Goal: Task Accomplishment & Management: Manage account settings

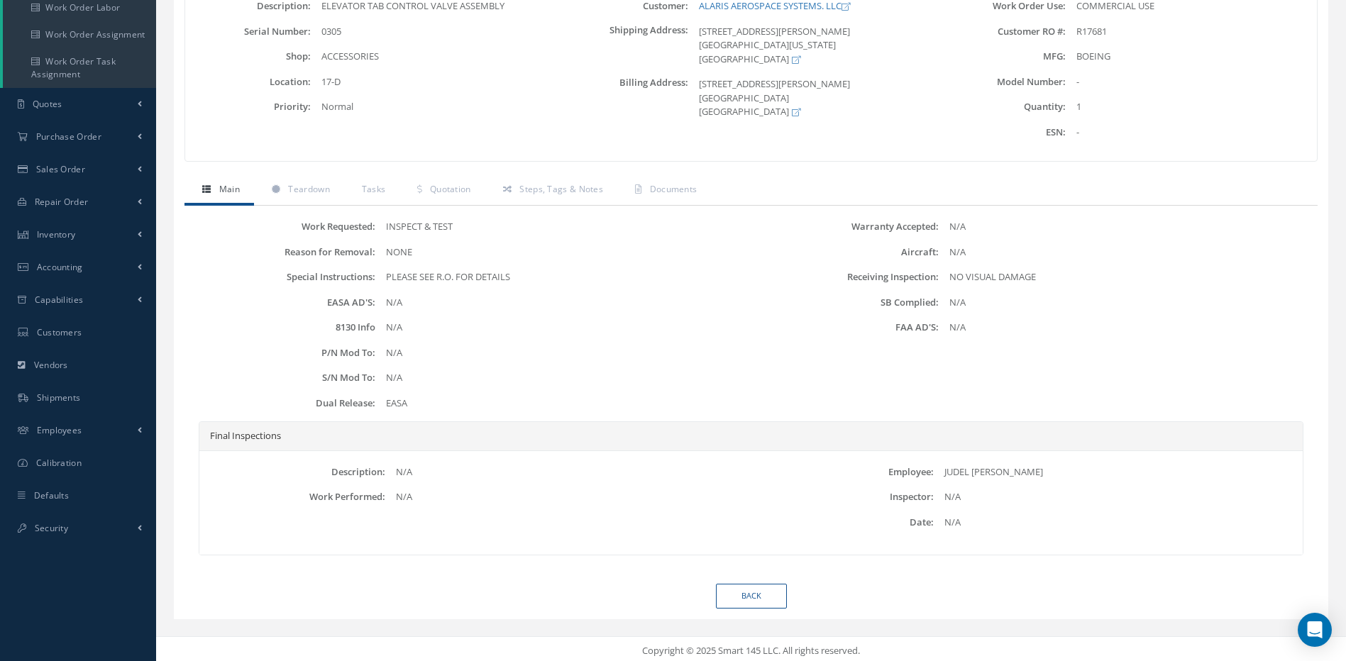
scroll to position [265, 0]
click at [766, 592] on link "Back" at bounding box center [751, 592] width 71 height 25
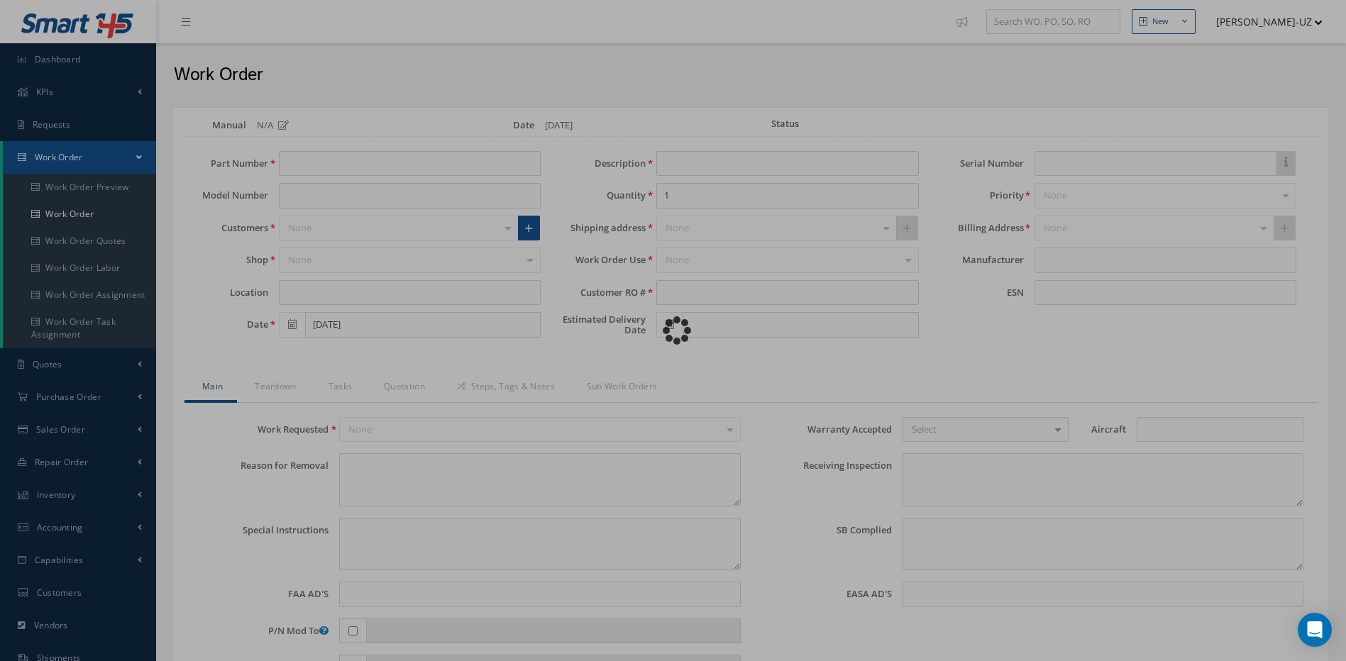
type input "251A2420-1"
type input "17-D"
type input "[DATE]"
type input "ELEVATOR TAB CONTROL VALVE ASSEMBLY"
type input "R17681"
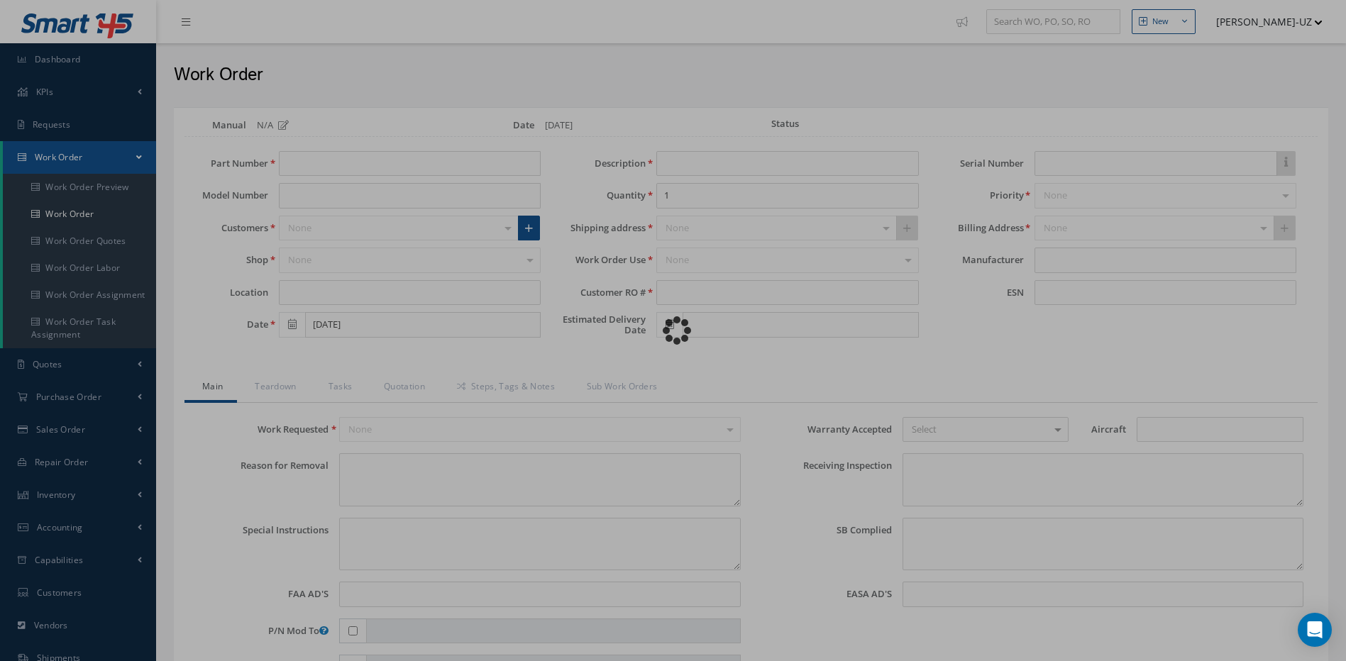
type input "0305"
type textarea "NONE"
type textarea "PLEASE SEE R.O. FOR DETAILS"
type textarea "NO VISUAL DAMAGE"
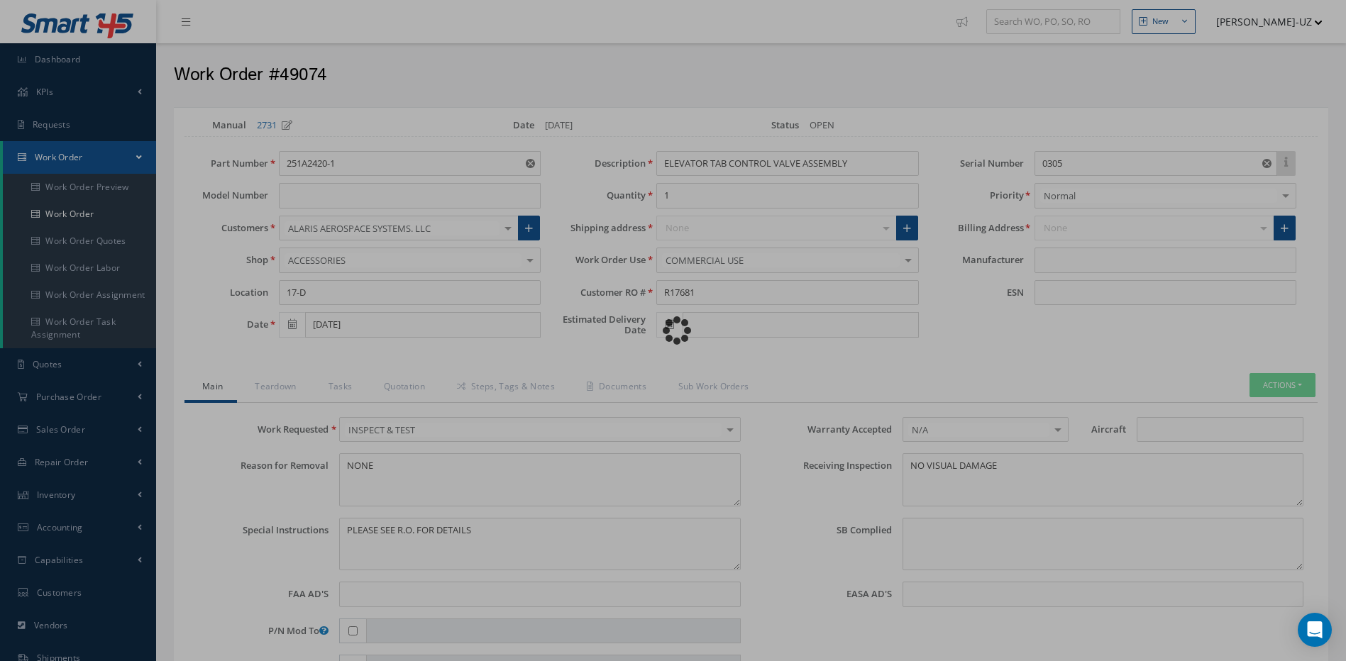
type input "BOEING"
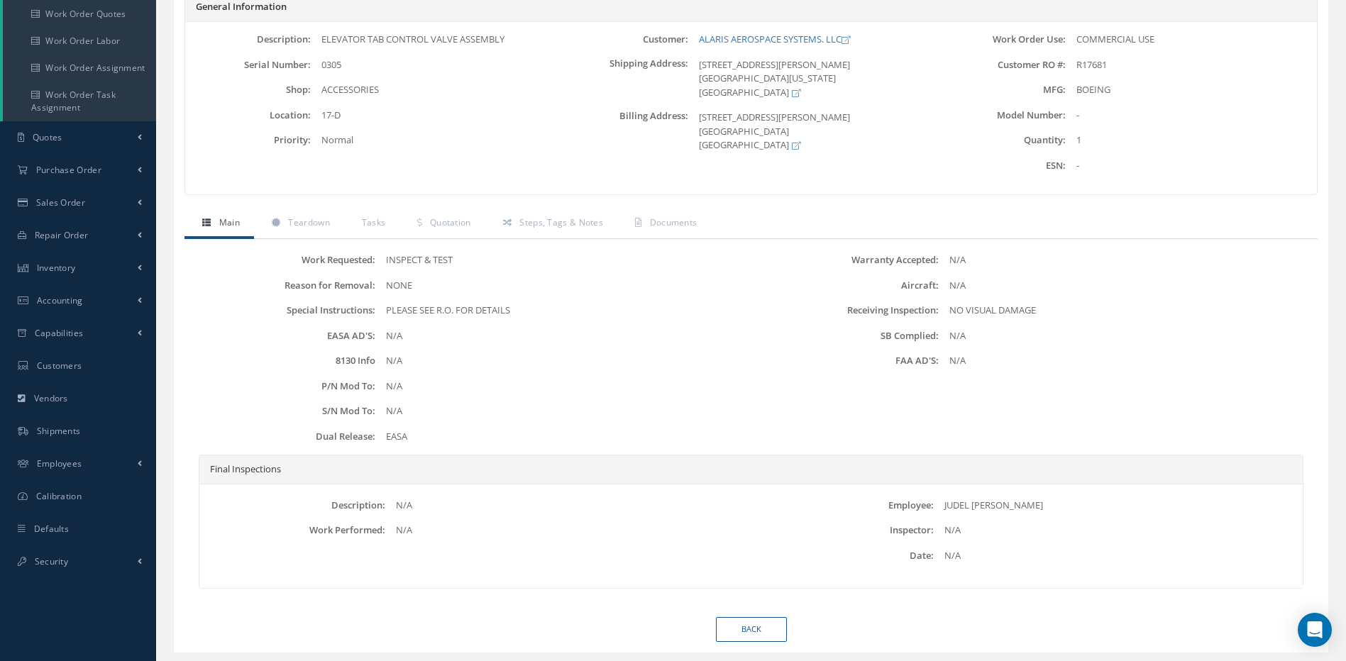
scroll to position [265, 0]
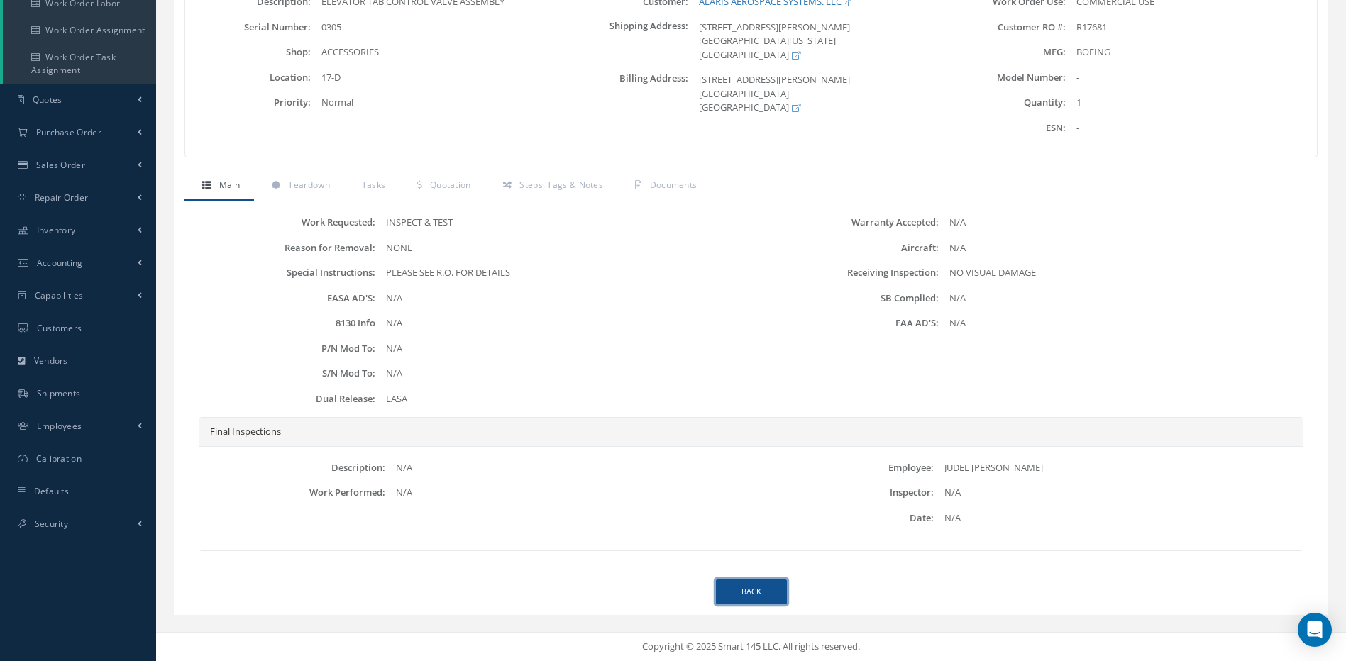
click at [752, 587] on link "Back" at bounding box center [751, 592] width 71 height 25
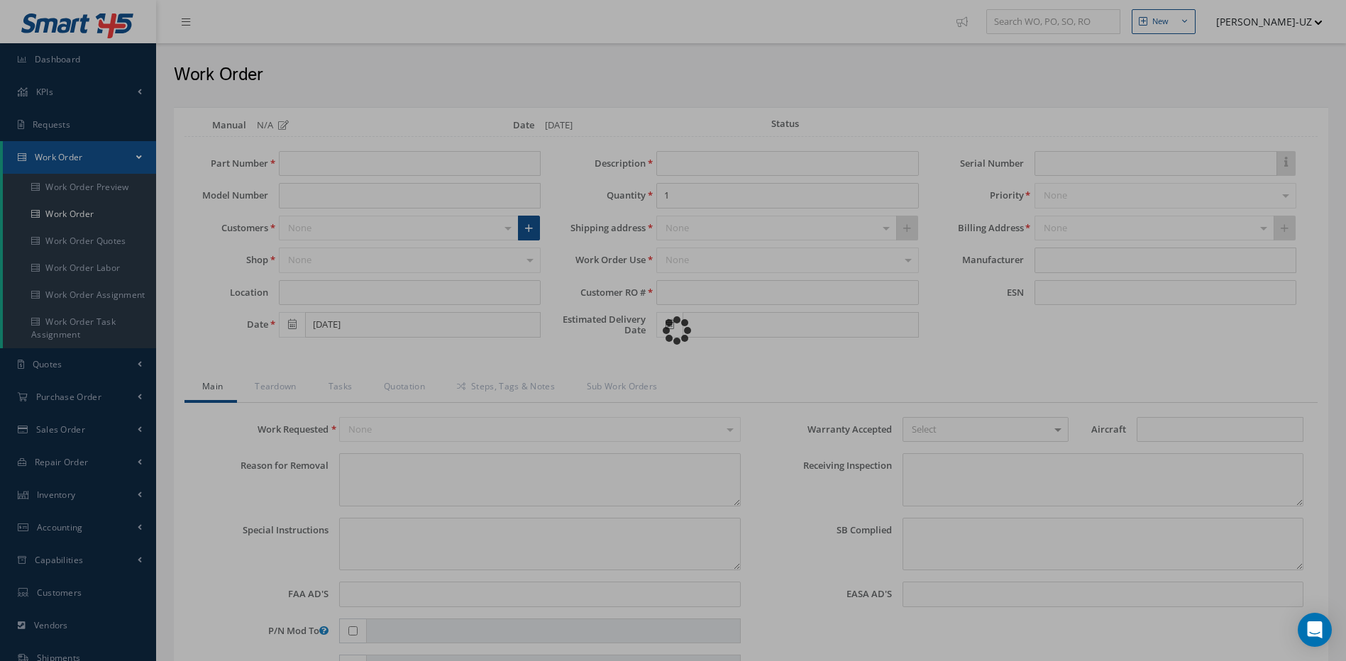
type input "251A2420-1"
type input "17-D"
type input "[DATE]"
type input "ELEVATOR TAB CONTROL VALVE ASSEMBLY"
type input "R17681"
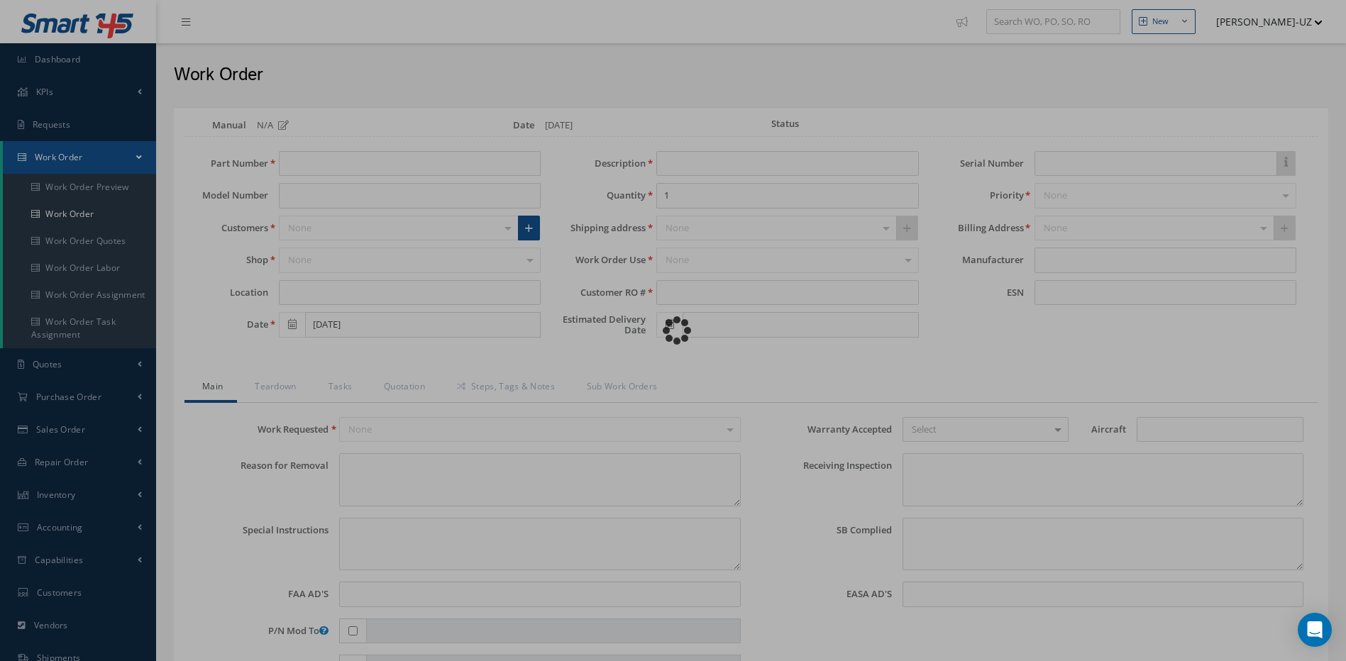
type input "0305"
type textarea "NONE"
type textarea "PLEASE SEE R.O. FOR DETAILS"
type textarea "NO VISUAL DAMAGE"
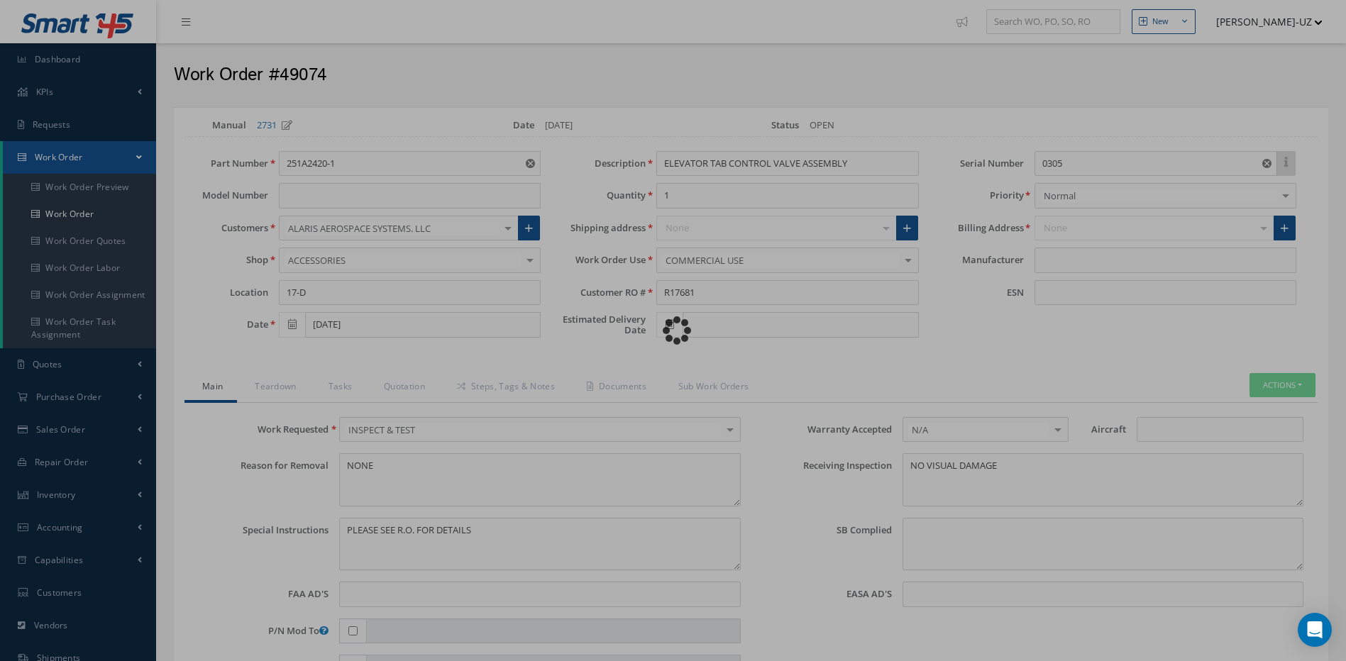
type input "BOEING"
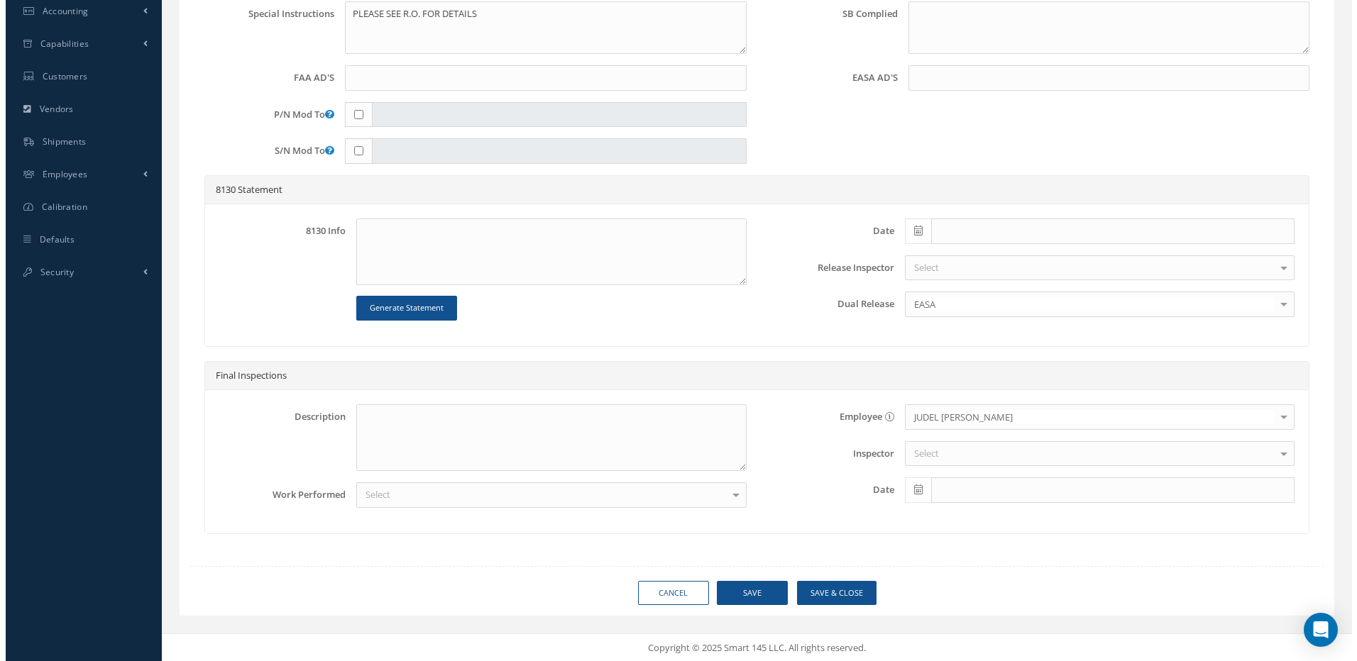
scroll to position [517, 0]
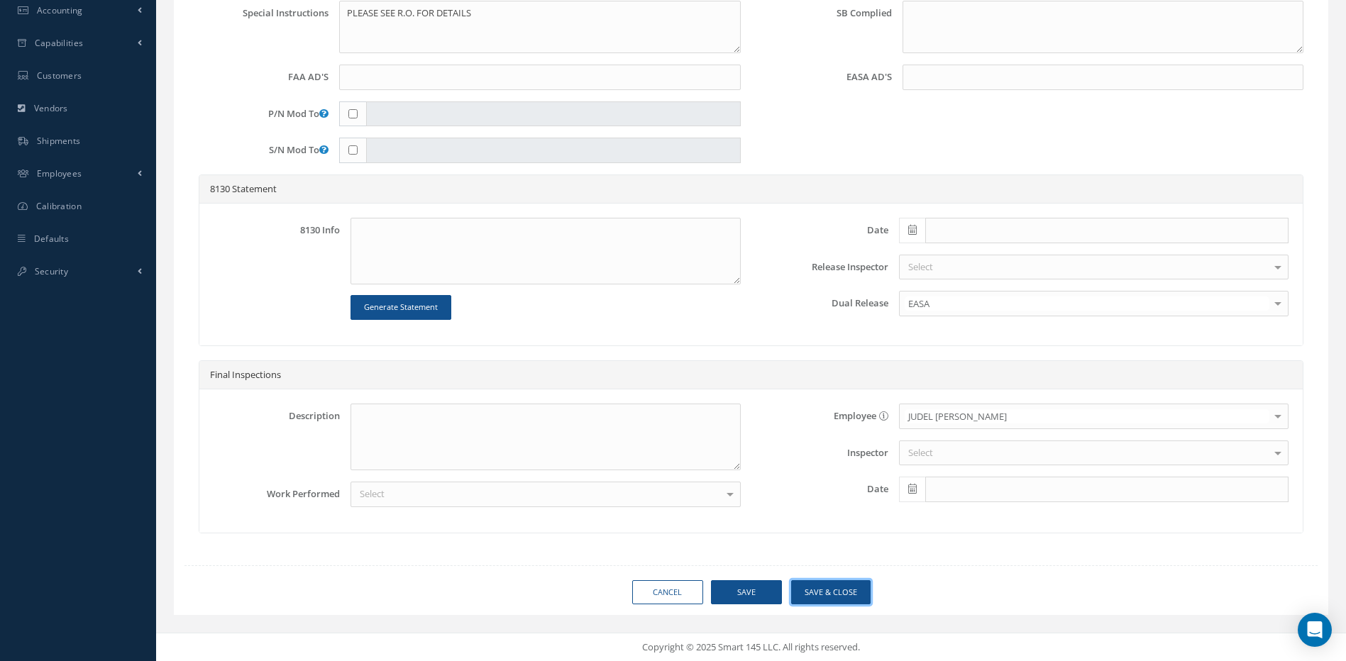
click at [822, 592] on button "Save & Close" at bounding box center [830, 592] width 79 height 25
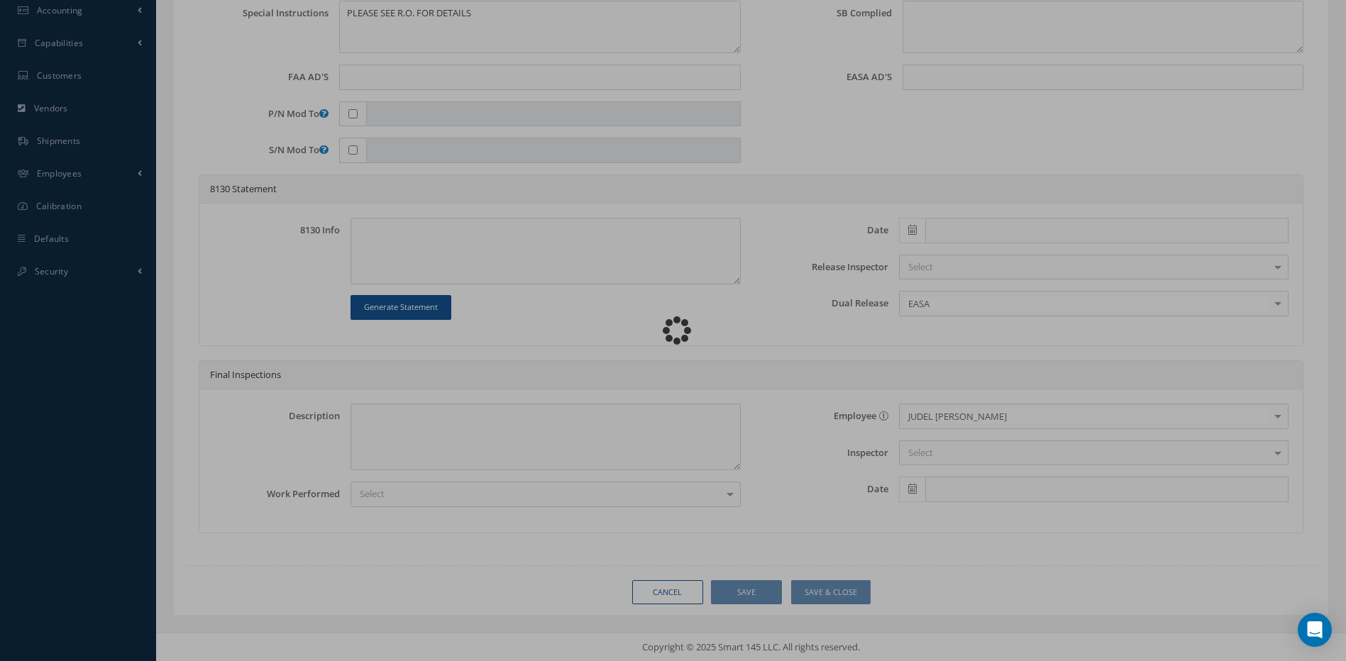
type input "BOEING"
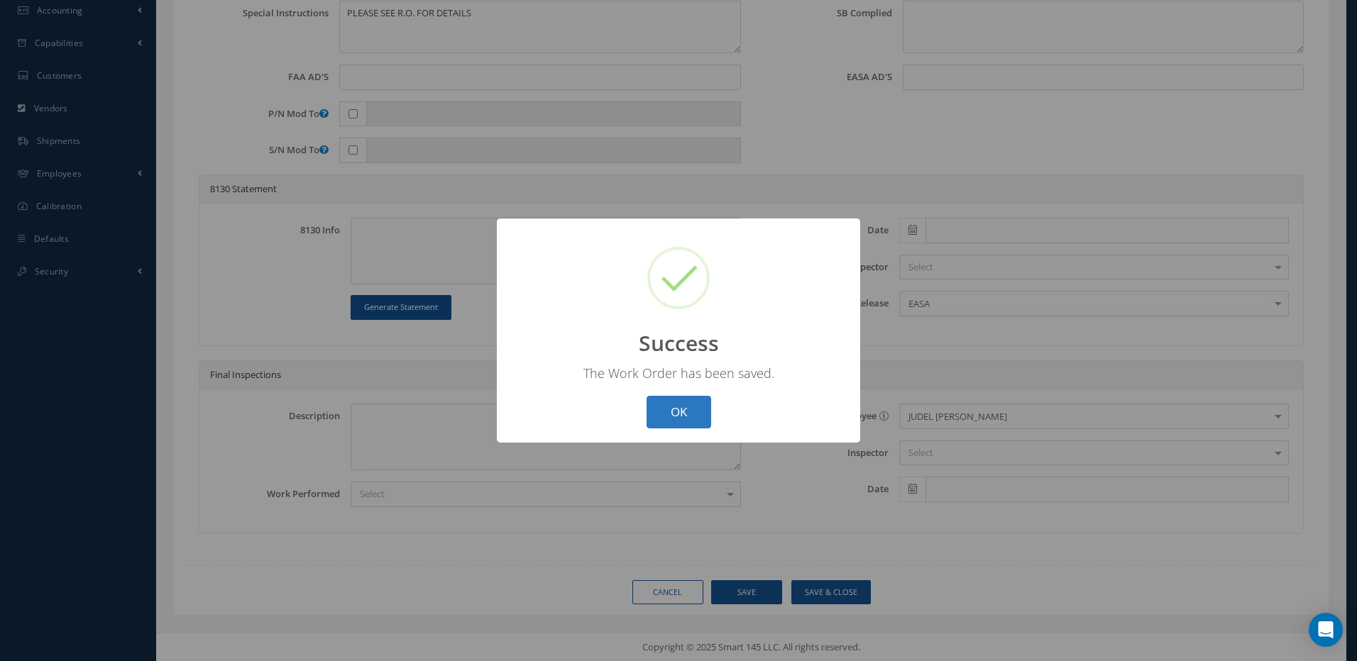
click at [687, 416] on button "OK" at bounding box center [678, 412] width 65 height 33
select select "25"
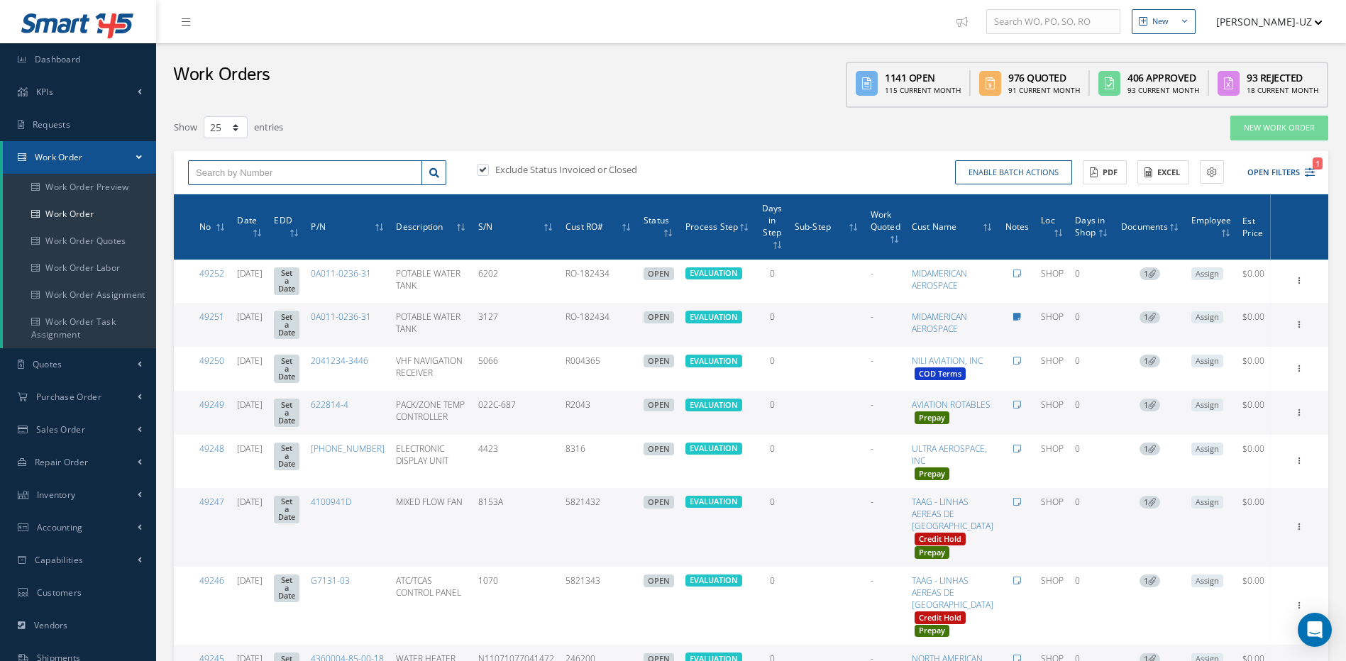
click at [290, 172] on input "text" at bounding box center [305, 173] width 234 height 26
type input "48213"
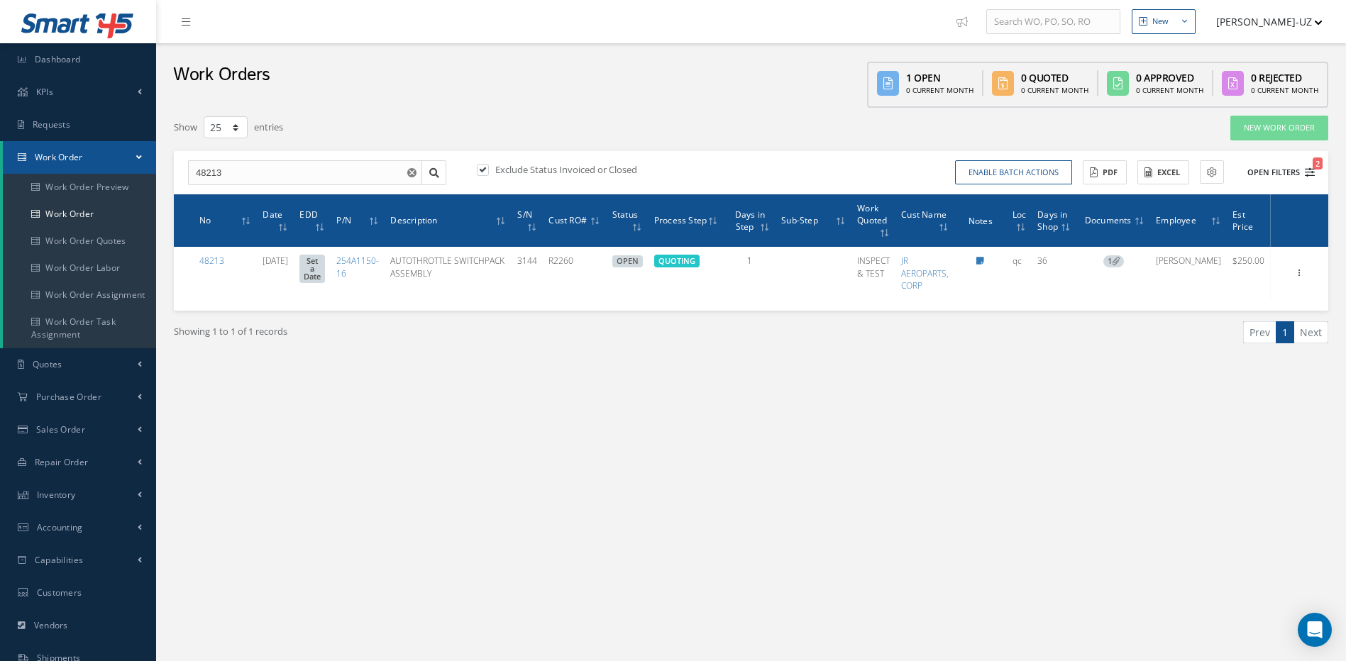
click at [1308, 175] on icon "2" at bounding box center [1310, 172] width 10 height 10
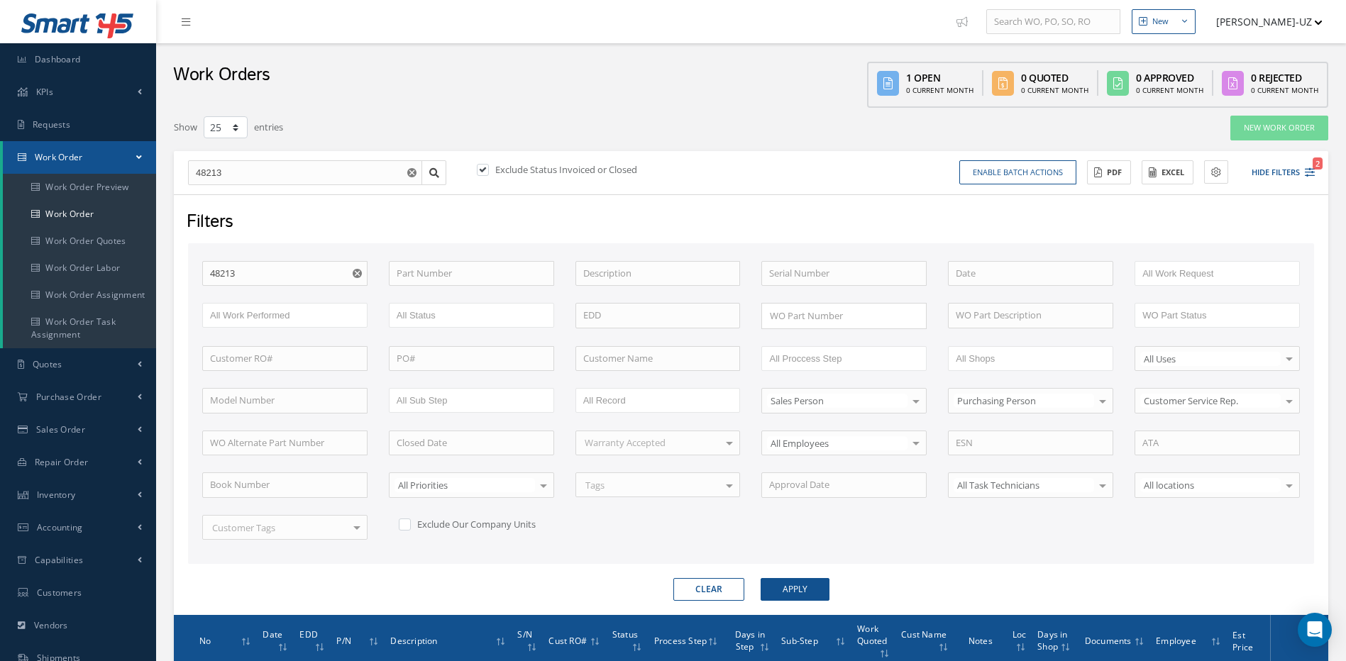
drag, startPoint x: 359, startPoint y: 270, endPoint x: 363, endPoint y: 279, distance: 9.9
click at [359, 271] on icon "Reset" at bounding box center [357, 273] width 9 height 9
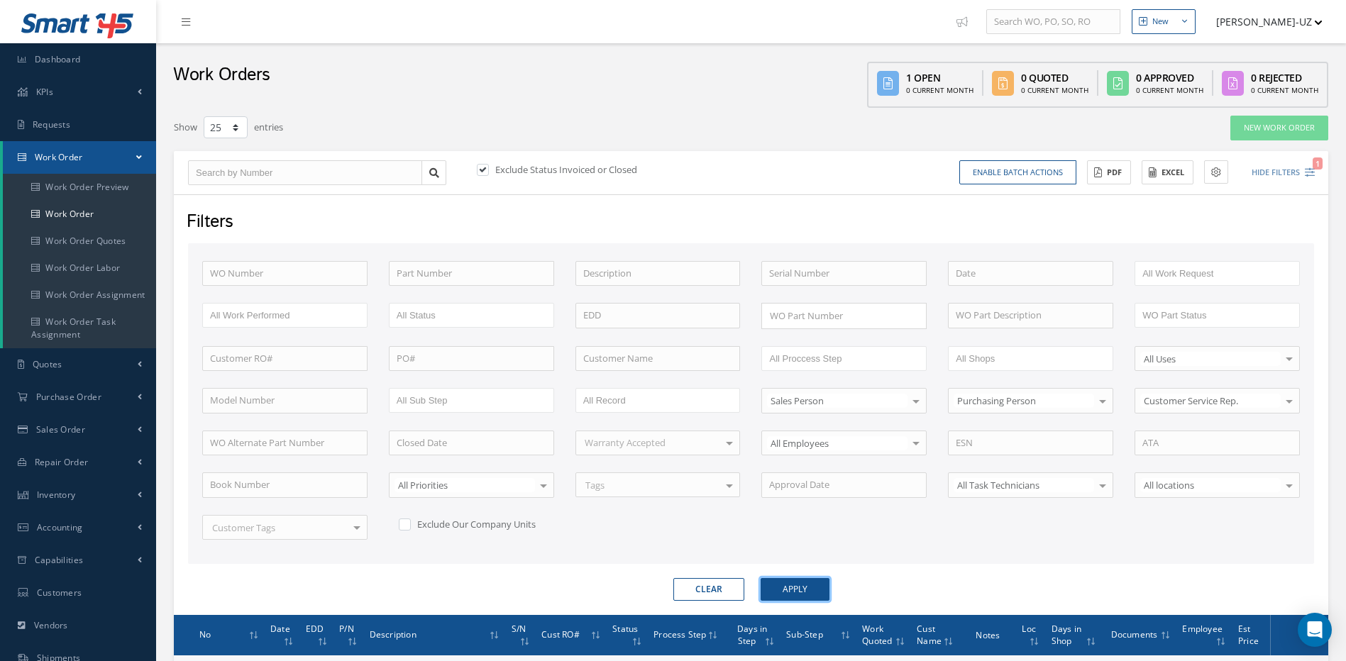
click at [802, 585] on button "Apply" at bounding box center [795, 589] width 69 height 23
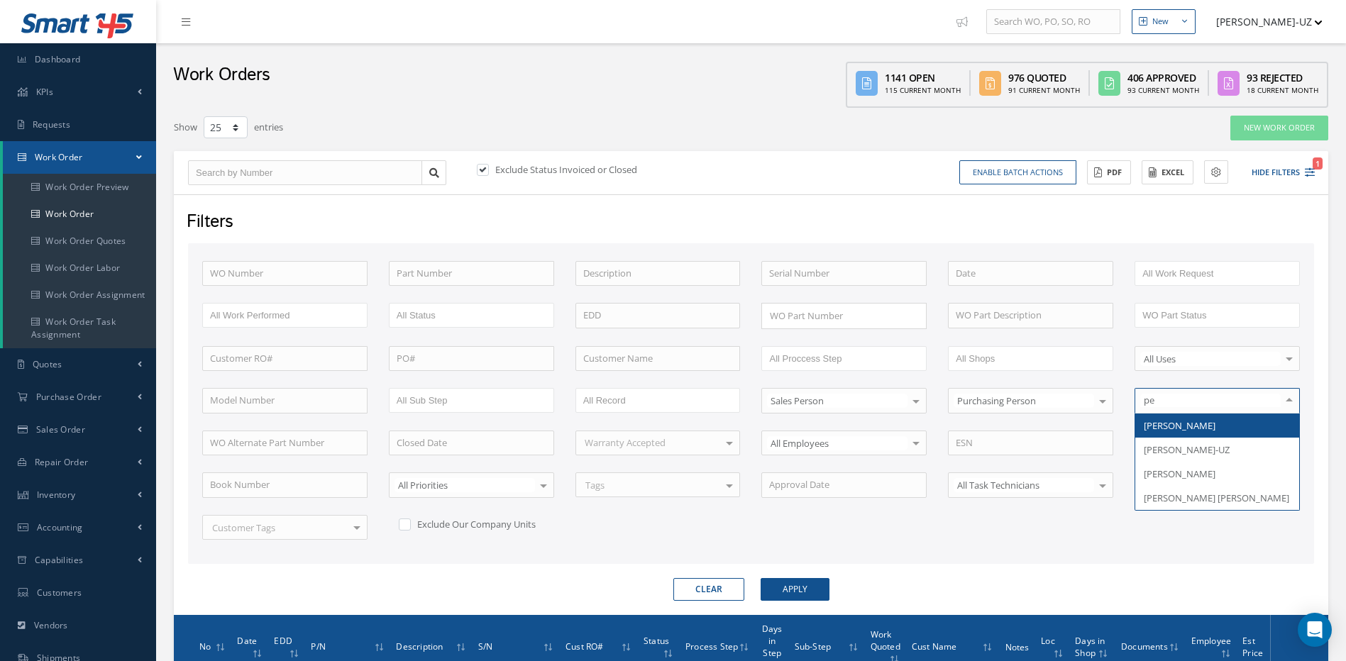
type input "per"
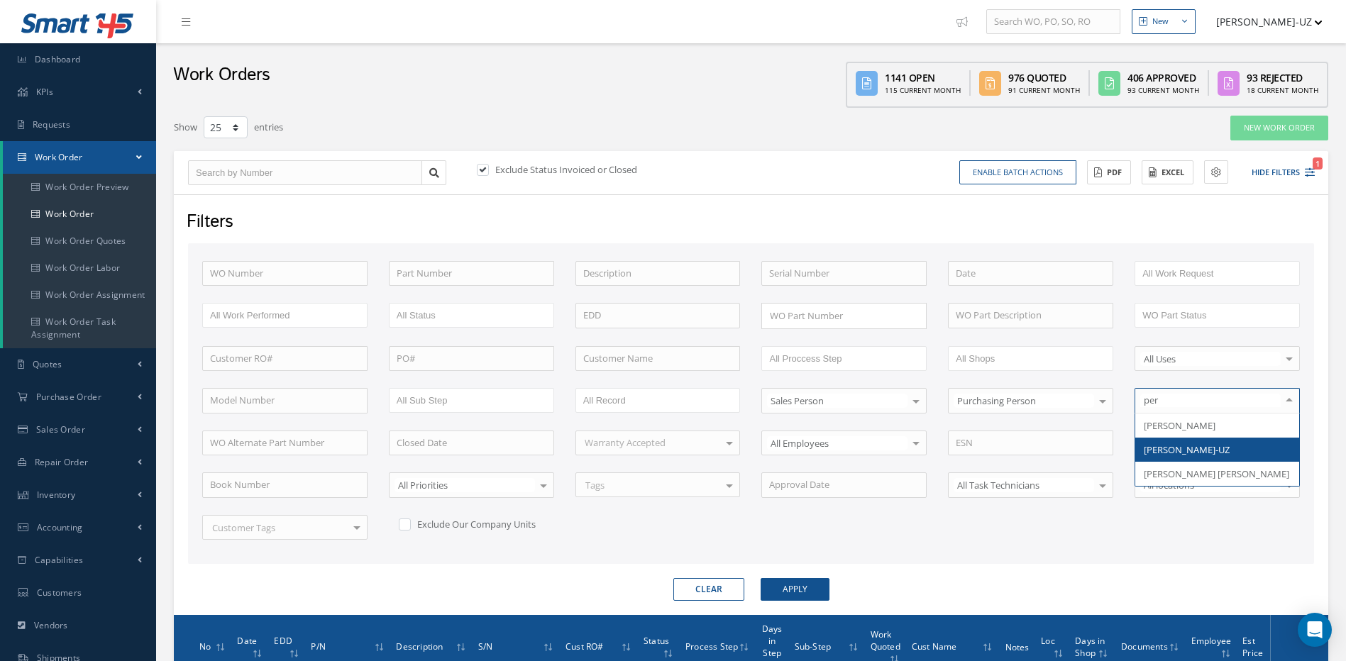
click at [1202, 446] on span "[PERSON_NAME]-UZ" at bounding box center [1187, 450] width 86 height 13
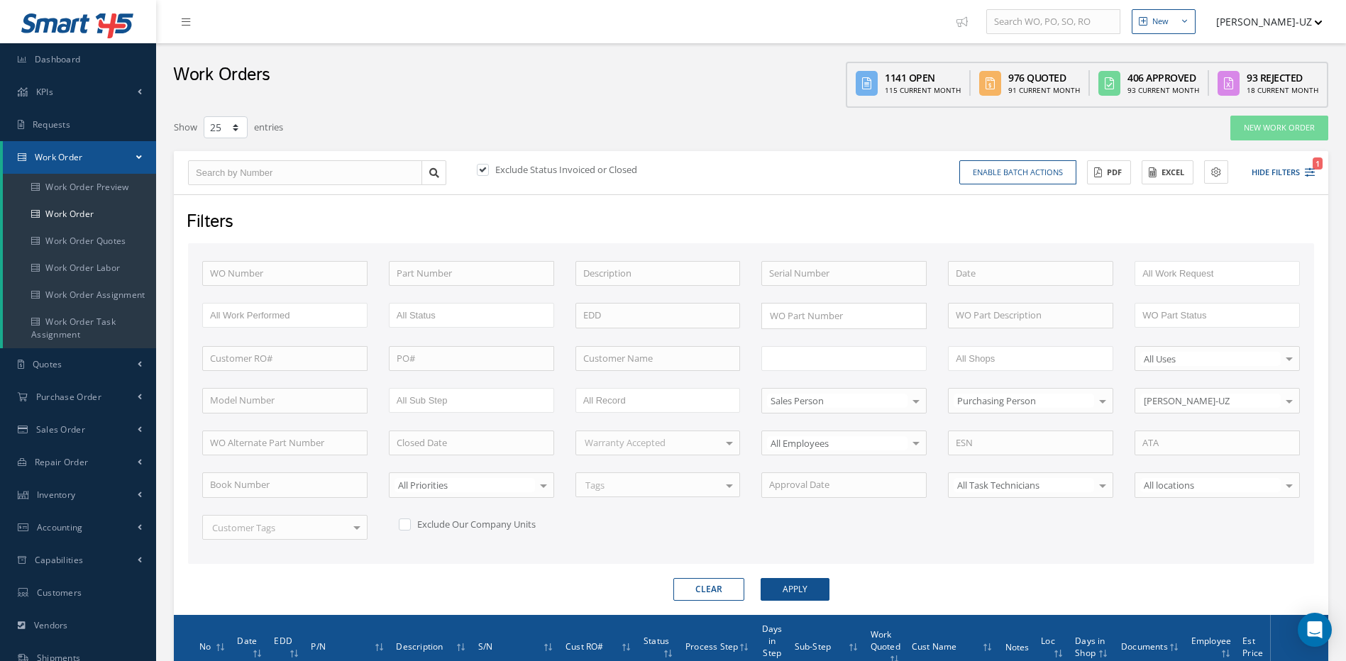
click at [852, 363] on input "text" at bounding box center [814, 359] width 90 height 18
type input "quo"
click at [787, 589] on button "Apply" at bounding box center [795, 589] width 69 height 23
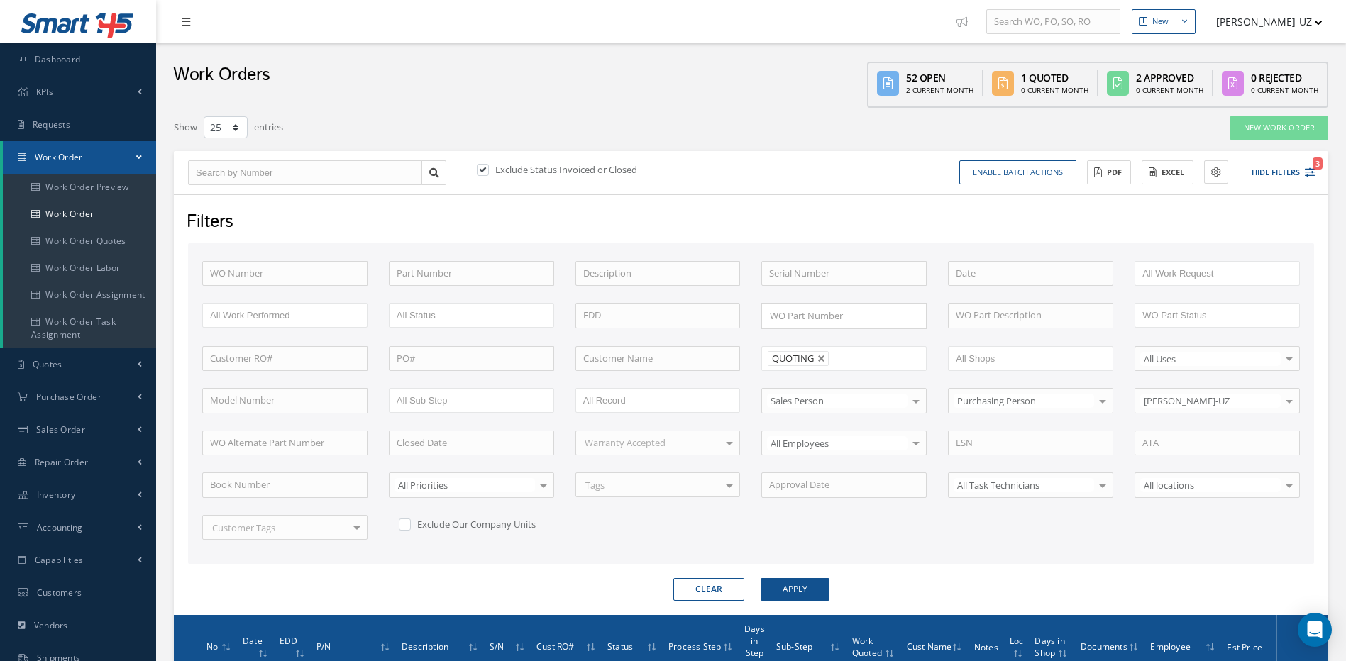
click at [410, 524] on label at bounding box center [412, 524] width 4 height 13
click at [405, 524] on input "checkbox" at bounding box center [403, 522] width 9 height 9
checkbox input "true"
click at [796, 588] on button "Apply" at bounding box center [795, 589] width 69 height 23
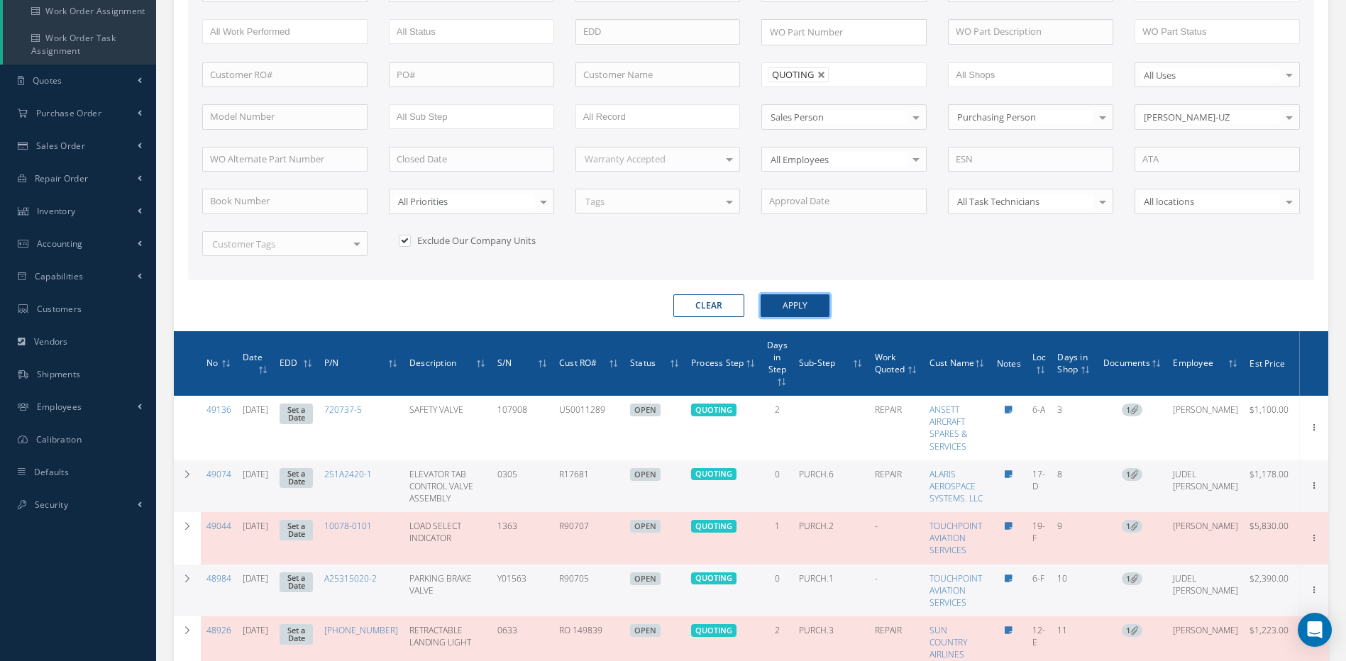
scroll to position [355, 0]
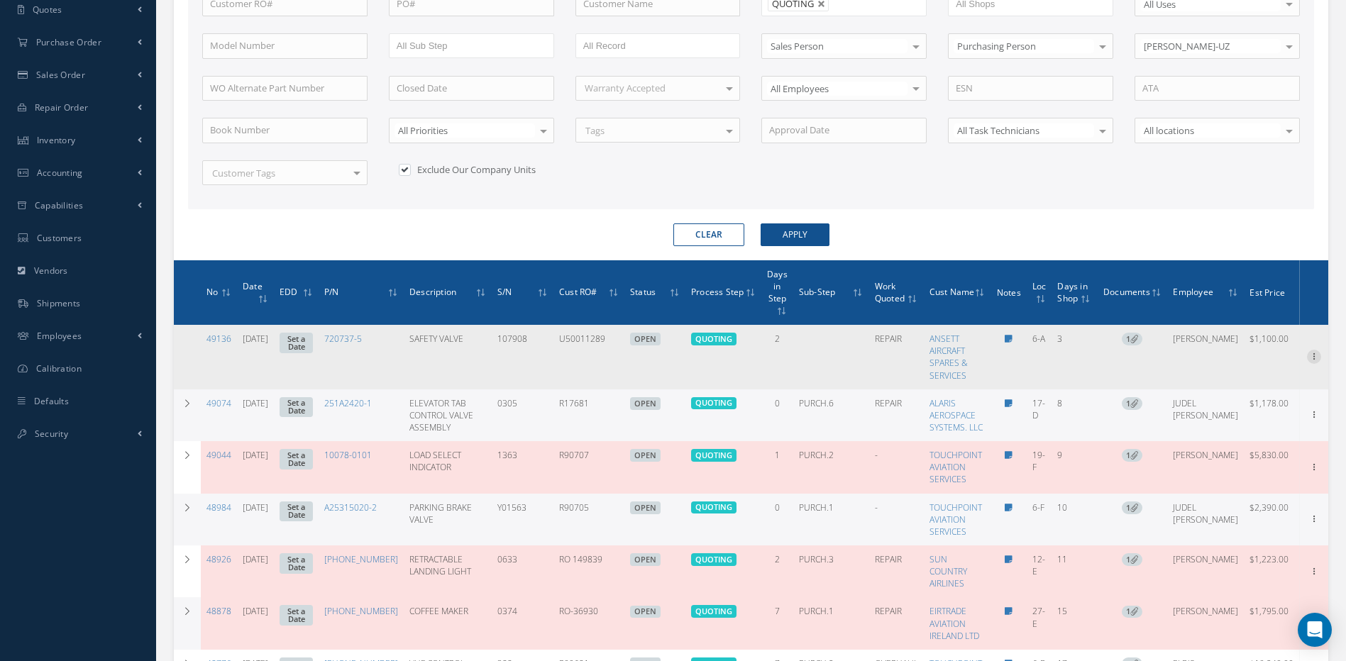
click at [1307, 356] on icon at bounding box center [1314, 355] width 14 height 11
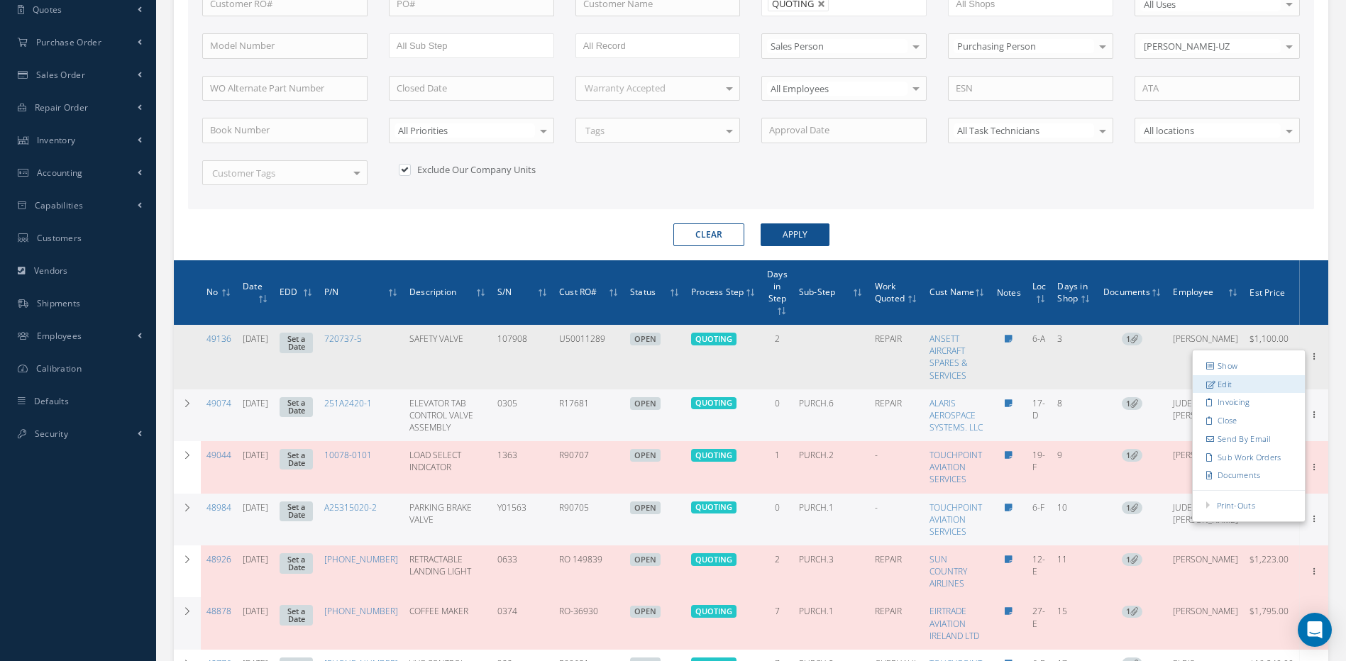
click at [1212, 380] on link "Edit" at bounding box center [1249, 384] width 112 height 18
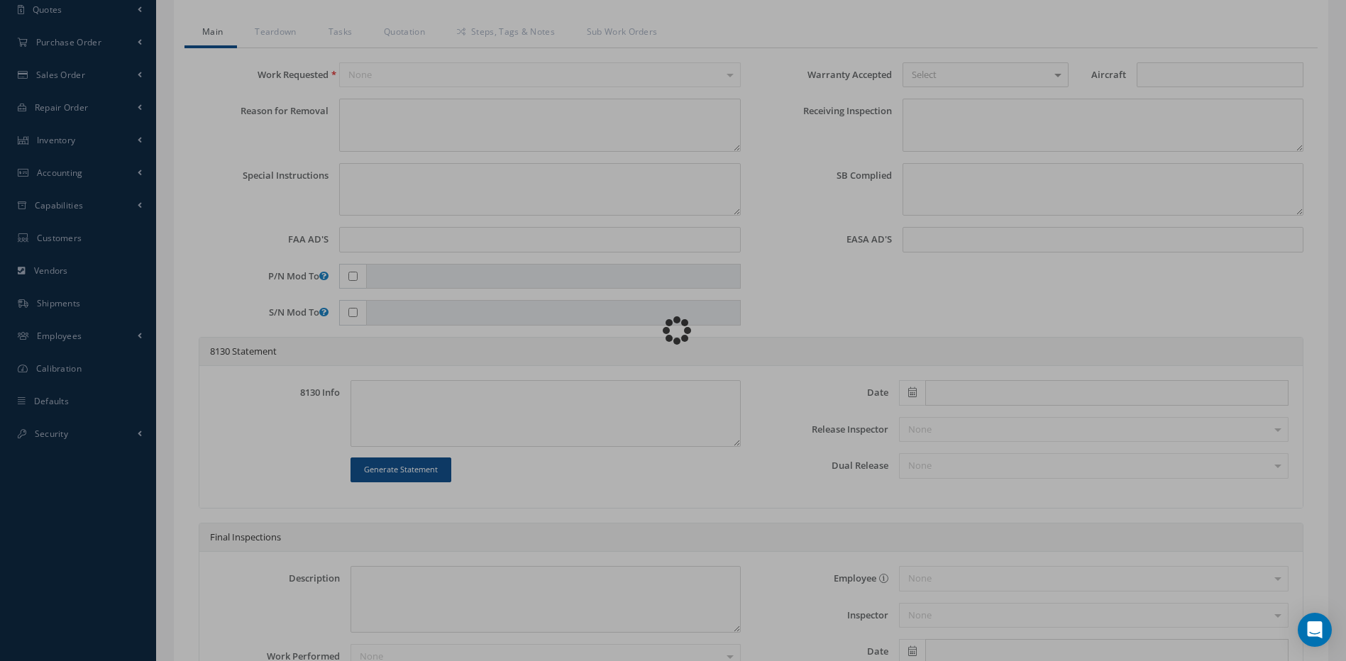
type input "720737-5"
type input "6-A"
type input "[DATE]"
type input "SAFETY VALVE"
type input "U50011289"
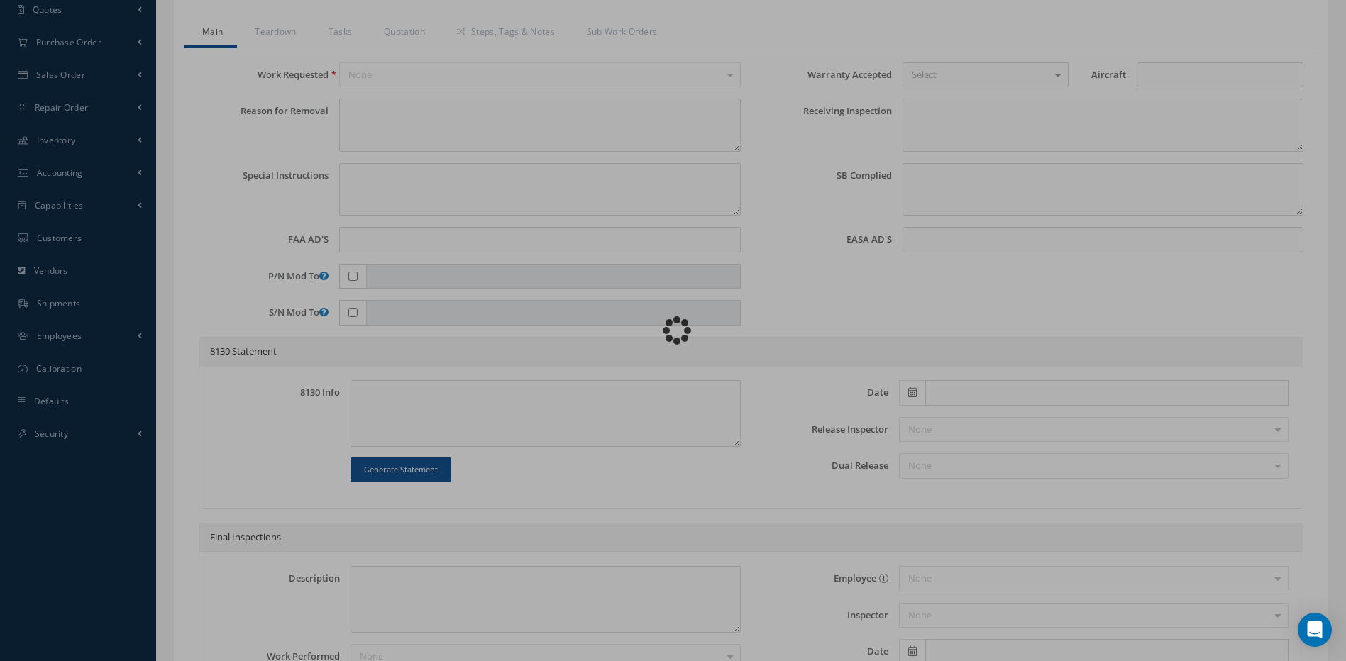
type input "107908"
type textarea "NONE"
type textarea "PLEASE SEE R.O. FOR DETAILS"
type textarea "NO VISUAL DAMAGE"
type textarea "VERIFIED PART NUMBER AND SERIAL NUMBER."
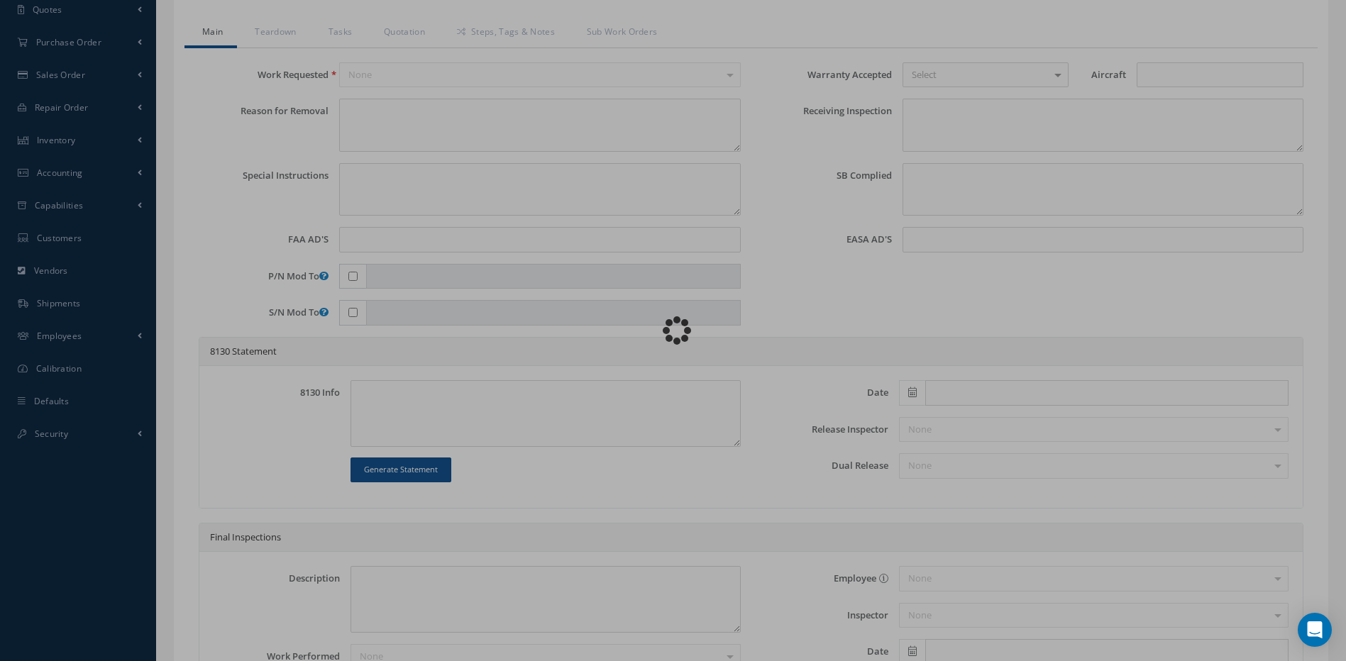
type input "[DATE]"
checkbox input "true"
type textarea "UNIT FAILED FUNCTIONAL TEST."
type input "[DATE]"
checkbox input "false"
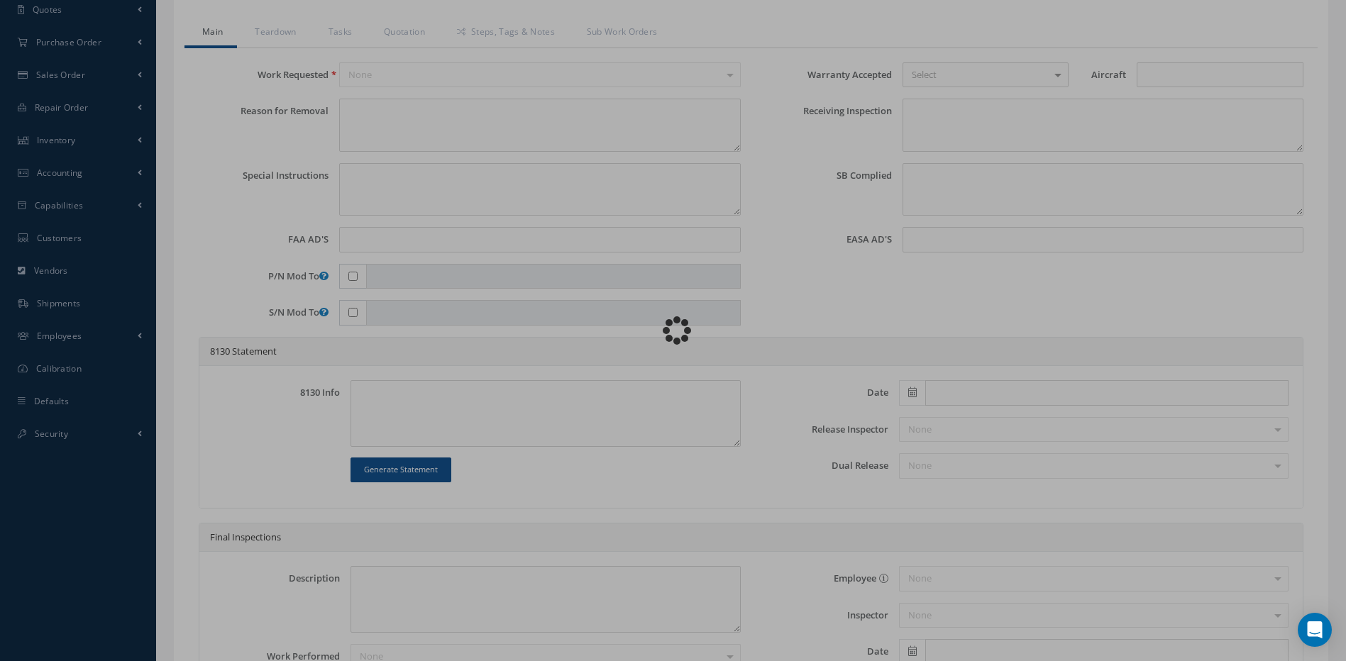
type textarea "N/A."
type input "[DATE]"
type textarea "UNIT INSPECTED AND TESTED AS REQUIRED. INSPECTION REVEALED DUST CONTAMINATION. …"
type input "[DATE]"
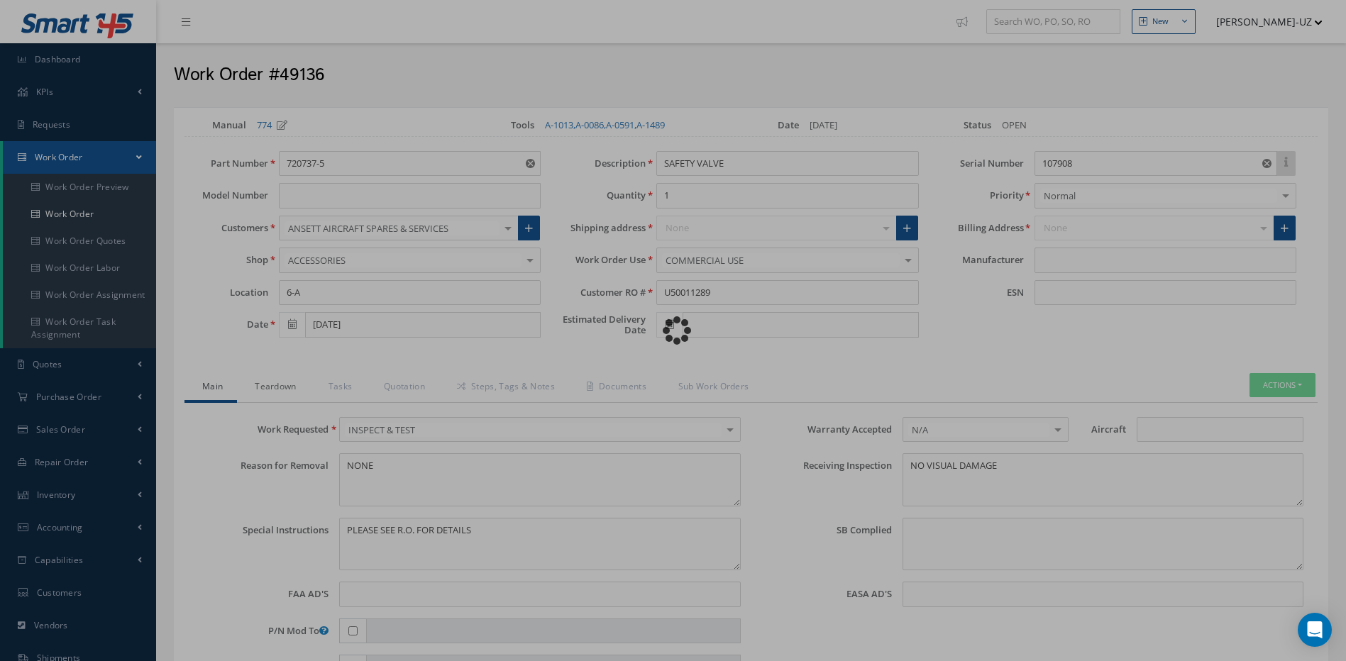
type input "HAMILTON SUNDSTRAND"
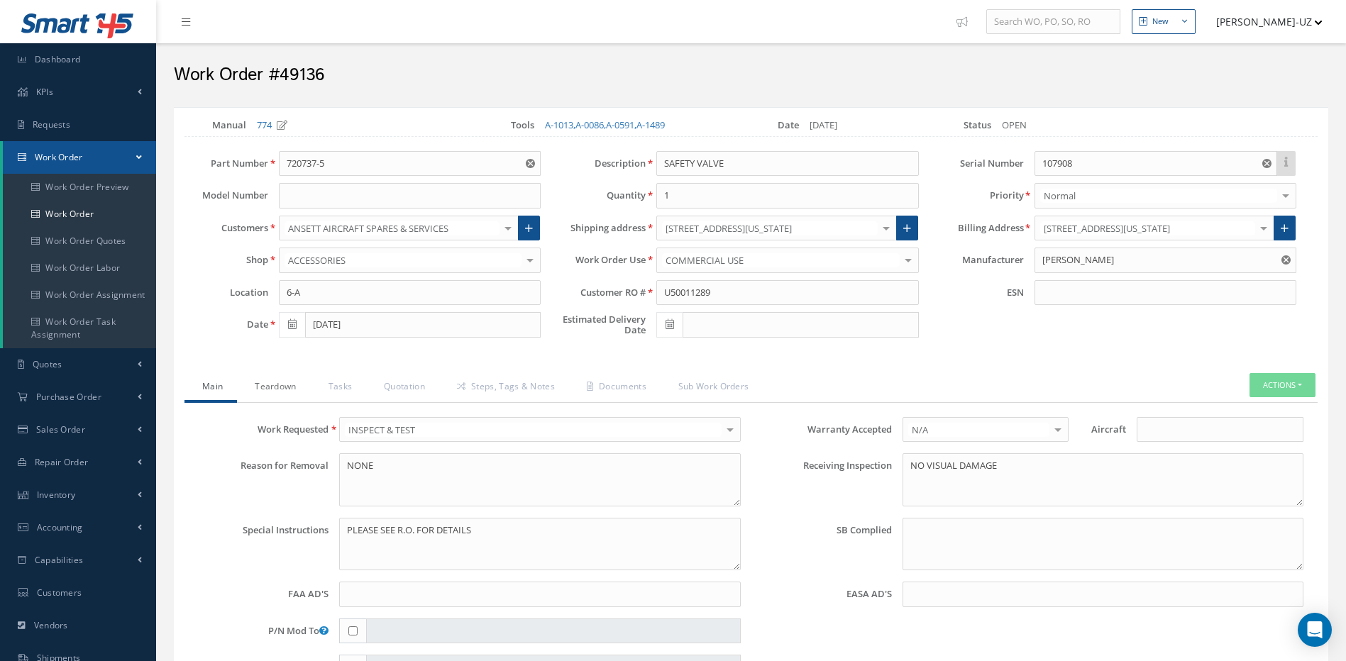
click at [267, 387] on link "Teardown" at bounding box center [273, 388] width 73 height 30
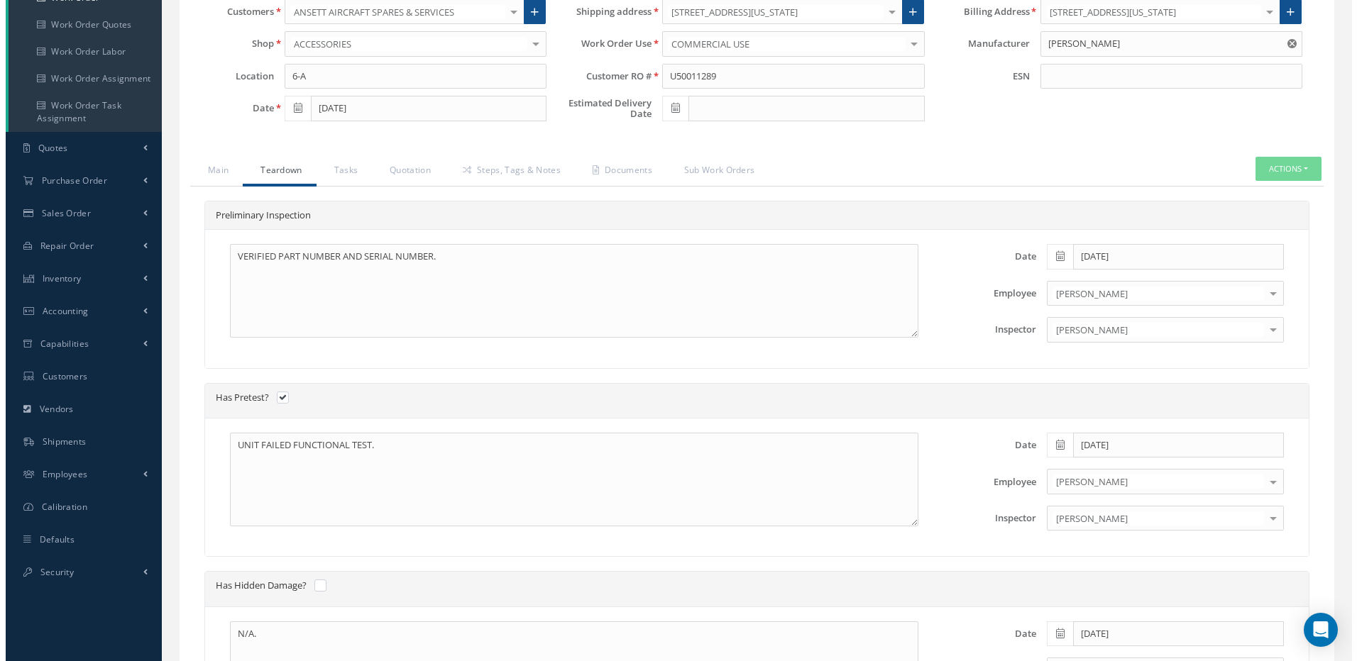
scroll to position [213, 0]
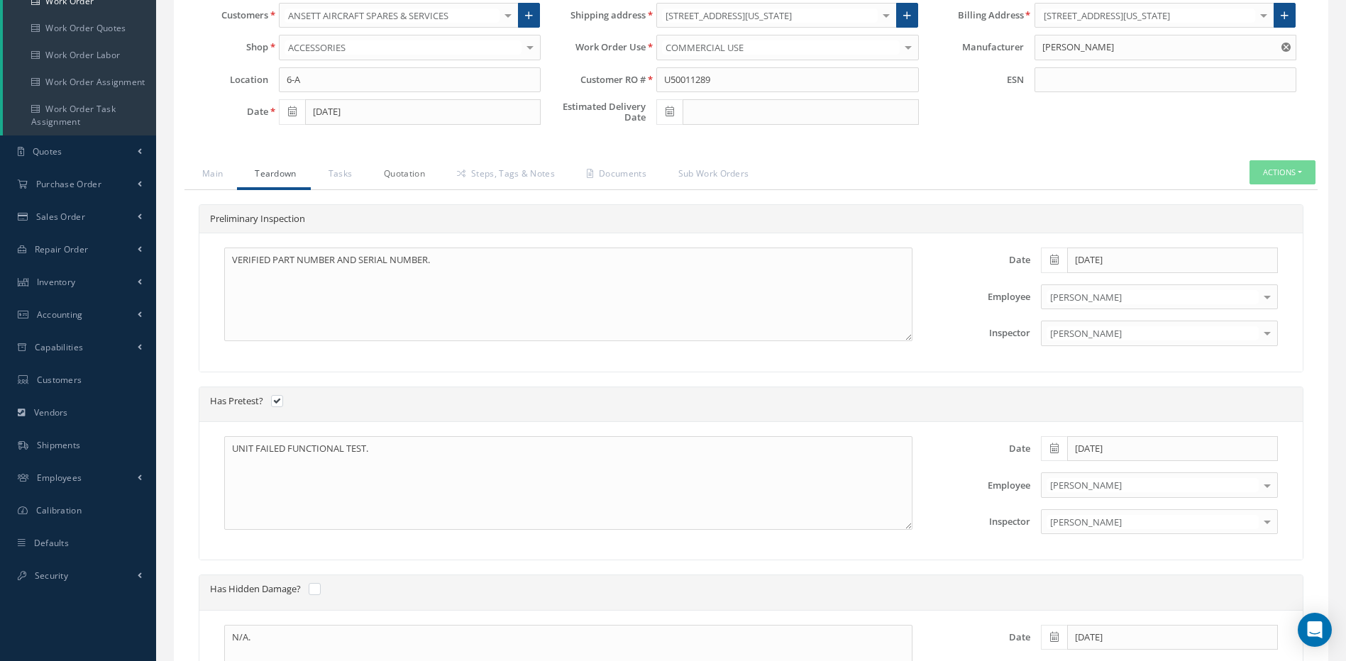
click at [403, 172] on link "Quotation" at bounding box center [402, 175] width 73 height 30
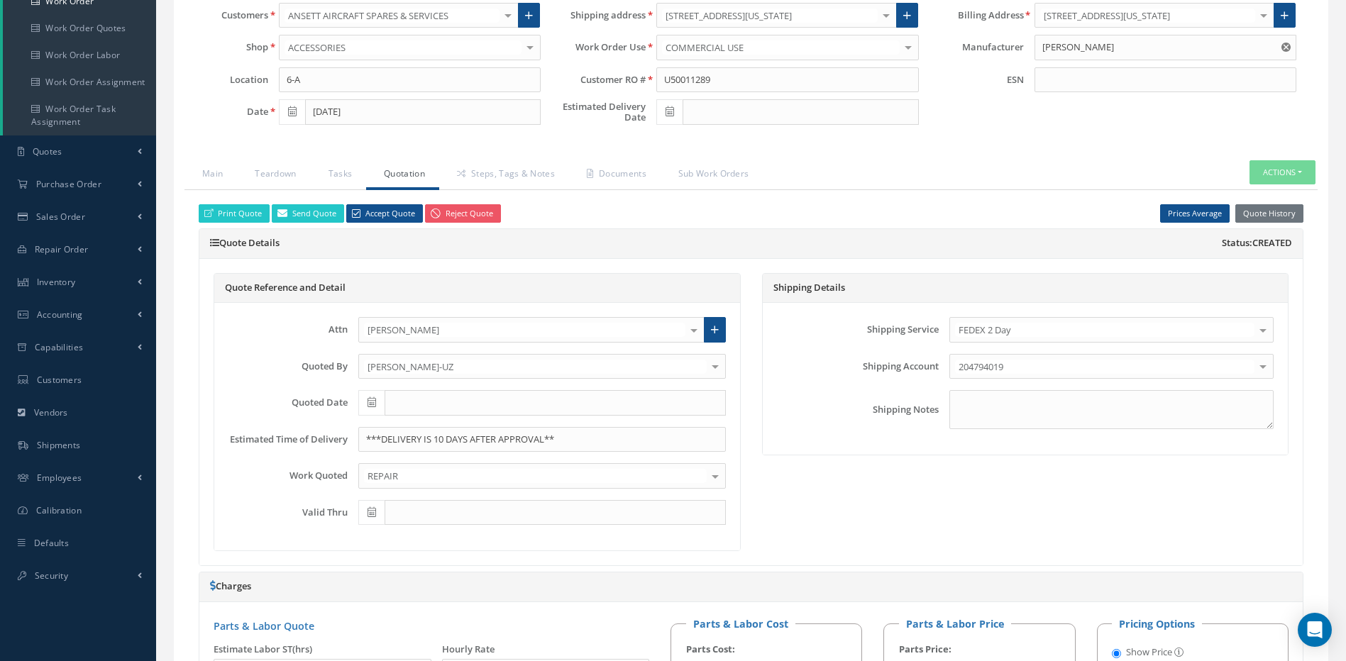
click at [1284, 215] on button "Quote History" at bounding box center [1269, 213] width 68 height 19
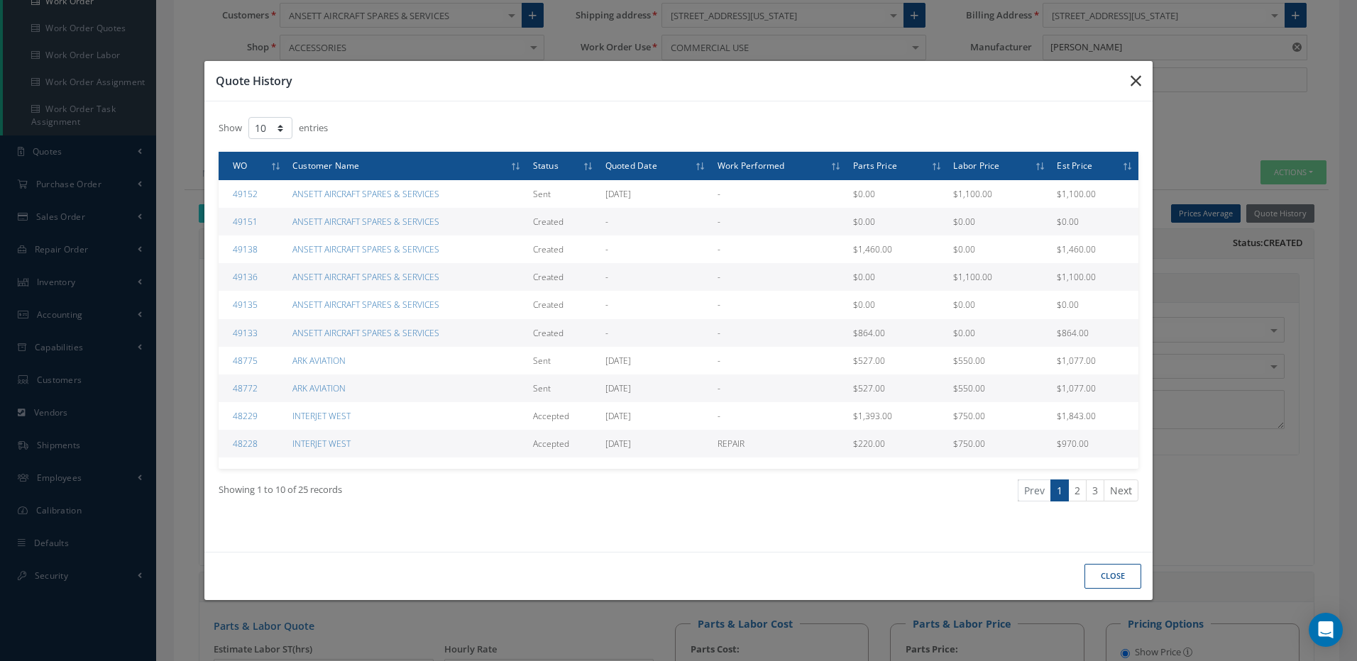
click at [1137, 82] on icon "button" at bounding box center [1135, 80] width 11 height 17
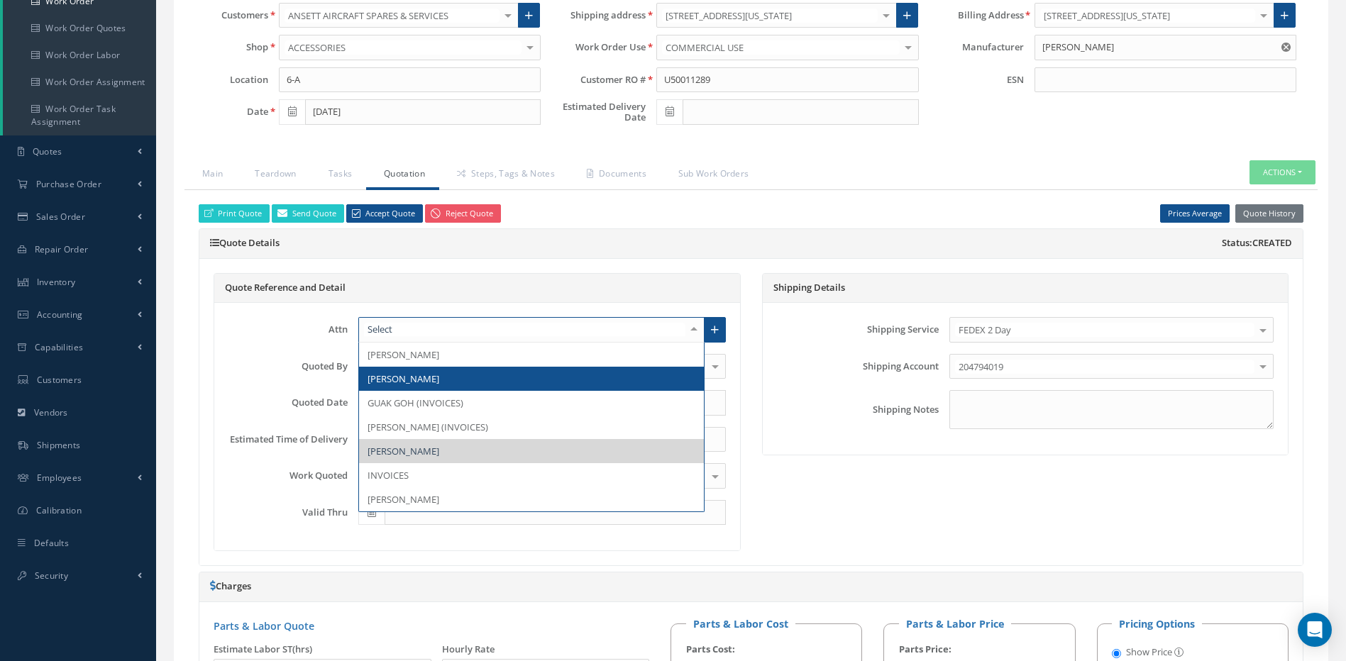
click at [412, 373] on span "SHAWN LANGE" at bounding box center [404, 379] width 72 height 13
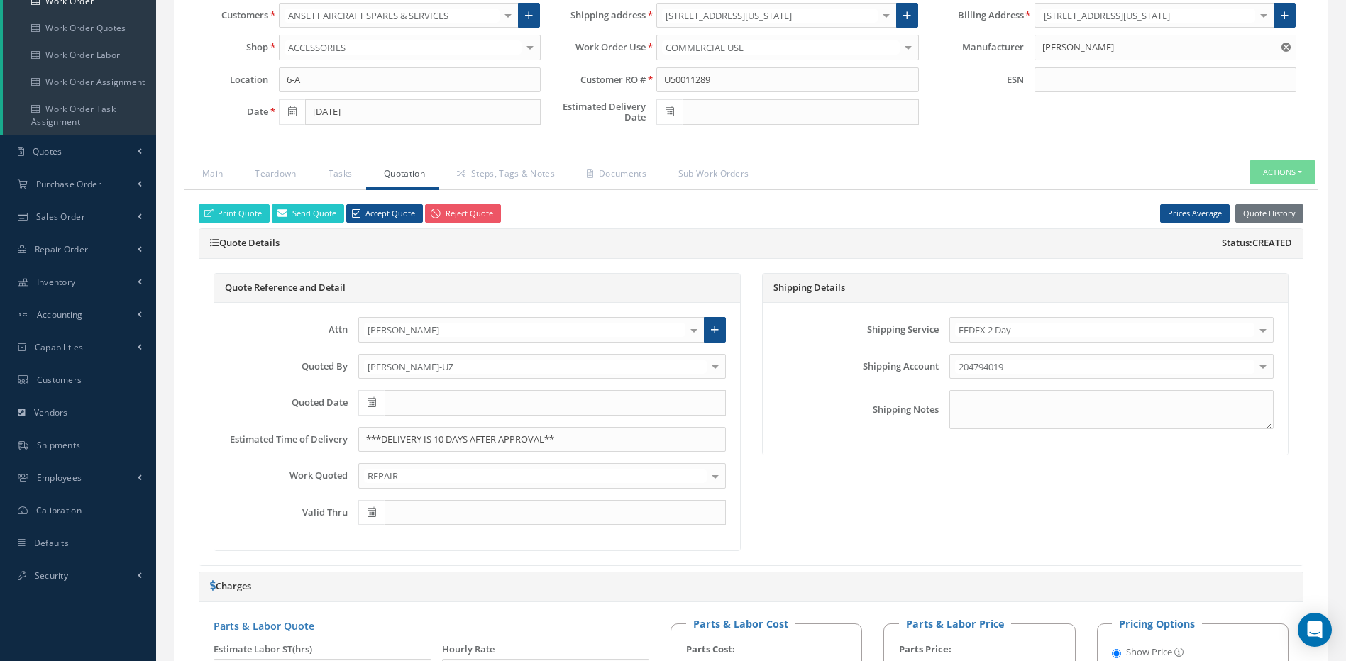
click at [370, 402] on icon at bounding box center [372, 402] width 9 height 10
click at [438, 360] on th "Today" at bounding box center [432, 359] width 149 height 21
type input "[DATE]"
type input "12/04/2025"
click at [311, 212] on link "Send Quote" at bounding box center [308, 213] width 72 height 19
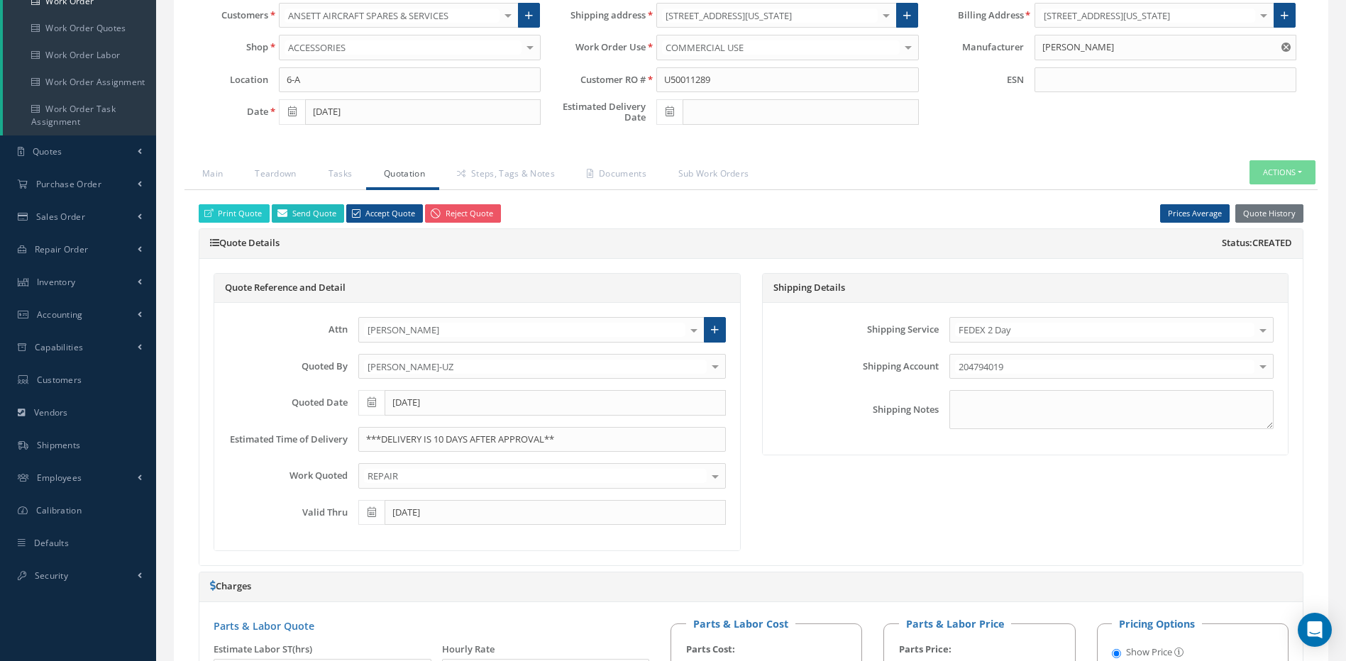
type input "Quote for RO U50011289, WO 49136"
type textarea "Dear, Please find attached your Quote for RO U50011289. Please feel free to con…"
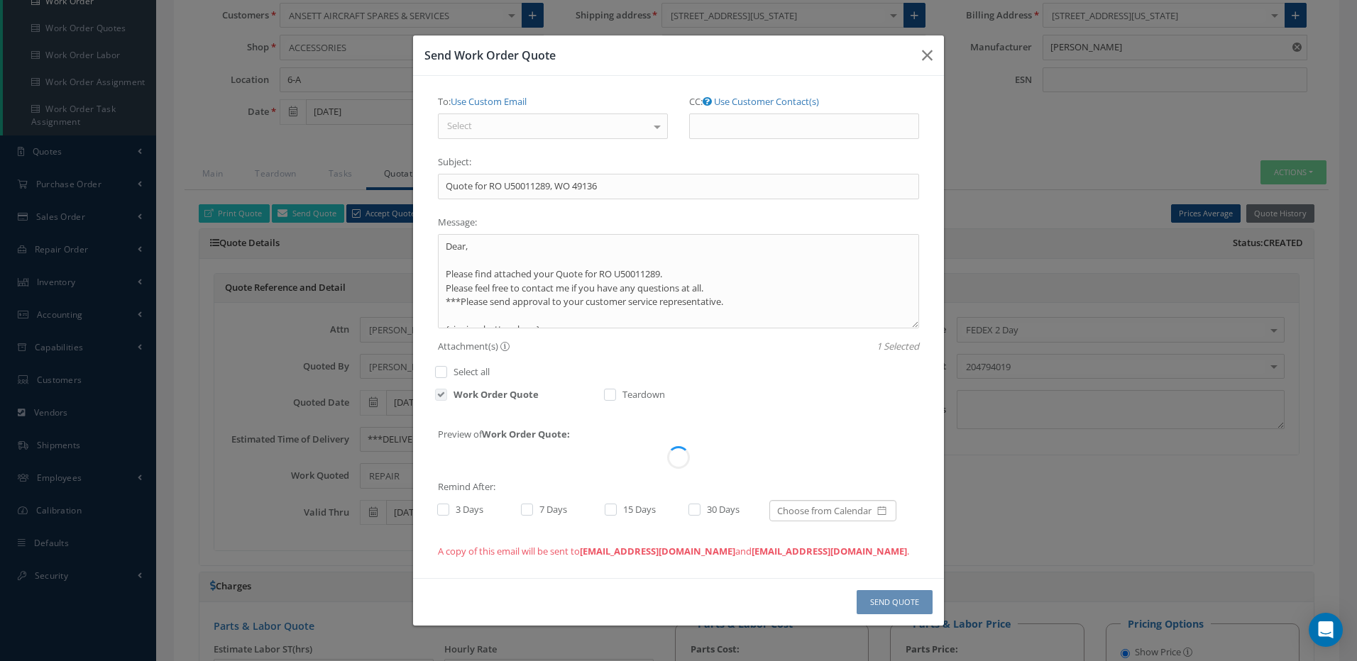
click at [533, 123] on div "Select" at bounding box center [553, 127] width 230 height 26
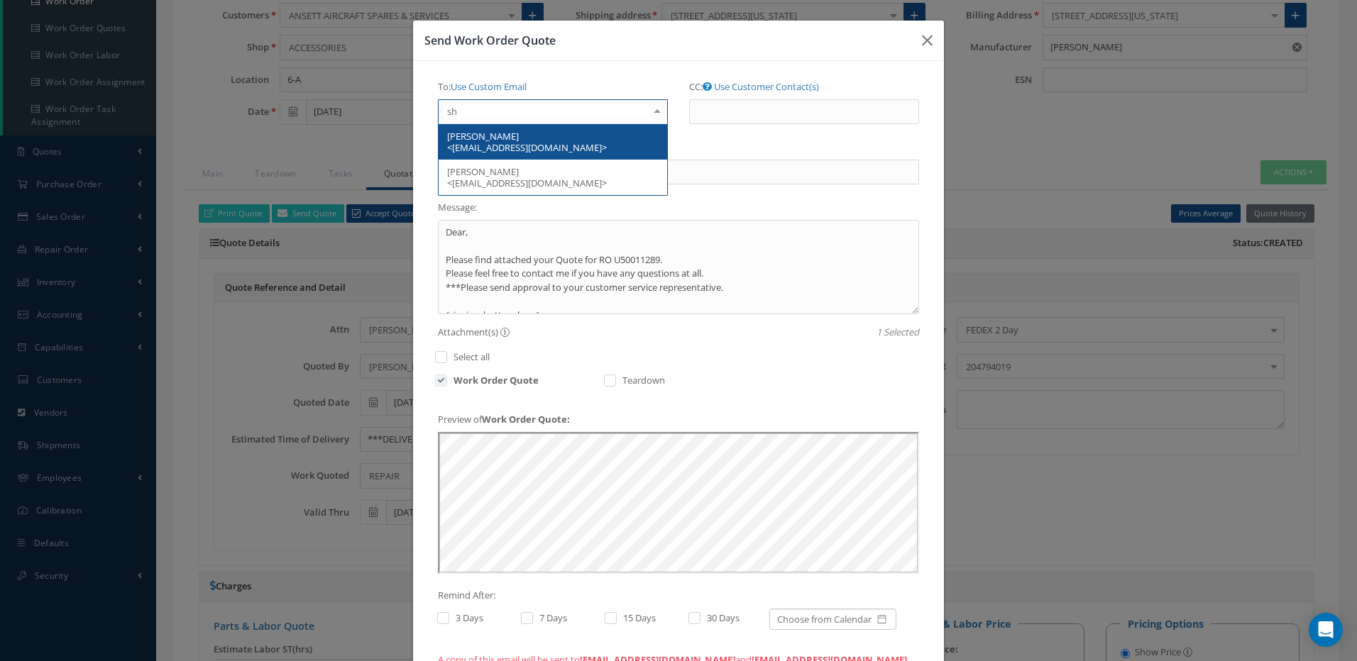
scroll to position [0, 0]
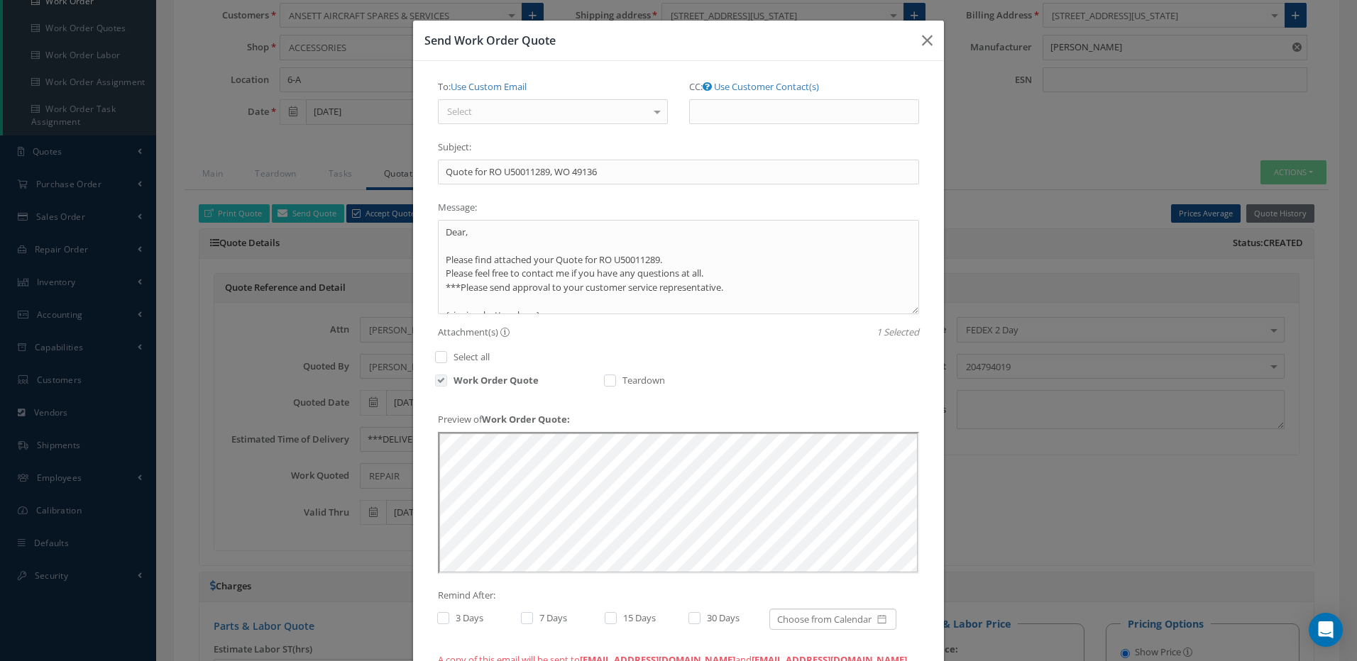
click at [541, 115] on div "Select" at bounding box center [553, 112] width 230 height 26
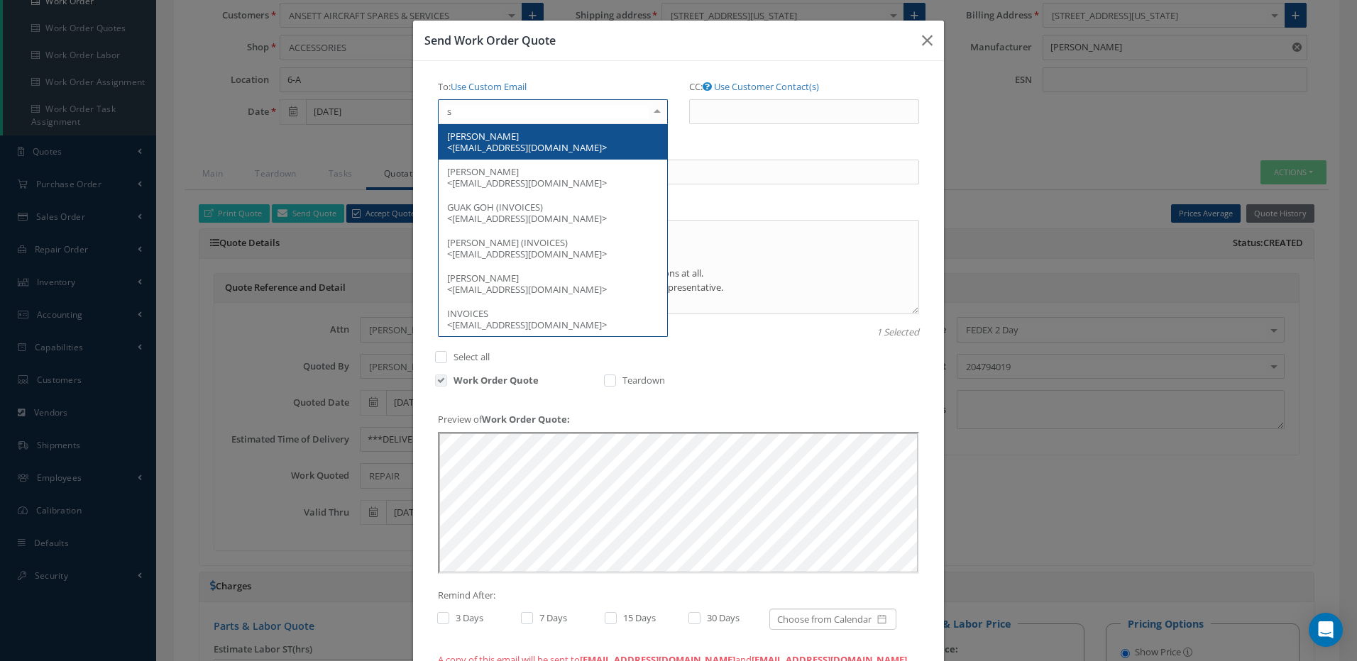
type input "sh"
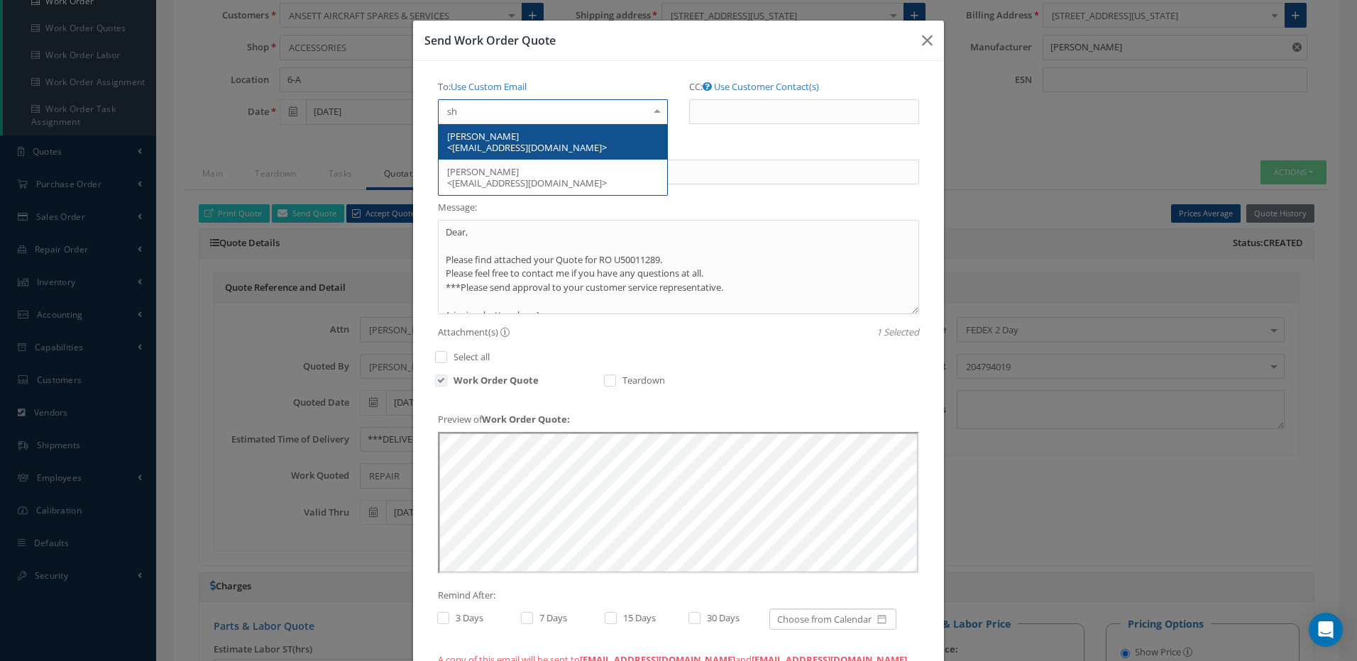
click at [533, 136] on span "SHAWN LANGE <SLANGE@ANSETT.COM>" at bounding box center [553, 141] width 228 height 35
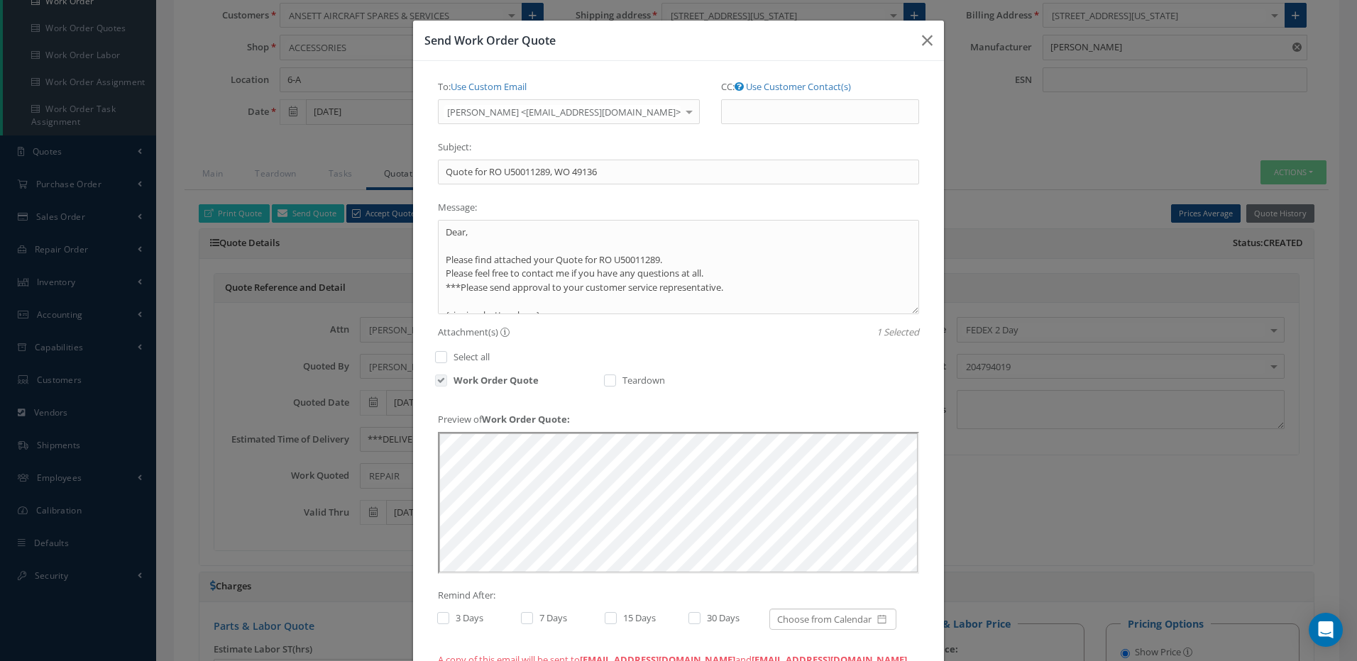
click at [448, 618] on label at bounding box center [450, 618] width 4 height 13
click at [437, 618] on input "checkbox" at bounding box center [441, 619] width 9 height 9
checkbox input "true"
click at [532, 622] on label at bounding box center [534, 618] width 4 height 13
click at [529, 622] on input "checkbox" at bounding box center [525, 619] width 9 height 9
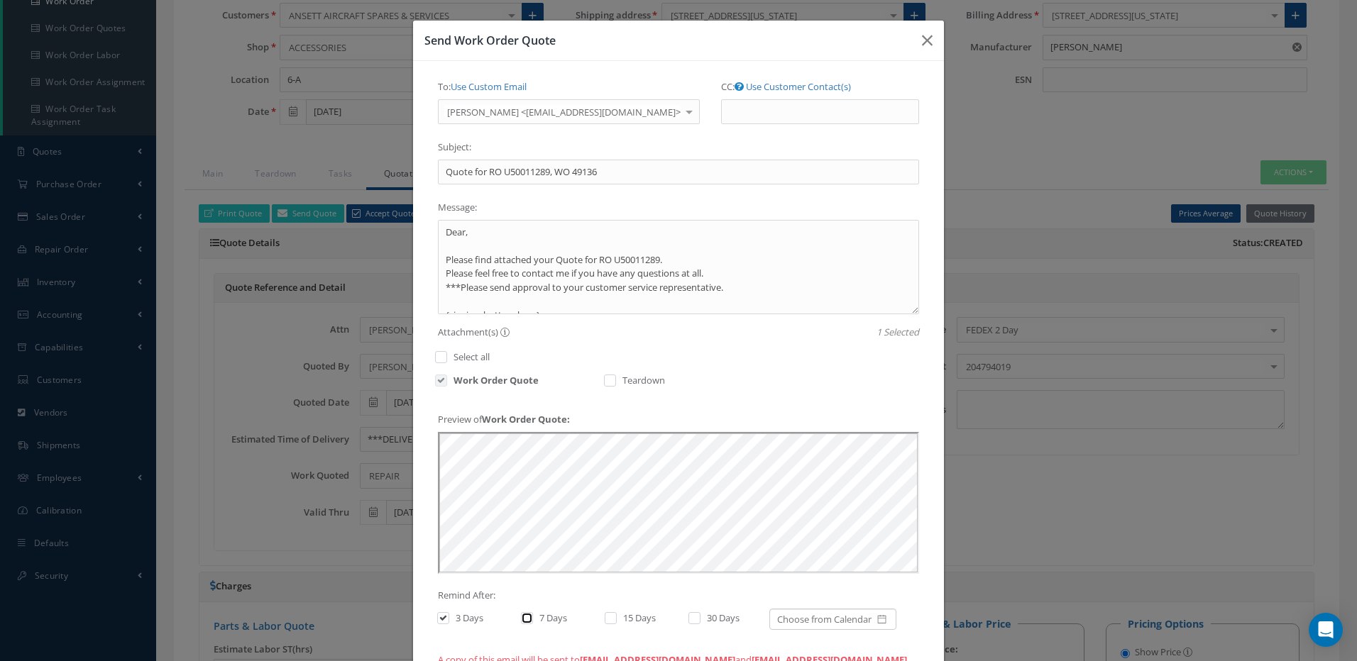
checkbox input "true"
click at [616, 617] on label at bounding box center [618, 618] width 4 height 13
click at [607, 617] on input "checkbox" at bounding box center [609, 619] width 9 height 9
checkbox input "true"
click at [700, 616] on label at bounding box center [702, 618] width 4 height 13
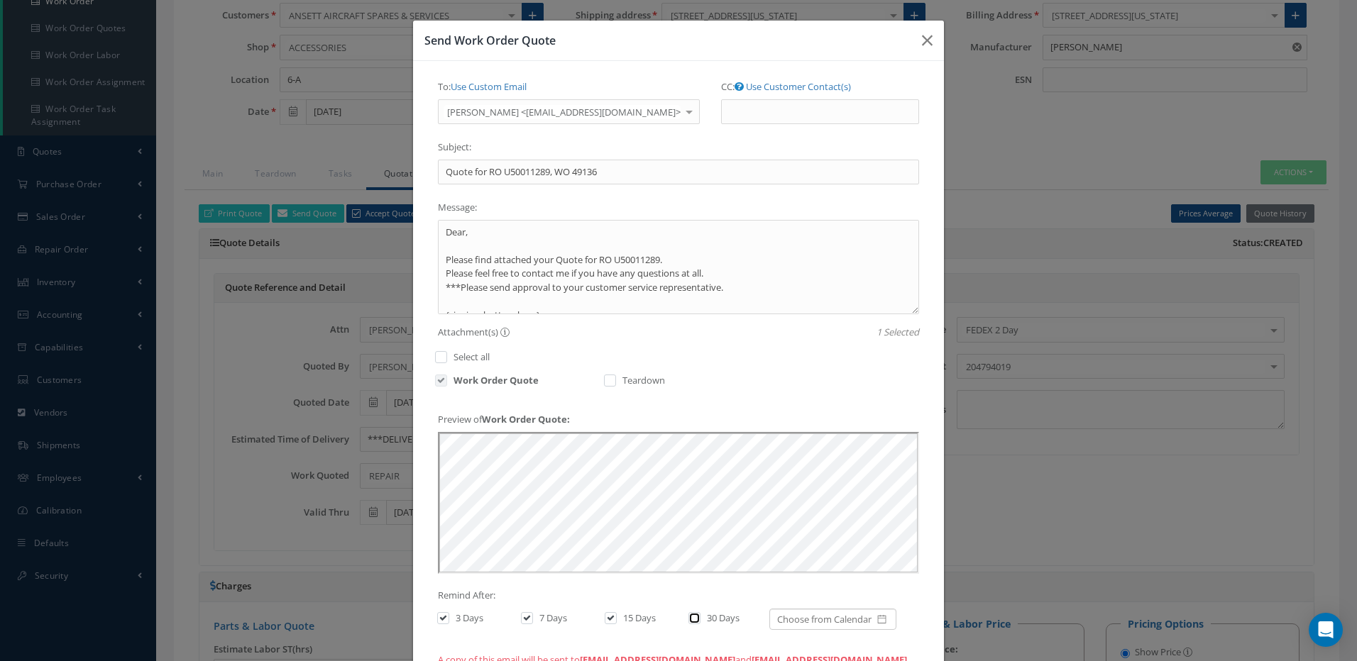
click at [688, 616] on input "checkbox" at bounding box center [692, 619] width 9 height 9
checkbox input "true"
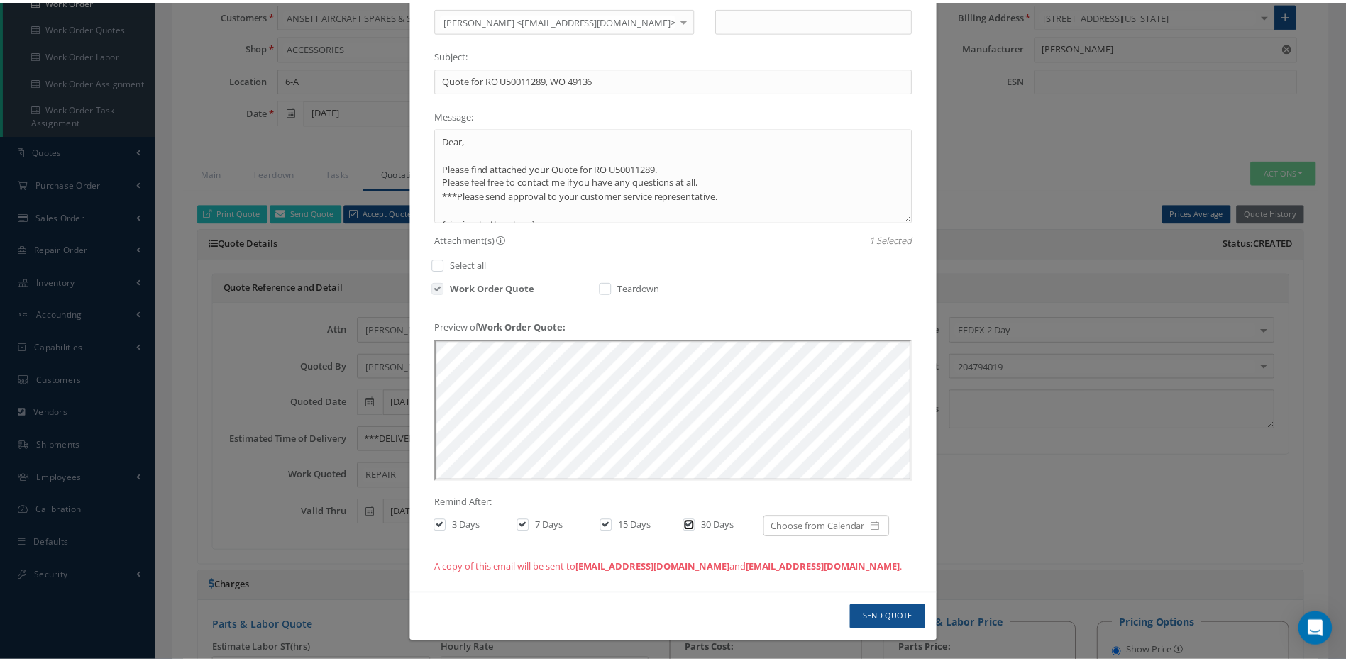
scroll to position [94, 0]
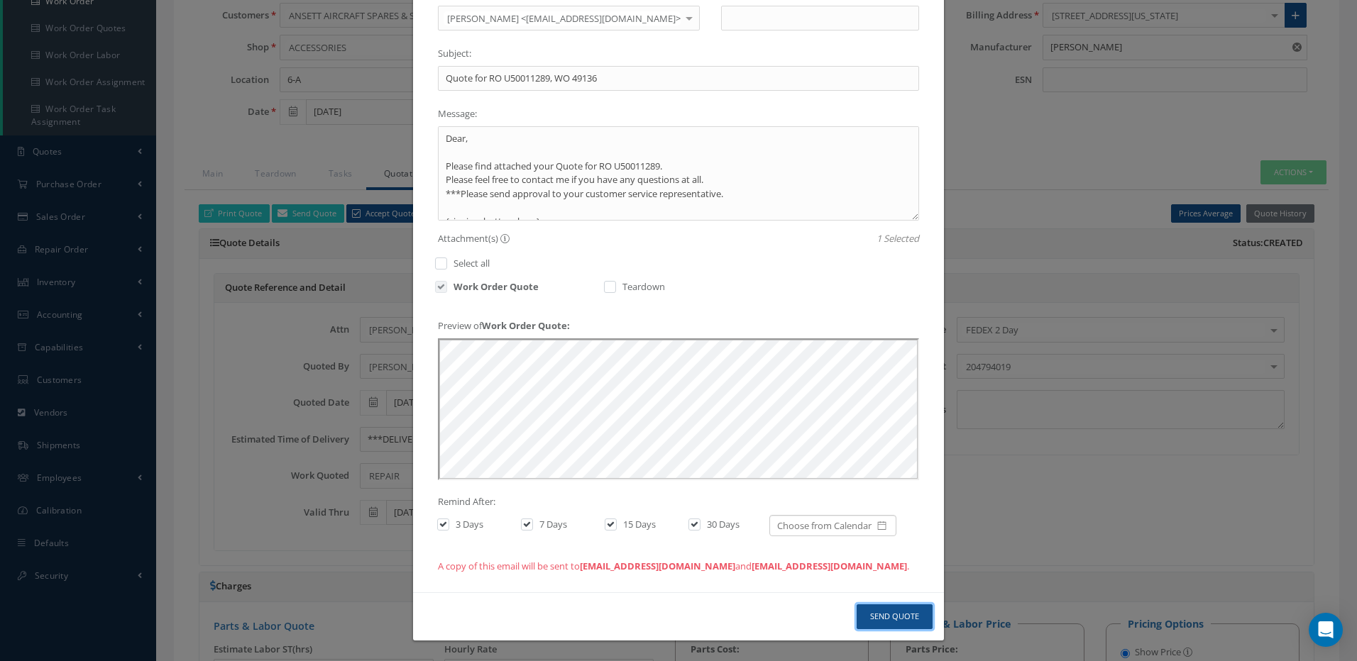
click at [903, 615] on button "Send Quote" at bounding box center [895, 617] width 76 height 25
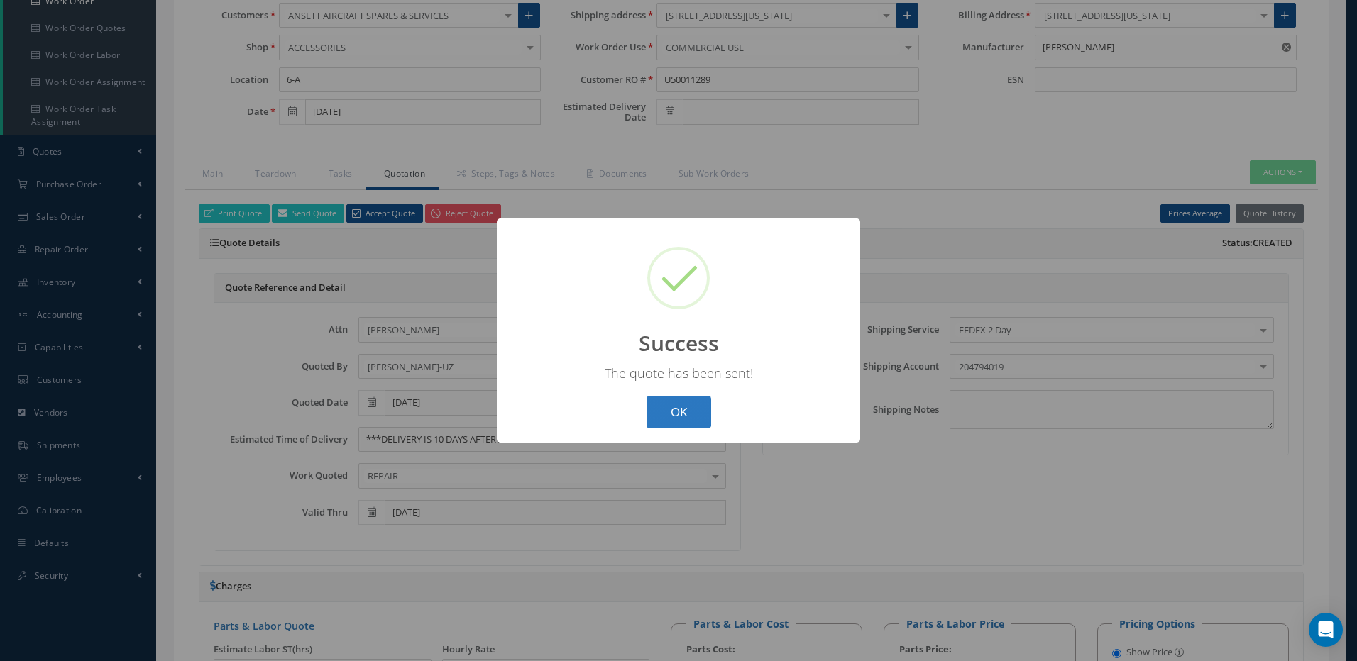
click at [676, 411] on button "OK" at bounding box center [678, 412] width 65 height 33
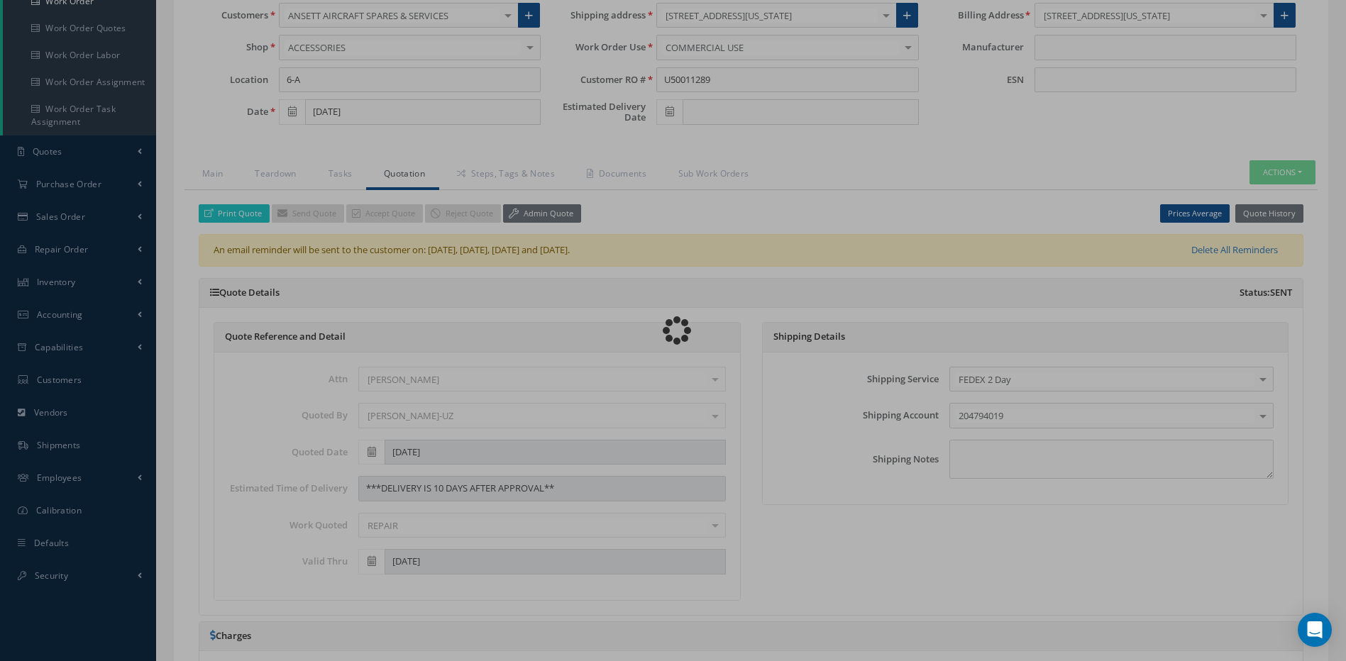
type input "HAMILTON SUNDSTRAND"
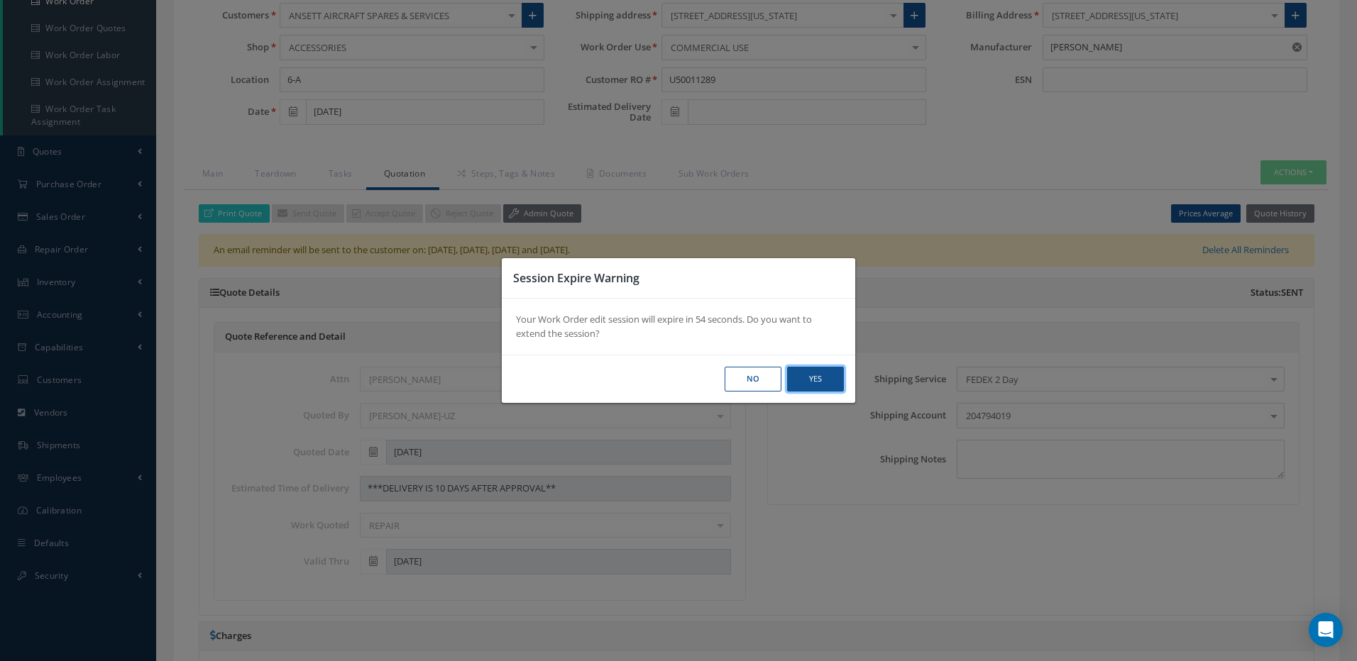
click at [810, 378] on button "Yes" at bounding box center [815, 379] width 57 height 25
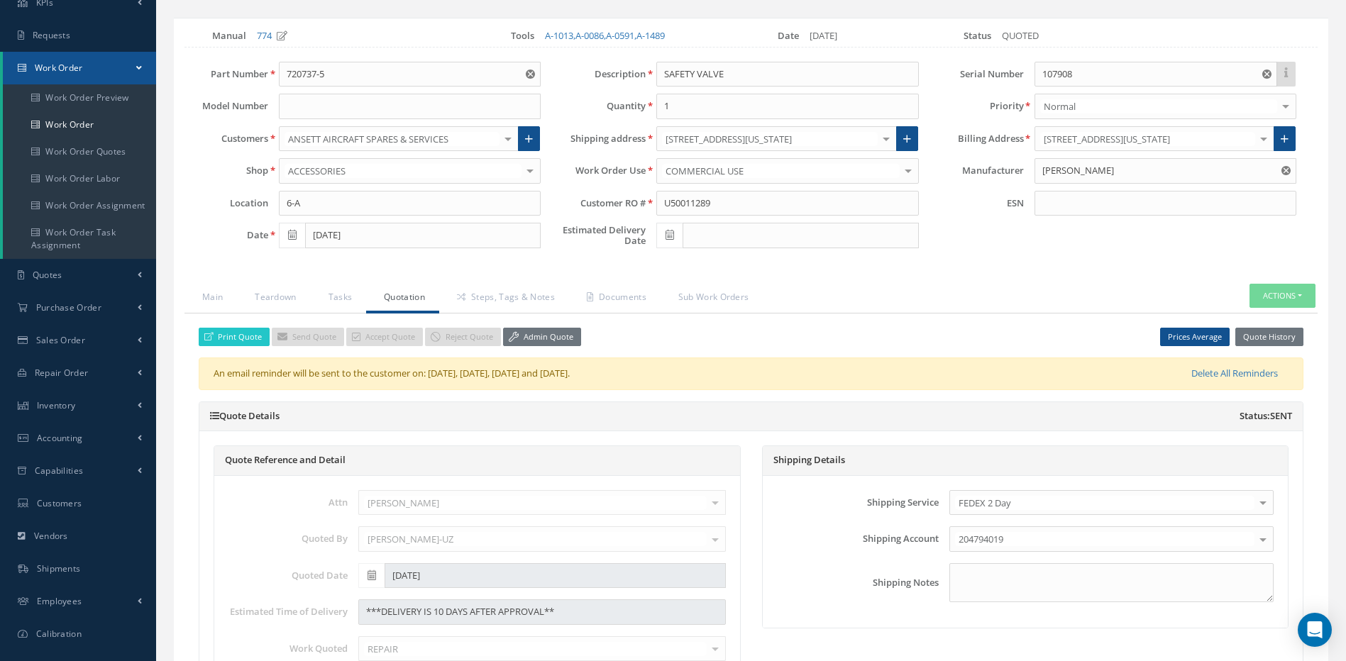
scroll to position [71, 0]
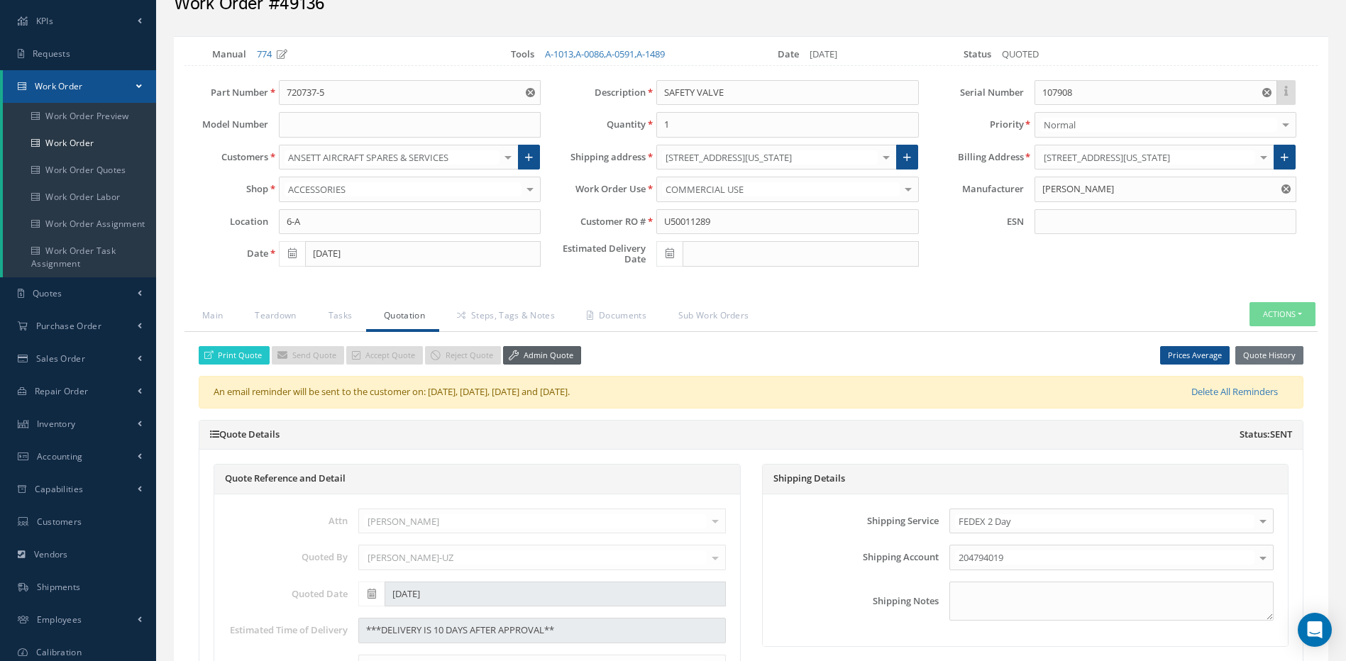
click at [556, 356] on link "Admin Quote" at bounding box center [542, 355] width 78 height 19
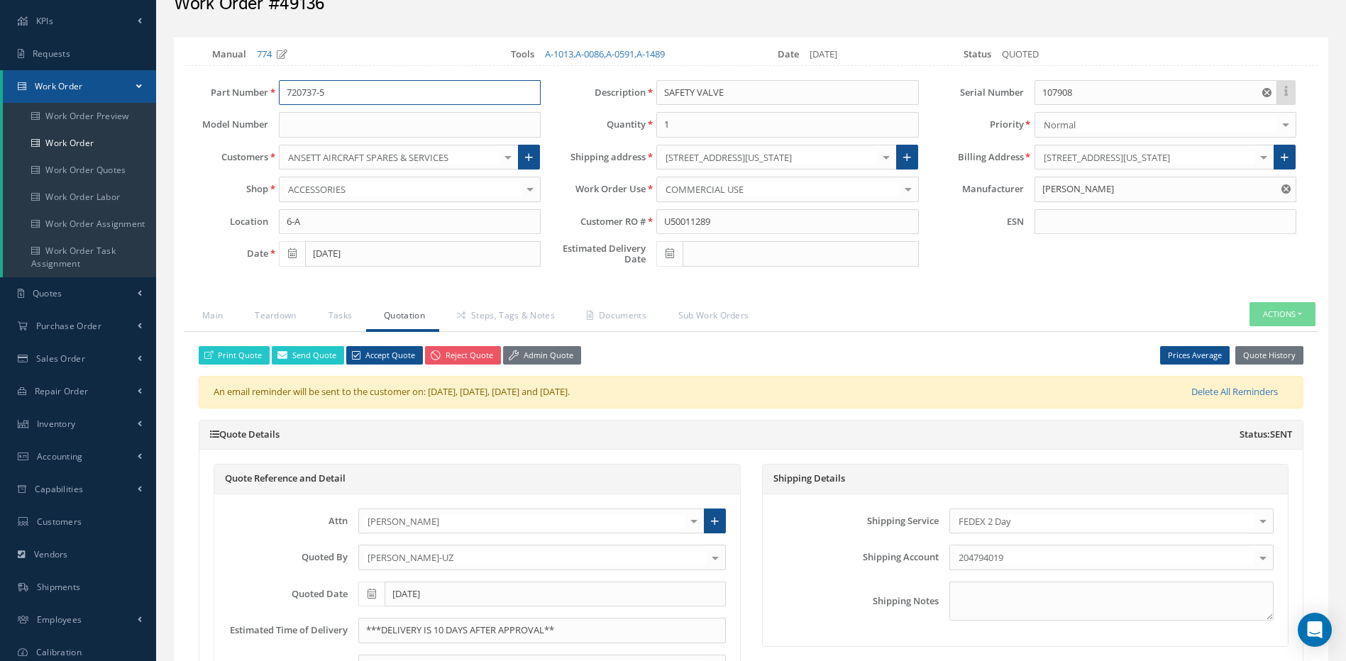
drag, startPoint x: 343, startPoint y: 94, endPoint x: 261, endPoint y: 92, distance: 82.3
click at [261, 92] on div "Part Number 720737-5" at bounding box center [363, 93] width 378 height 26
click at [550, 355] on link "Admin Quote" at bounding box center [542, 355] width 78 height 19
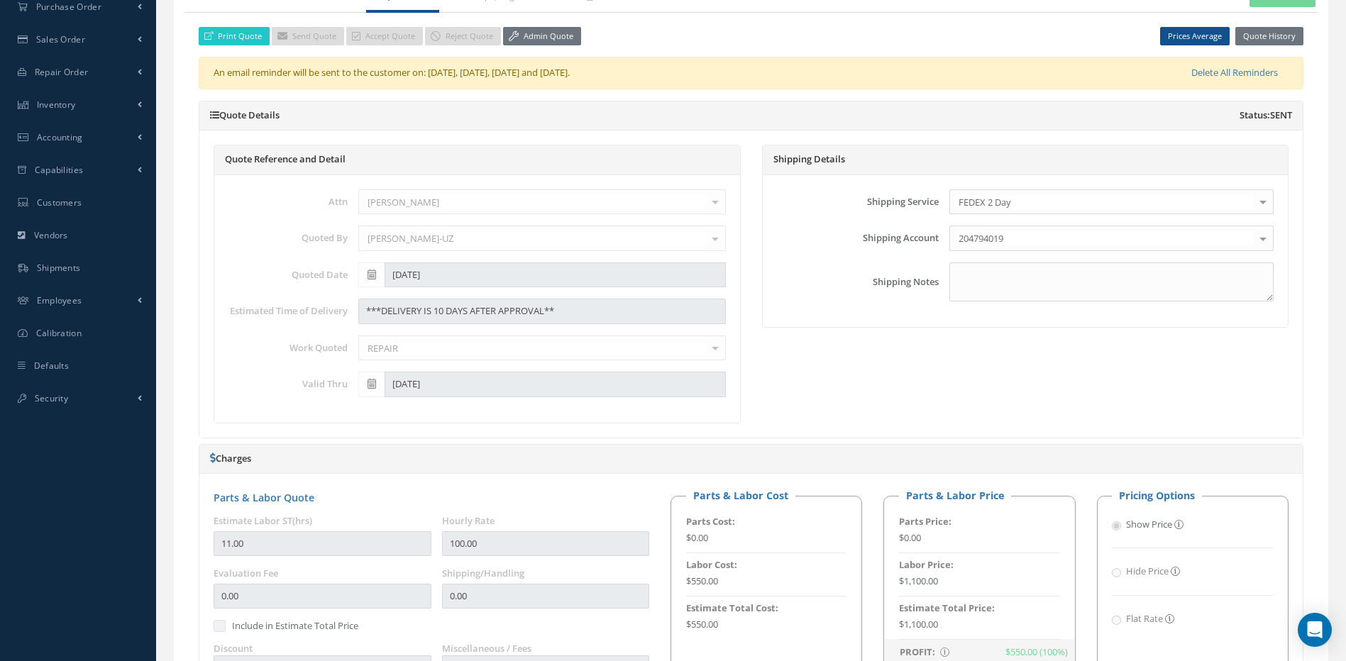
scroll to position [387, 0]
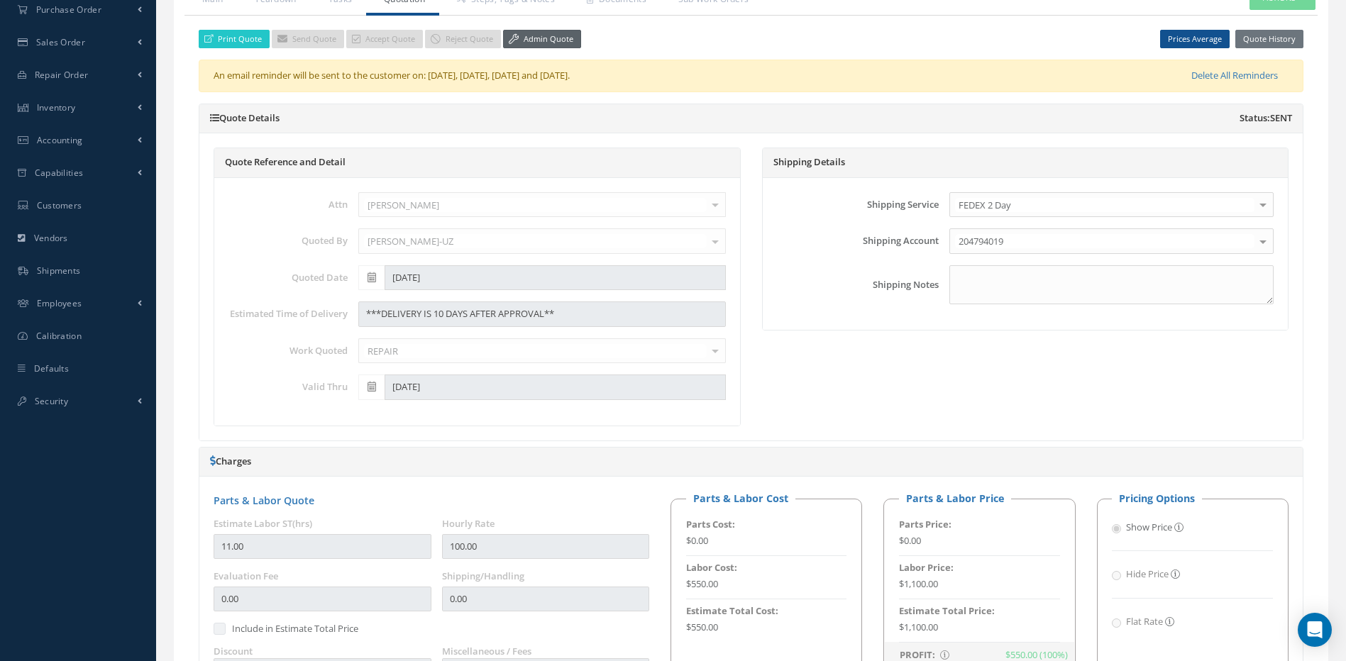
click at [563, 42] on link "Admin Quote" at bounding box center [542, 39] width 78 height 19
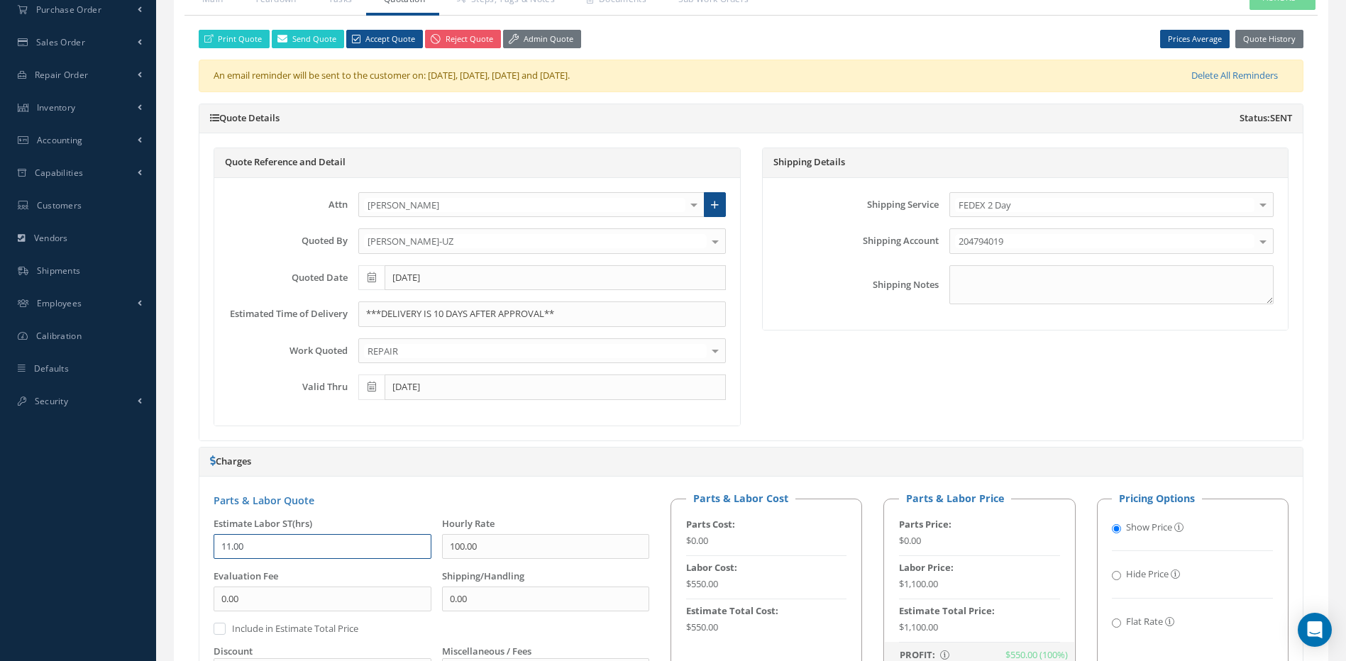
drag, startPoint x: 260, startPoint y: 547, endPoint x: 212, endPoint y: 550, distance: 47.6
click at [212, 550] on div "Estimate Labor ST(hrs) 11.00" at bounding box center [317, 543] width 228 height 53
type input "5.5"
click at [666, 444] on div "Print Quote Send Quote Accept Quote Reject Quote Admin Quote Prices Average Par…" at bounding box center [751, 523] width 1105 height 986
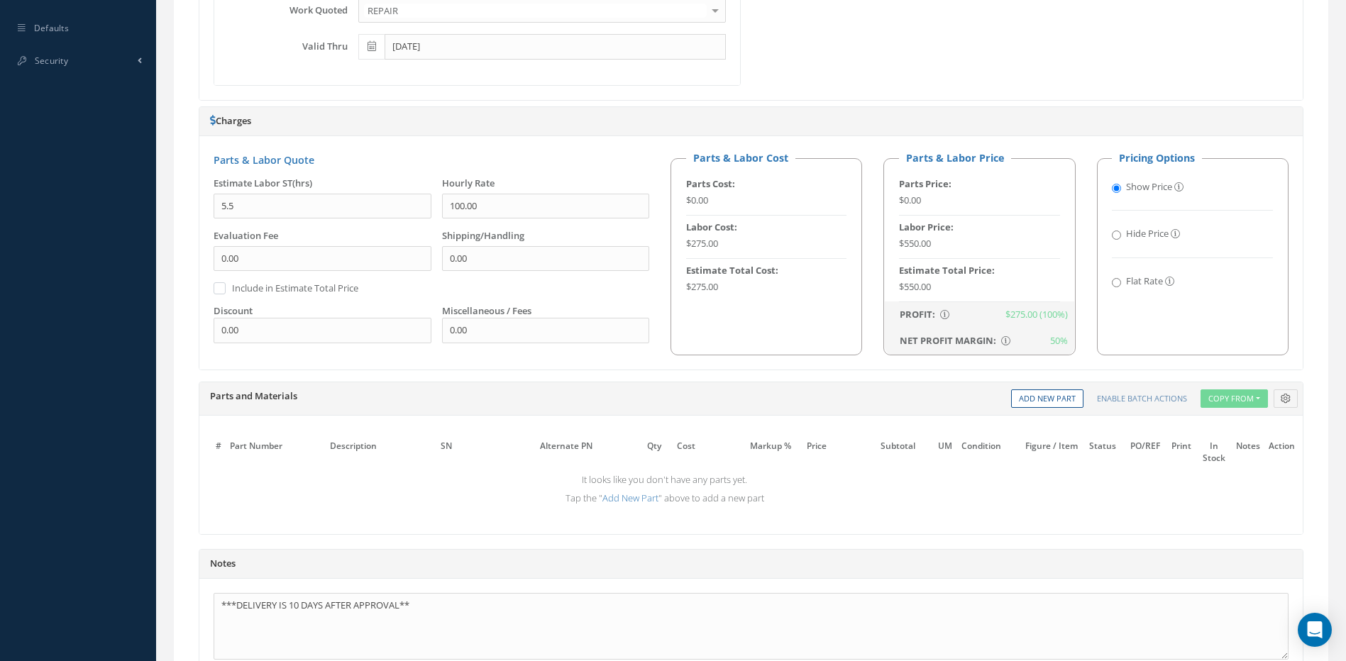
scroll to position [89, 0]
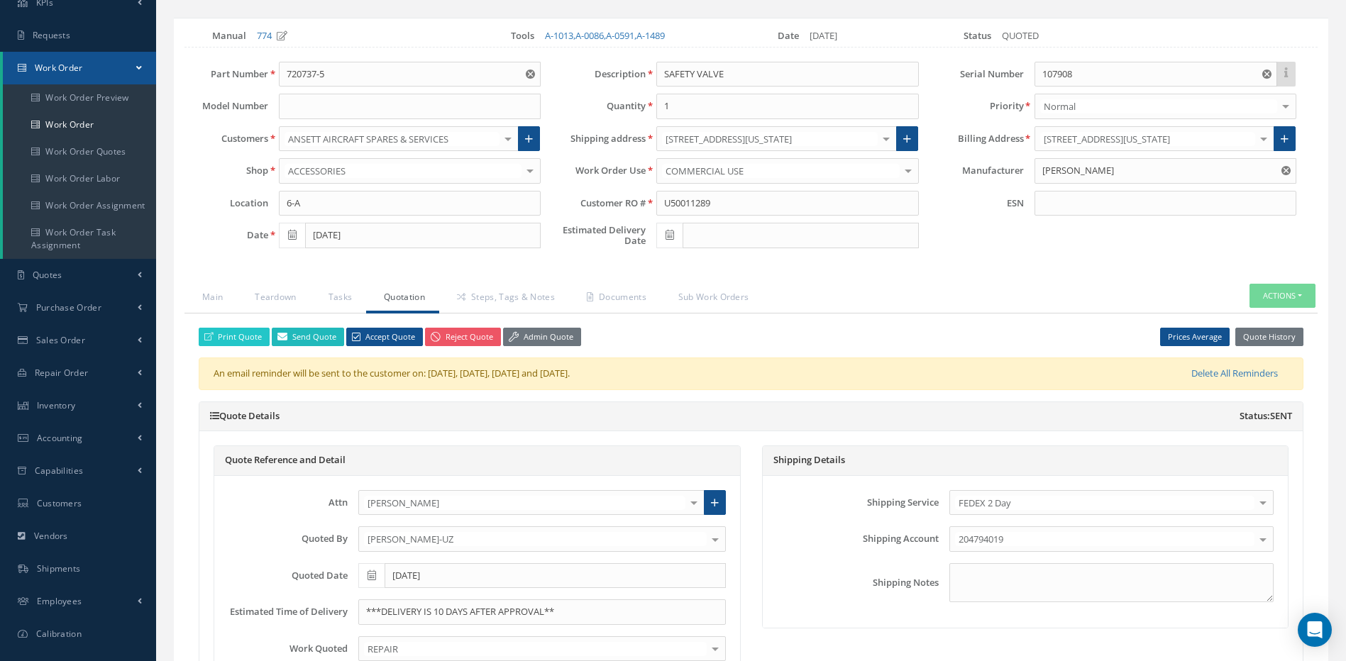
click at [318, 340] on link "Send Quote" at bounding box center [308, 337] width 72 height 19
type input "Quote for RO U50011289, WO 49136"
type textarea "Dear, Please find attached your Quote for RO U50011289. Please feel free to con…"
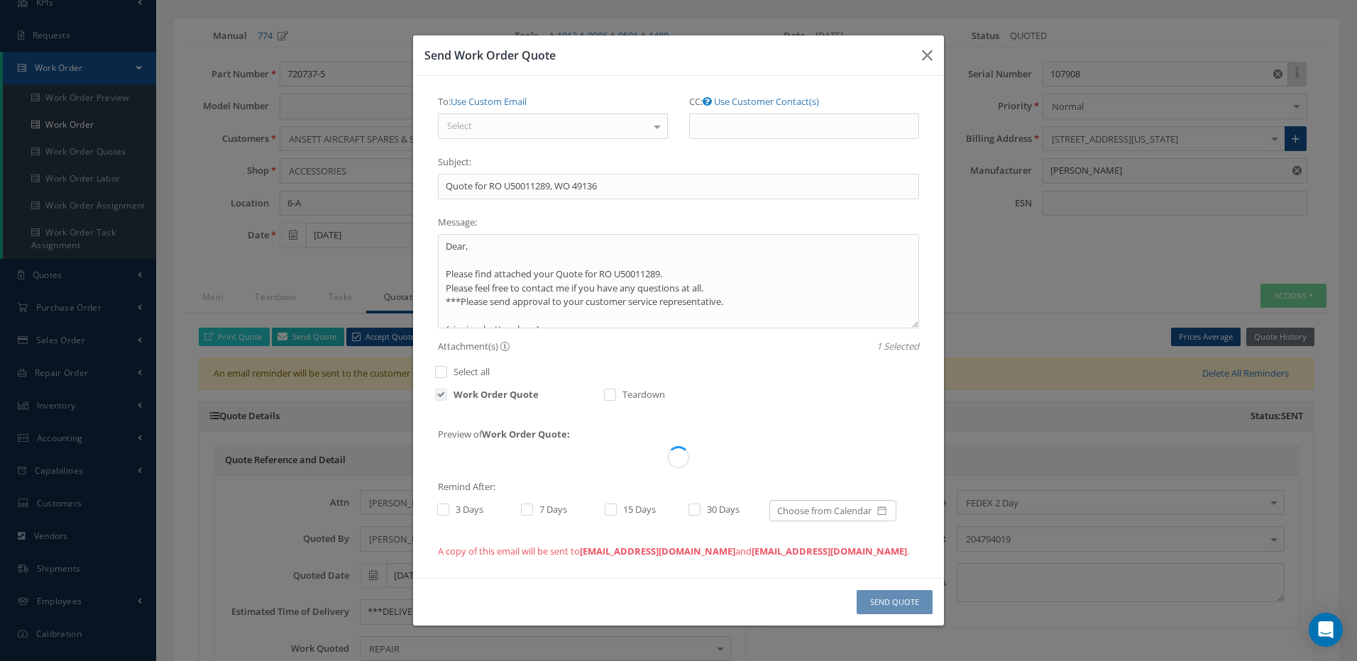
scroll to position [0, 0]
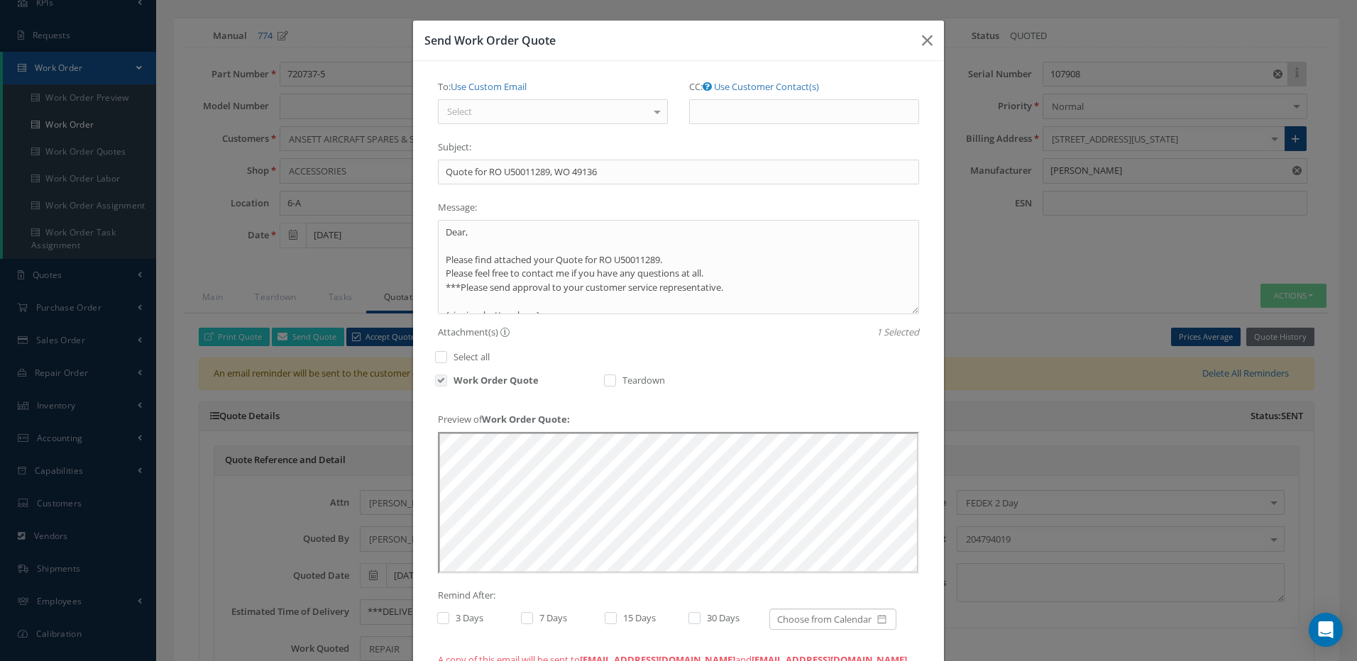
drag, startPoint x: 441, startPoint y: 617, endPoint x: 483, endPoint y: 619, distance: 42.6
click at [448, 618] on label at bounding box center [450, 618] width 4 height 13
click at [440, 618] on input "checkbox" at bounding box center [441, 619] width 9 height 9
checkbox input "true"
click at [532, 617] on label at bounding box center [534, 618] width 4 height 13
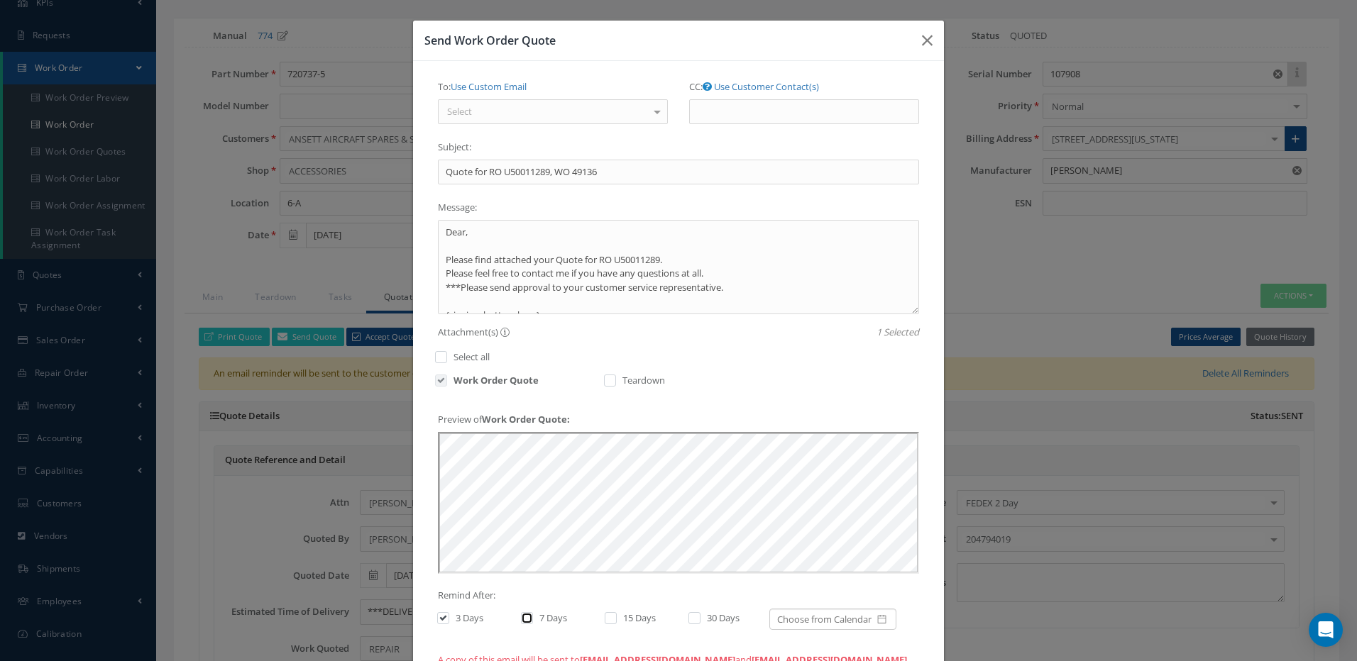
click at [521, 617] on input "checkbox" at bounding box center [525, 619] width 9 height 9
checkbox input "true"
click at [616, 620] on label at bounding box center [618, 618] width 4 height 13
click at [605, 620] on input "checkbox" at bounding box center [609, 619] width 9 height 9
checkbox input "true"
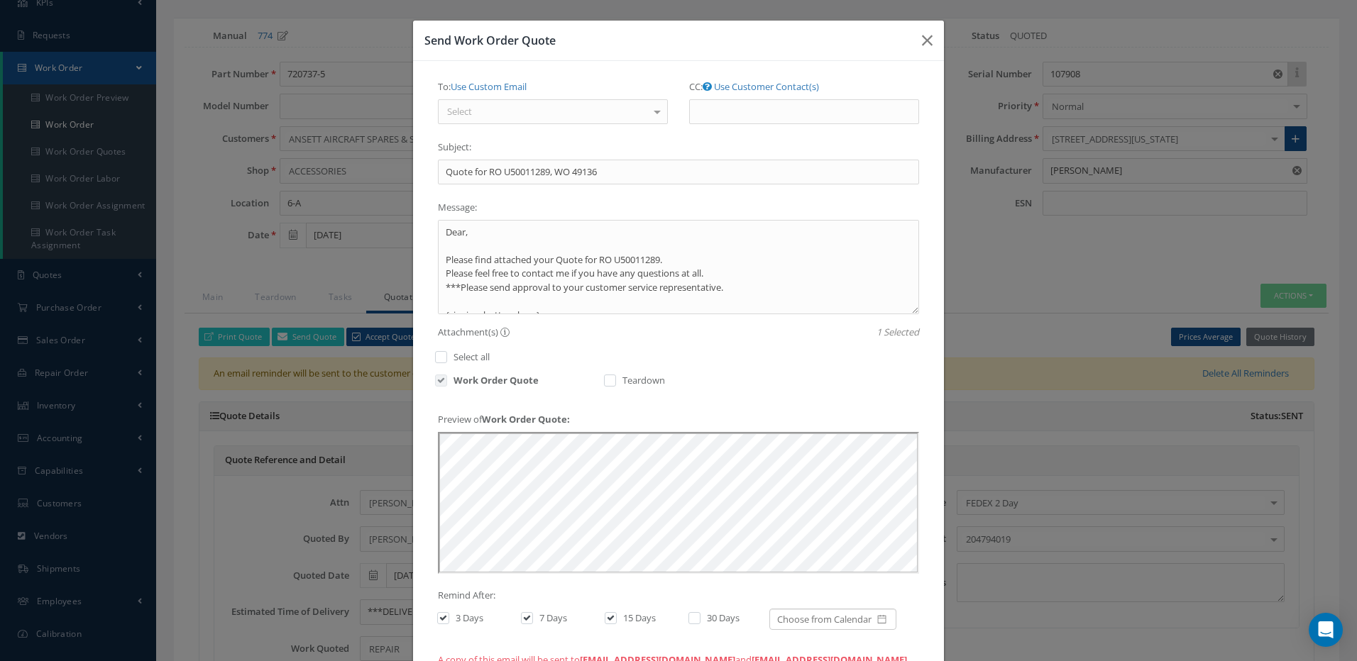
click at [700, 622] on label at bounding box center [702, 618] width 4 height 13
click at [688, 622] on input "checkbox" at bounding box center [692, 619] width 9 height 9
checkbox input "true"
click at [628, 119] on div "Select" at bounding box center [553, 112] width 230 height 26
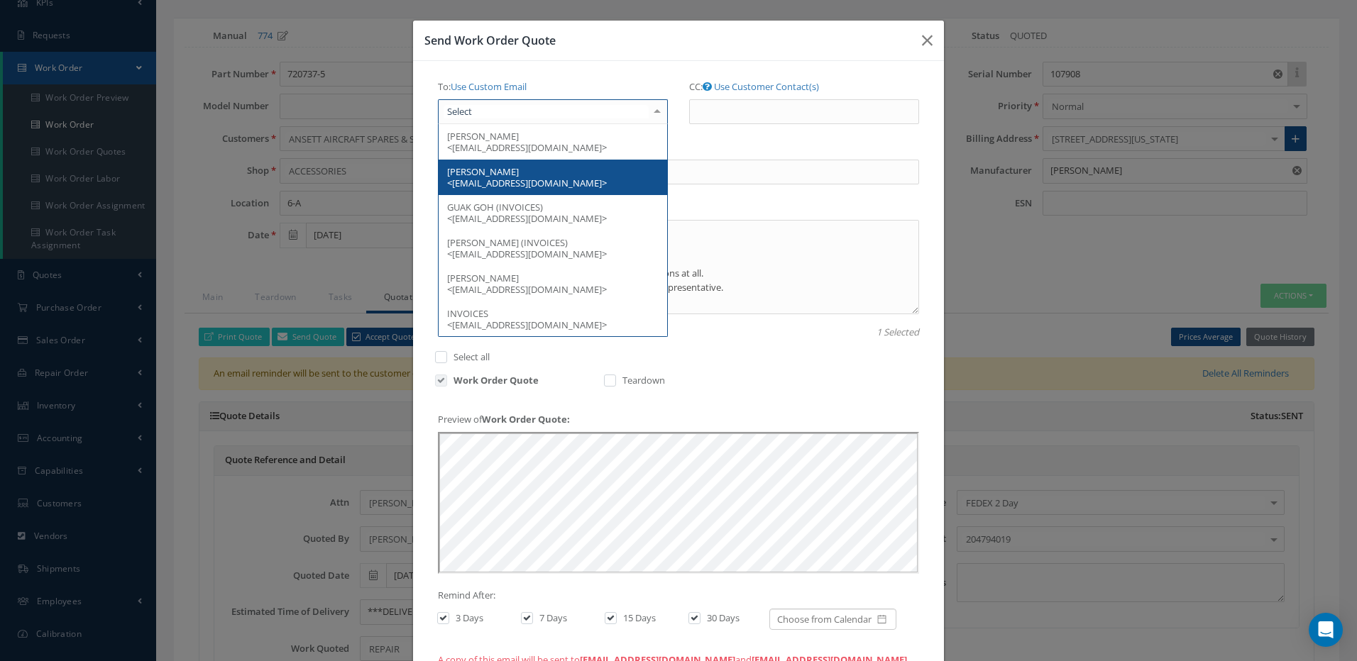
click at [502, 166] on span "SHAWN LANGE <SLANGE@ANSETT.COM>" at bounding box center [527, 177] width 160 height 24
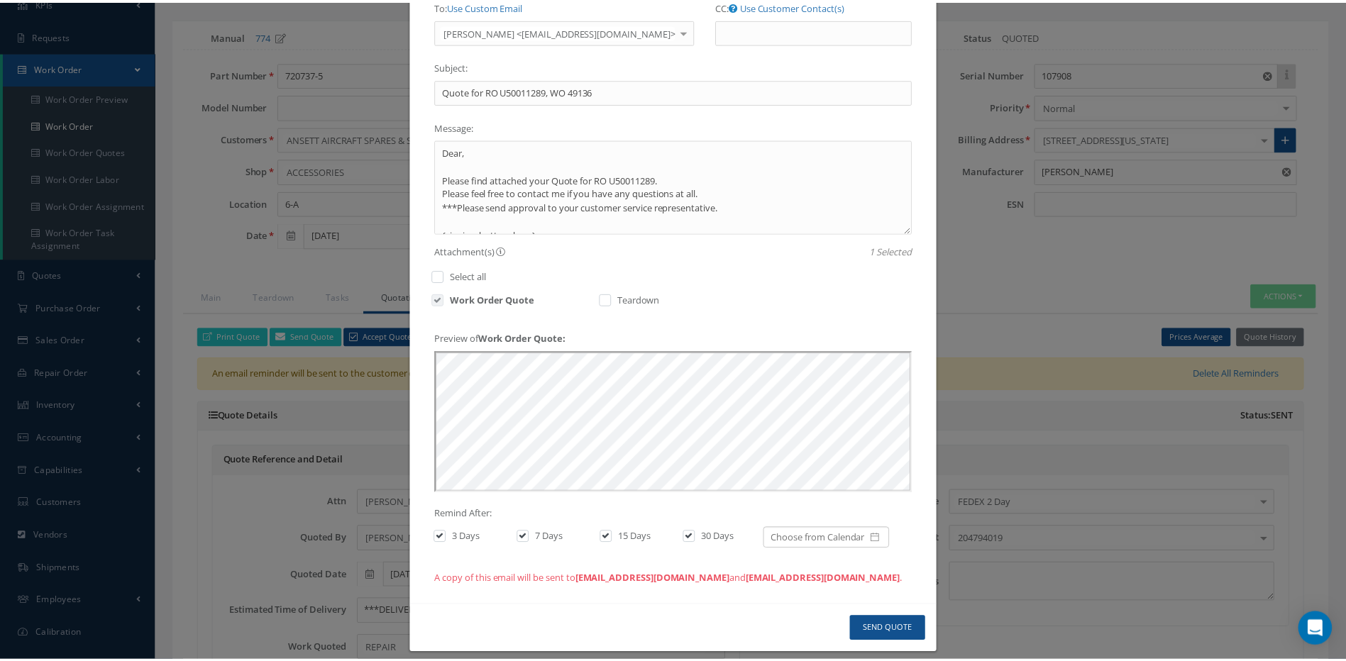
scroll to position [94, 0]
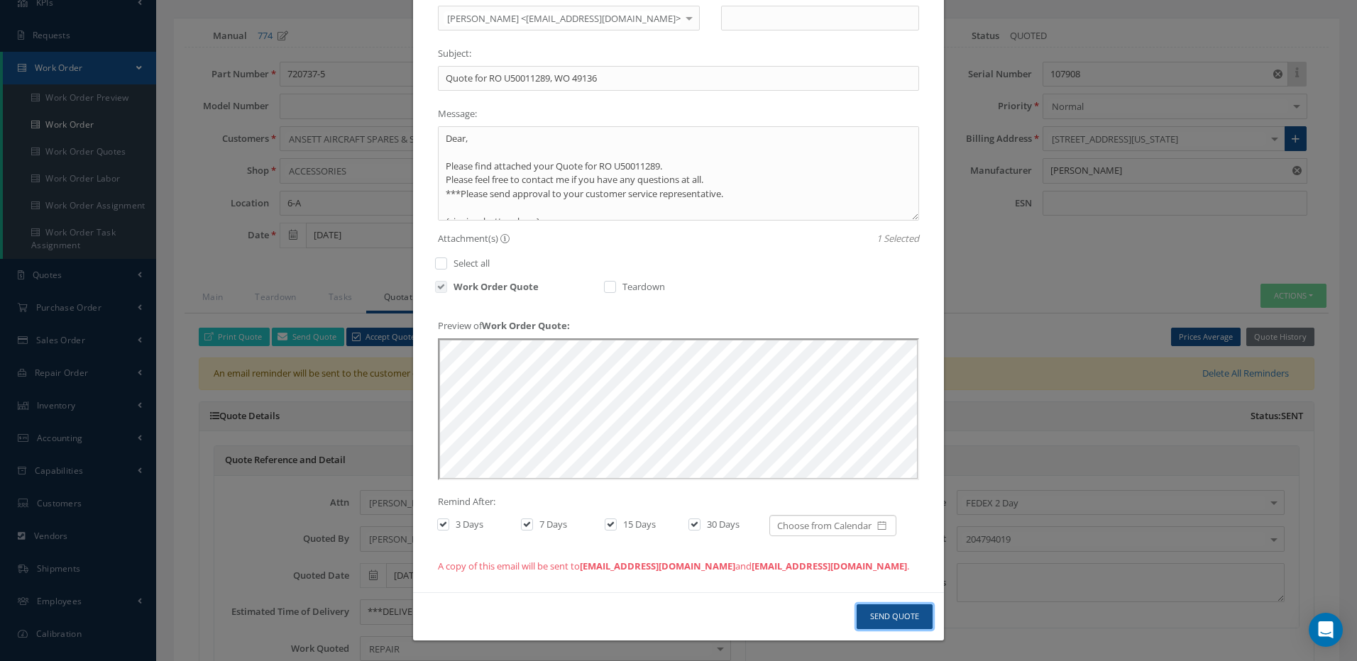
click at [893, 615] on button "Send Quote" at bounding box center [895, 617] width 76 height 25
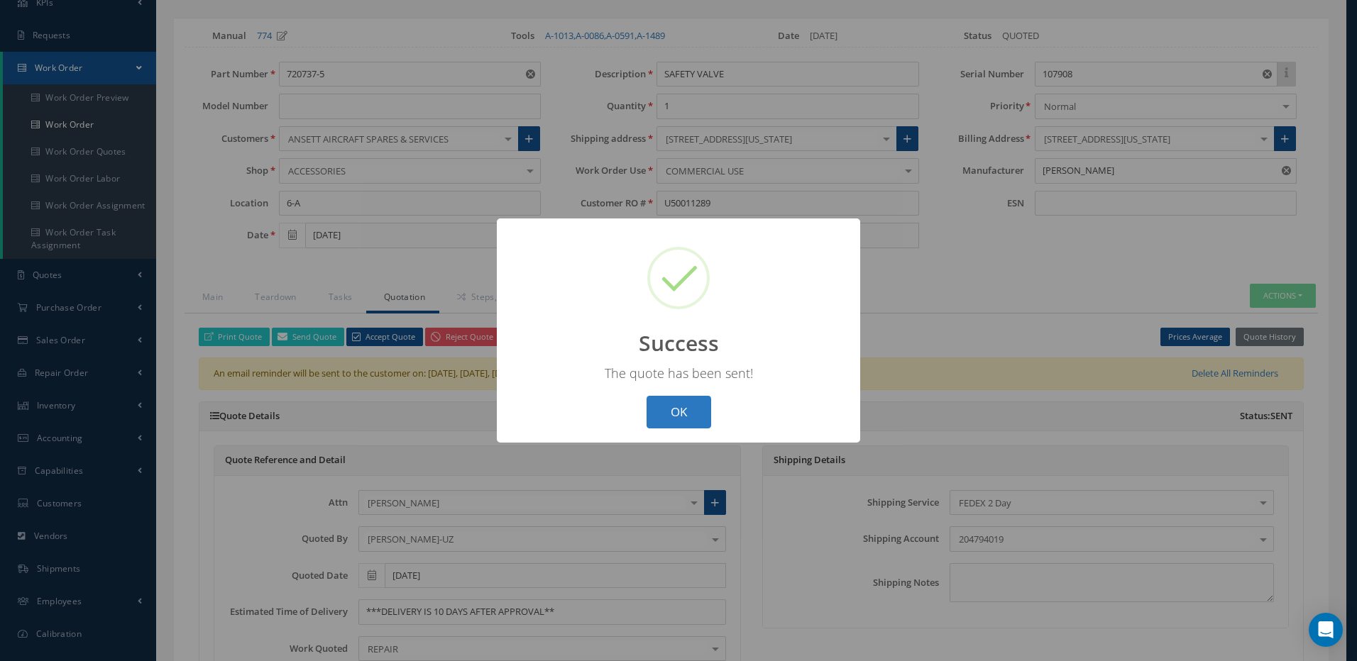
click at [676, 406] on button "OK" at bounding box center [678, 412] width 65 height 33
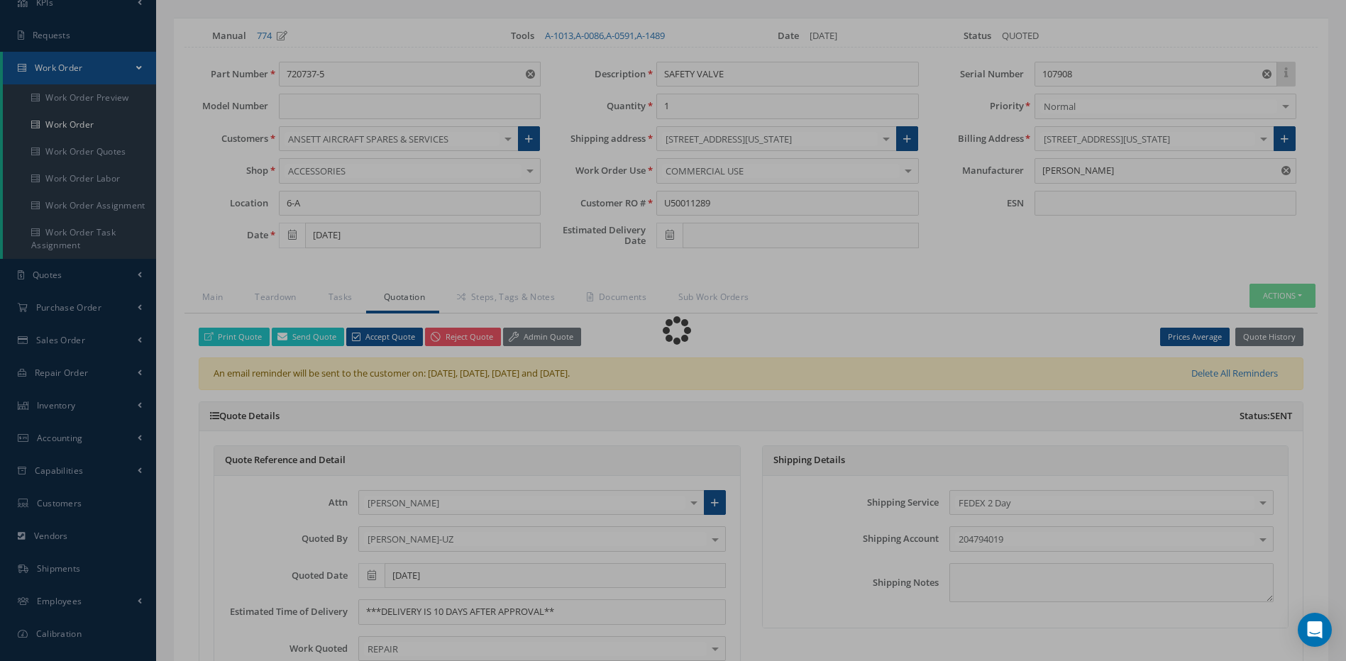
type input "5.50"
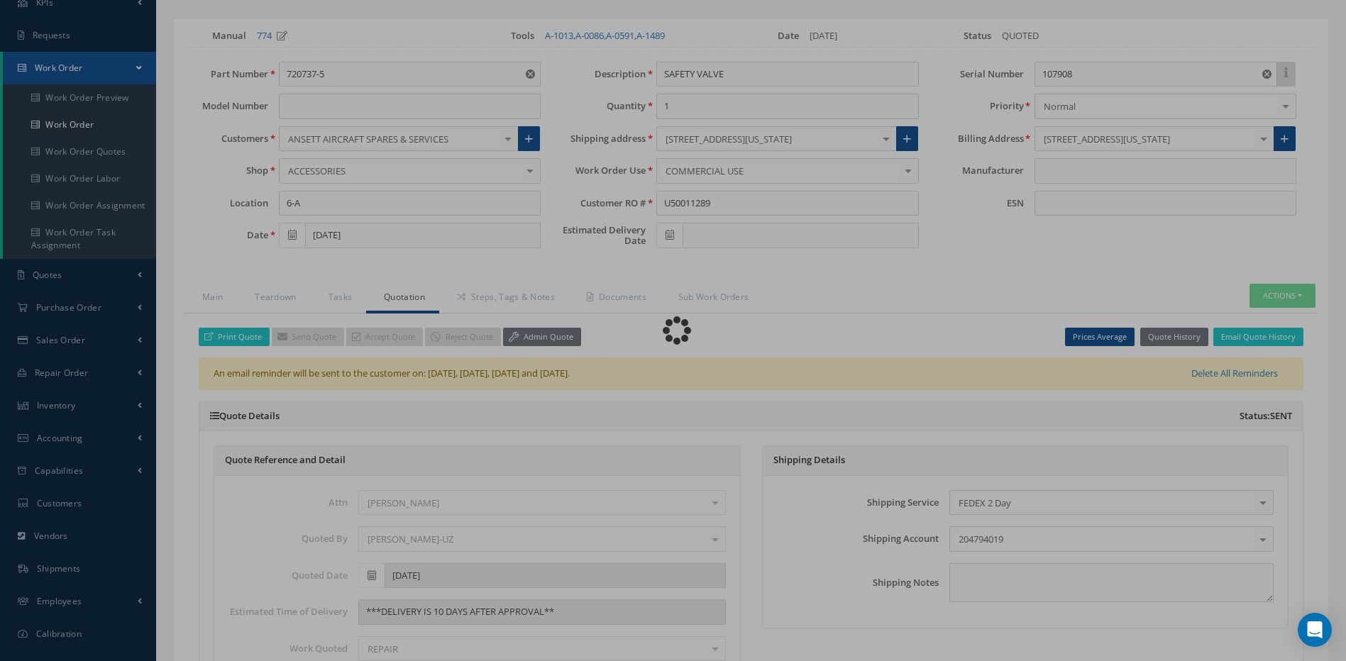
type input "HAMILTON SUNDSTRAND"
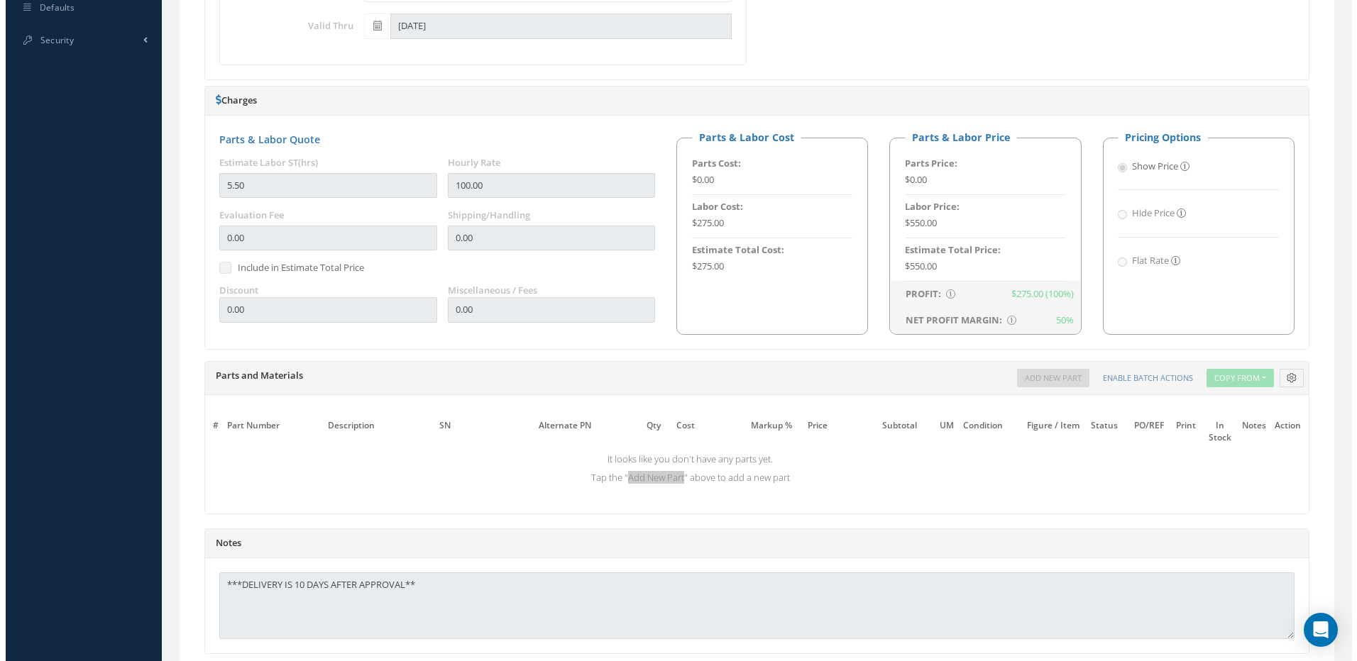
scroll to position [870, 0]
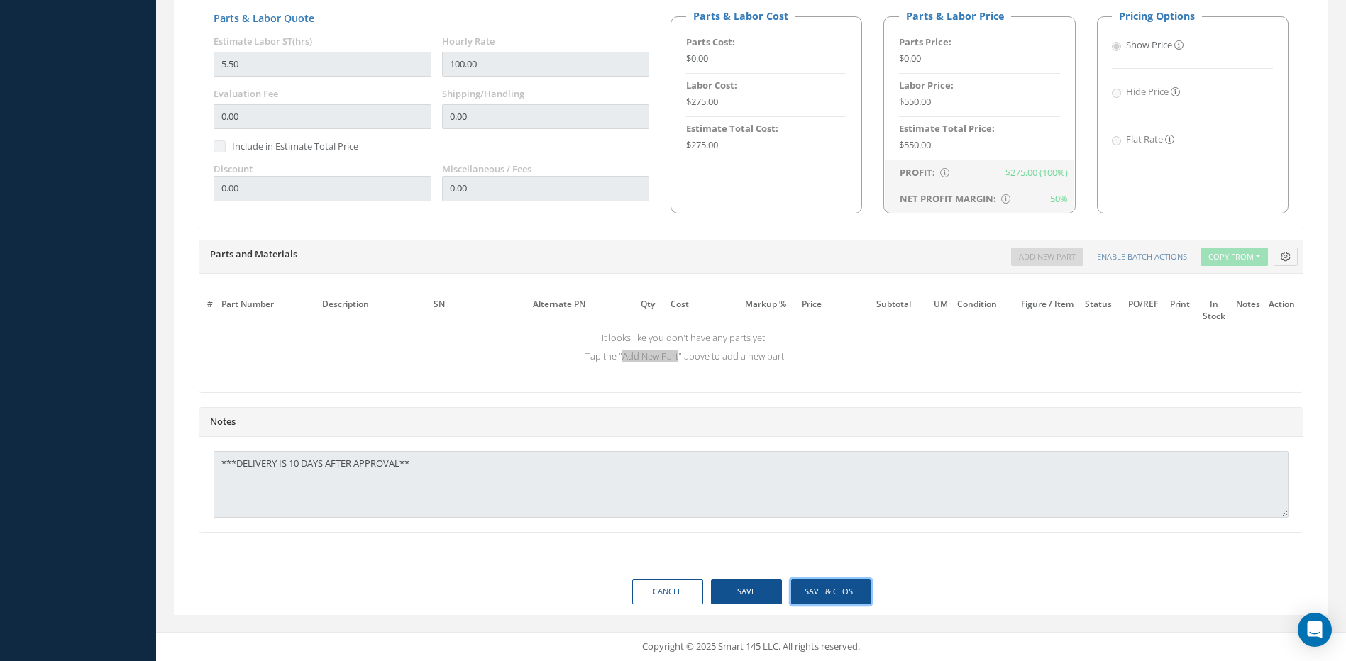
click at [839, 592] on button "Save & Close" at bounding box center [830, 592] width 79 height 25
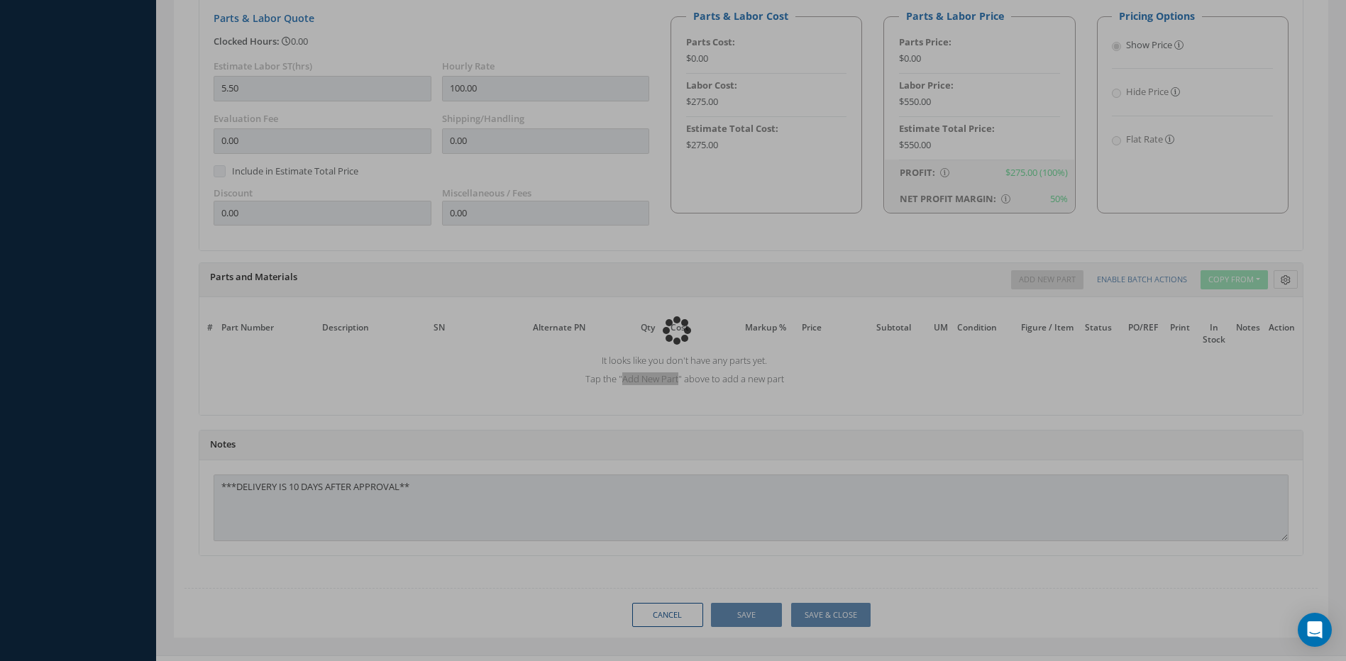
type input "HAMILTON SUNDSTRAND"
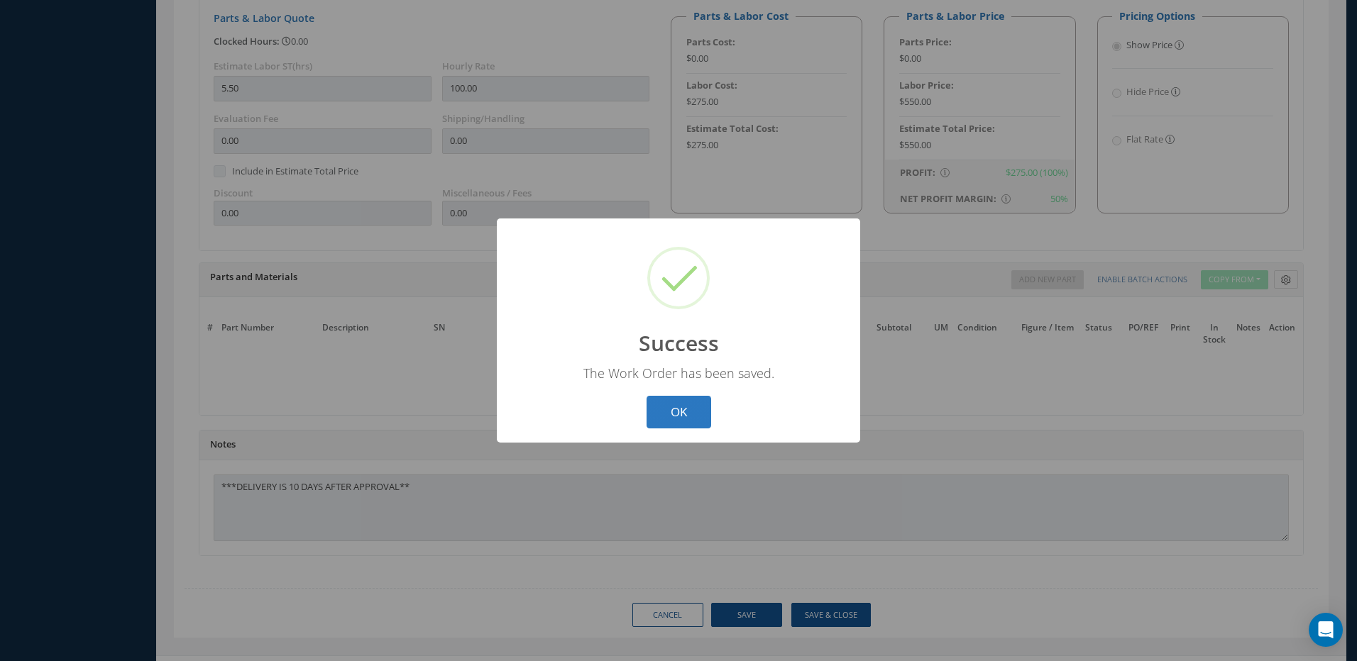
click at [658, 408] on button "OK" at bounding box center [678, 412] width 65 height 33
select select "25"
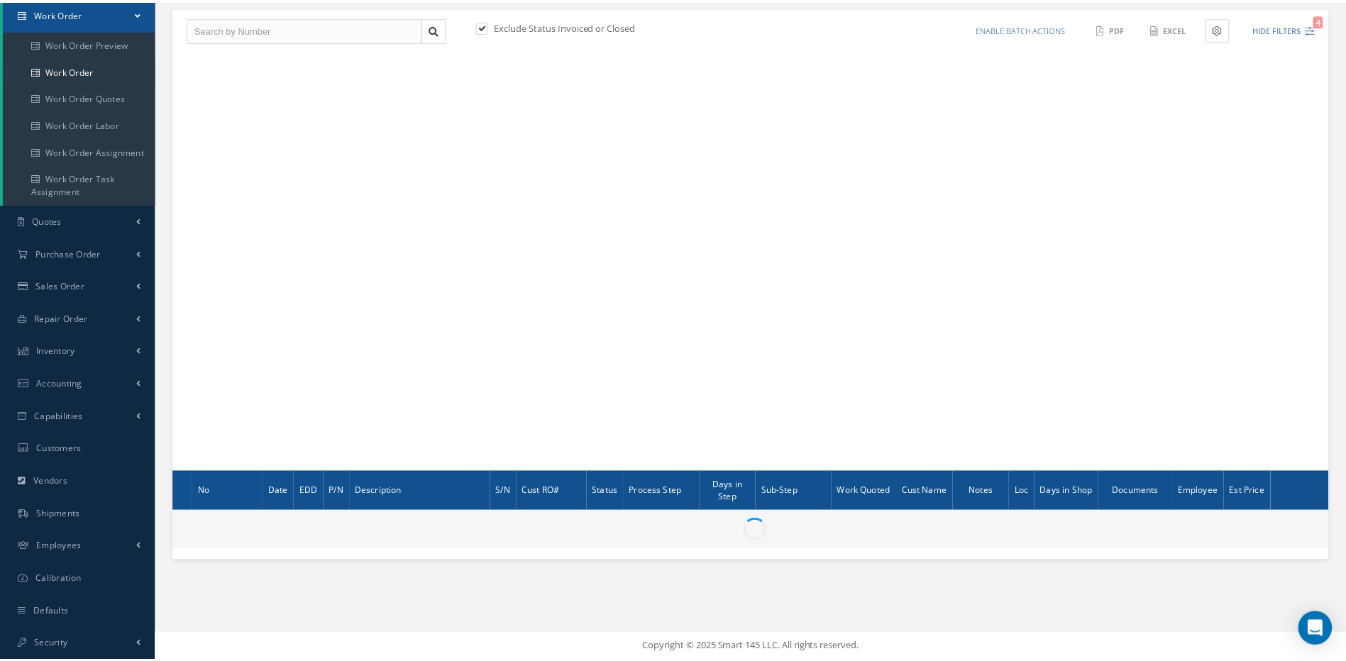
scroll to position [144, 0]
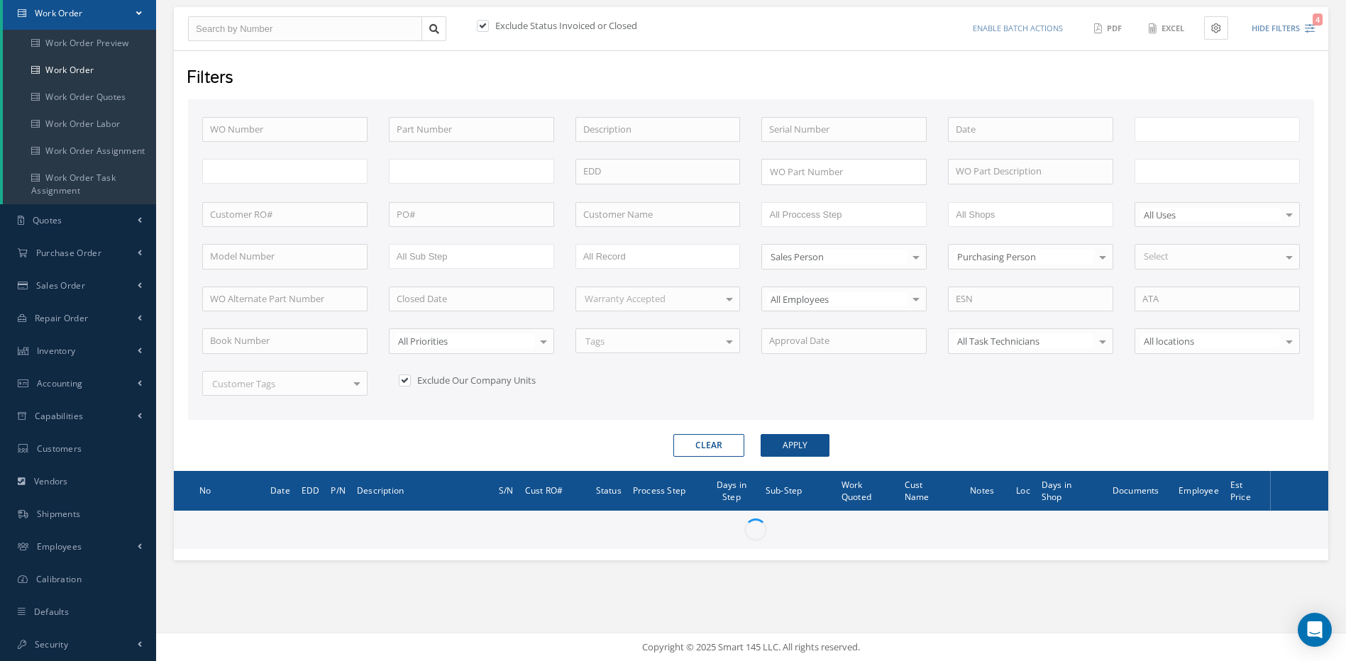
type input "All Work Request"
type input "All Work Performed"
type input "All Status"
type input "WO Part Status"
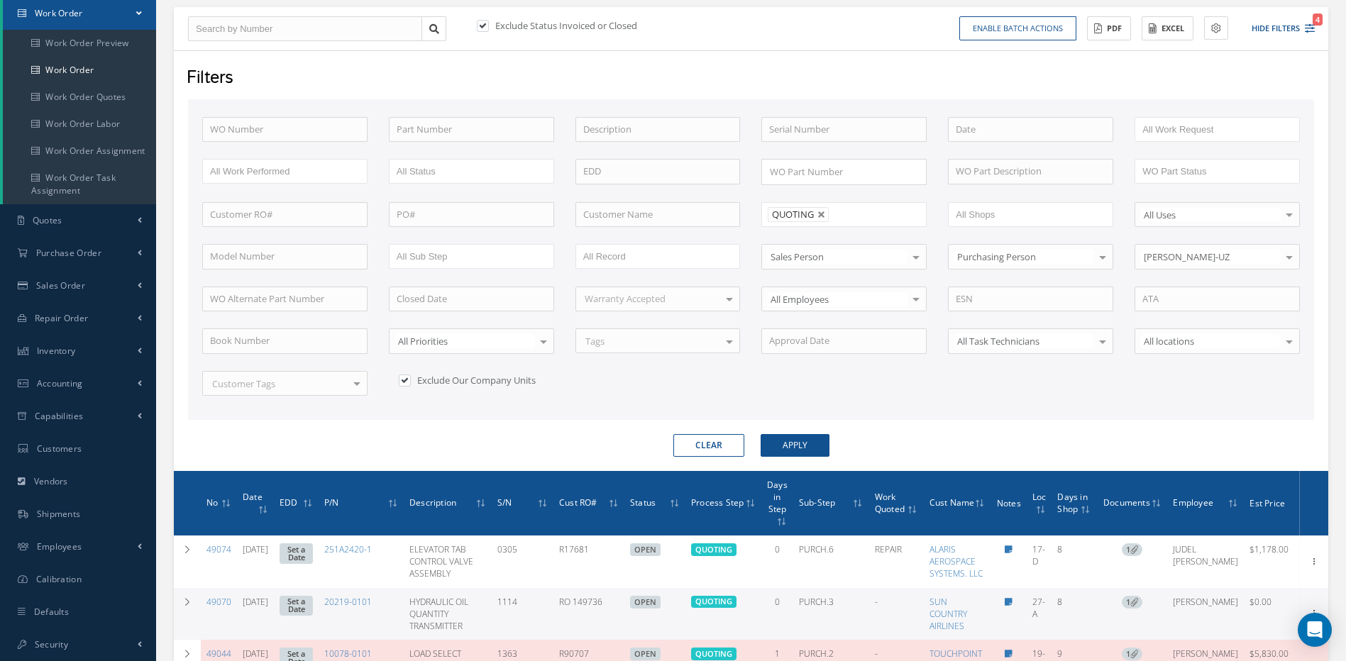
click at [717, 439] on button "Clear" at bounding box center [708, 445] width 71 height 23
type input "All Proccess Step"
checkbox input "false"
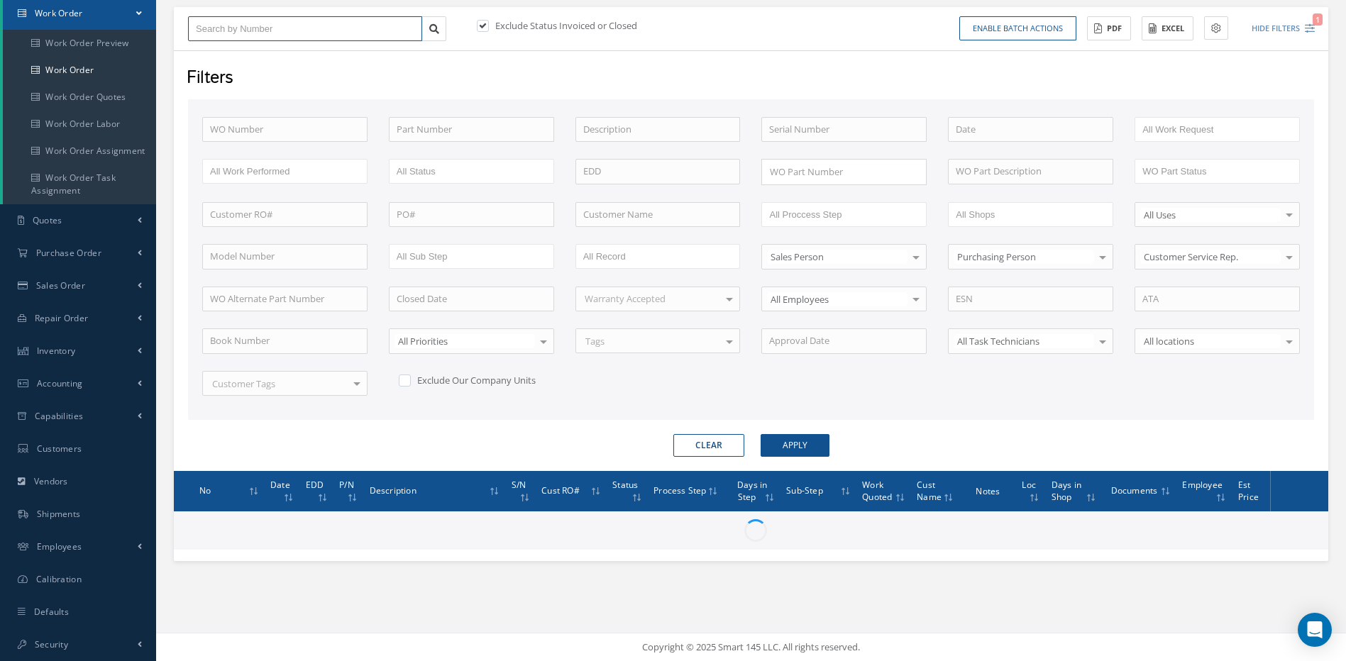
click at [248, 23] on input "text" at bounding box center [305, 29] width 234 height 26
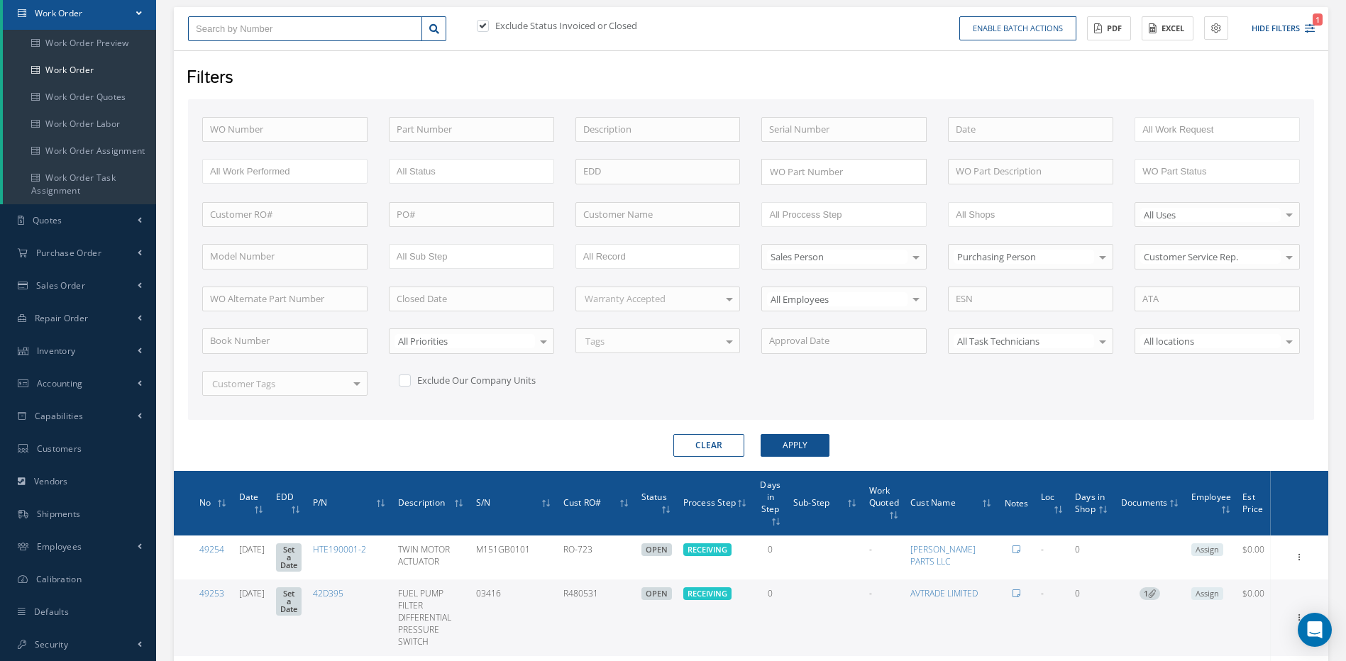
type input "4"
type input "45"
type input "456"
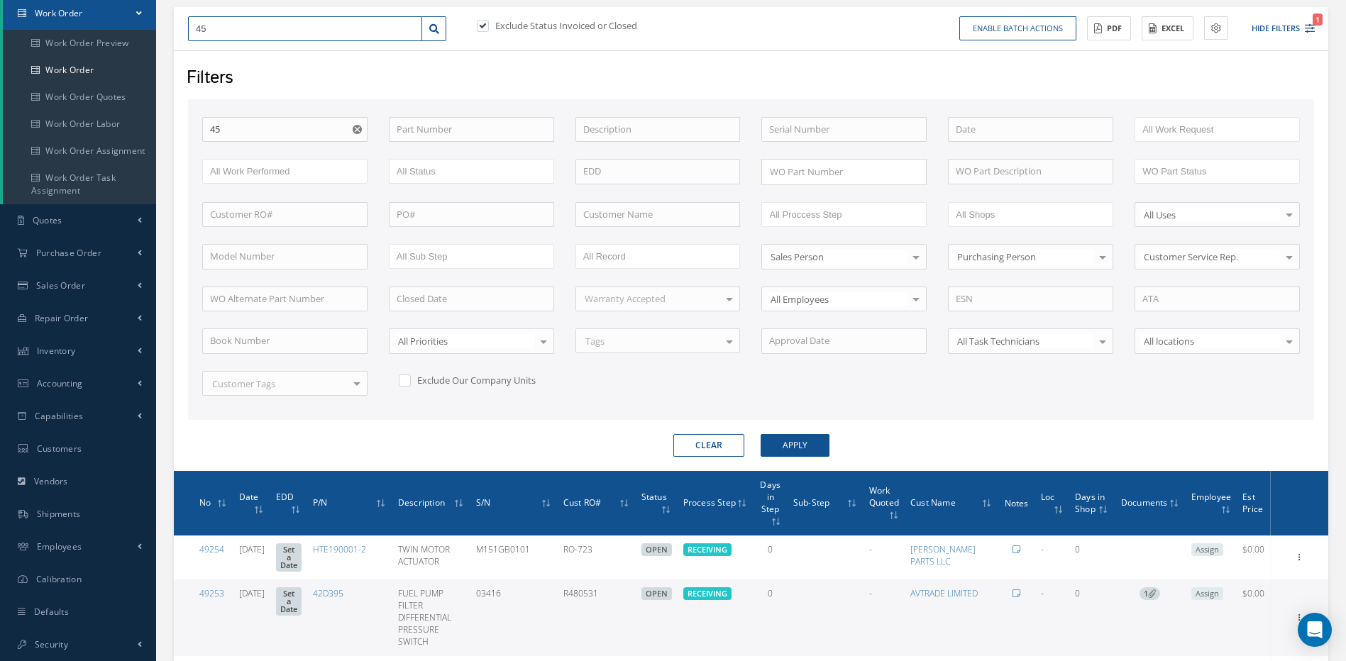
type input "456"
type input "4562"
type input "45626"
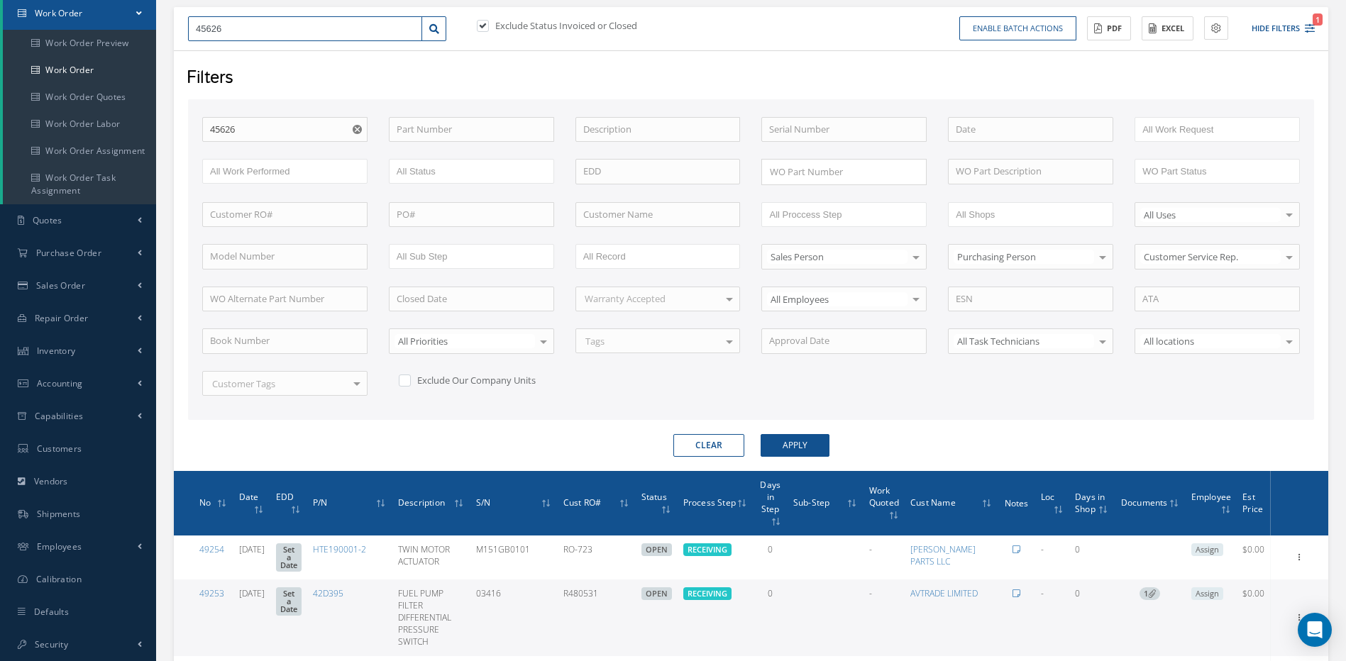
type input "45626"
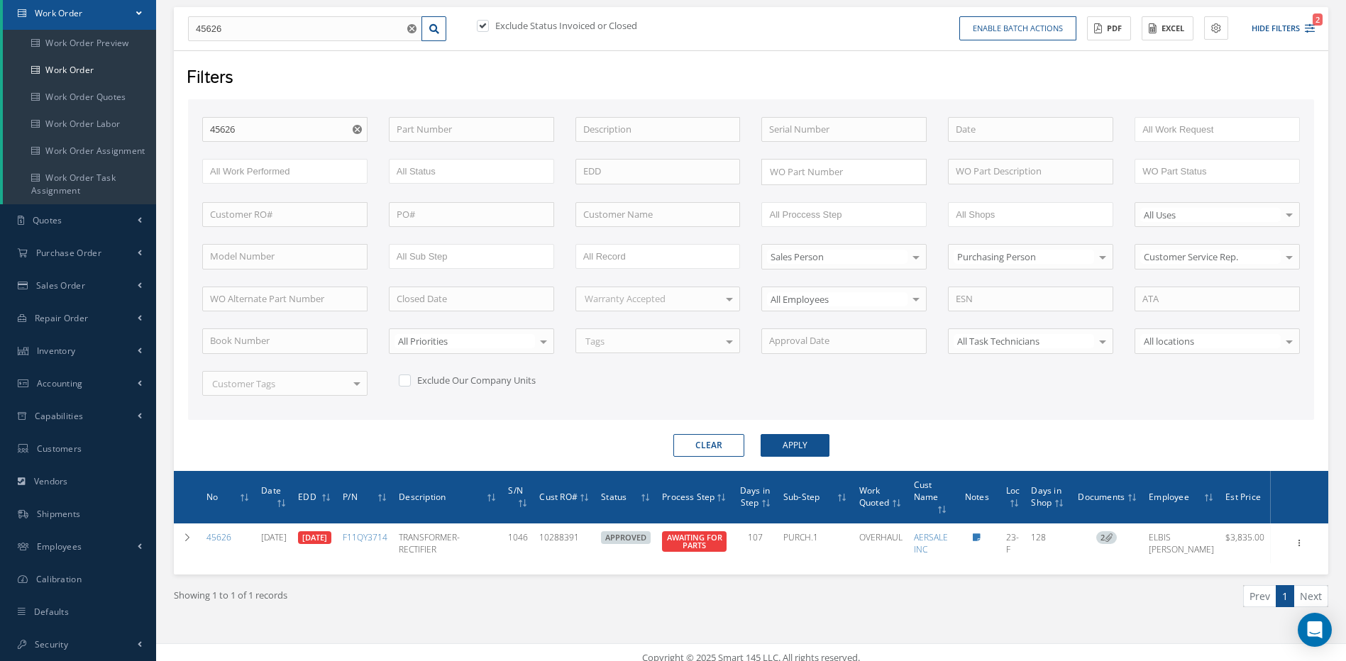
click at [701, 441] on button "Clear" at bounding box center [708, 445] width 71 height 23
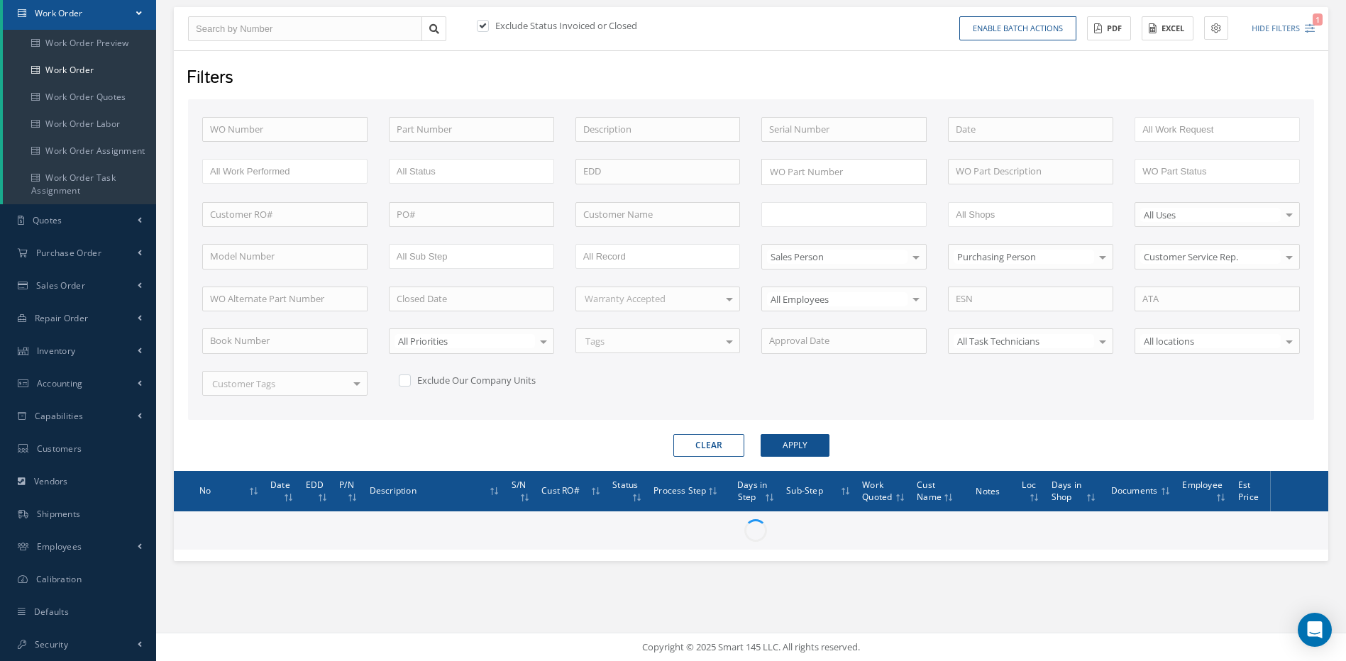
click at [819, 210] on input "text" at bounding box center [814, 215] width 90 height 18
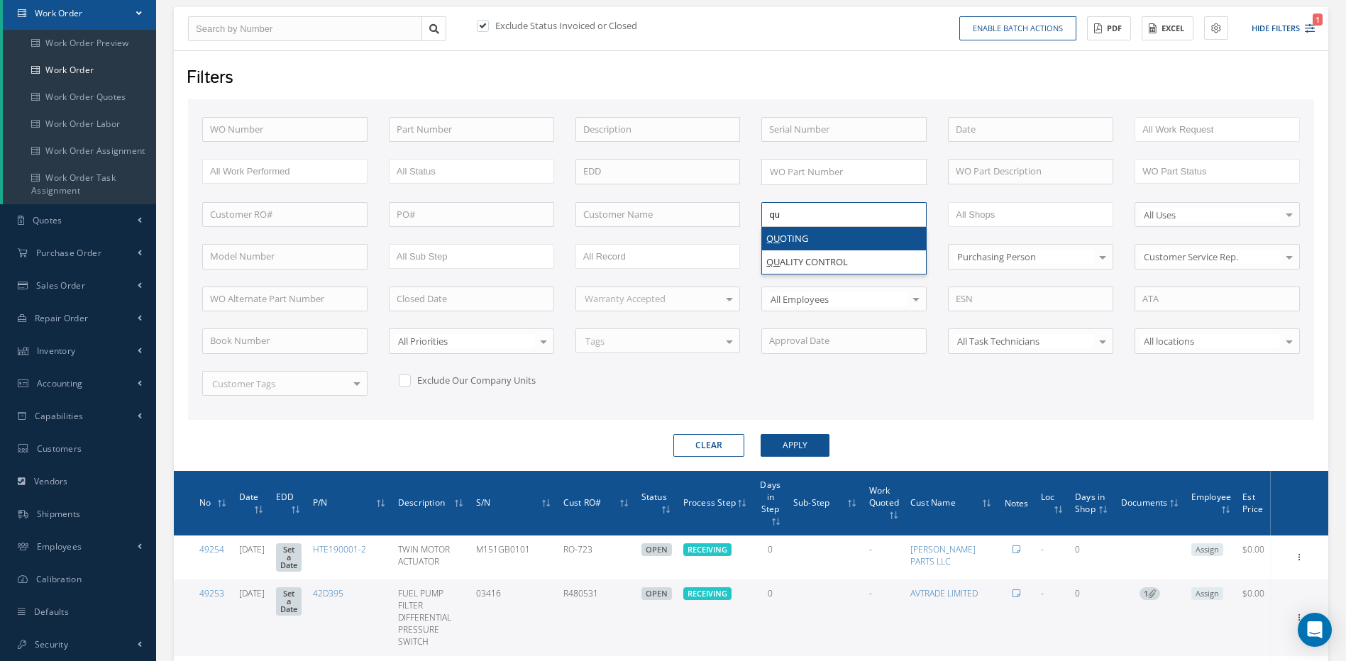
type input "qu"
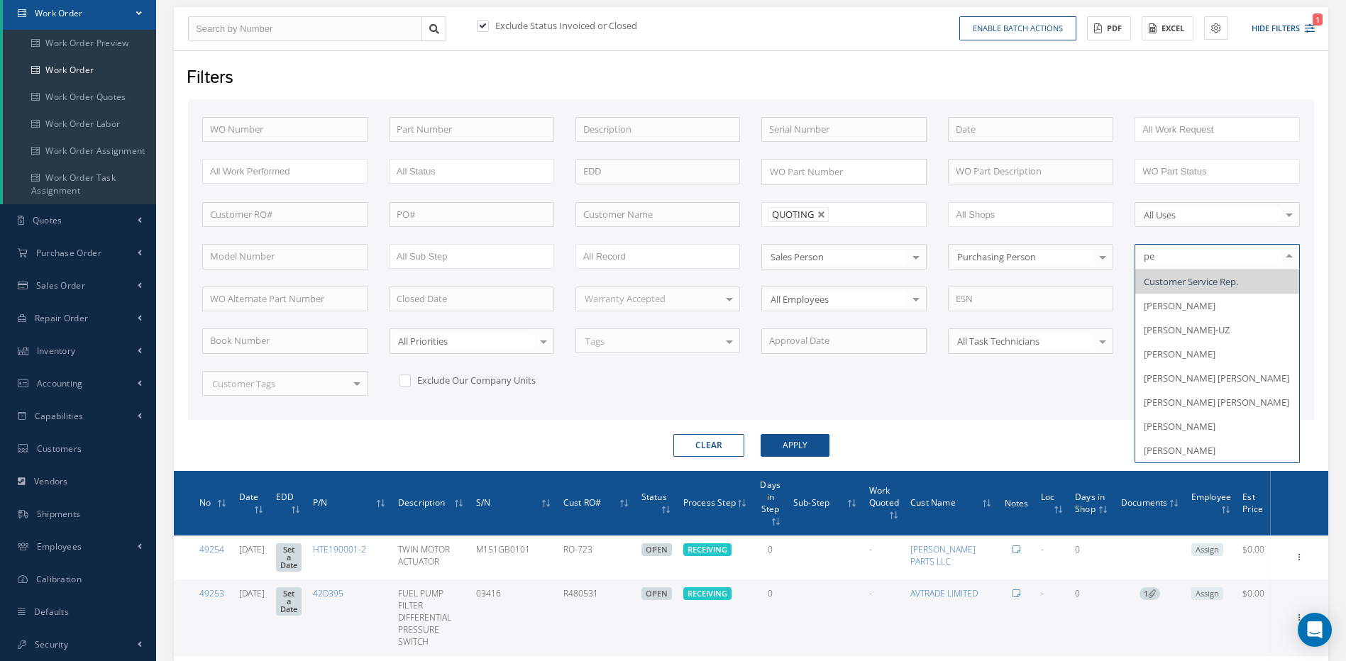
type input "per"
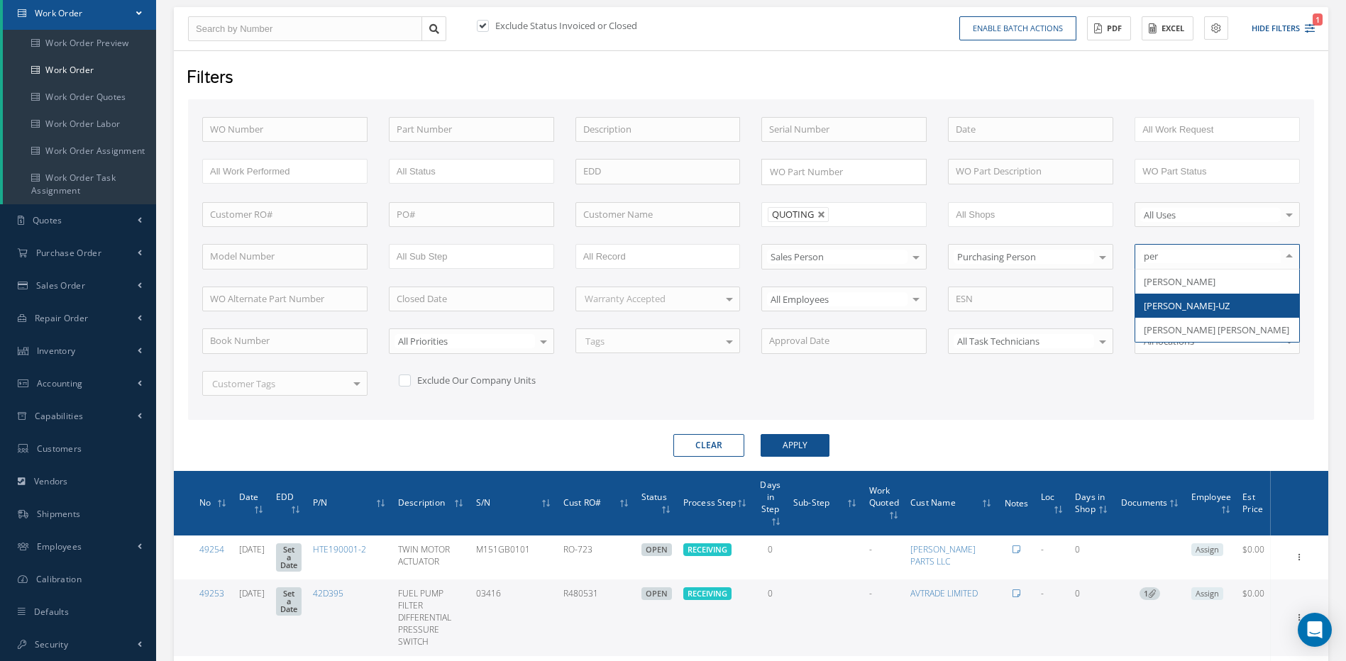
click at [1218, 299] on span "[PERSON_NAME]-UZ" at bounding box center [1187, 305] width 86 height 13
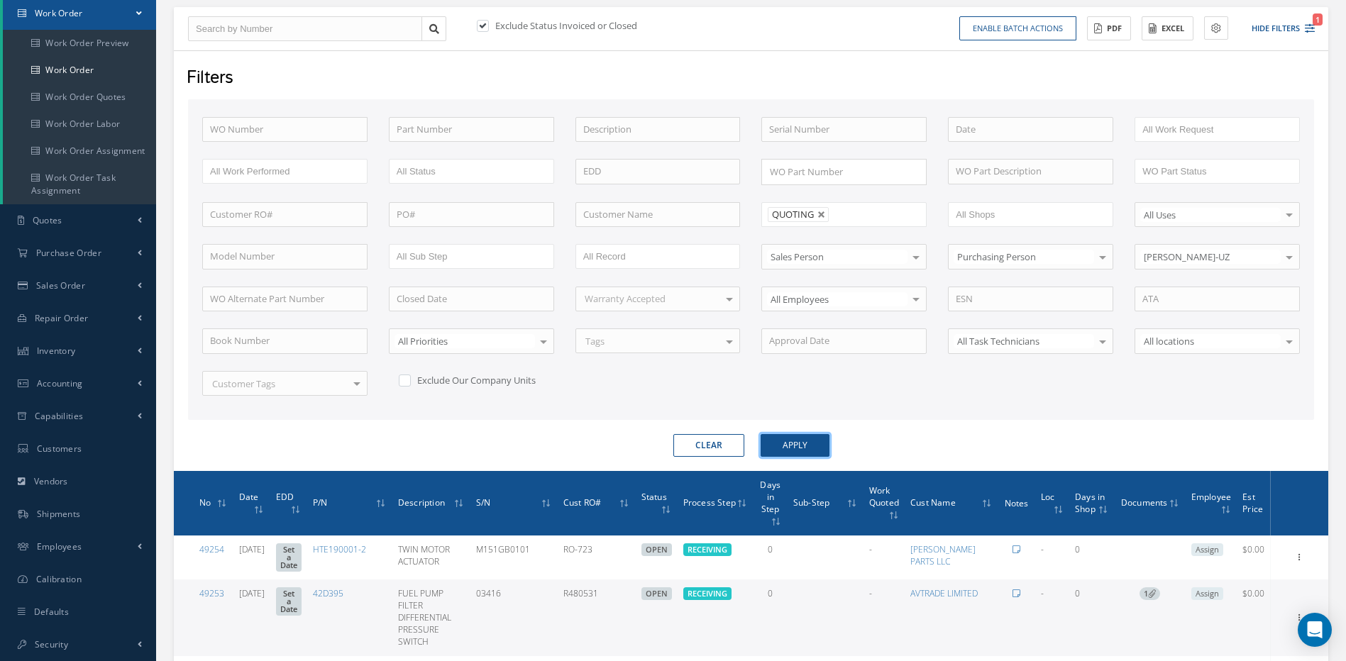
click at [793, 441] on button "Apply" at bounding box center [795, 445] width 69 height 23
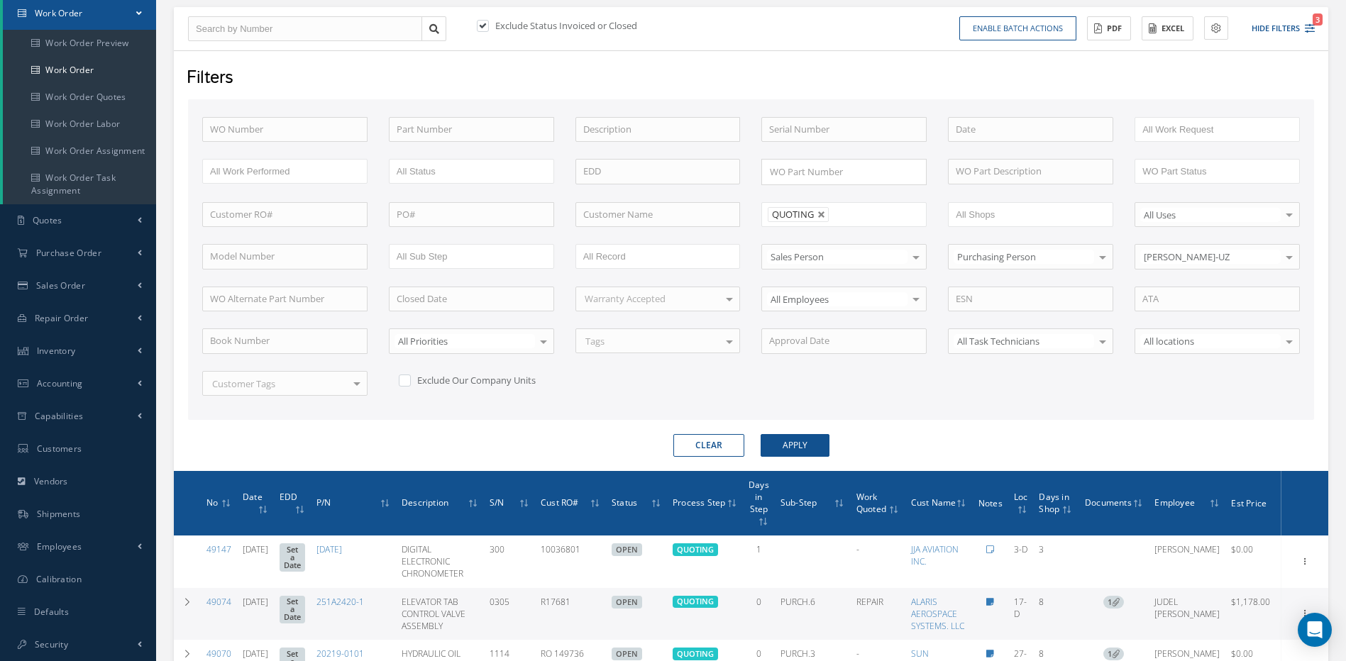
click at [410, 377] on label at bounding box center [412, 380] width 4 height 13
click at [400, 377] on input "checkbox" at bounding box center [403, 378] width 9 height 9
checkbox input "true"
click at [797, 447] on button "Apply" at bounding box center [795, 445] width 69 height 23
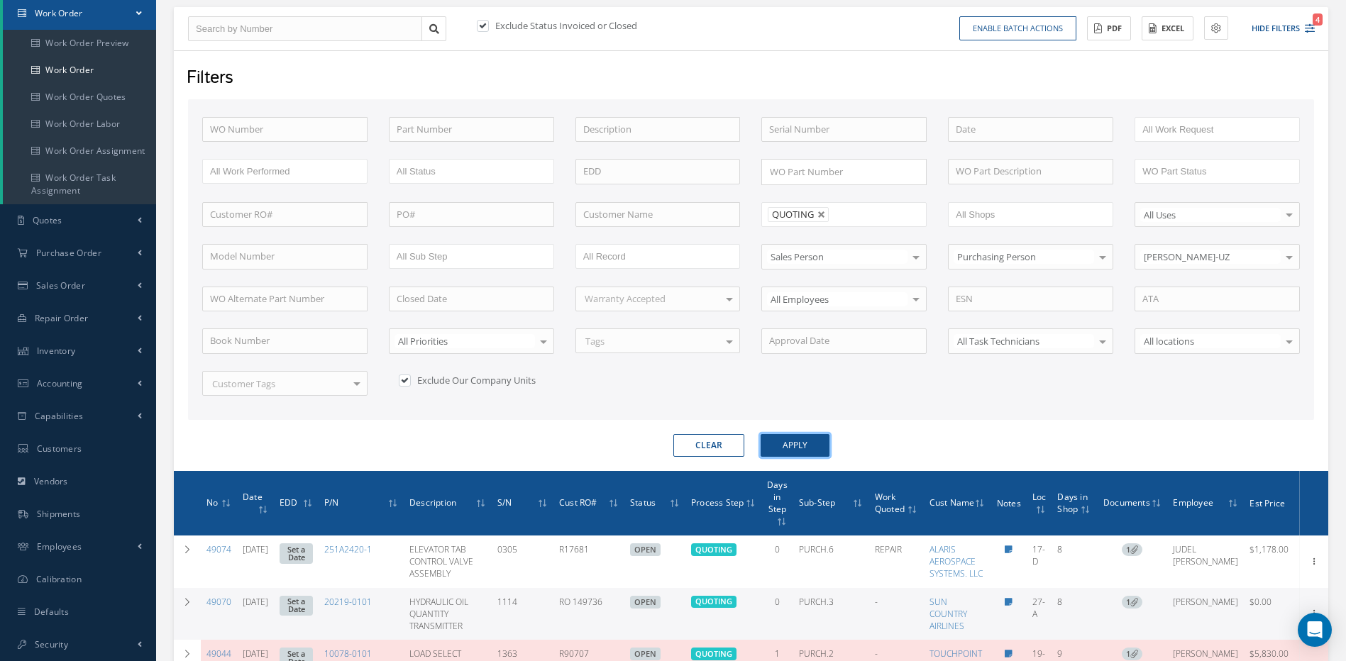
click at [786, 441] on button "Apply" at bounding box center [795, 445] width 69 height 23
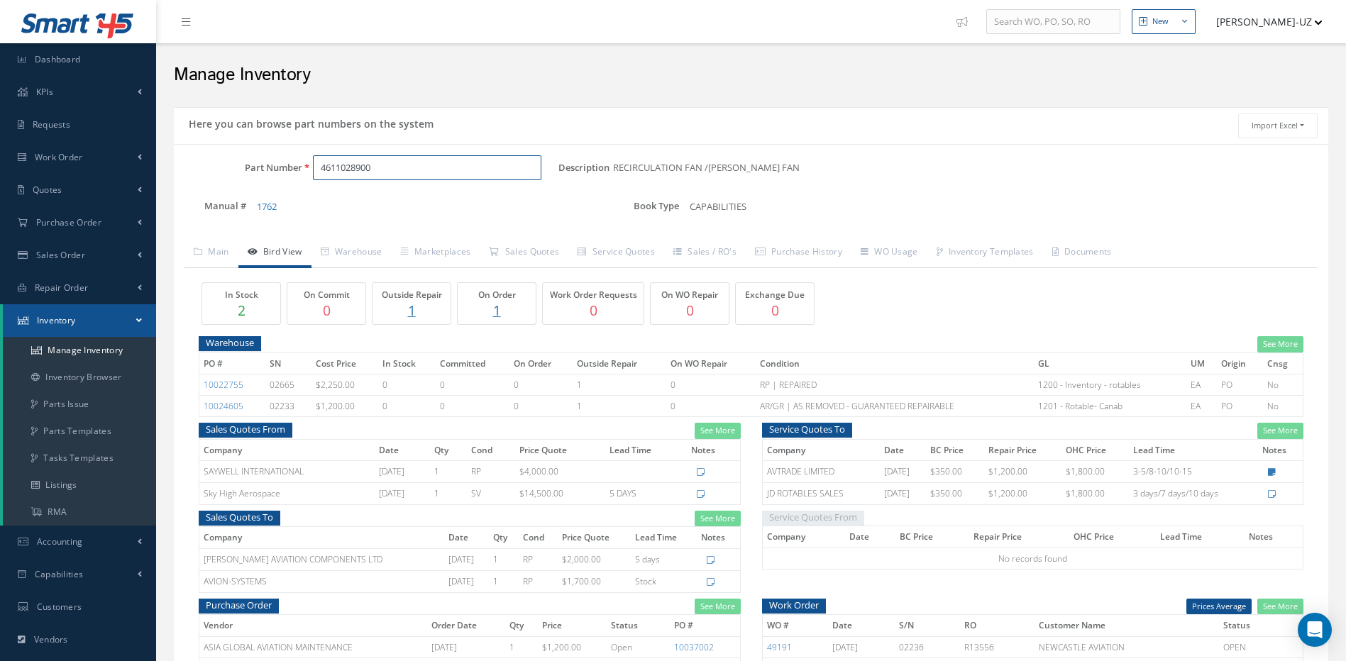
drag, startPoint x: 417, startPoint y: 166, endPoint x: 302, endPoint y: 168, distance: 115.0
click at [302, 168] on div "4611028900" at bounding box center [430, 168] width 257 height 26
click at [359, 204] on span "11-5833-21" at bounding box center [381, 204] width 128 height 15
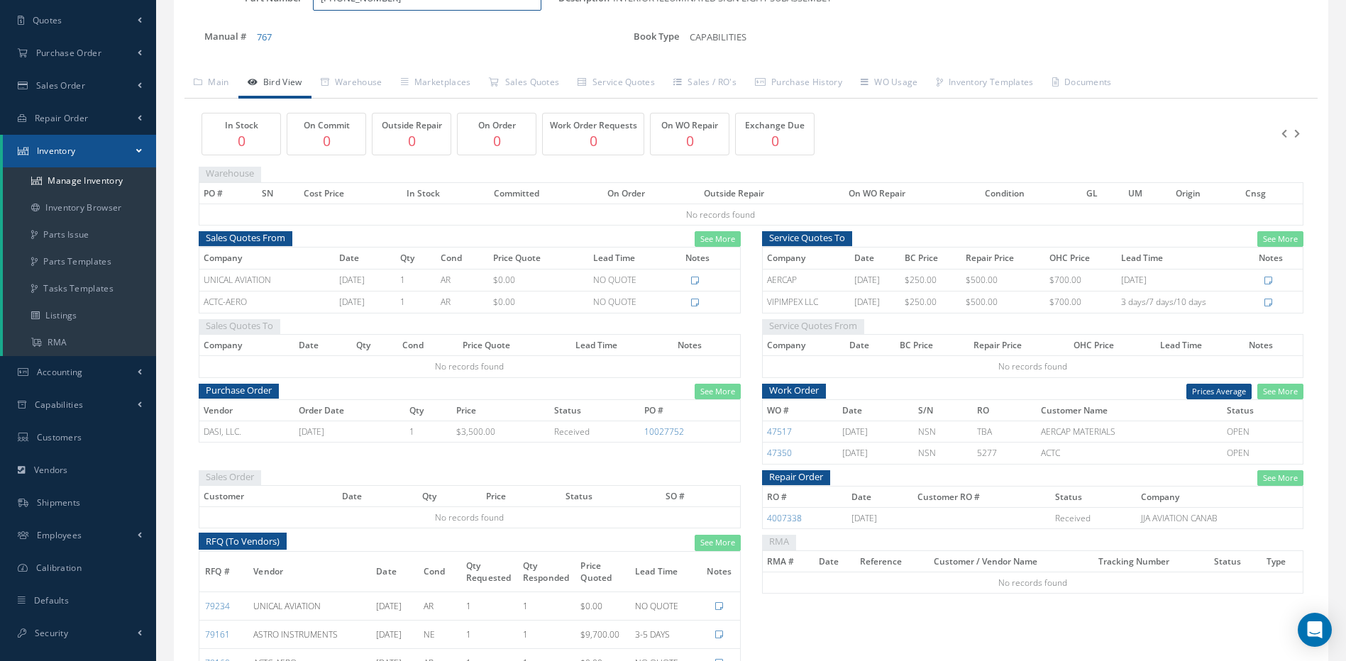
scroll to position [213, 0]
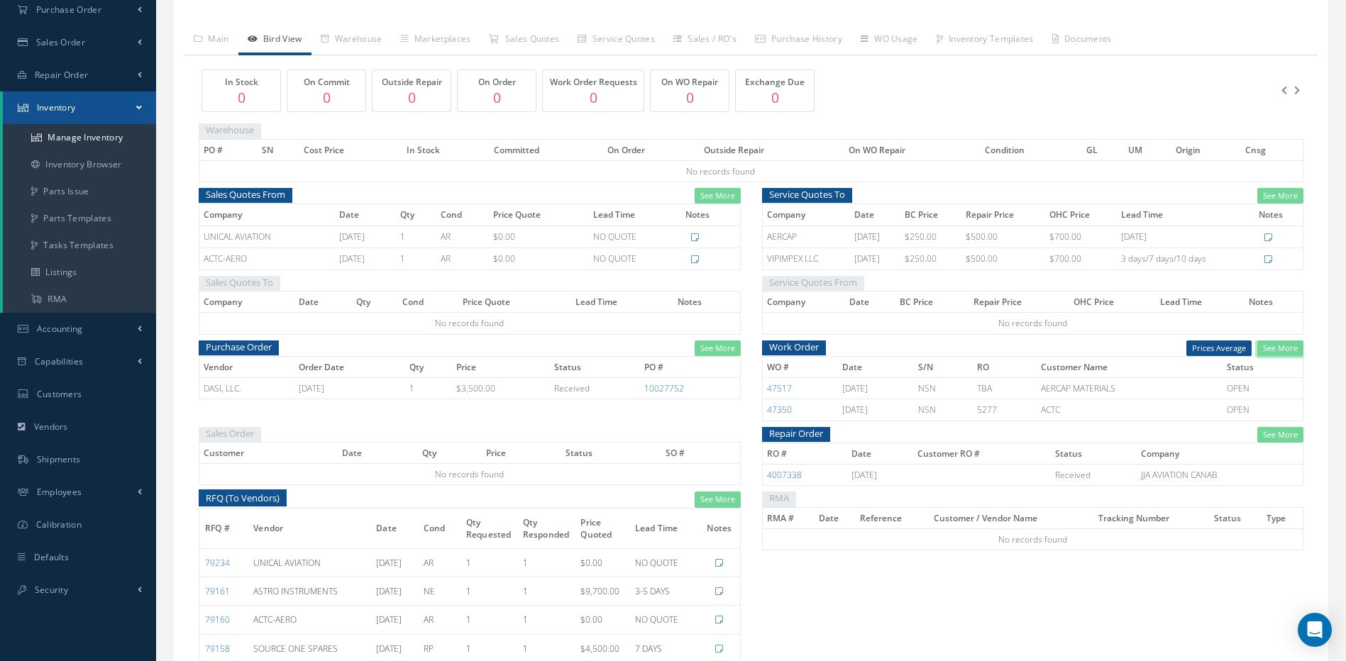
click at [1292, 348] on link "See More" at bounding box center [1280, 349] width 46 height 16
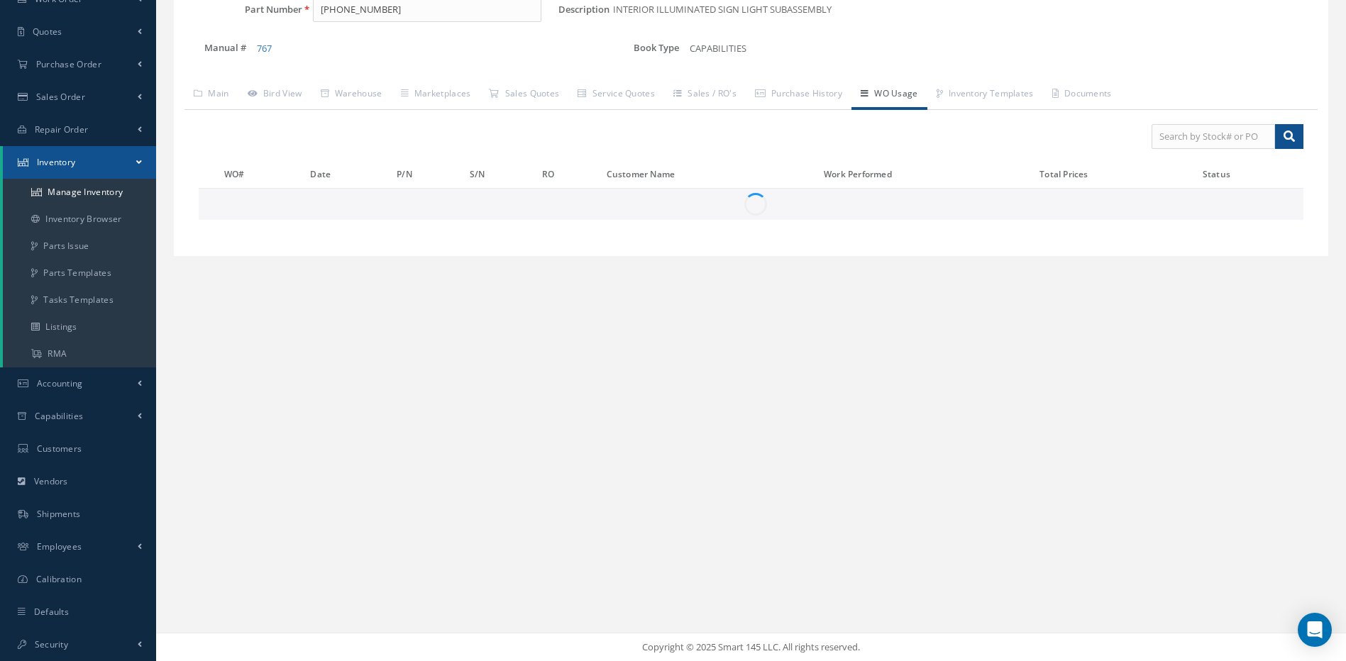
scroll to position [0, 0]
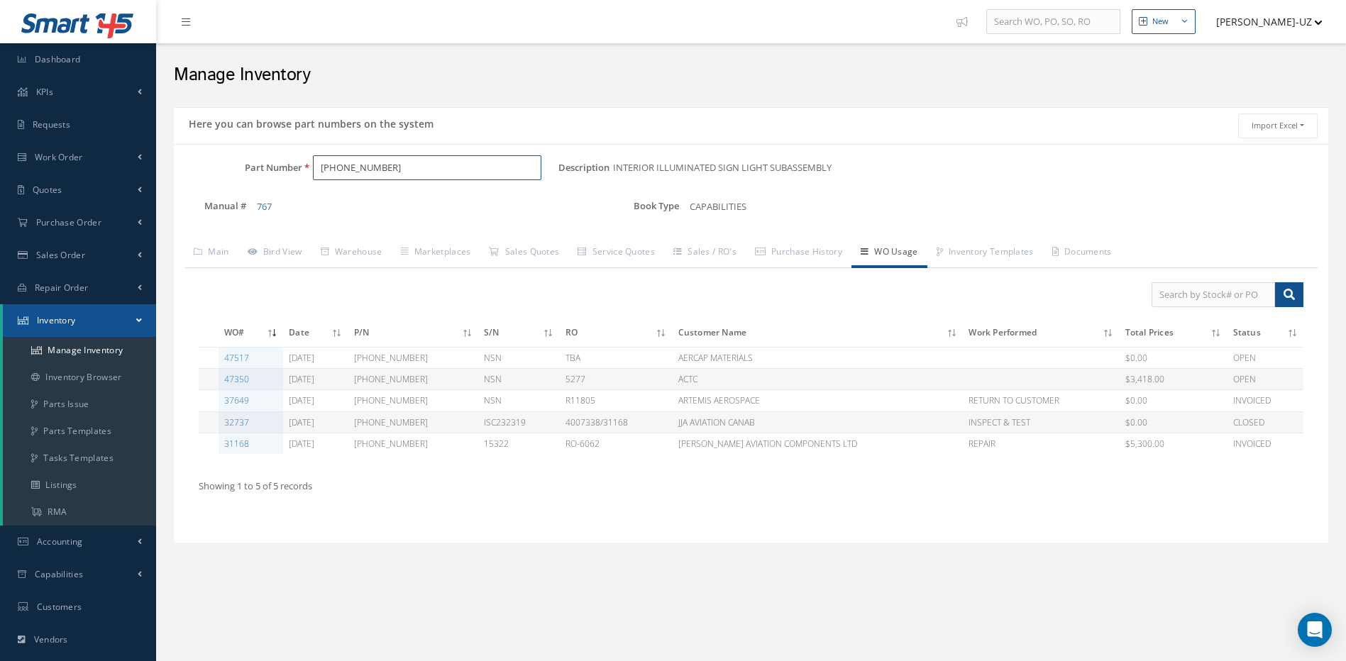
drag, startPoint x: 370, startPoint y: 170, endPoint x: 325, endPoint y: 170, distance: 45.4
click at [325, 170] on input "11-5833-21" at bounding box center [427, 168] width 229 height 26
type input "1"
paste input "720737-5"
click at [348, 206] on span "720737-5" at bounding box center [381, 204] width 128 height 15
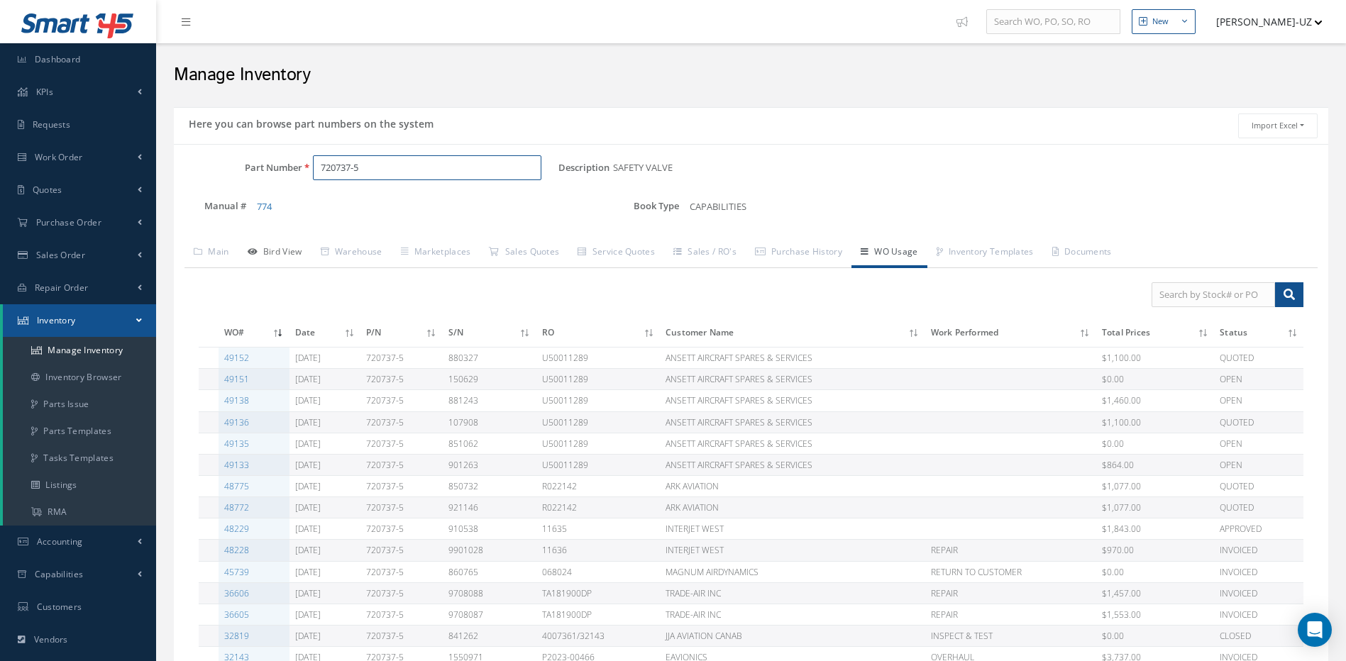
type input "720737-5"
click at [288, 249] on link "Bird View" at bounding box center [274, 253] width 73 height 30
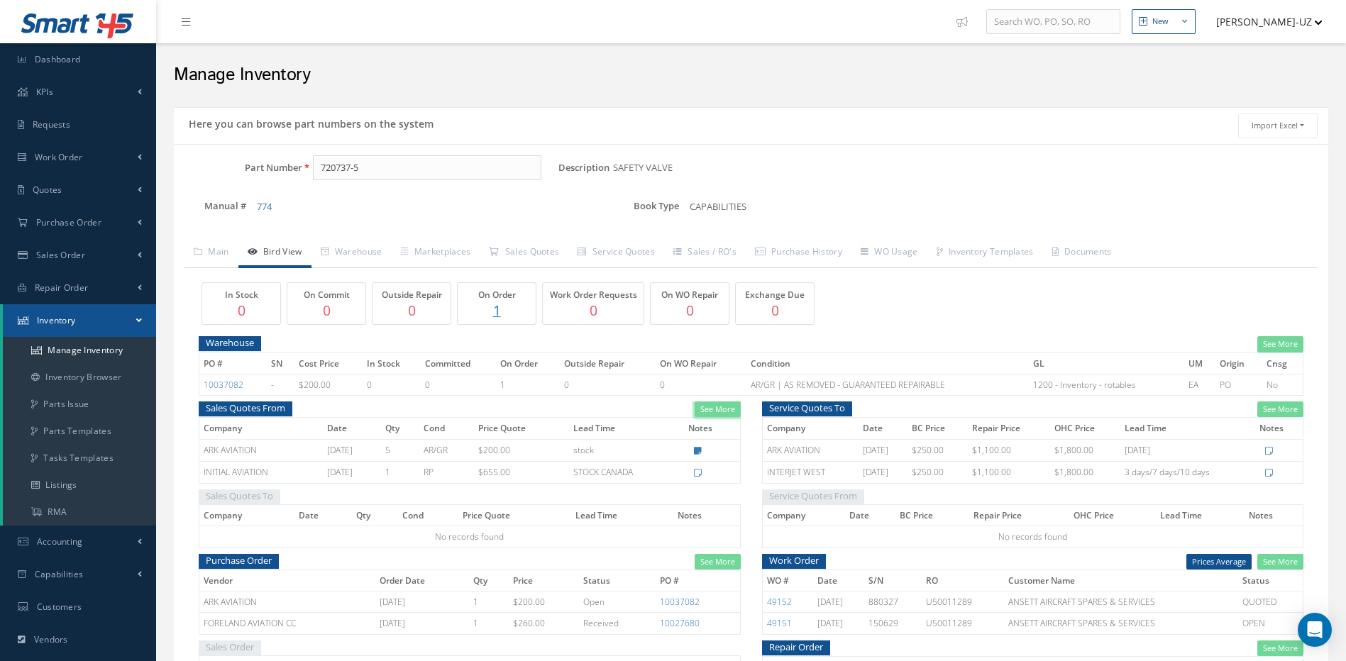
click at [721, 415] on link "See More" at bounding box center [718, 410] width 46 height 16
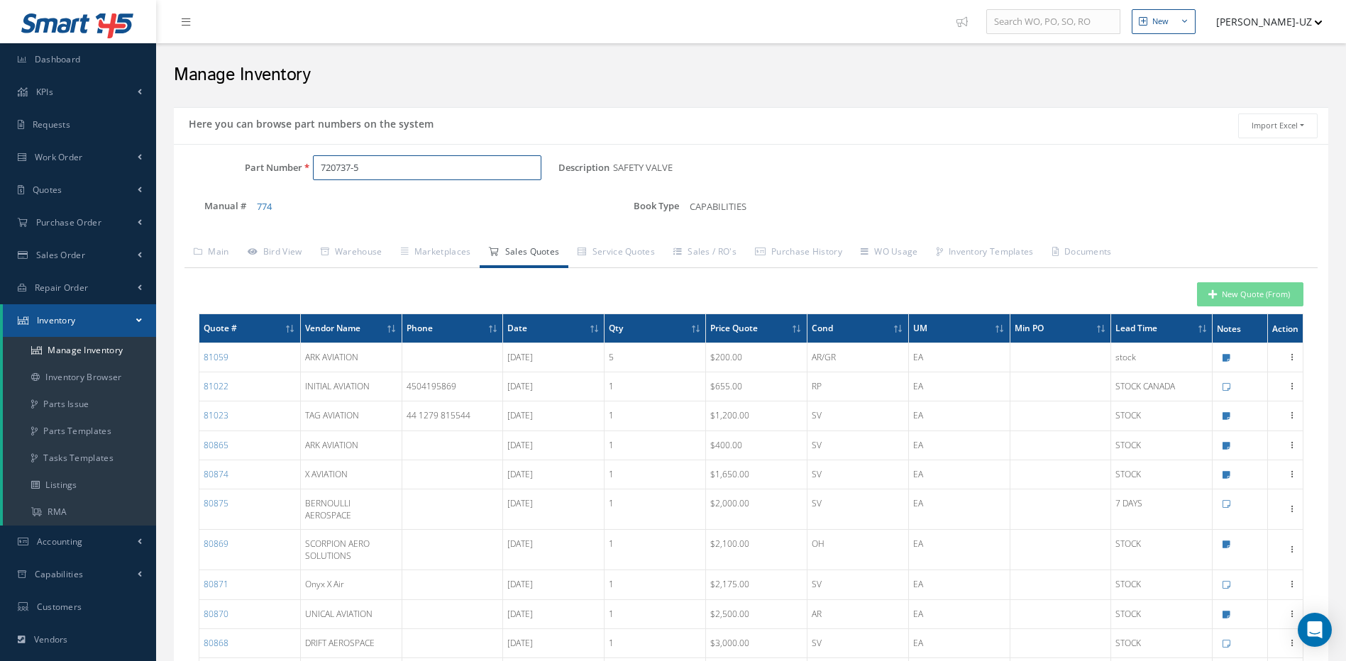
drag, startPoint x: 375, startPoint y: 164, endPoint x: 304, endPoint y: 164, distance: 71.0
click at [304, 164] on div "720737-5" at bounding box center [430, 168] width 257 height 26
paste input "251A2420-1"
click at [354, 202] on span "251A2420-1" at bounding box center [381, 204] width 128 height 15
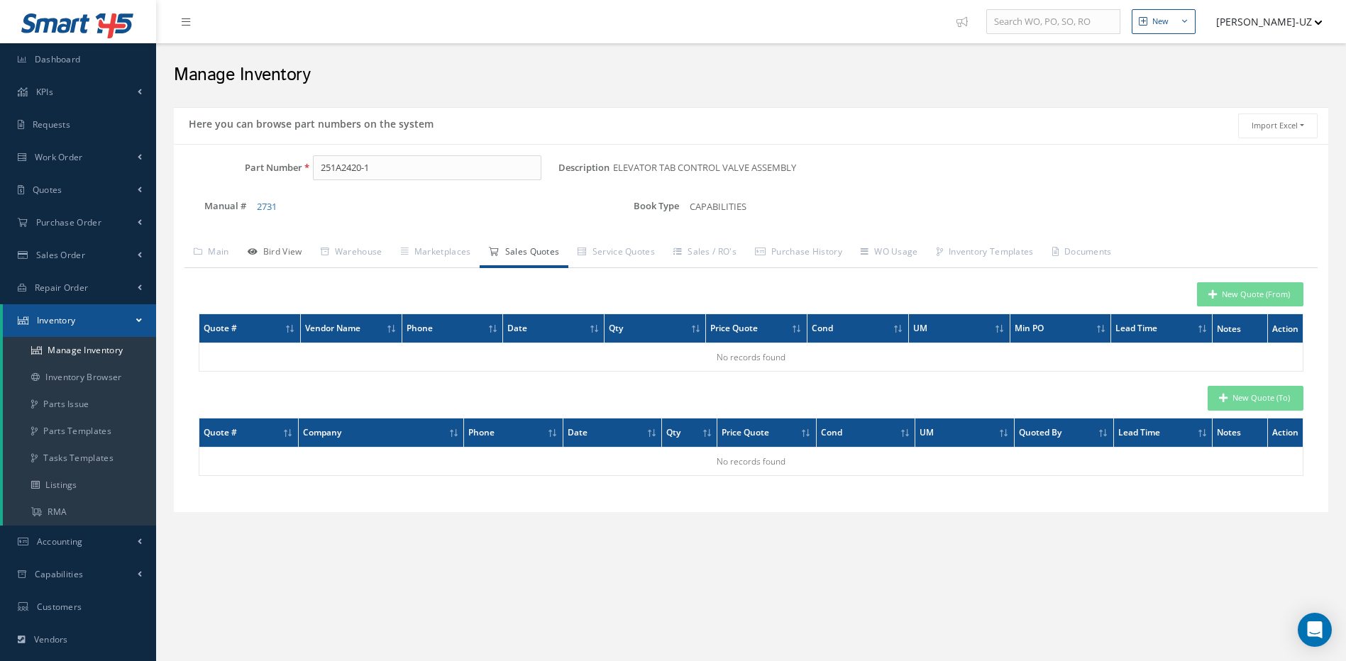
click at [268, 247] on link "Bird View" at bounding box center [274, 253] width 73 height 30
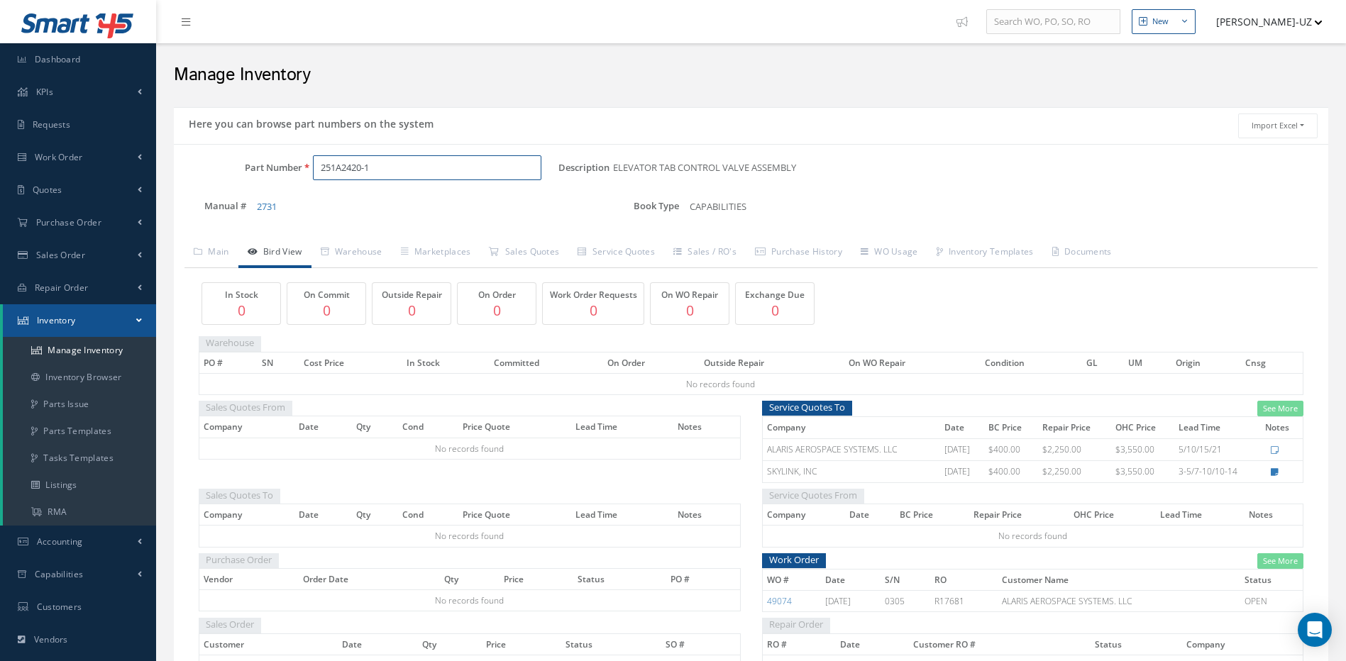
click at [394, 167] on input "251A2420-1" at bounding box center [427, 168] width 229 height 26
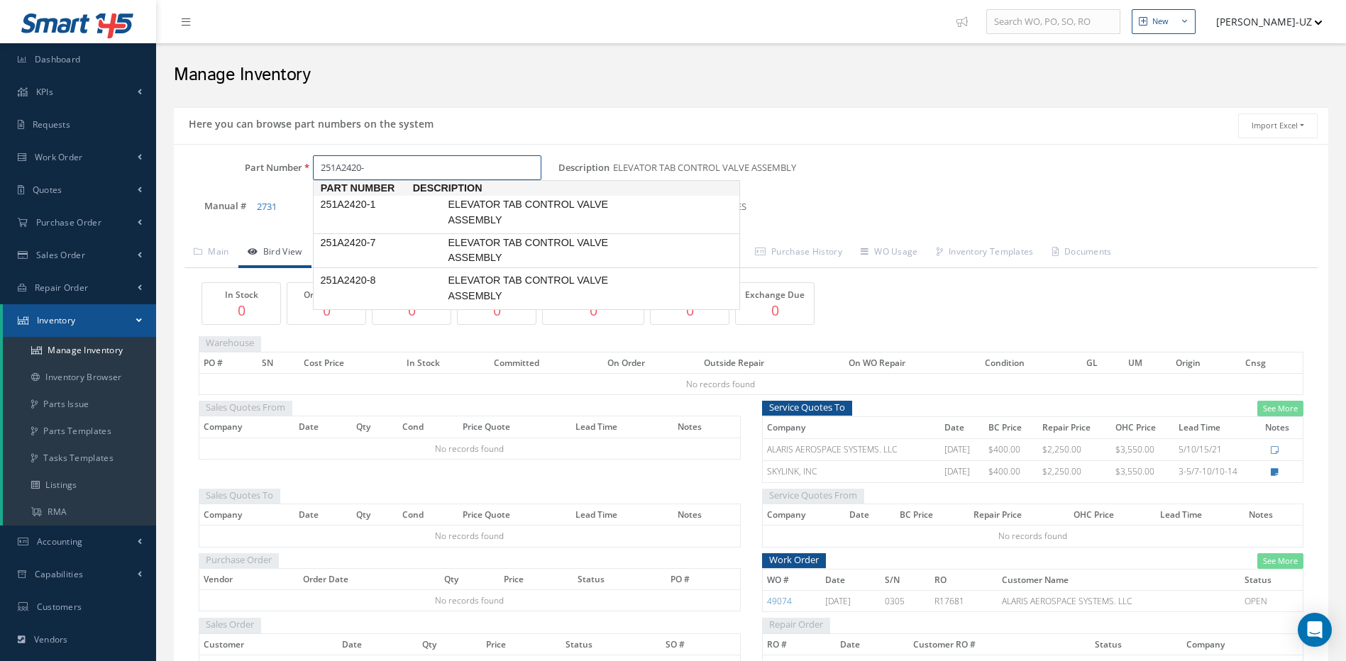
click at [367, 241] on span "251A2420-7" at bounding box center [381, 243] width 128 height 15
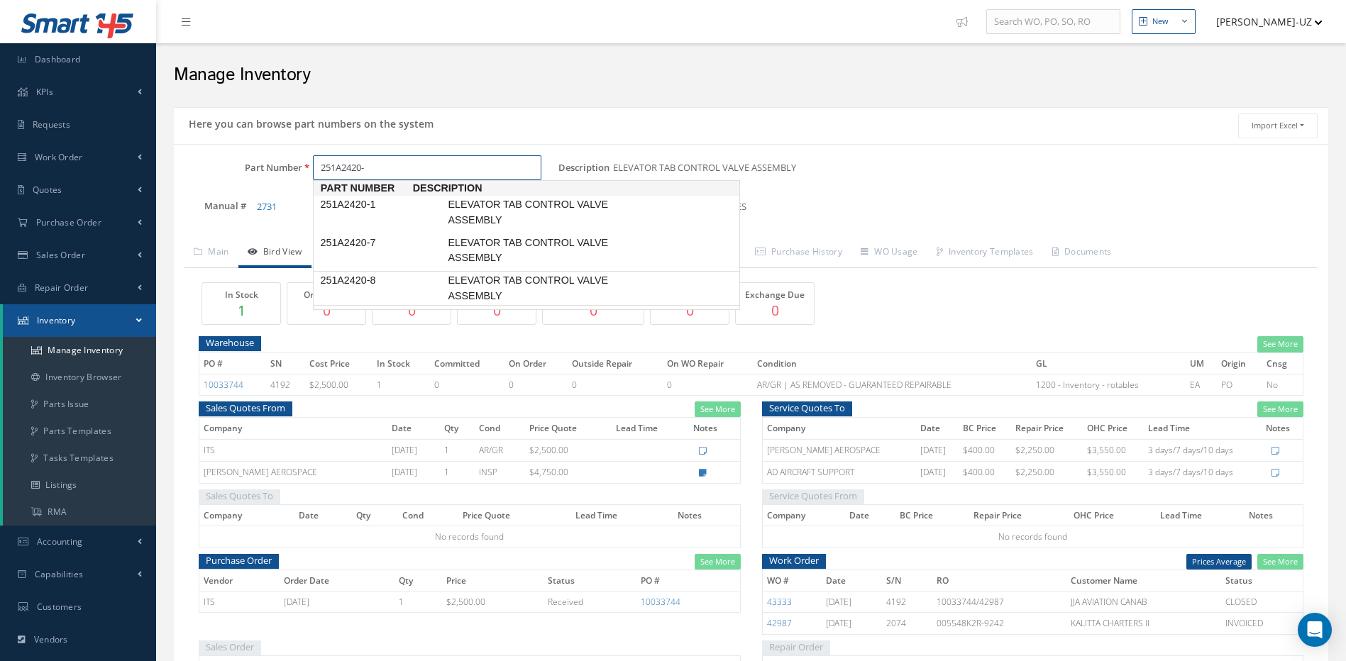
click at [341, 271] on link "251A2420-8 ELEVATOR TAB CONTROL VALVE ASSEMBLY" at bounding box center [526, 288] width 427 height 35
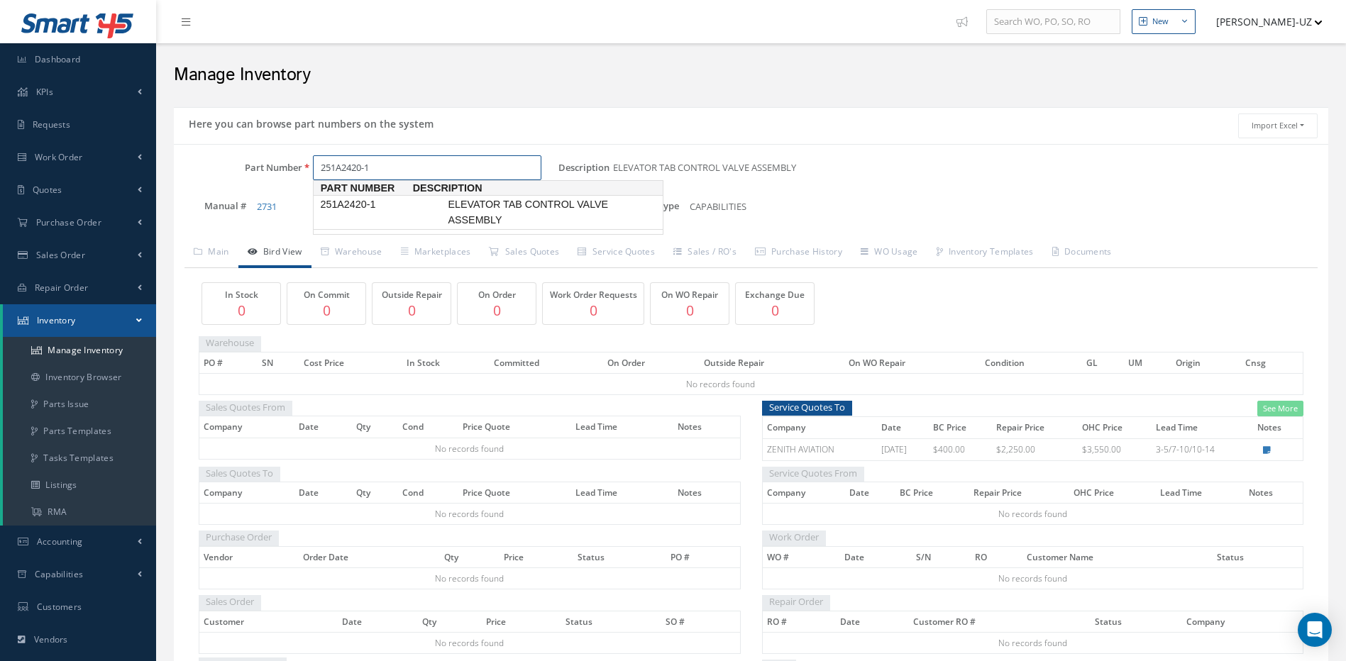
click at [353, 208] on span "251A2420-1" at bounding box center [381, 204] width 128 height 15
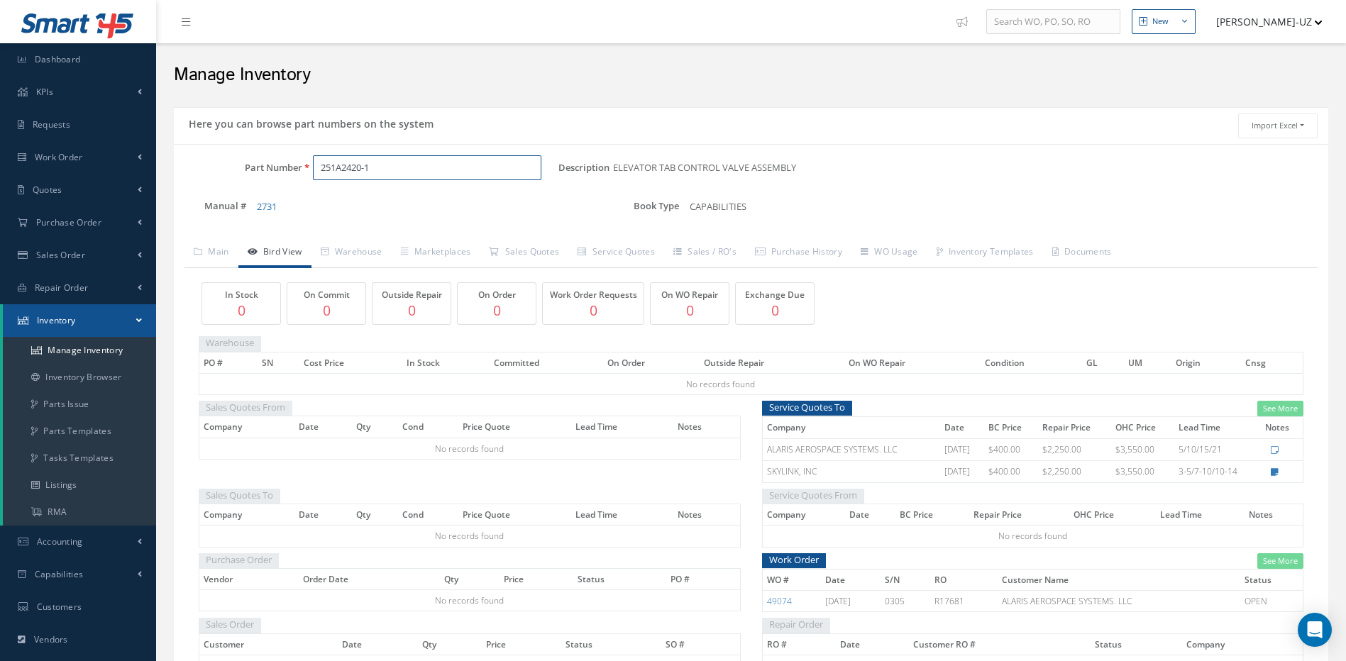
drag, startPoint x: 390, startPoint y: 170, endPoint x: 294, endPoint y: 164, distance: 96.7
click at [294, 164] on div "Part Number 251A2420-1" at bounding box center [366, 168] width 385 height 26
type input "251A2420-1"
click at [380, 171] on input "251A2420-1" at bounding box center [427, 168] width 229 height 26
drag, startPoint x: 400, startPoint y: 163, endPoint x: 304, endPoint y: 163, distance: 95.1
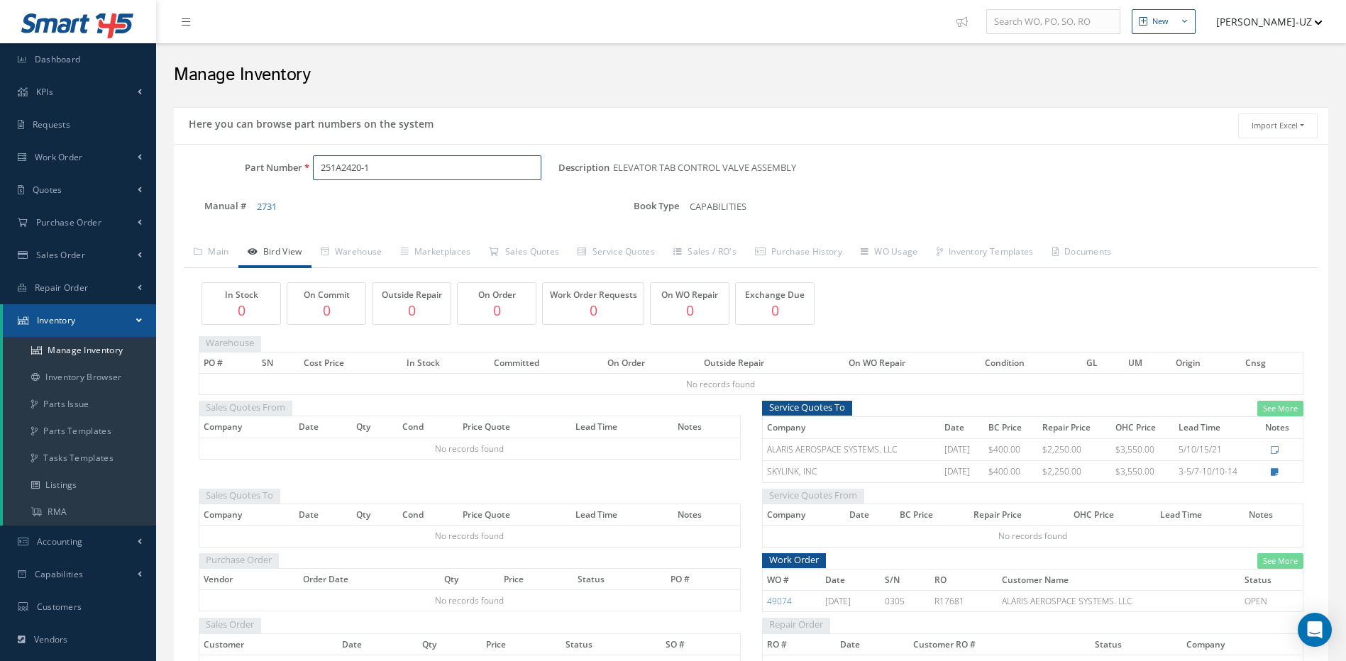
click at [304, 163] on div "251A2420-1" at bounding box center [430, 168] width 257 height 26
paste input "CS340-231"
click at [338, 202] on span "CS340-231" at bounding box center [381, 204] width 128 height 15
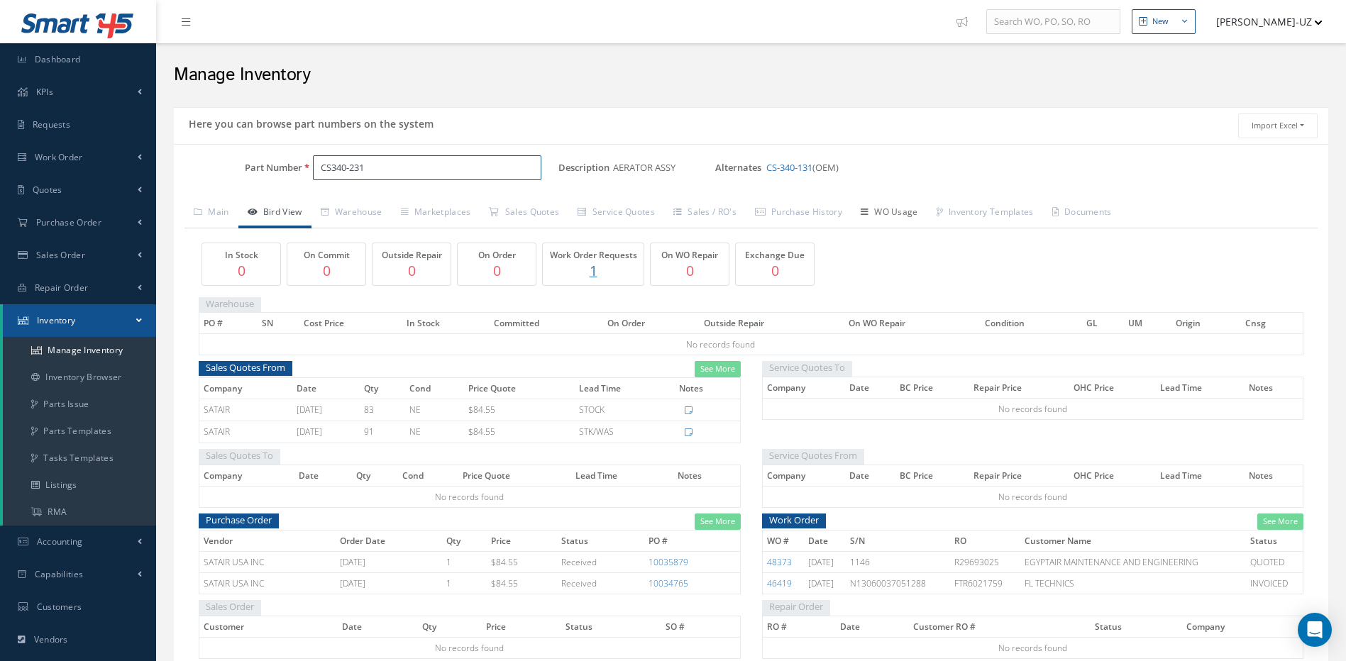
type input "CS340-231"
click at [907, 211] on link "WO Usage" at bounding box center [890, 214] width 76 height 30
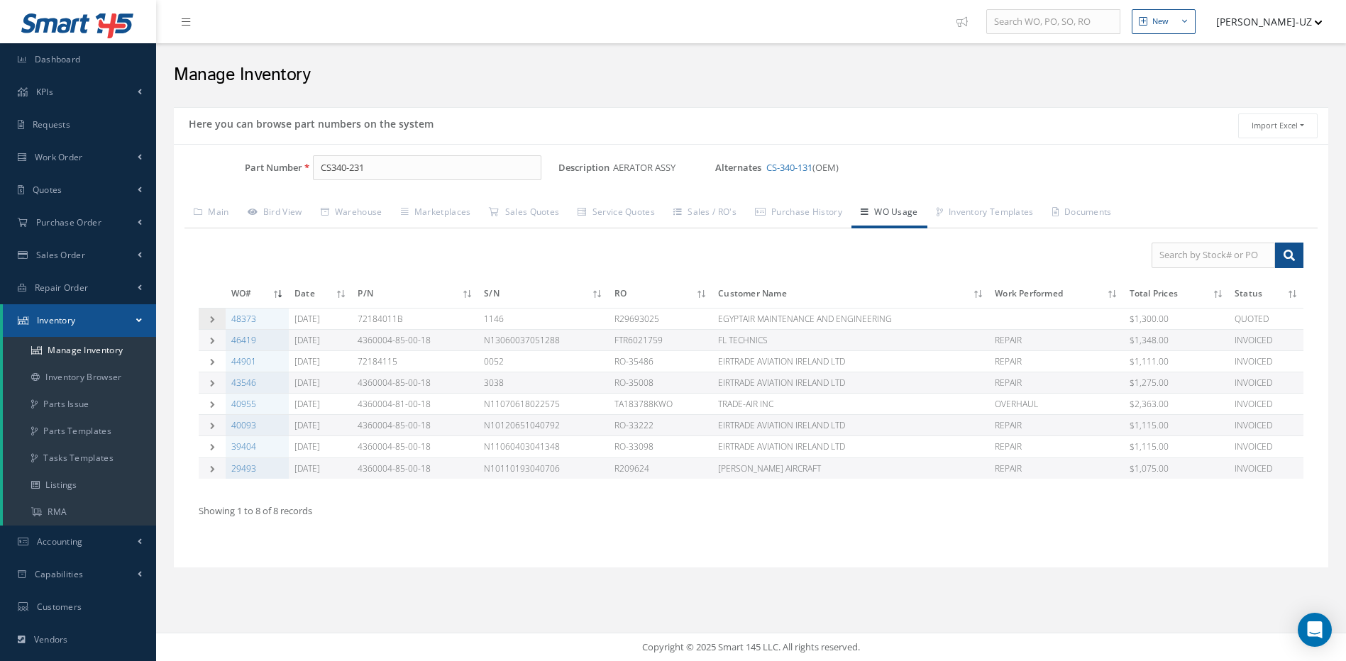
click at [207, 316] on icon at bounding box center [212, 319] width 10 height 7
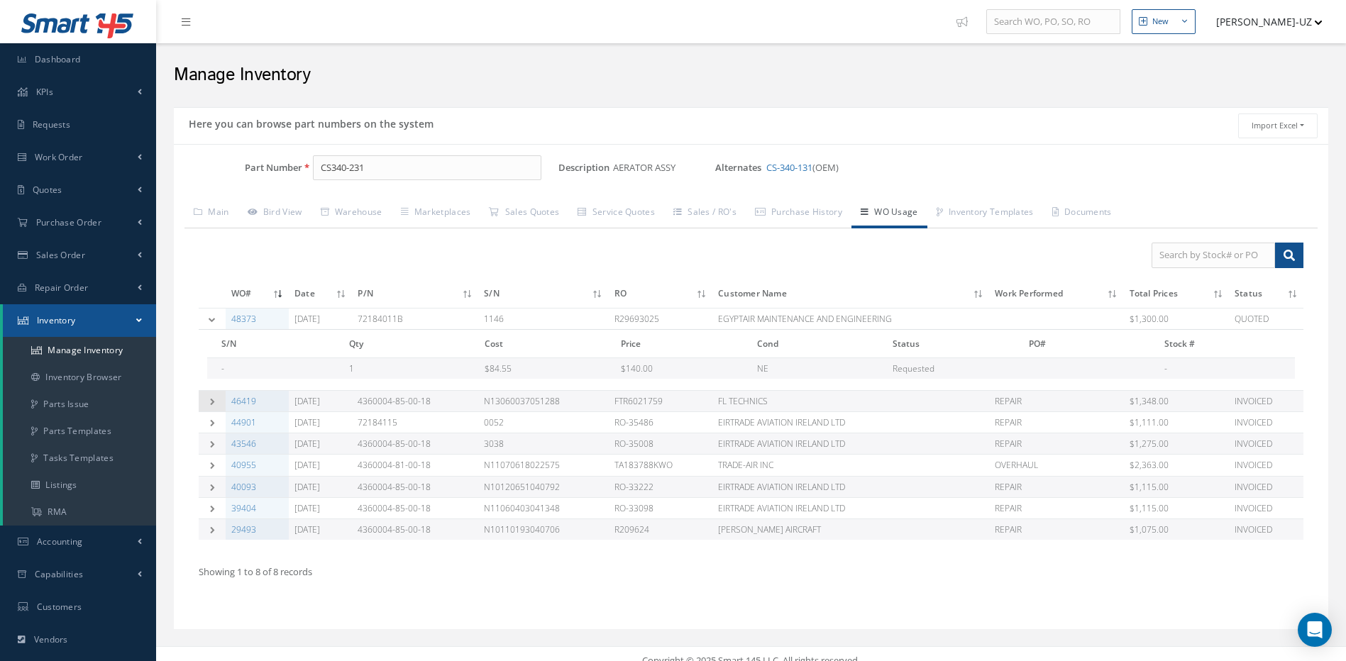
click at [209, 400] on icon at bounding box center [212, 401] width 10 height 7
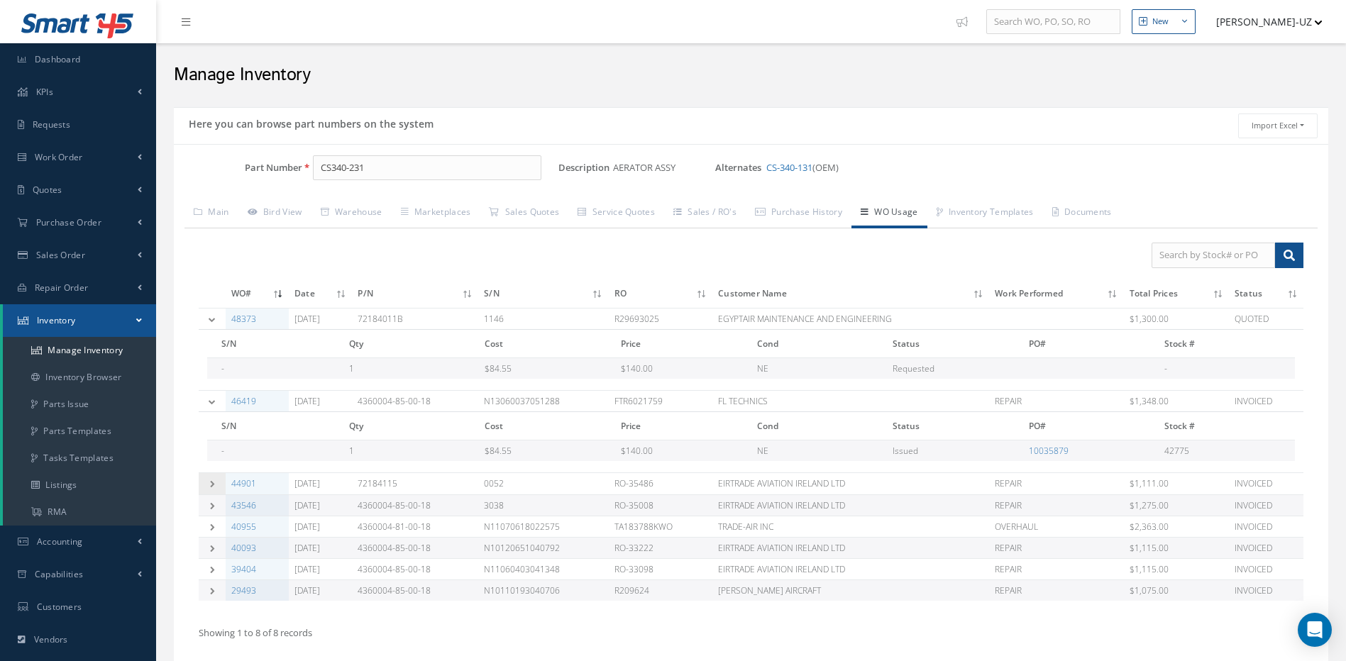
click at [211, 485] on icon at bounding box center [212, 483] width 10 height 7
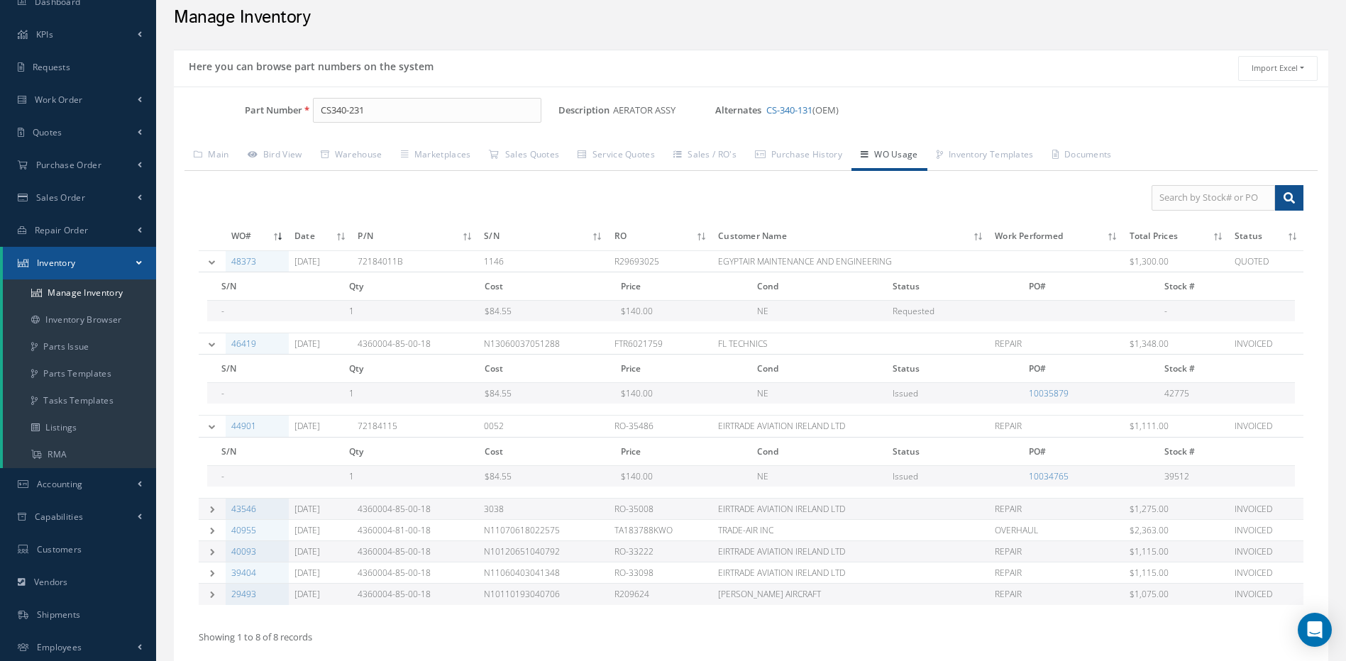
scroll to position [142, 0]
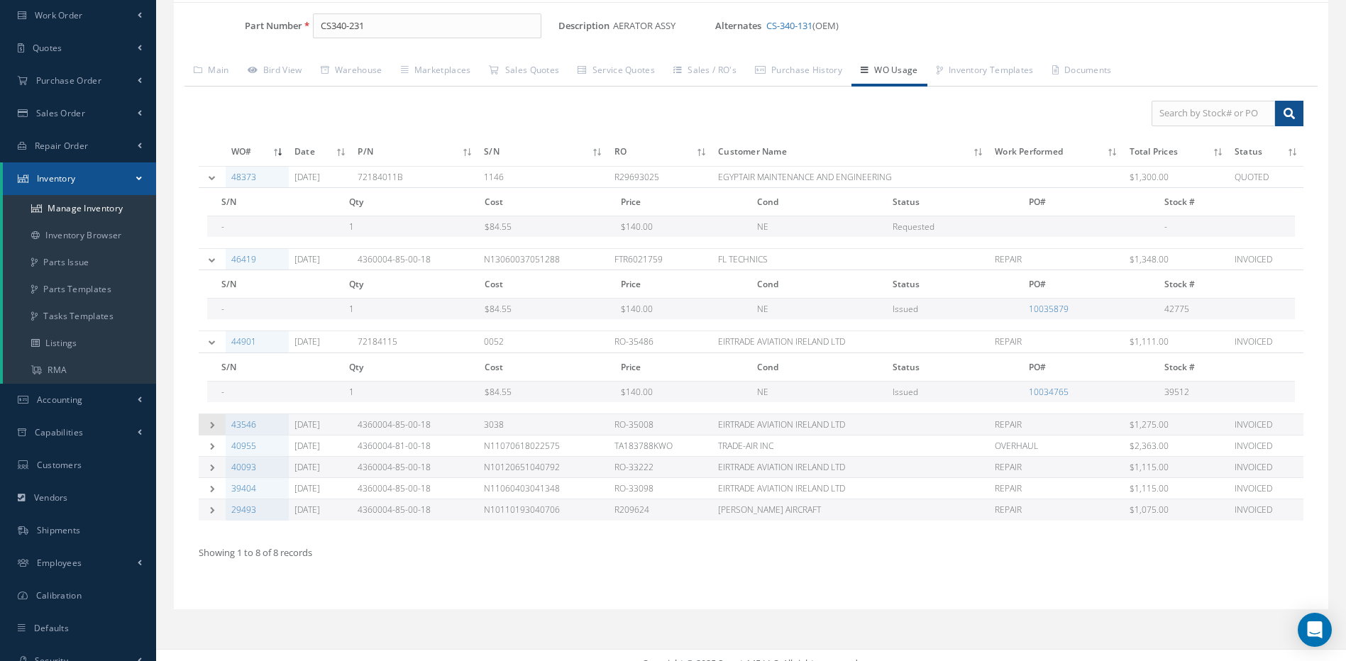
click at [211, 426] on icon at bounding box center [212, 425] width 10 height 7
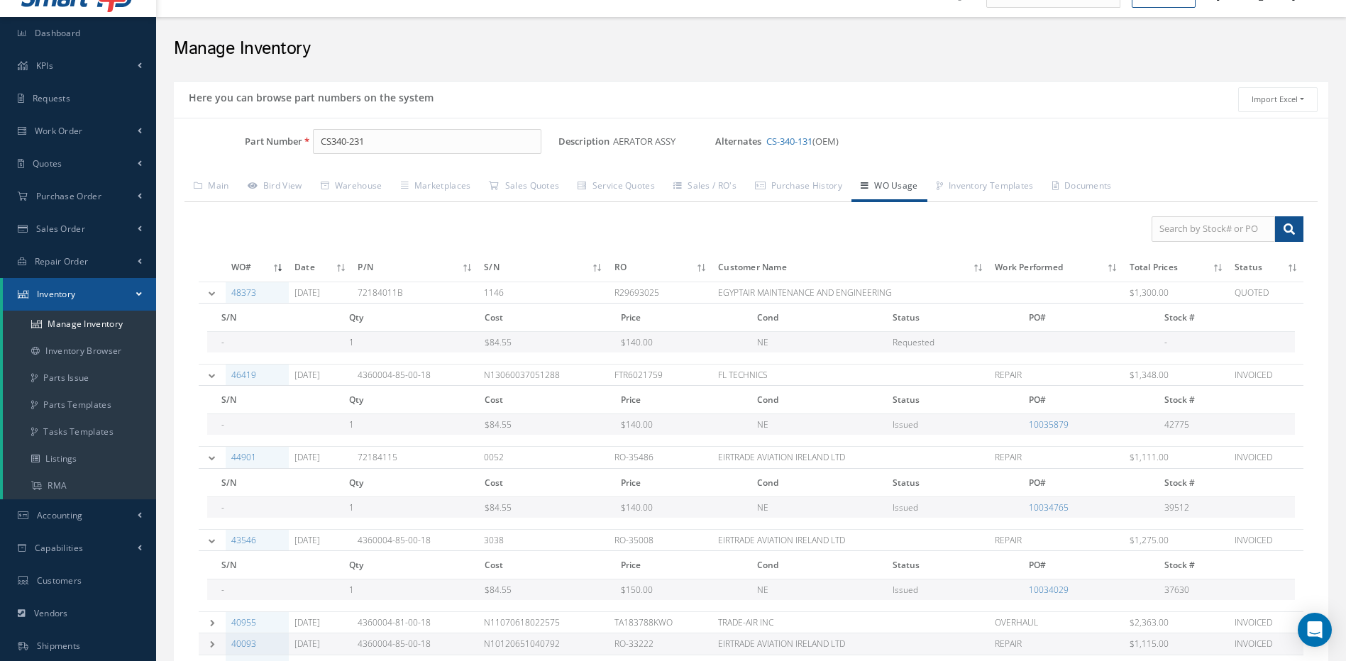
scroll to position [0, 0]
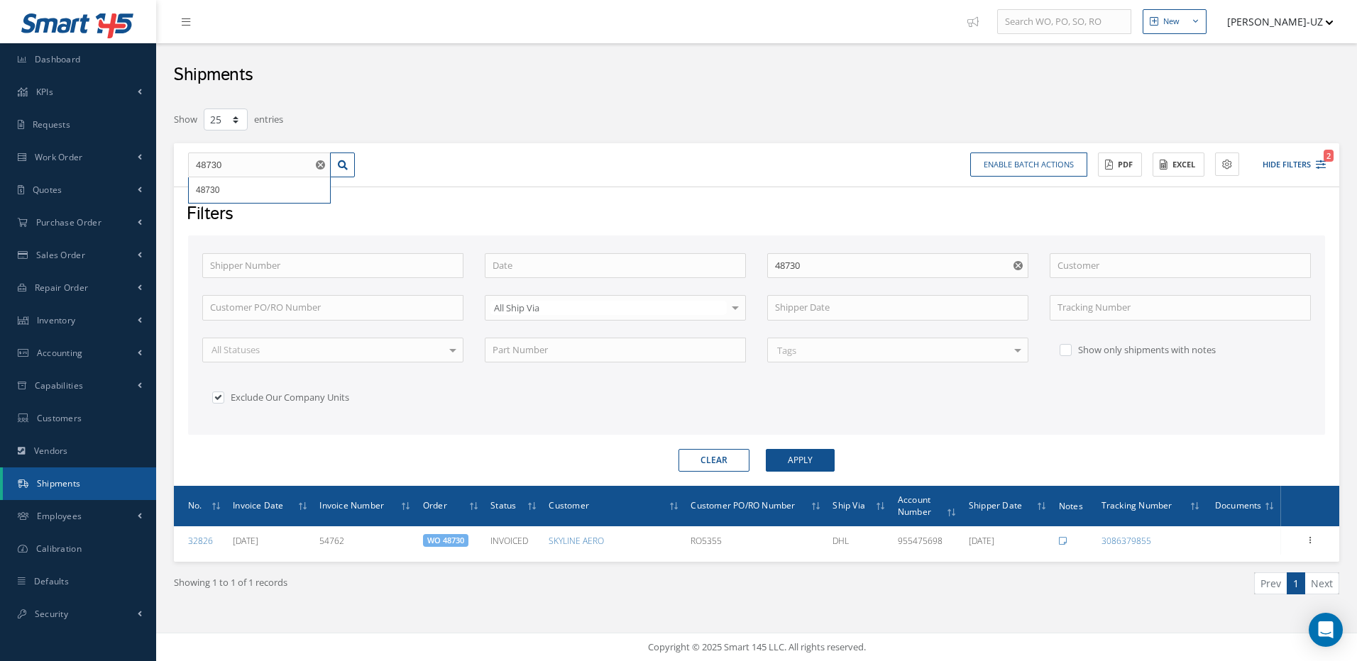
select select "25"
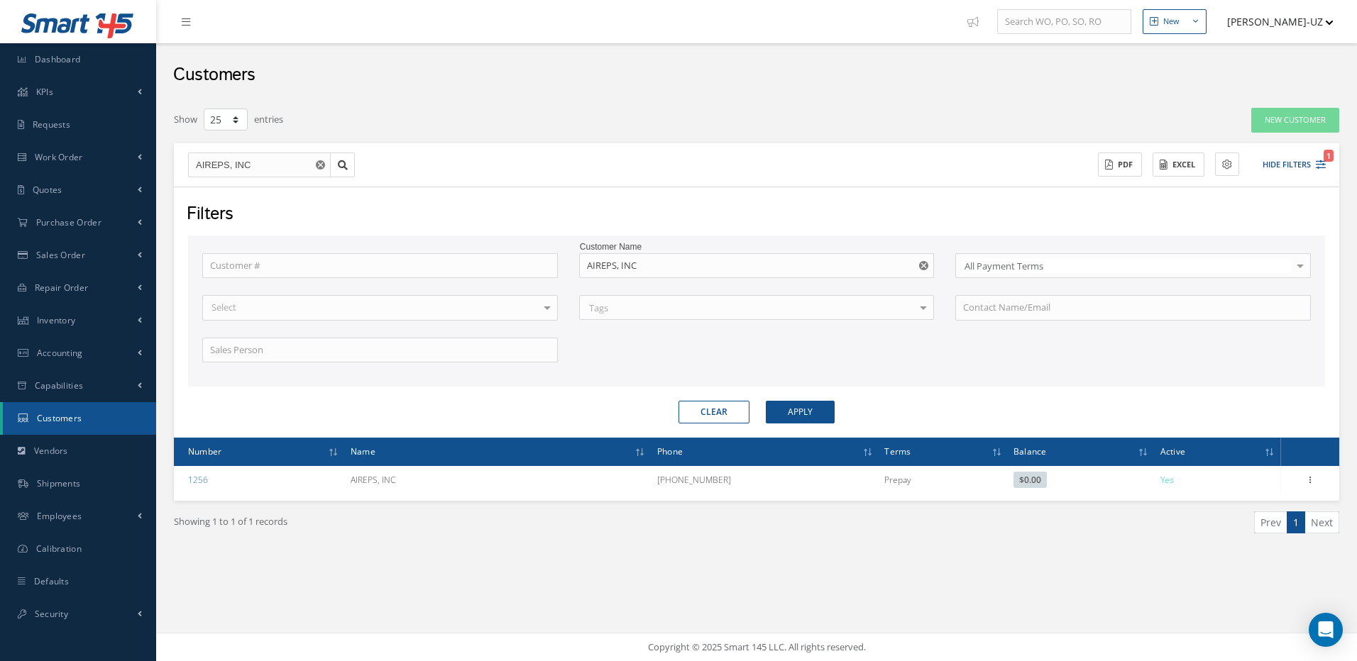
select select "25"
click at [93, 163] on link "Work Order" at bounding box center [78, 157] width 156 height 33
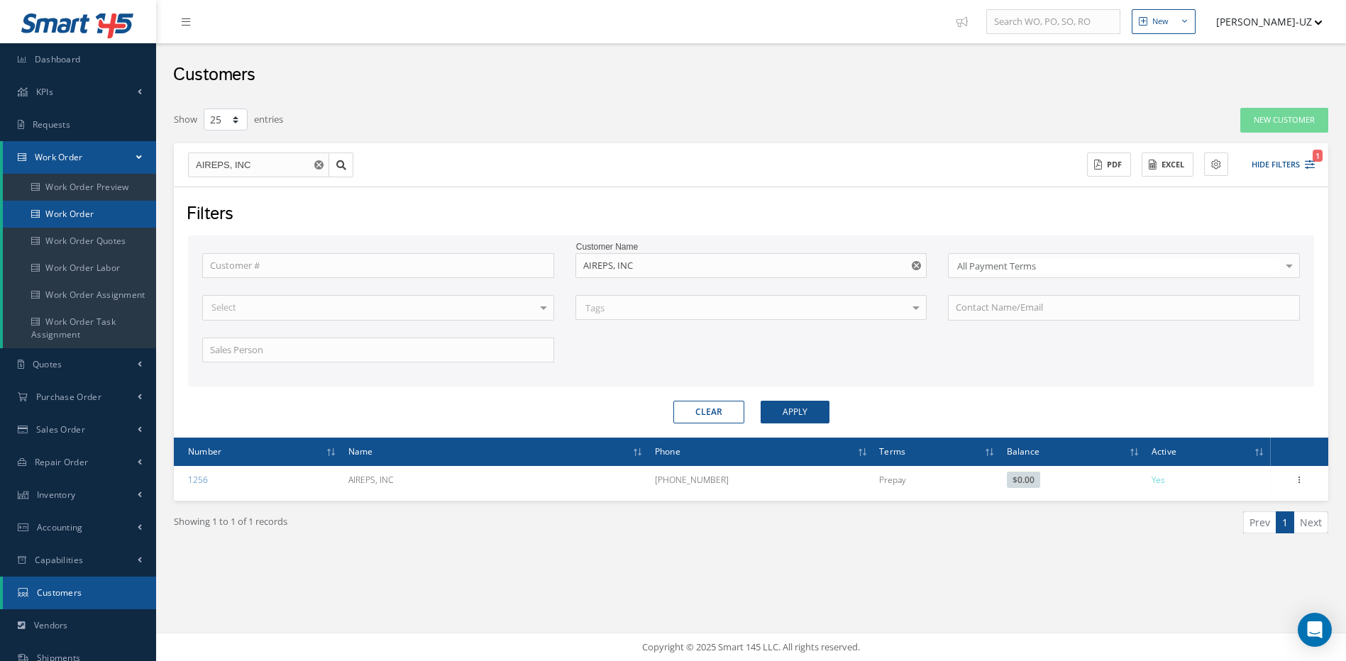
click at [86, 212] on link "Work Order" at bounding box center [79, 214] width 153 height 27
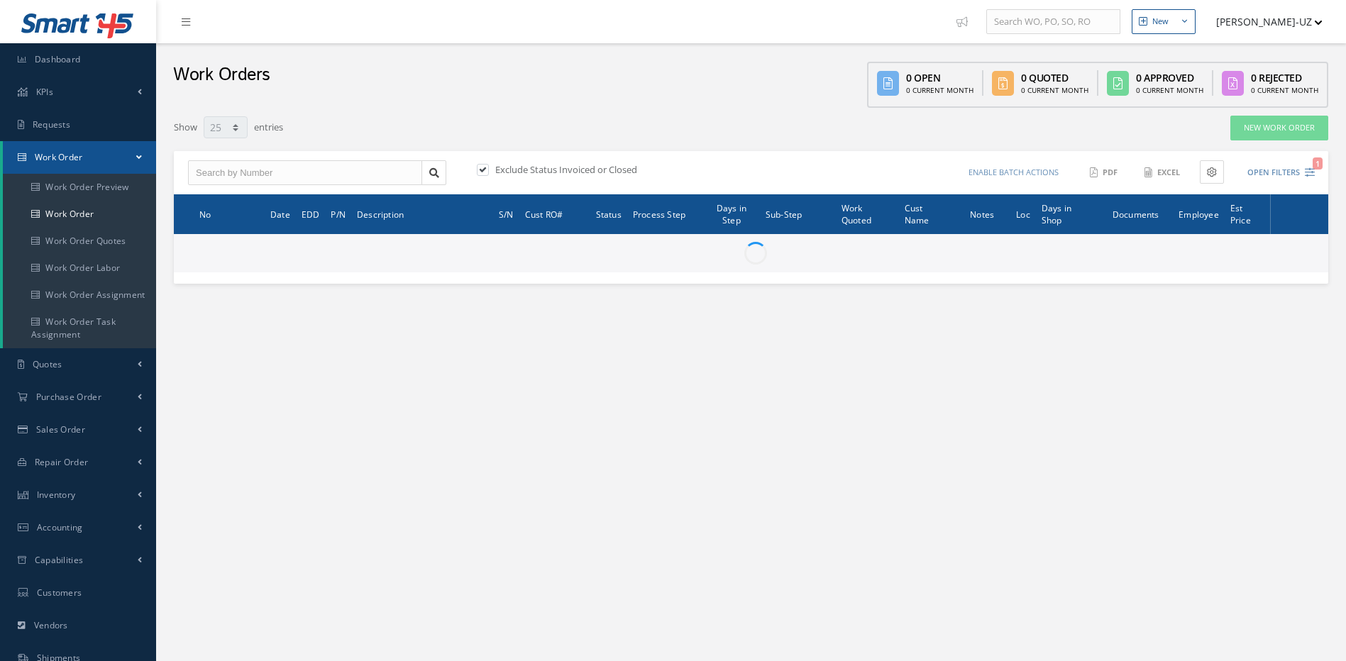
select select "25"
type input "All Work Request"
type input "All Work Performed"
type input "All Status"
type input "WO Part Status"
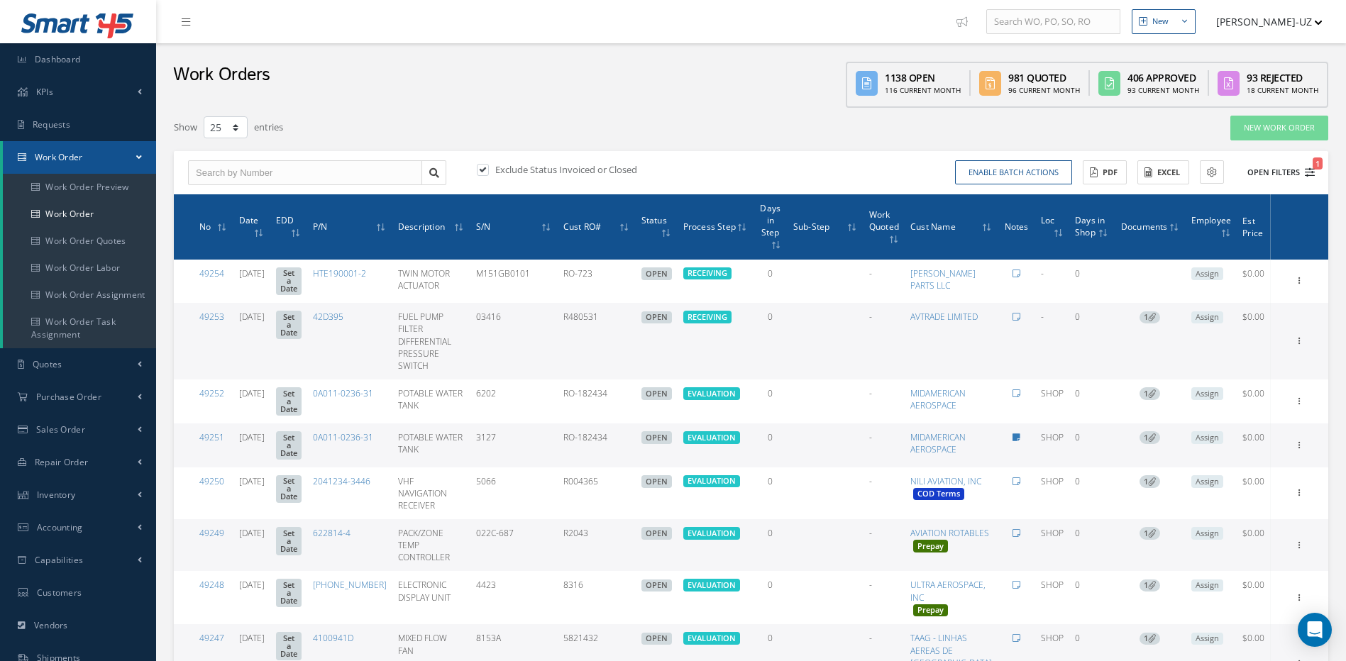
click at [1313, 174] on icon "1" at bounding box center [1310, 172] width 10 height 10
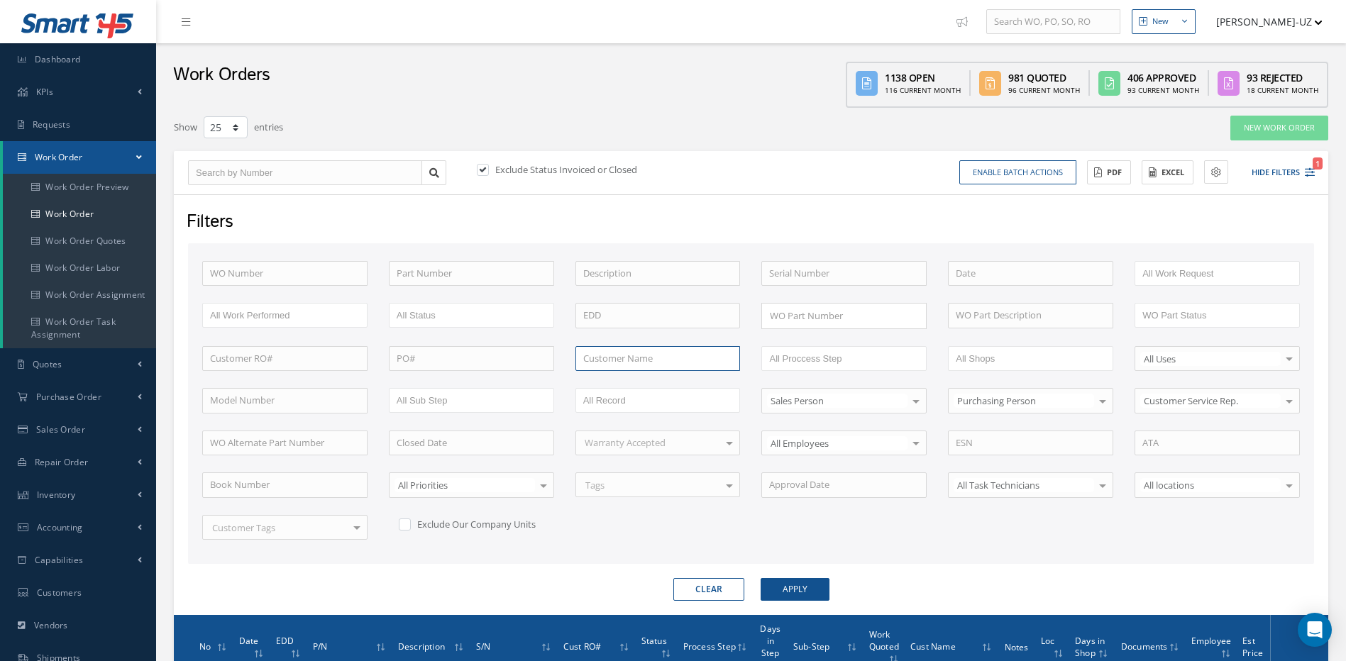
click at [653, 359] on input "text" at bounding box center [657, 359] width 165 height 26
click at [612, 381] on span "ANSETT AIRCRAFT SPARES & SERVICES" at bounding box center [642, 390] width 119 height 27
type input "ANSETT AIRCRAFT SPARES & SERVICES"
click at [798, 582] on button "Apply" at bounding box center [795, 589] width 69 height 23
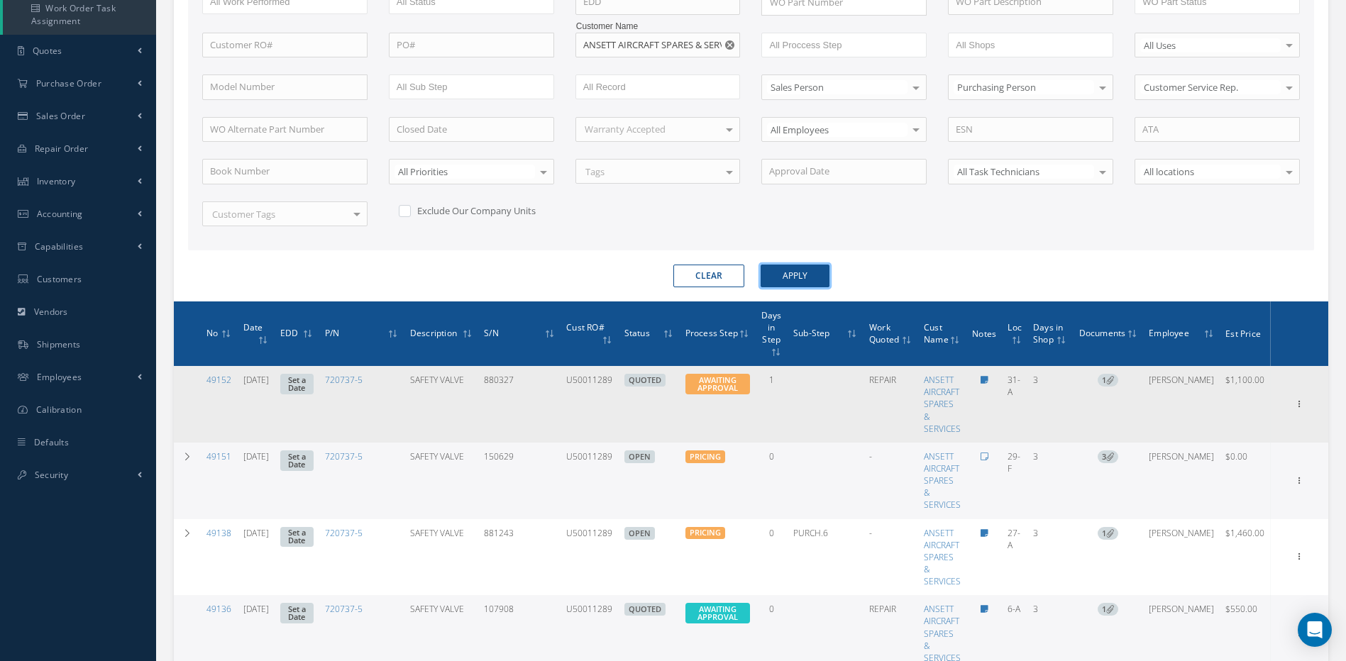
scroll to position [497, 0]
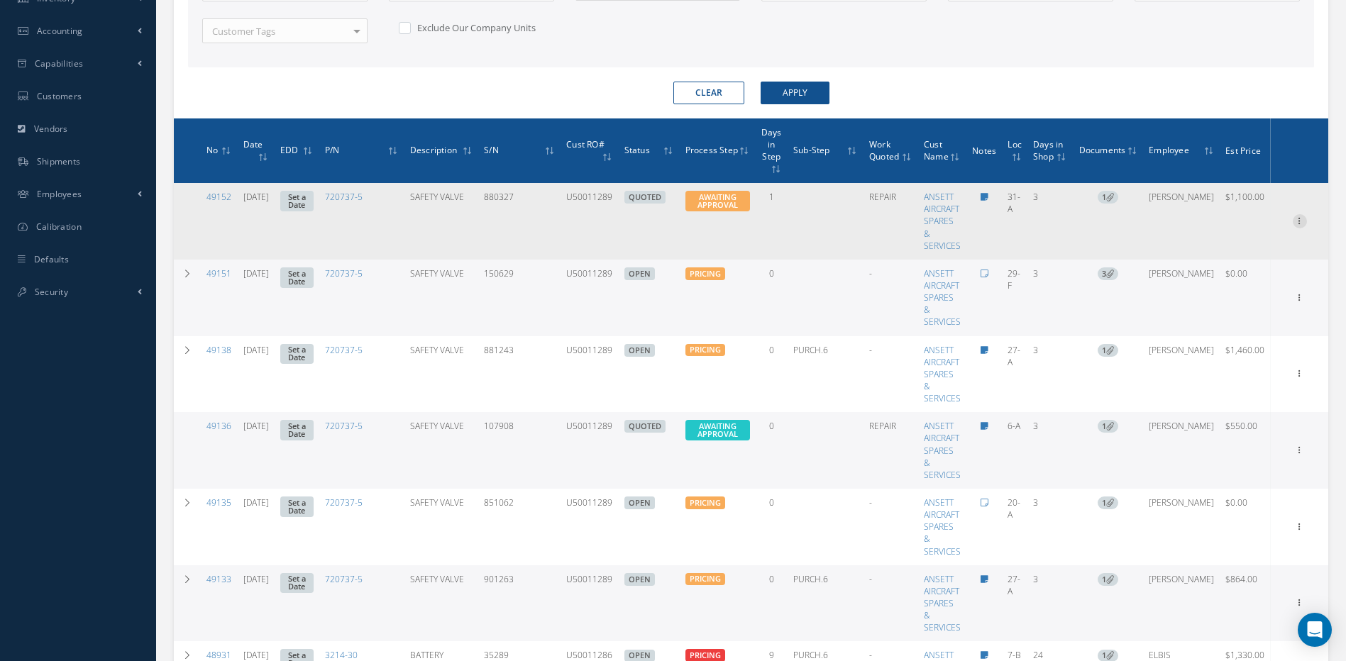
click at [1300, 220] on icon at bounding box center [1300, 219] width 14 height 11
click at [1216, 248] on link "Edit" at bounding box center [1235, 249] width 112 height 18
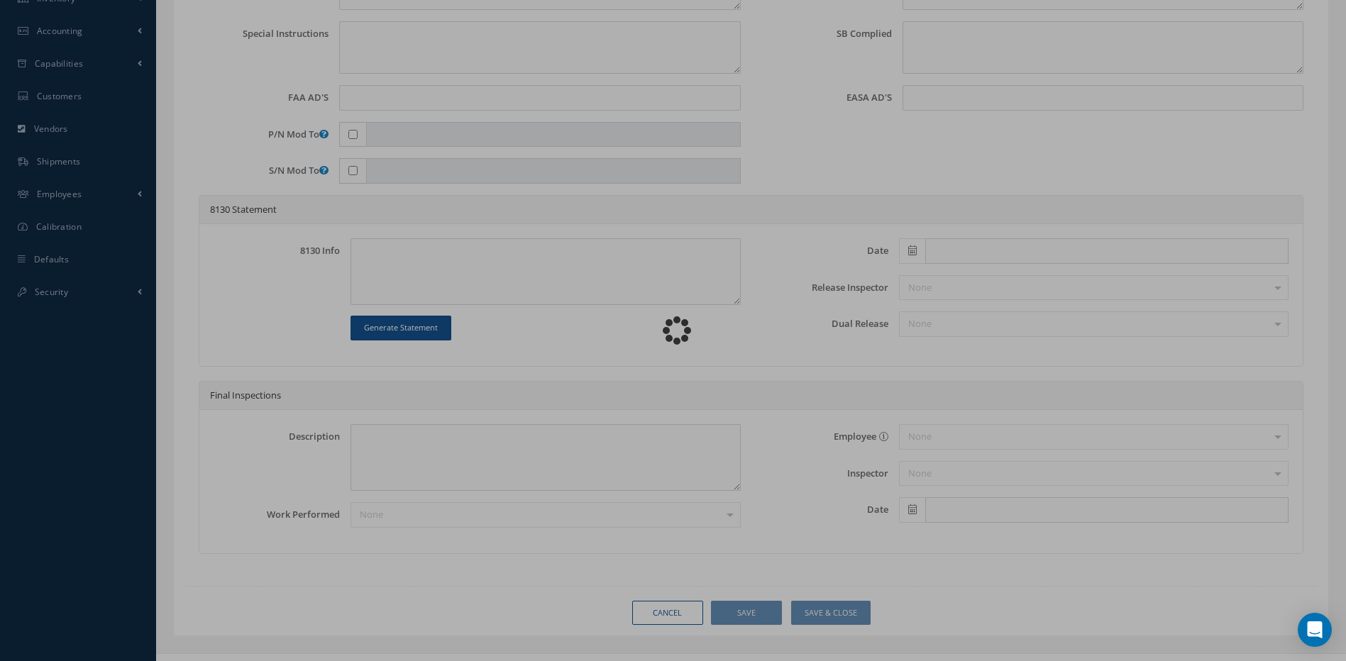
type input "720737-5"
type input "31-A"
type input "[DATE]"
type input "SAFETY VALVE"
type input "U50011289"
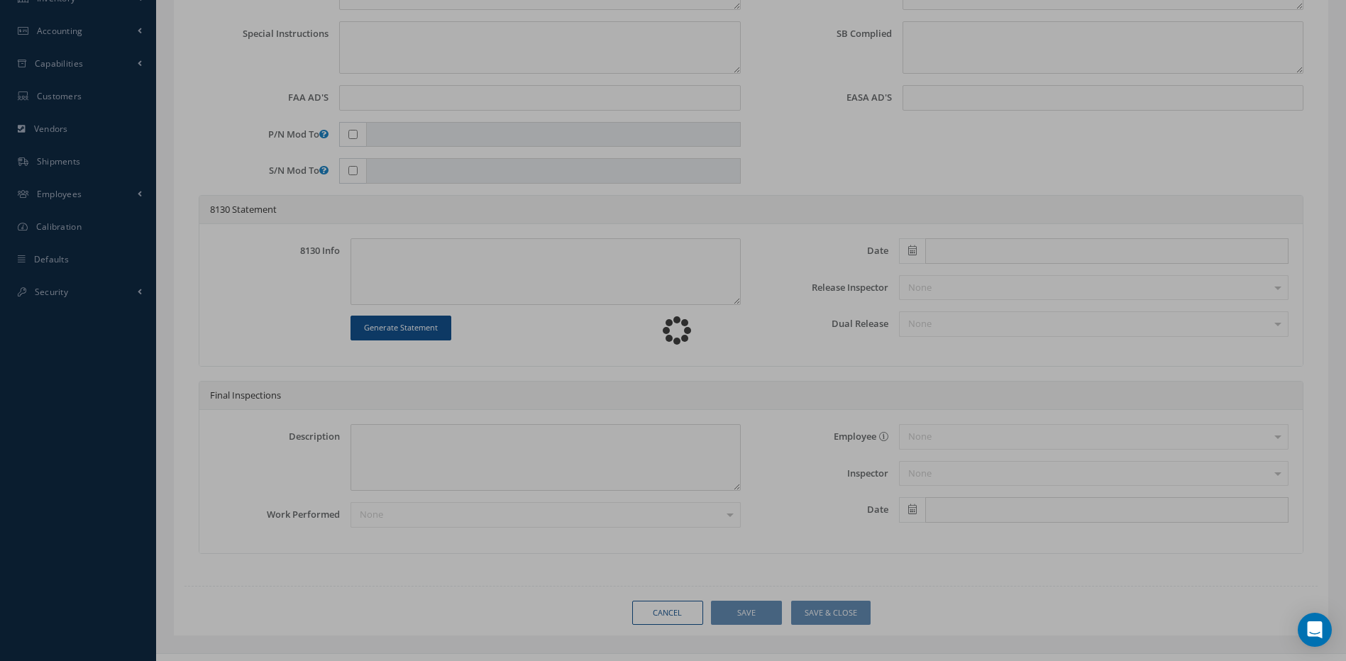
type input "880327"
type textarea "NONE"
type textarea "PLEASE SEE R.O. FOR DETAILS"
type textarea "NO VISUAL DAMAGE"
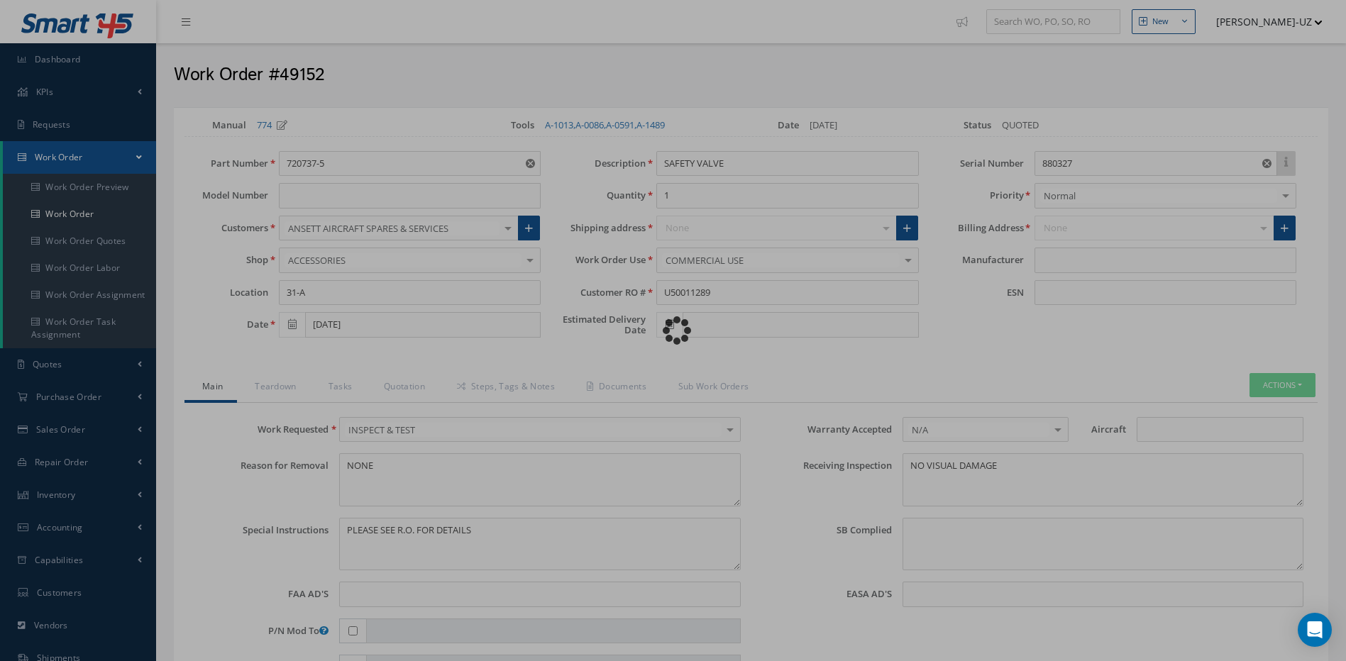
type input "HAMILTON SUNDSTRAND"
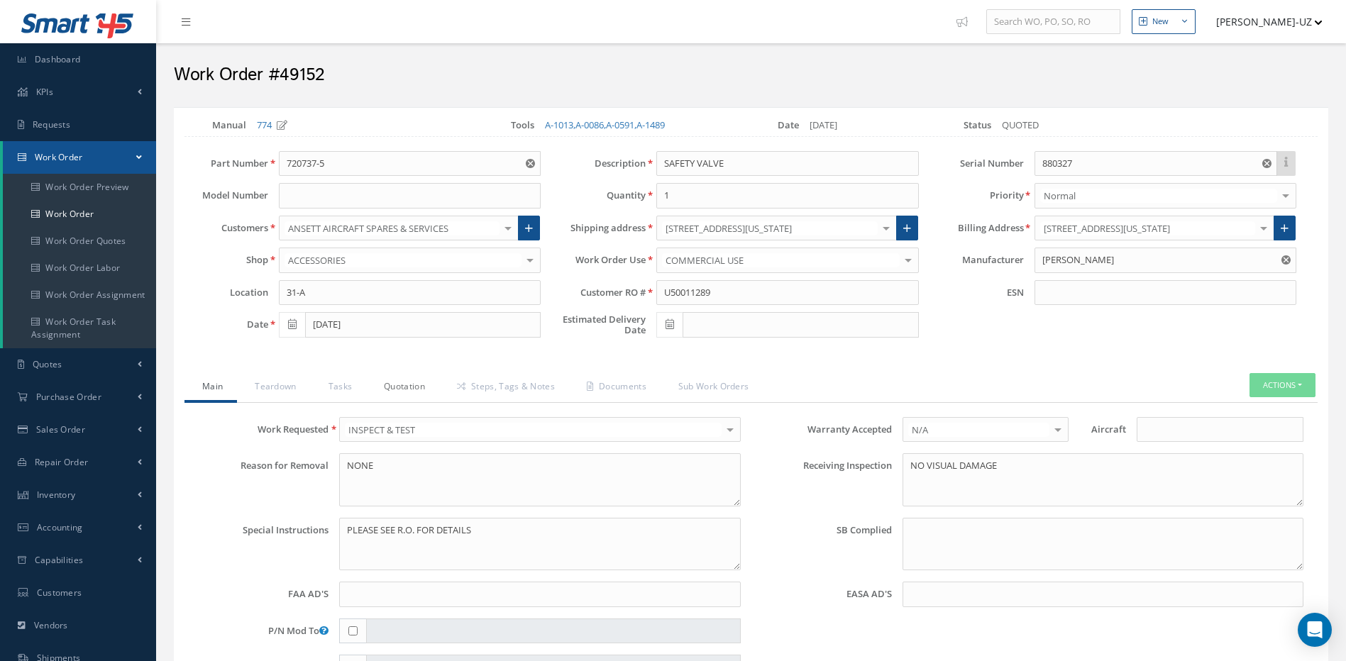
click at [410, 392] on link "Quotation" at bounding box center [402, 388] width 73 height 30
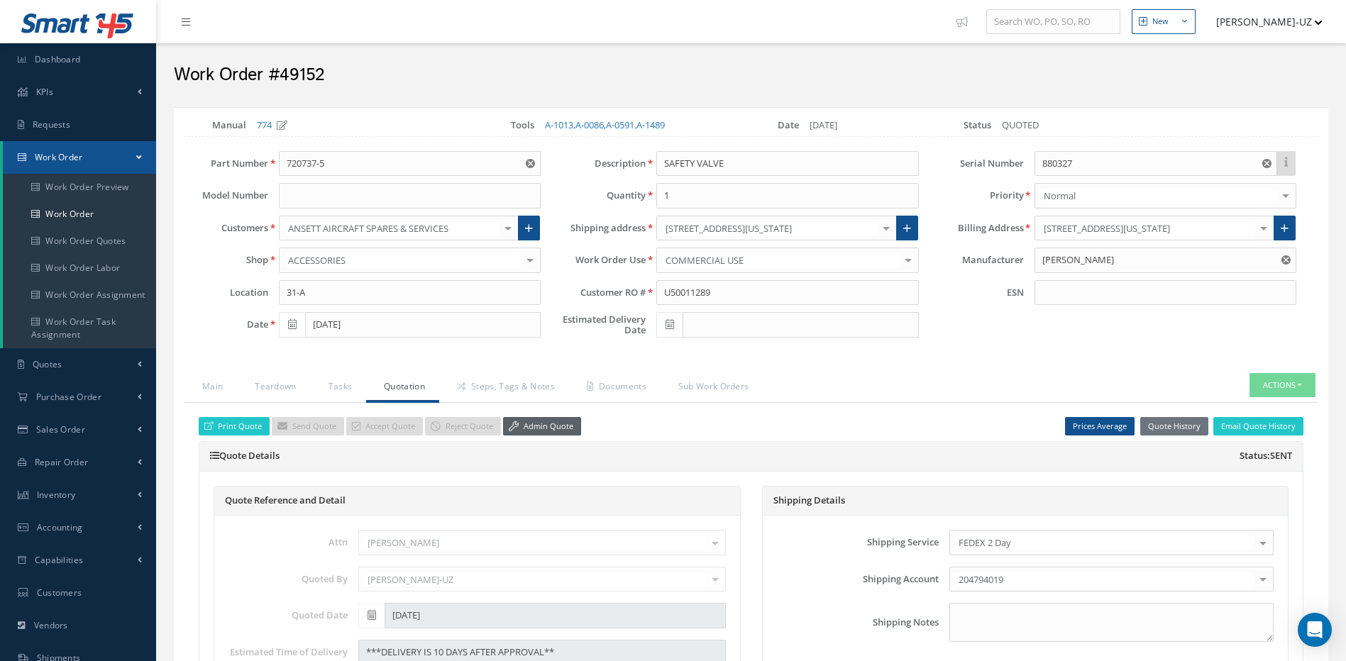
click at [553, 419] on link "Admin Quote" at bounding box center [542, 426] width 78 height 19
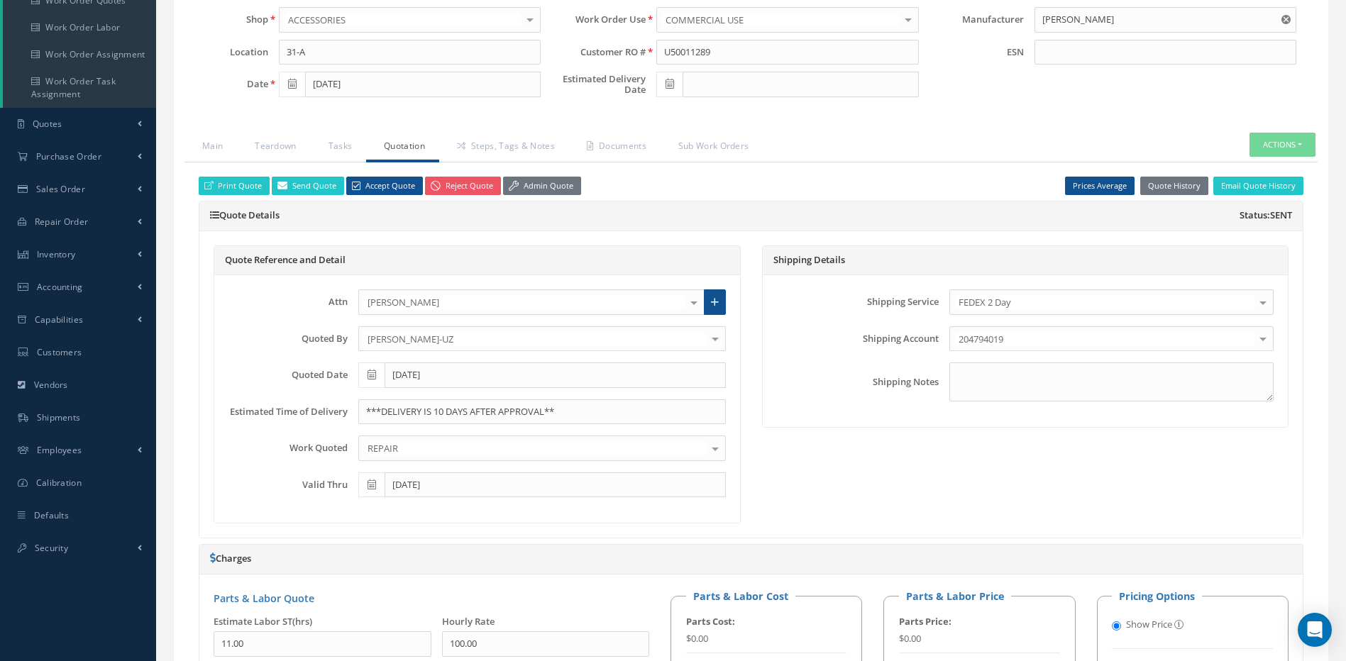
scroll to position [568, 0]
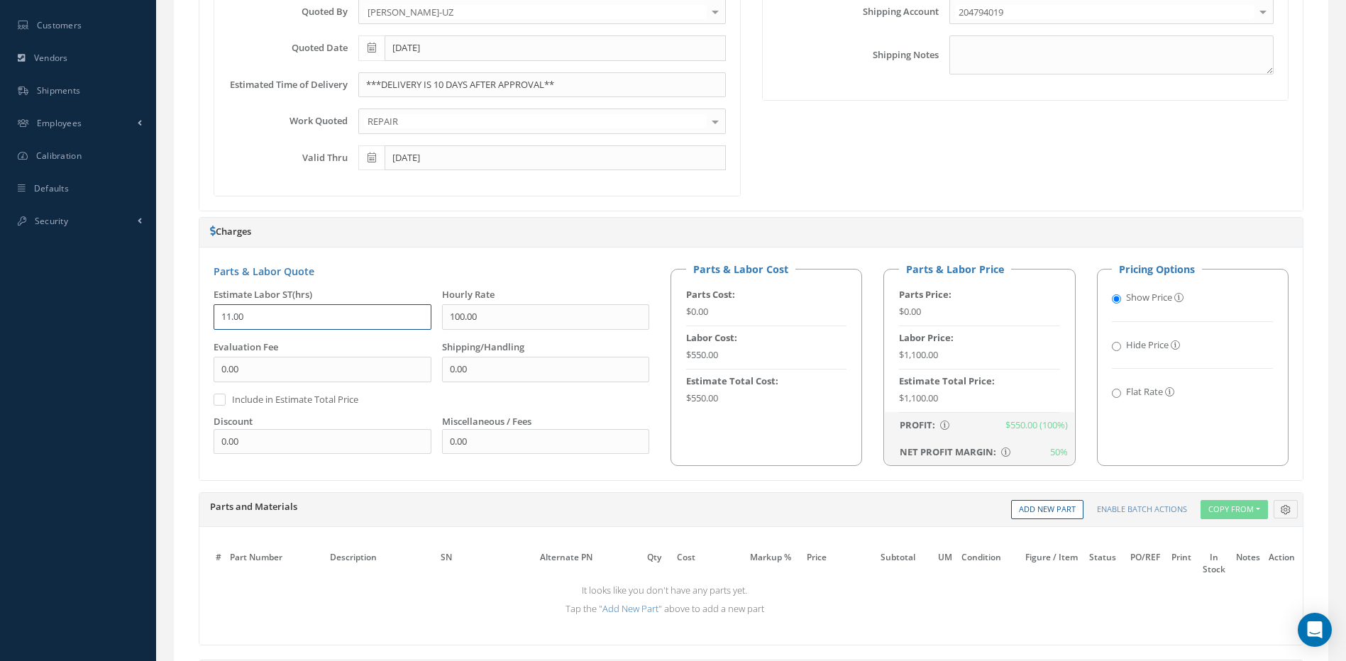
drag, startPoint x: 279, startPoint y: 316, endPoint x: 186, endPoint y: 321, distance: 93.1
click at [186, 321] on div "Print Quote Send Quote Accept Quote Reject Quote Admin Quote Prices Average Par…" at bounding box center [750, 324] width 1133 height 979
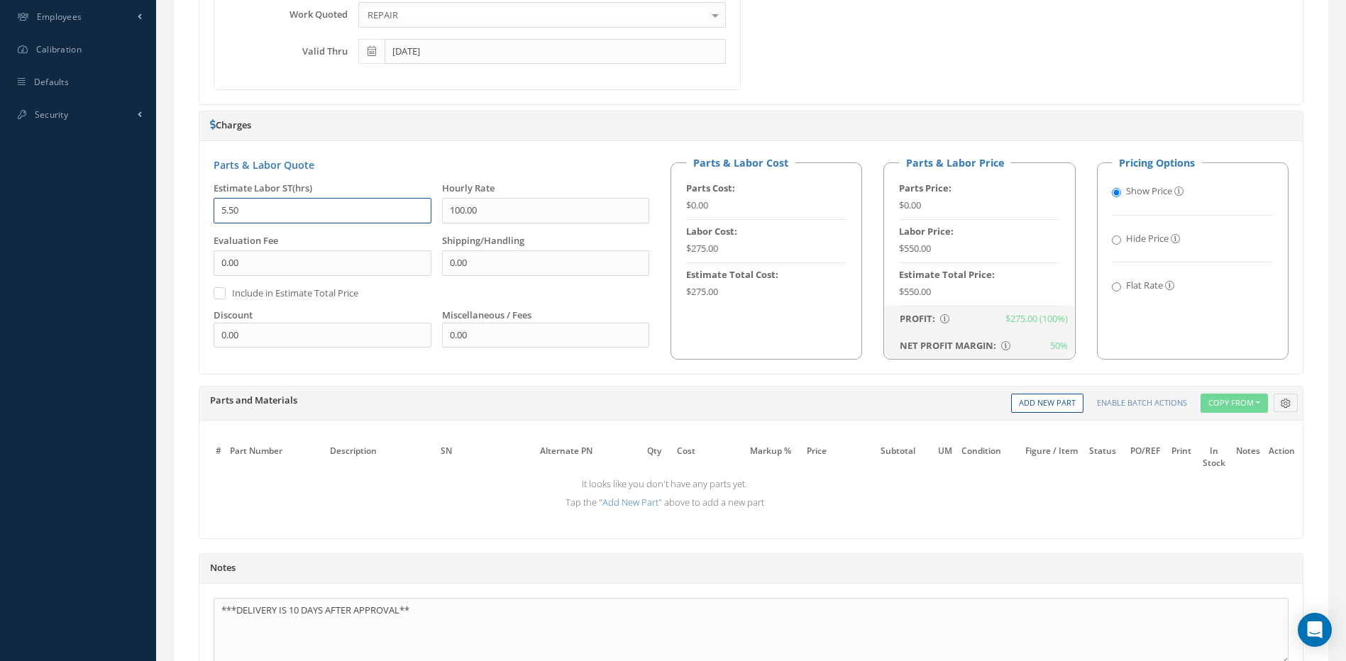
scroll to position [820, 0]
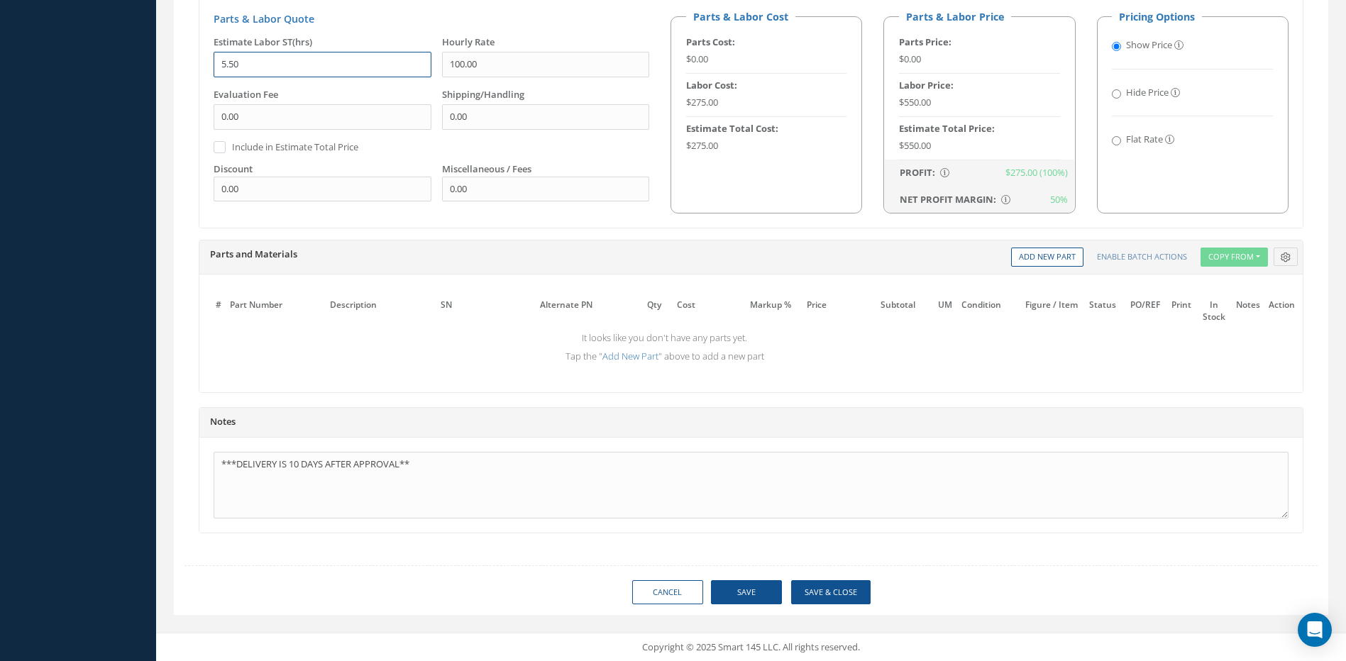
type input "5.50"
click at [758, 590] on button "Save" at bounding box center [746, 592] width 71 height 25
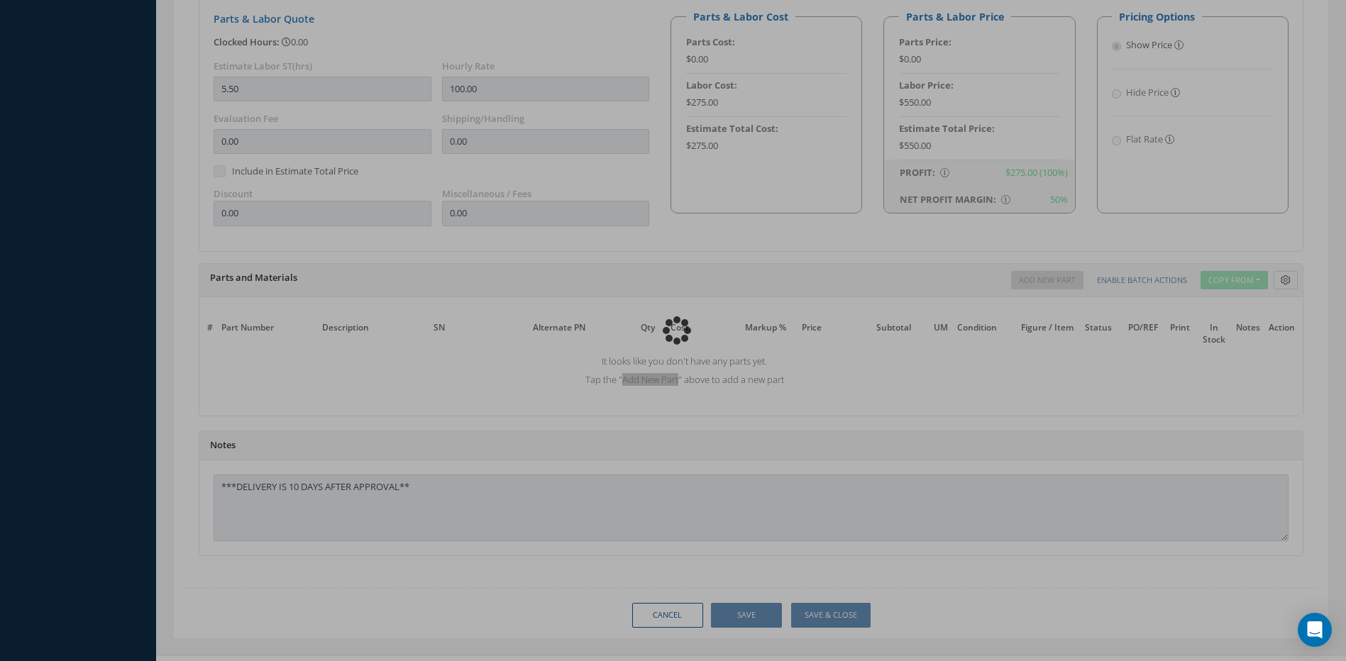
type input "HAMILTON SUNDSTRAND"
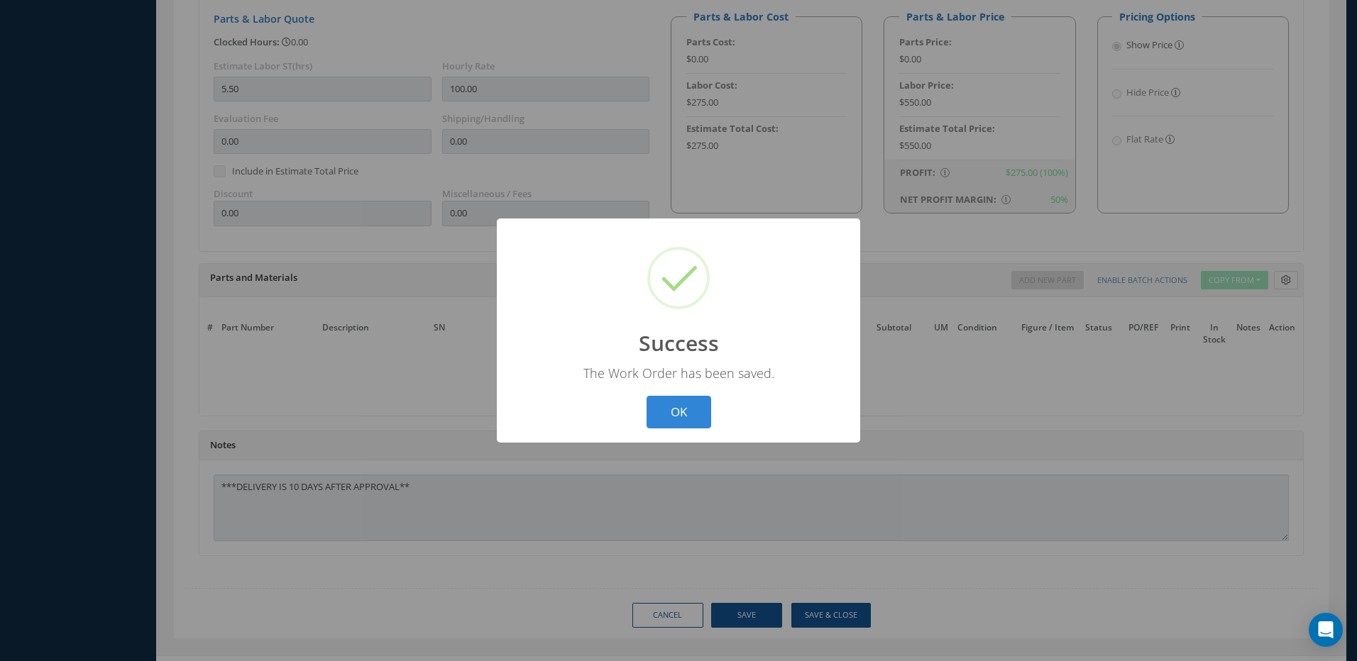
click at [666, 390] on div "? ! i Success × The Work Order has been saved. OK Cancel" at bounding box center [678, 331] width 363 height 225
click at [678, 411] on button "OK" at bounding box center [678, 412] width 65 height 33
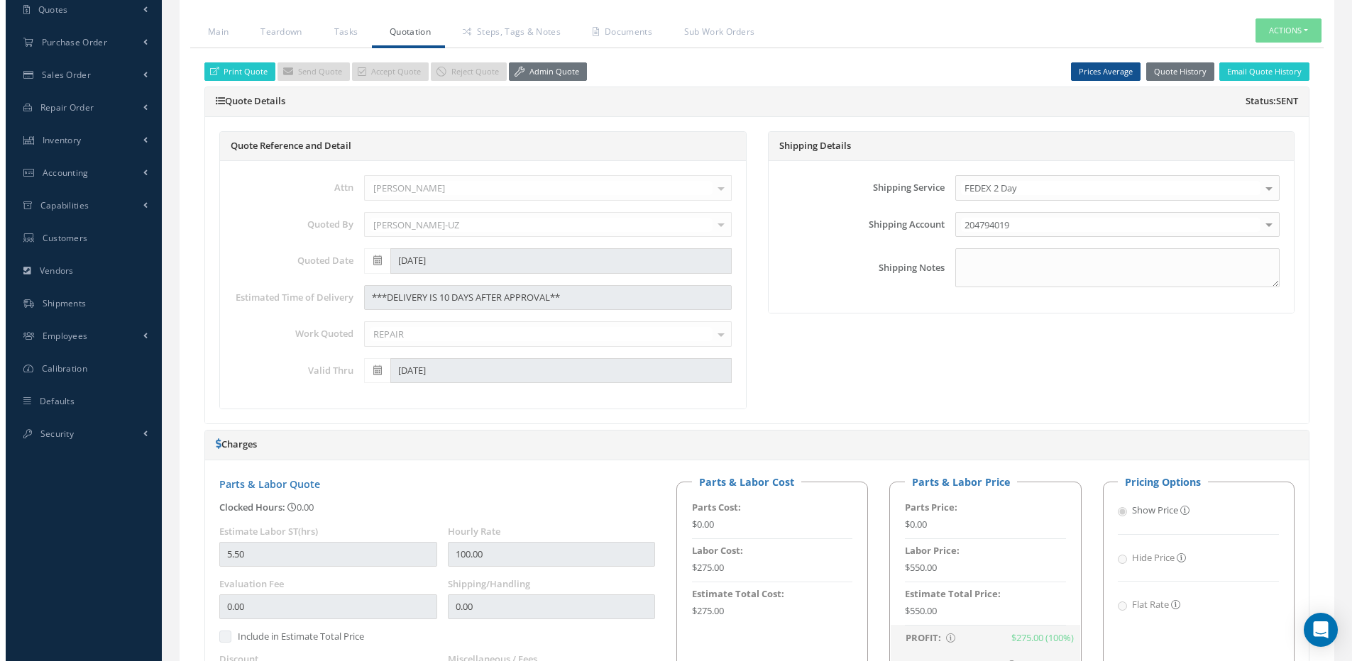
scroll to position [347, 0]
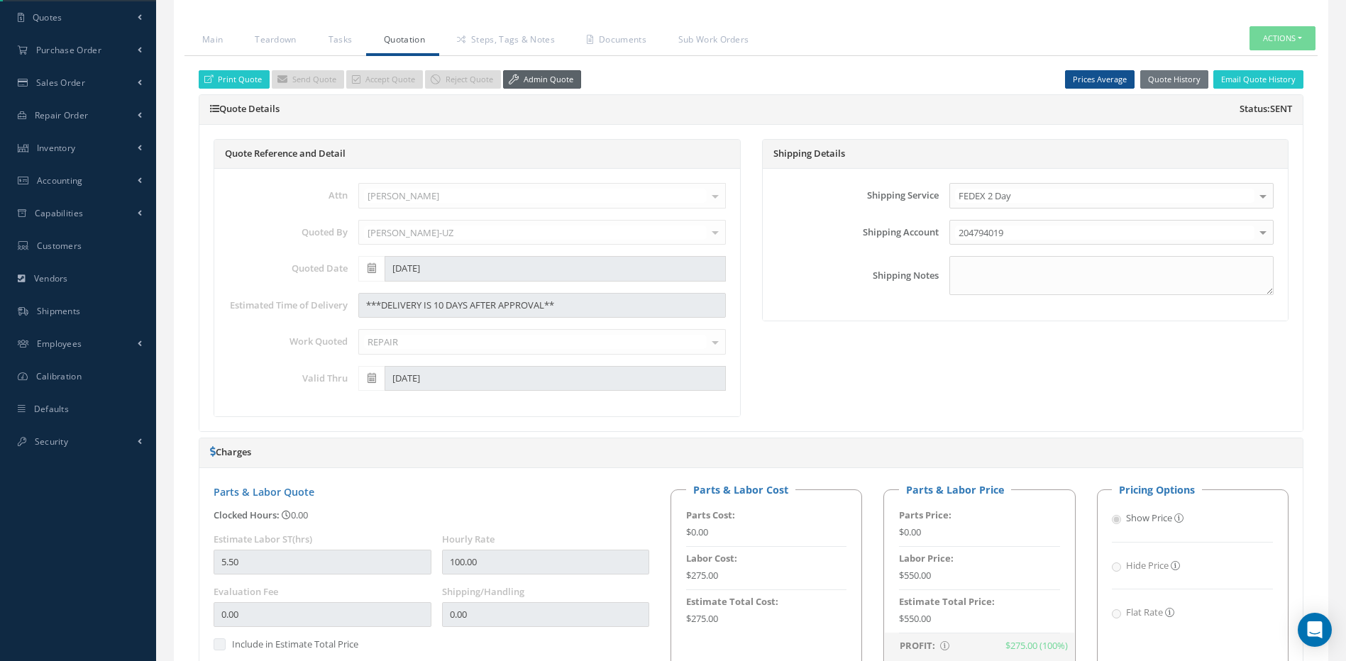
click at [534, 77] on link "Admin Quote" at bounding box center [542, 79] width 78 height 19
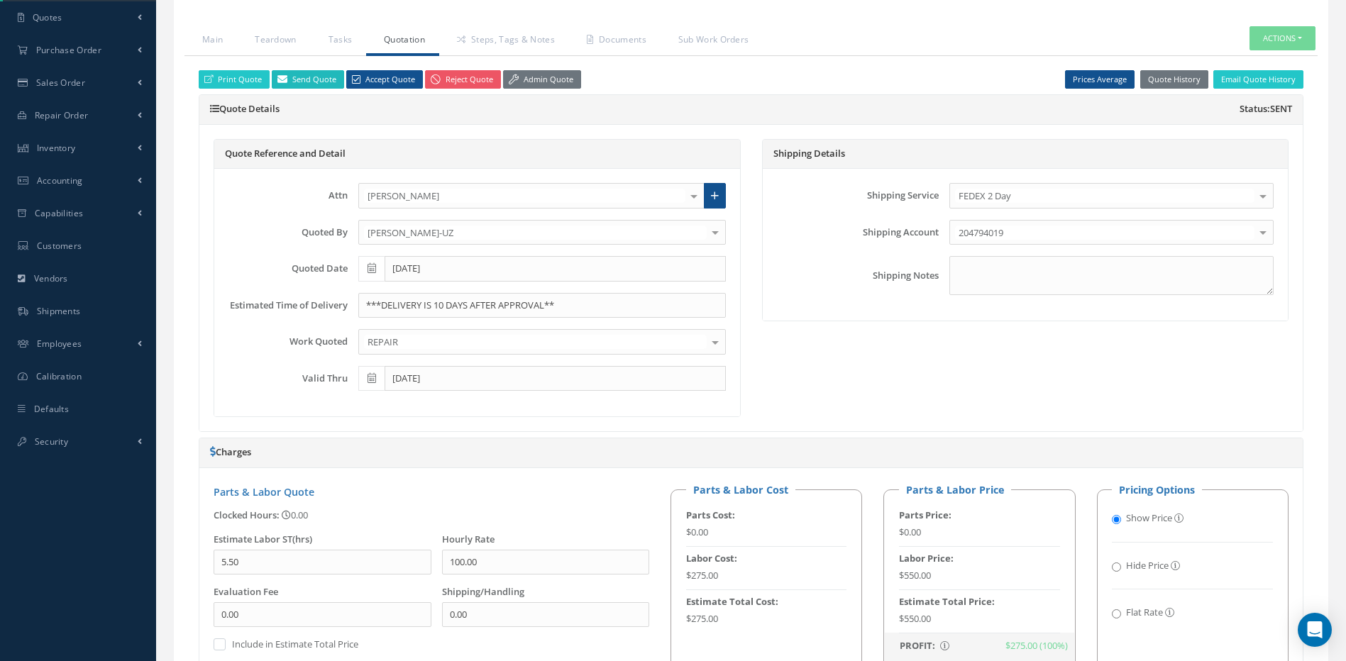
click at [298, 75] on link "Send Quote" at bounding box center [308, 79] width 72 height 19
type input "Quote for RO U50011289, WO 49152"
type textarea "Dear, Please find attached your Quote for RO U50011289. Please feel free to con…"
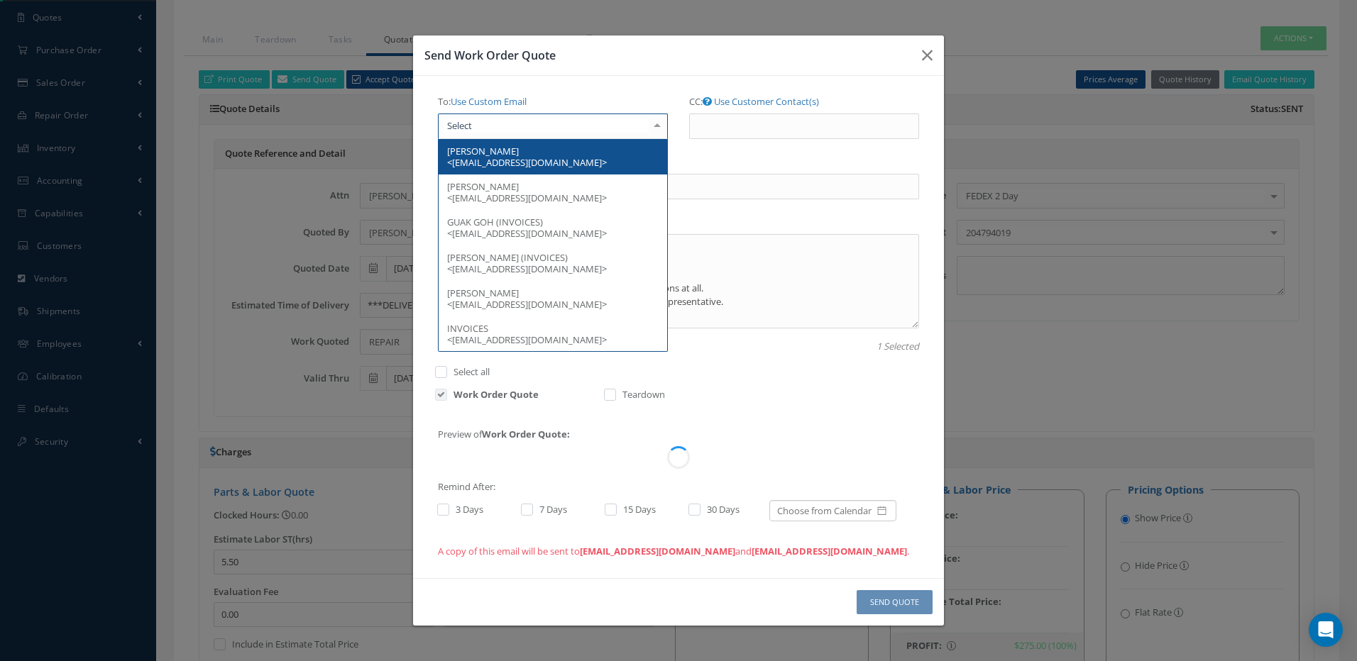
click at [505, 126] on div at bounding box center [553, 127] width 230 height 26
type input "sh"
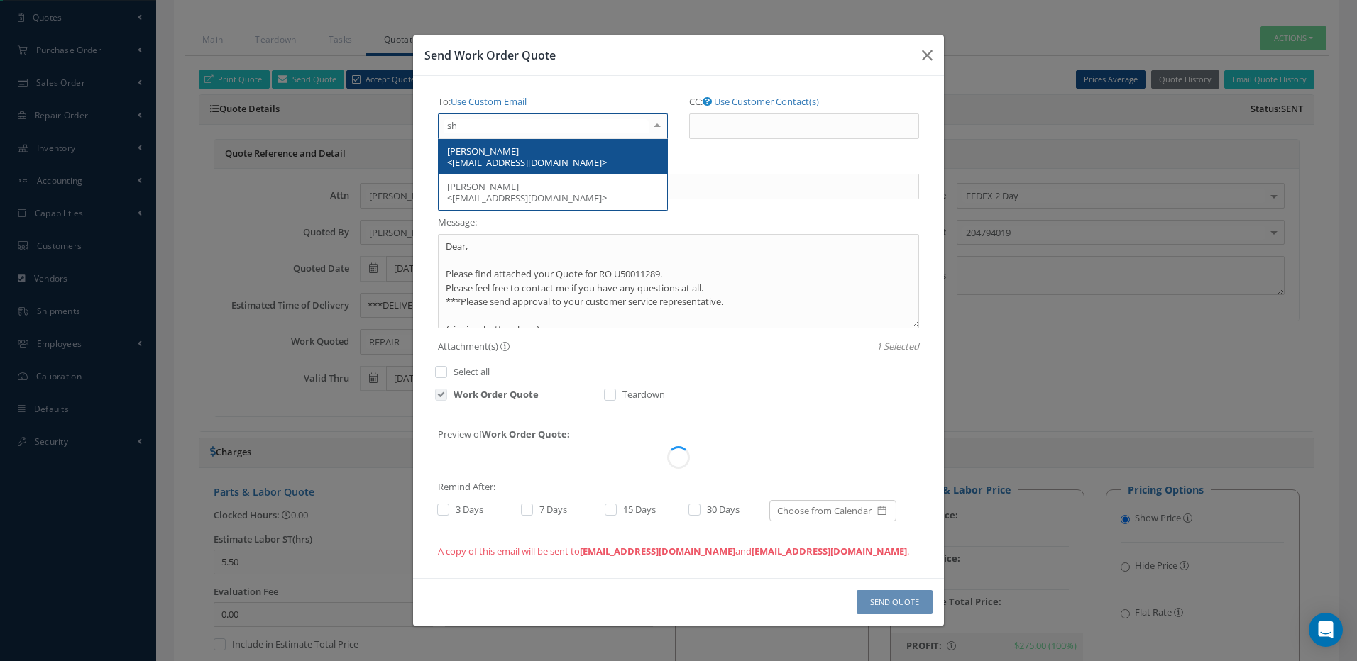
click at [496, 152] on span "SHAWN LANGE <SLANGE@ANSETT.COM>" at bounding box center [527, 157] width 160 height 24
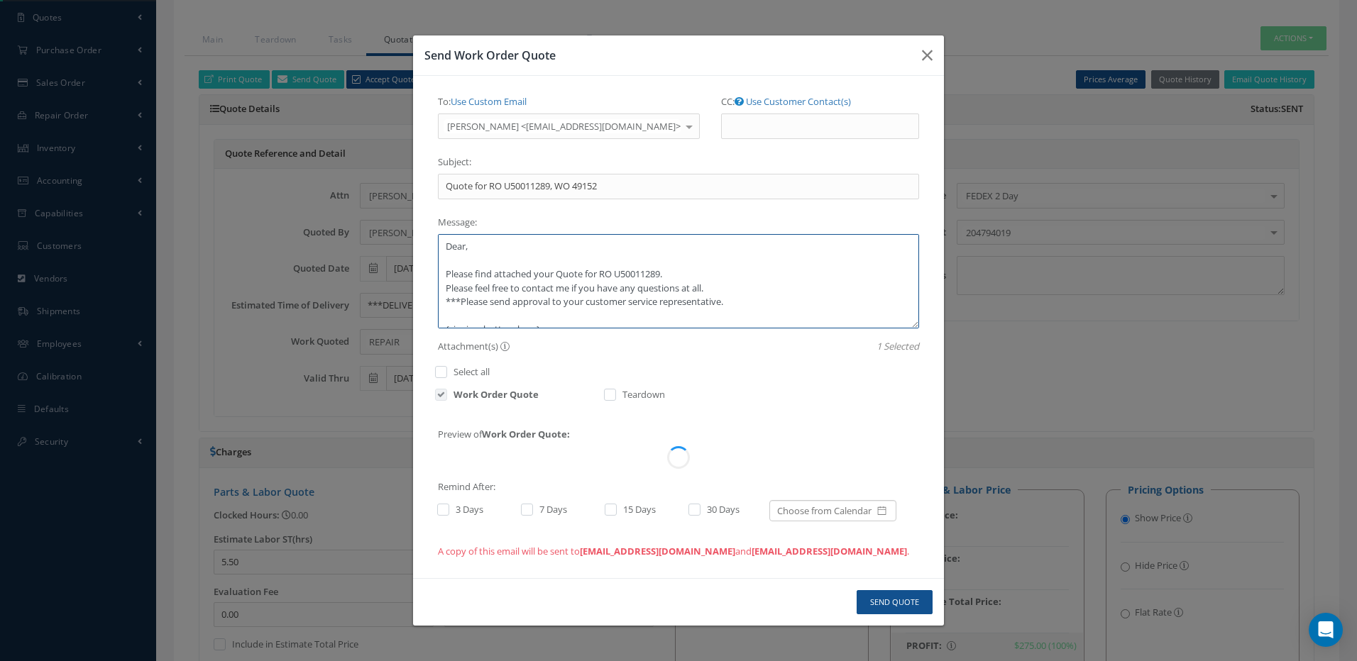
click at [559, 275] on textarea "Dear, Please find attached your Quote for RO U50011289. Please feel free to con…" at bounding box center [678, 281] width 481 height 94
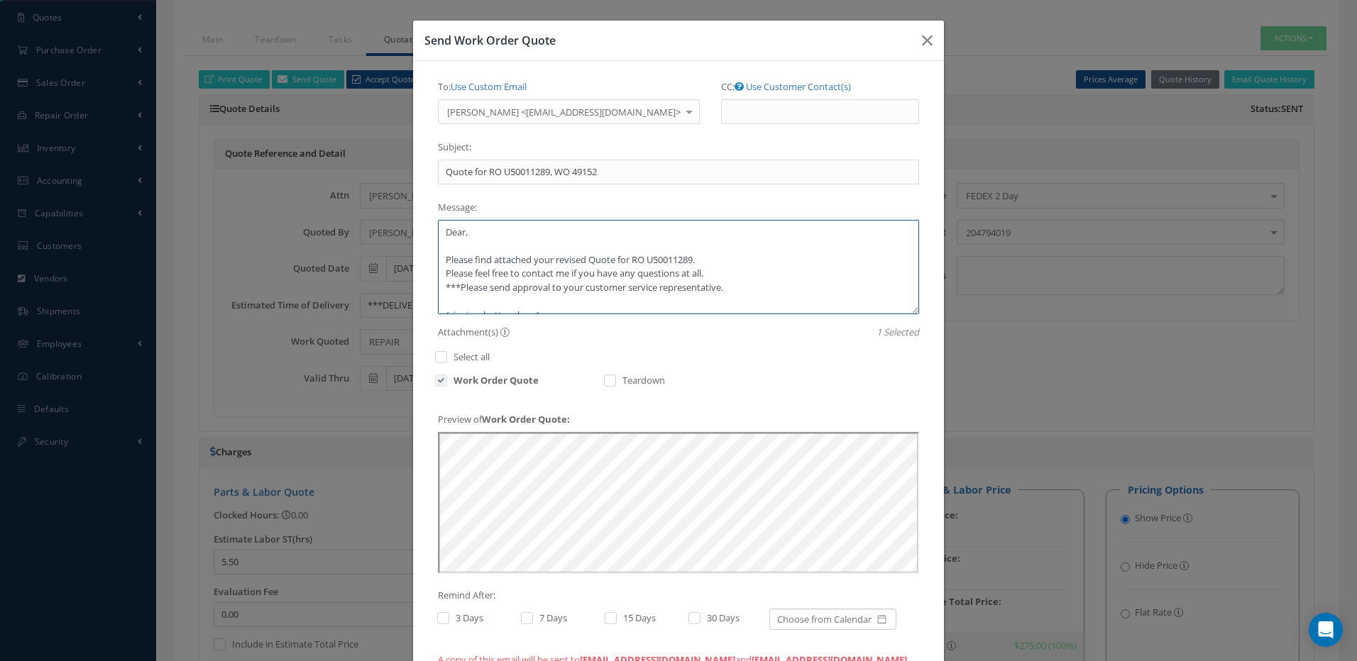
type textarea "Dear, Please find attached your revised Quote for RO U50011289. Please feel fre…"
click at [448, 617] on label at bounding box center [450, 618] width 4 height 13
click at [437, 617] on input "checkbox" at bounding box center [441, 619] width 9 height 9
checkbox input "true"
drag, startPoint x: 521, startPoint y: 615, endPoint x: 529, endPoint y: 621, distance: 10.6
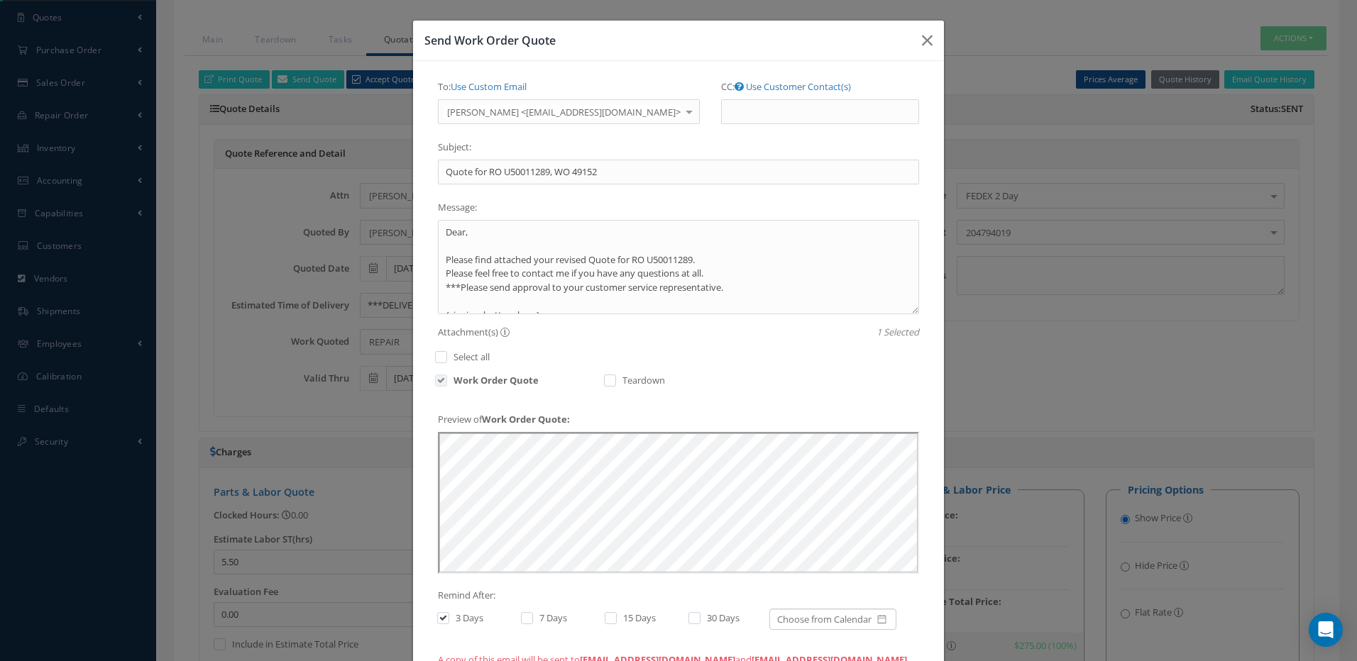
click at [532, 617] on label at bounding box center [534, 618] width 4 height 13
click at [522, 617] on input "checkbox" at bounding box center [525, 619] width 9 height 9
checkbox input "true"
click at [616, 620] on label at bounding box center [618, 618] width 4 height 13
click at [605, 620] on input "checkbox" at bounding box center [609, 619] width 9 height 9
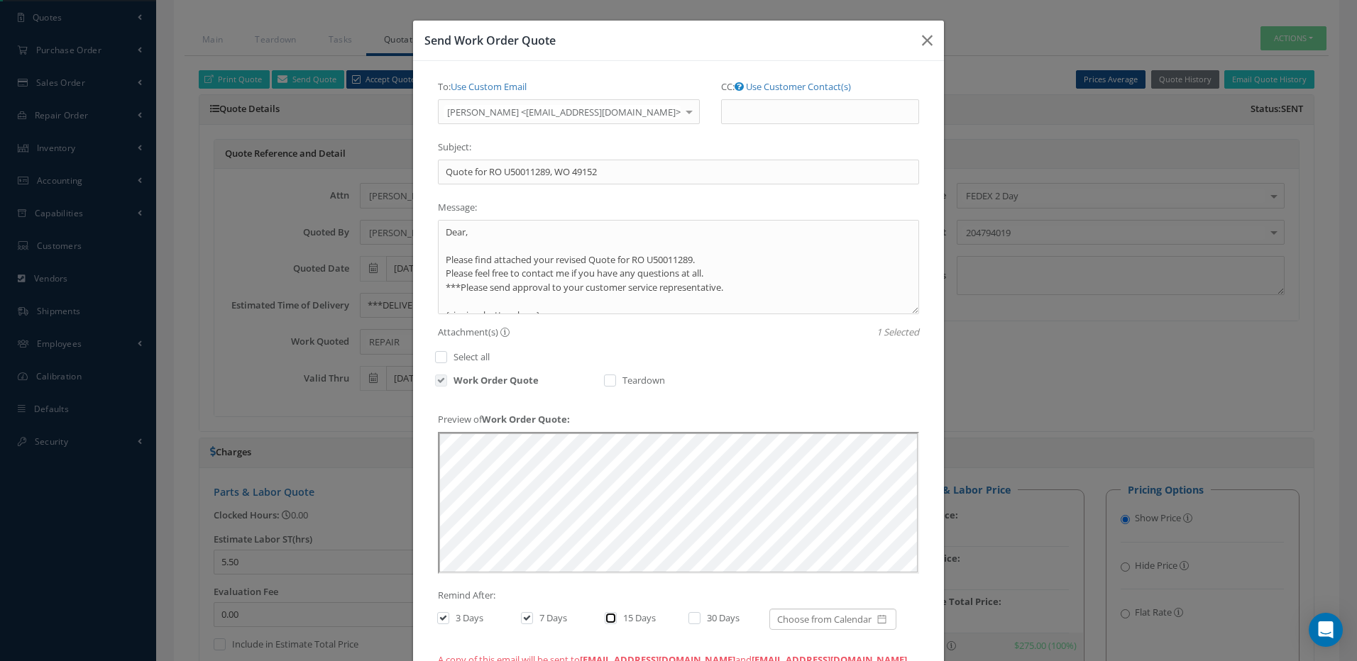
checkbox input "true"
click at [700, 621] on label at bounding box center [702, 618] width 4 height 13
click at [689, 621] on input "checkbox" at bounding box center [692, 619] width 9 height 9
checkbox input "true"
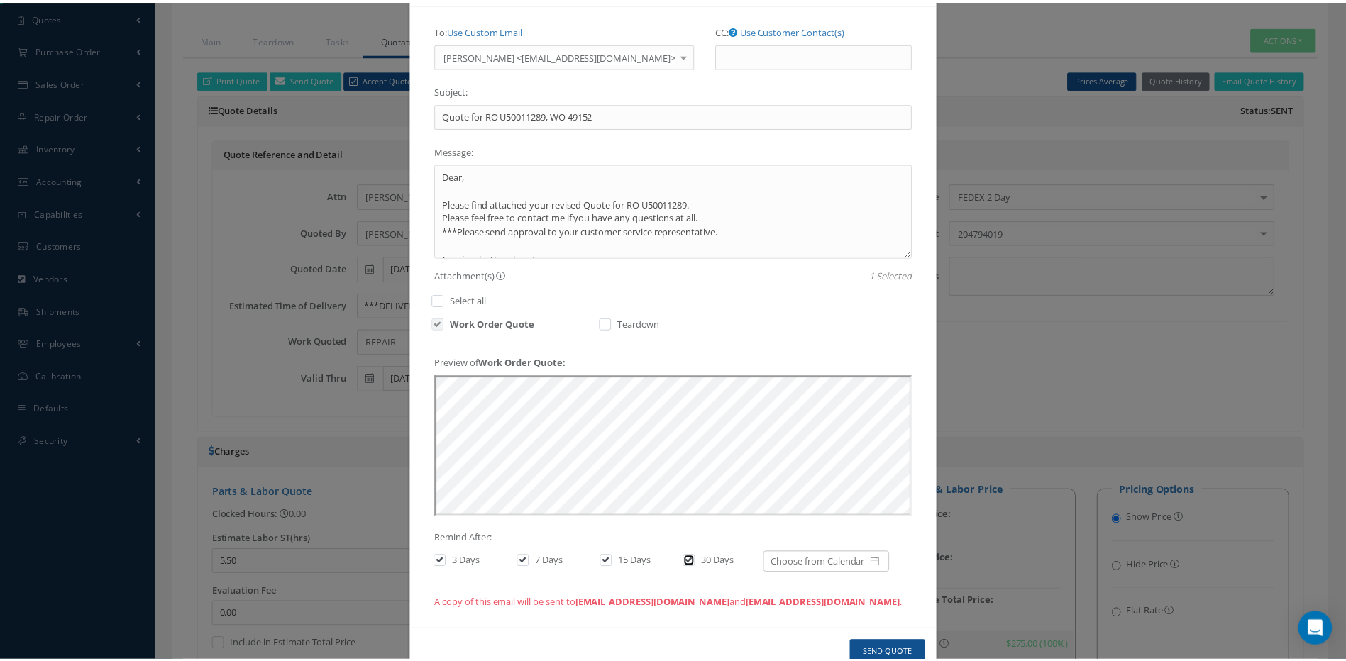
scroll to position [94, 0]
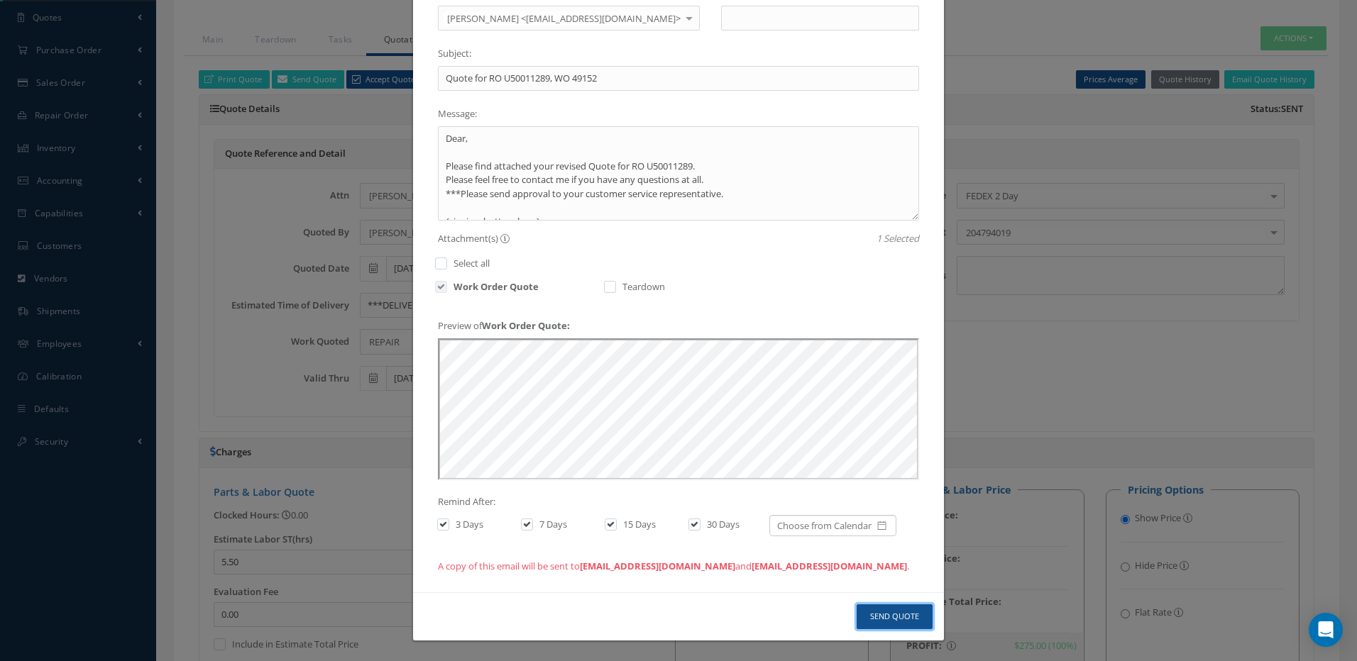
click at [913, 615] on button "Send Quote" at bounding box center [895, 617] width 76 height 25
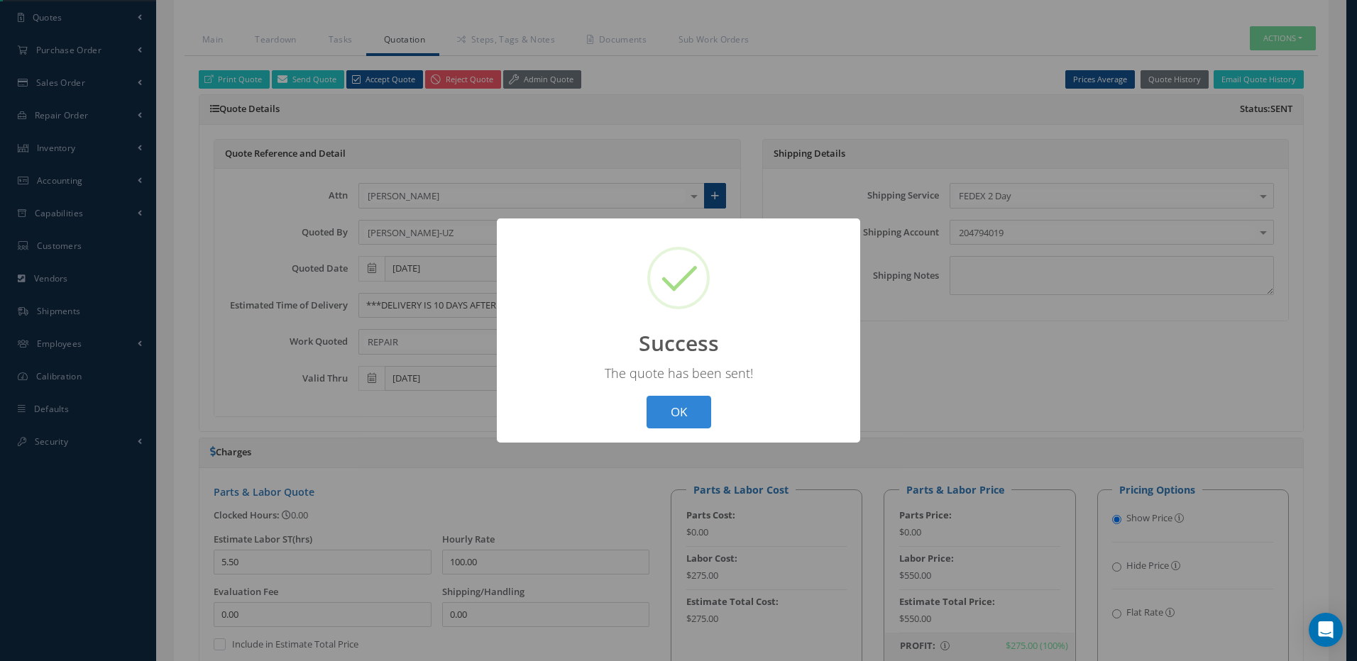
click at [654, 390] on div "? ! i Success × The quote has been sent! OK Cancel" at bounding box center [678, 331] width 363 height 225
click at [671, 408] on button "OK" at bounding box center [678, 412] width 65 height 33
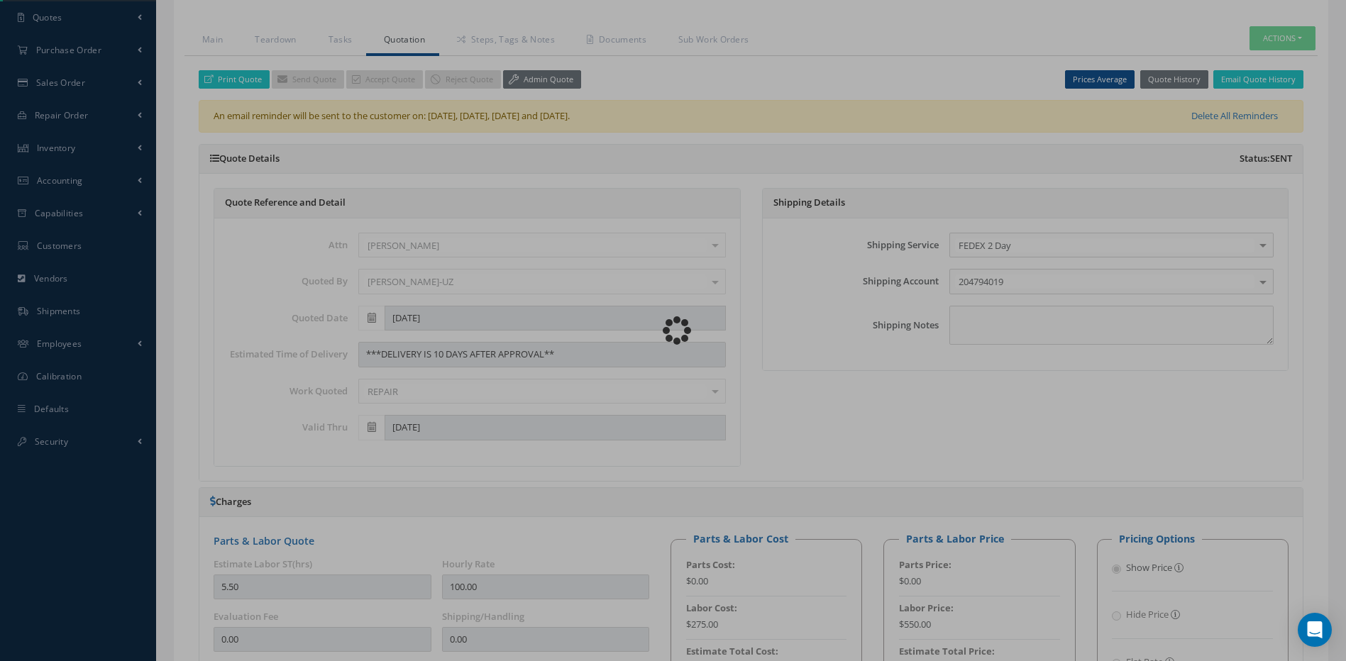
type input "HAMILTON SUNDSTRAND"
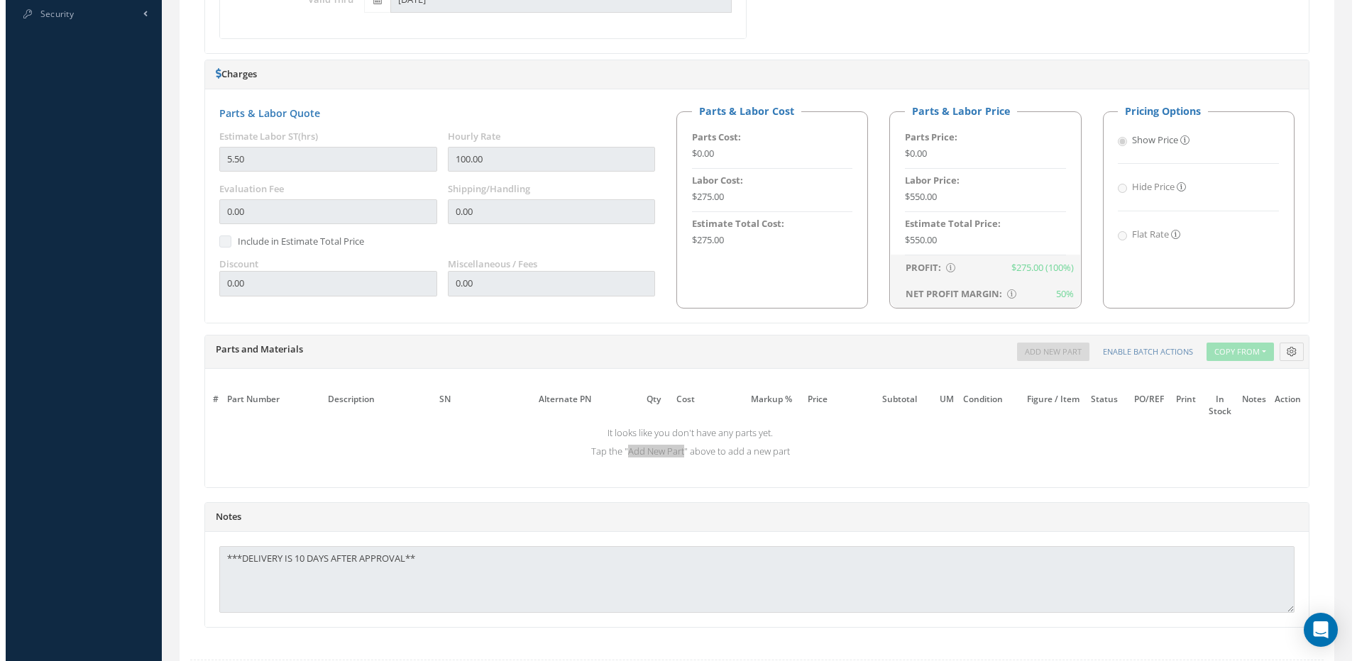
scroll to position [844, 0]
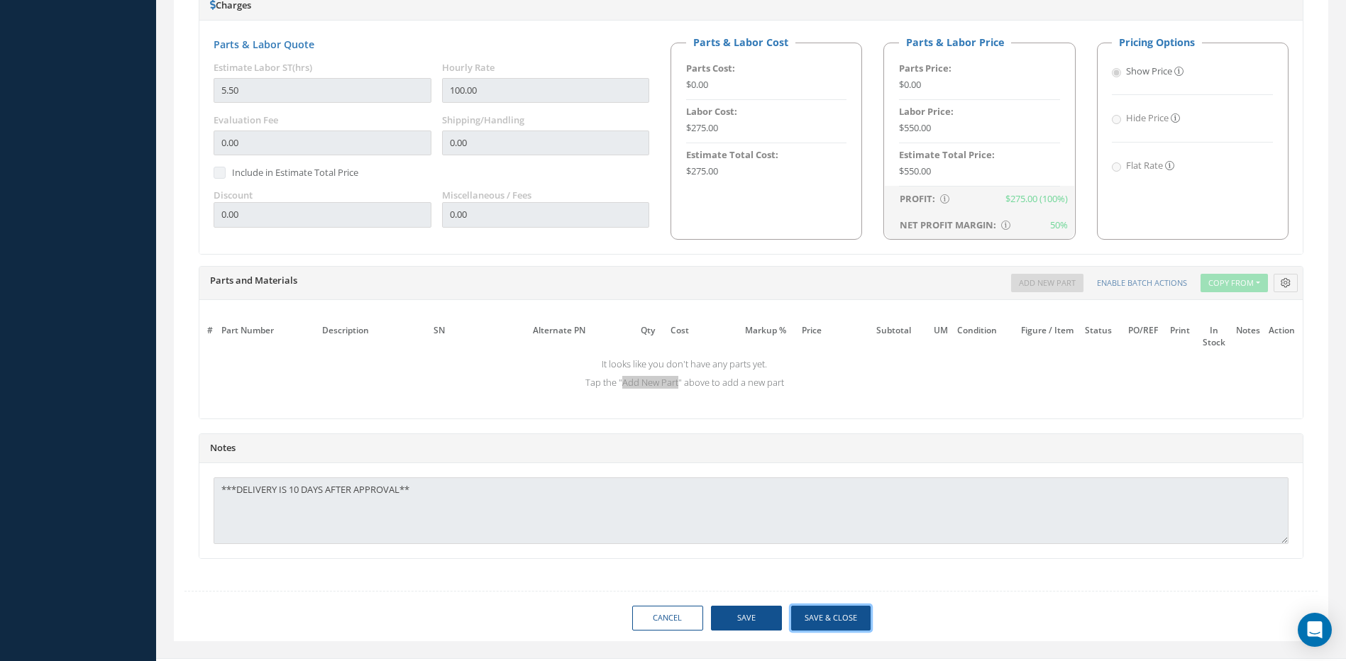
click at [827, 619] on button "Save & Close" at bounding box center [830, 618] width 79 height 25
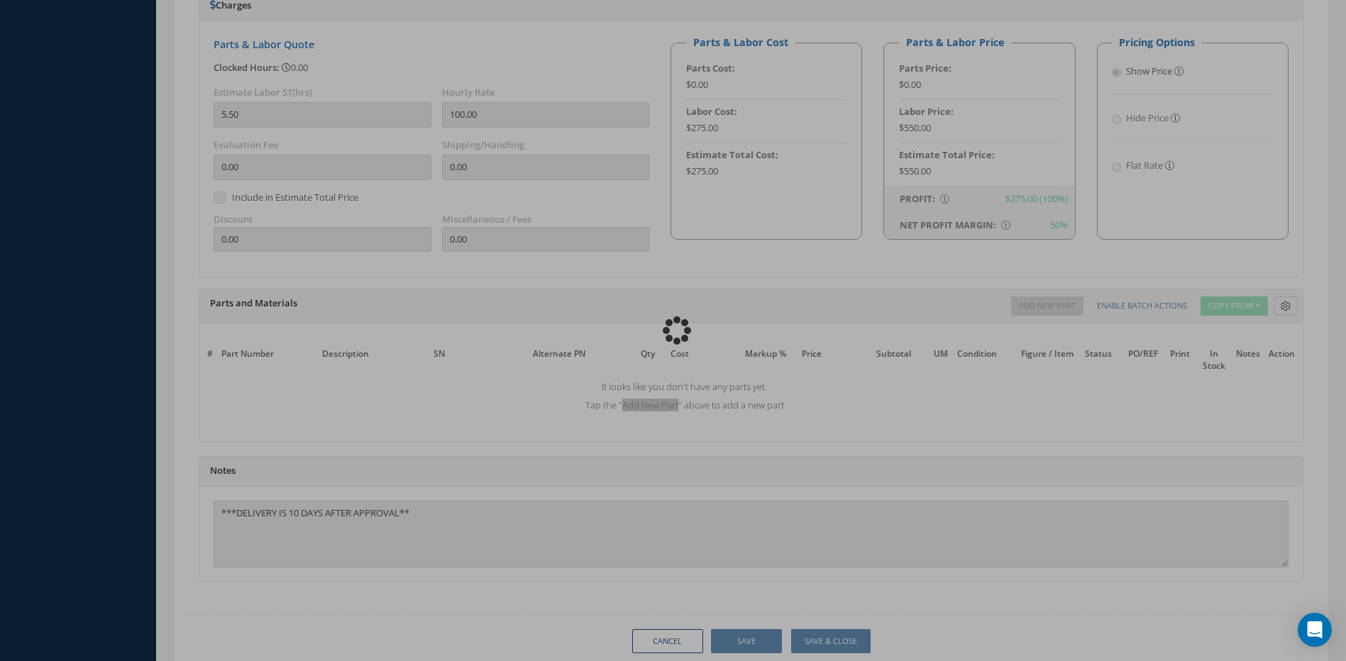
type input "HAMILTON SUNDSTRAND"
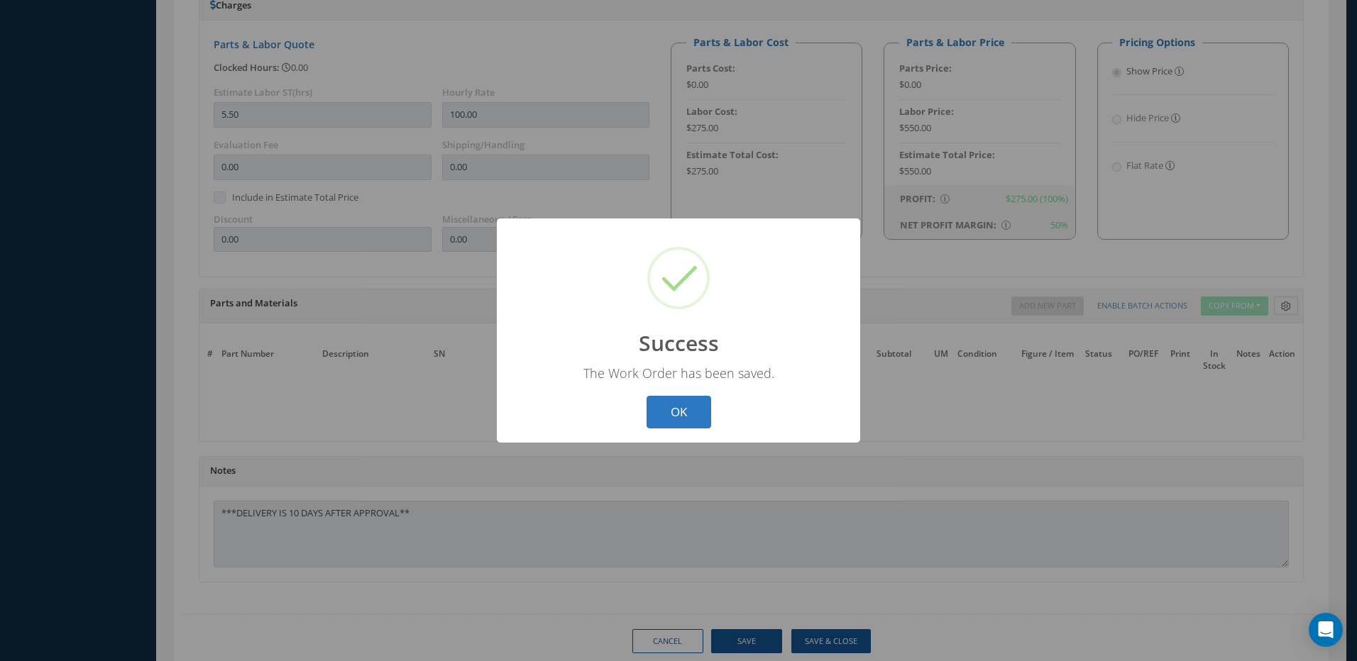
click at [685, 421] on button "OK" at bounding box center [678, 412] width 65 height 33
select select "25"
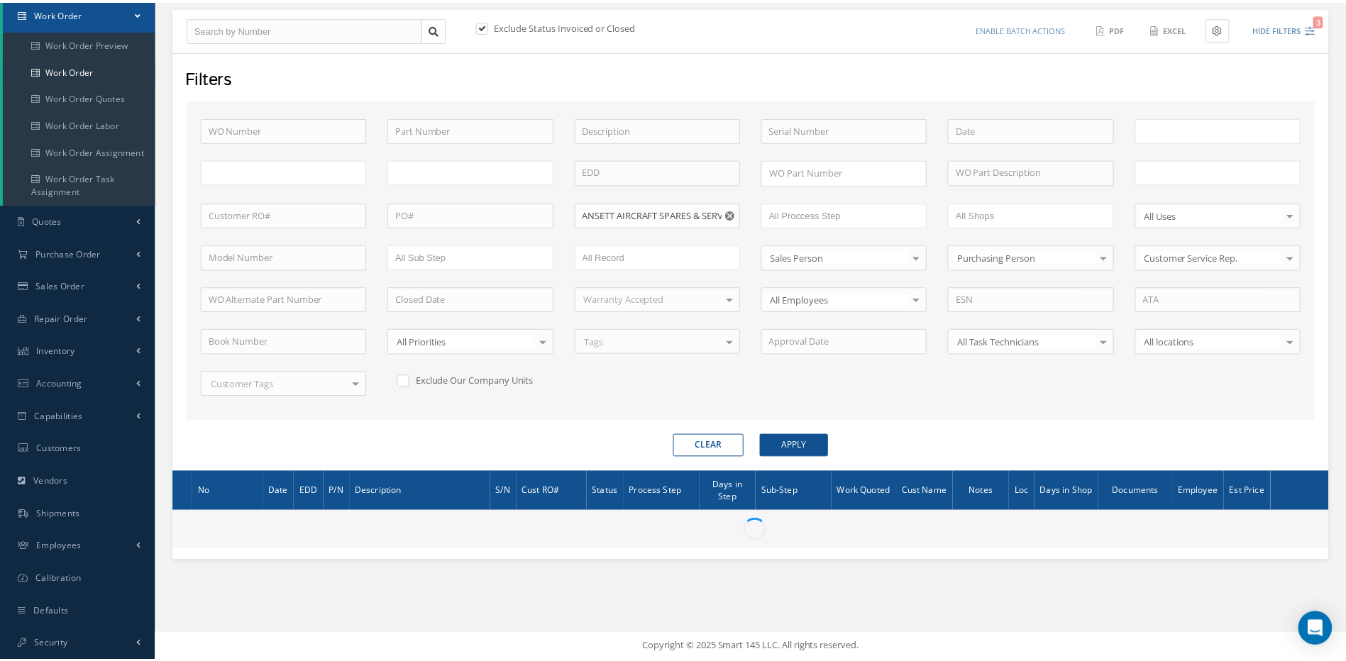
scroll to position [144, 0]
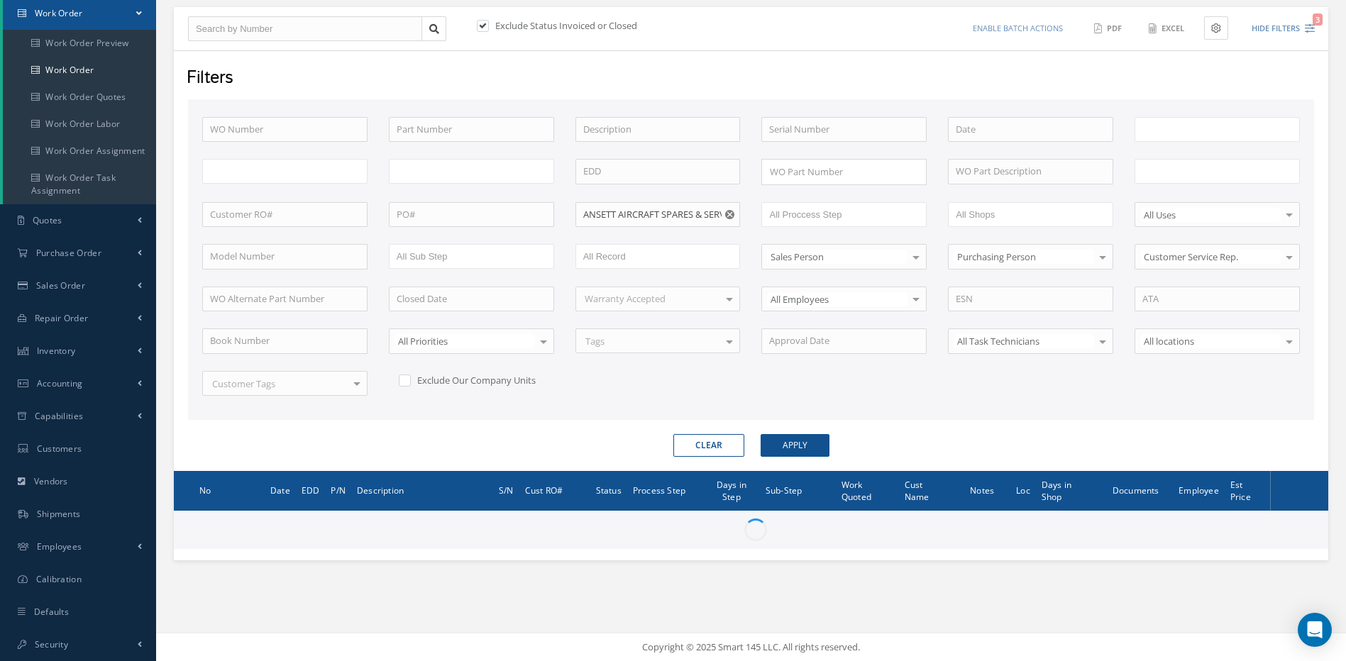
type input "All Work Request"
type input "All Work Performed"
type input "All Status"
type input "WO Part Status"
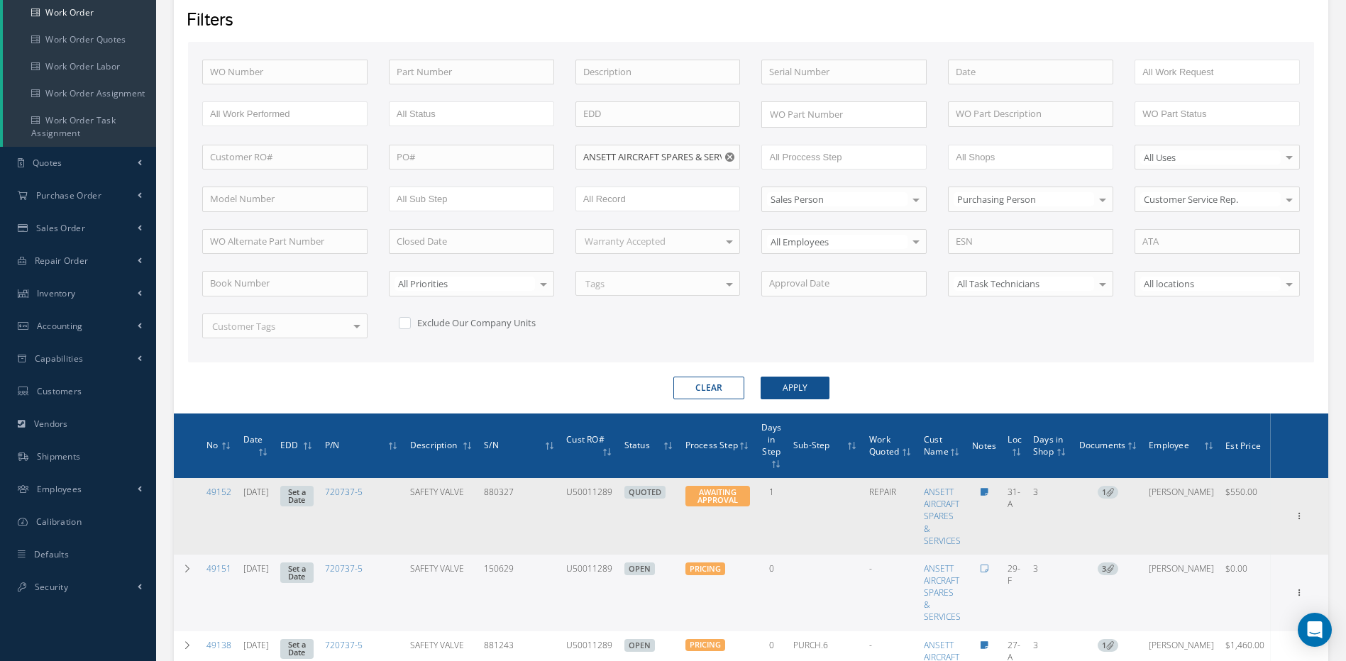
scroll to position [215, 0]
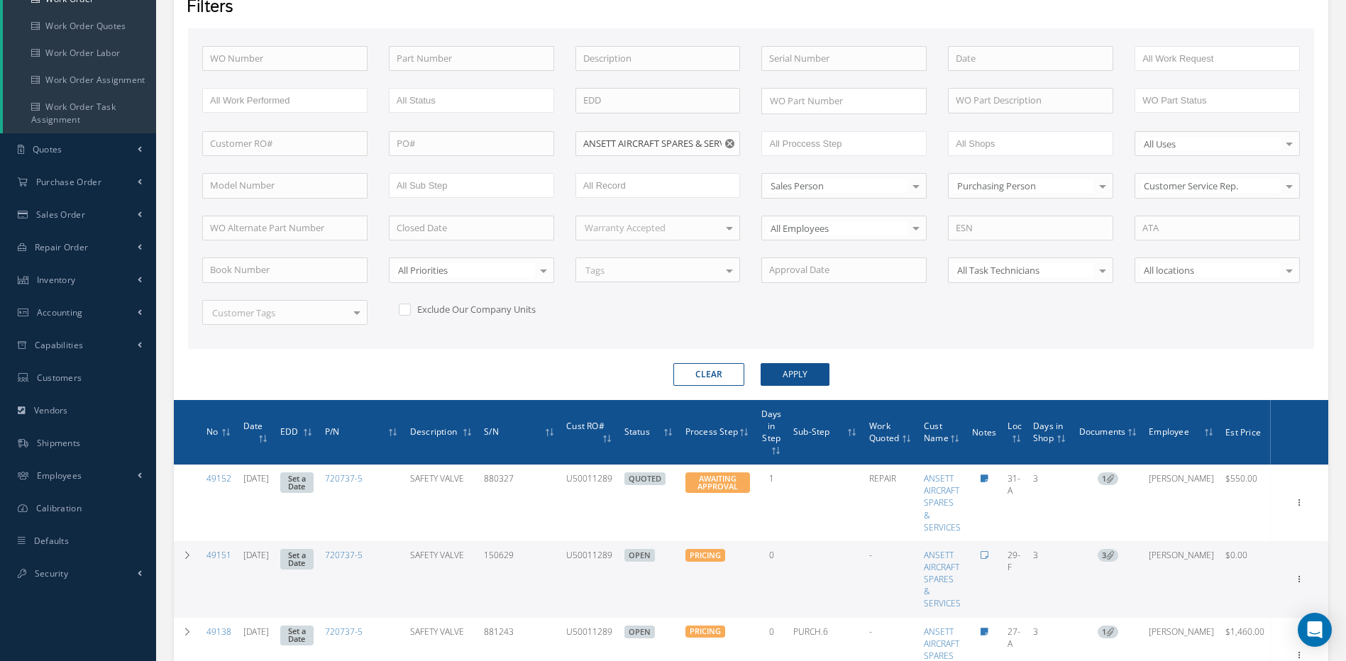
click at [726, 144] on use "Reset" at bounding box center [729, 143] width 9 height 9
click at [825, 142] on input "text" at bounding box center [814, 144] width 90 height 18
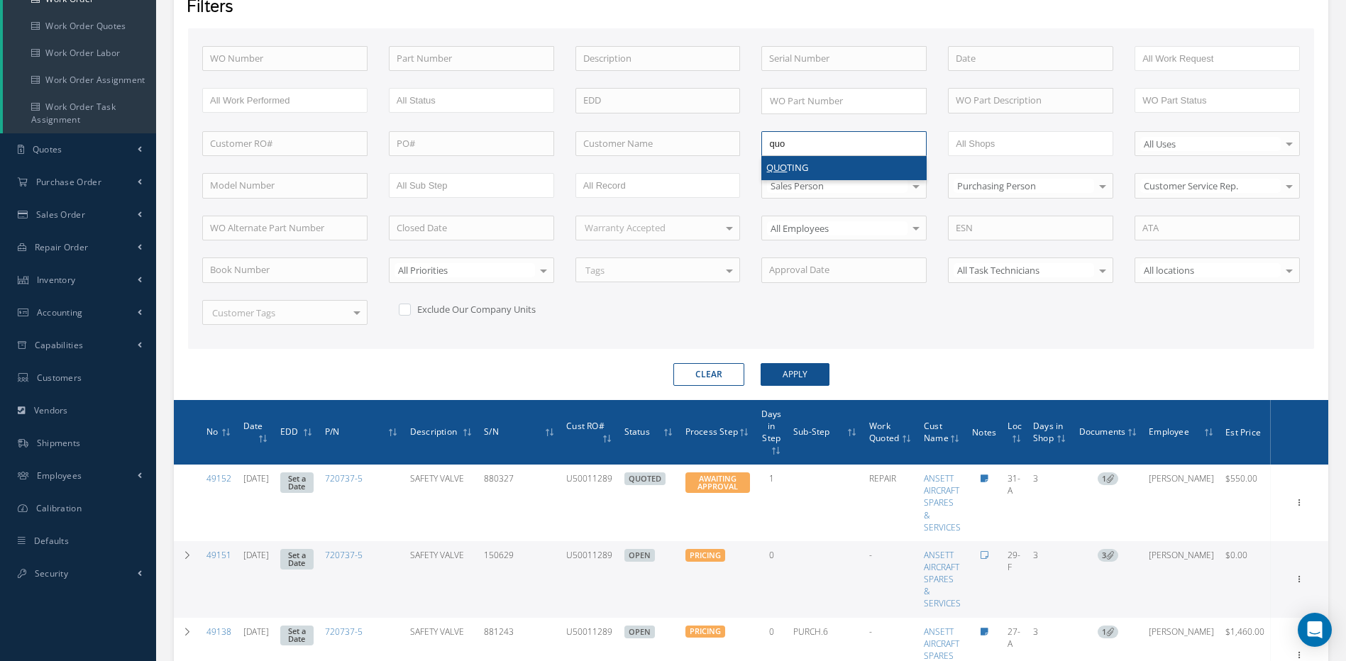
type input "quo"
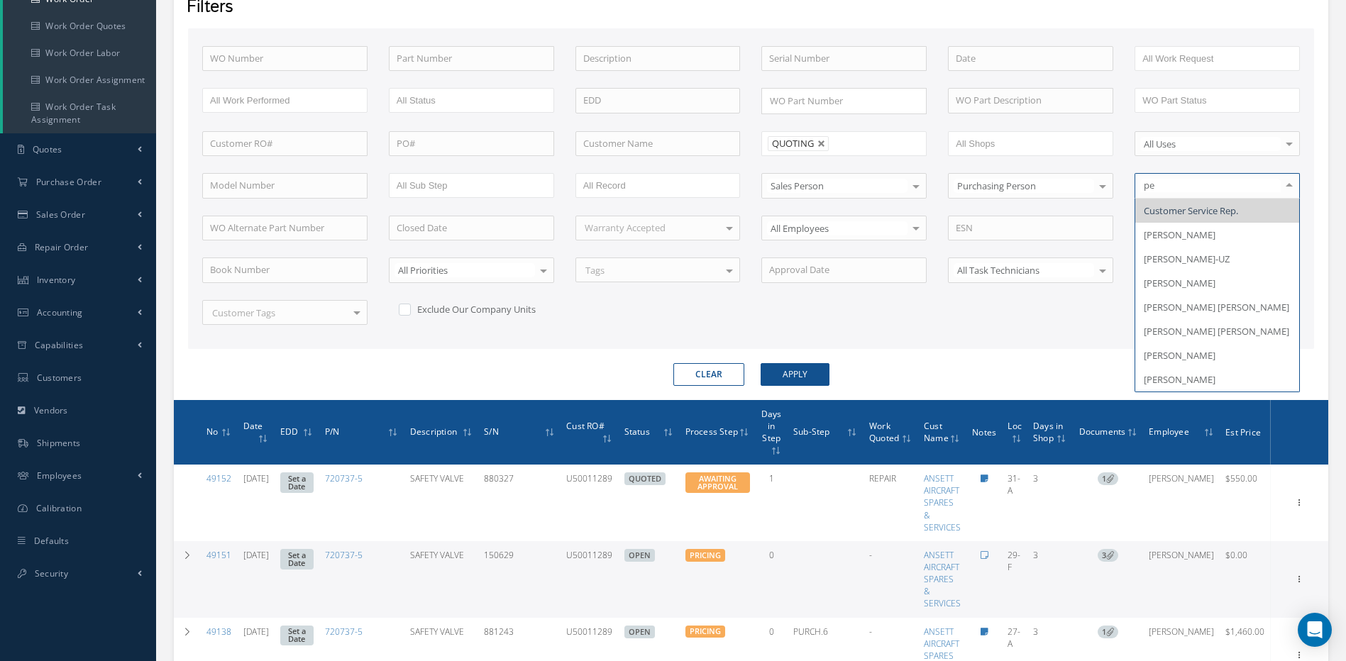
type input "per"
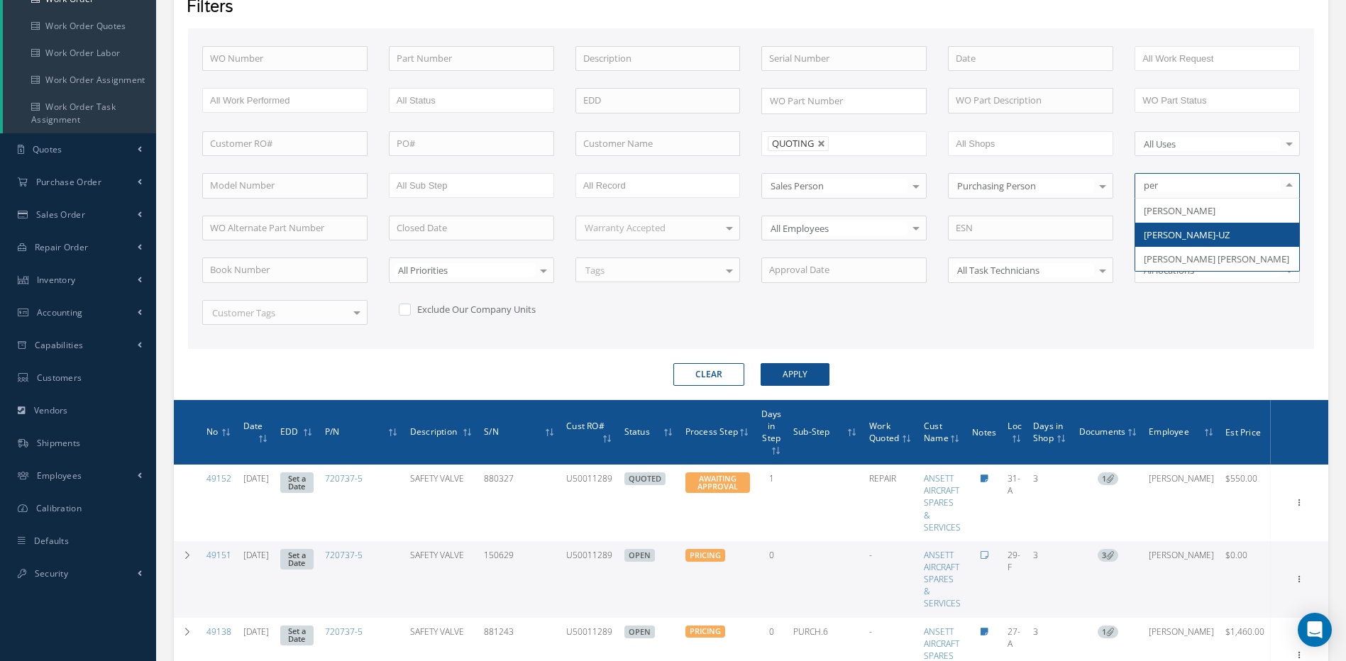
click at [1236, 236] on span "[PERSON_NAME]-UZ" at bounding box center [1217, 235] width 164 height 24
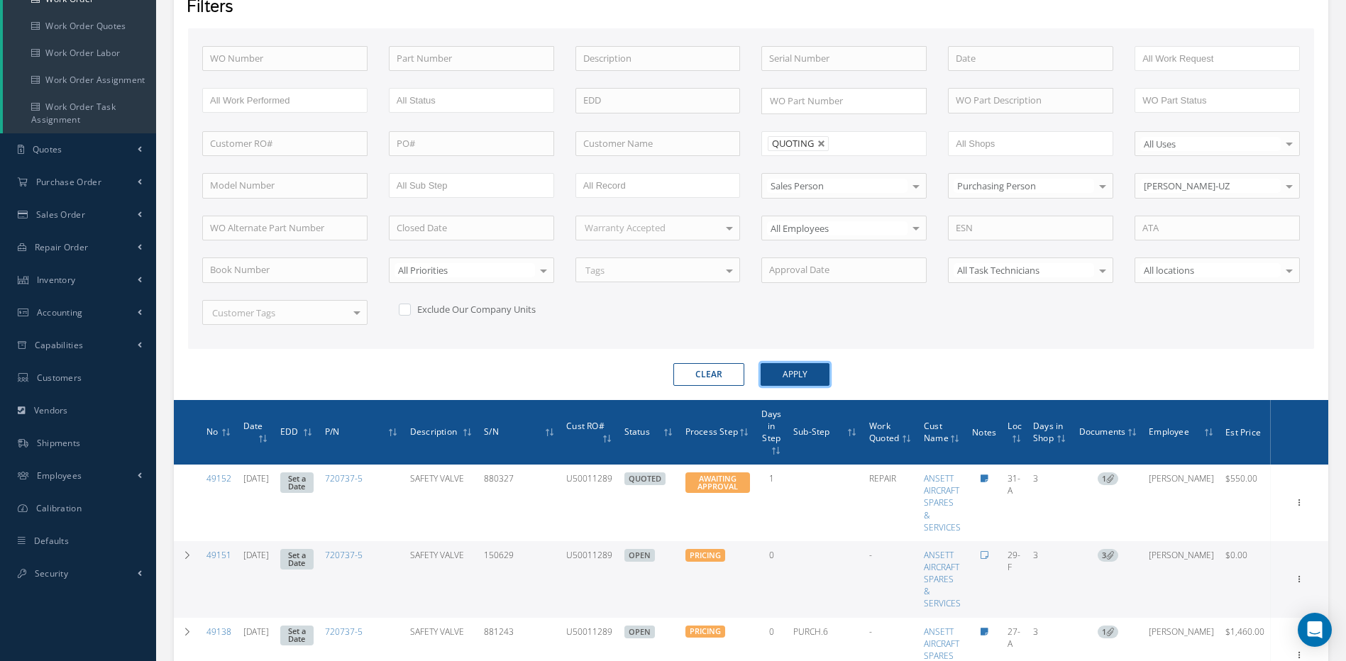
click at [813, 365] on button "Apply" at bounding box center [795, 374] width 69 height 23
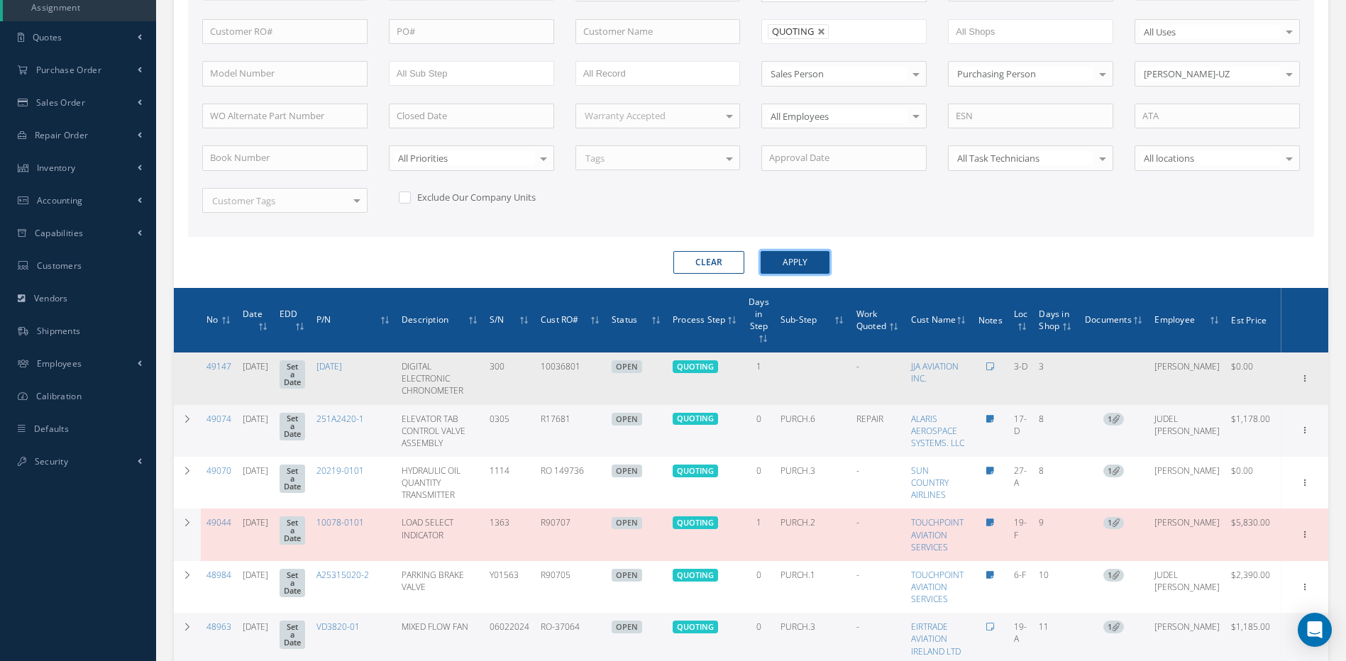
scroll to position [357, 0]
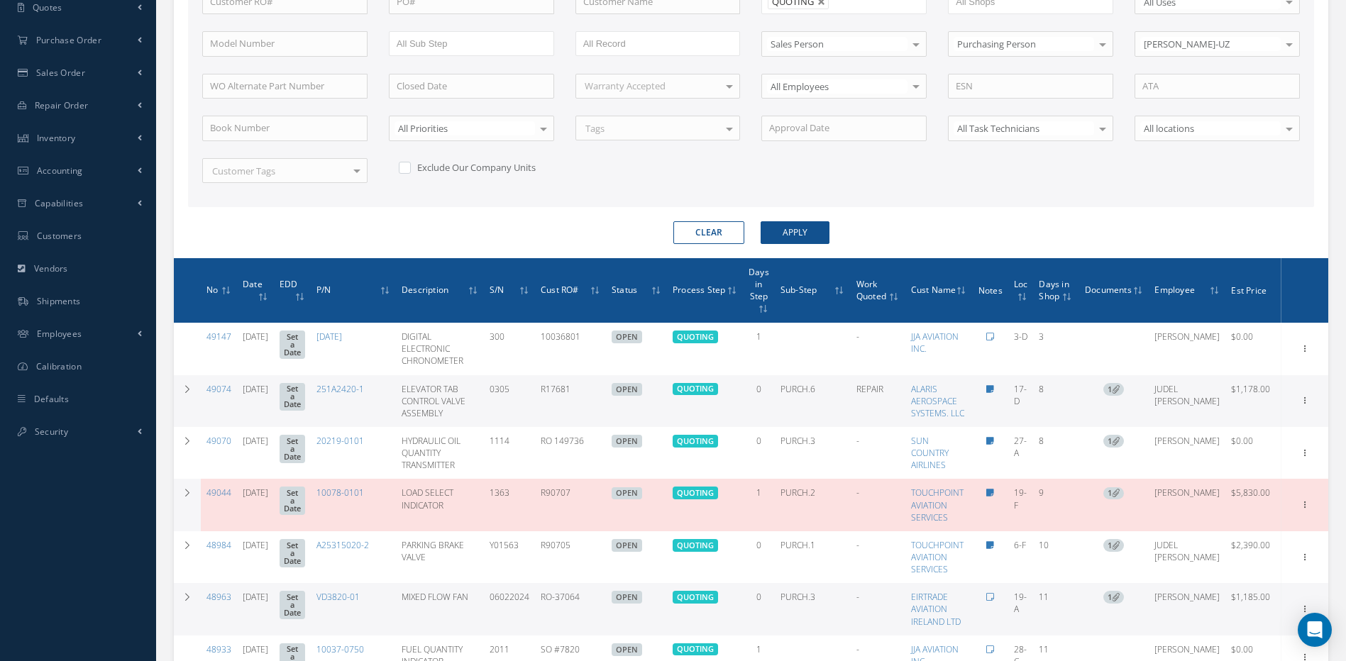
click at [410, 172] on label at bounding box center [412, 167] width 4 height 13
click at [407, 170] on input "checkbox" at bounding box center [403, 165] width 9 height 9
checkbox input "true"
click at [811, 228] on button "Apply" at bounding box center [795, 232] width 69 height 23
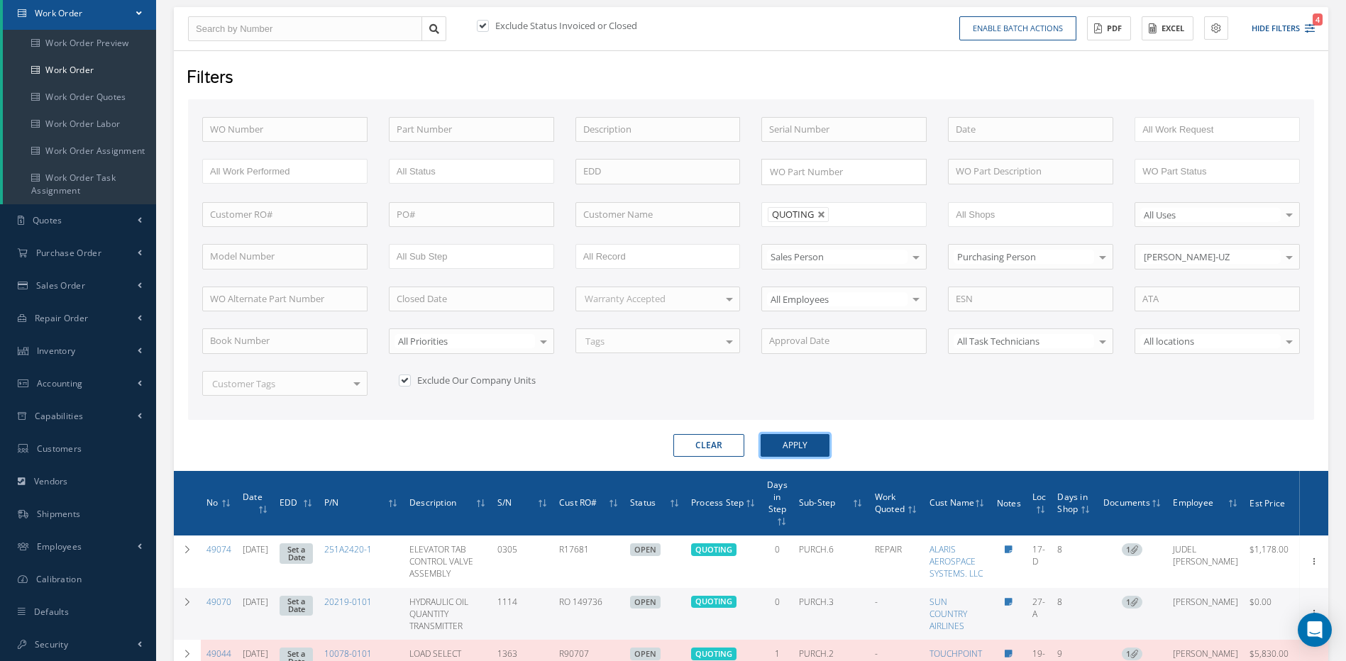
scroll to position [357, 0]
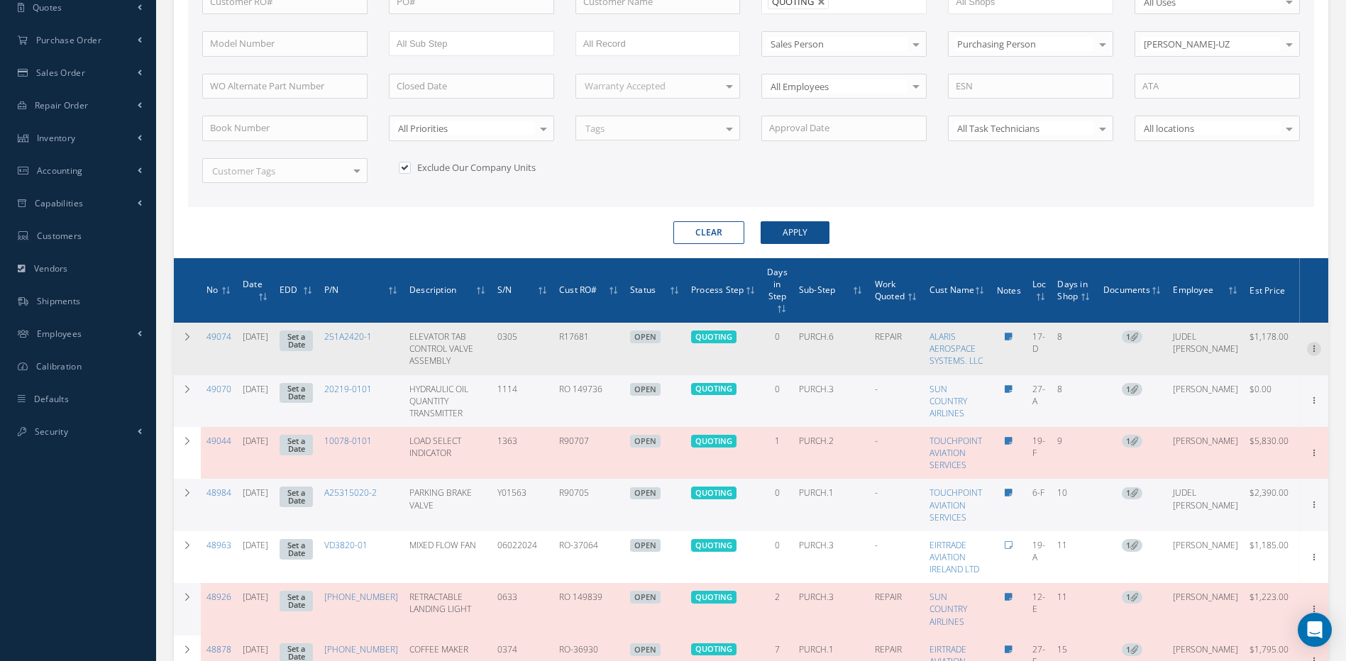
click at [1307, 350] on icon at bounding box center [1314, 347] width 14 height 11
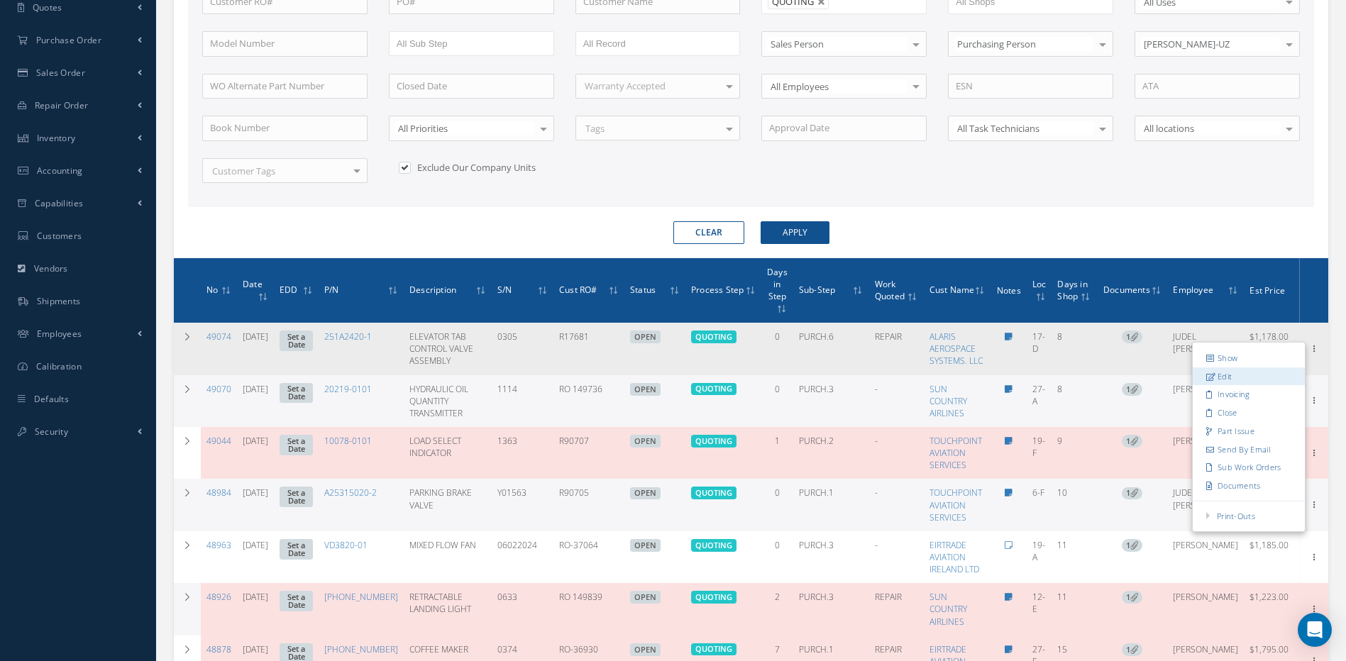
click at [1214, 379] on link "Edit" at bounding box center [1249, 377] width 112 height 18
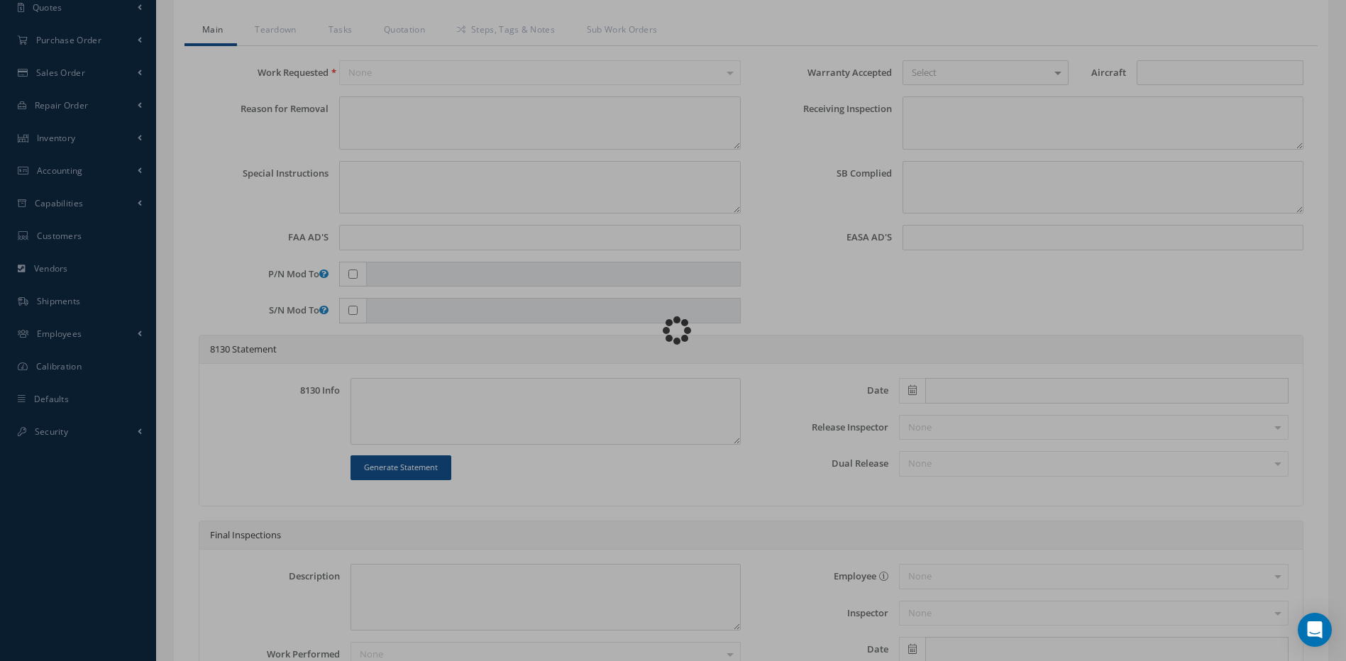
type input "251A2420-1"
type input "17-D"
type input "[DATE]"
type input "ELEVATOR TAB CONTROL VALVE ASSEMBLY"
type input "R17681"
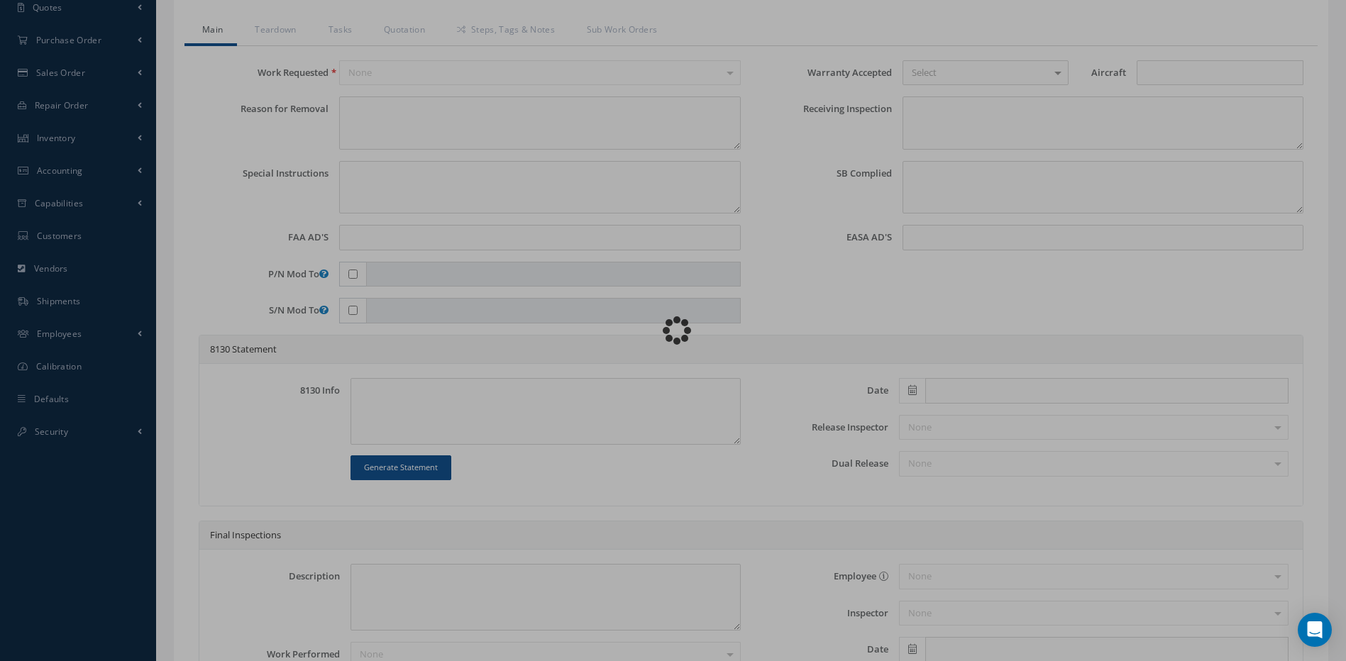
type input "0305"
type textarea "NONE"
type textarea "PLEASE SEE R.O. FOR DETAILS"
type textarea "NO VISUAL DAMAGE"
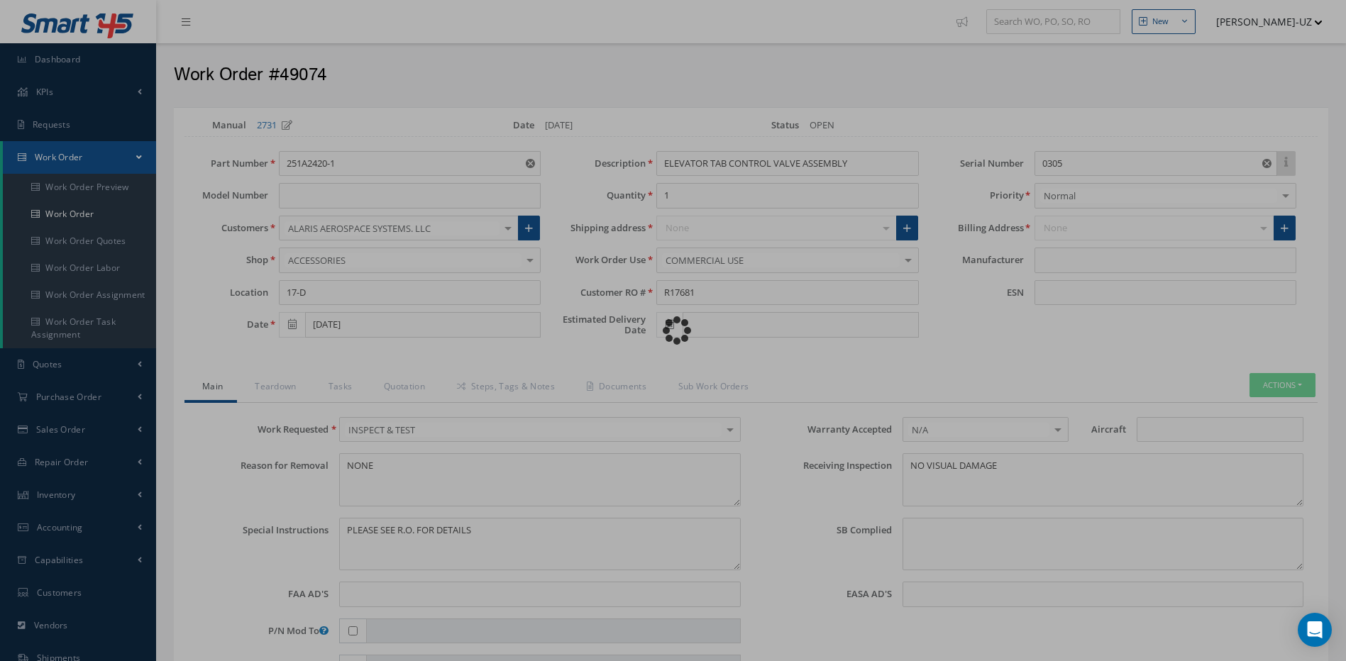
type input "BOEING"
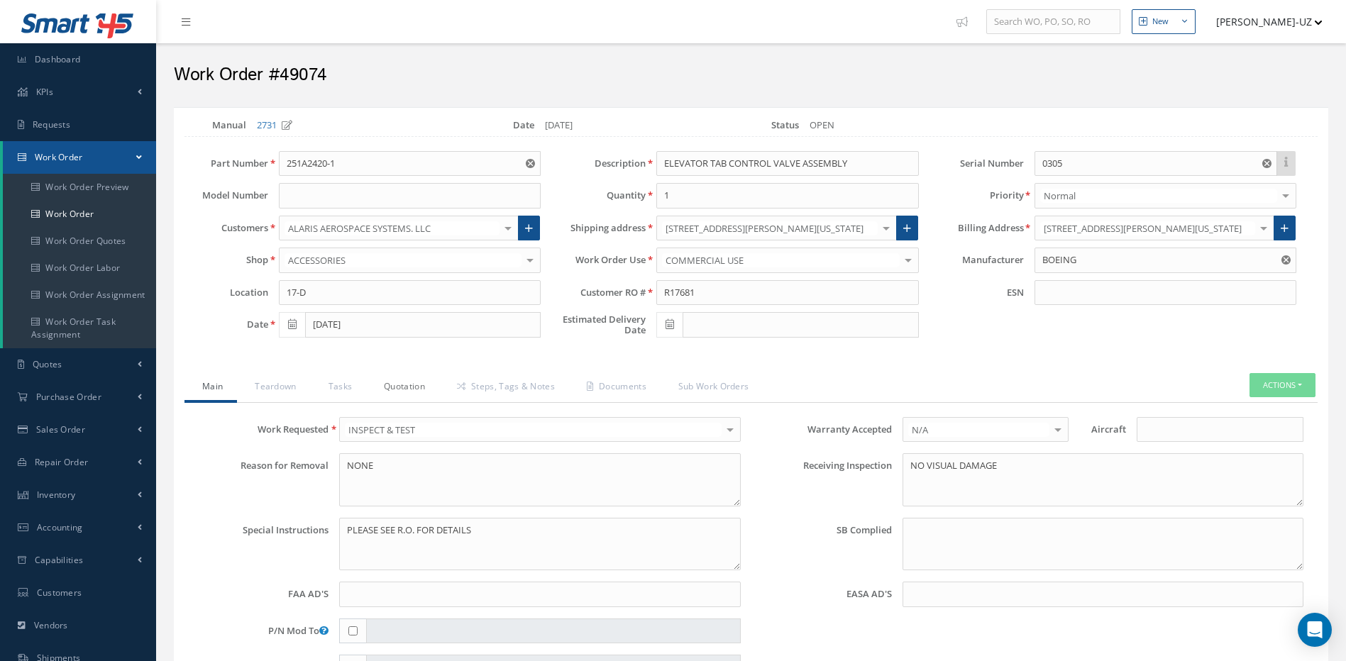
click at [396, 390] on link "Quotation" at bounding box center [402, 388] width 73 height 30
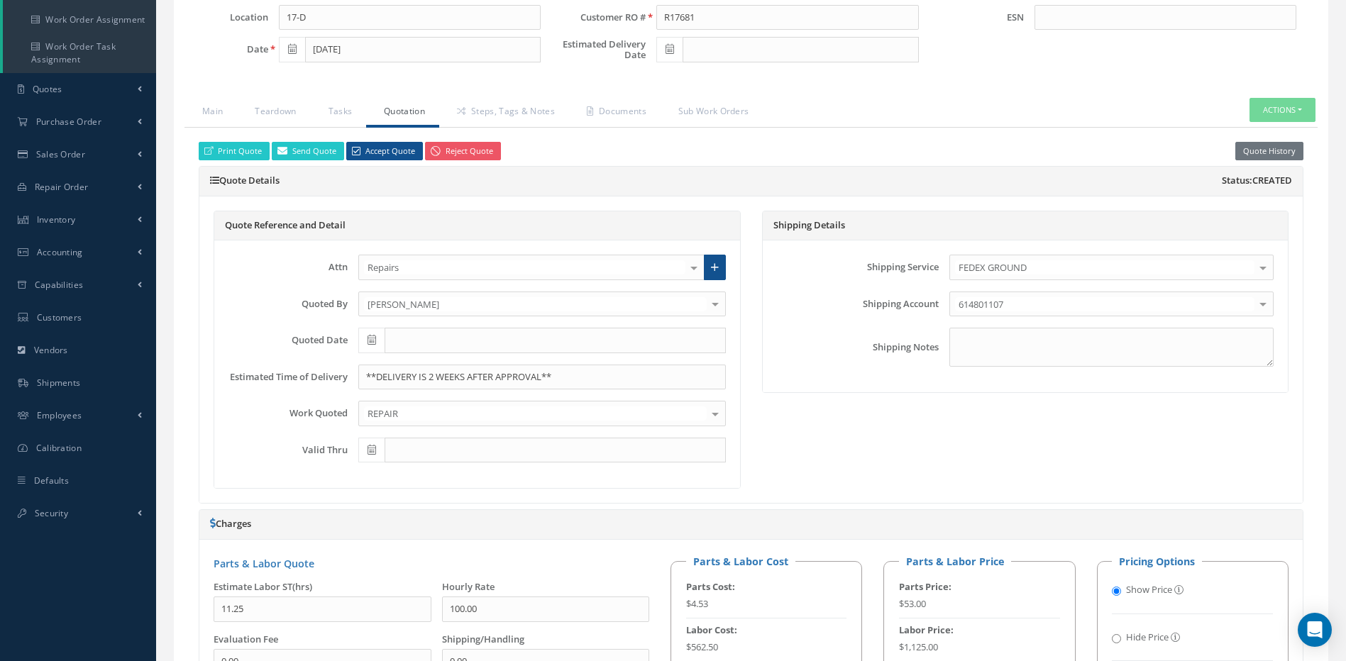
scroll to position [284, 0]
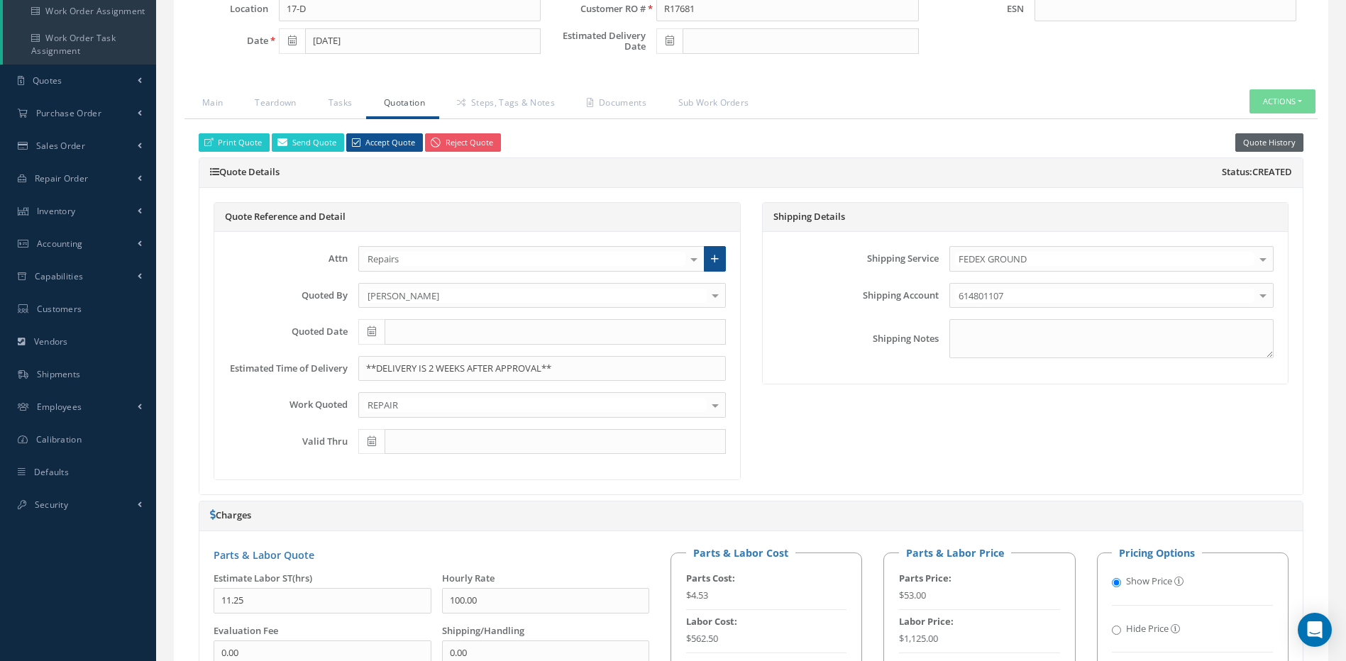
click at [1267, 143] on button "Quote History" at bounding box center [1269, 142] width 68 height 19
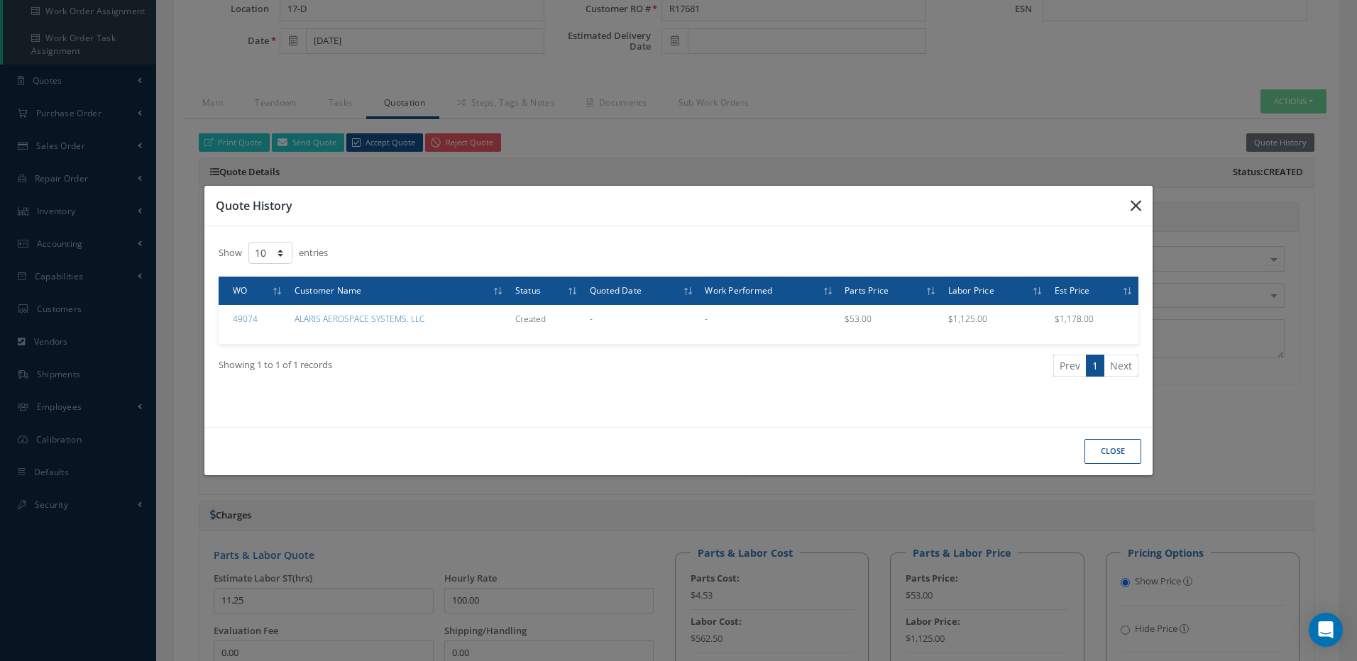
click at [1133, 204] on icon "button" at bounding box center [1135, 205] width 11 height 17
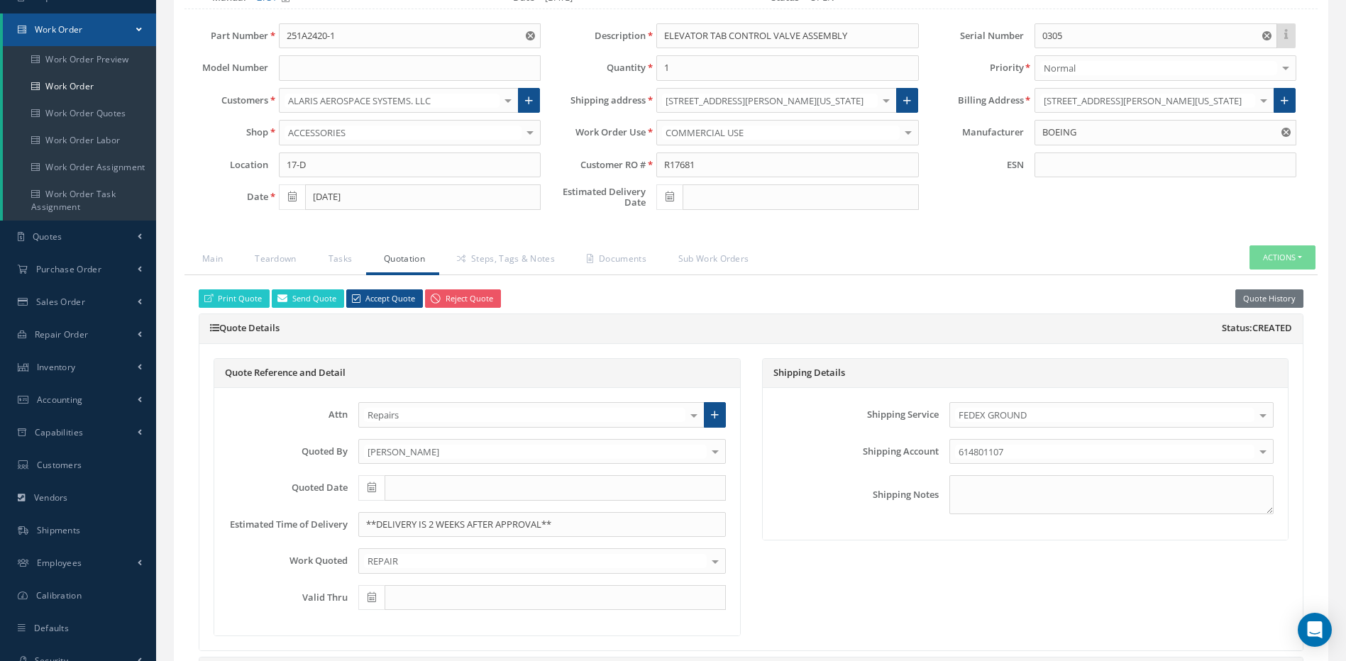
scroll to position [0, 0]
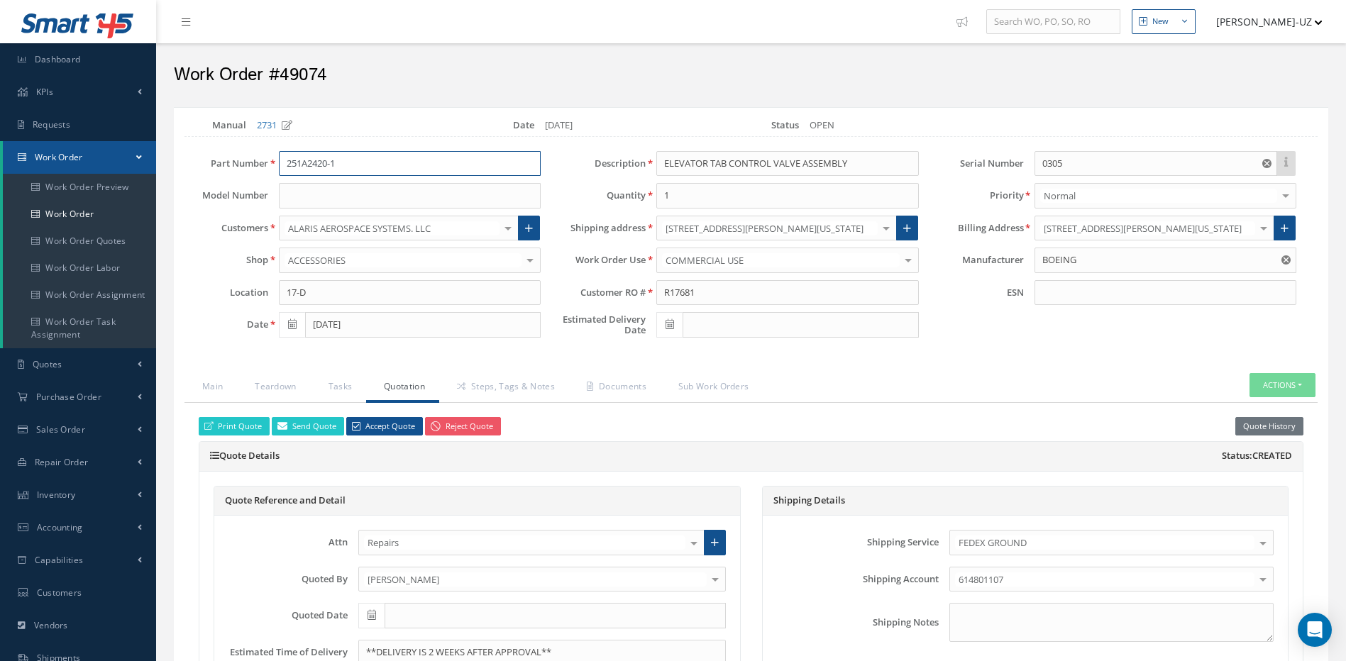
drag, startPoint x: 381, startPoint y: 163, endPoint x: 267, endPoint y: 175, distance: 114.8
click at [267, 175] on div "Part Number 251A2420-1" at bounding box center [363, 164] width 378 height 26
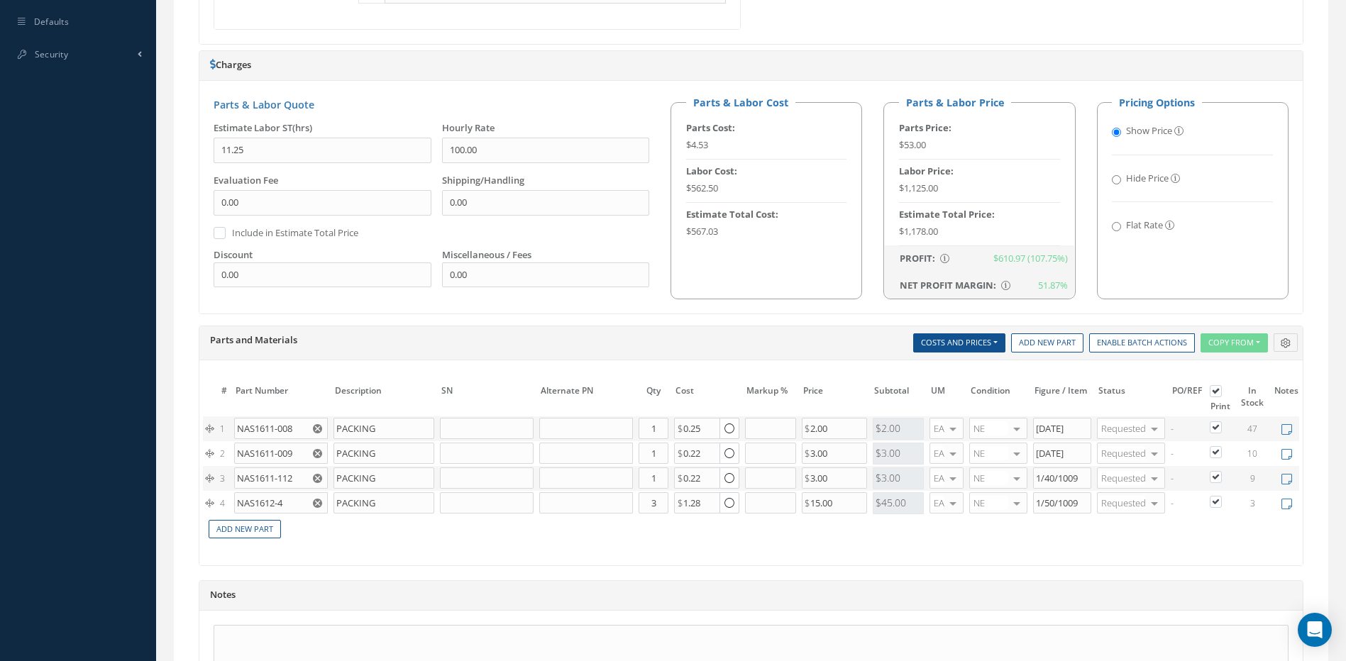
scroll to position [710, 0]
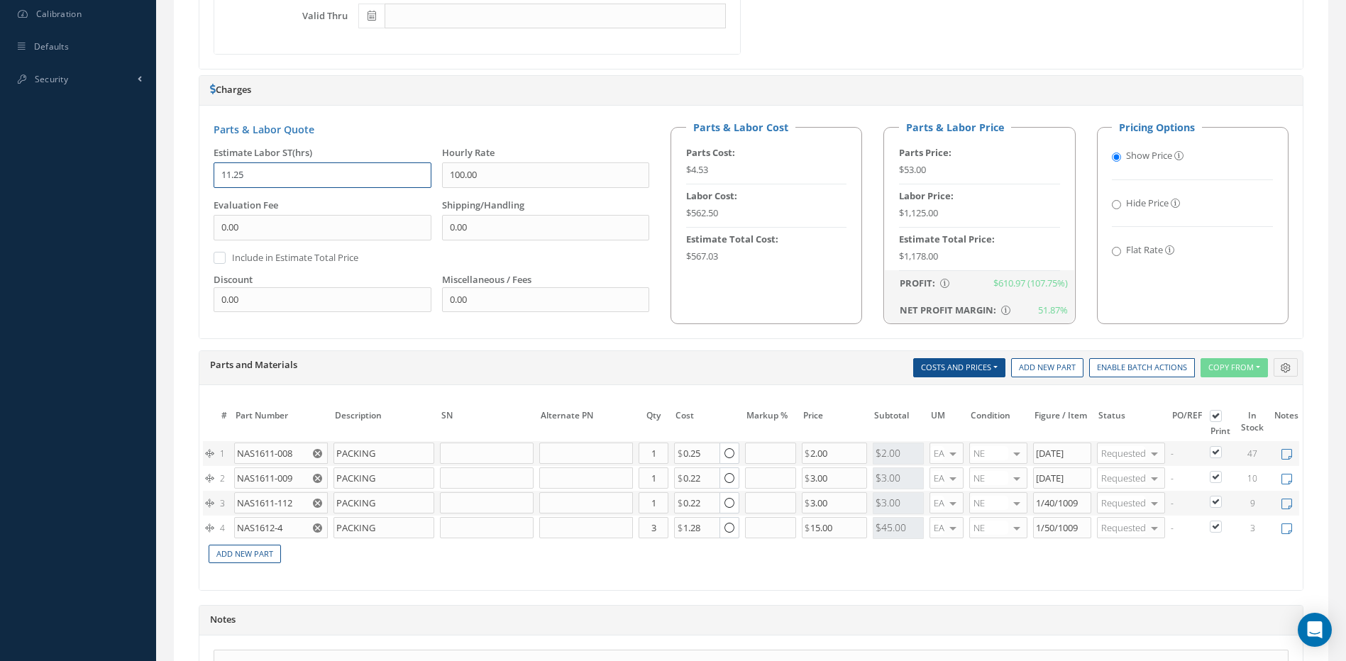
drag, startPoint x: 261, startPoint y: 166, endPoint x: 183, endPoint y: 171, distance: 78.2
click at [183, 171] on div "Main Teardown Tasks Quotation Steps, Tags & Notes Documents Sub Work Orders Act…" at bounding box center [751, 212] width 1155 height 1096
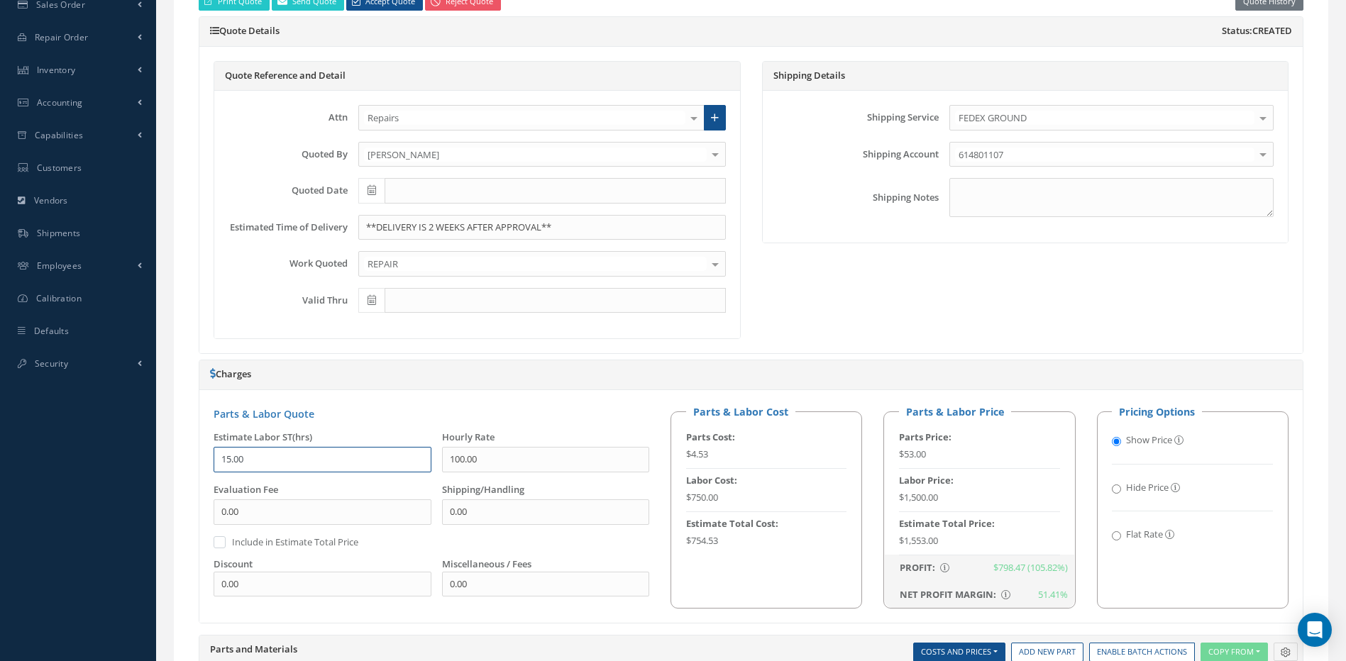
scroll to position [422, 0]
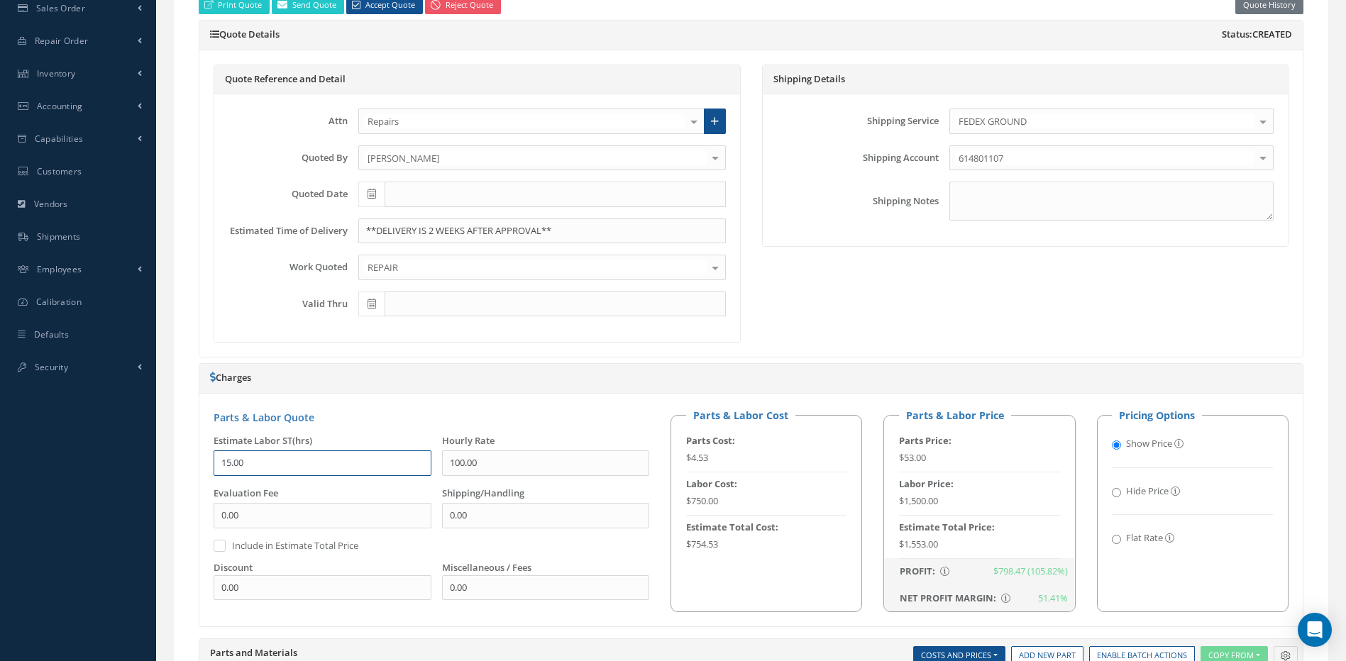
type input "15.00"
drag, startPoint x: 579, startPoint y: 229, endPoint x: 312, endPoint y: 219, distance: 267.7
click at [312, 219] on div "Estimated Time of Delivery **DELIVERY IS 2 WEEKS AFTER APPROVAL**" at bounding box center [477, 232] width 519 height 26
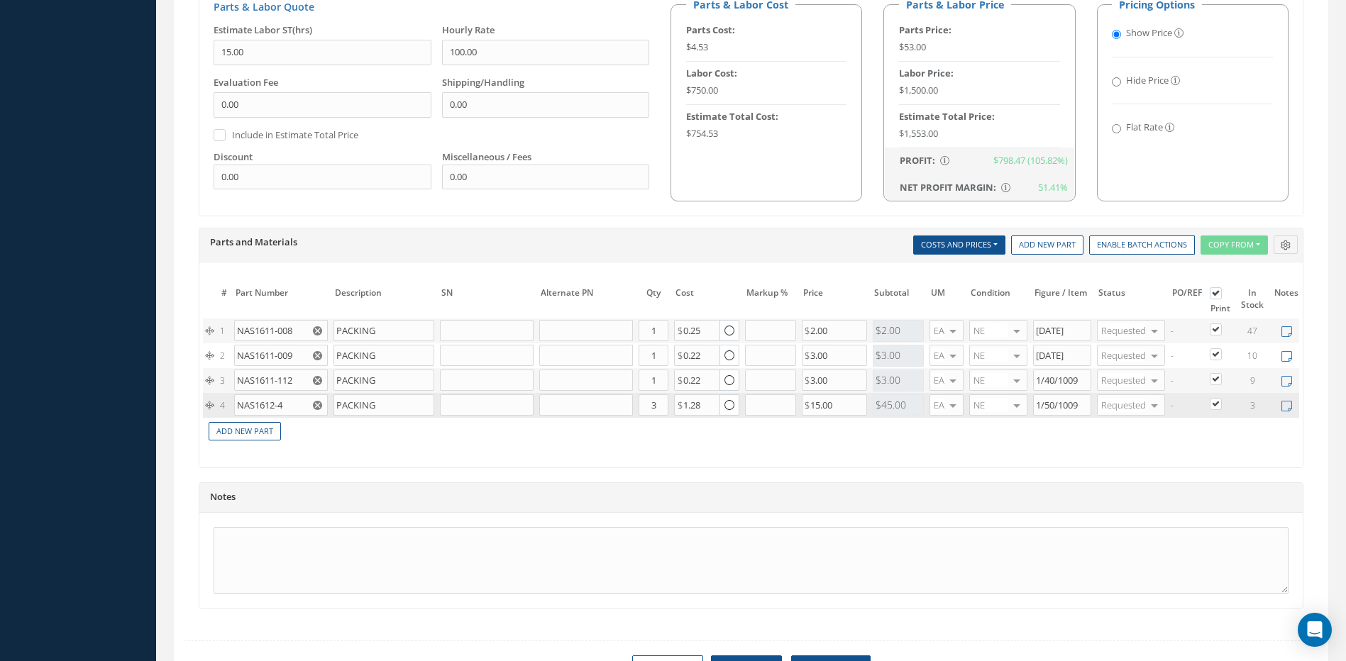
scroll to position [847, 0]
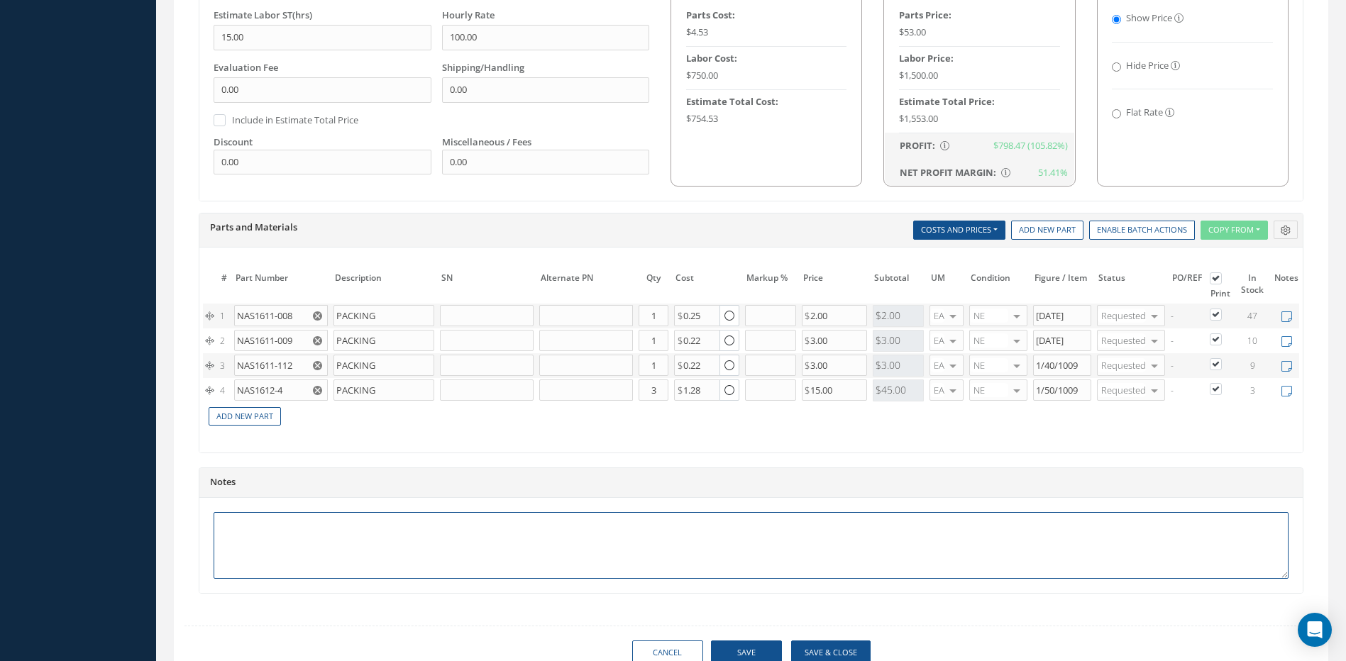
click at [243, 542] on textarea at bounding box center [751, 545] width 1075 height 67
paste textarea "**DELIVERY IS 2 WEEKS AFTER APPROVAL**"
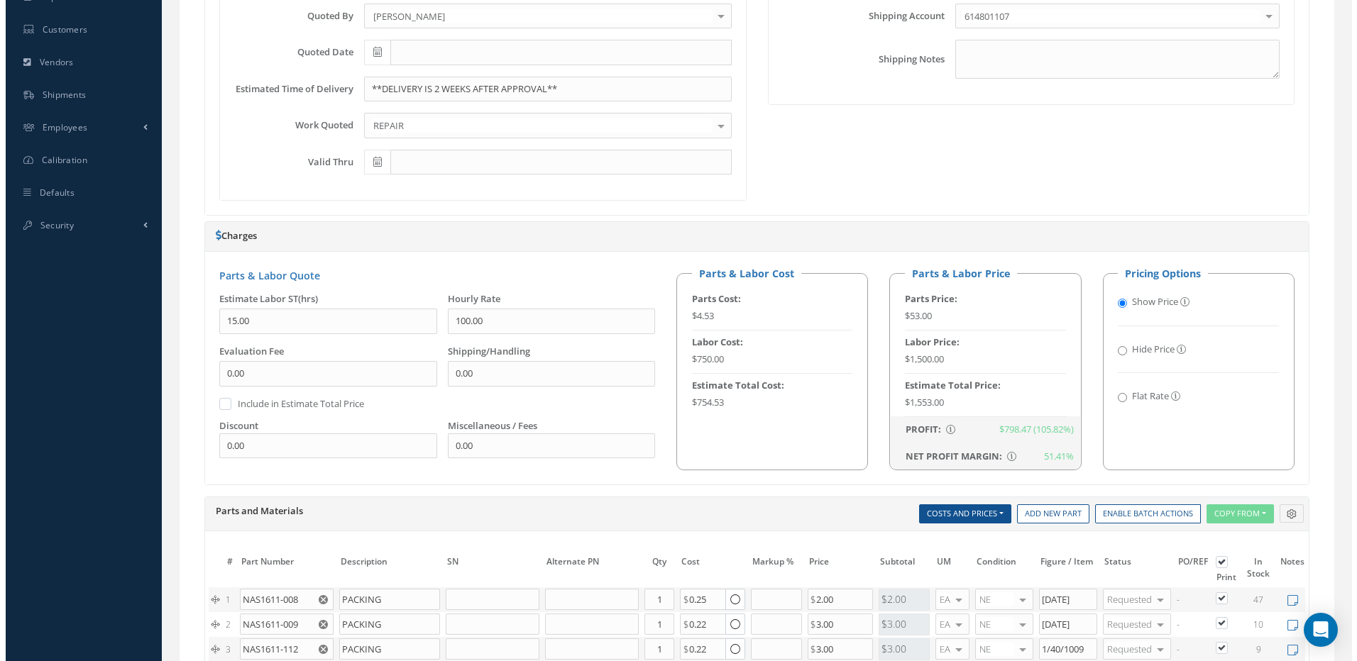
scroll to position [280, 0]
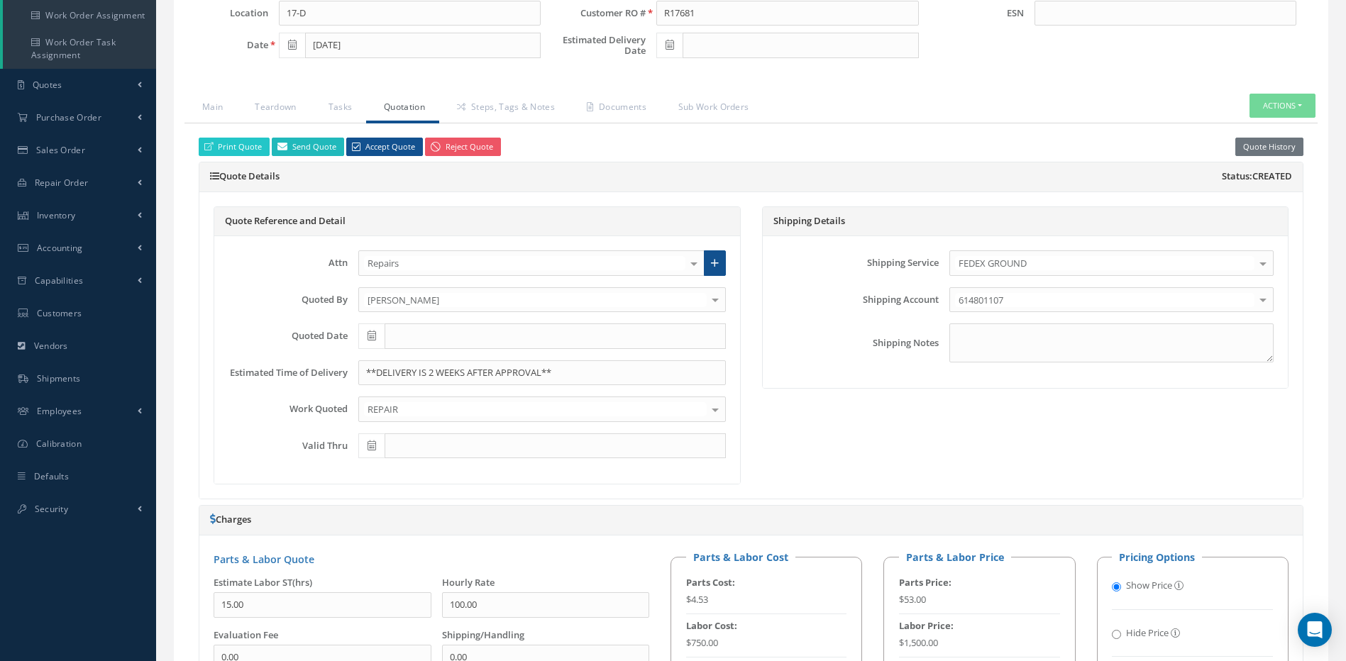
type textarea "**DELIVERY IS 2 WEEKS AFTER APPROVAL**"
click at [299, 145] on link "Send Quote" at bounding box center [308, 147] width 72 height 19
type input "Quote for RO R17681, WO 49074"
type textarea "Dear, Please find attached your Quote for RO R17681. Please feel free to contac…"
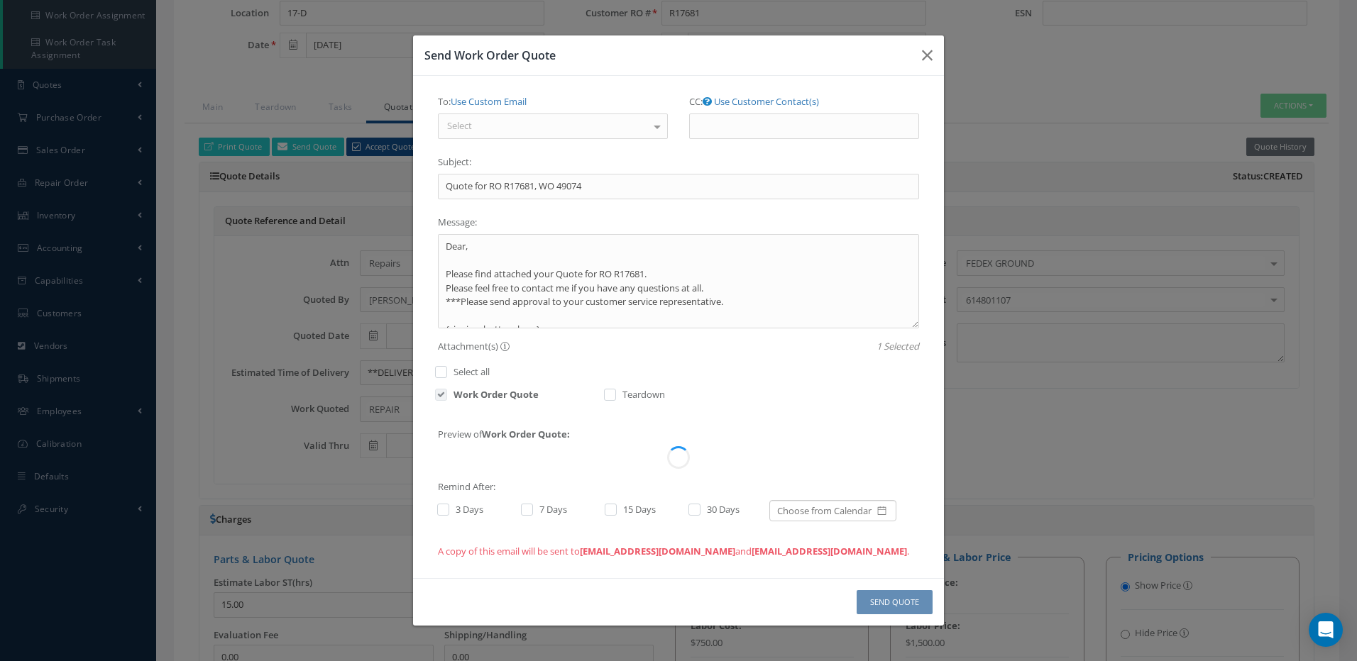
click at [507, 126] on div "Select" at bounding box center [553, 127] width 230 height 26
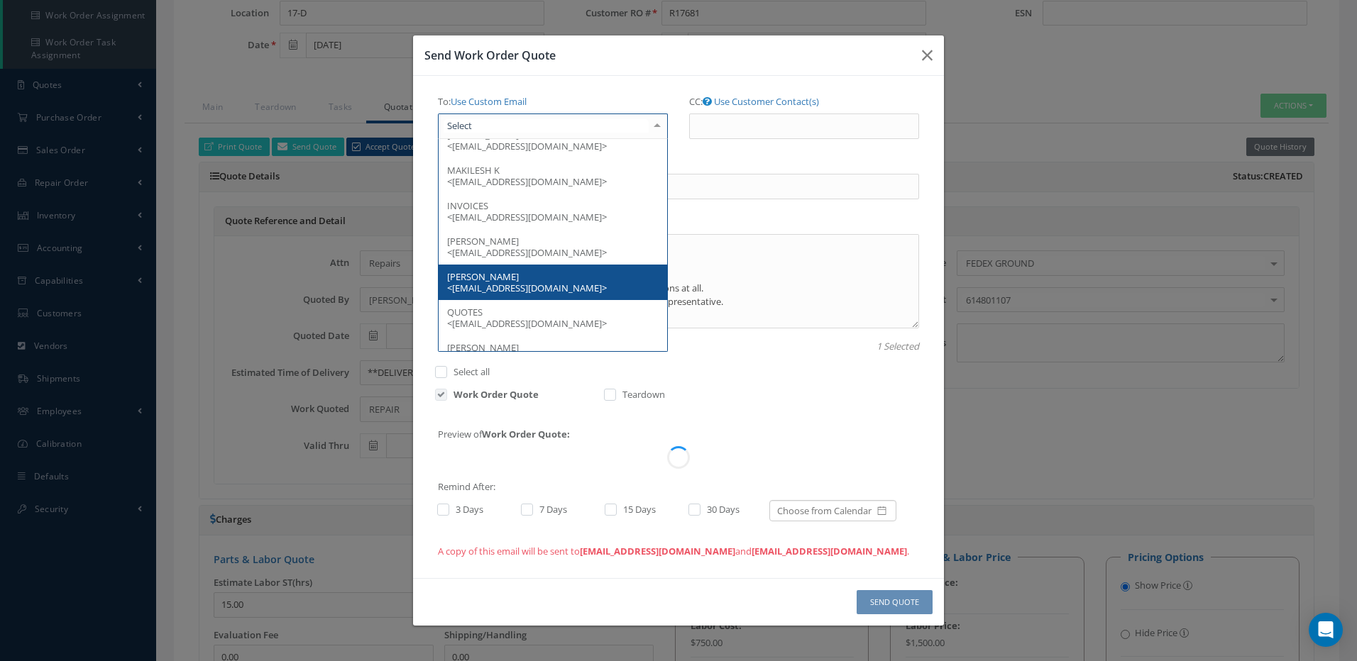
scroll to position [57, 0]
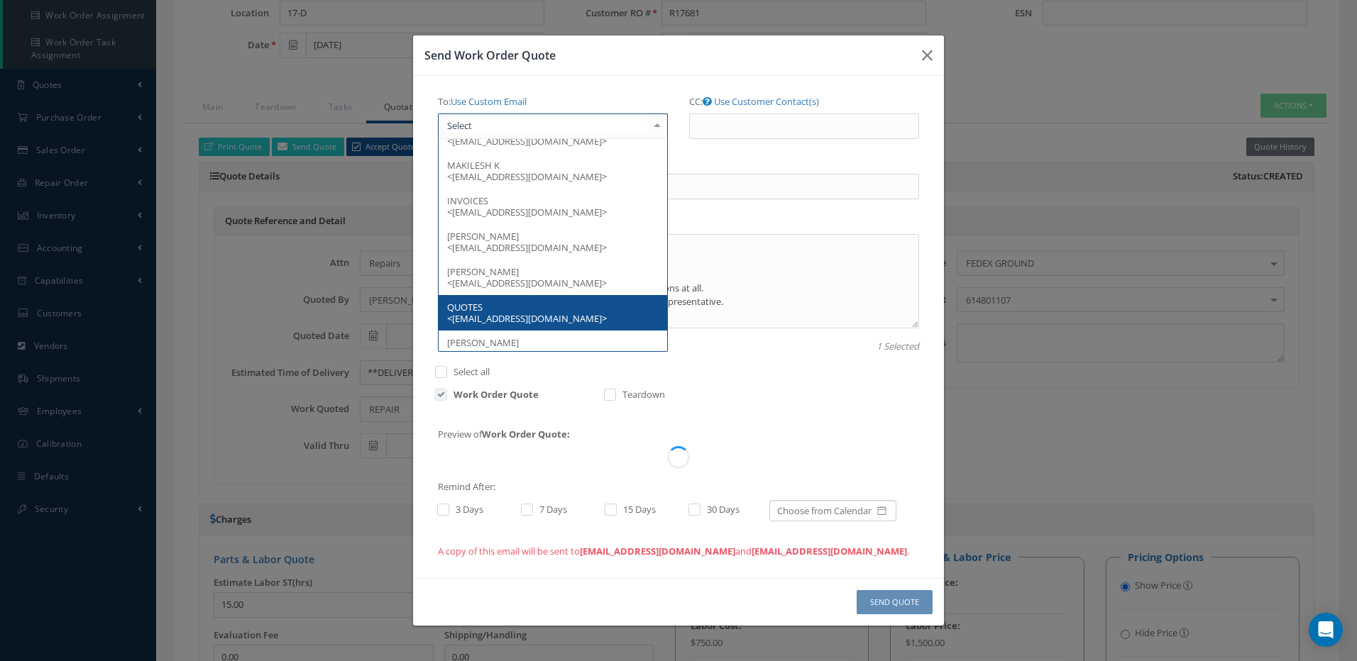
click at [502, 316] on span "QUOTES <REPAIR@ALARISAERO.COM>" at bounding box center [527, 313] width 160 height 24
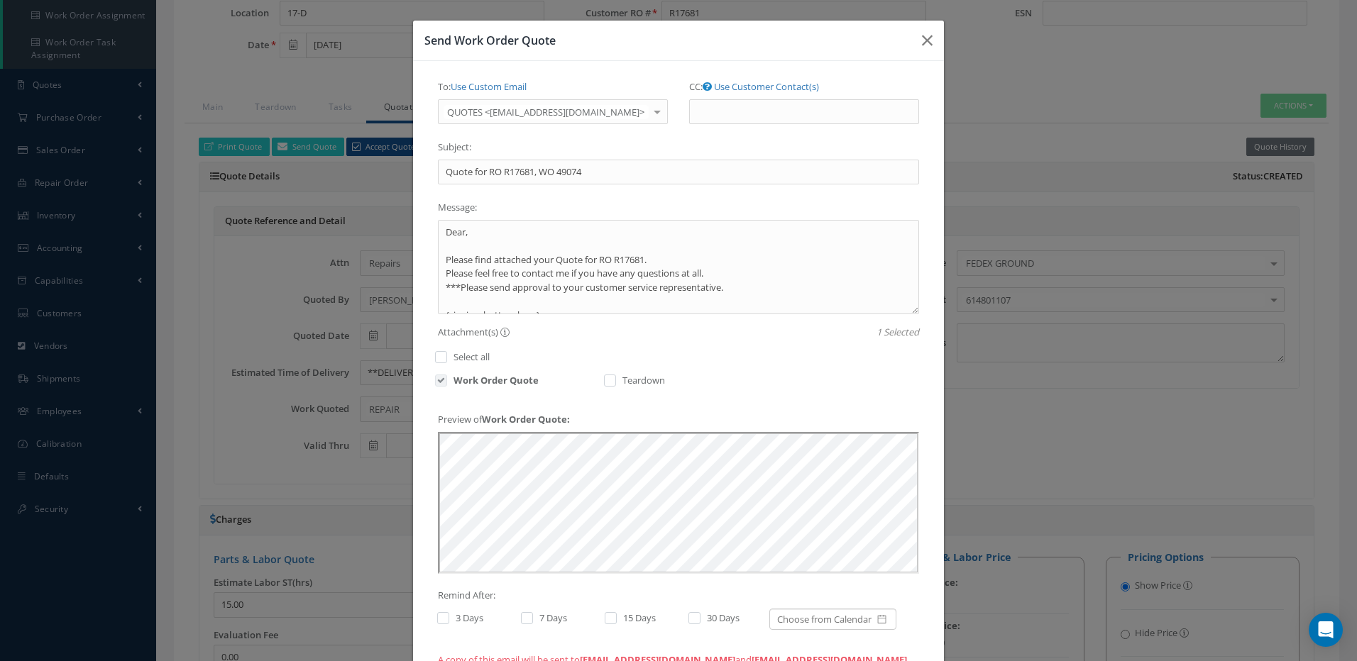
scroll to position [0, 0]
click at [448, 622] on label at bounding box center [450, 618] width 4 height 13
click at [438, 622] on input "checkbox" at bounding box center [441, 619] width 9 height 9
checkbox input "true"
click at [532, 617] on label at bounding box center [534, 618] width 4 height 13
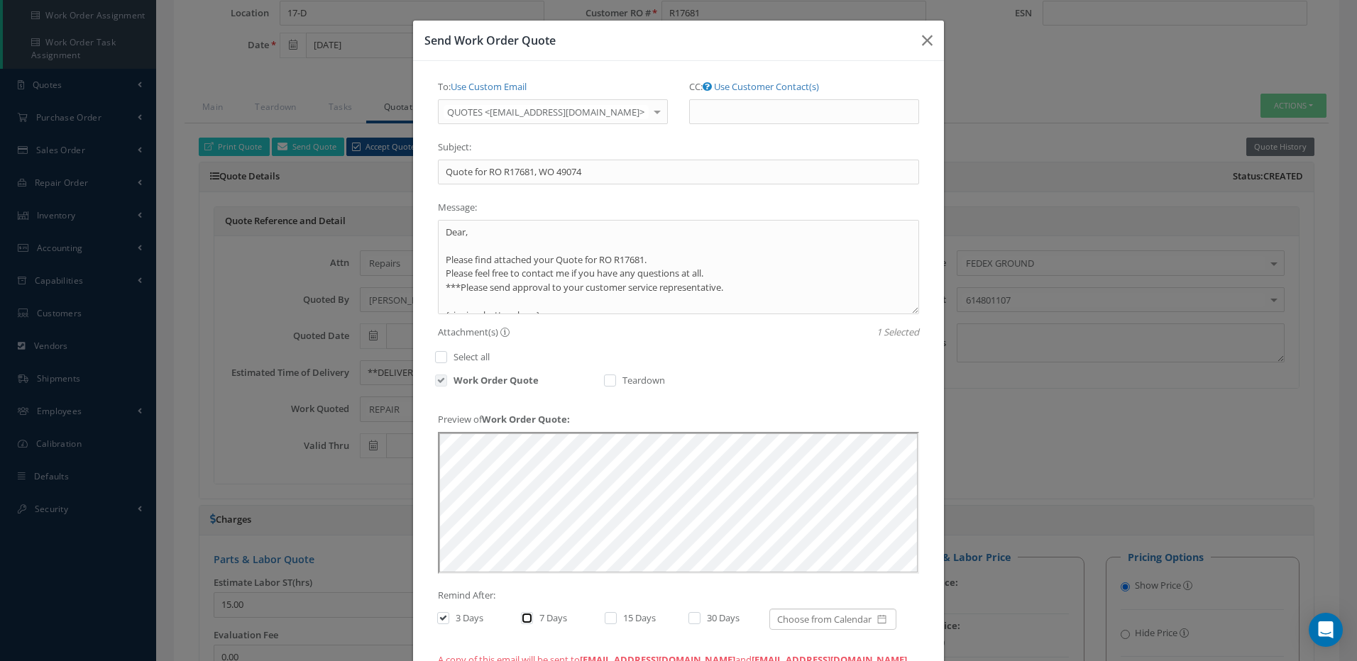
click at [526, 617] on input "checkbox" at bounding box center [525, 619] width 9 height 9
checkbox input "true"
click at [616, 622] on label at bounding box center [618, 618] width 4 height 13
click at [610, 622] on input "checkbox" at bounding box center [609, 619] width 9 height 9
checkbox input "true"
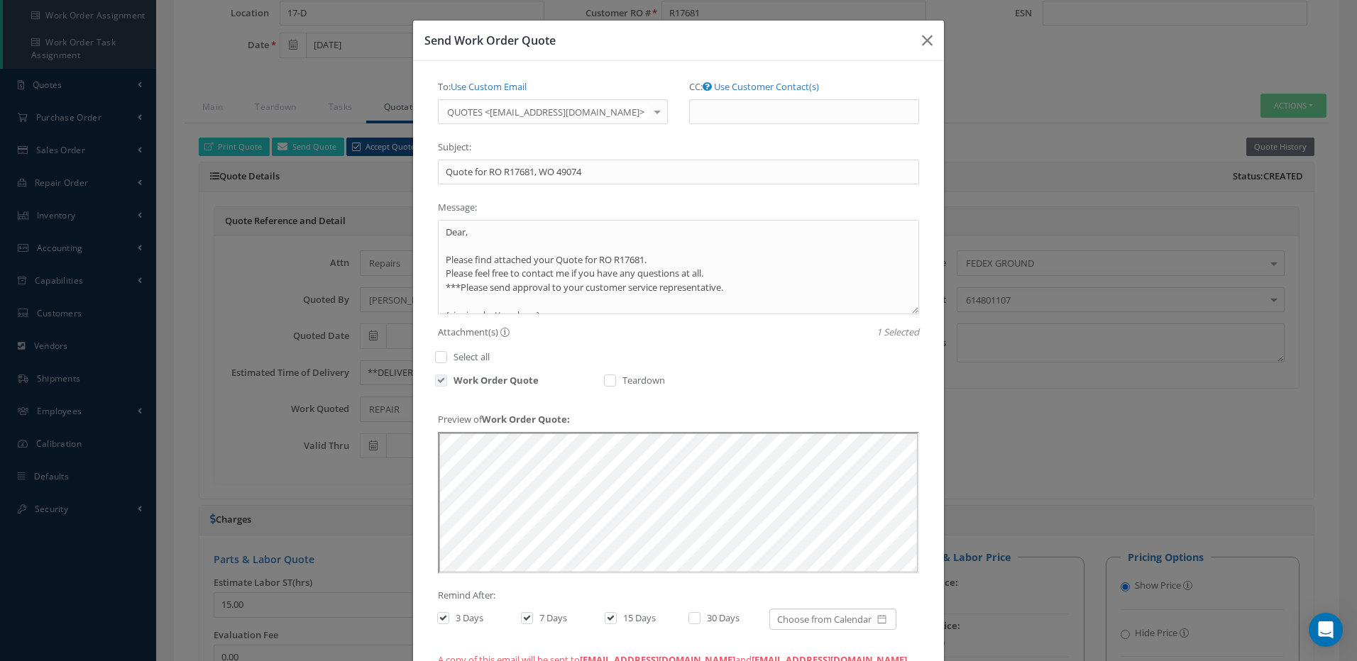
click at [700, 617] on label at bounding box center [702, 618] width 4 height 13
click at [688, 617] on input "checkbox" at bounding box center [692, 619] width 9 height 9
checkbox input "true"
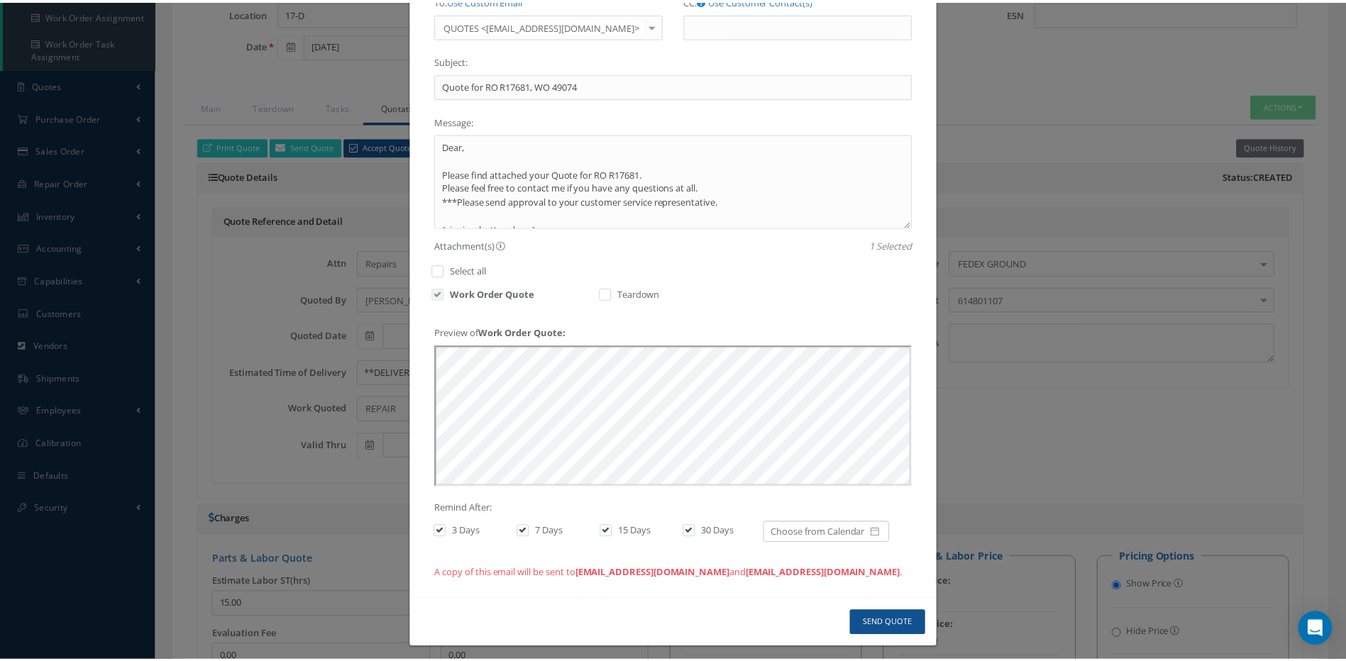
scroll to position [94, 0]
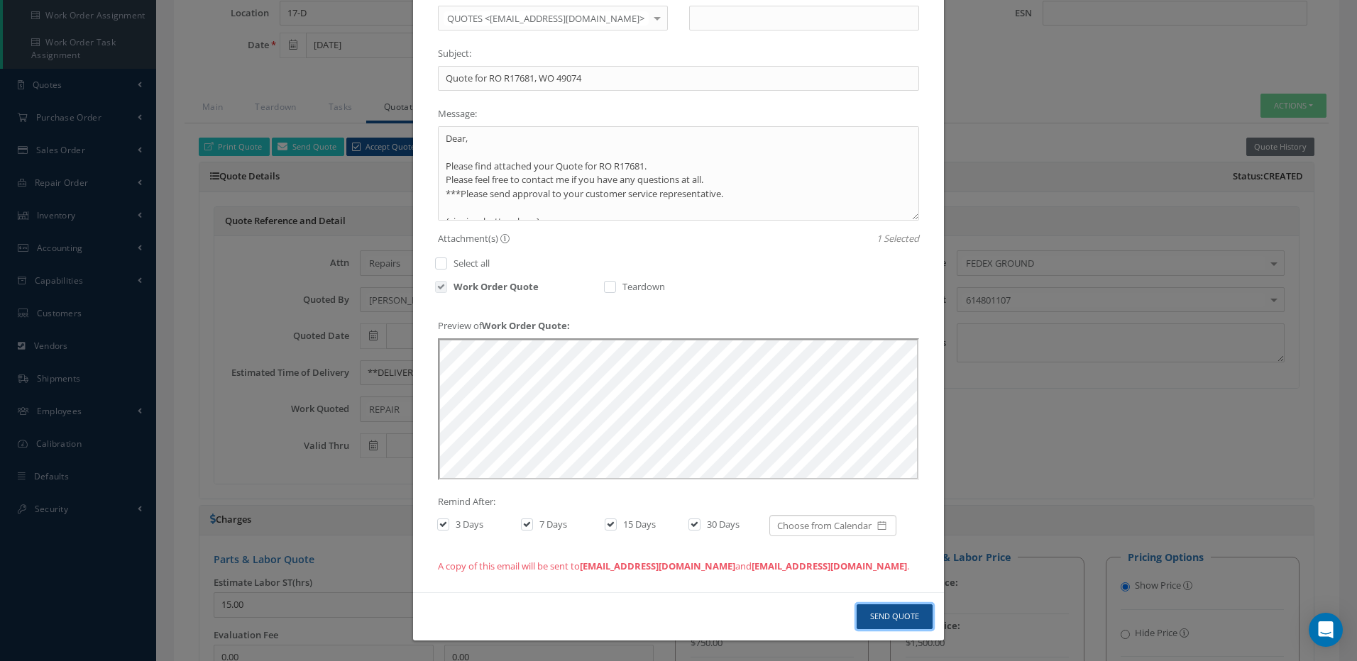
click at [907, 615] on button "Send Quote" at bounding box center [895, 617] width 76 height 25
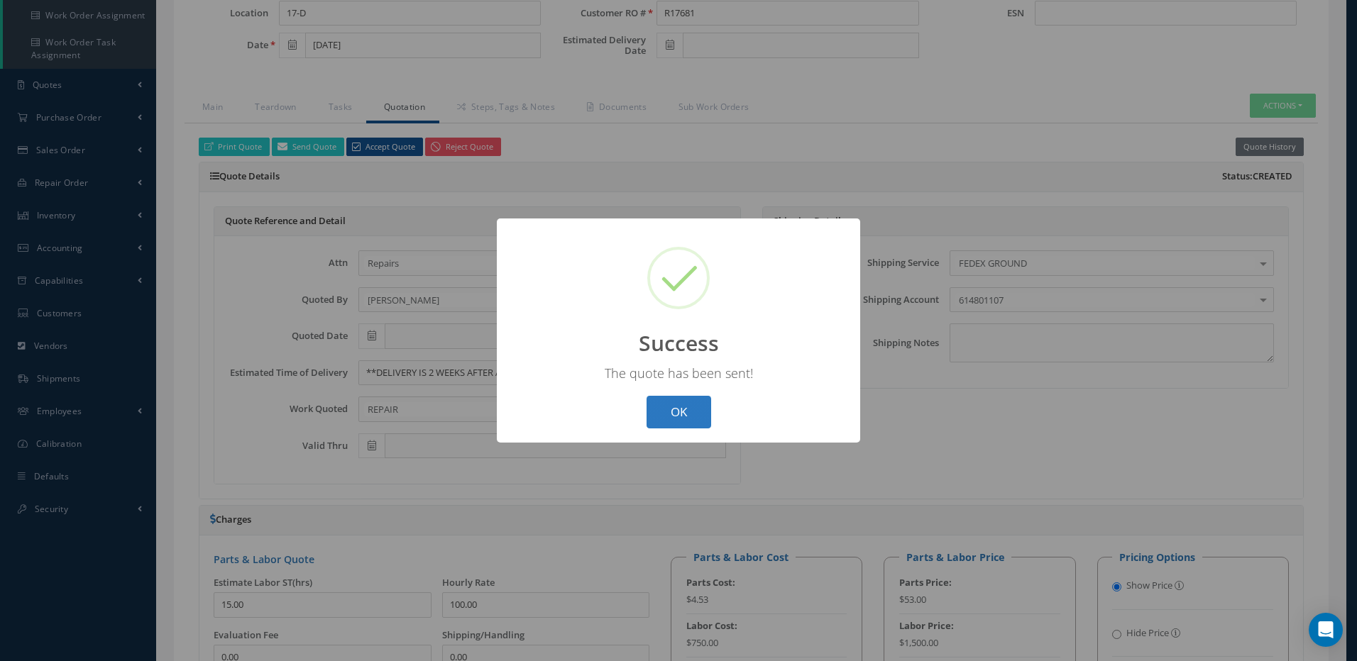
click at [677, 409] on button "OK" at bounding box center [678, 412] width 65 height 33
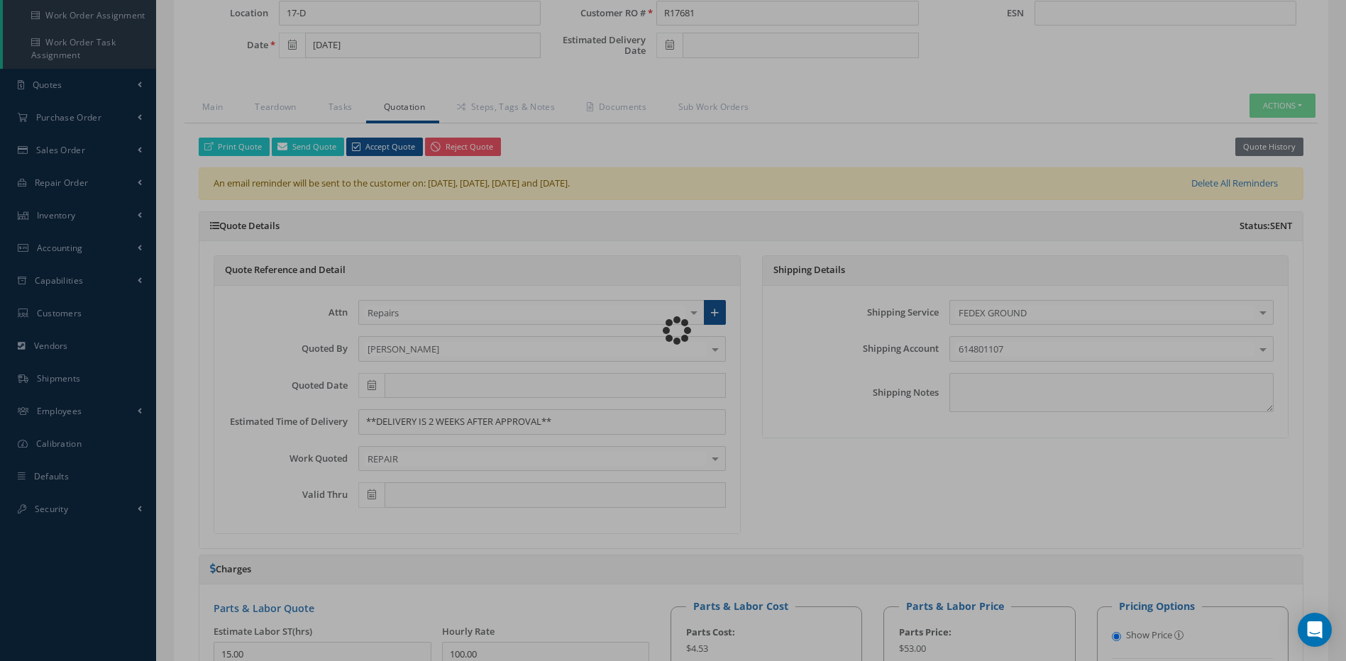
type input "BOEING"
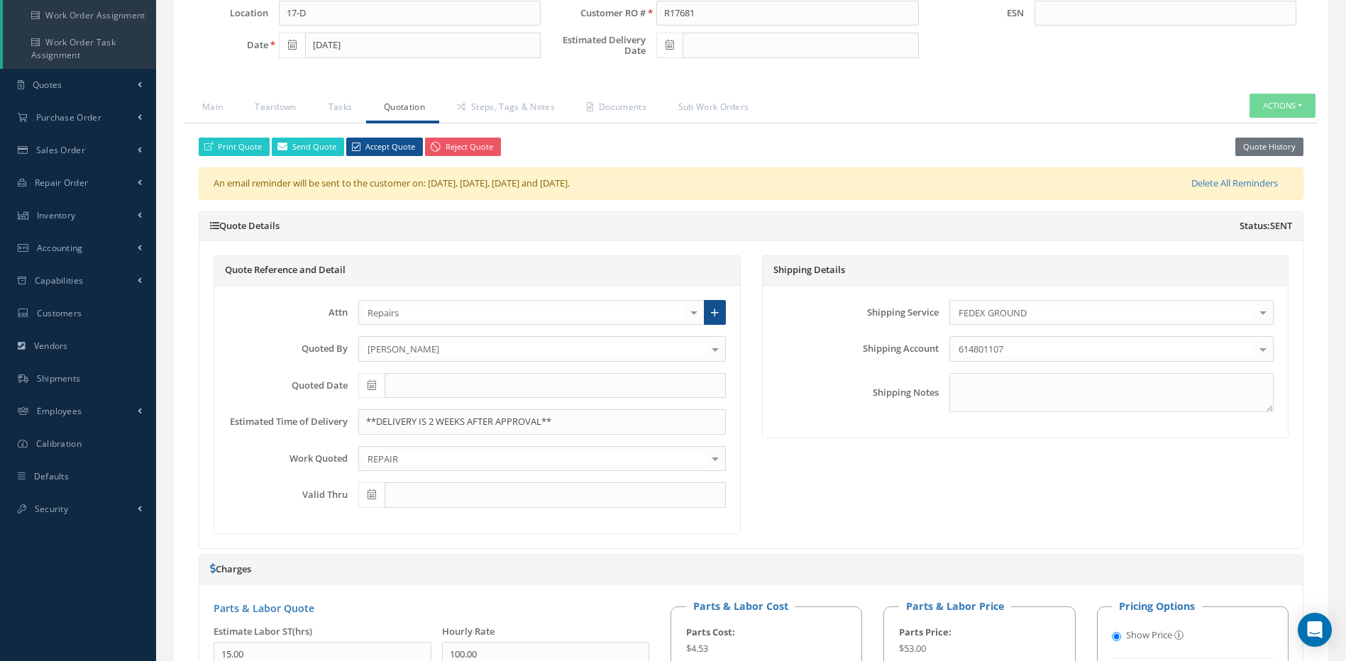
click at [369, 386] on icon at bounding box center [372, 385] width 9 height 10
click at [429, 337] on th "Today" at bounding box center [432, 342] width 149 height 21
type input "[DATE]"
type input "12/04/2025"
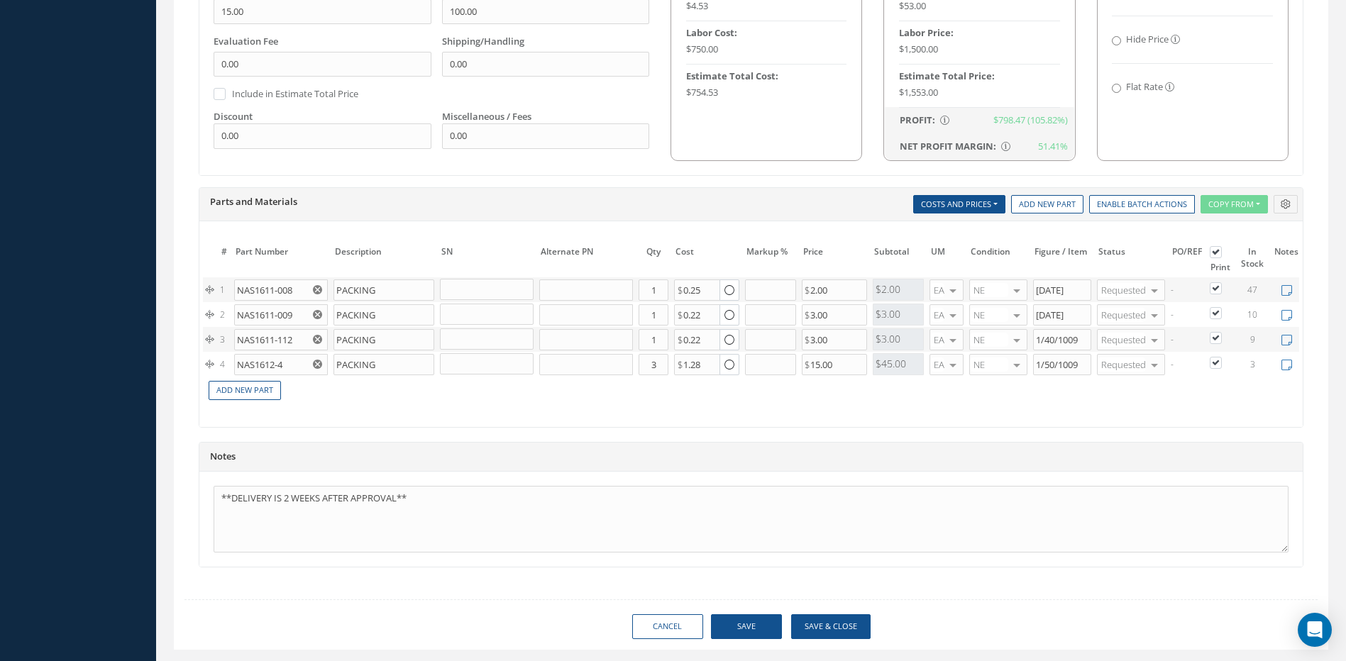
scroll to position [968, 0]
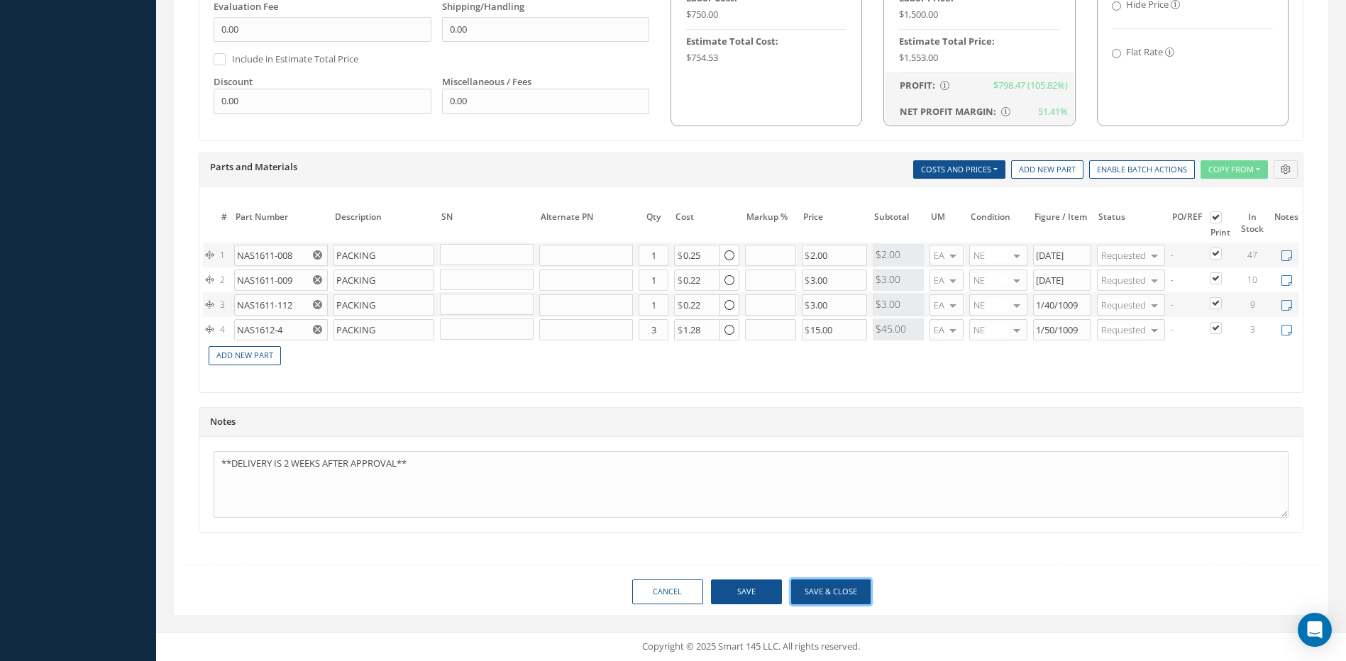
click at [839, 592] on button "Save & Close" at bounding box center [830, 592] width 79 height 25
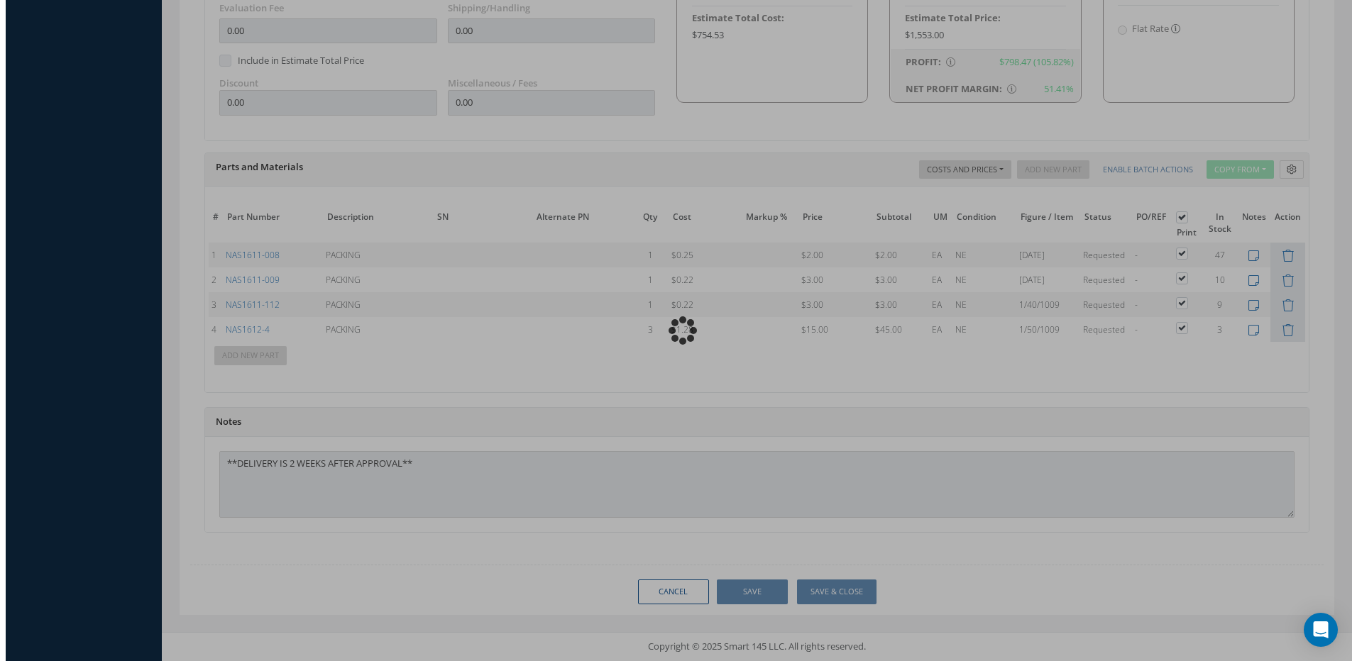
scroll to position [931, 0]
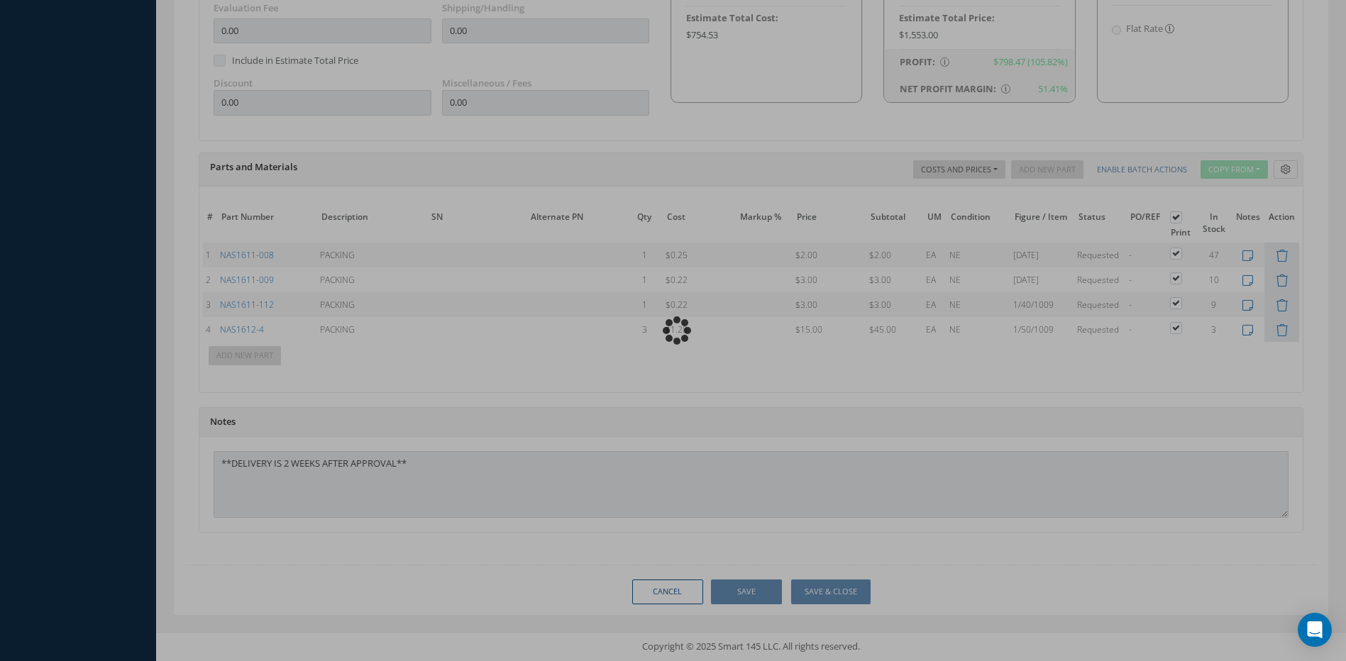
type input "BOEING"
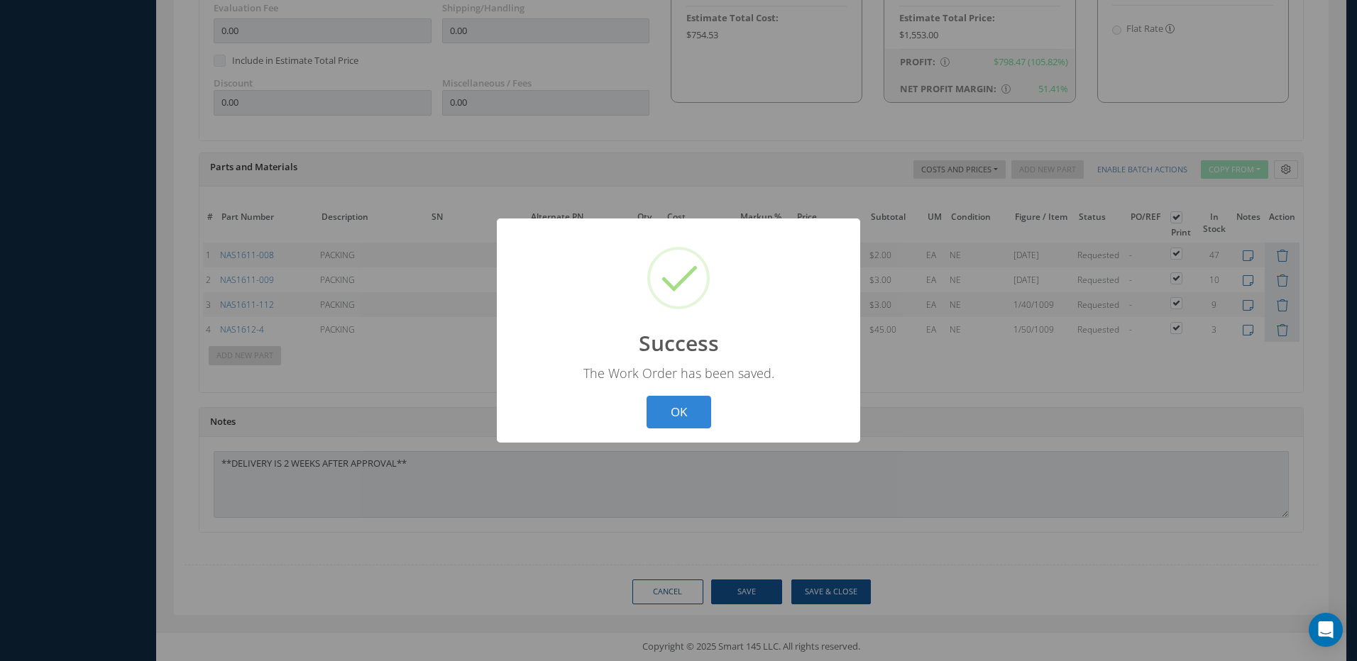
click at [677, 403] on button "OK" at bounding box center [678, 412] width 65 height 33
select select "25"
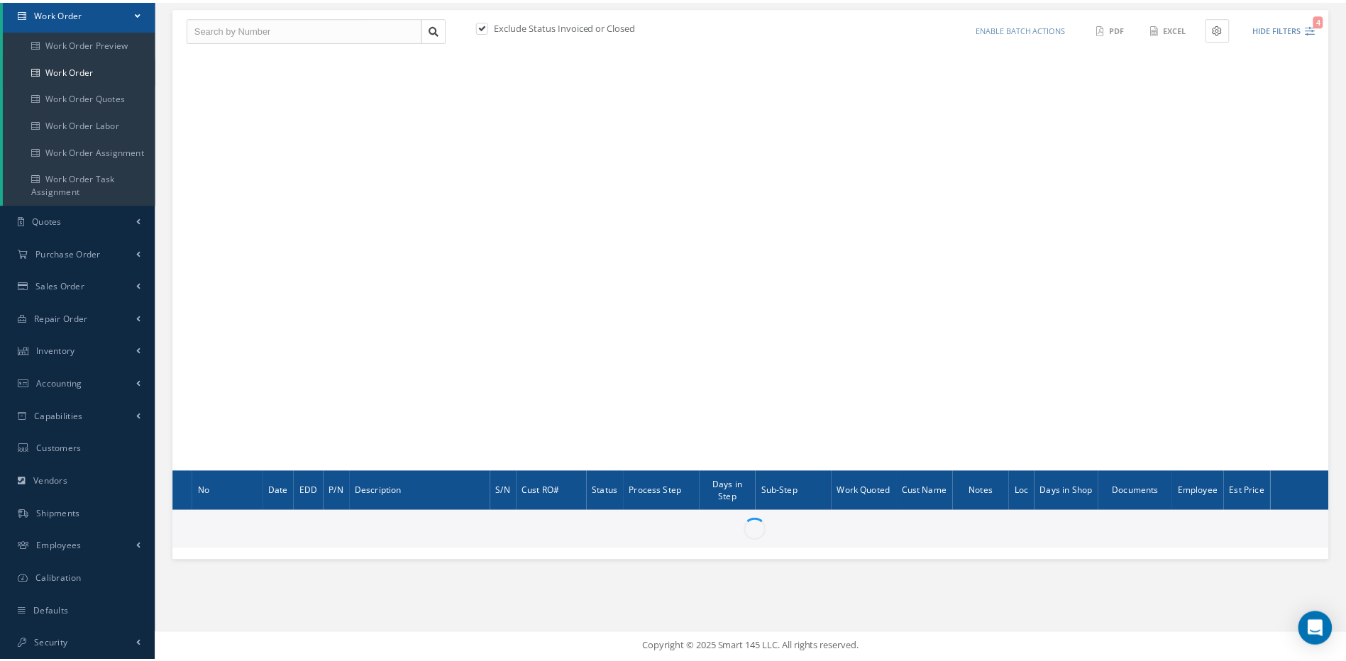
scroll to position [144, 0]
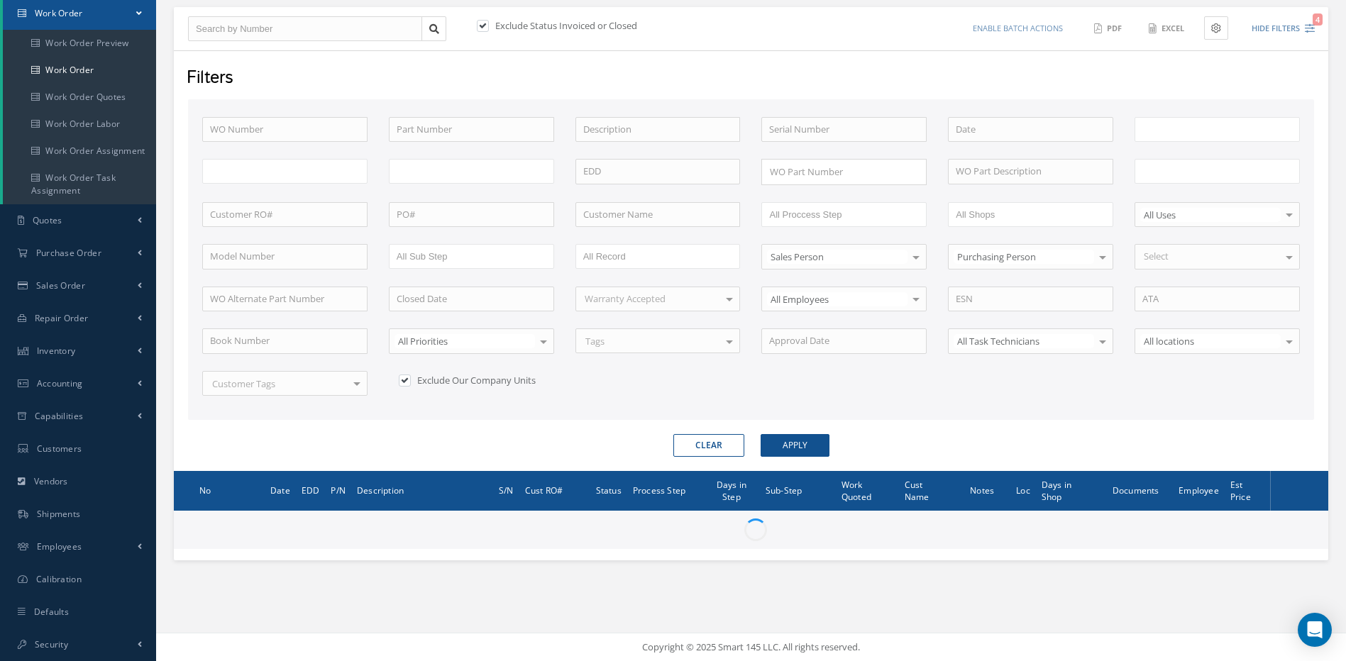
type input "All Work Request"
type input "All Work Performed"
type input "All Status"
type input "WO Part Status"
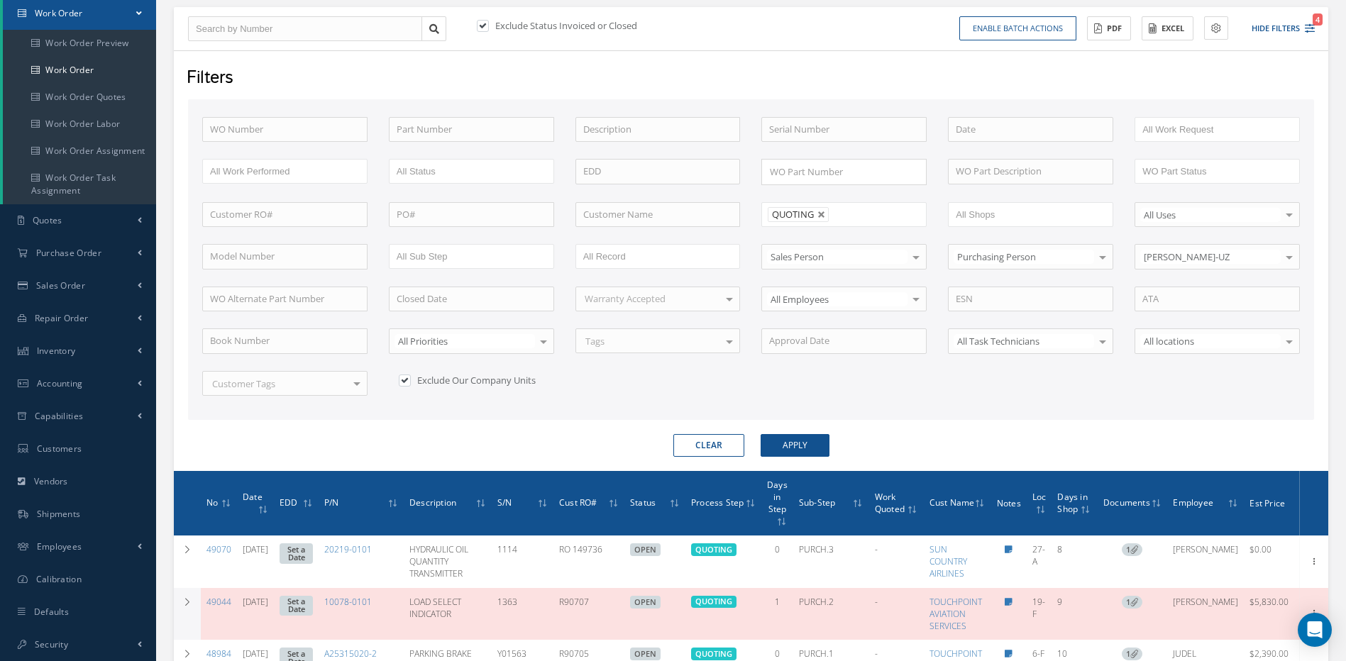
click at [952, 495] on span "Cust Name" at bounding box center [952, 501] width 45 height 13
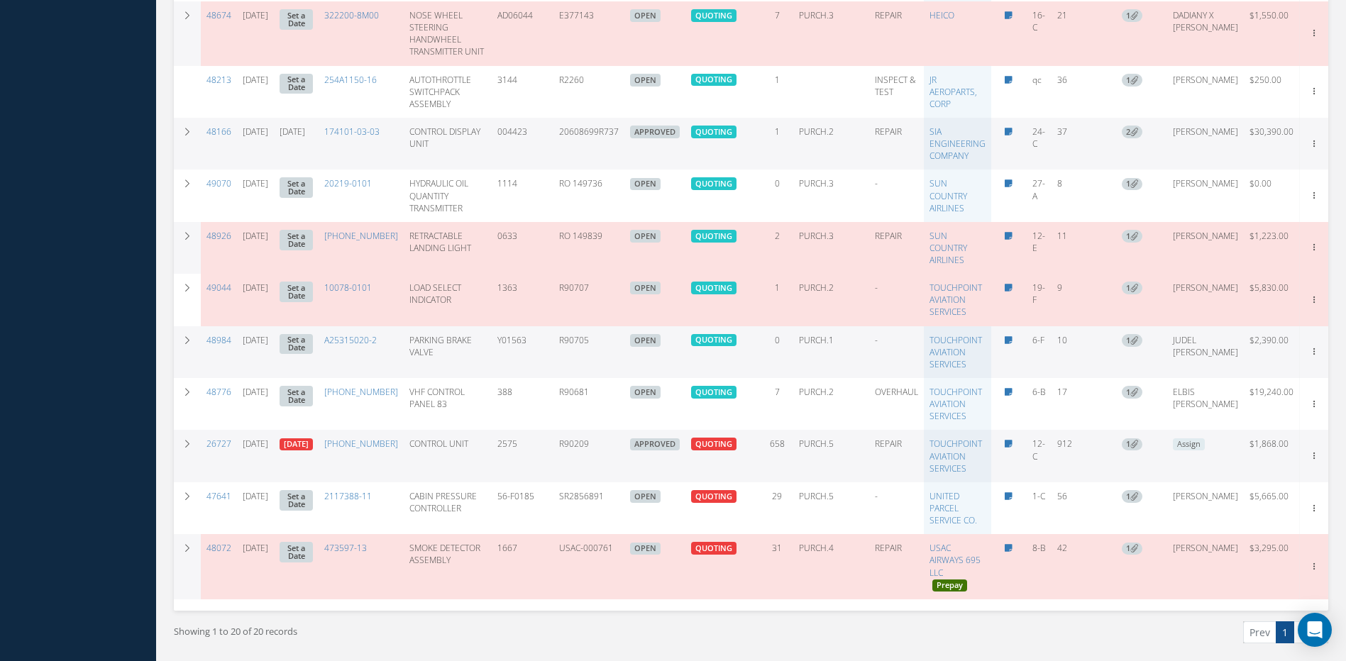
scroll to position [1175, 0]
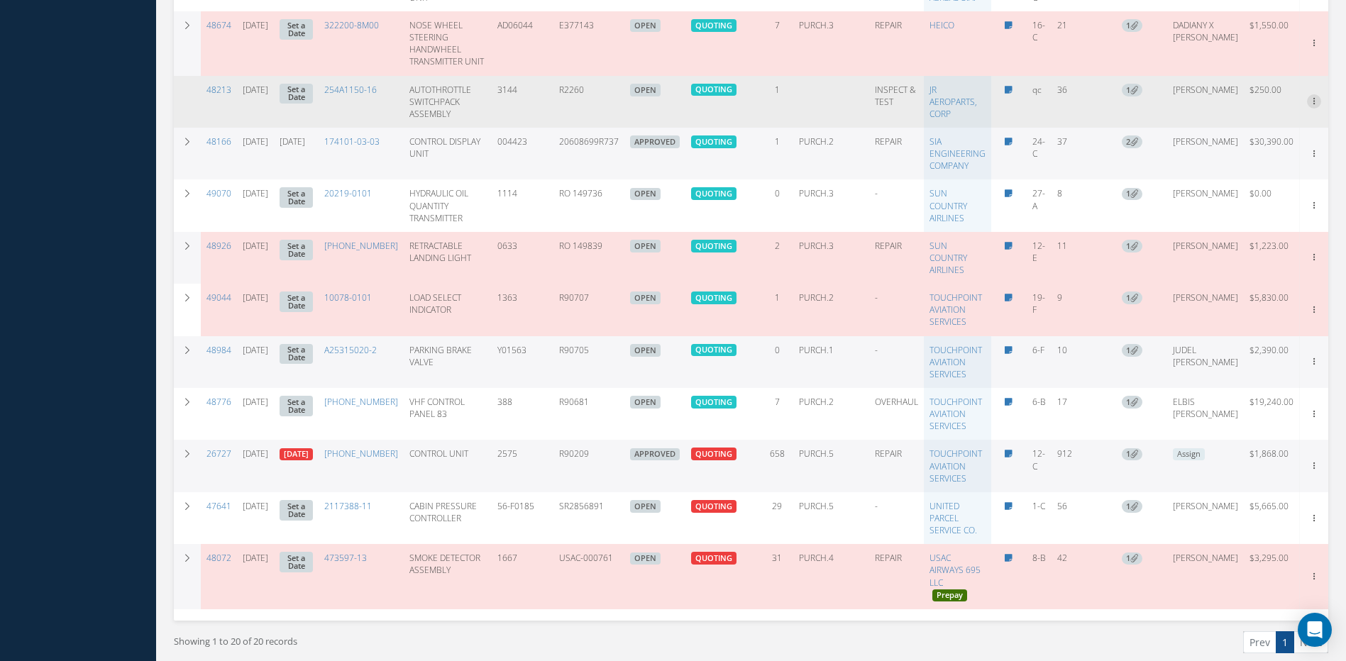
click at [1307, 102] on icon at bounding box center [1314, 99] width 14 height 11
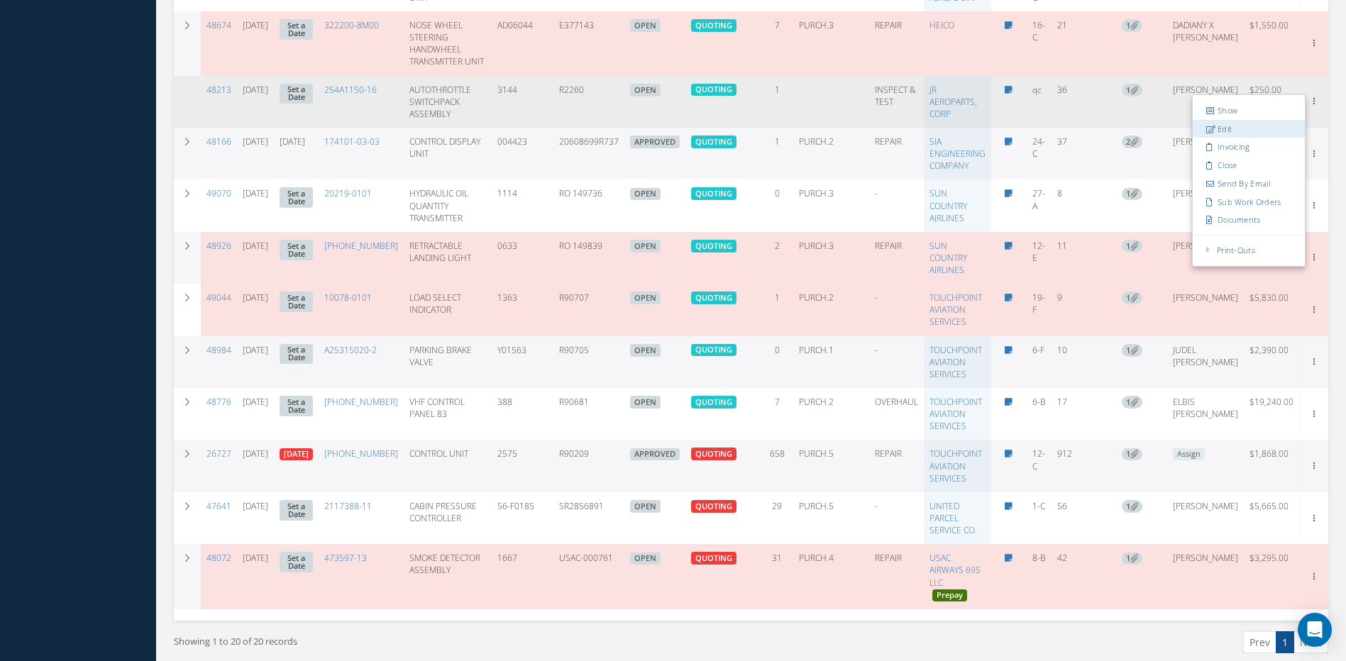
click at [1213, 131] on link "Edit" at bounding box center [1249, 129] width 112 height 18
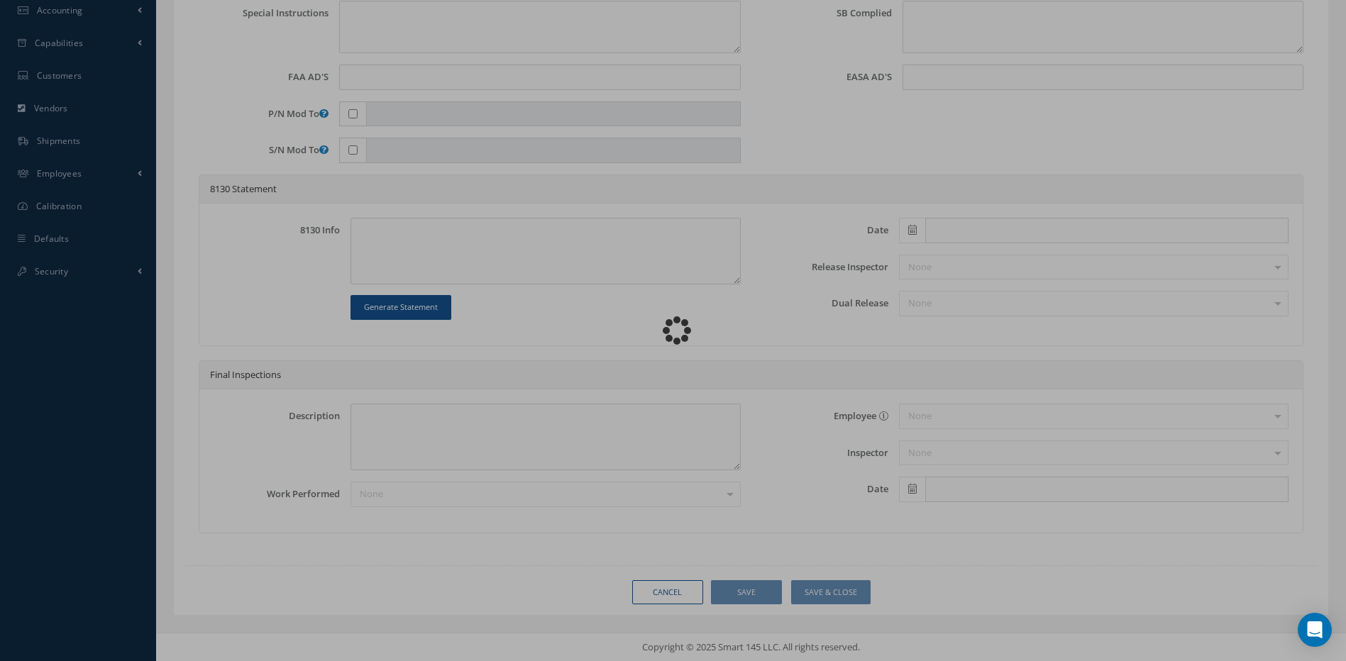
scroll to position [517, 0]
type input "254A1150-16"
type input "qc"
type input "07/31/2025"
type input "AUTOTHROTTLE SWITCHPACK ASSEMBLY"
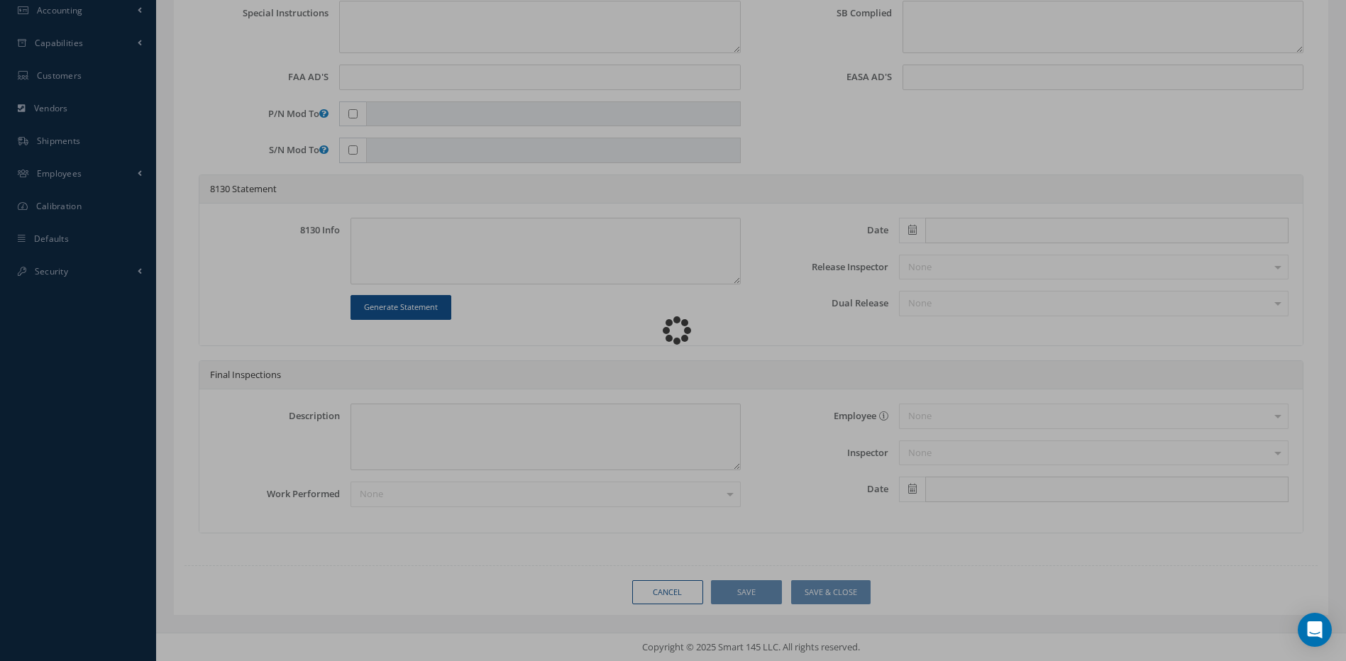
type input "R2260"
type input "3144"
type textarea "NONE"
type textarea "PLEASE SEE R.O. FOR DETAILS"
type textarea "NO VISUAL DAMAGE"
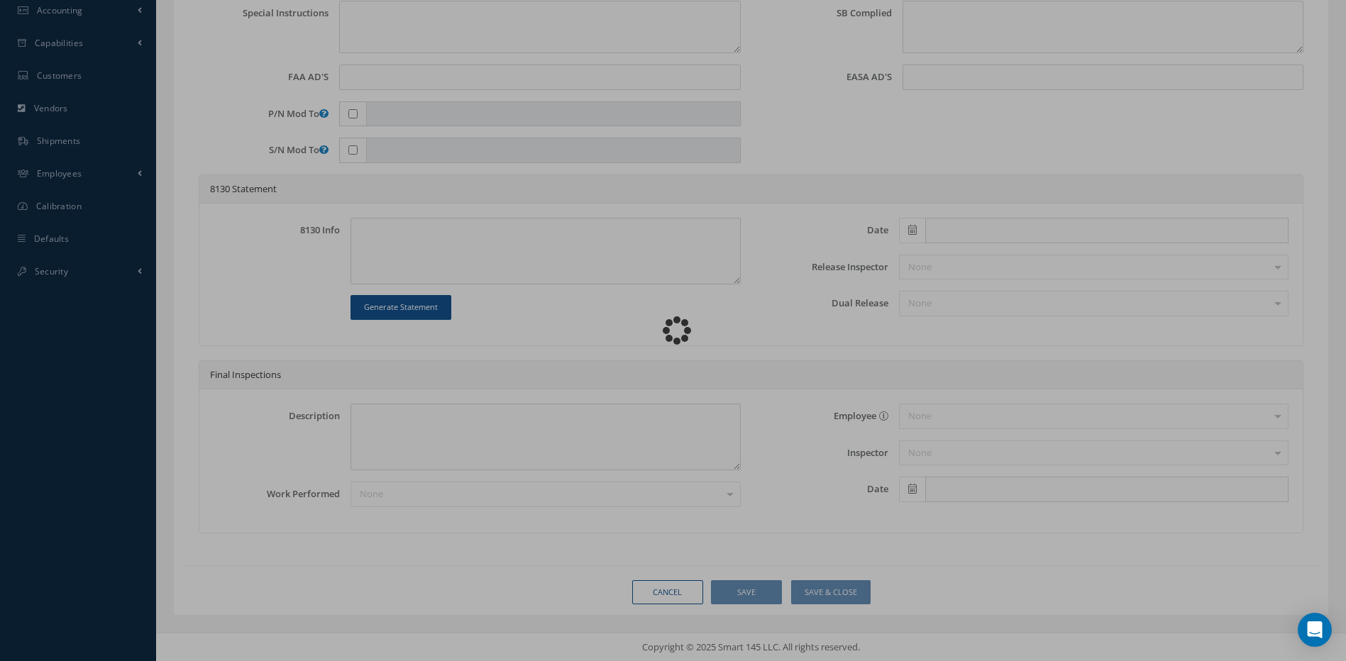
type textarea "VERIFIED PART NUMBER, SERIAL NUMBER AND R.O."
type input "[DATE]"
checkbox input "true"
type textarea "UNIT PASSED FUNCTIONAL TEST."
type input "[DATE]"
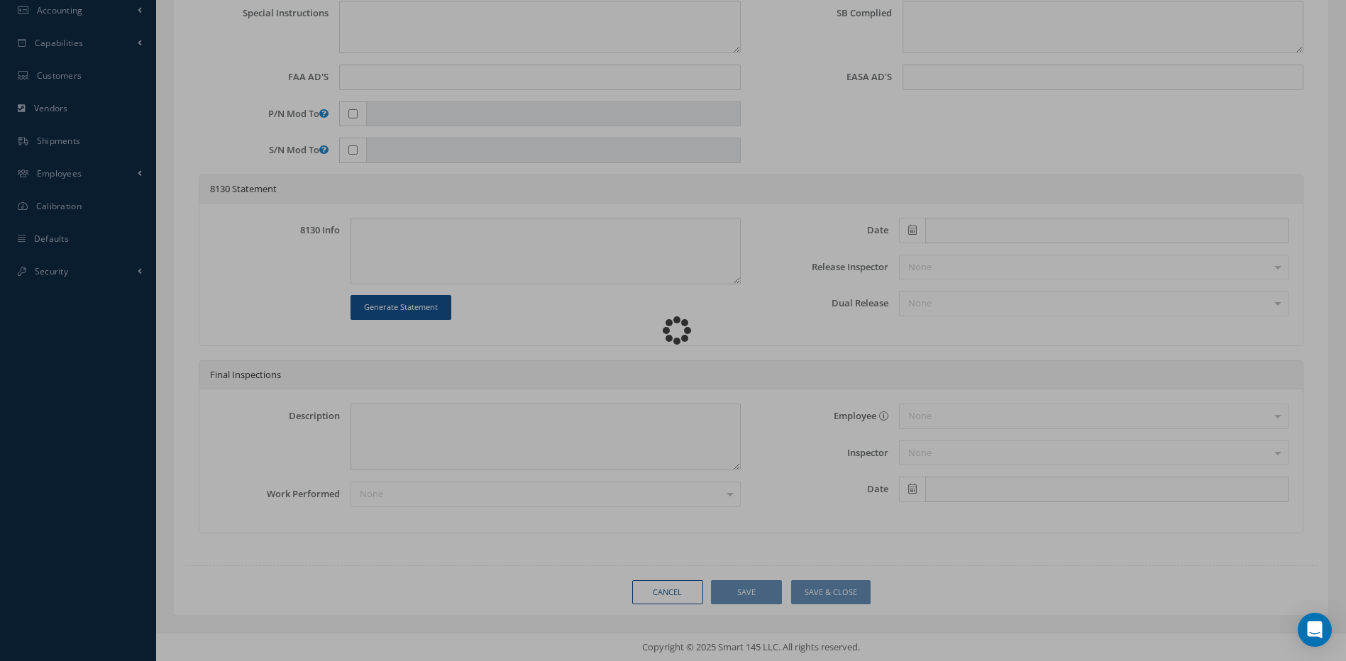
checkbox input "false"
type textarea "N/A."
type input "[DATE]"
type textarea "UNIT PASSED FUNCTIONAL TEST. INSPECTION REVEALED UNIT IN GOOD CONDITION. FUNCTI…"
type input "[DATE]"
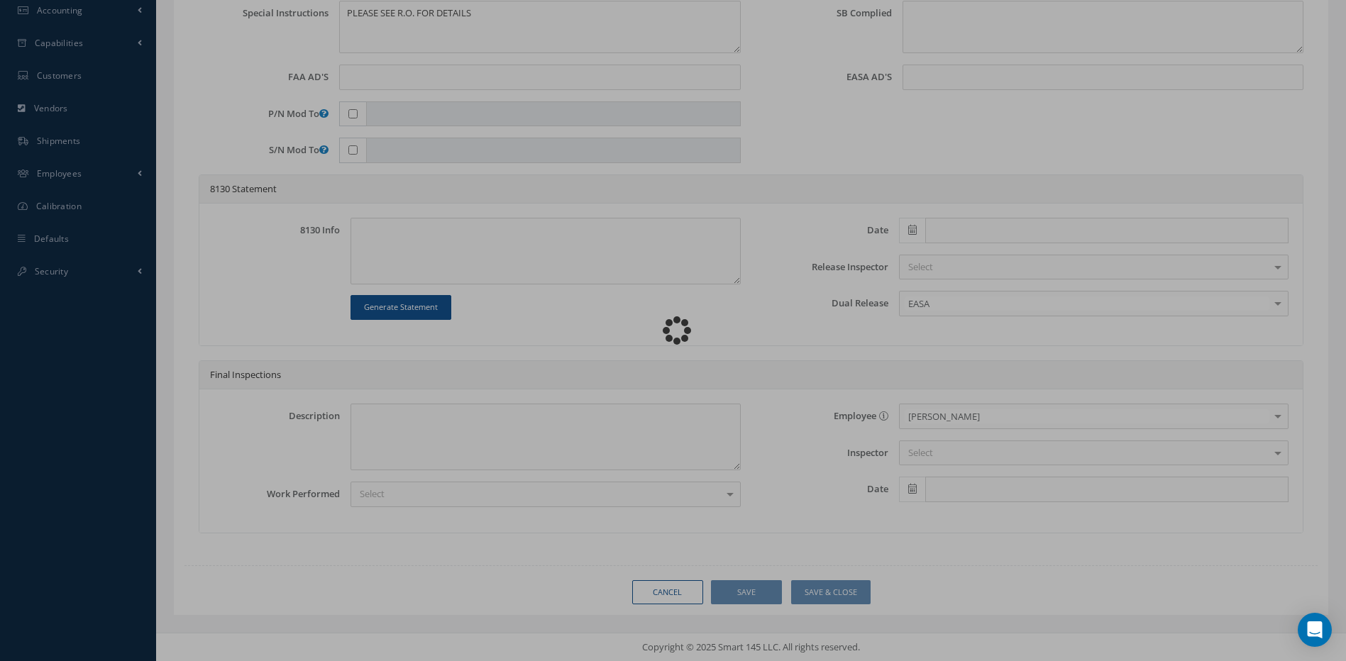
scroll to position [0, 0]
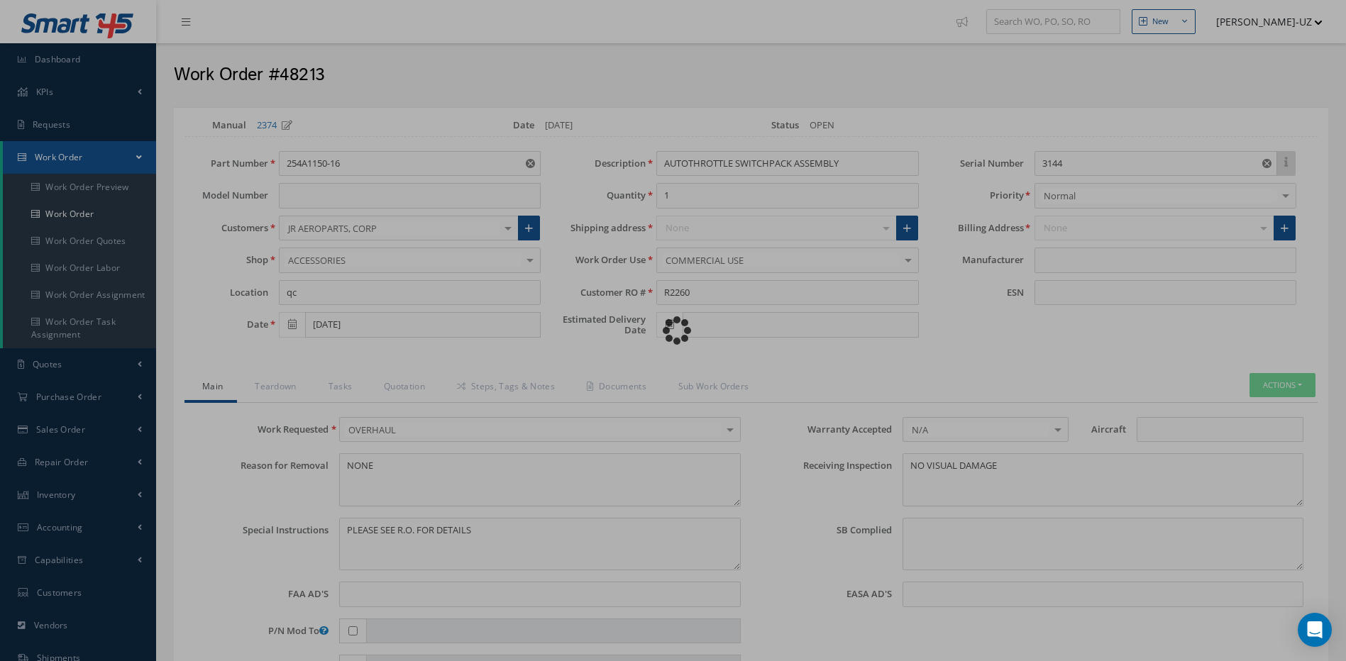
type input "BOEING"
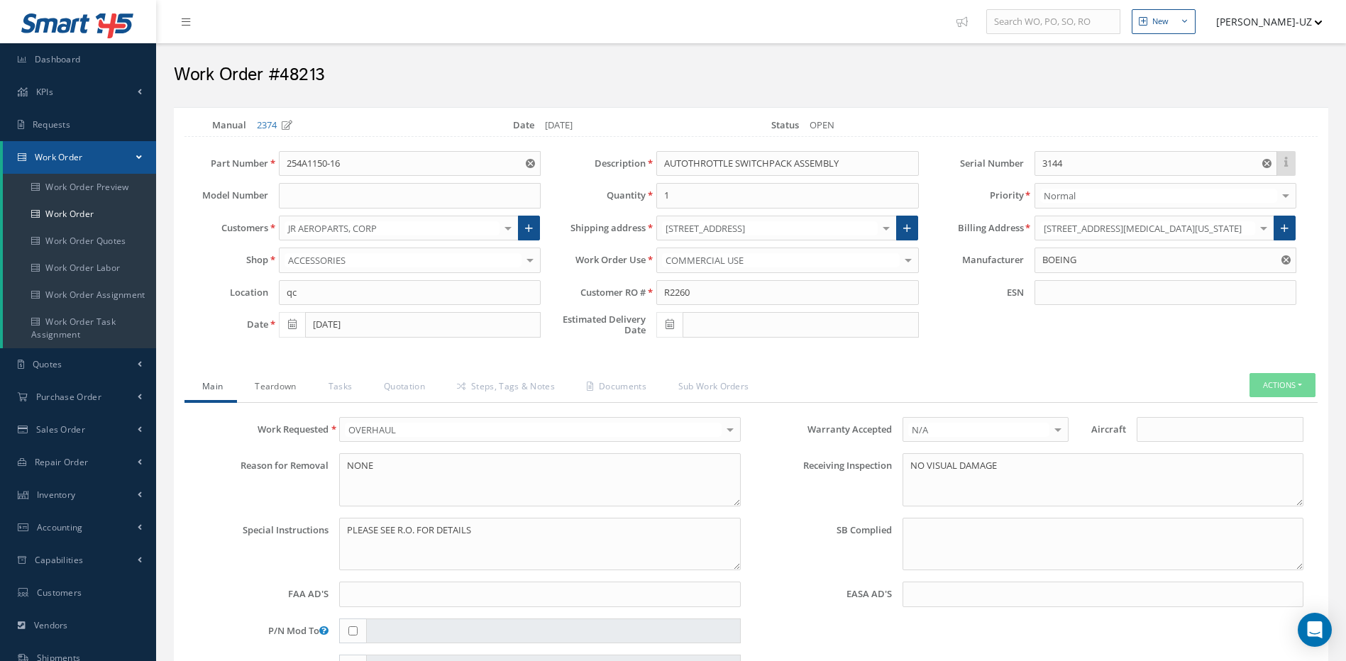
click at [263, 385] on link "Teardown" at bounding box center [273, 388] width 73 height 30
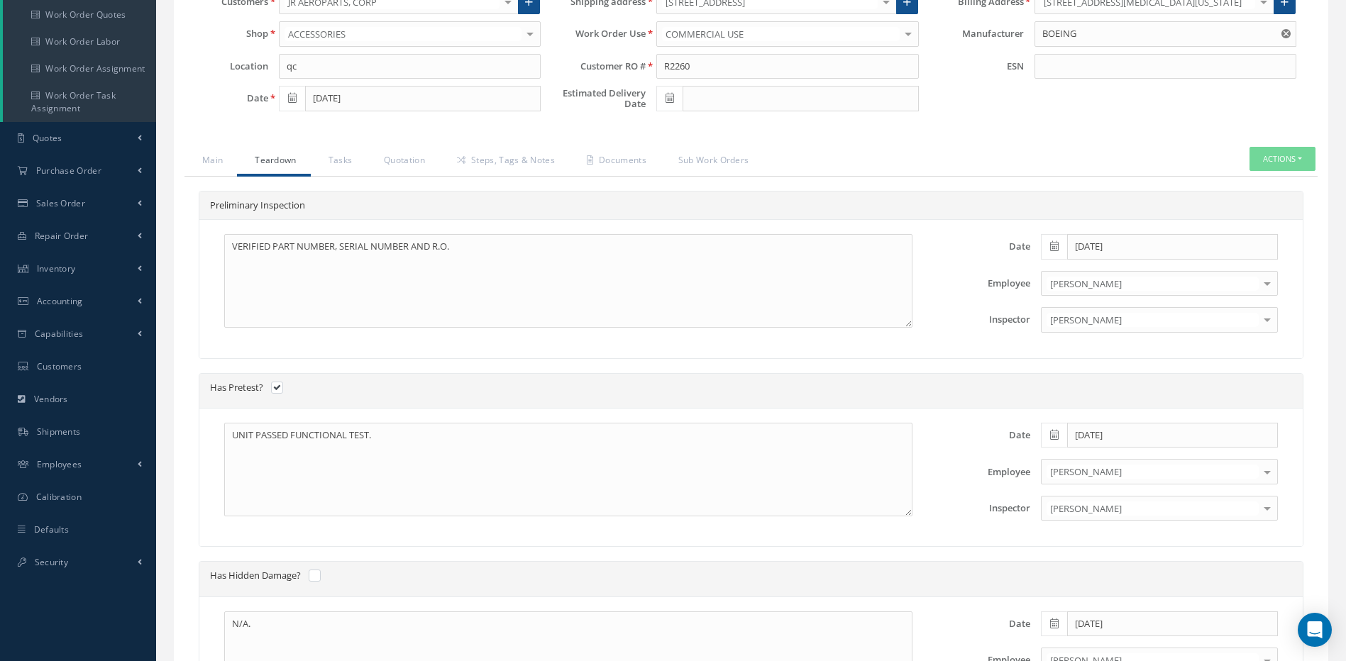
scroll to position [213, 0]
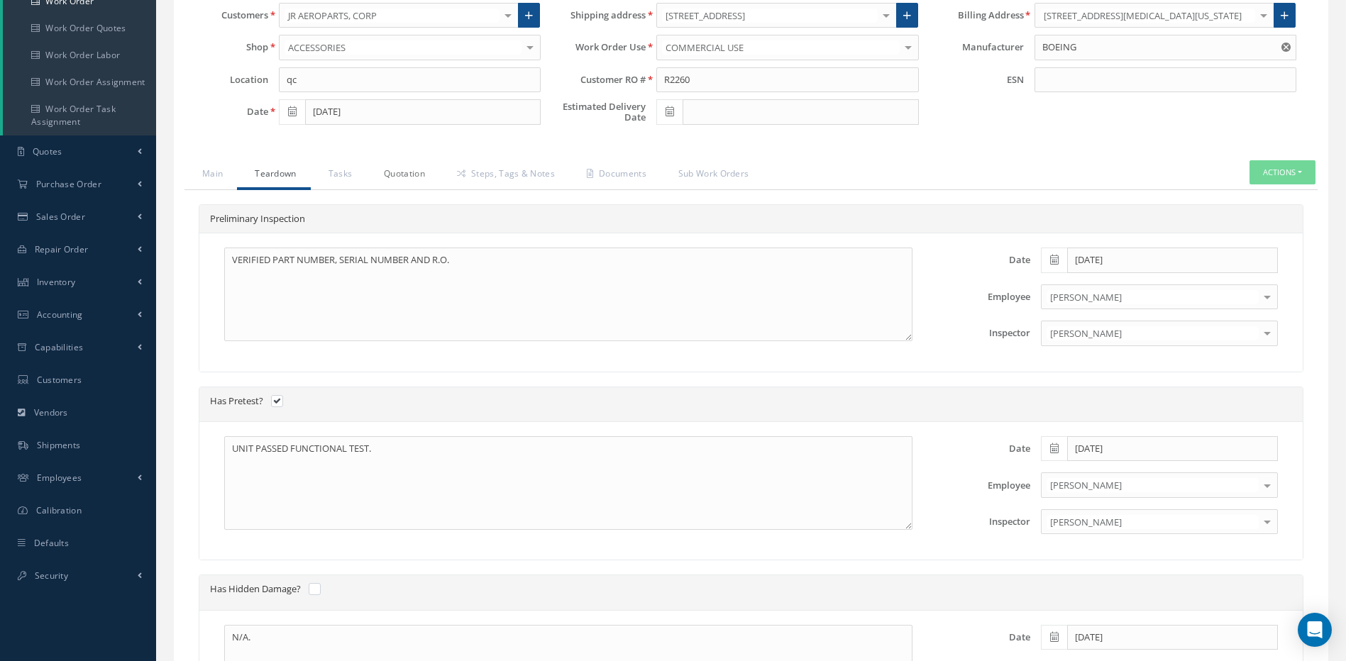
click at [403, 174] on link "Quotation" at bounding box center [402, 175] width 73 height 30
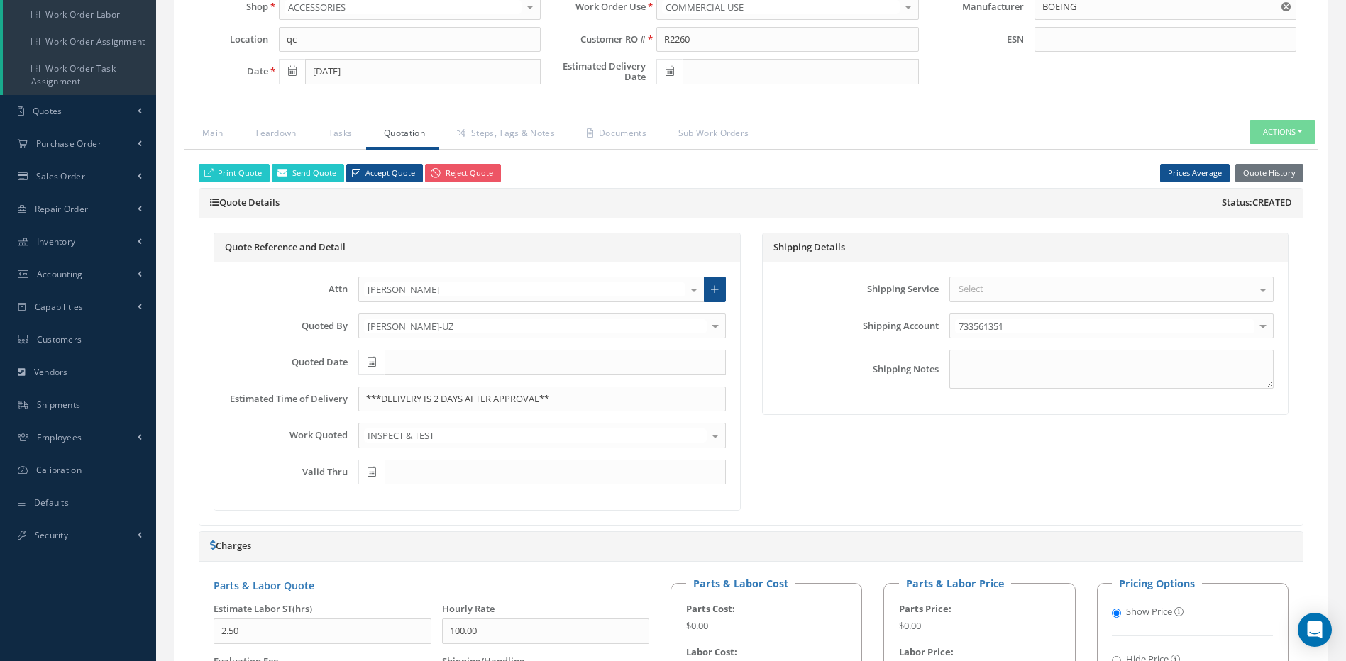
scroll to position [253, 0]
click at [510, 127] on link "Steps, Tags & Notes" at bounding box center [504, 136] width 130 height 30
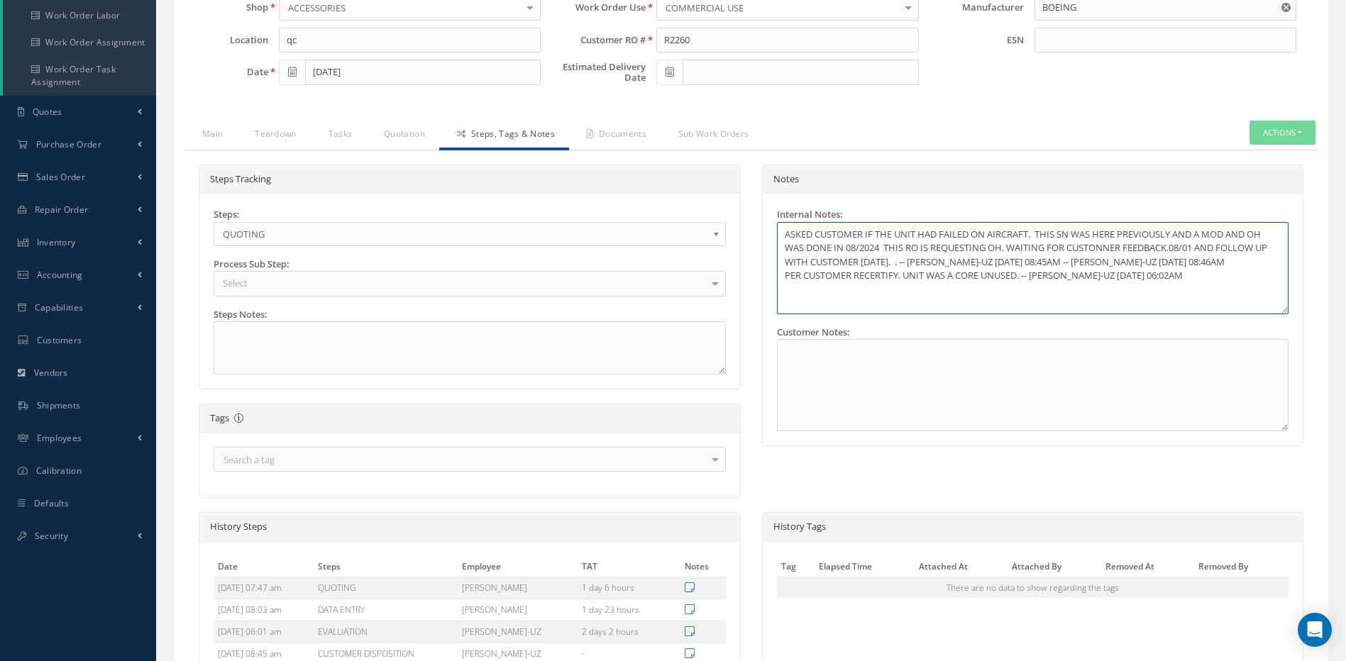
click at [1252, 292] on textarea "ASKED CUSTOMER IF THE UNIT HAD FAILED ON AIRCRAFT. THIS SN WAS HERE PREVIOUSLY …" at bounding box center [1033, 268] width 512 height 92
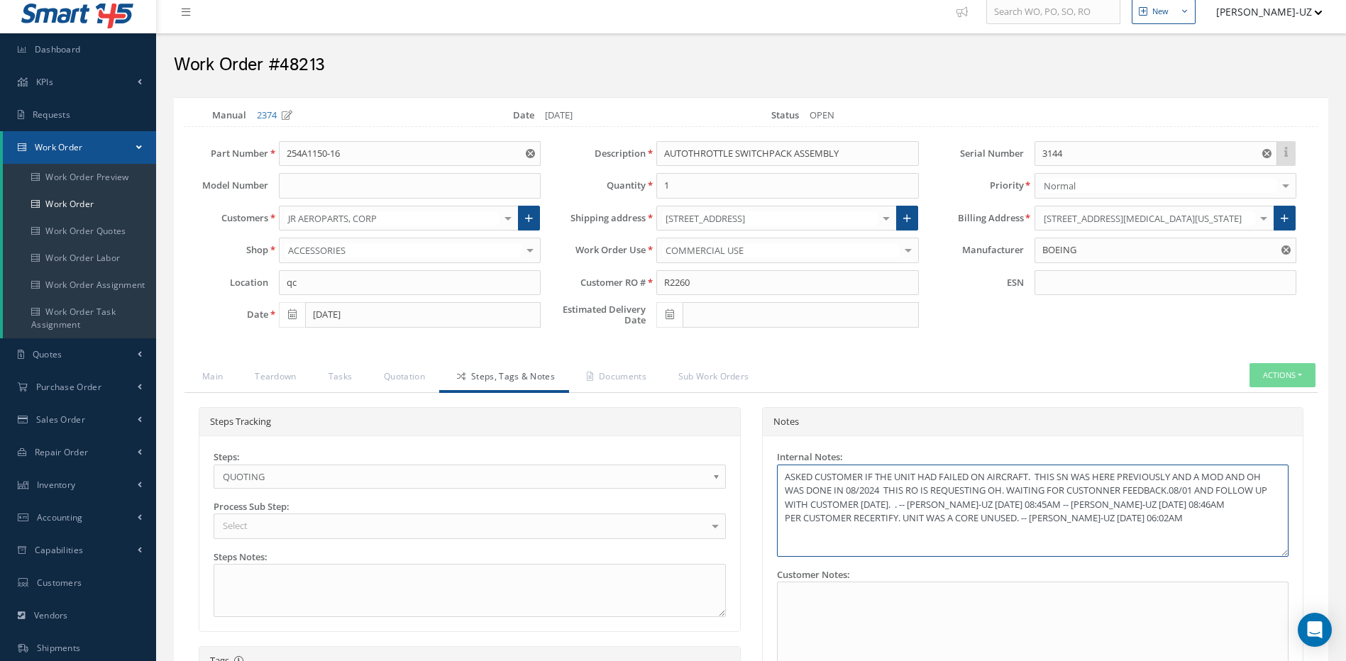
scroll to position [0, 0]
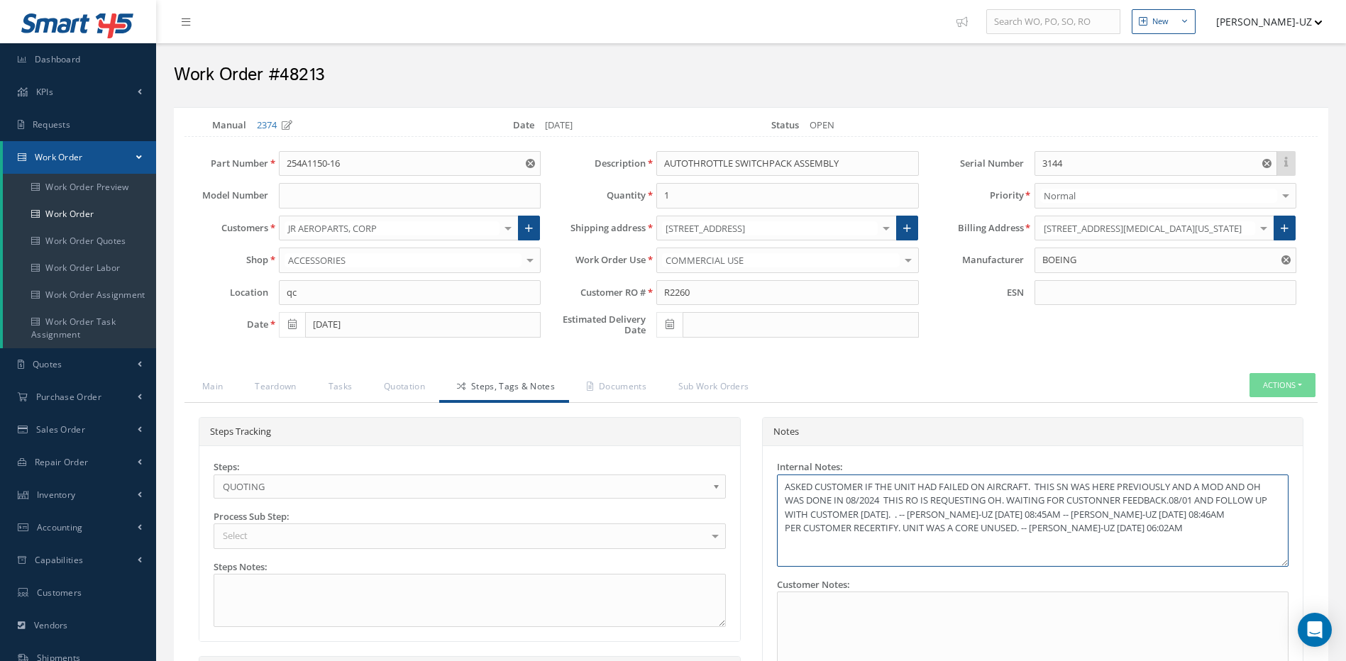
click at [1247, 540] on textarea "ASKED CUSTOMER IF THE UNIT HAD FAILED ON AIRCRAFT. THIS SN WAS HERE PREVIOUSLY …" at bounding box center [1033, 521] width 512 height 92
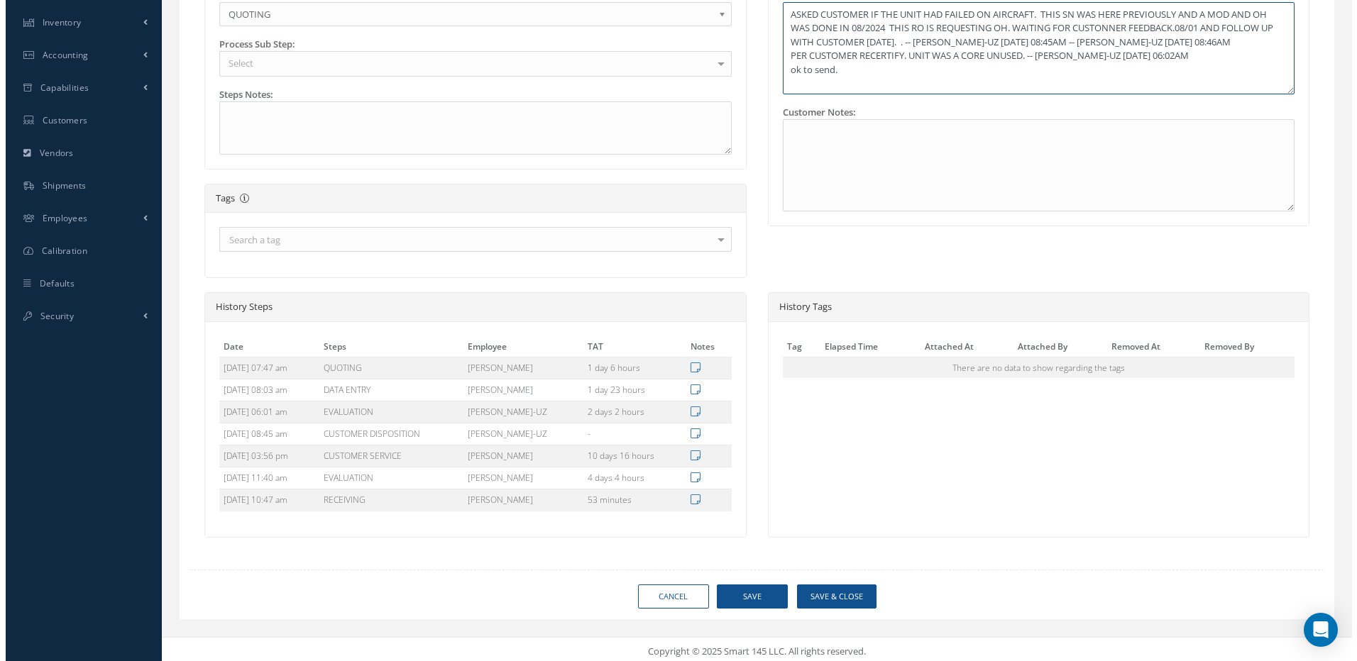
scroll to position [477, 0]
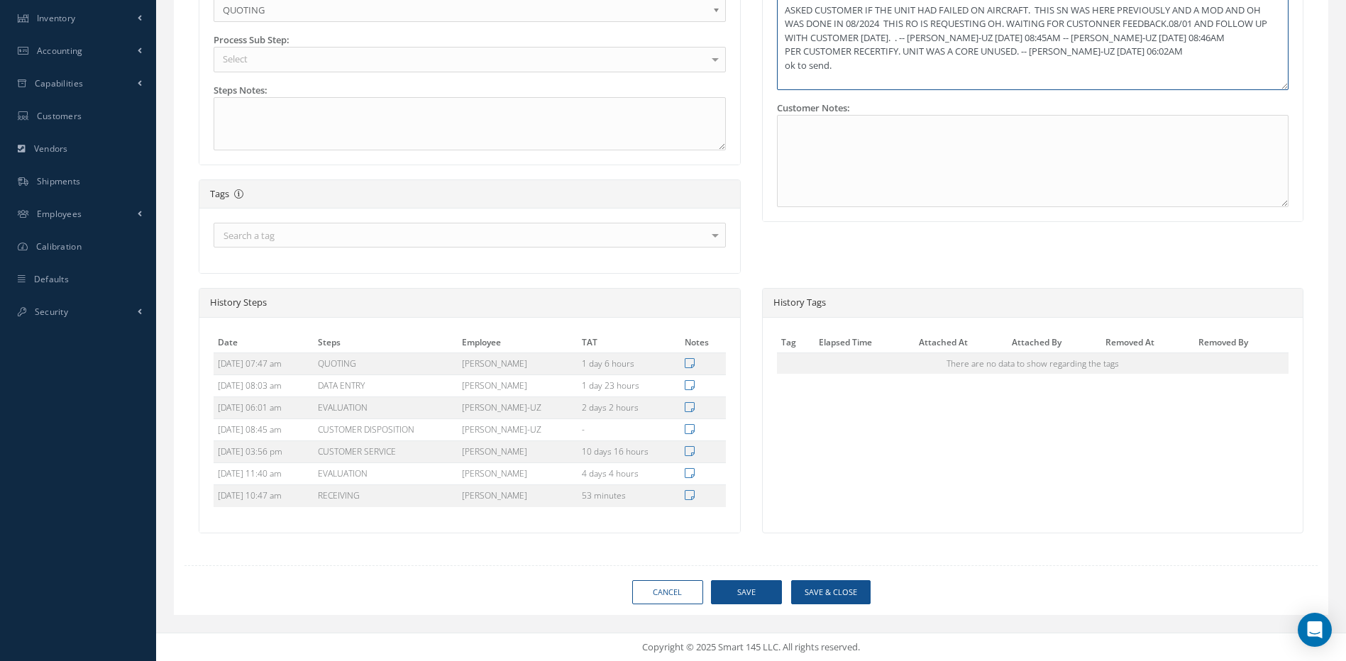
type textarea "ASKED CUSTOMER IF THE UNIT HAD FAILED ON AIRCRAFT. THIS SN WAS HERE PREVIOUSLY …"
click at [827, 595] on button "Save & Close" at bounding box center [830, 592] width 79 height 25
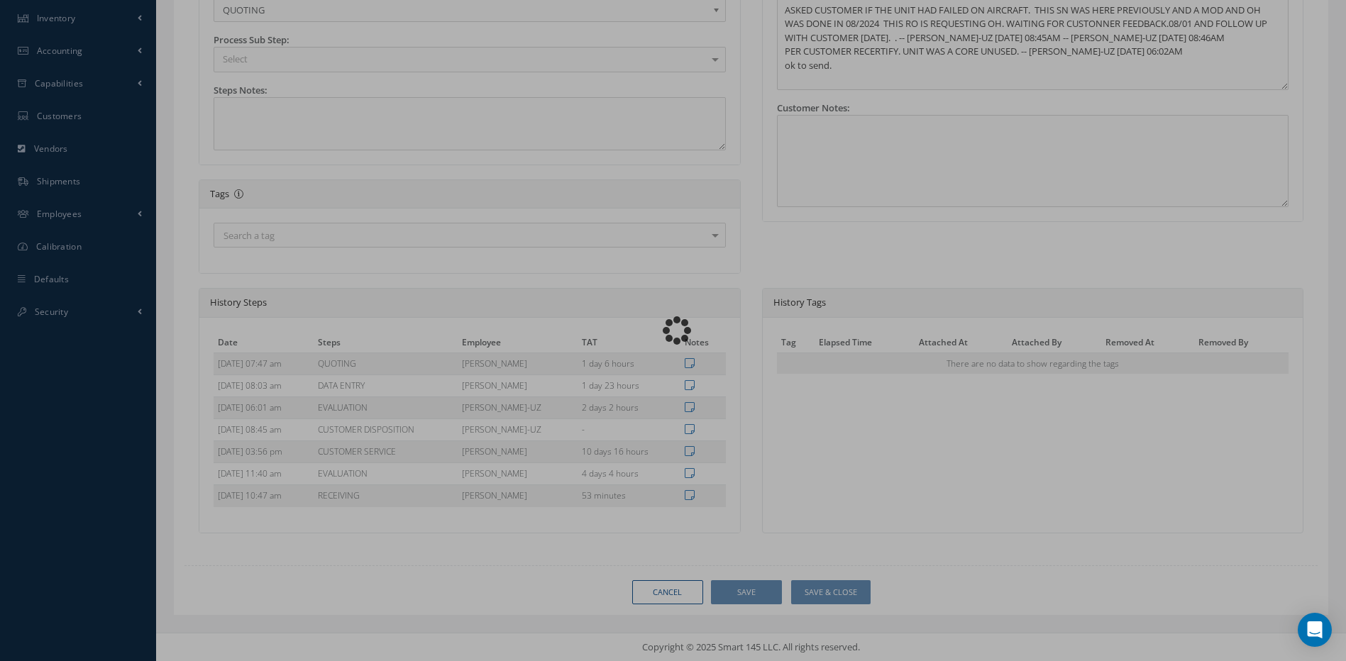
type textarea "ASKED CUSTOMER IF THE UNIT HAD FAILED ON AIRCRAFT. THIS SN WAS HERE PREVIOUSLY …"
type input "BOEING"
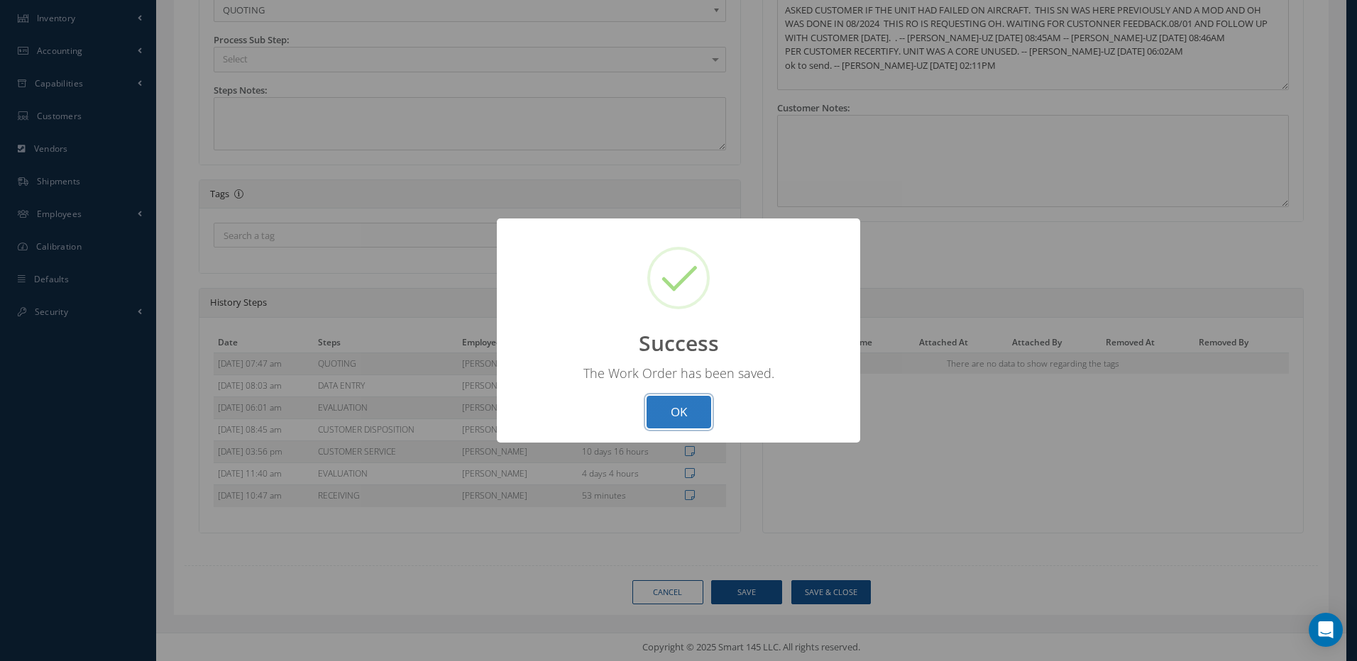
click at [693, 411] on button "OK" at bounding box center [678, 412] width 65 height 33
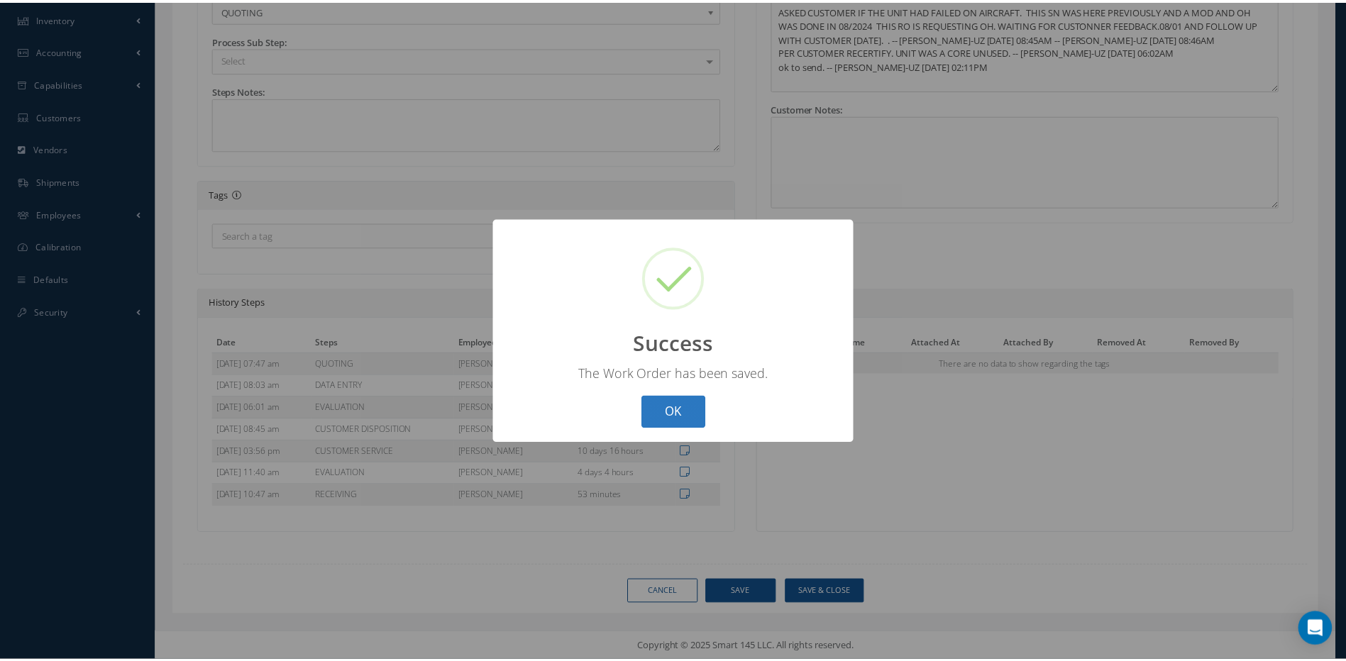
scroll to position [144, 0]
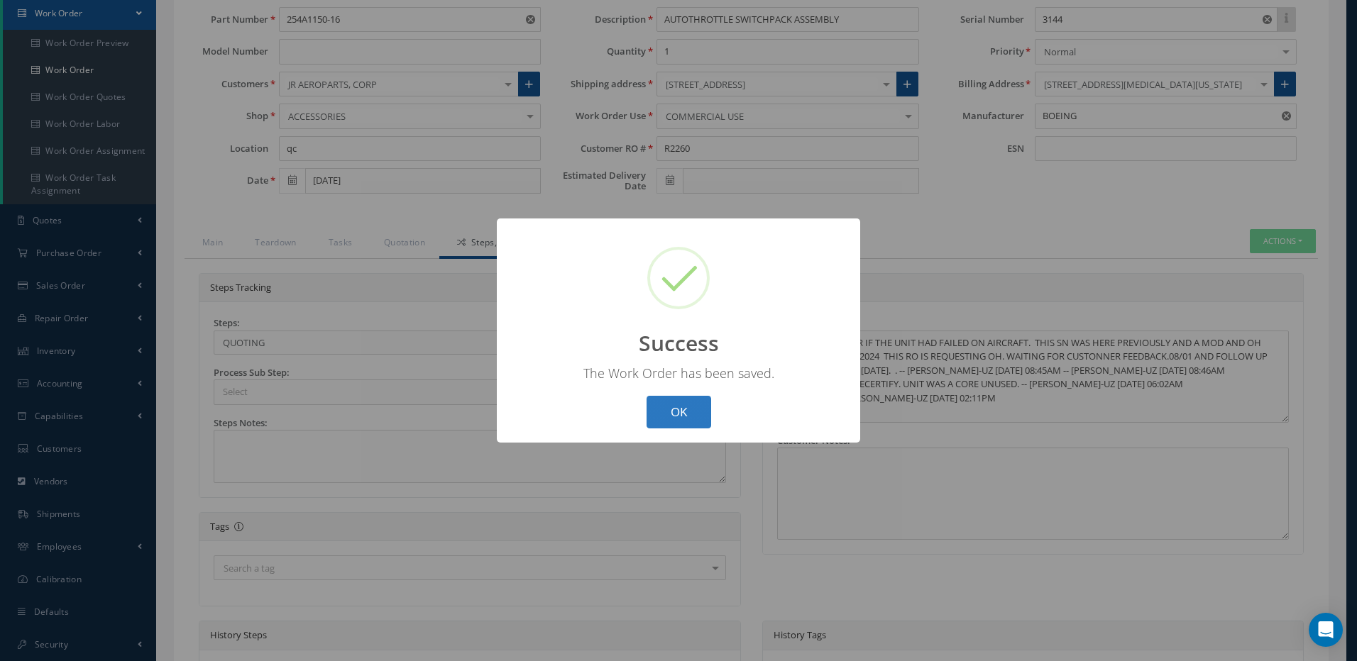
select select "25"
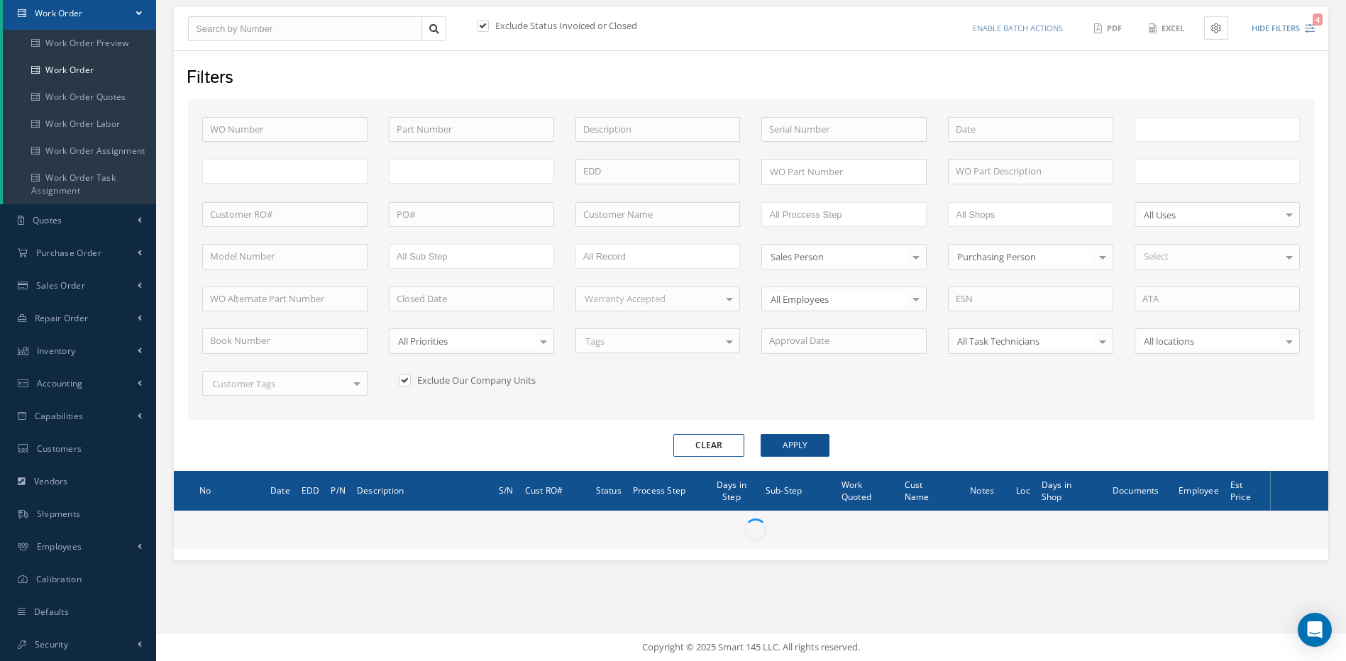
type input "All Work Request"
type input "All Work Performed"
type input "All Status"
type input "WO Part Status"
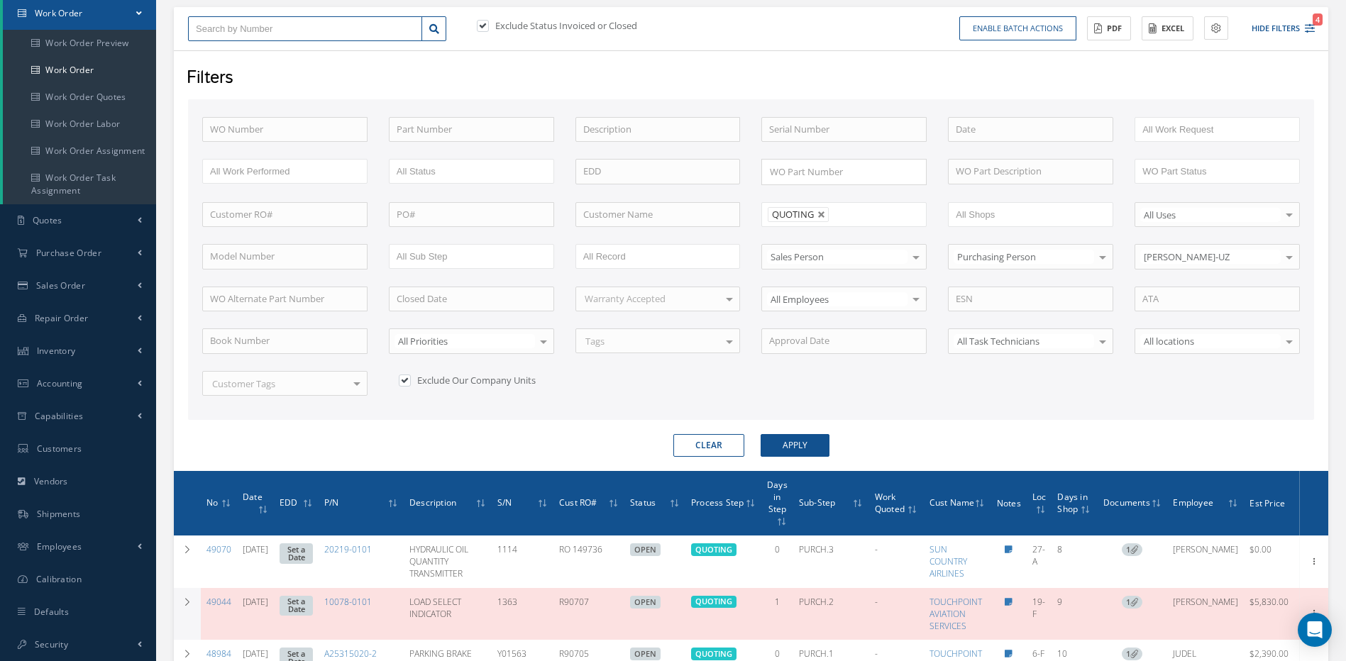
click at [277, 21] on input "text" at bounding box center [305, 29] width 234 height 26
type input "4"
type input "48"
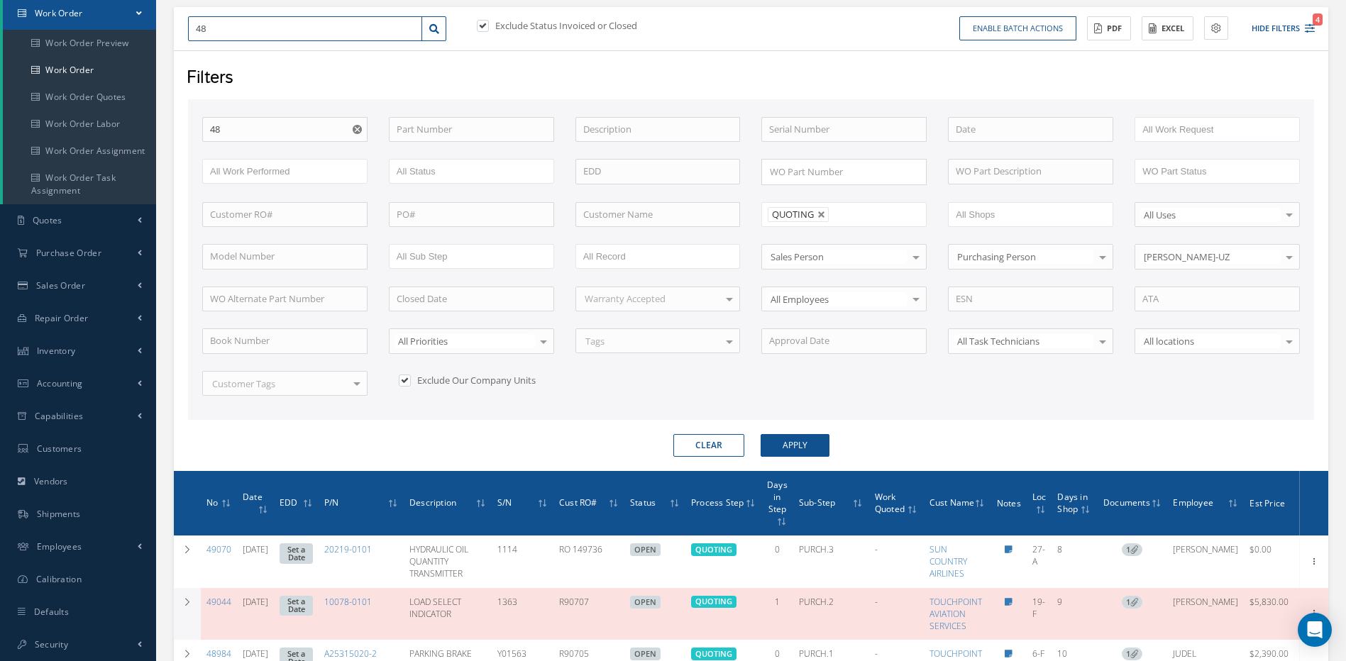
type input "483"
type input "4837"
type input "48373"
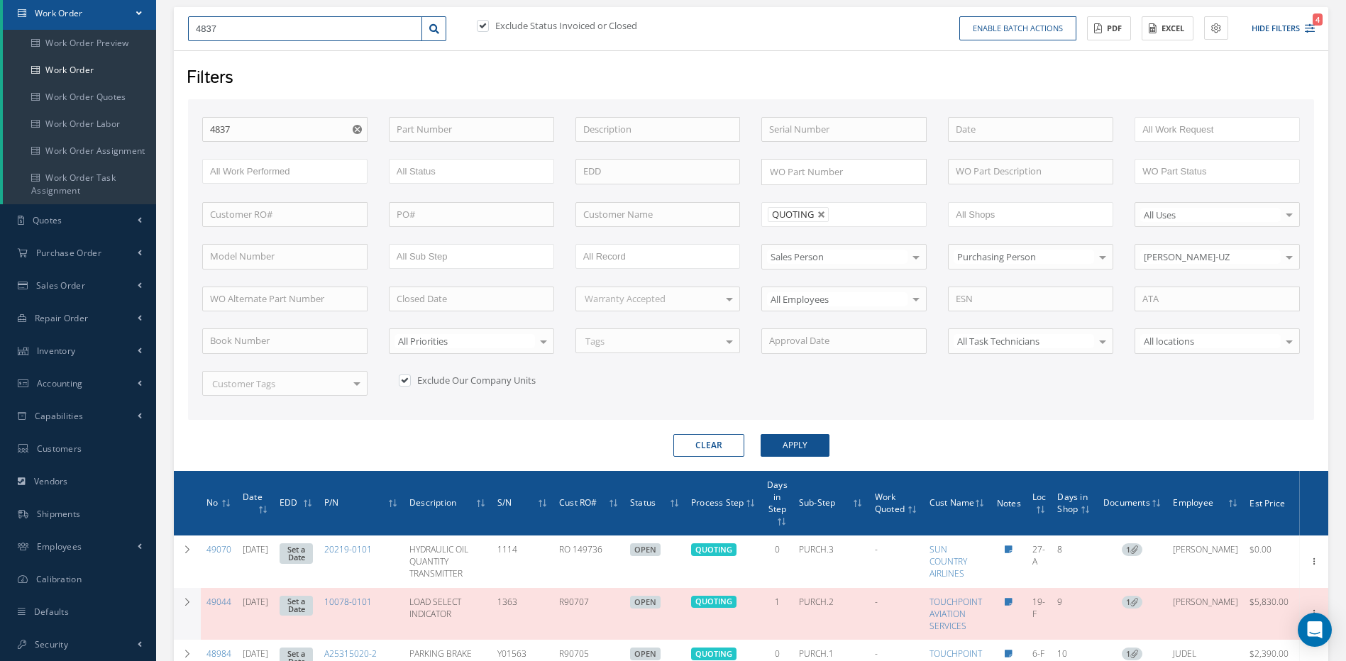
type input "48373"
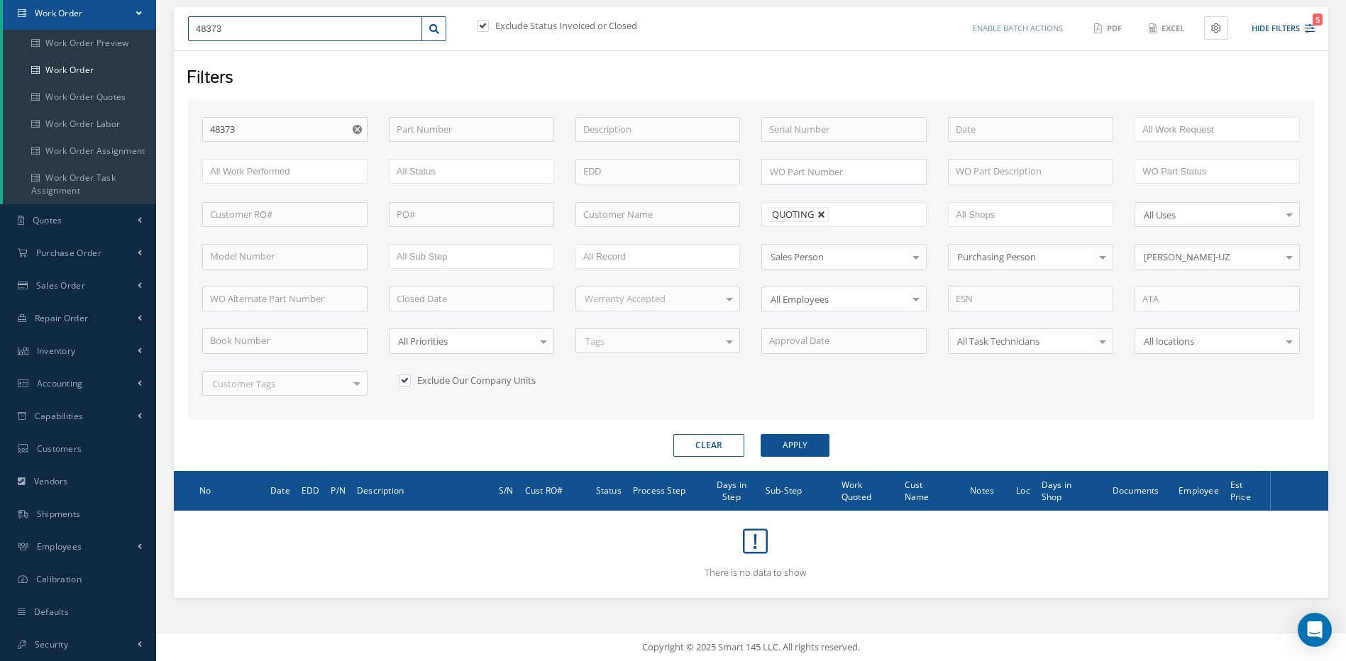
click at [823, 217] on link at bounding box center [821, 215] width 9 height 9
type input "All Proccess Step"
click at [794, 442] on button "Apply" at bounding box center [795, 445] width 69 height 23
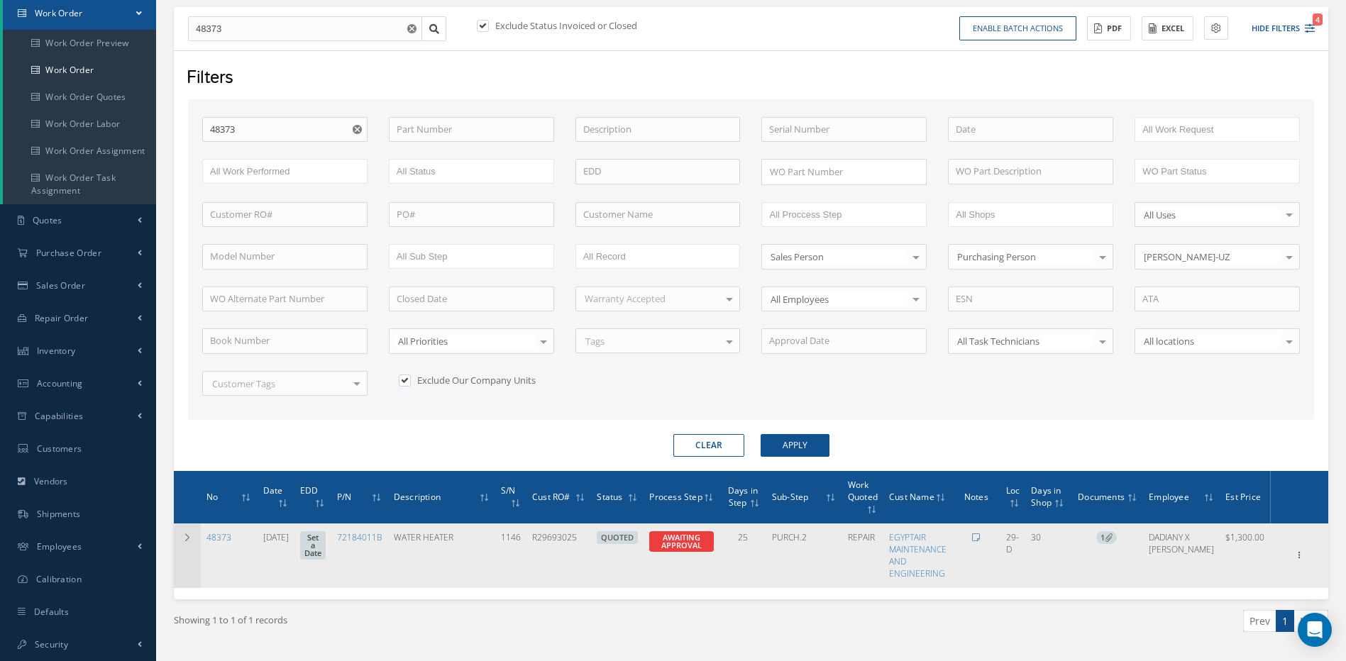
click at [186, 534] on icon at bounding box center [187, 538] width 10 height 9
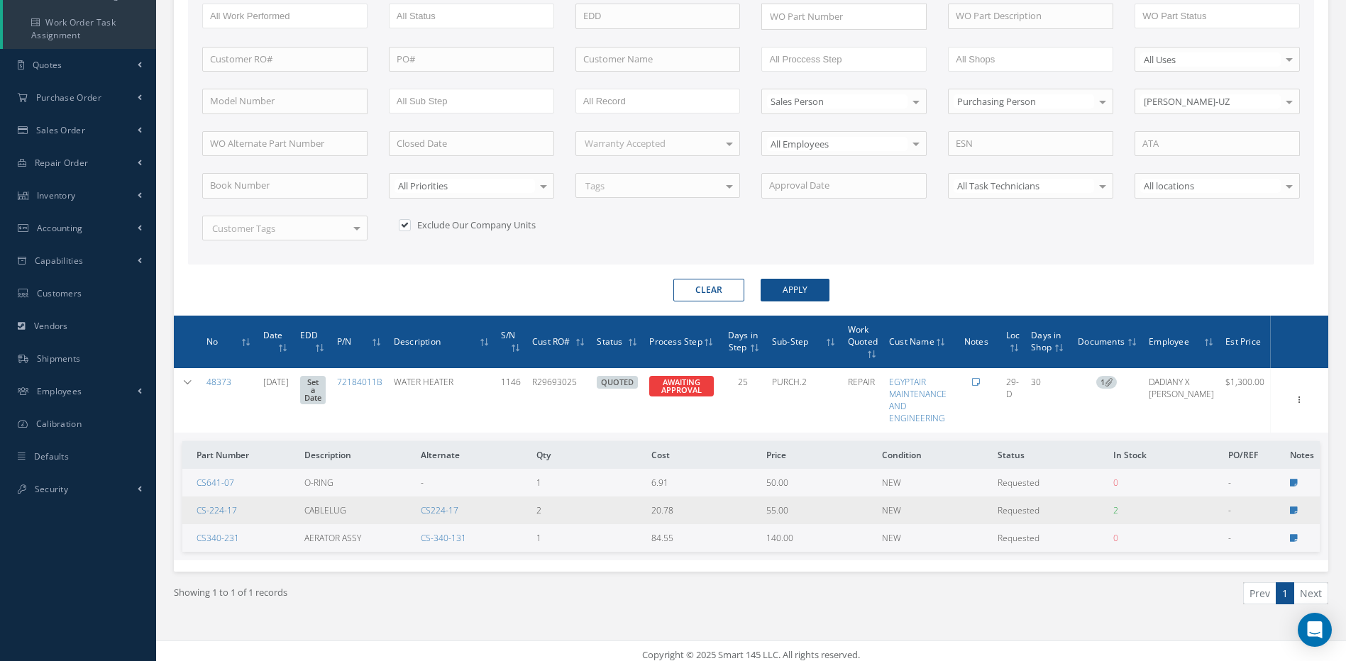
scroll to position [307, 0]
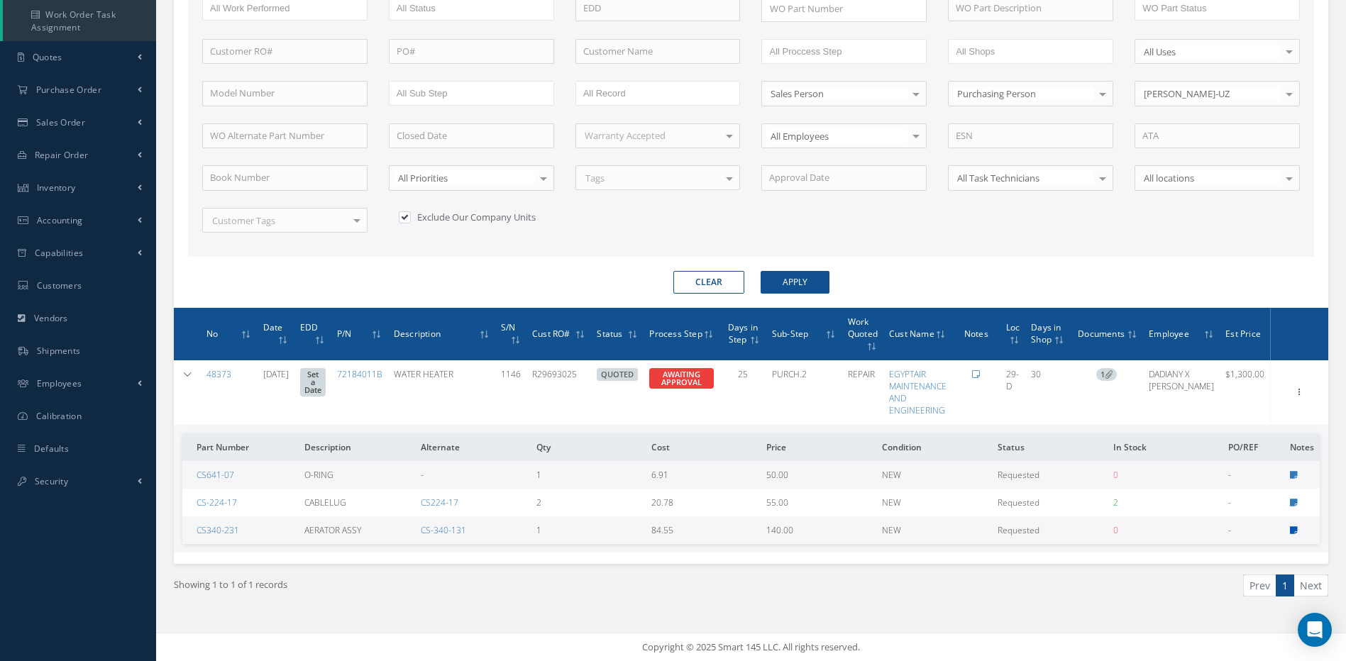
click at [1294, 529] on icon at bounding box center [1294, 531] width 8 height 9
type textarea "SATAIR/WAS"
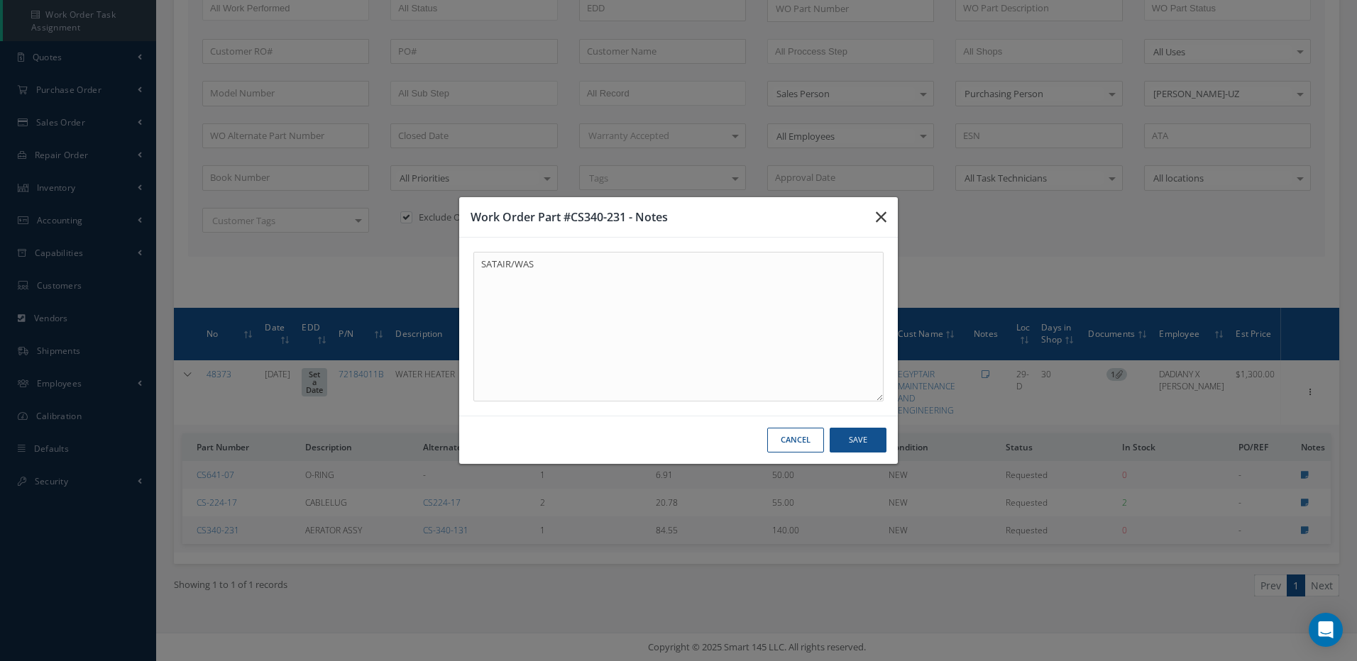
click at [881, 214] on icon "button" at bounding box center [881, 217] width 11 height 17
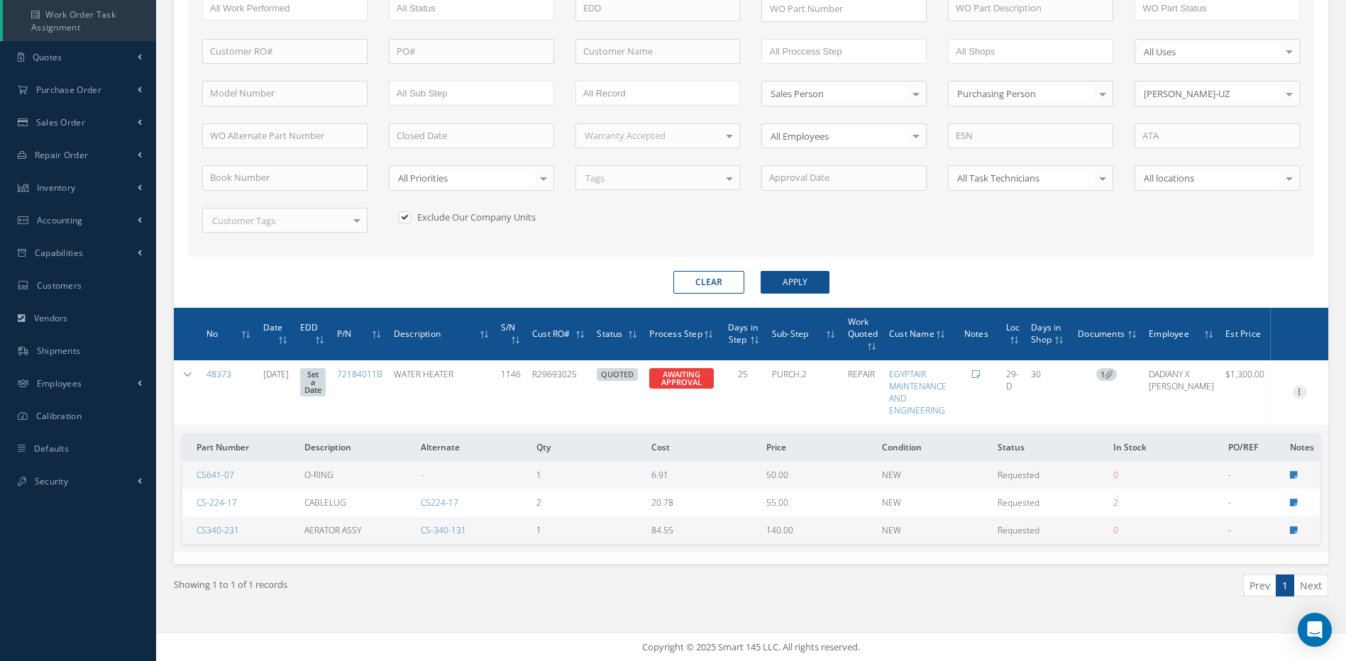
click at [1299, 388] on icon at bounding box center [1300, 390] width 14 height 11
click at [1207, 417] on link "Edit" at bounding box center [1235, 420] width 112 height 18
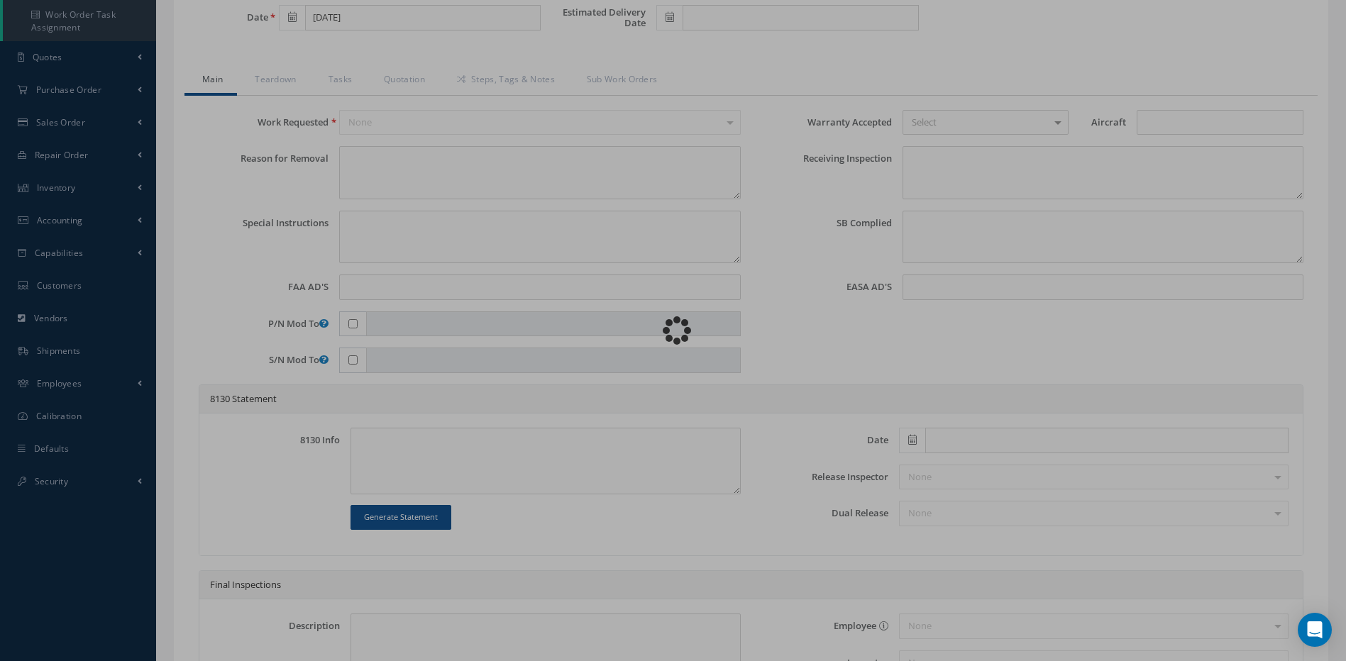
type input "72184011B"
type input "DR40"
type input "29-D"
type input "[DATE]"
type input "WATER HEATER"
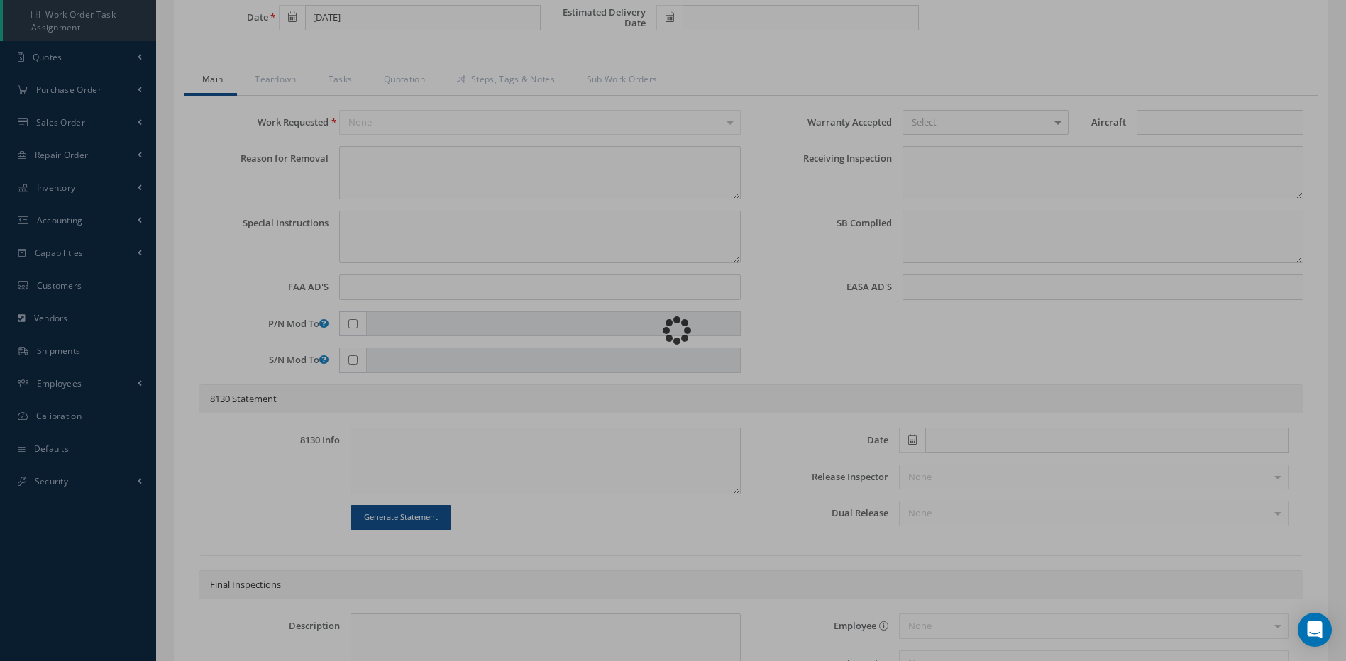
type input "R29693025"
type input "1146"
type textarea "NONE"
type textarea "PLEASE SEE R.O. FOR DETAILS"
type textarea "NO VISUAL DAMAGE"
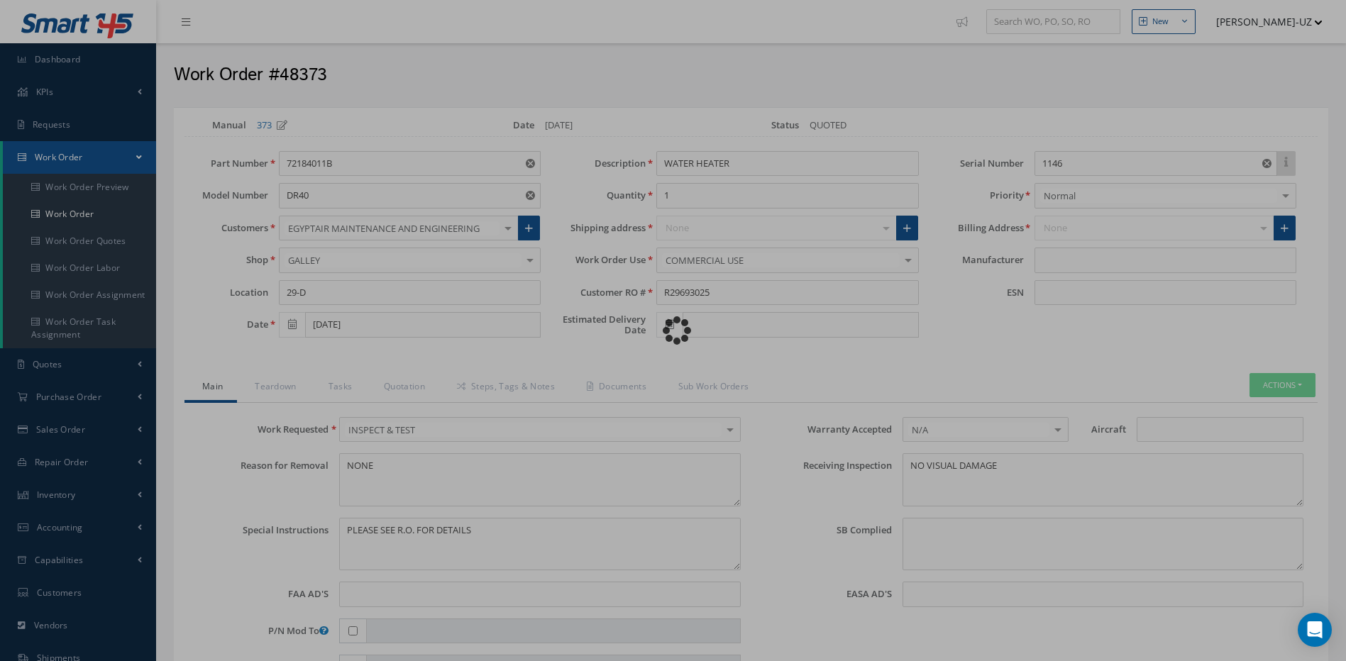
type input "B/E AEROSPACE"
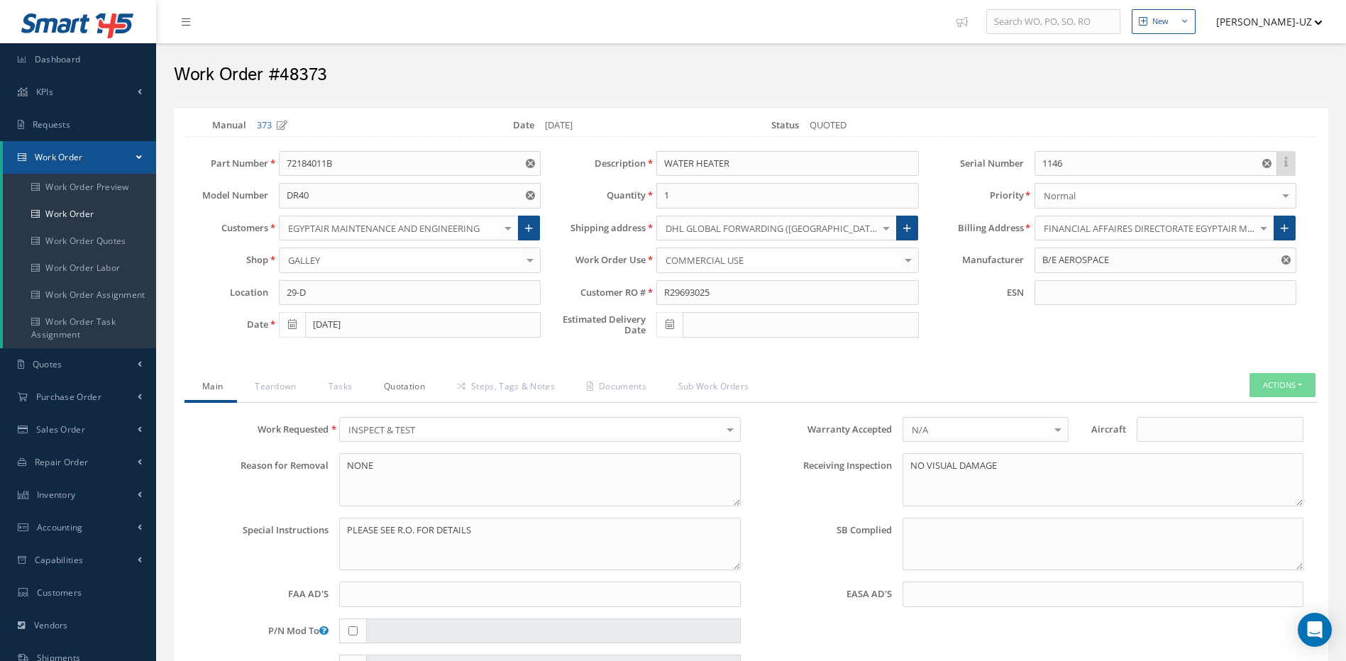
click at [403, 395] on link "Quotation" at bounding box center [402, 388] width 73 height 30
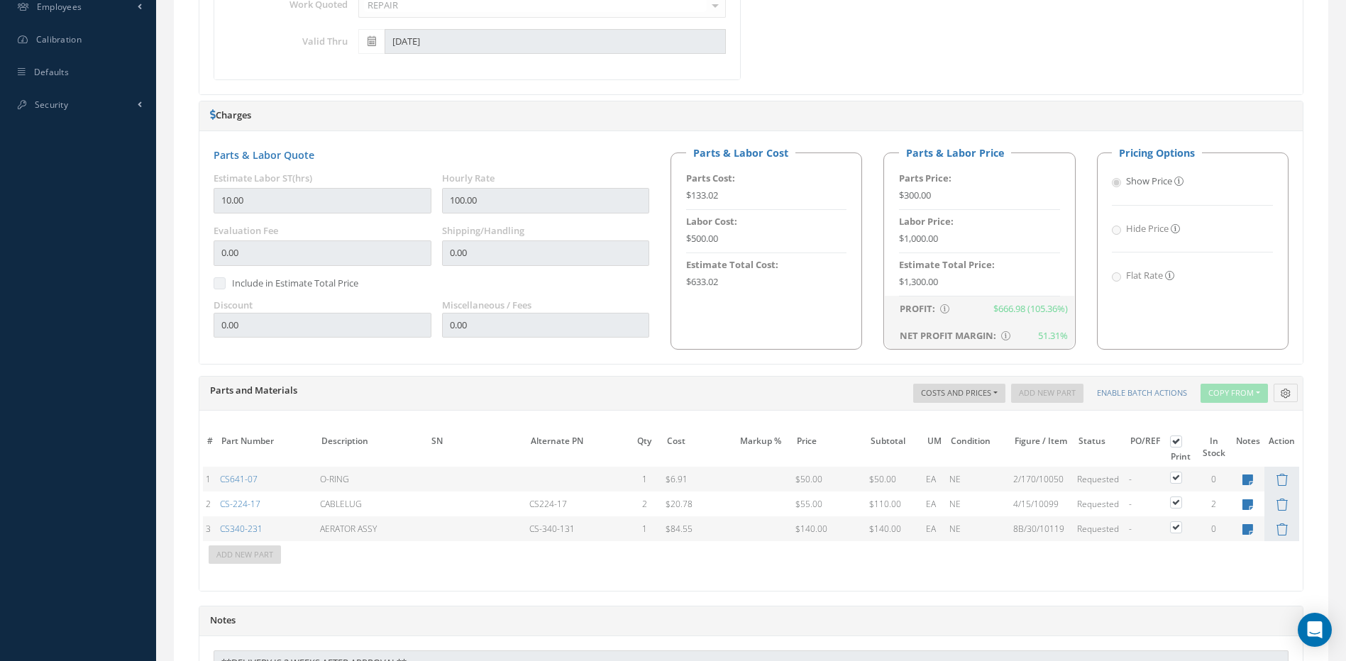
scroll to position [568, 0]
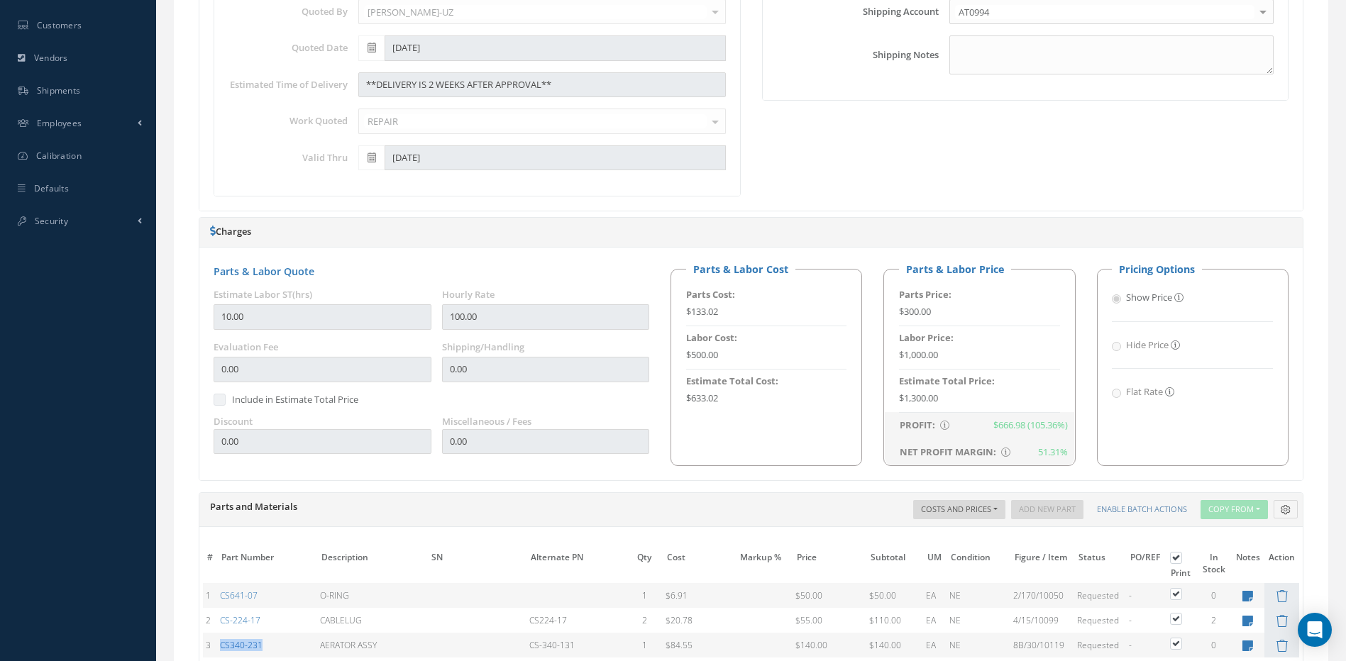
drag, startPoint x: 282, startPoint y: 642, endPoint x: 221, endPoint y: 641, distance: 61.0
click at [221, 641] on td "CS340-231" at bounding box center [267, 645] width 100 height 25
copy link "CS340-231"
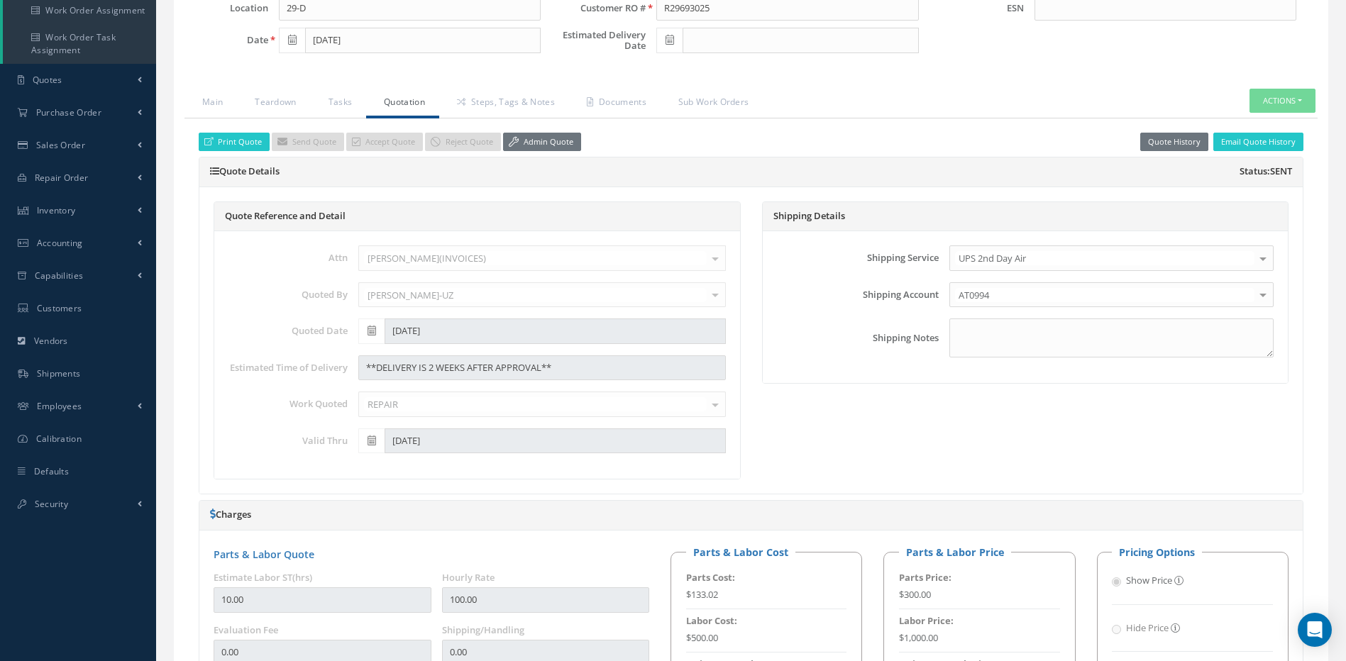
scroll to position [244, 0]
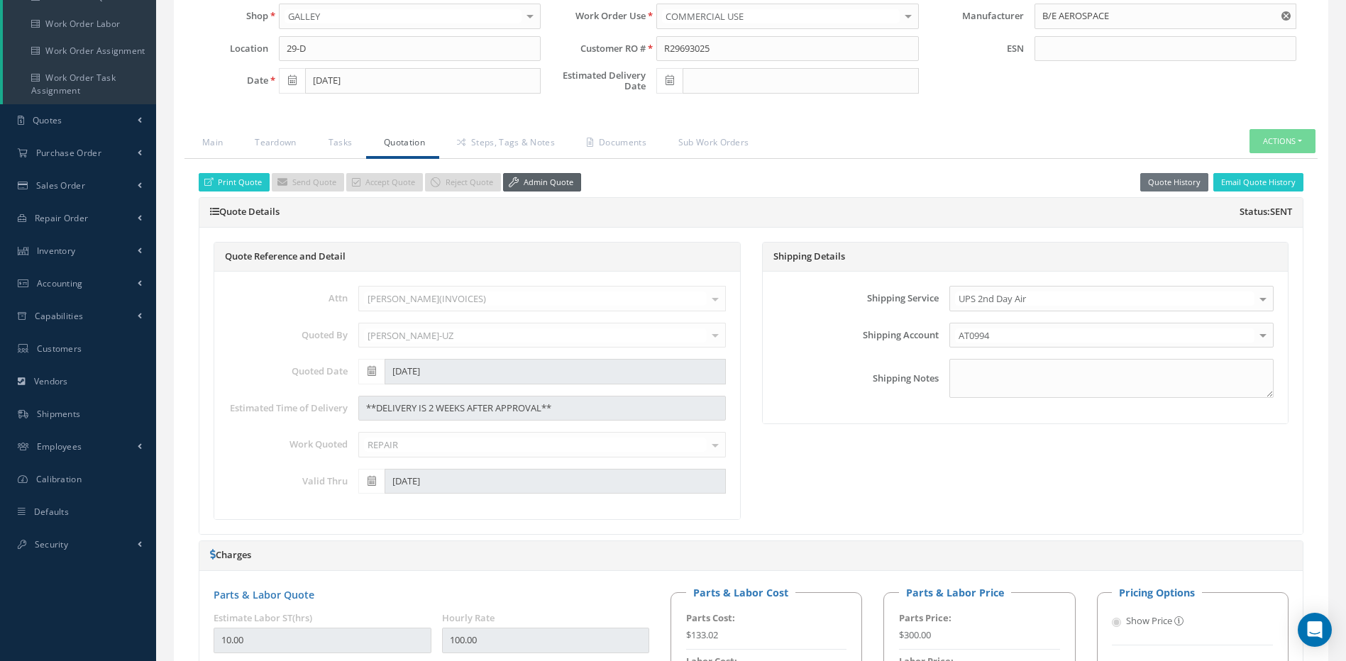
drag, startPoint x: 521, startPoint y: 180, endPoint x: 524, endPoint y: 191, distance: 11.9
click at [521, 180] on link "Admin Quote" at bounding box center [542, 182] width 78 height 19
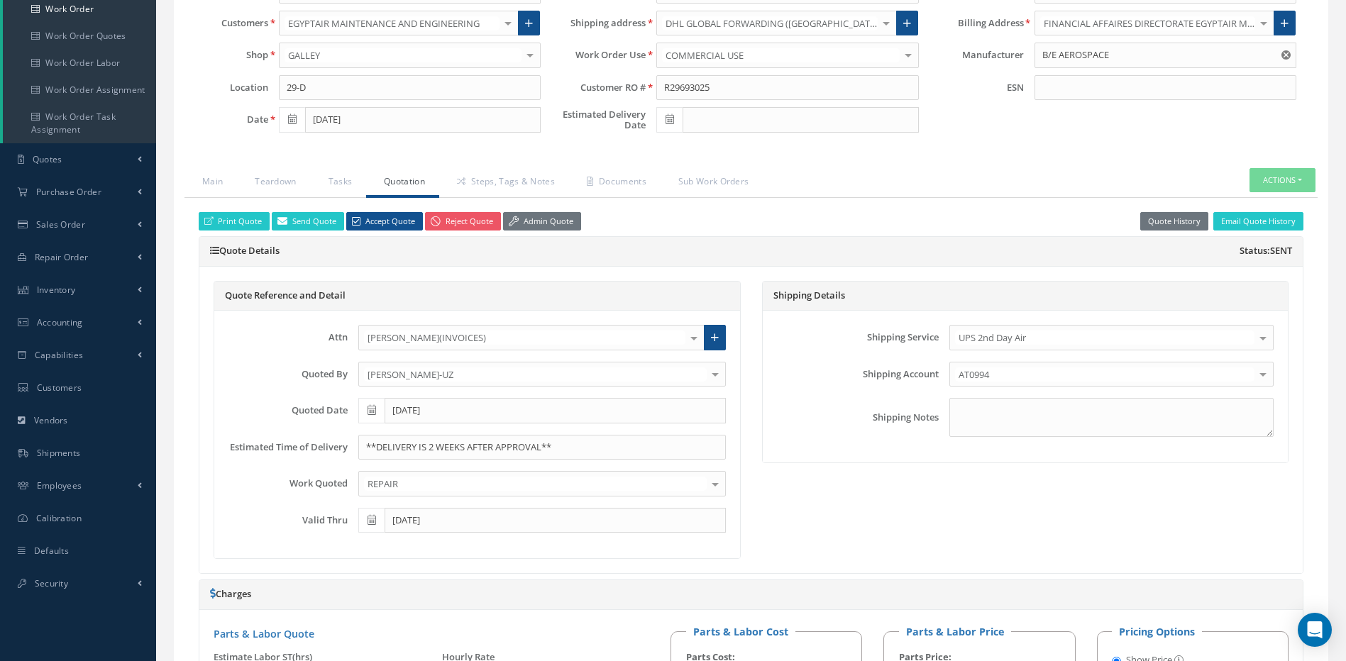
scroll to position [426, 0]
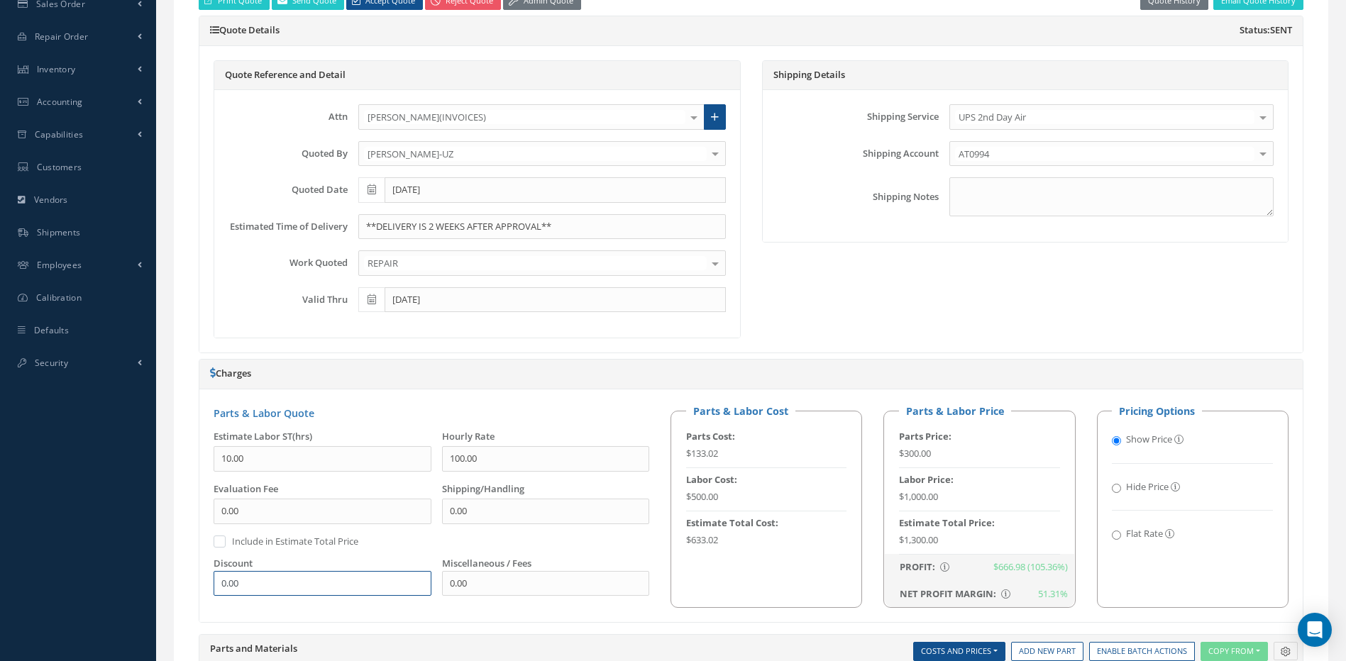
drag, startPoint x: 285, startPoint y: 581, endPoint x: 210, endPoint y: 579, distance: 74.5
click at [214, 580] on input "0.00" at bounding box center [323, 584] width 218 height 26
drag, startPoint x: 299, startPoint y: 583, endPoint x: 199, endPoint y: 585, distance: 100.1
click at [199, 585] on div "Charges Parts & Labor Quote Estimate Labor ST(hrs) 10.00 Hourly Rate 100.00 Eva…" at bounding box center [751, 491] width 1105 height 264
type input "1"
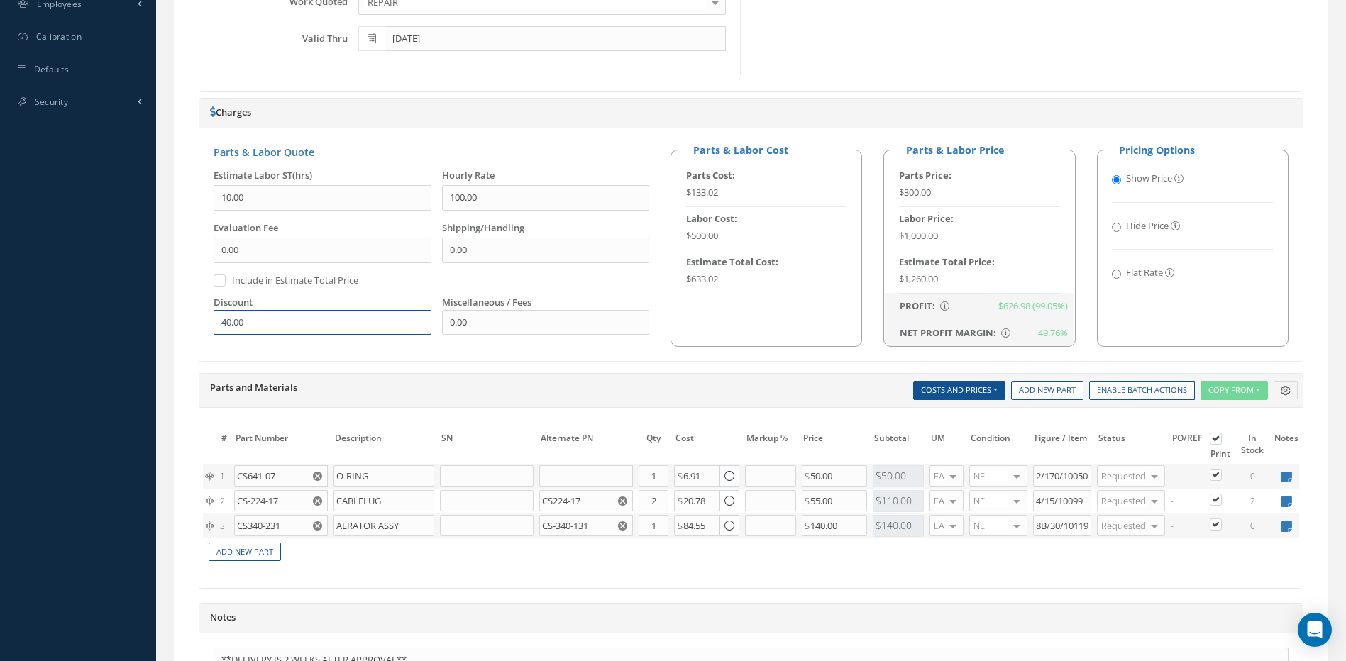
scroll to position [893, 0]
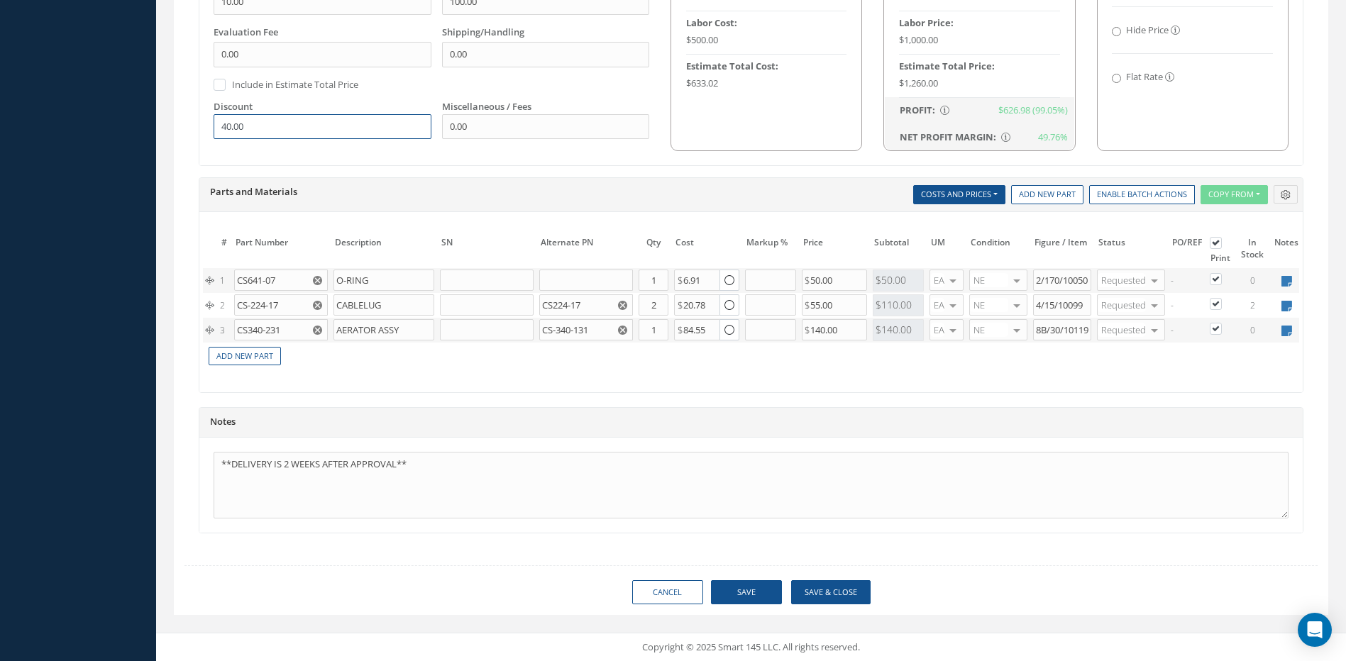
type input "40.00"
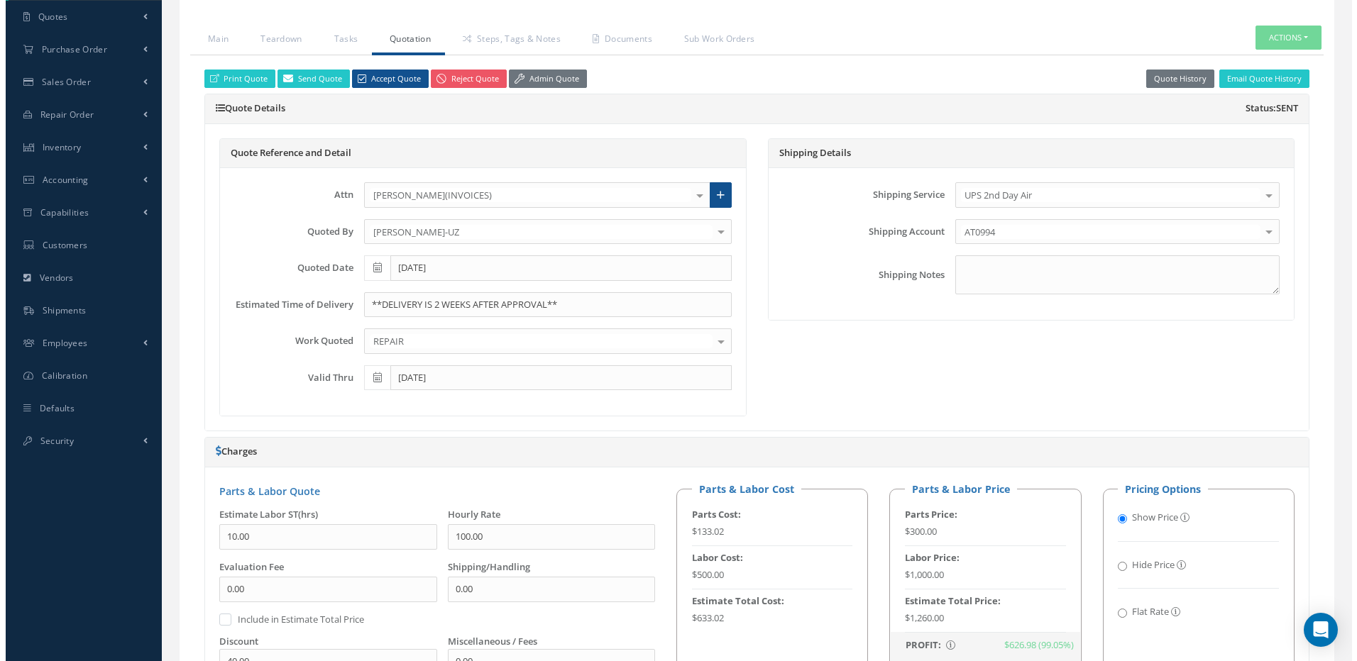
scroll to position [326, 0]
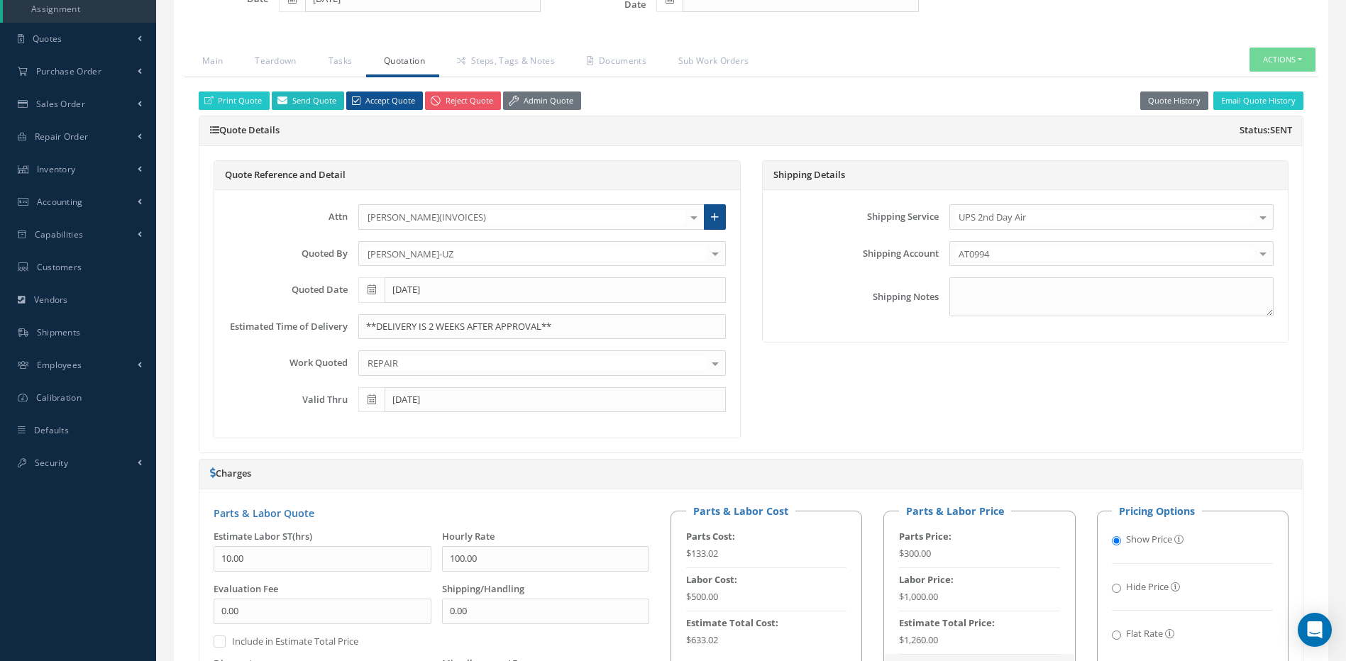
click at [292, 97] on link "Send Quote" at bounding box center [308, 101] width 72 height 19
type input "Quote for RO R29693025, WO 48373"
type textarea "Dear, Please find attached your Quote for RO R29693025. Please feel free to con…"
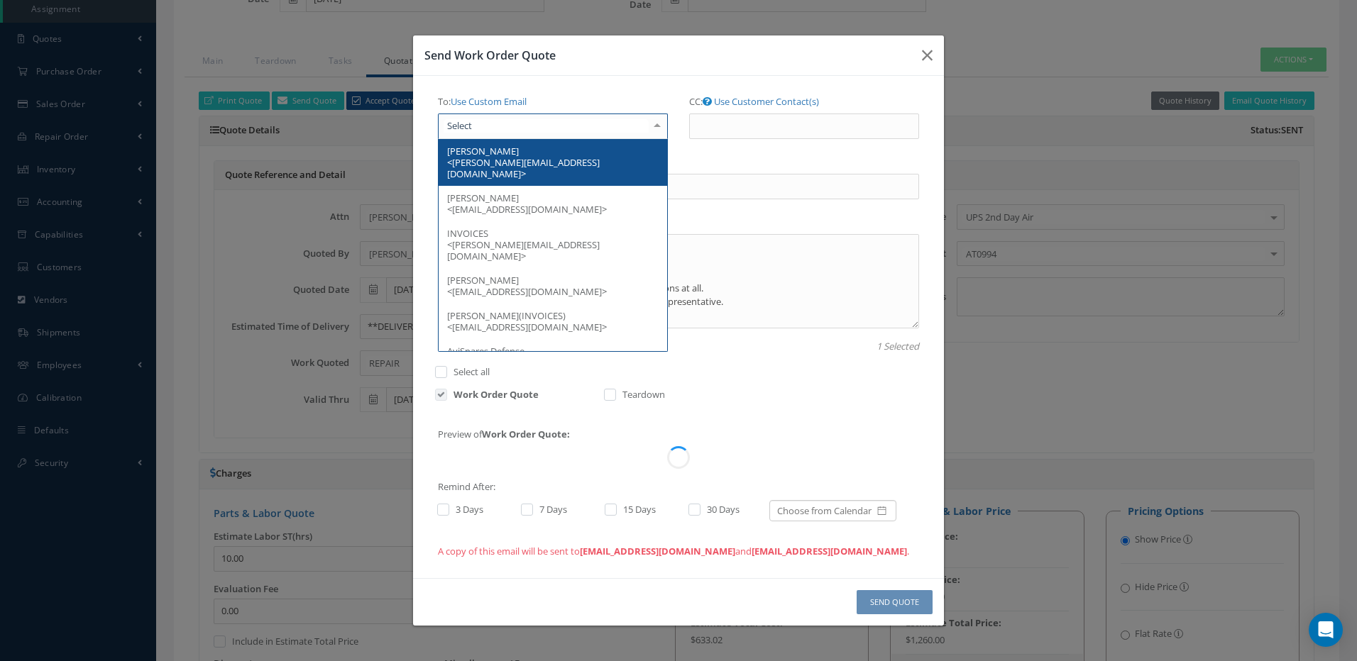
click at [565, 133] on div at bounding box center [553, 127] width 230 height 26
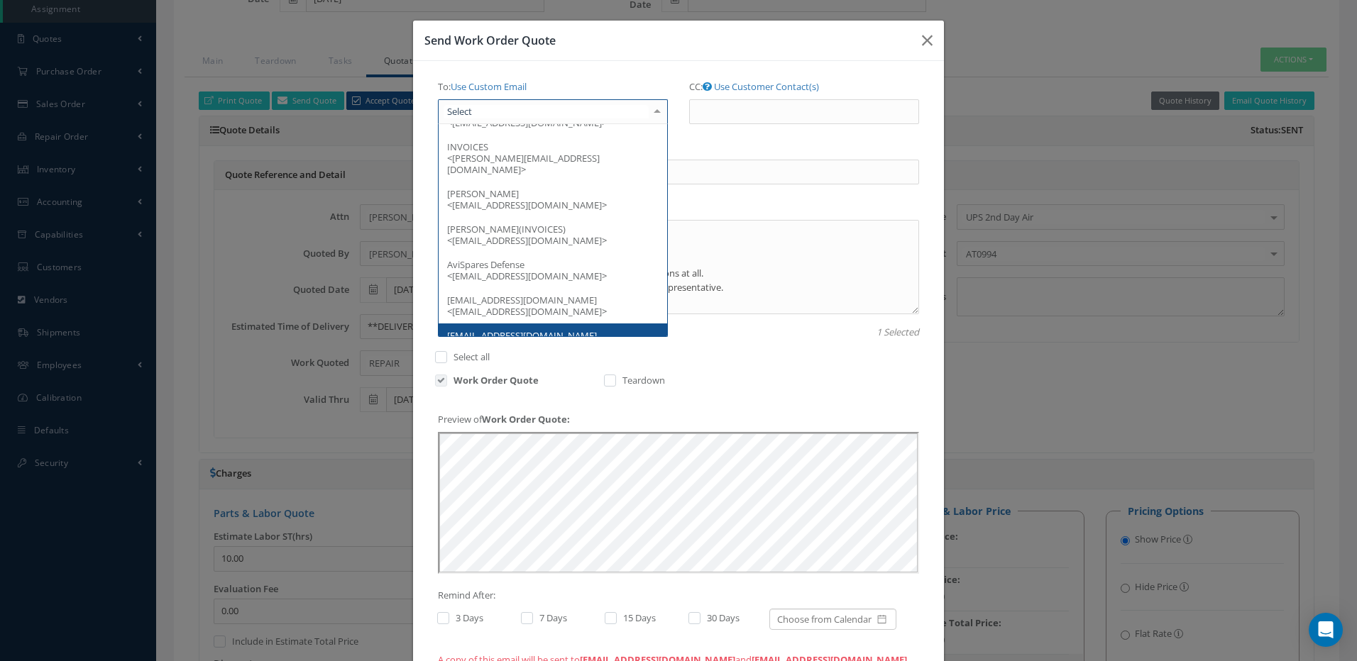
scroll to position [0, 0]
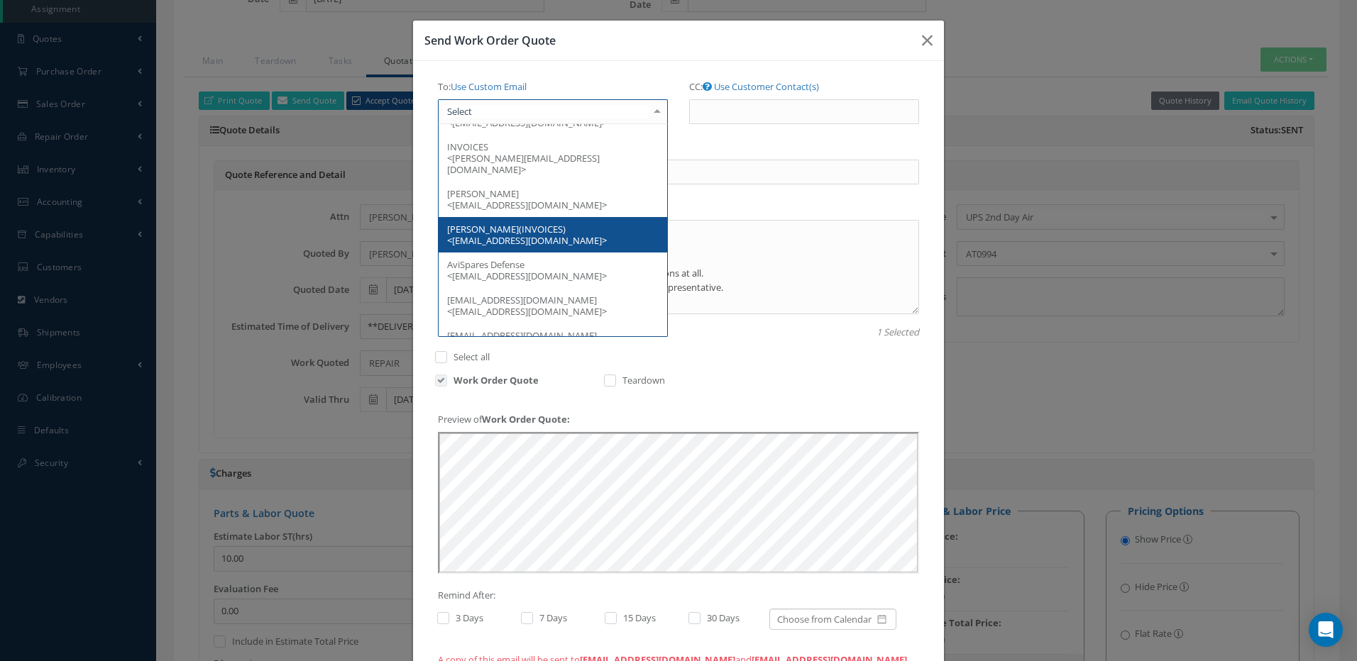
click at [485, 223] on span "Mostafa Mamdoh(INVOICES) <mostafa_mamdoh@egyptair.com>" at bounding box center [527, 235] width 160 height 24
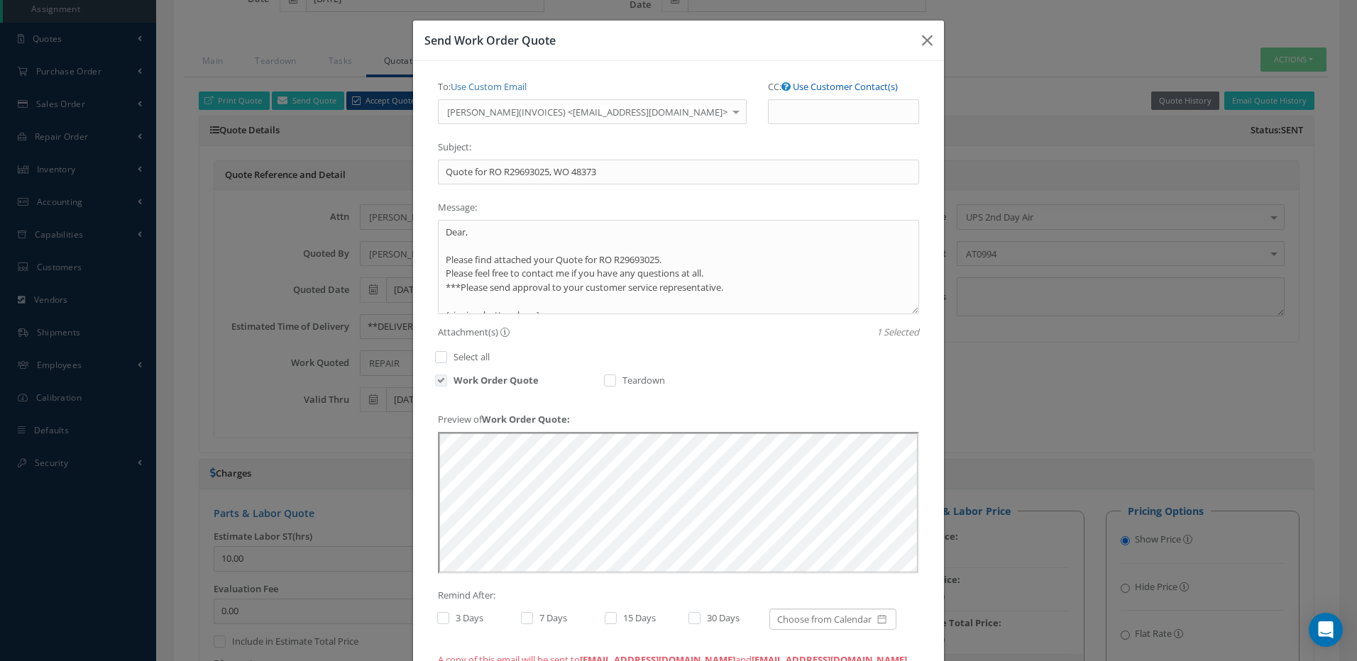
click at [847, 87] on link "Use Customer Contact(s)" at bounding box center [845, 86] width 105 height 13
click at [816, 109] on ul at bounding box center [843, 111] width 151 height 25
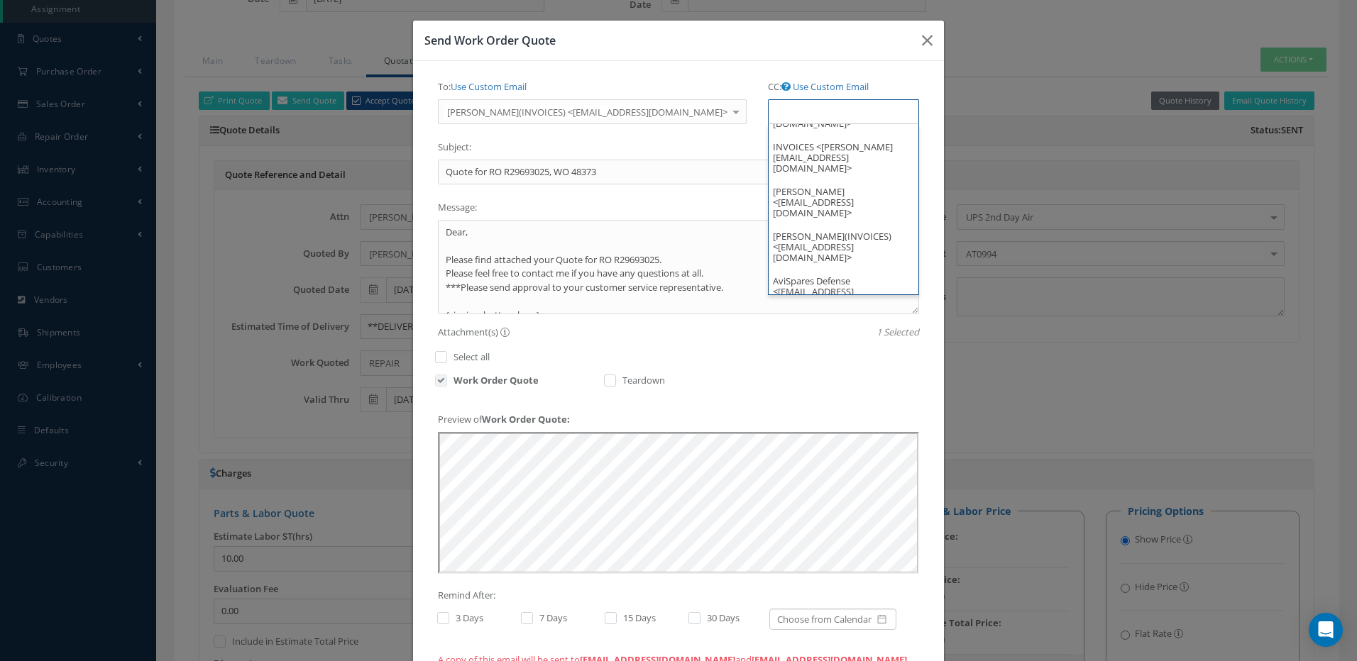
scroll to position [77, 0]
click at [448, 618] on label at bounding box center [450, 618] width 4 height 13
click at [441, 618] on input "checkbox" at bounding box center [441, 619] width 9 height 9
checkbox input "true"
type input "Select"
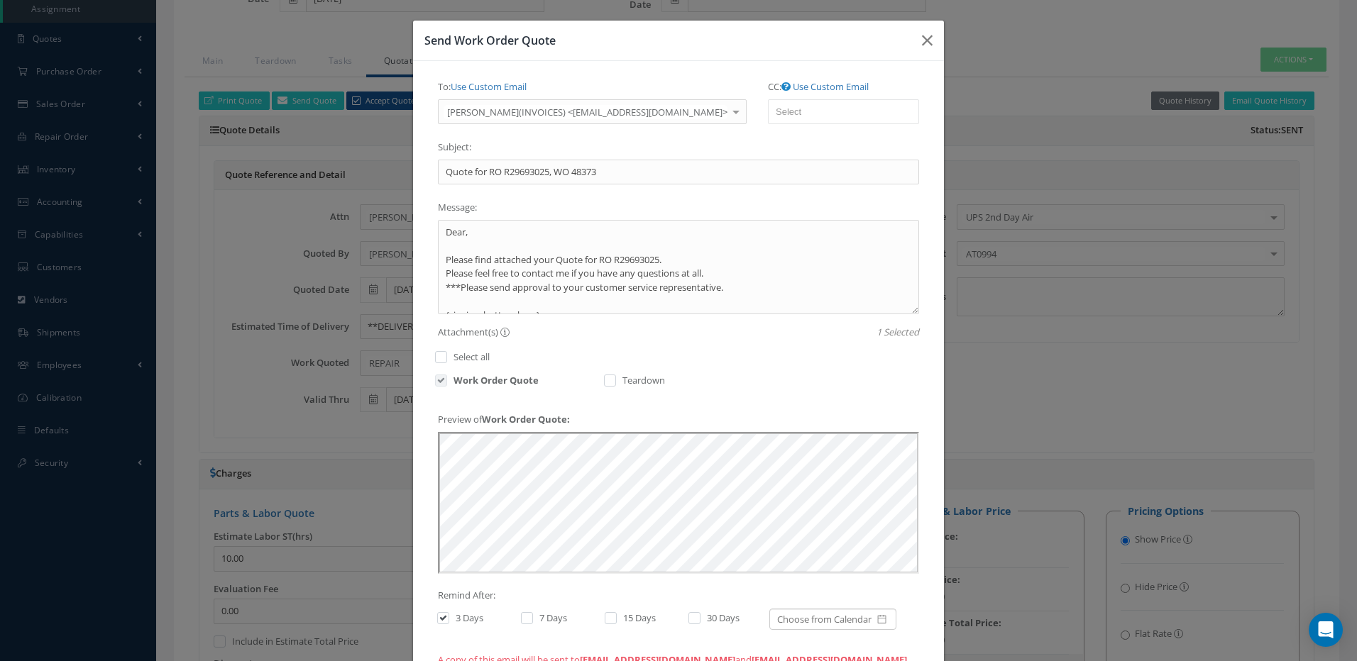
click at [532, 615] on label at bounding box center [534, 618] width 4 height 13
click at [521, 615] on input "checkbox" at bounding box center [525, 619] width 9 height 9
checkbox input "true"
click at [616, 615] on label at bounding box center [618, 618] width 4 height 13
click at [605, 615] on input "checkbox" at bounding box center [609, 619] width 9 height 9
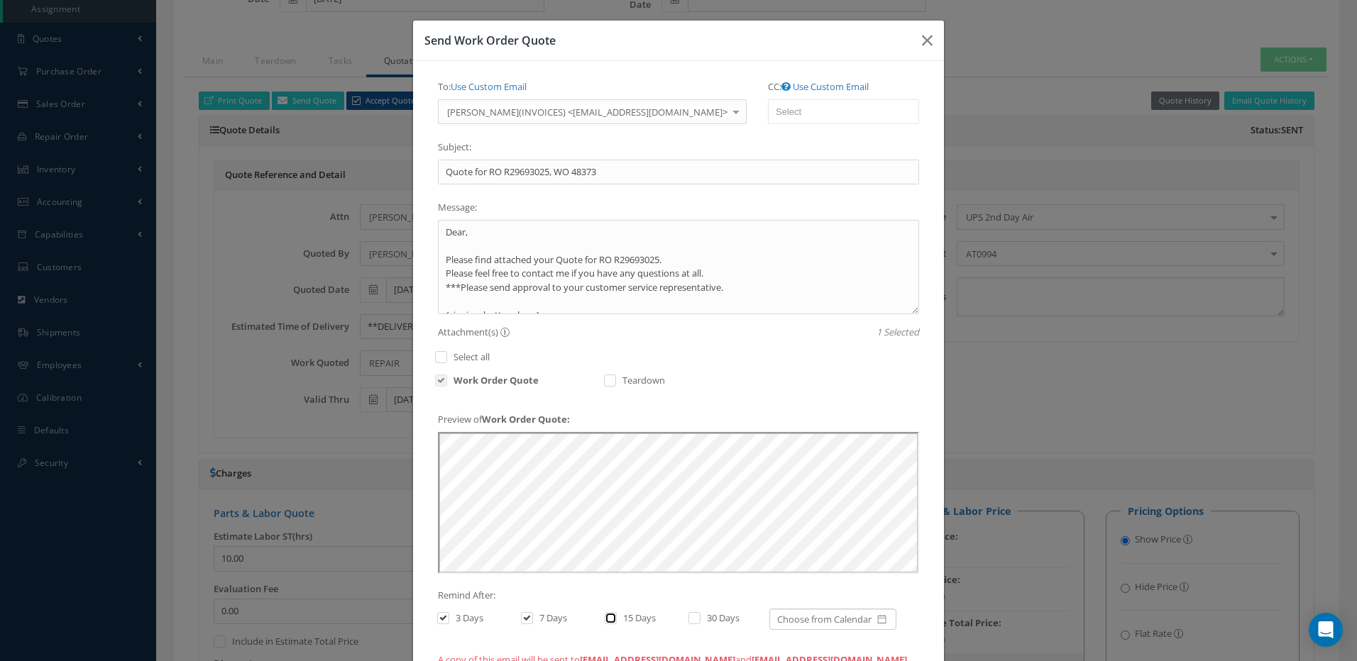
checkbox input "true"
click at [700, 618] on label at bounding box center [702, 618] width 4 height 13
click at [691, 618] on input "checkbox" at bounding box center [692, 619] width 9 height 9
checkbox input "true"
click at [553, 258] on textarea "Dear, Please find attached your Quote for RO R29693025. Please feel free to con…" at bounding box center [678, 267] width 481 height 94
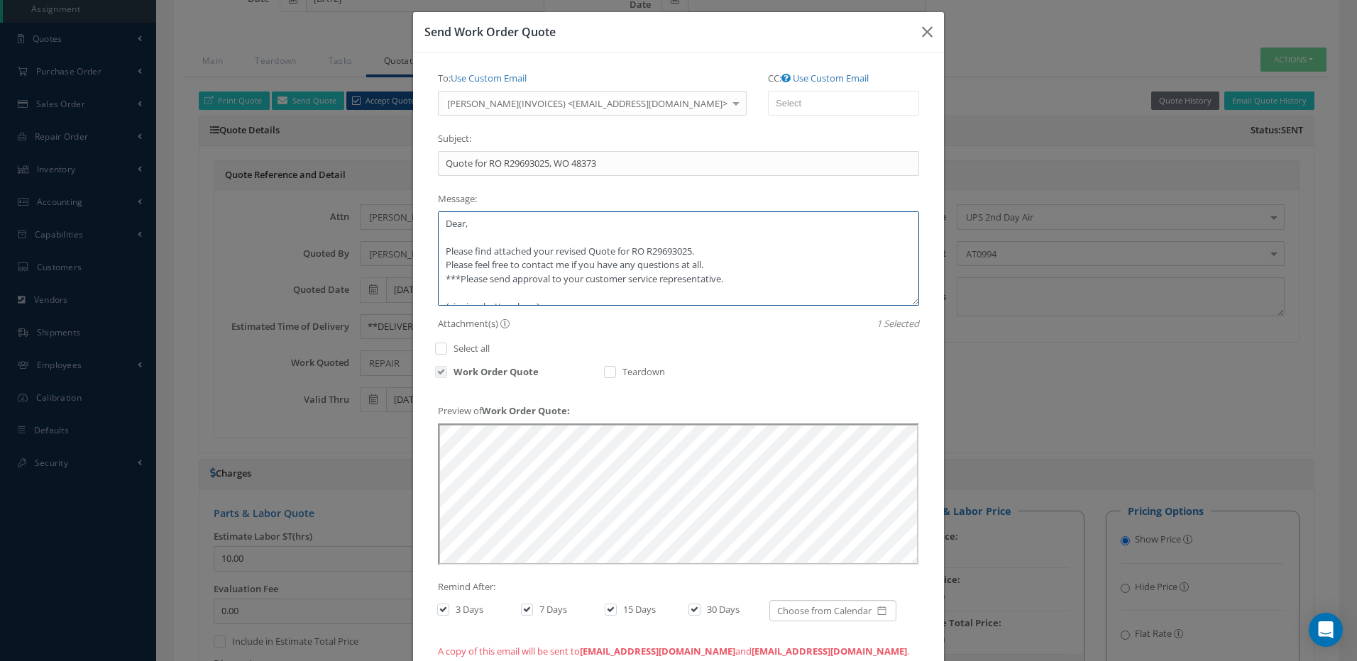
scroll to position [0, 0]
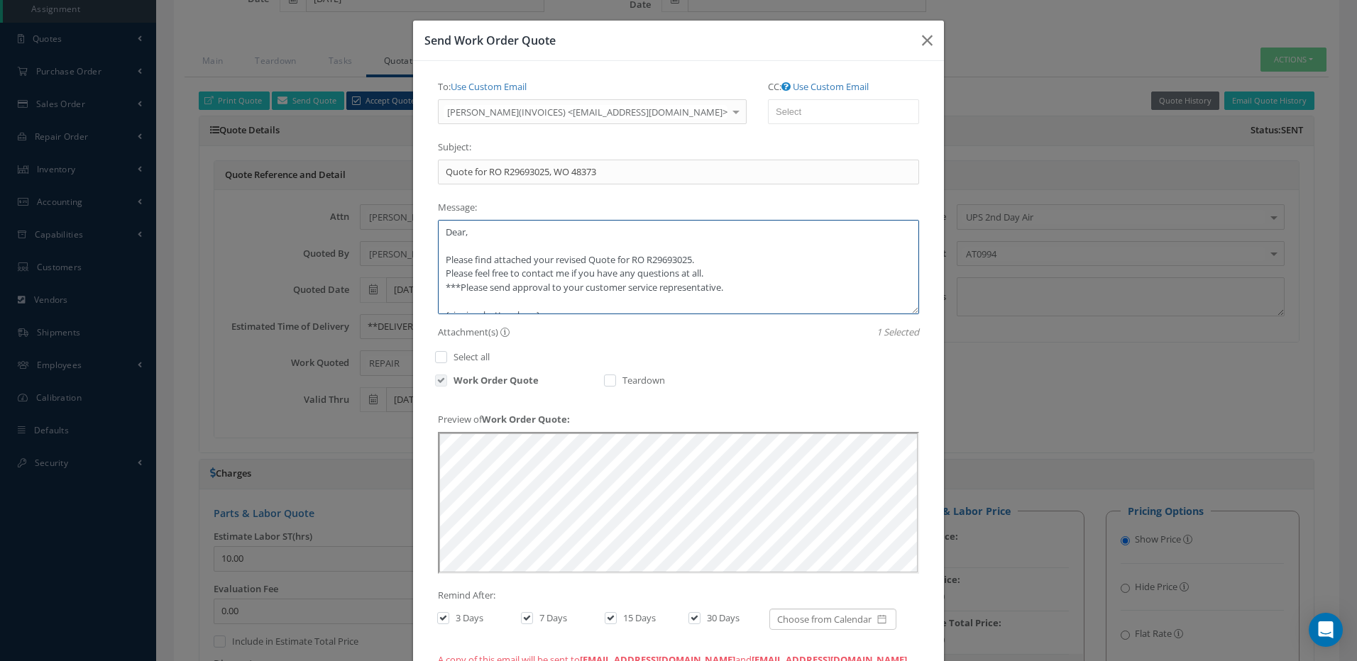
type textarea "Dear, Please find attached your revised Quote for RO R29693025. Please feel fre…"
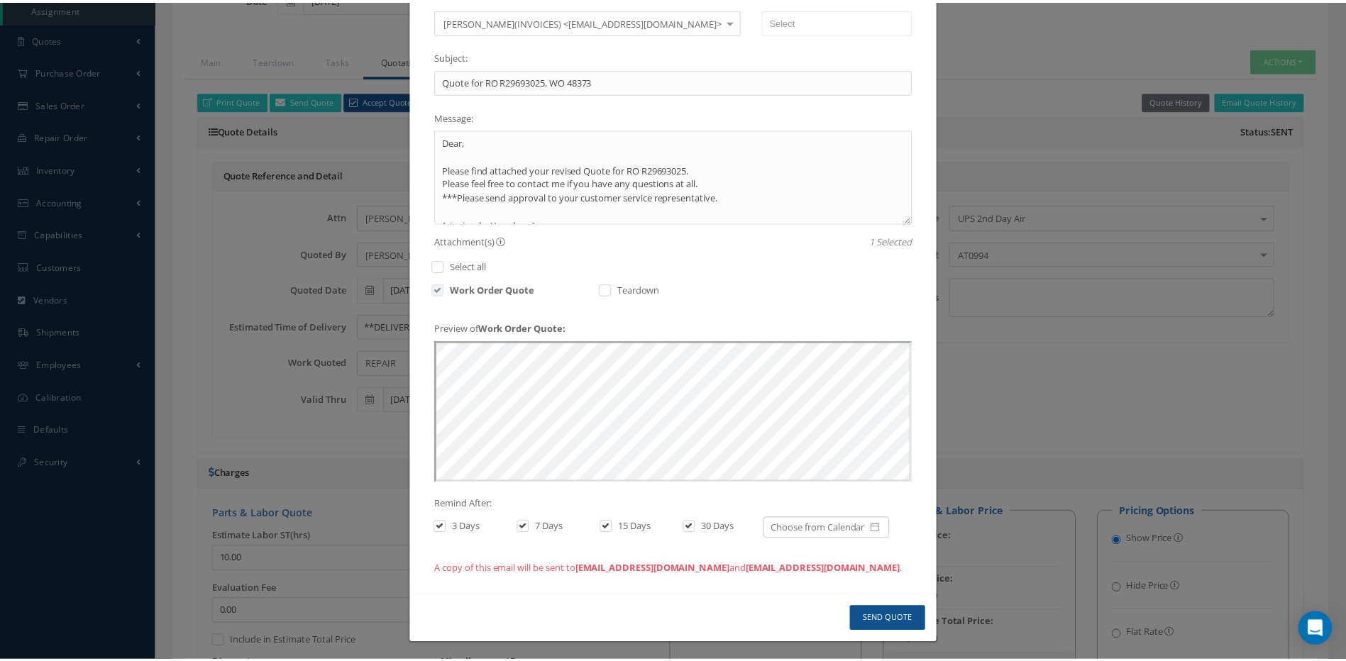
scroll to position [94, 0]
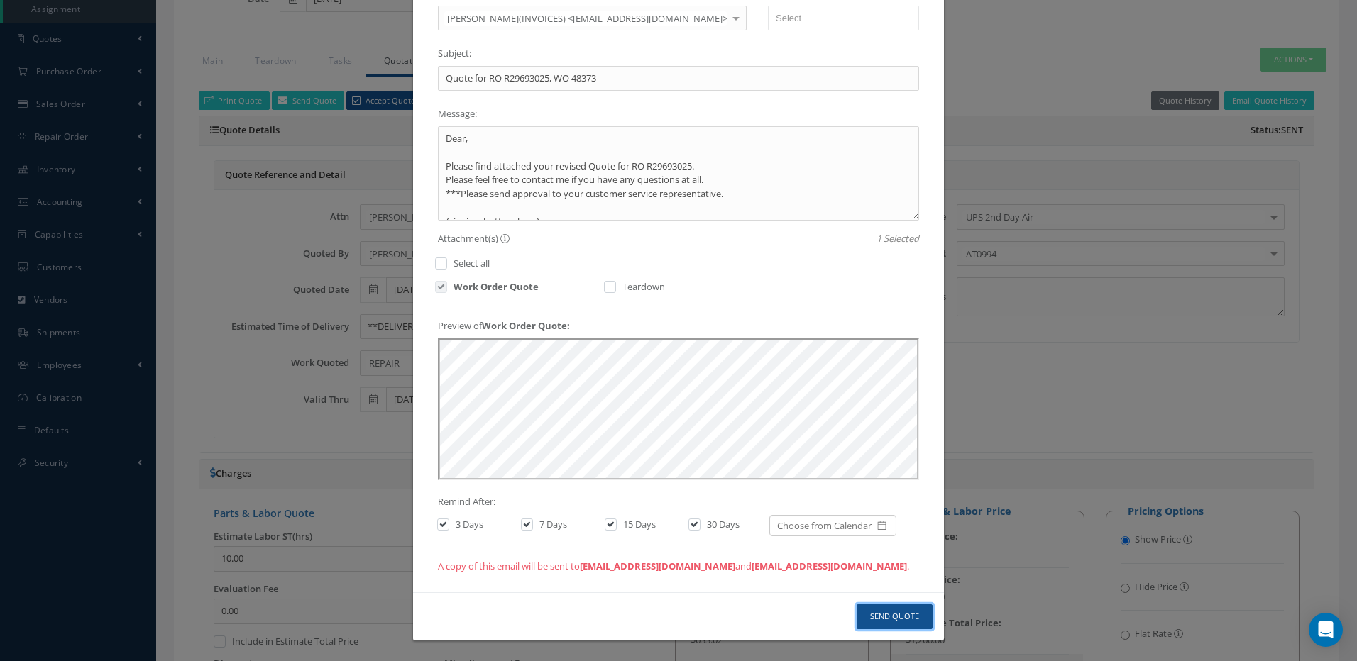
click at [896, 617] on button "Send Quote" at bounding box center [895, 617] width 76 height 25
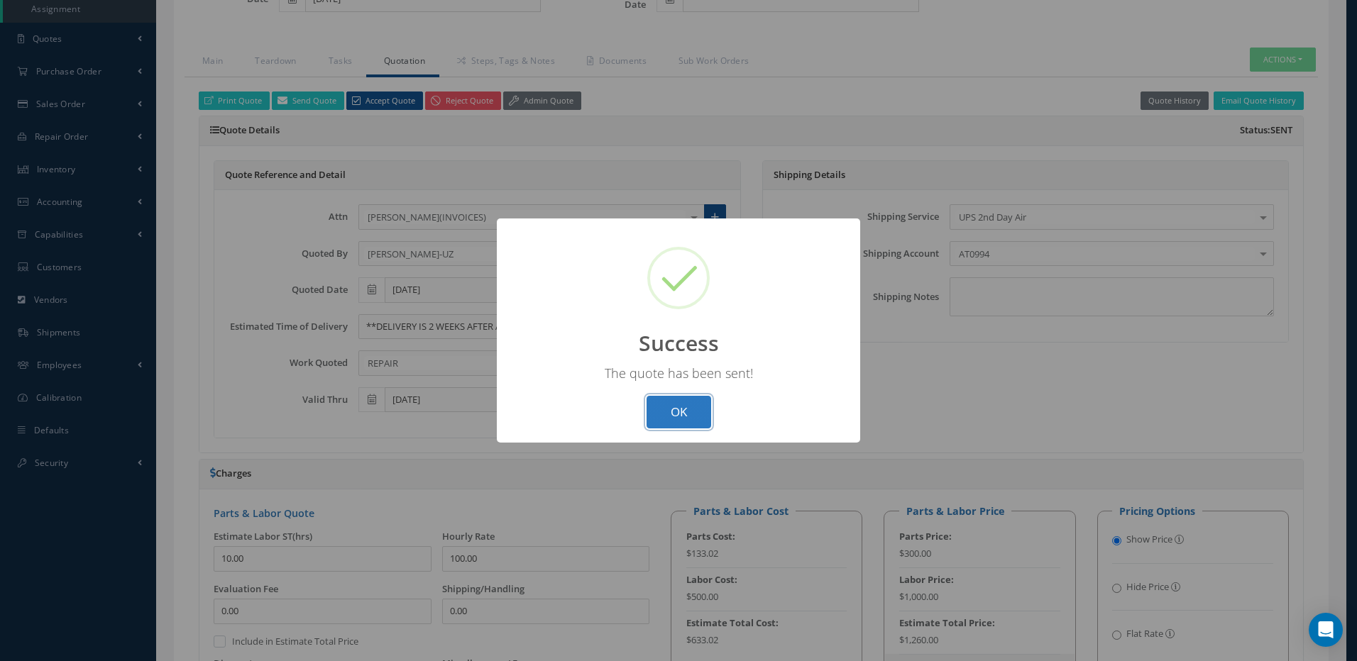
click at [678, 406] on button "OK" at bounding box center [678, 412] width 65 height 33
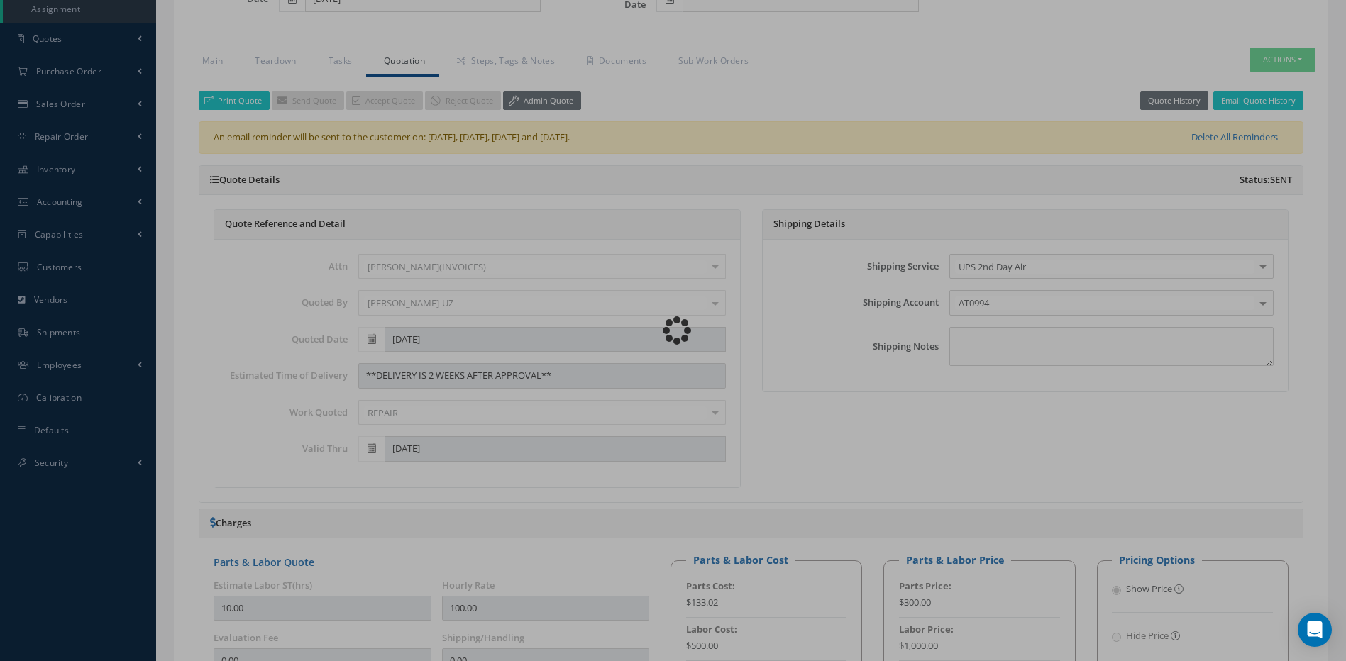
type input "B/E AEROSPACE"
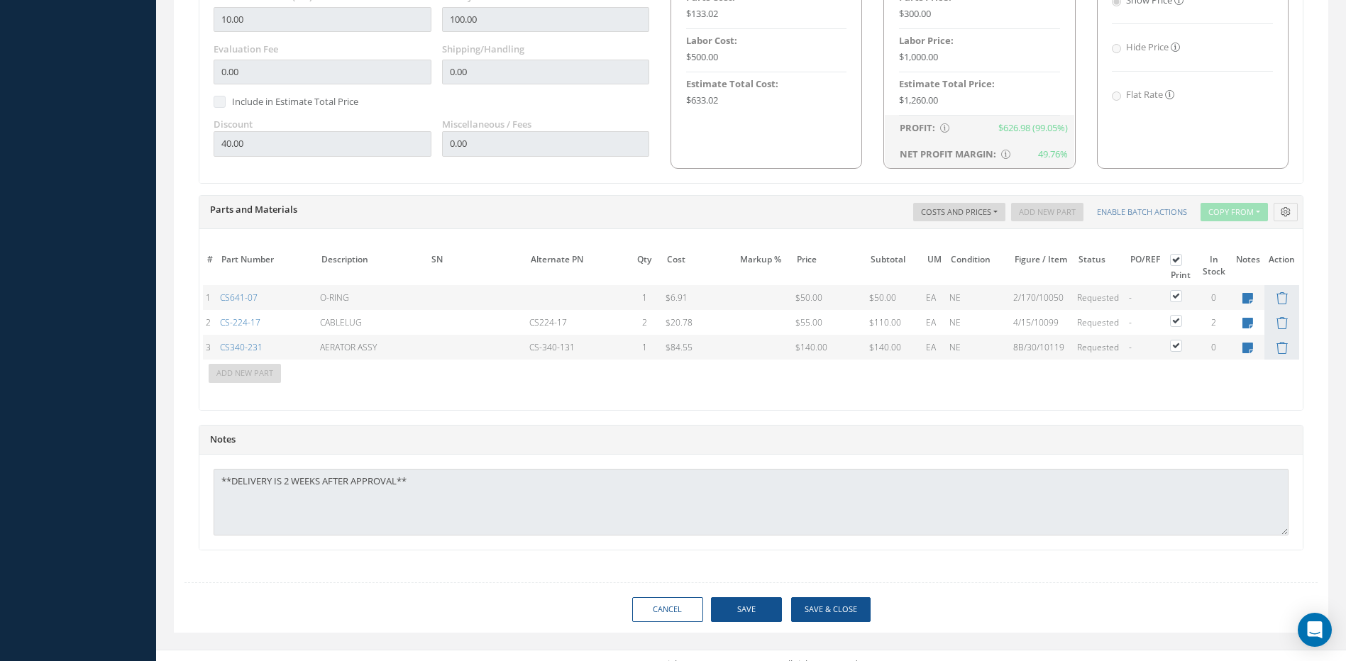
scroll to position [932, 0]
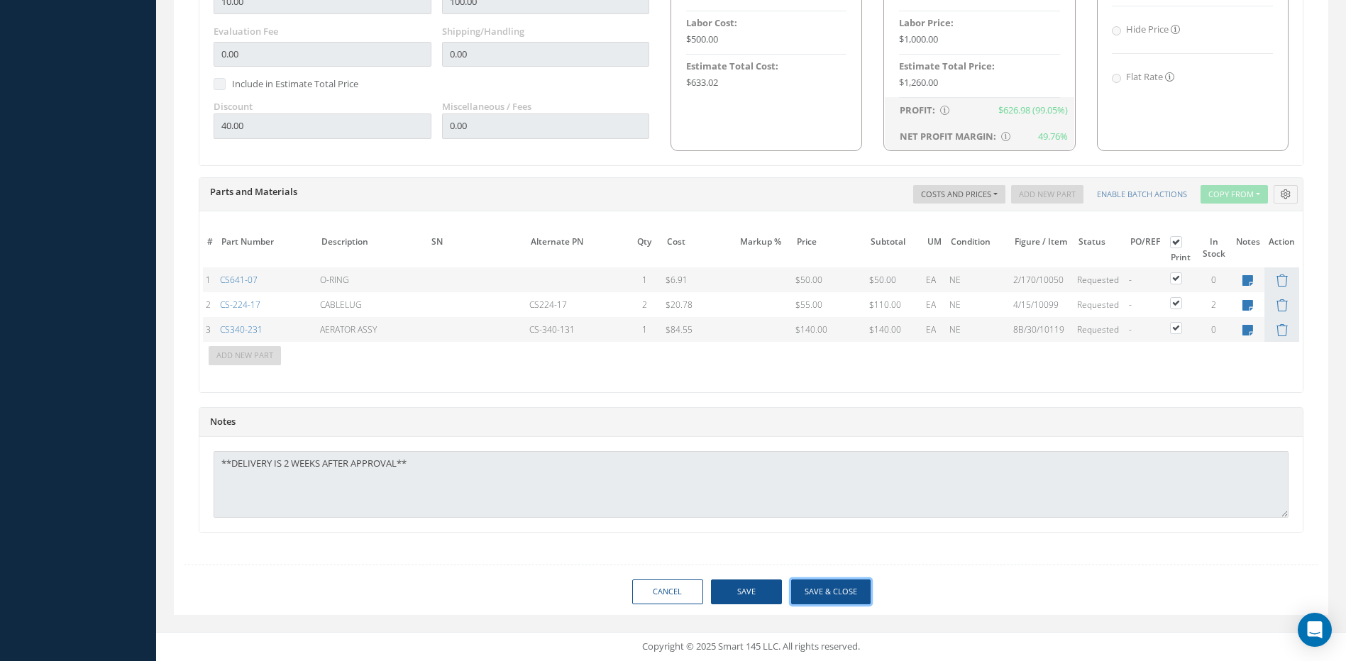
click at [846, 586] on button "Save & Close" at bounding box center [830, 592] width 79 height 25
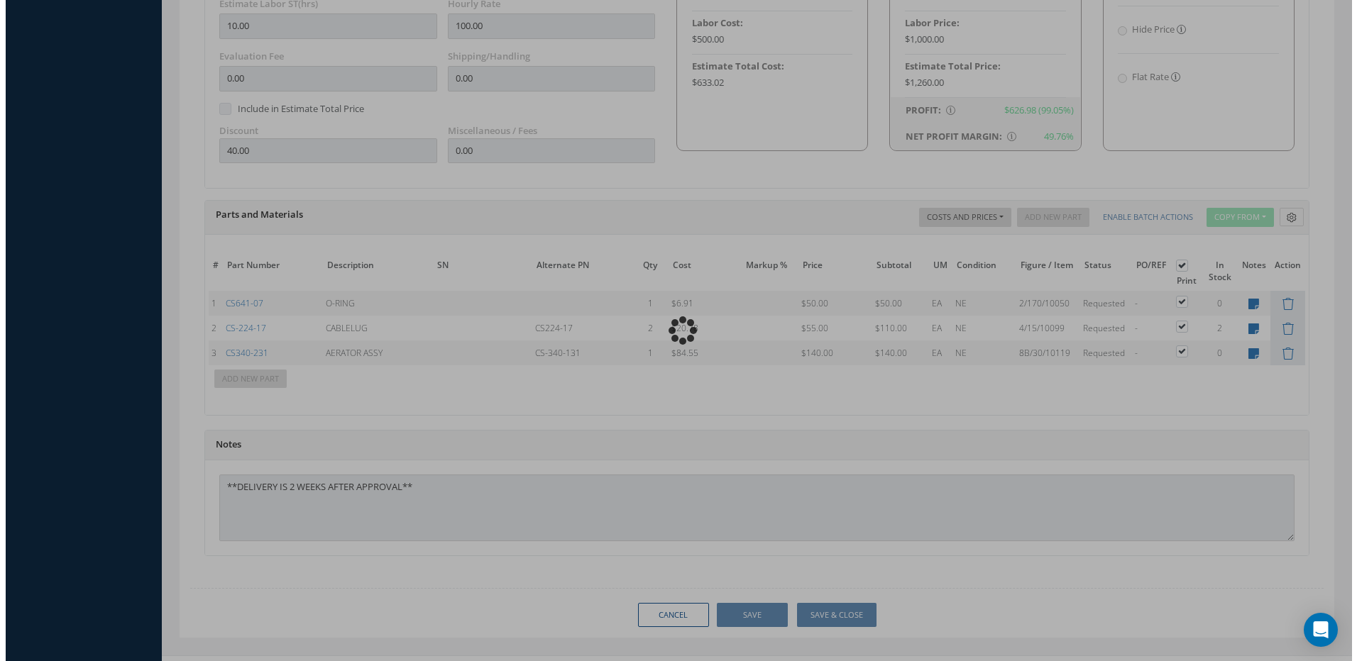
scroll to position [955, 0]
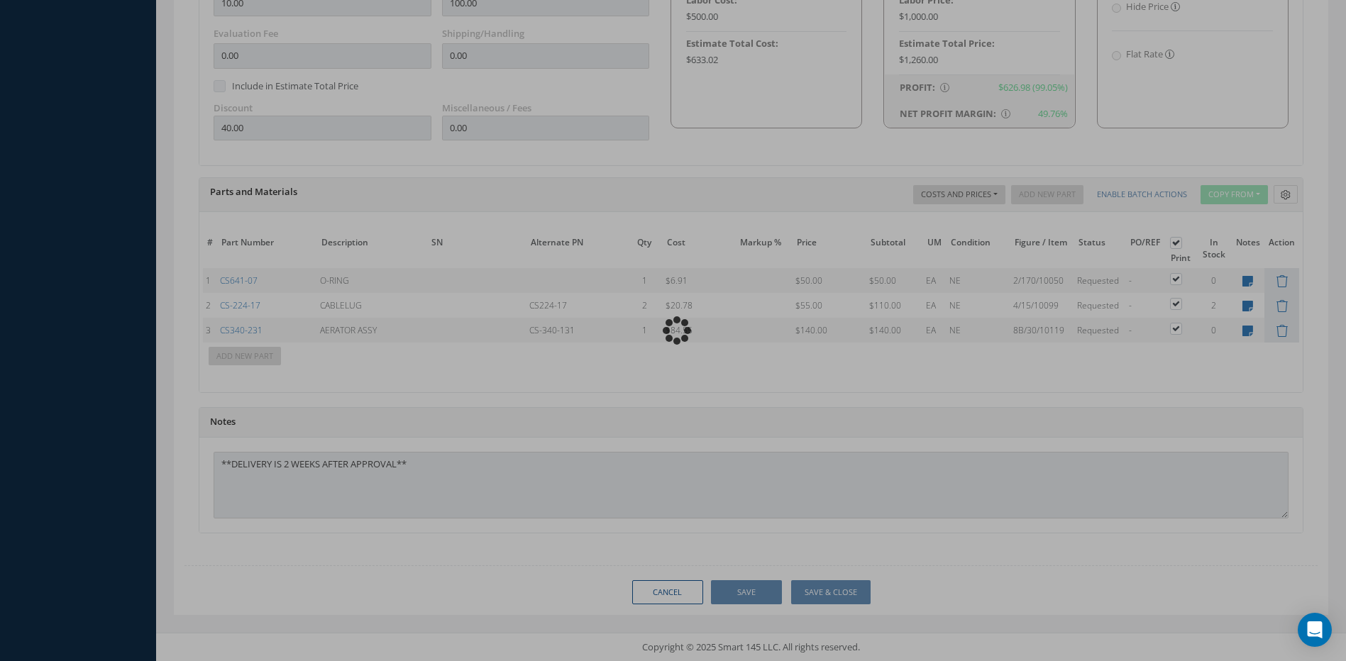
type input "B/E AEROSPACE"
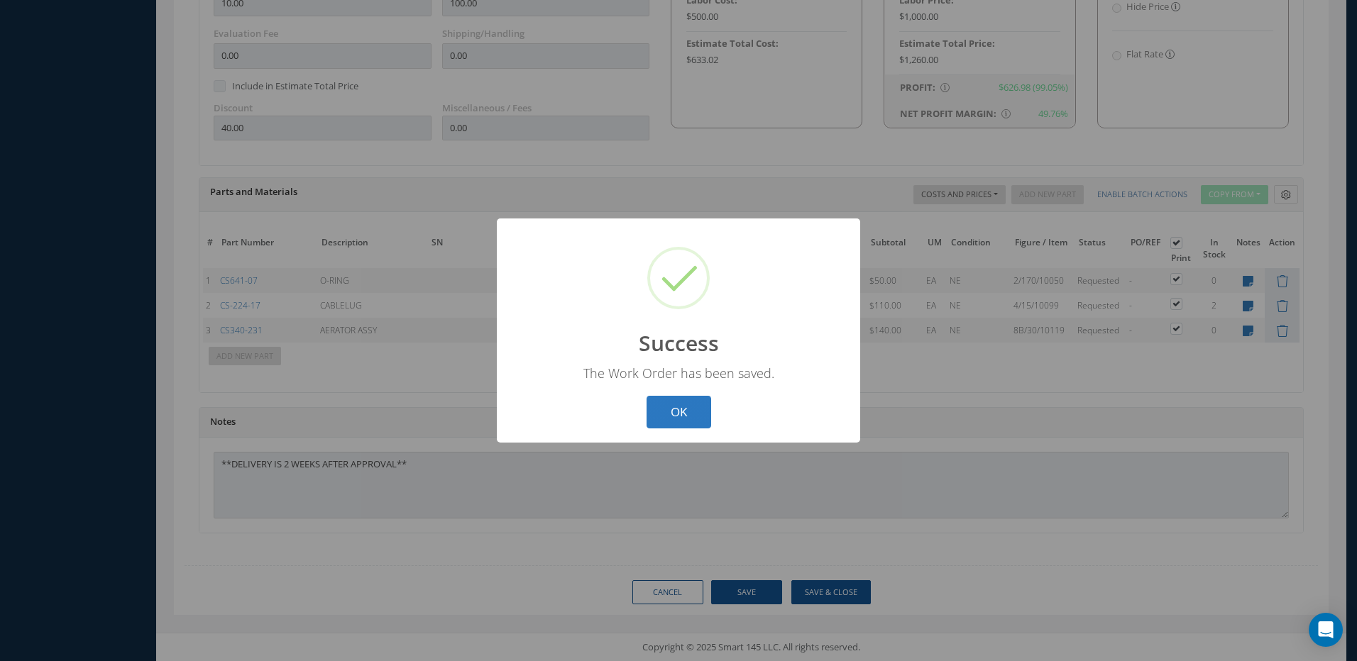
click at [689, 412] on button "OK" at bounding box center [678, 412] width 65 height 33
select select "25"
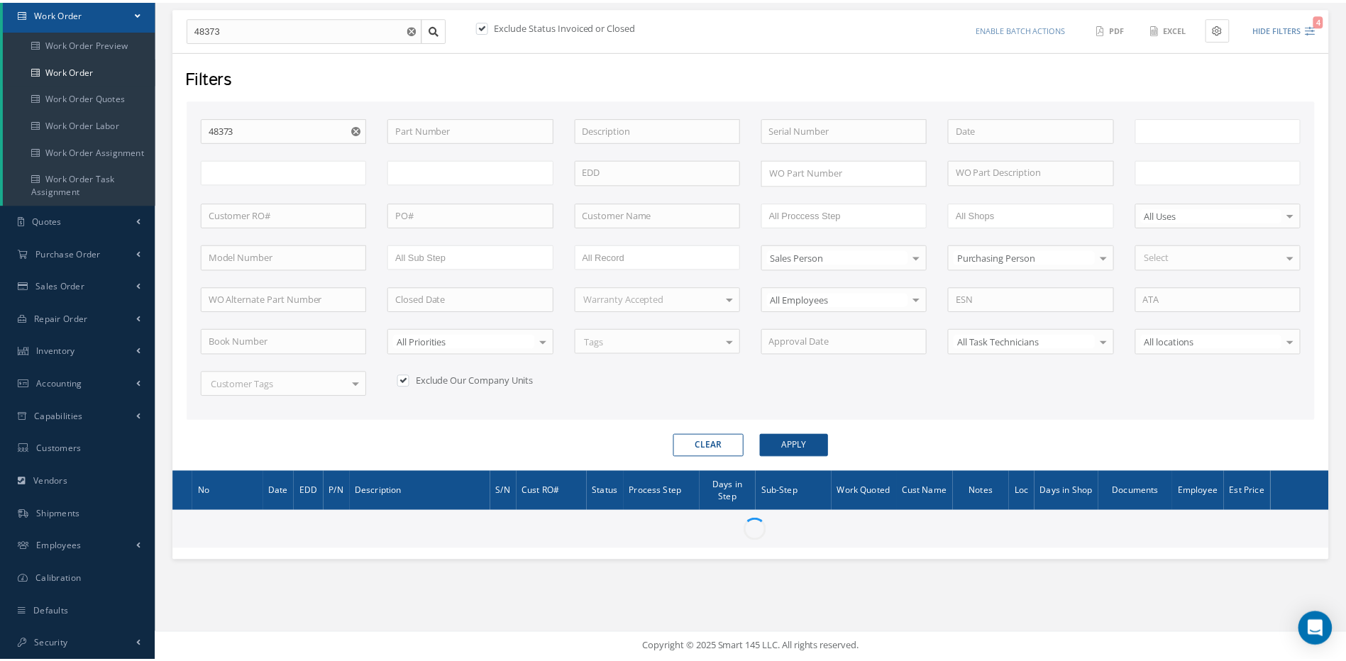
scroll to position [144, 0]
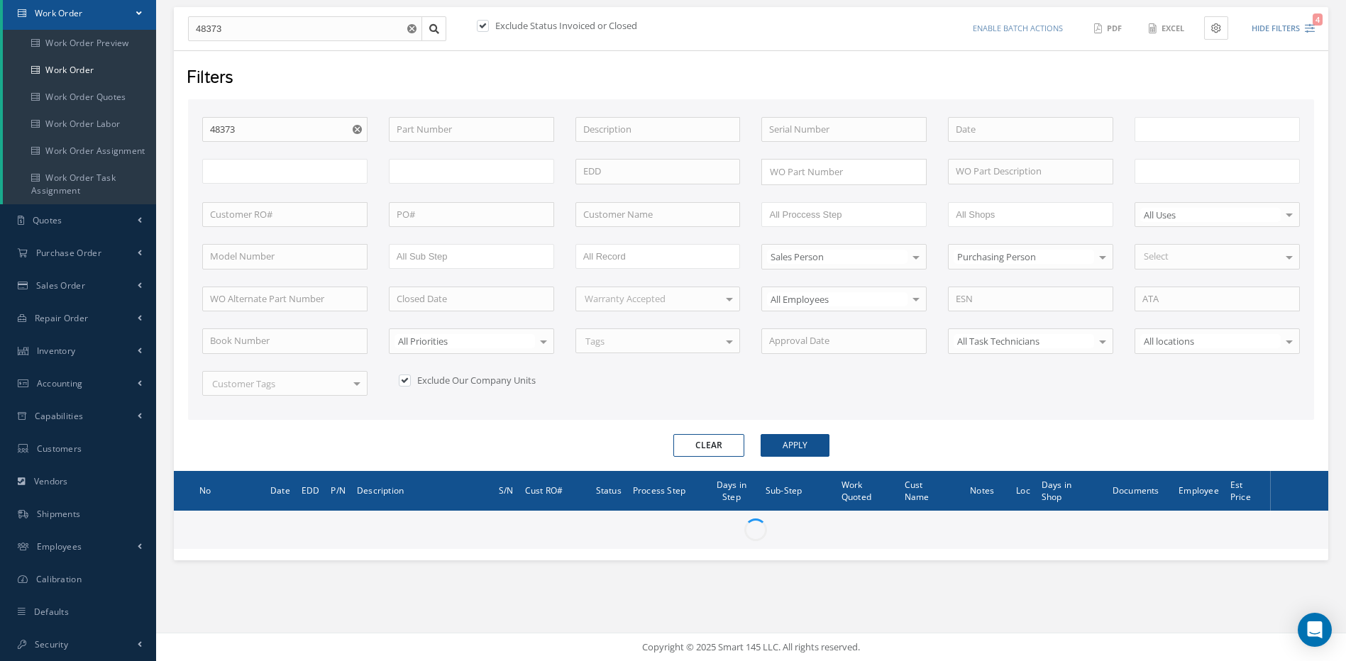
type input "All Work Request"
type input "All Work Performed"
type input "All Status"
type input "WO Part Status"
click at [692, 445] on button "Clear" at bounding box center [708, 445] width 71 height 23
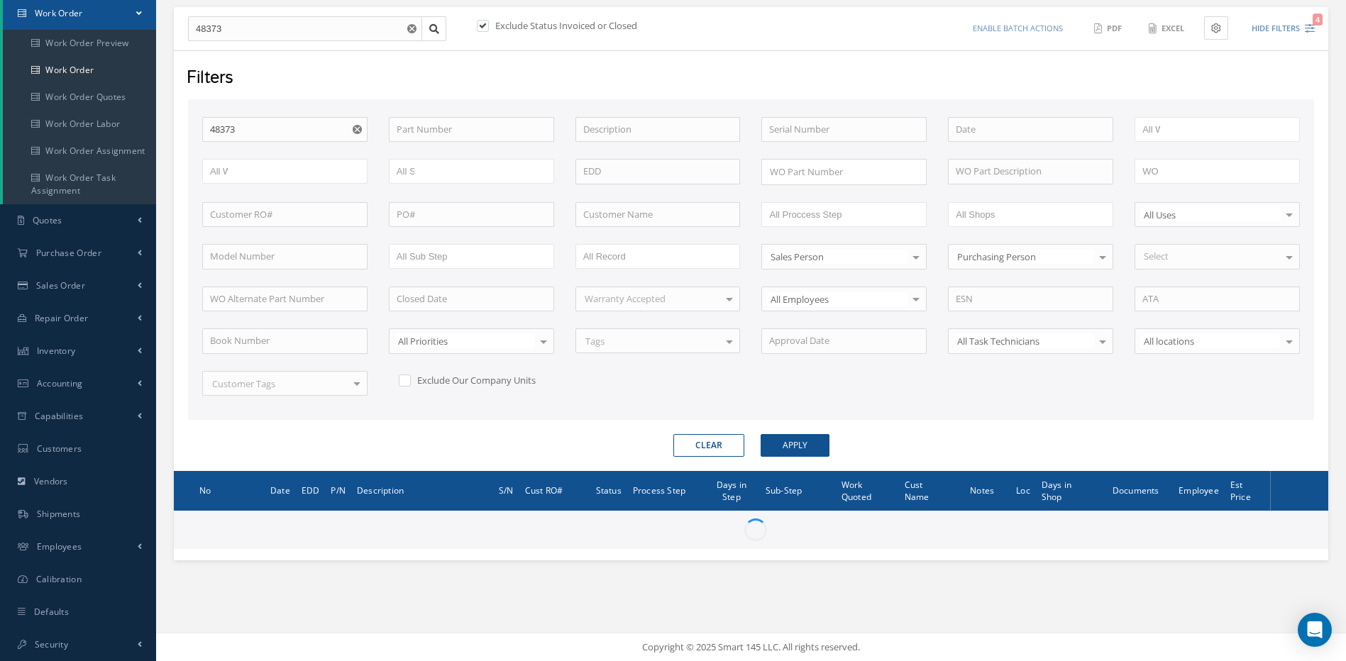
checkbox input "false"
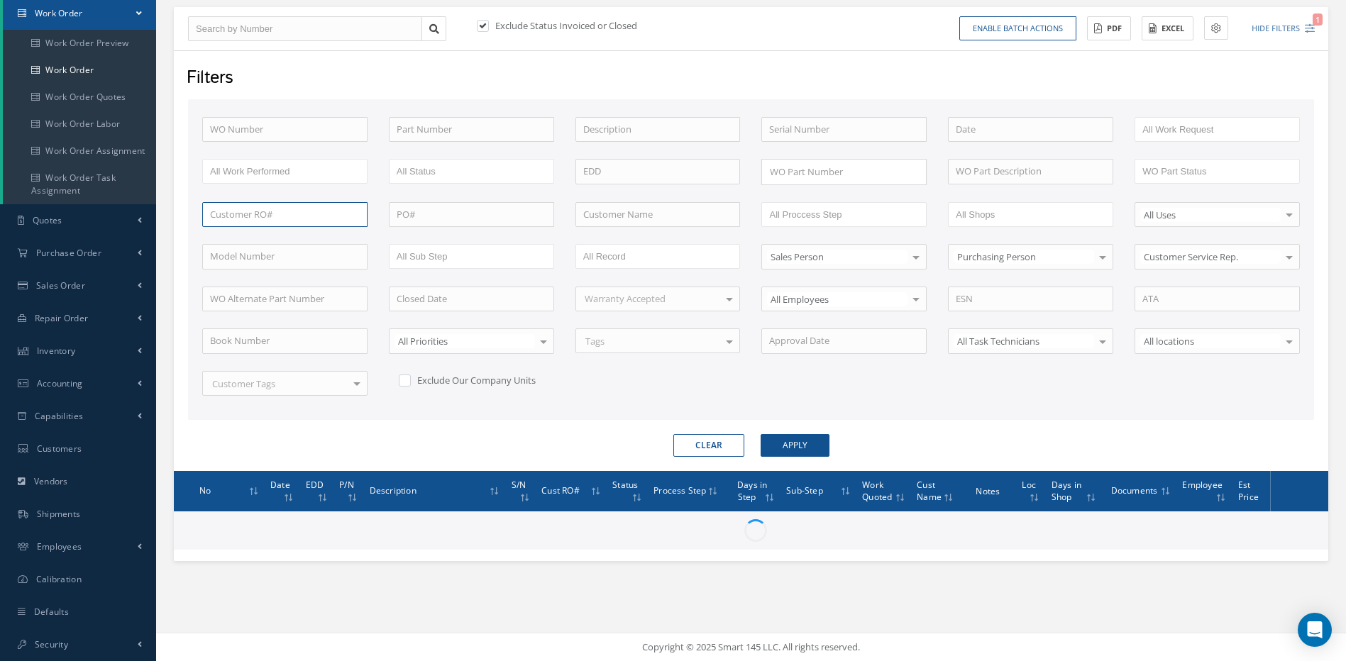
click at [216, 217] on input "text" at bounding box center [284, 215] width 165 height 26
paste input "R29894525"
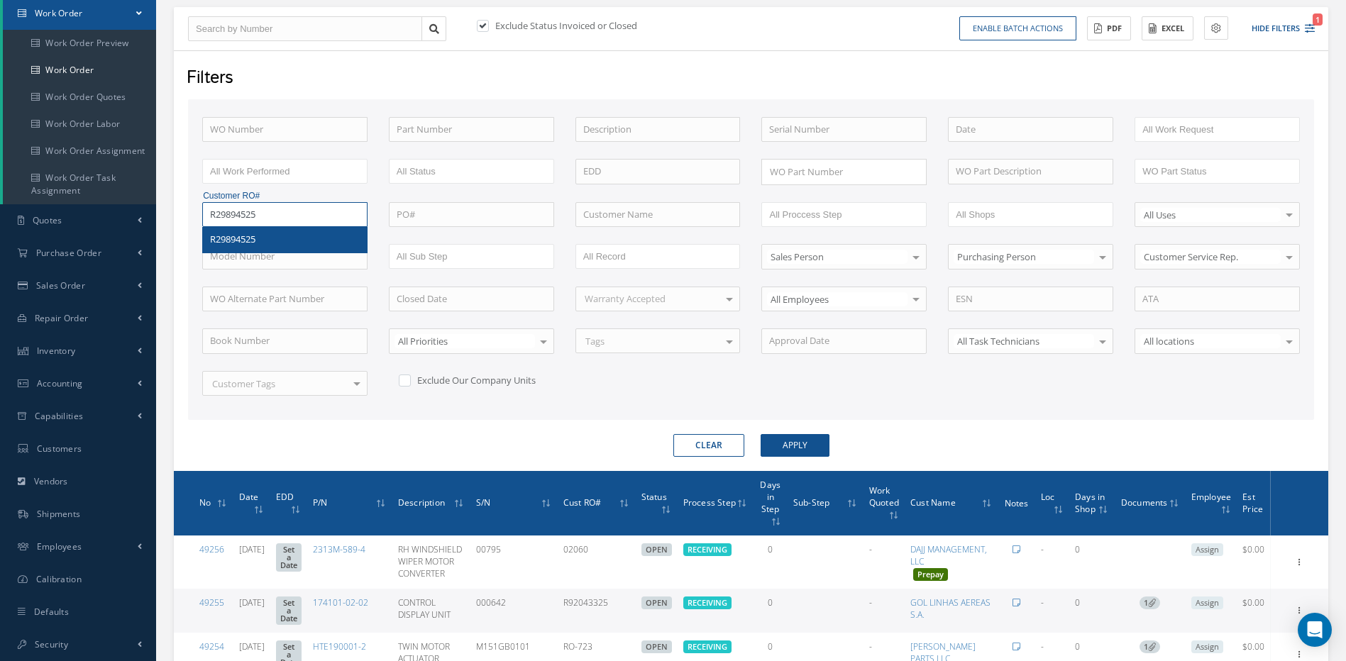
type input "R29894525"
click at [244, 242] on span "R29894525" at bounding box center [232, 239] width 45 height 13
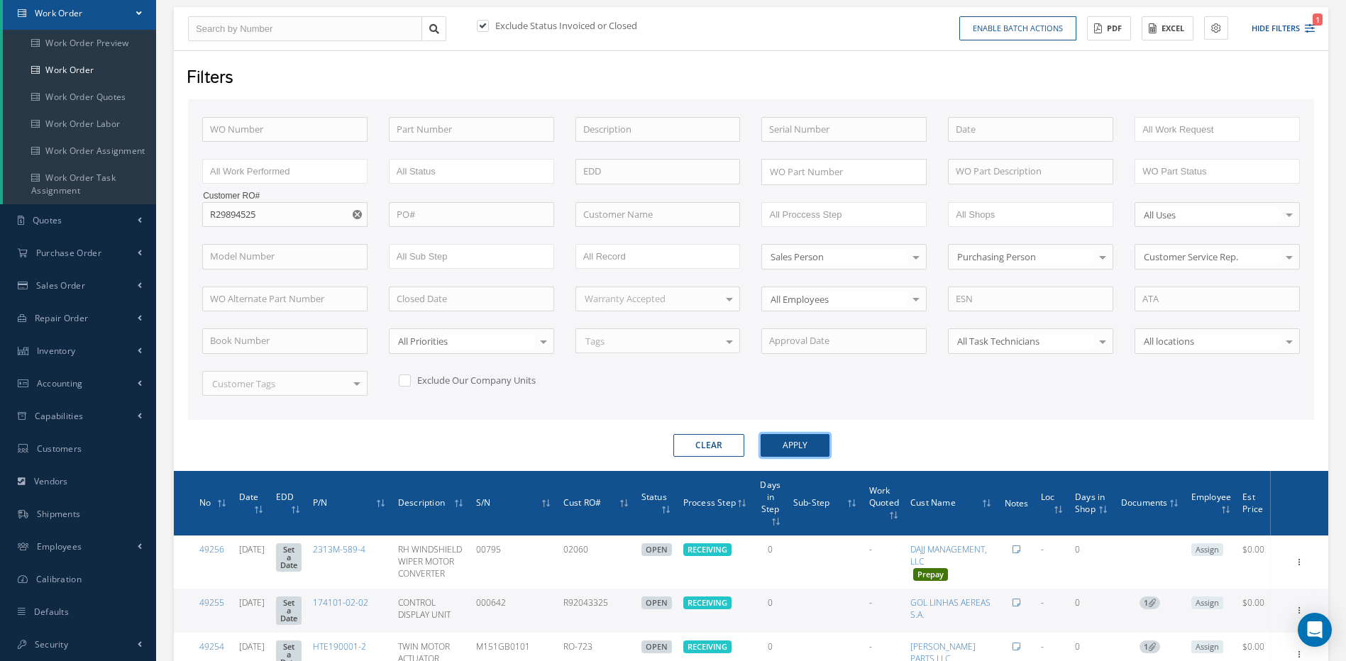
click at [822, 444] on button "Apply" at bounding box center [795, 445] width 69 height 23
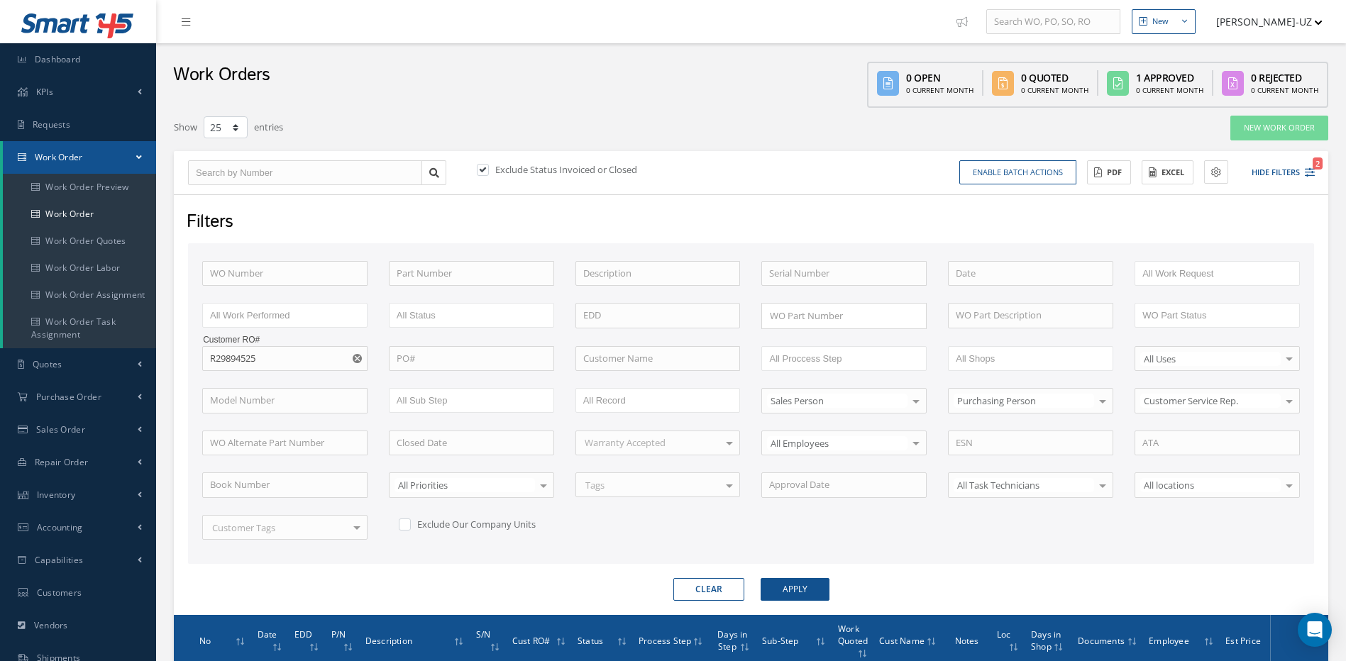
select select "25"
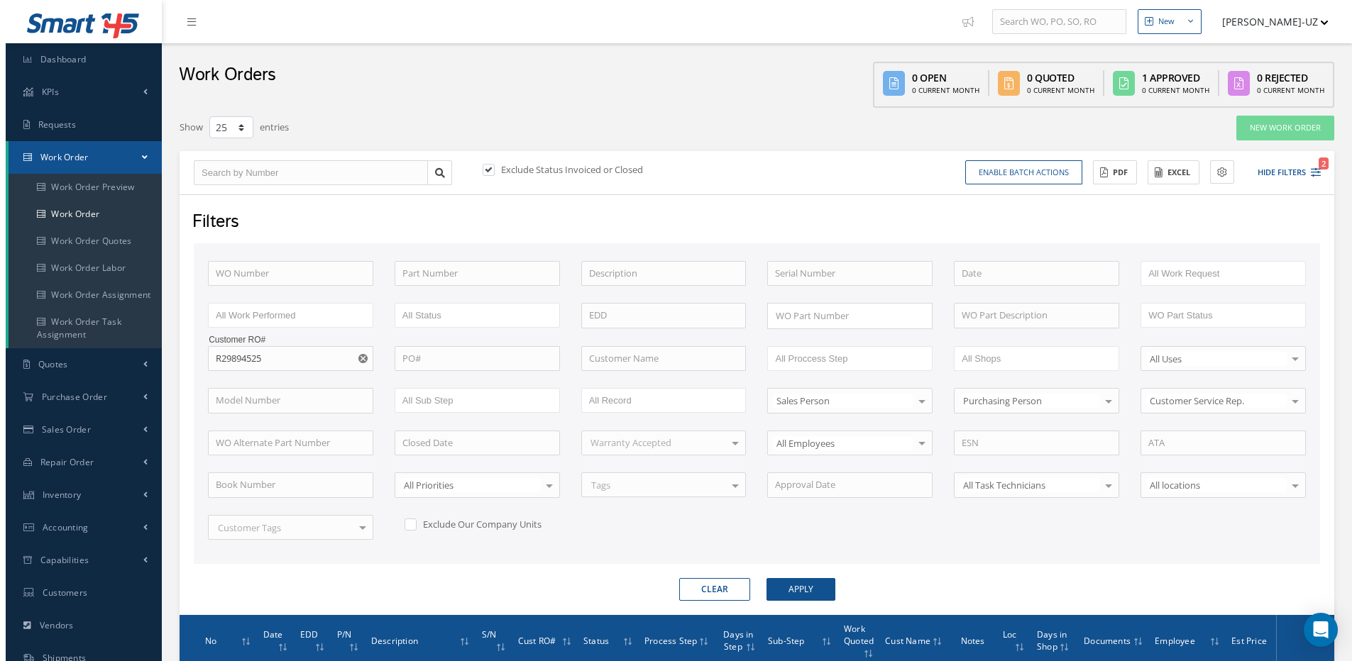
scroll to position [144, 0]
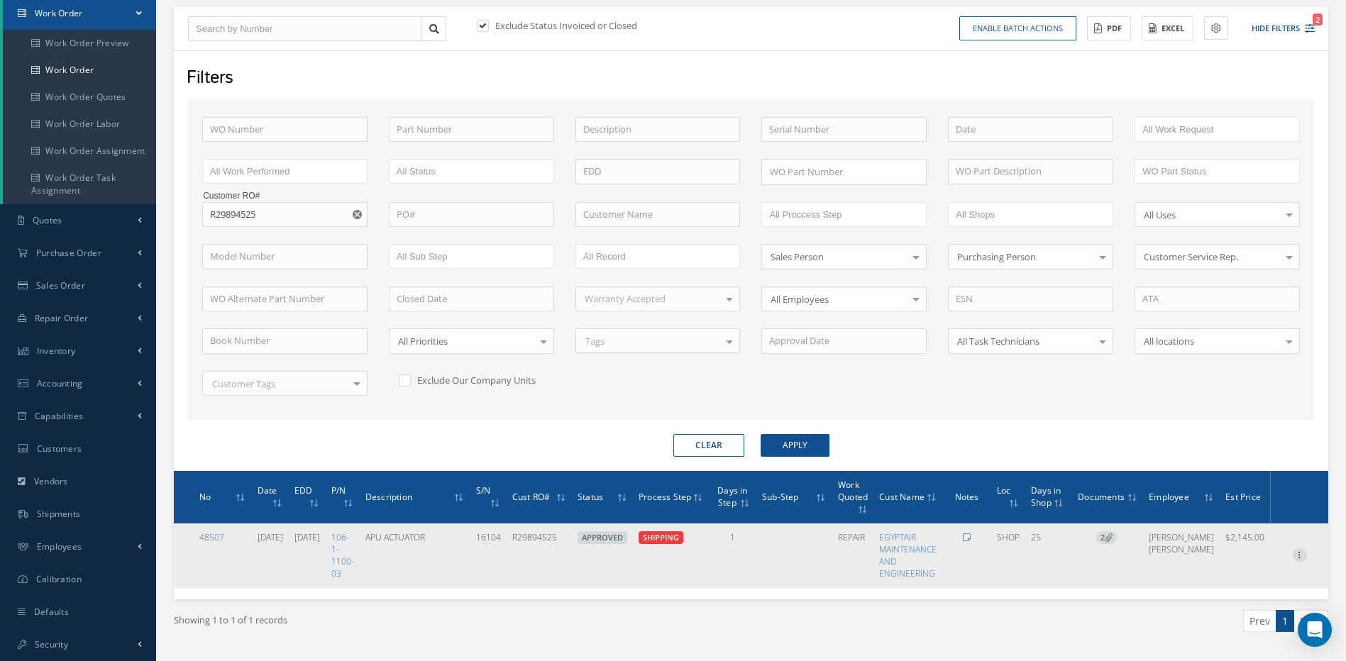
click at [1298, 553] on icon at bounding box center [1300, 554] width 14 height 11
click at [1070, 583] on td "25" at bounding box center [1047, 556] width 45 height 65
click at [1299, 556] on icon at bounding box center [1300, 554] width 14 height 11
click at [1226, 644] on link "Documents" at bounding box center [1235, 646] width 112 height 18
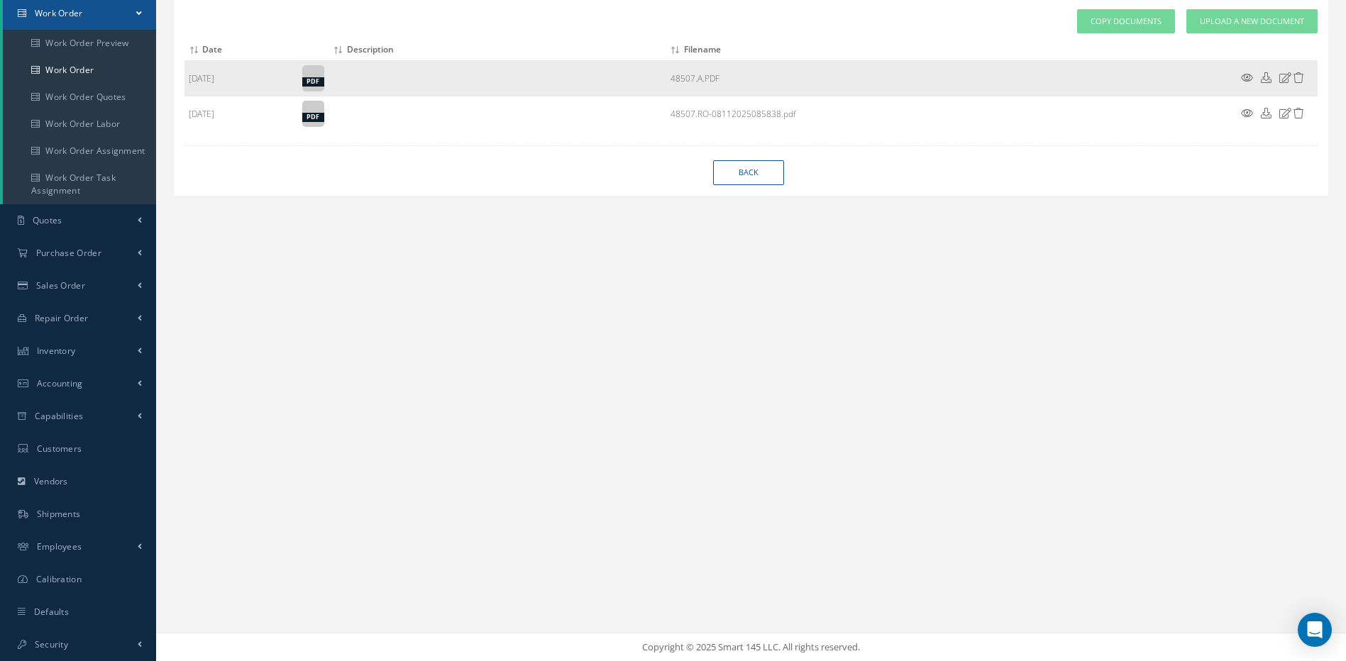
click at [1243, 78] on icon at bounding box center [1247, 77] width 12 height 11
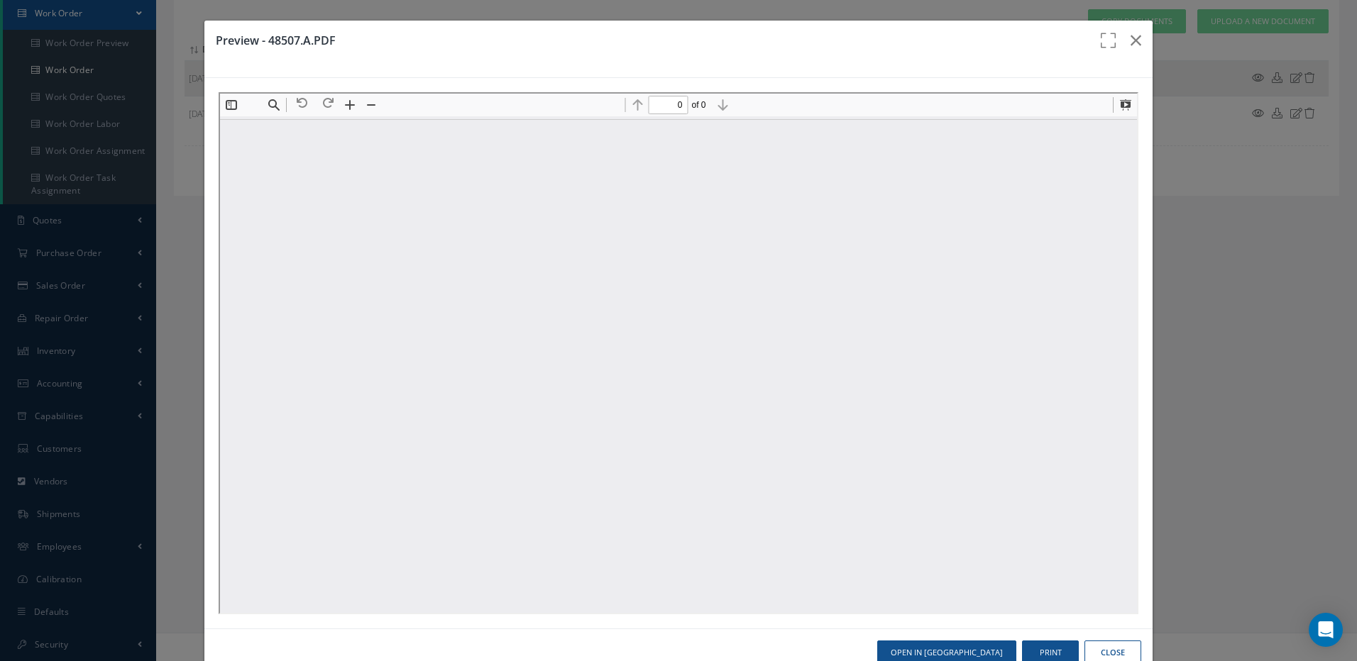
type input "1"
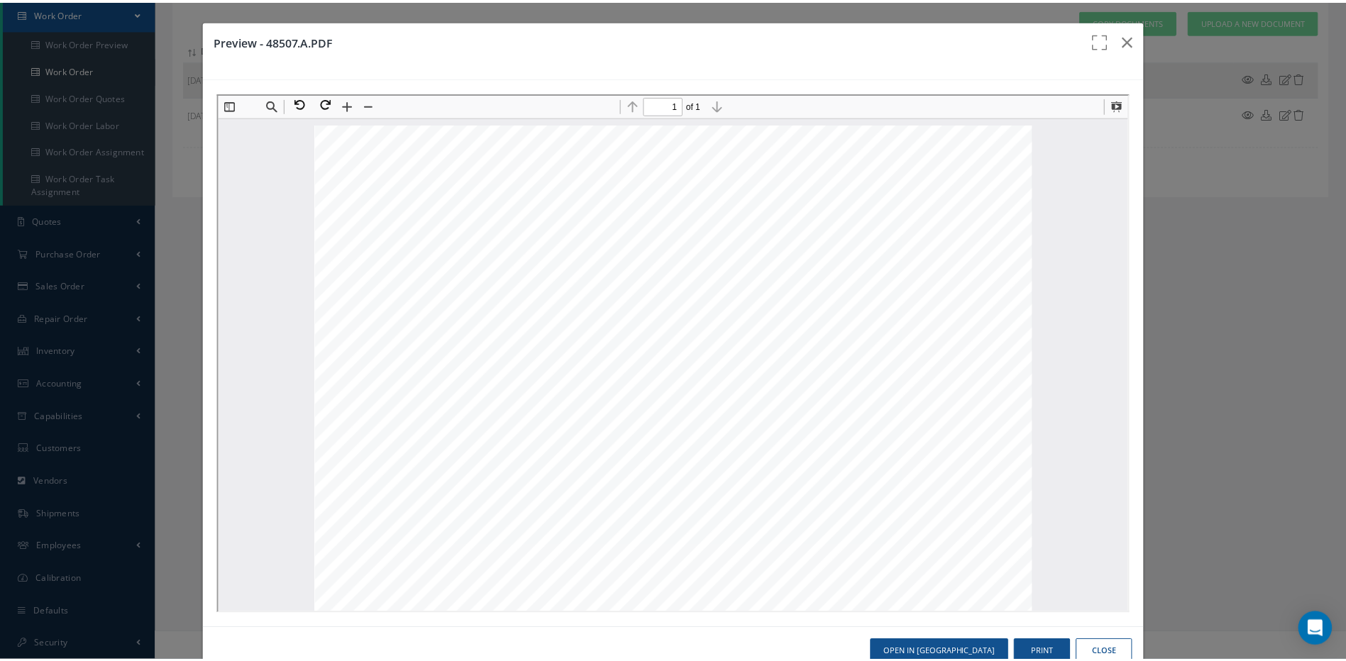
scroll to position [7, 0]
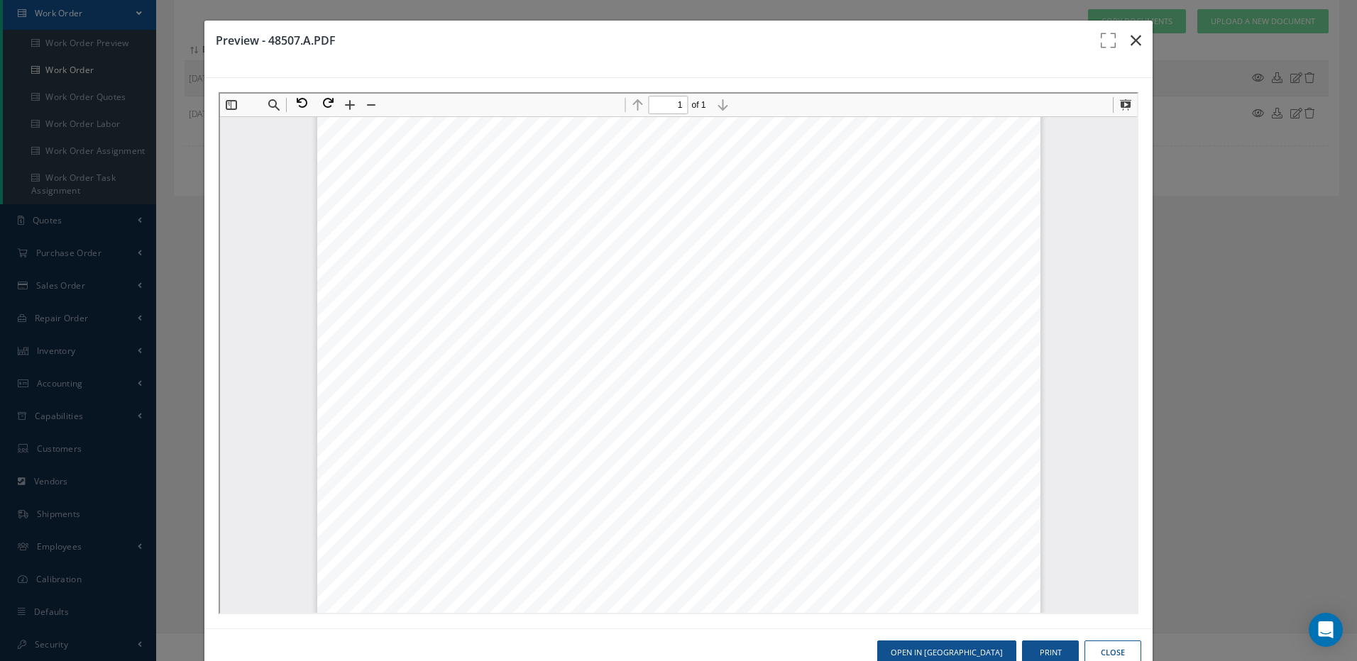
click at [1130, 40] on icon "button" at bounding box center [1135, 40] width 11 height 17
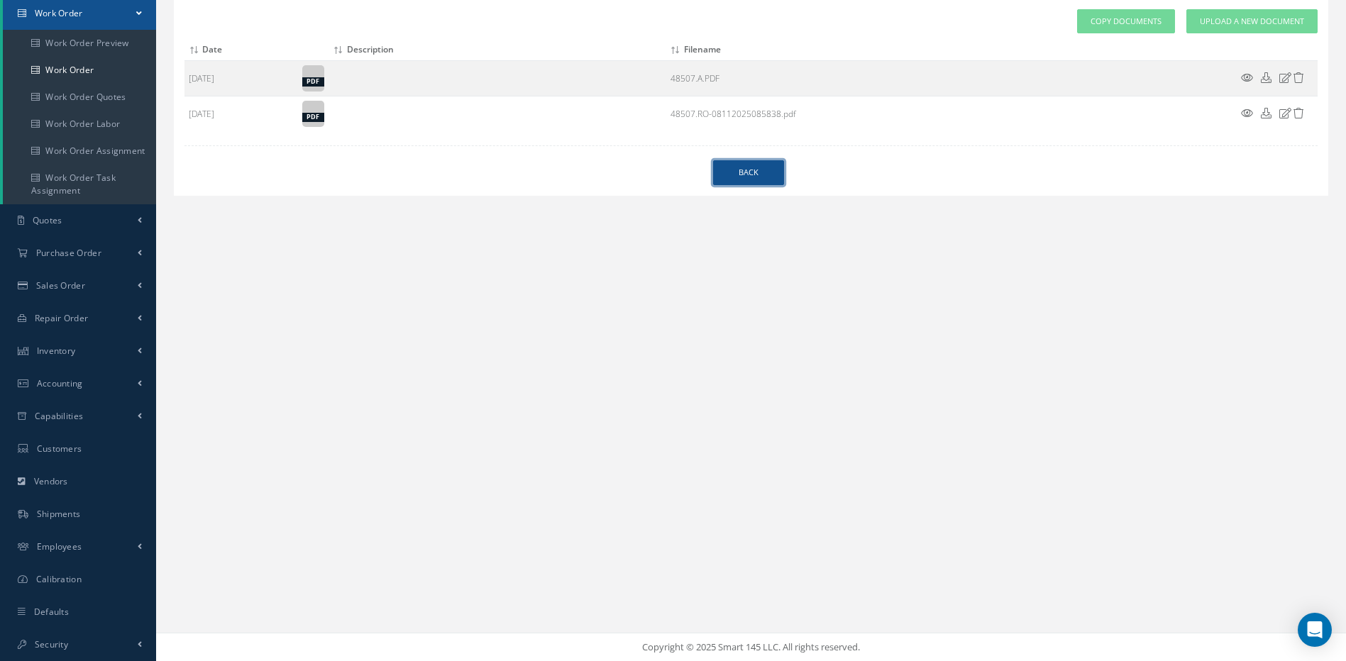
click at [746, 177] on link "Back" at bounding box center [748, 172] width 71 height 25
select select "25"
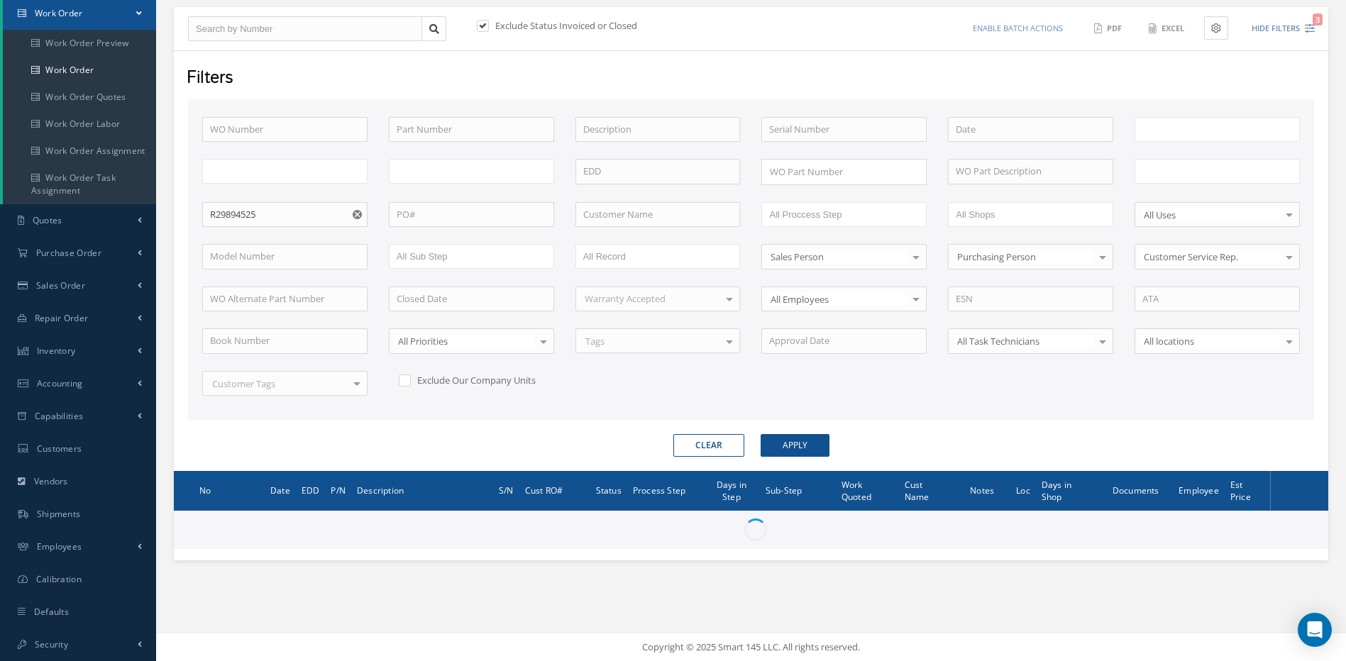
type input "All Work Request"
type input "All Work Performed"
type input "All Status"
type input "WO Part Status"
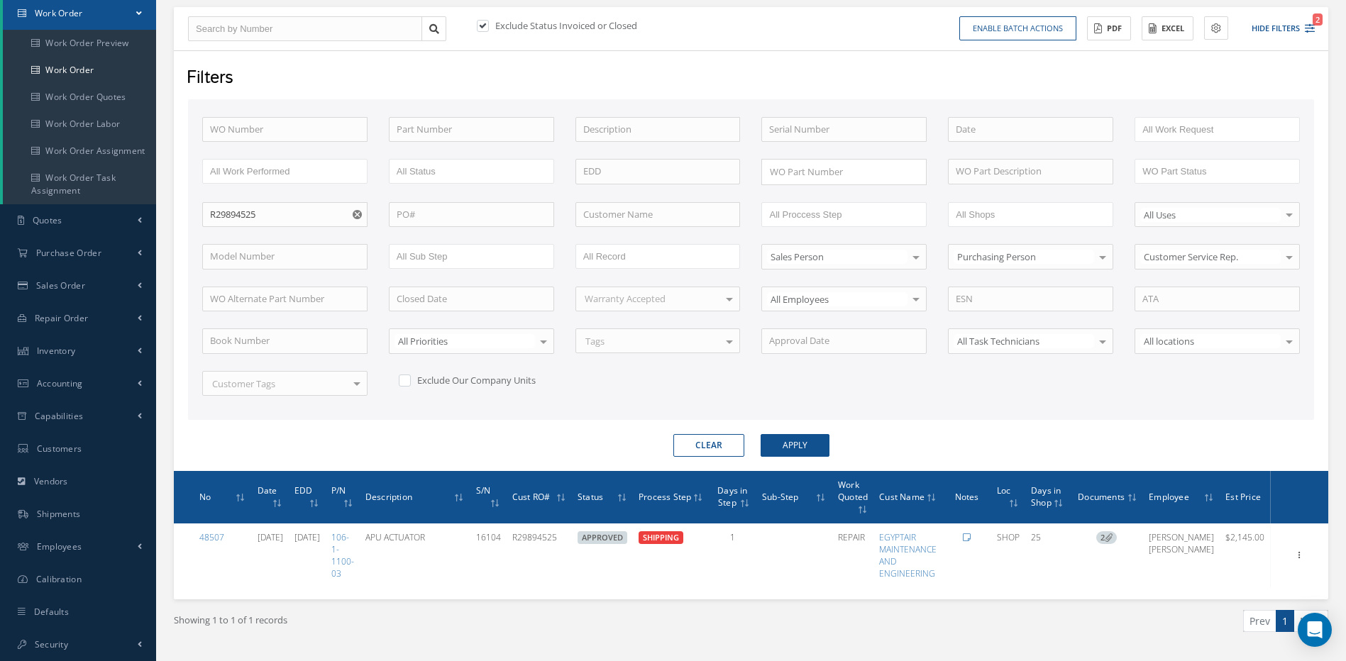
click at [701, 440] on button "Clear" at bounding box center [708, 445] width 71 height 23
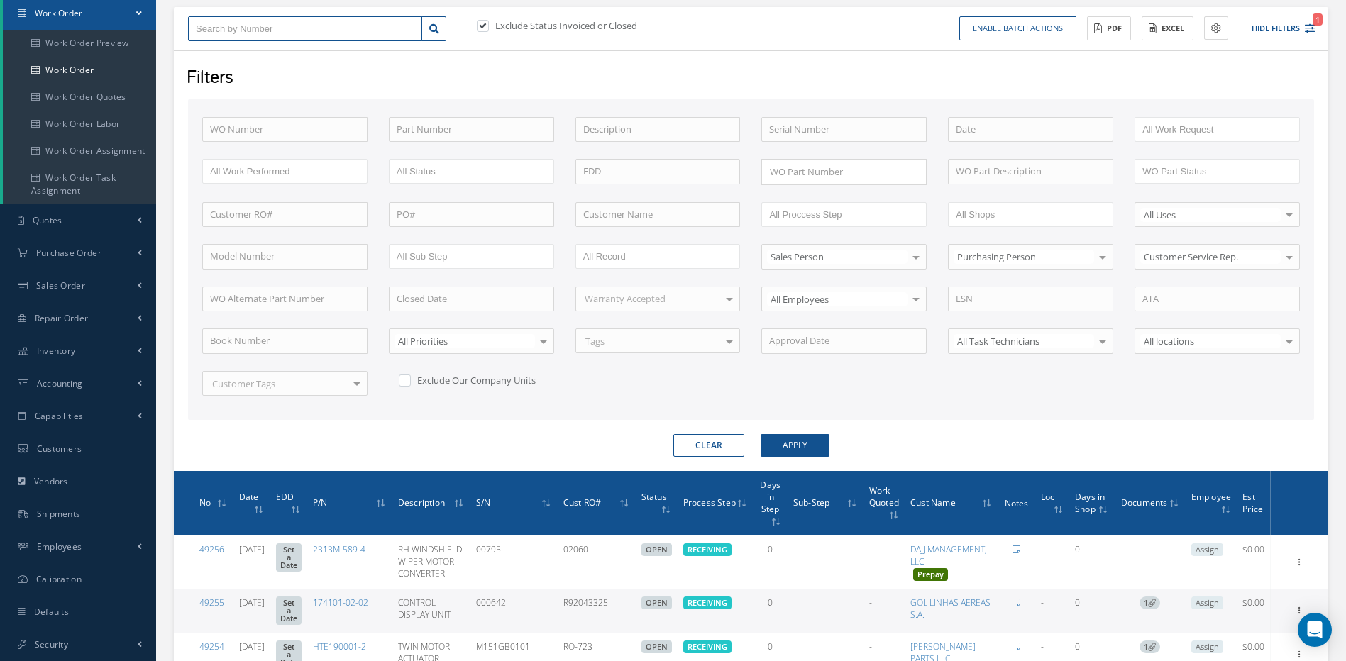
click at [275, 31] on input "text" at bounding box center [305, 29] width 234 height 26
type input "4"
type input "48"
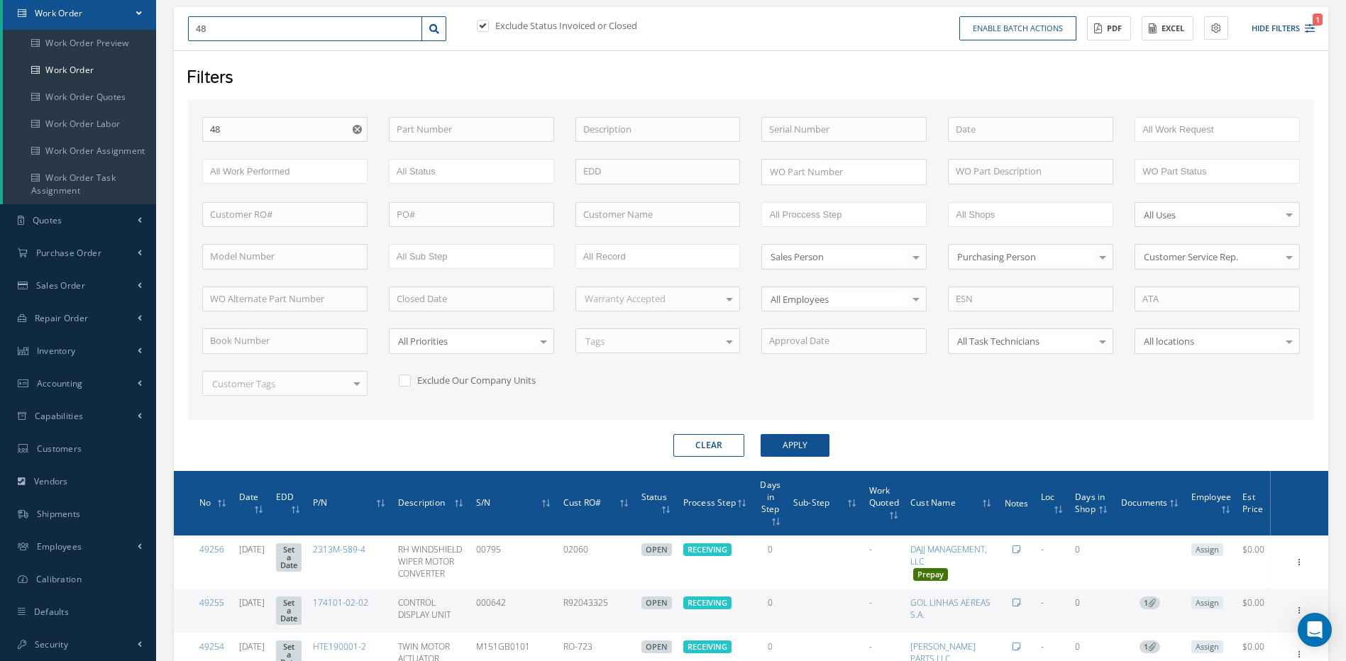
type input "489"
type input "4892"
type input "48926"
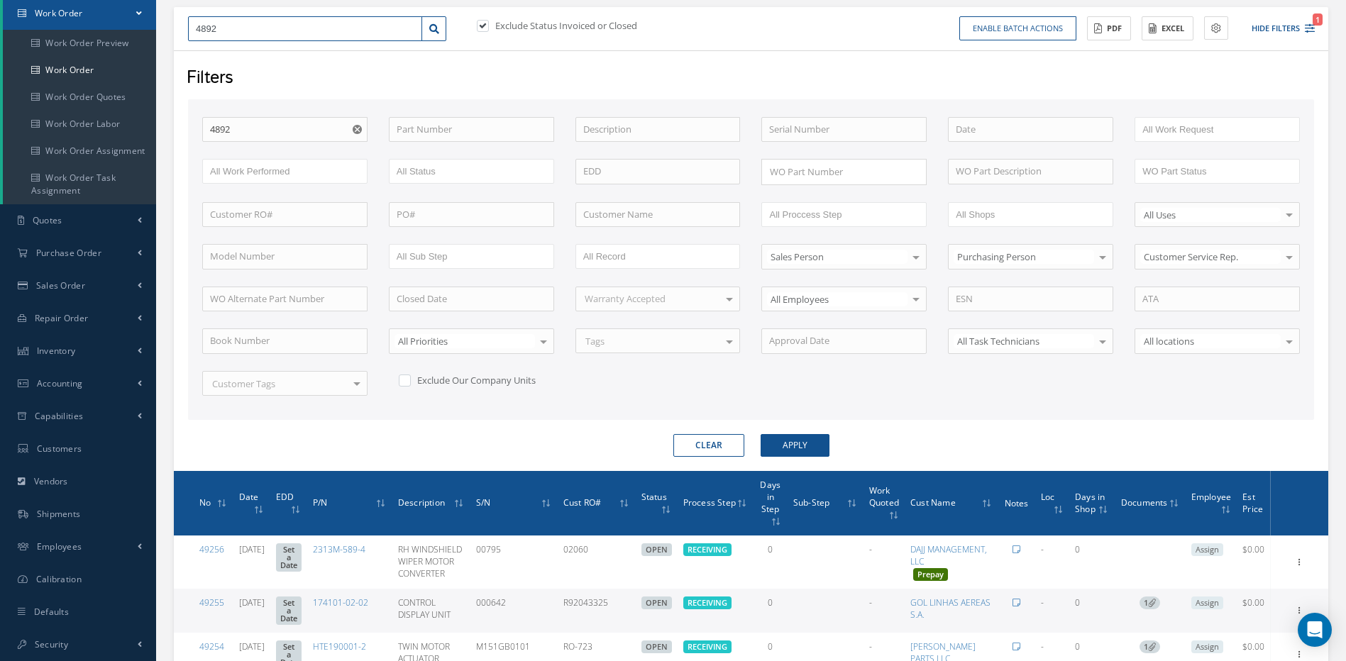
type input "48926"
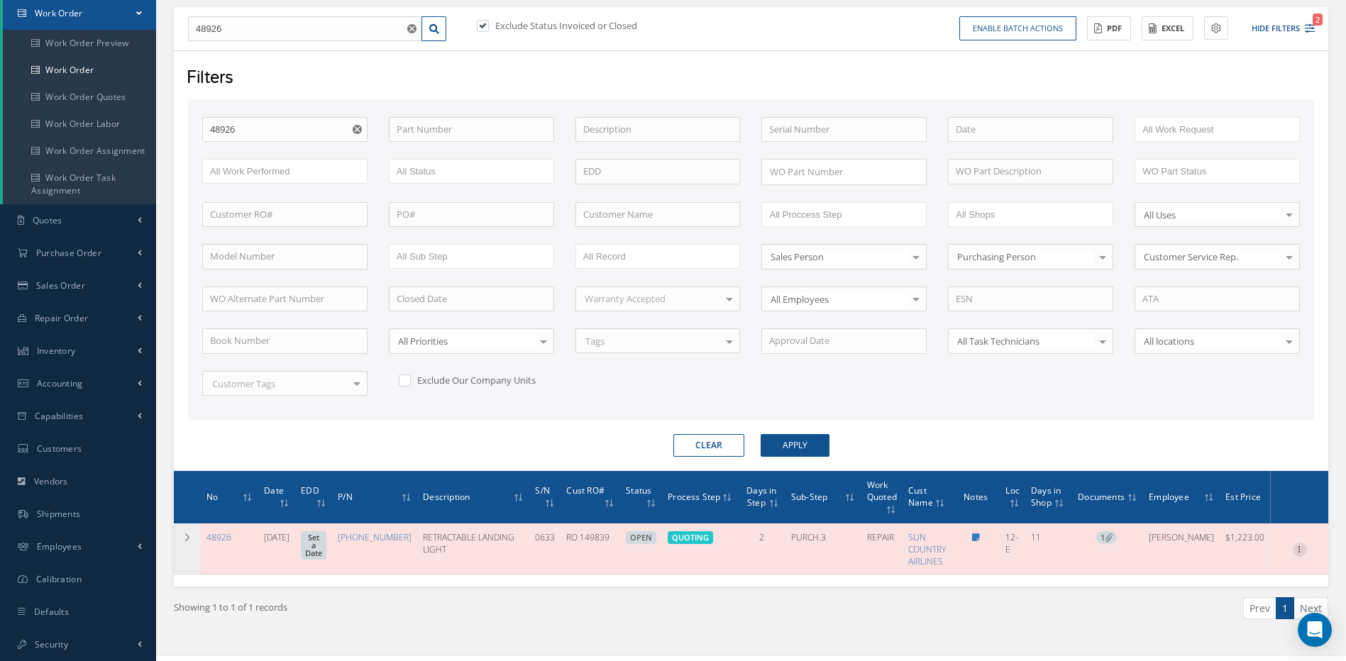
click at [1295, 546] on icon at bounding box center [1300, 548] width 14 height 11
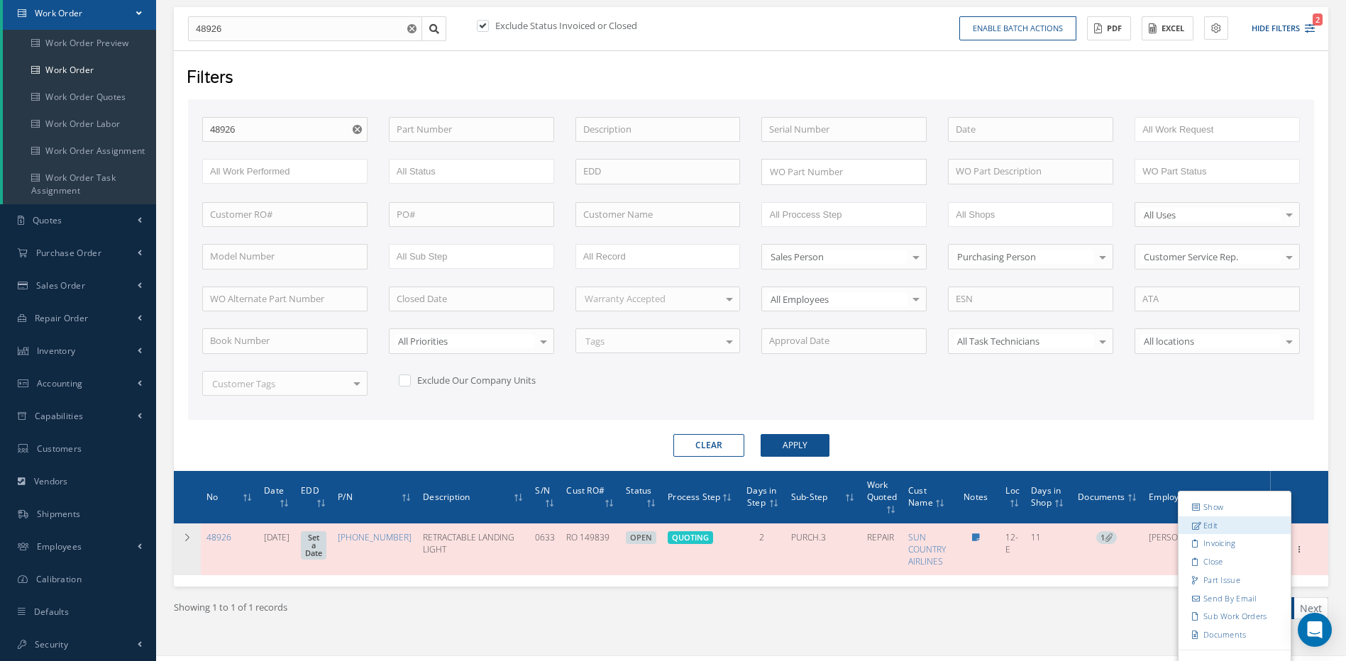
click at [1206, 529] on link "Edit" at bounding box center [1235, 525] width 112 height 18
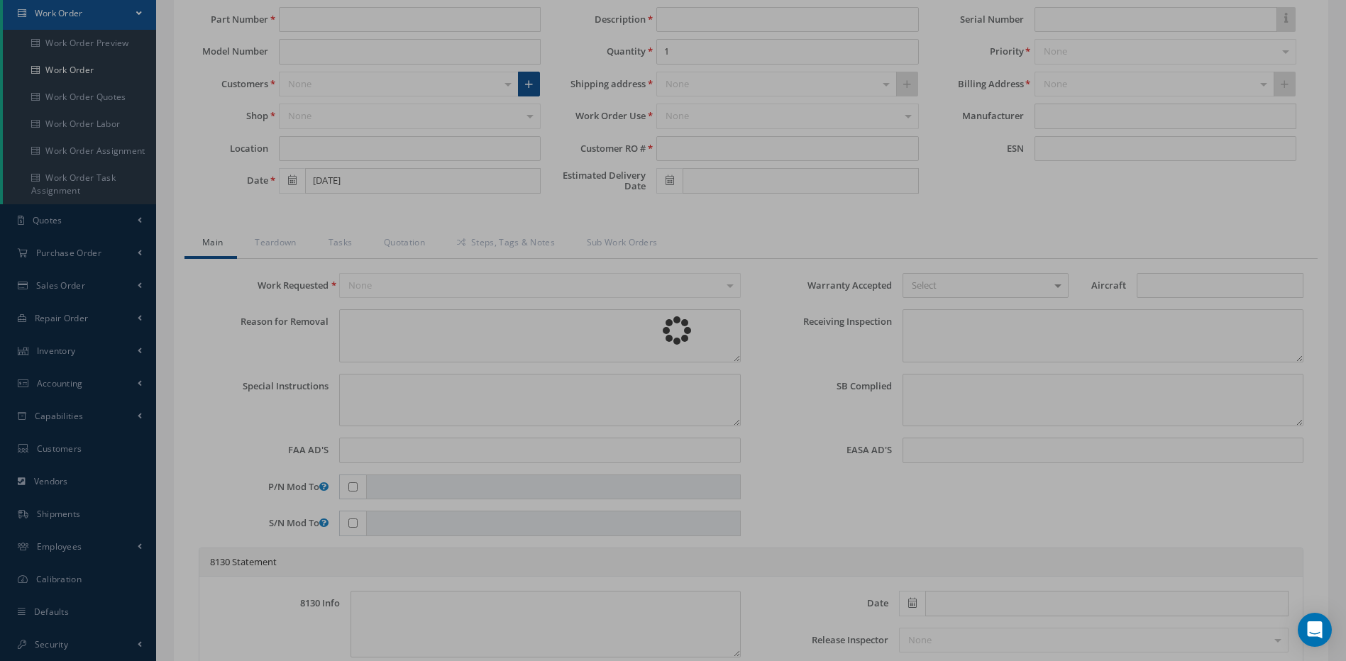
type input "[PHONE_NUMBER]"
type input "12-E"
type input "[DATE]"
type input "RETRACTABLE LANDING LIGHT"
type input "RO 149839"
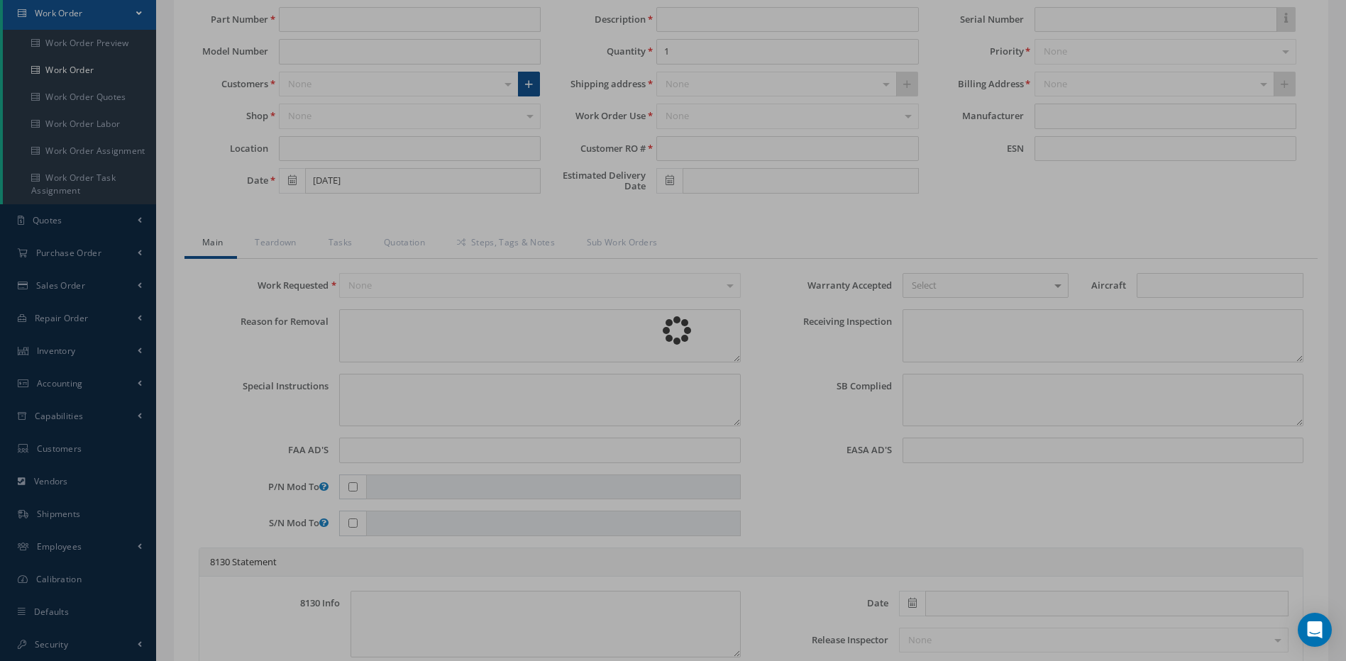
type input "0633"
type textarea "LH RETRACTABLE LANDING LIGHT DOES NOT ILLUMINATED (LANDING LIGHTS, RETRACTABLE …"
type textarea "PLEASE SEE R.O. FOR DETAILS"
type textarea "NO VISUAL DAMAGE"
type textarea "VERIFIED PART NUMBER, SERIAL NUMBER AND R.O."
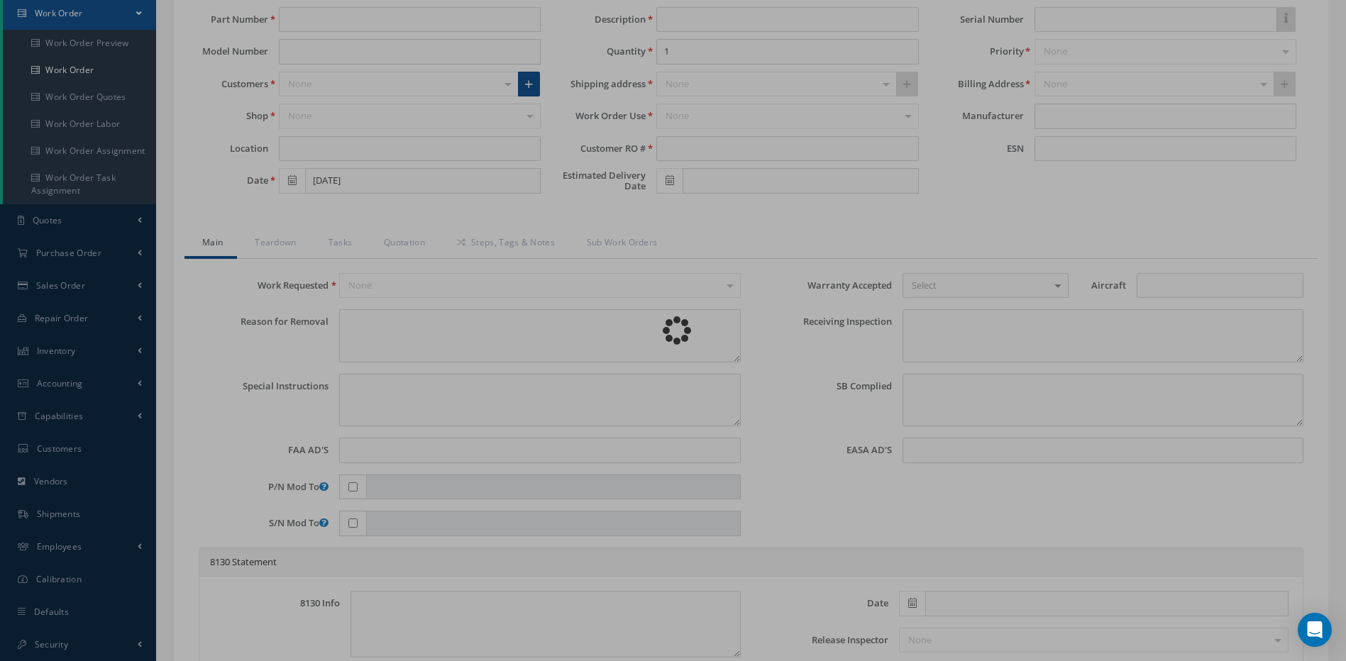
type input "[DATE]"
checkbox input "true"
type textarea "UNIT FAILED FUNCTIONAL TEST AND VISUAL INSPECTION."
type input "[DATE]"
checkbox input "false"
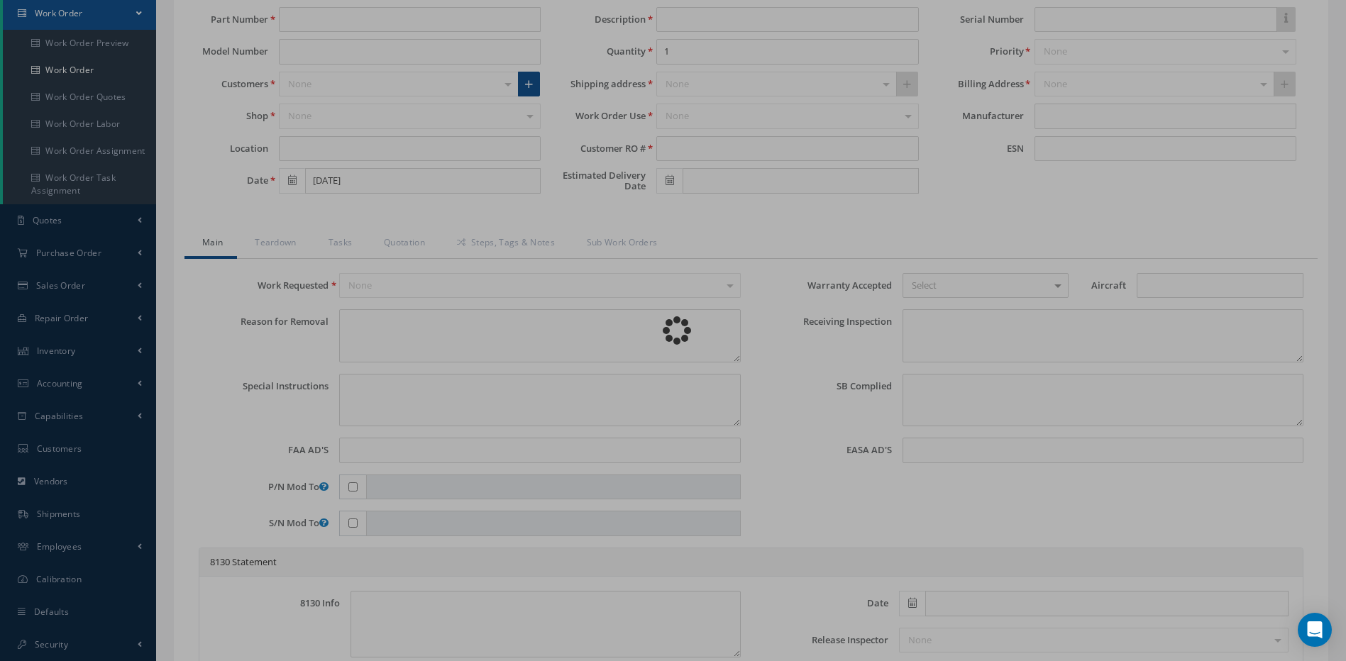
type textarea "N/A."
type input "[DATE]"
type textarea "DISASSEMBLED UNIT AS REQUIRED FOR INSPECTION AND TROUBLESHOOTING. INSPECTION RE…"
type input "[DATE]"
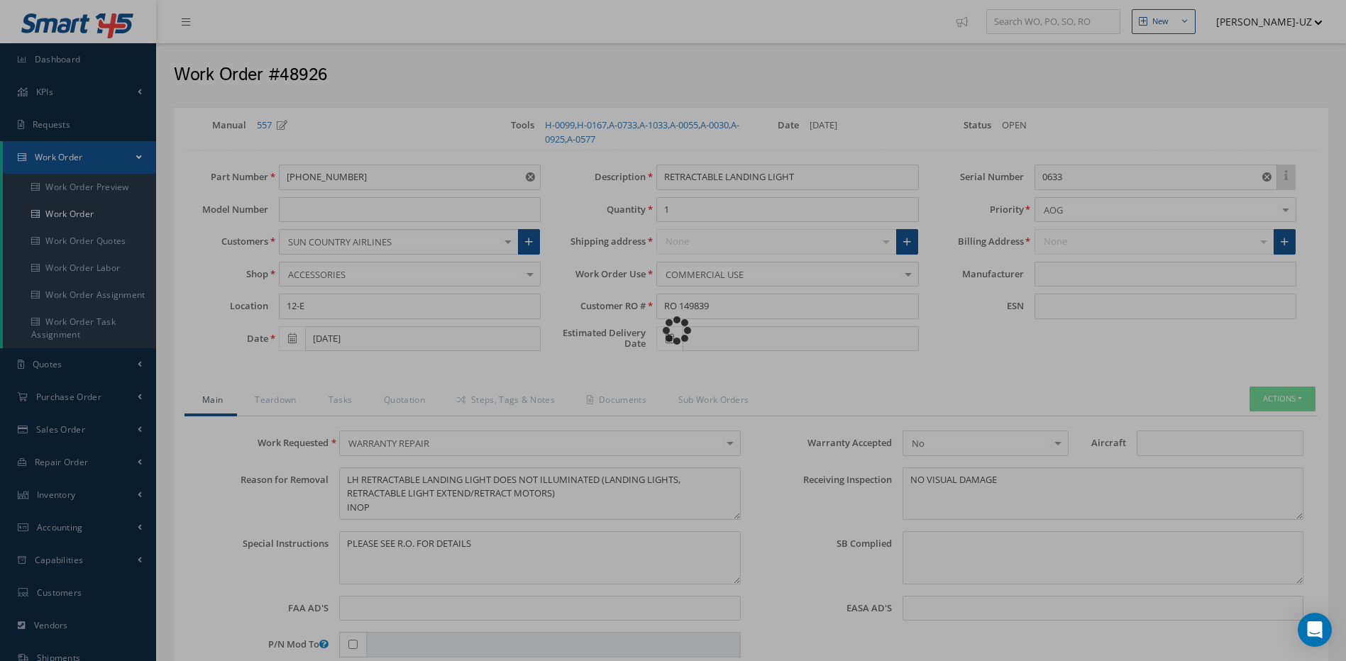
type input "HONEYWELL"
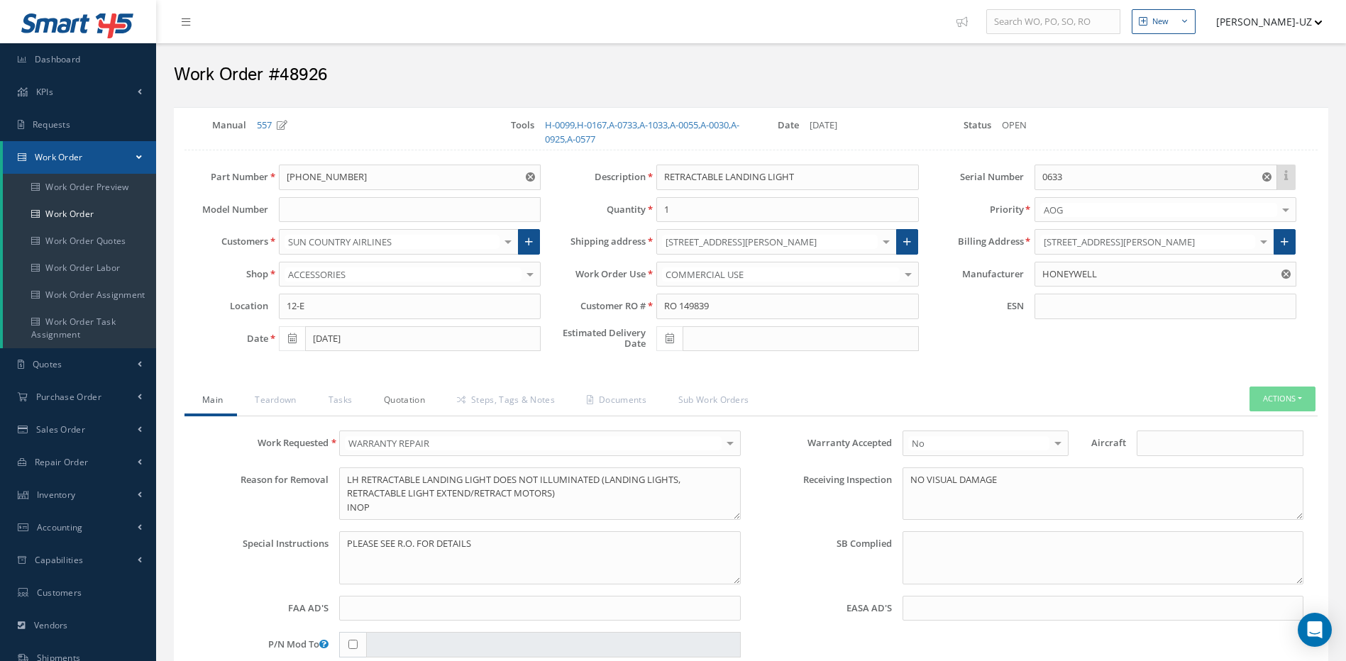
click at [409, 401] on link "Quotation" at bounding box center [402, 402] width 73 height 30
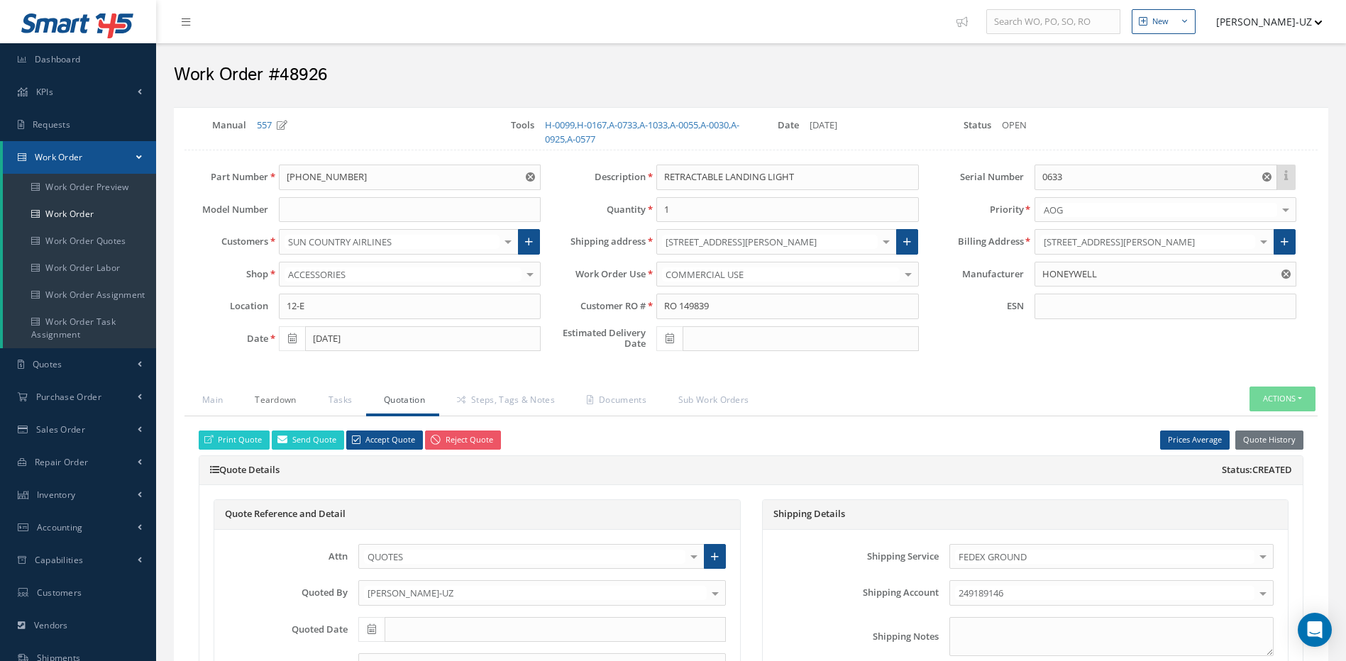
click at [286, 403] on link "Teardown" at bounding box center [273, 402] width 73 height 30
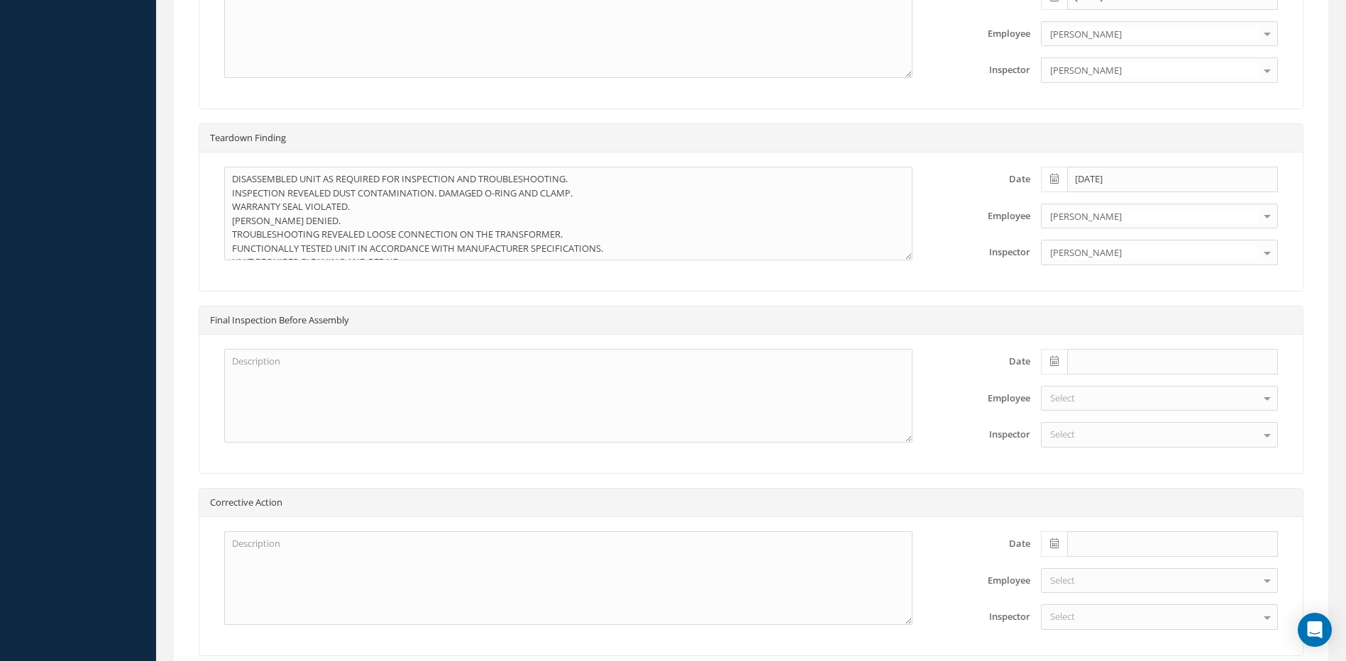
scroll to position [922, 0]
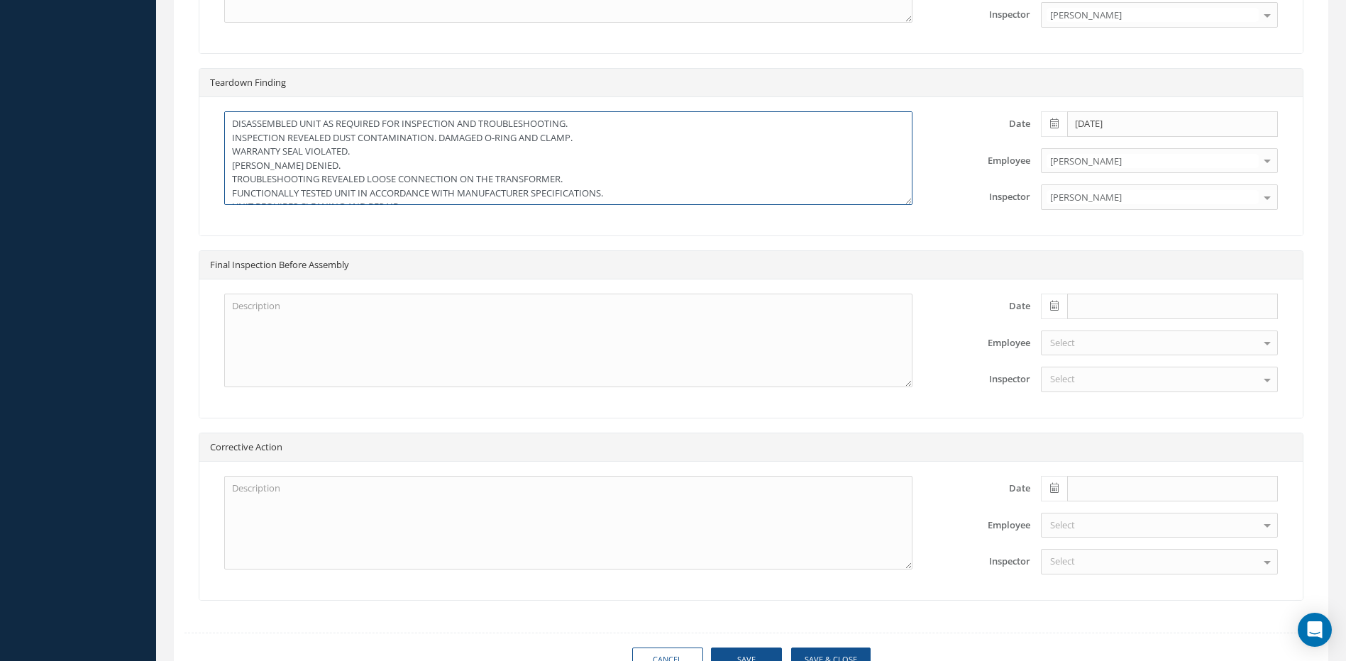
drag, startPoint x: 334, startPoint y: 137, endPoint x: 582, endPoint y: 136, distance: 247.7
click at [582, 136] on textarea "DISASSEMBLED UNIT AS REQUIRED FOR INSPECTION AND TROUBLESHOOTING. INSPECTION RE…" at bounding box center [568, 158] width 688 height 94
click at [333, 180] on textarea "DISASSEMBLED UNIT AS REQUIRED FOR INSPECTION AND TROUBLESHOOTING. INSPECTION RE…" at bounding box center [568, 158] width 688 height 94
click at [370, 192] on textarea "DISASSEMBLED UNIT AS REQUIRED FOR INSPECTION AND TROUBLESHOOTING. INSPECTION RE…" at bounding box center [568, 158] width 688 height 94
drag, startPoint x: 394, startPoint y: 162, endPoint x: 209, endPoint y: 128, distance: 187.5
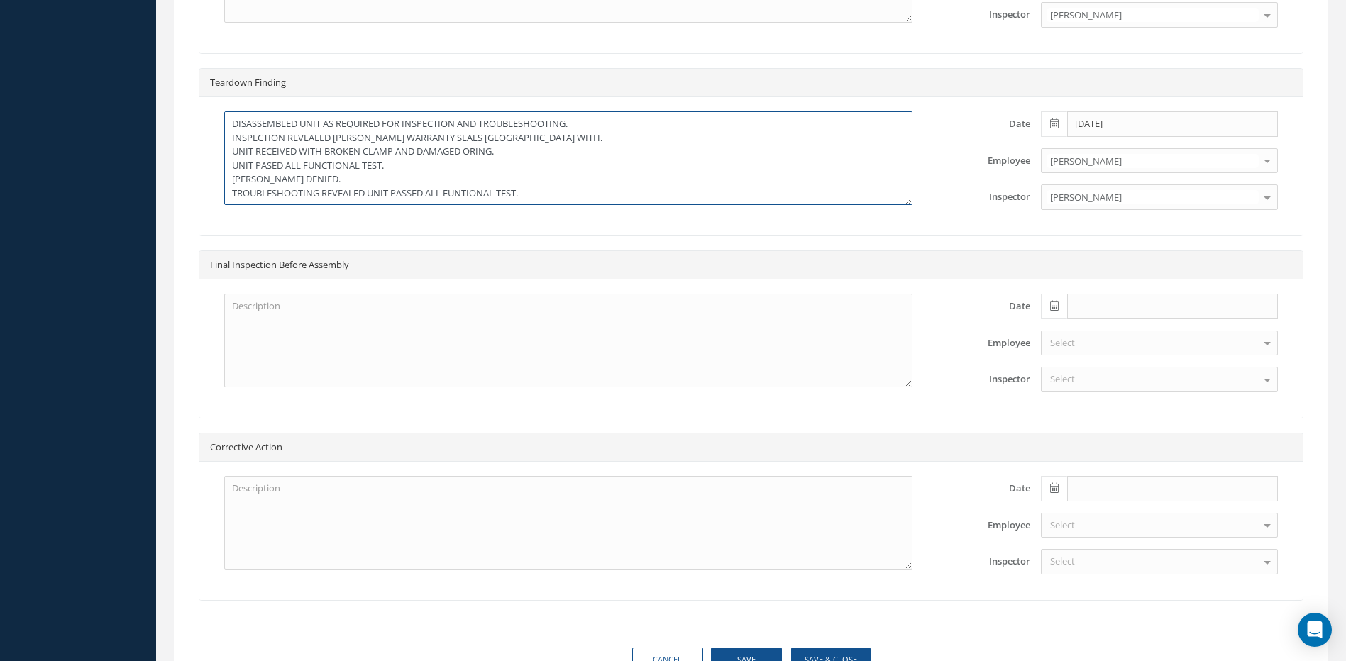
click at [230, 160] on textarea "DISASSEMBLED UNIT AS REQUIRED FOR INSPECTION AND TROUBLESHOOTING. INSPECTION RE…" at bounding box center [568, 158] width 688 height 94
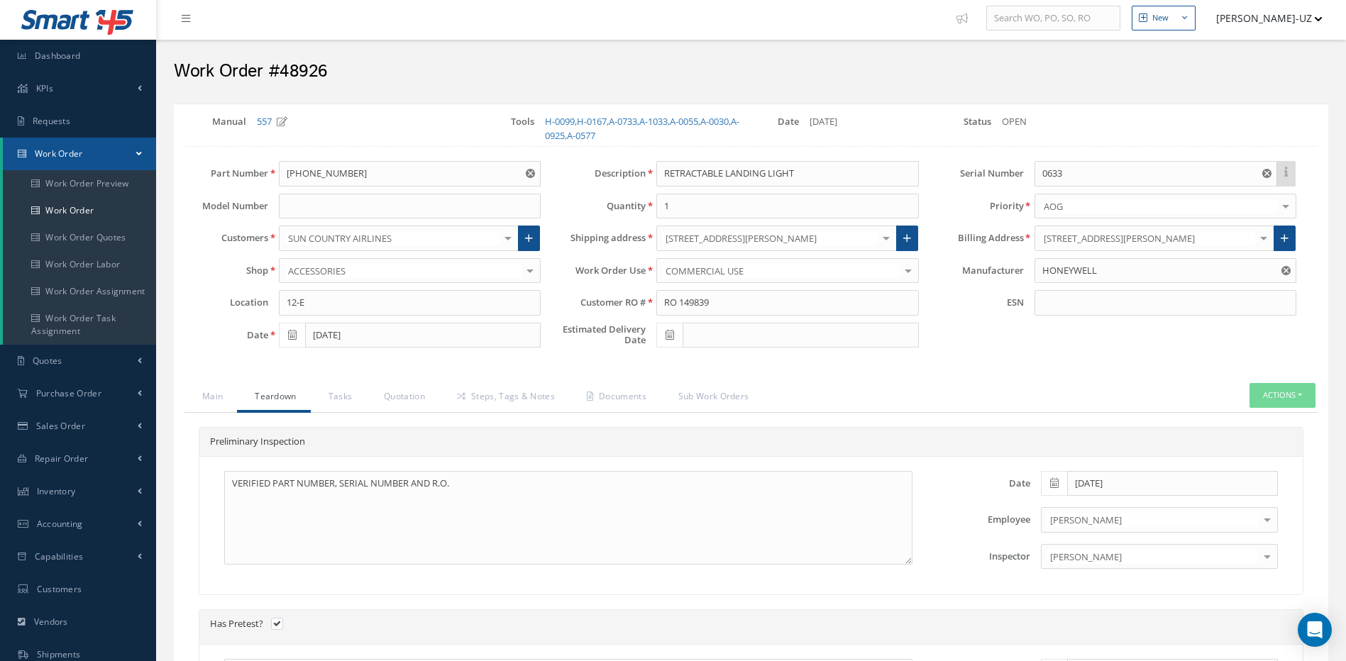
scroll to position [0, 0]
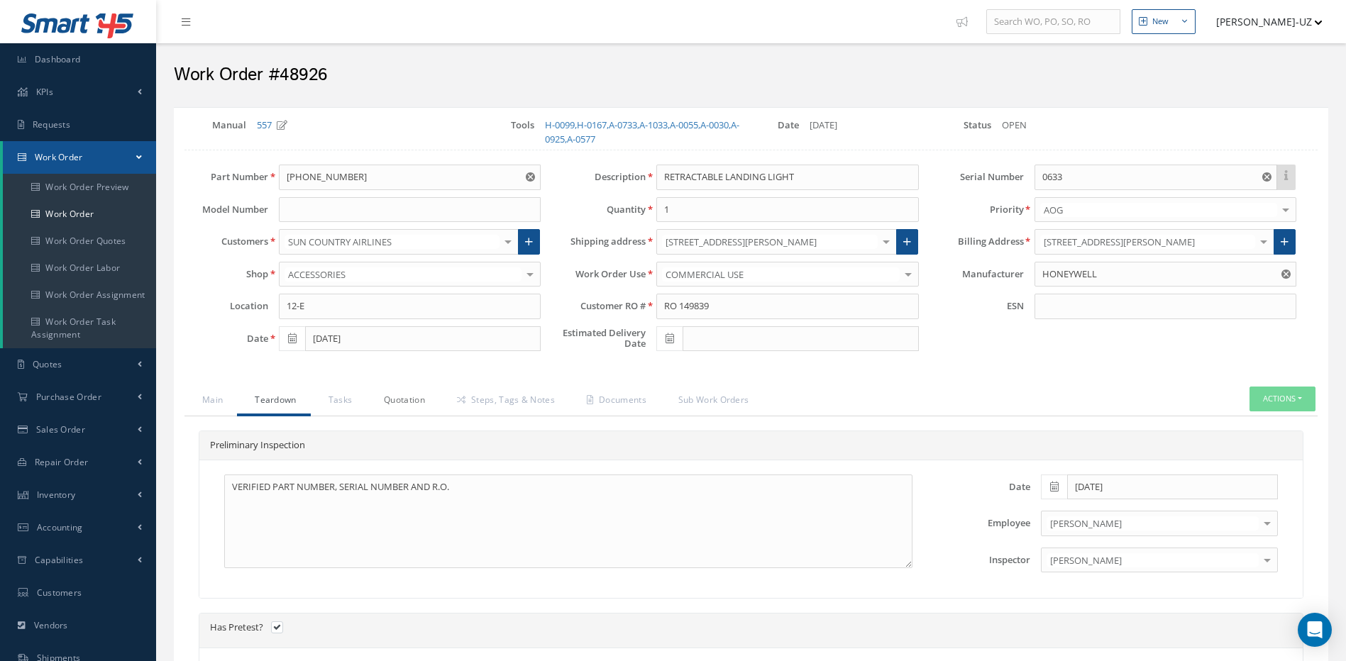
type textarea "DISASSEMBLED UNIT AS REQUIRED FOR INSPECTION AND TROUBLESHOOTING. INSPECTION RE…"
click at [400, 397] on link "Quotation" at bounding box center [402, 402] width 73 height 30
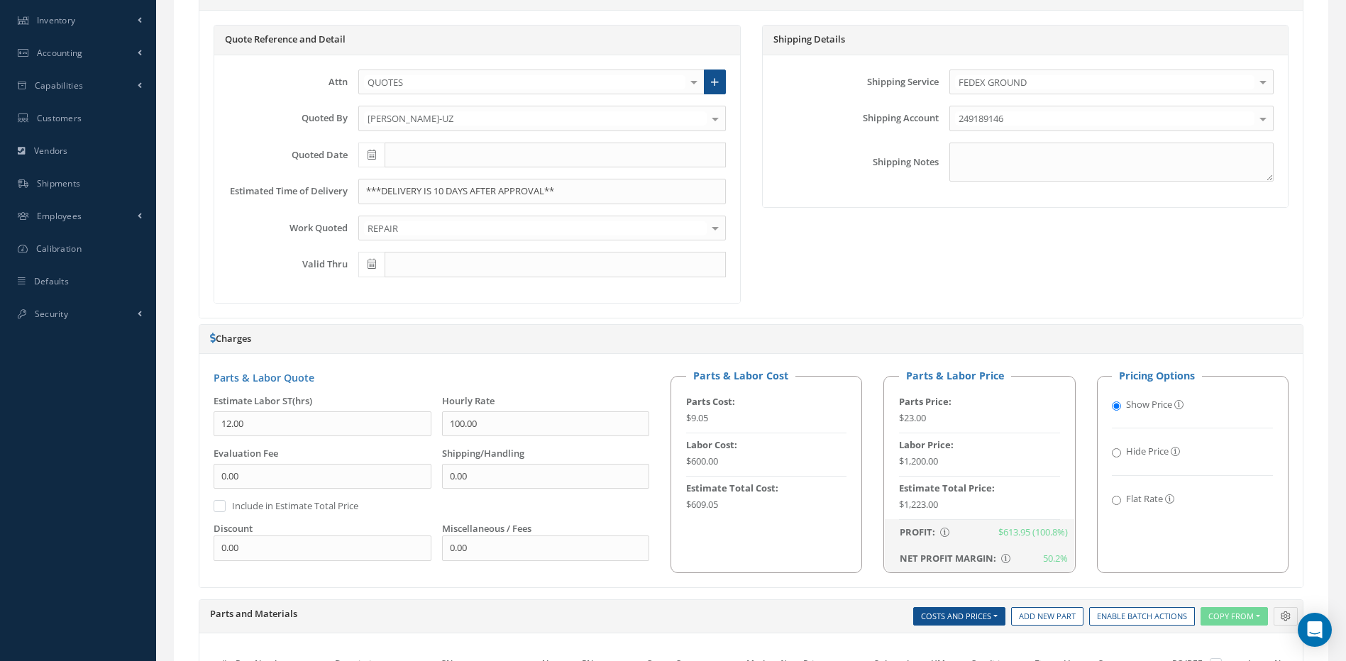
scroll to position [497, 0]
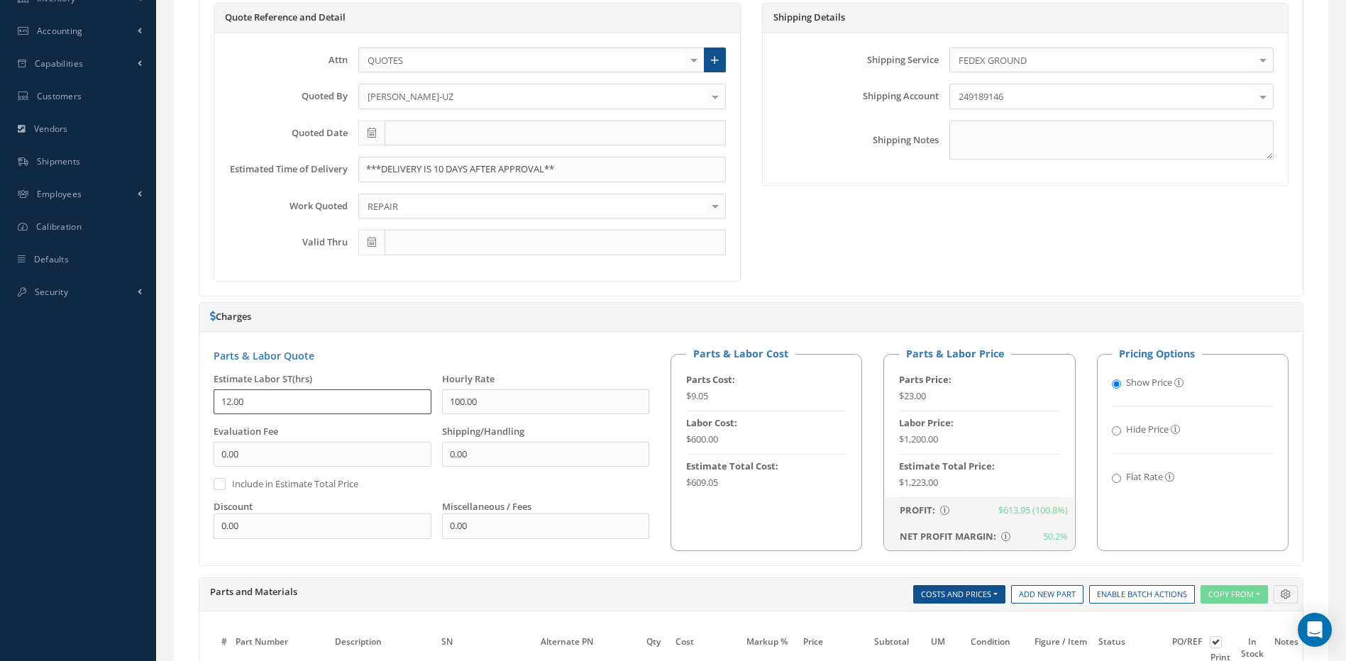
drag, startPoint x: 292, startPoint y: 400, endPoint x: 177, endPoint y: 397, distance: 115.0
click at [177, 397] on div "Main Teardown Tasks Quotation Steps, Tags & Notes Documents Sub Work Orders Act…" at bounding box center [751, 413] width 1155 height 1047
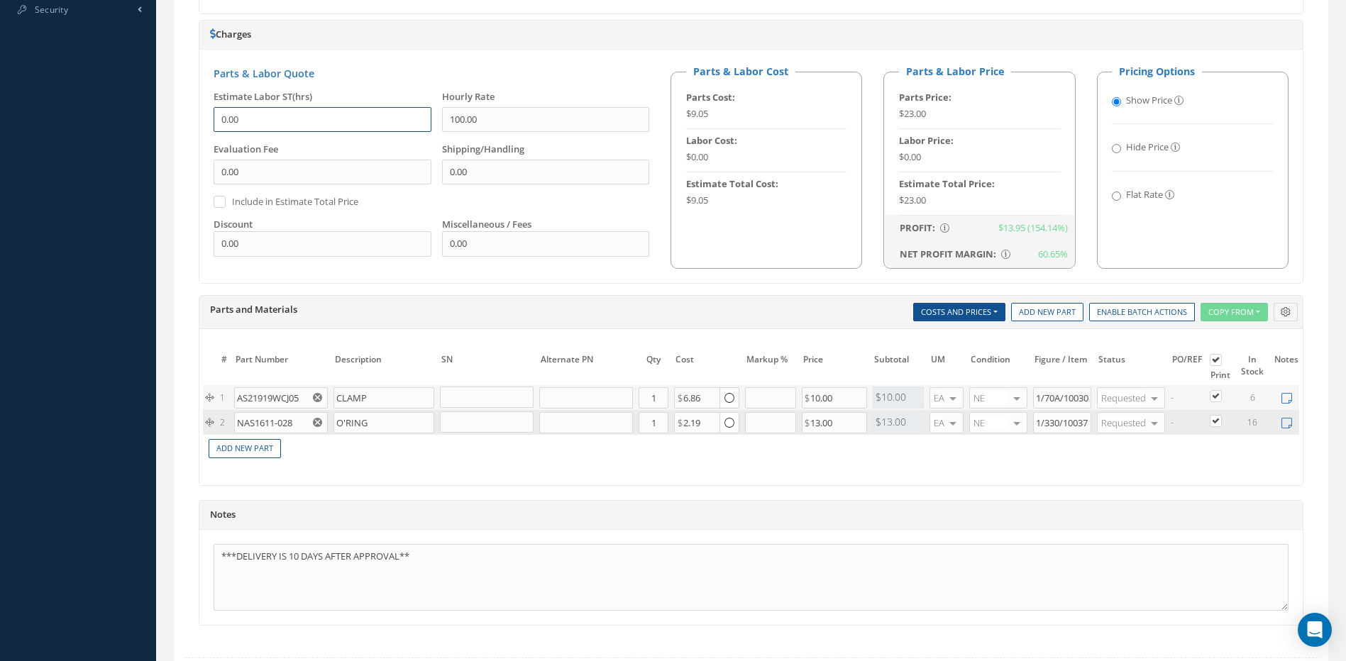
scroll to position [781, 0]
type input "0.00"
click at [445, 563] on textarea "***DELIVERY IS 10 DAYS AFTER APPROVAL**" at bounding box center [751, 576] width 1075 height 67
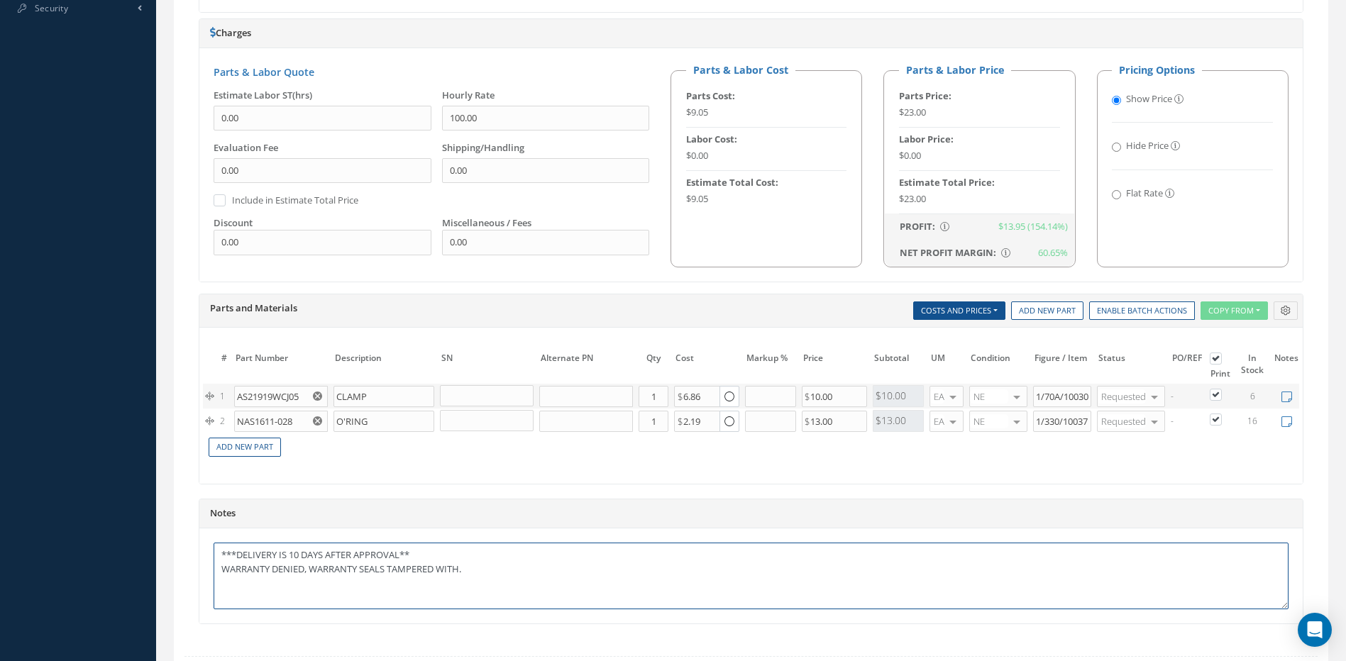
type textarea "***DELIVERY IS 10 DAYS AFTER APPROVAL** WARRANTY DENIED, WARRANTY SEALS TAMPERE…"
drag, startPoint x: 250, startPoint y: 116, endPoint x: 155, endPoint y: 116, distance: 94.4
type input "3.50"
click at [562, 585] on textarea "***DELIVERY IS 10 DAYS AFTER APPROVAL** WARRANTY DENIED, WARRANTY SEALS TAMPERE…" at bounding box center [751, 576] width 1075 height 67
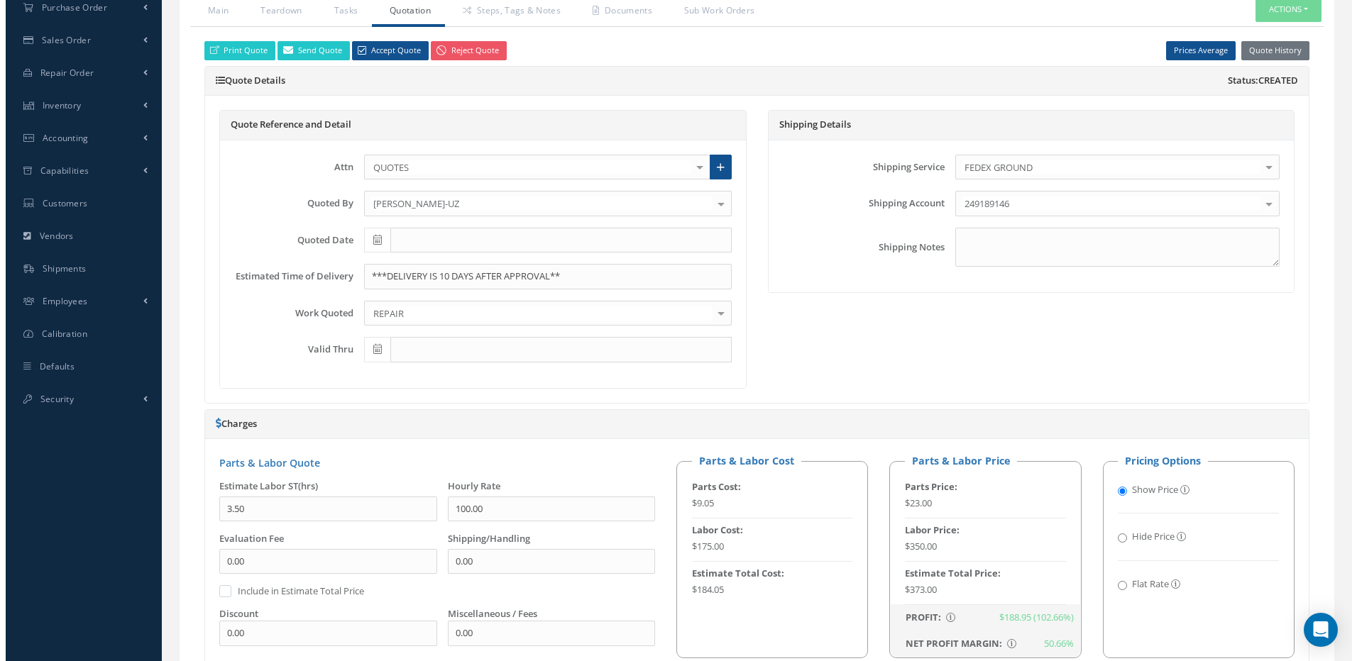
scroll to position [386, 0]
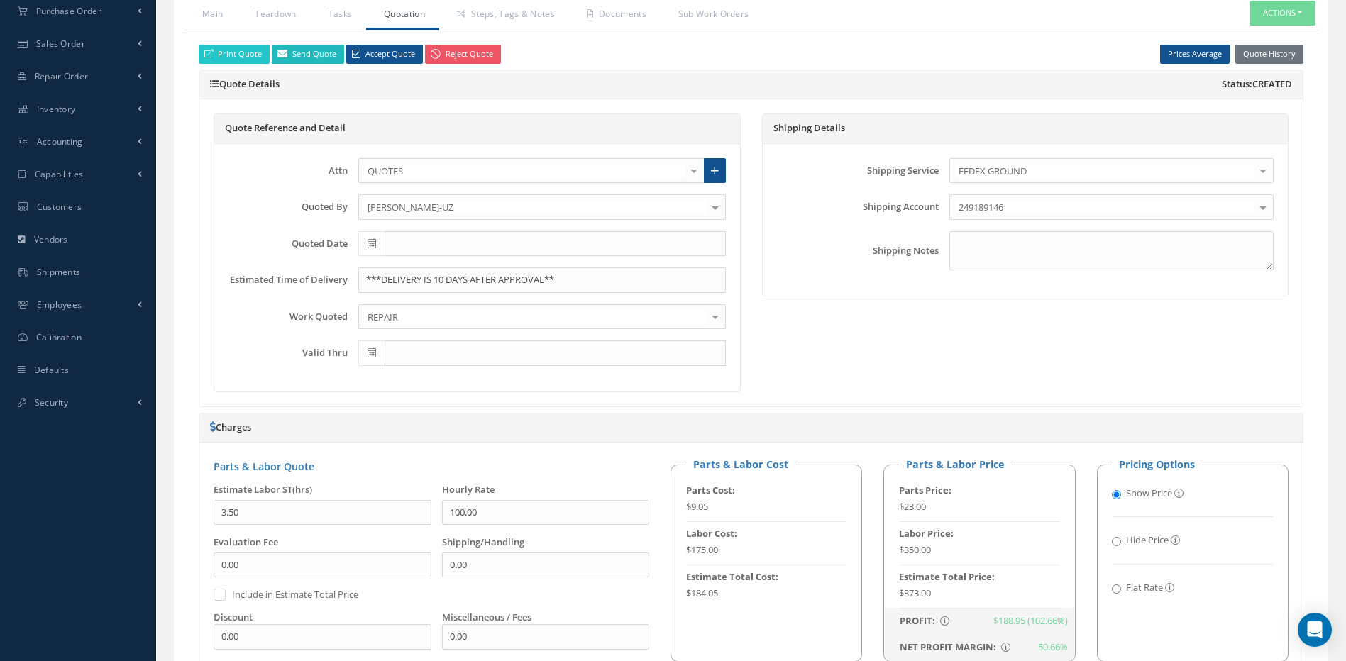
click at [304, 52] on link "Send Quote" at bounding box center [308, 54] width 72 height 19
type input "Quote for RO RO 149839, WO 48926"
type textarea "Dear, Please find attached your Quote for RO RO 149839. Please feel free to con…"
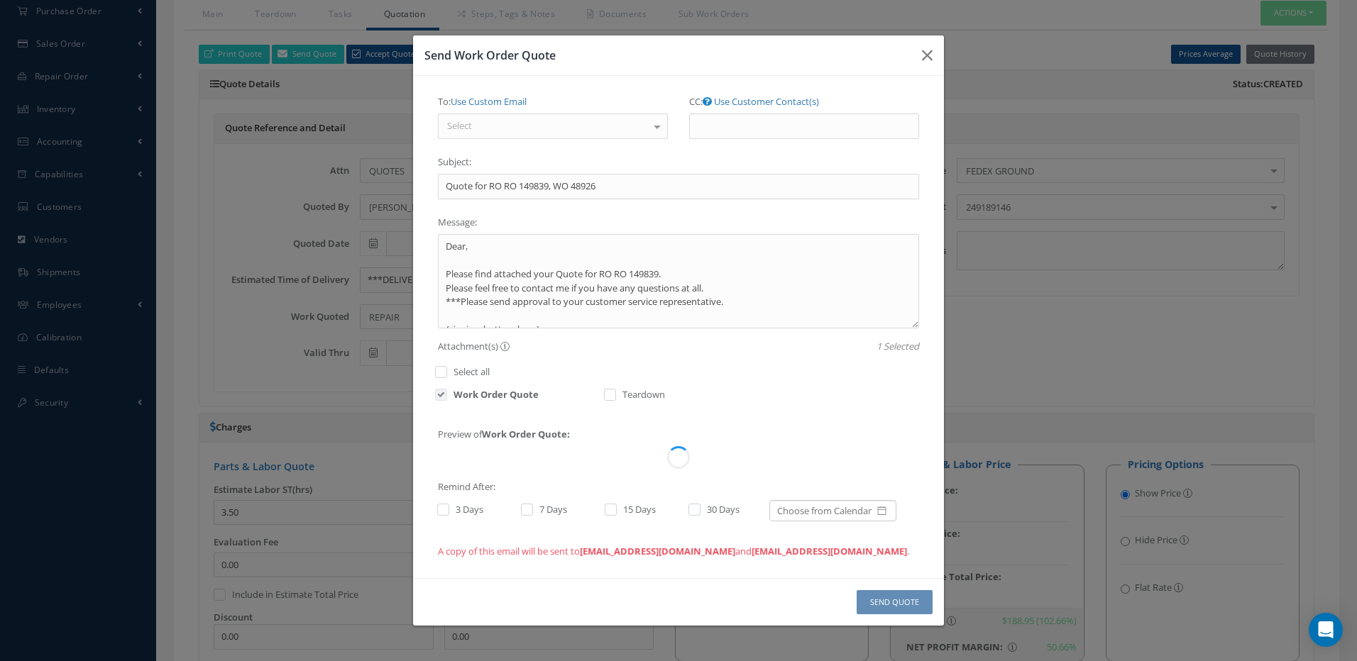
click at [485, 130] on div "Select" at bounding box center [553, 127] width 230 height 26
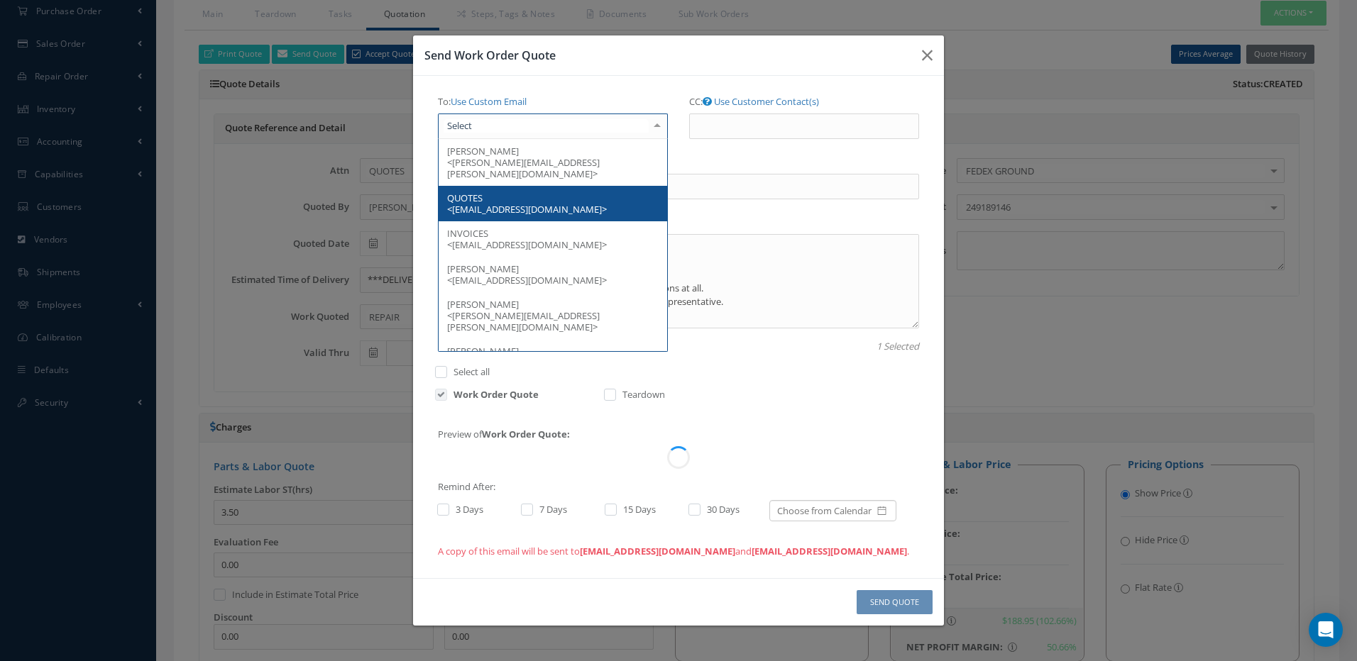
click at [469, 194] on span "QUOTES <Repairs@suncountry.com>" at bounding box center [527, 204] width 160 height 24
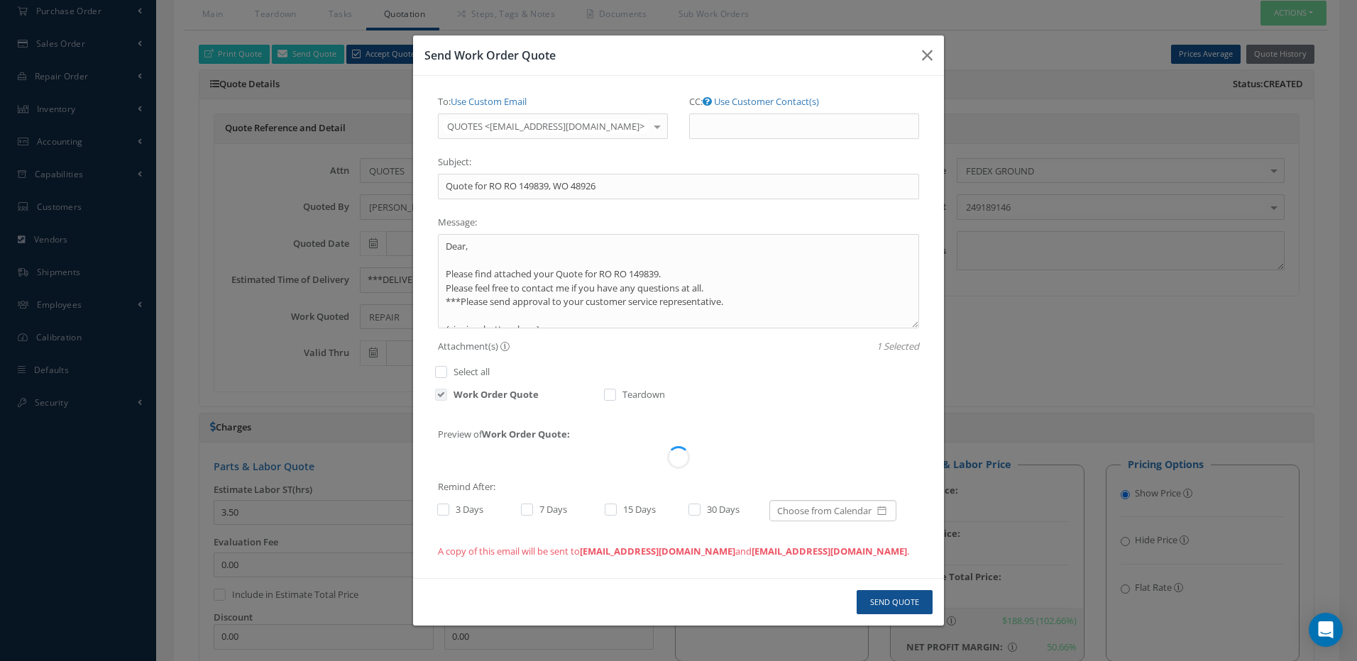
click at [448, 512] on label at bounding box center [450, 509] width 4 height 13
click at [443, 512] on input "checkbox" at bounding box center [441, 511] width 9 height 9
checkbox input "true"
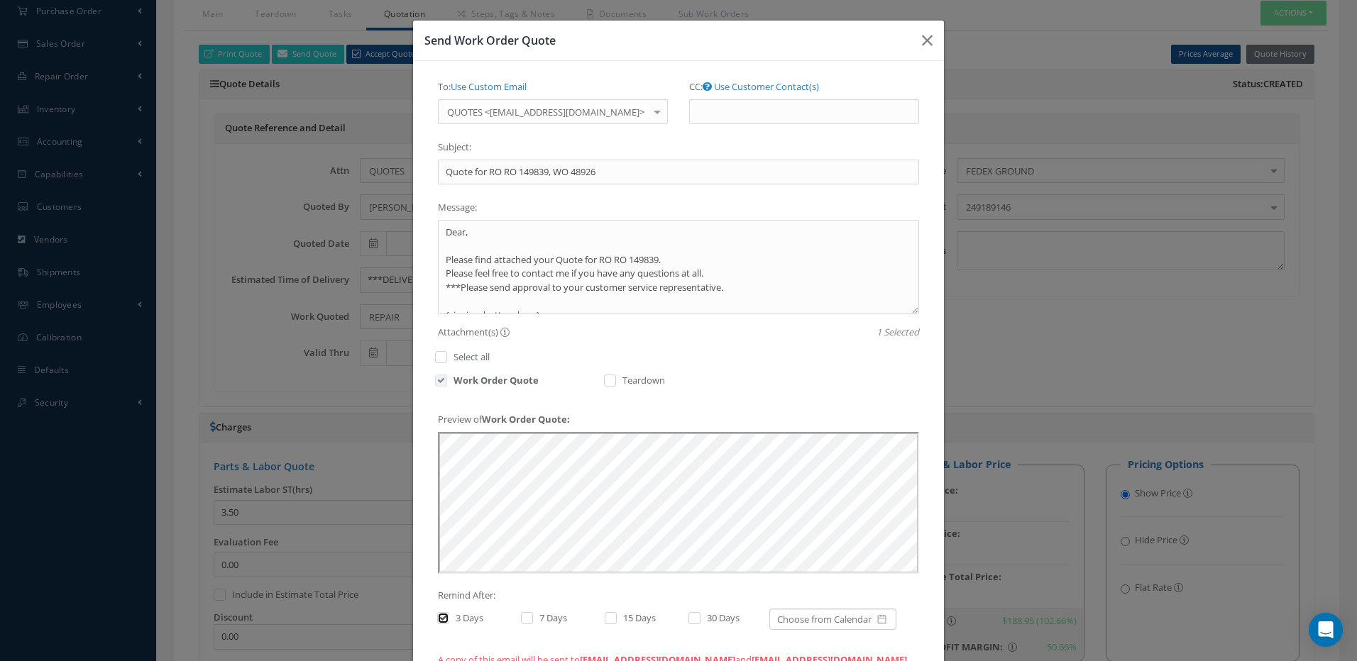
scroll to position [0, 0]
click at [532, 623] on label at bounding box center [534, 618] width 4 height 13
click at [526, 623] on input "checkbox" at bounding box center [525, 619] width 9 height 9
checkbox input "true"
click at [616, 621] on label at bounding box center [618, 618] width 4 height 13
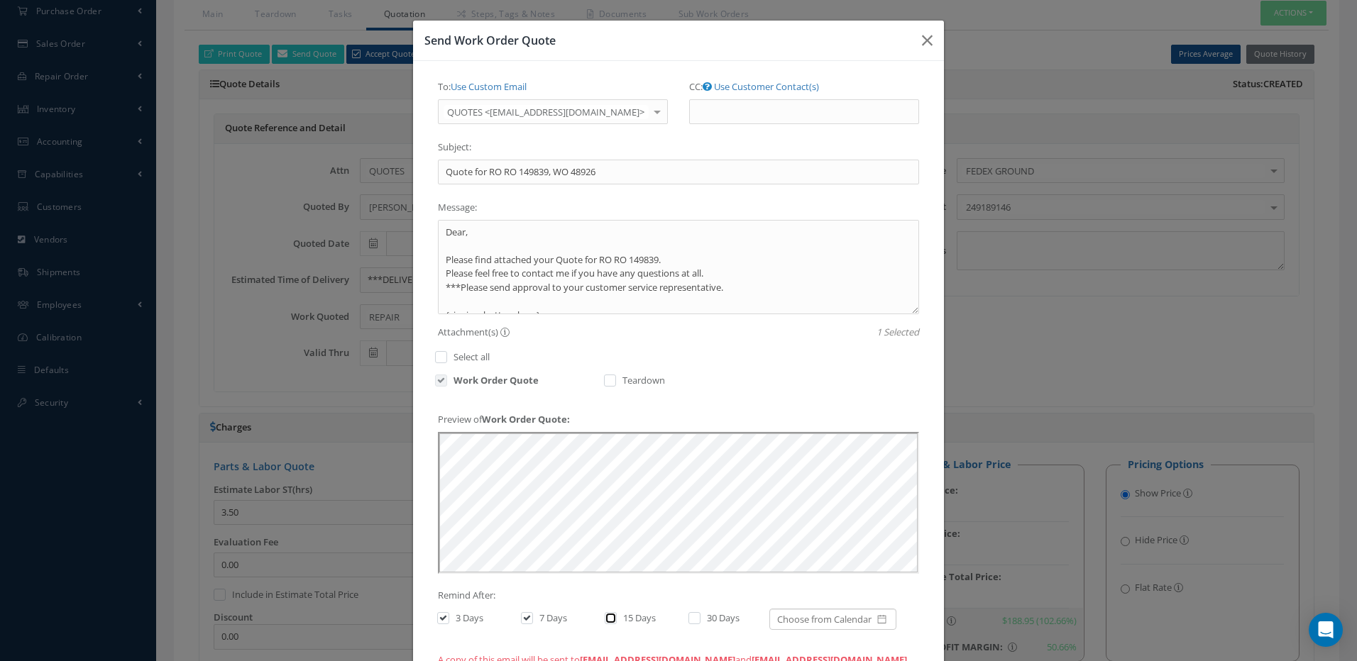
click at [607, 621] on input "checkbox" at bounding box center [609, 619] width 9 height 9
checkbox input "true"
click at [700, 619] on label at bounding box center [702, 618] width 4 height 13
click at [688, 619] on input "checkbox" at bounding box center [692, 619] width 9 height 9
checkbox input "true"
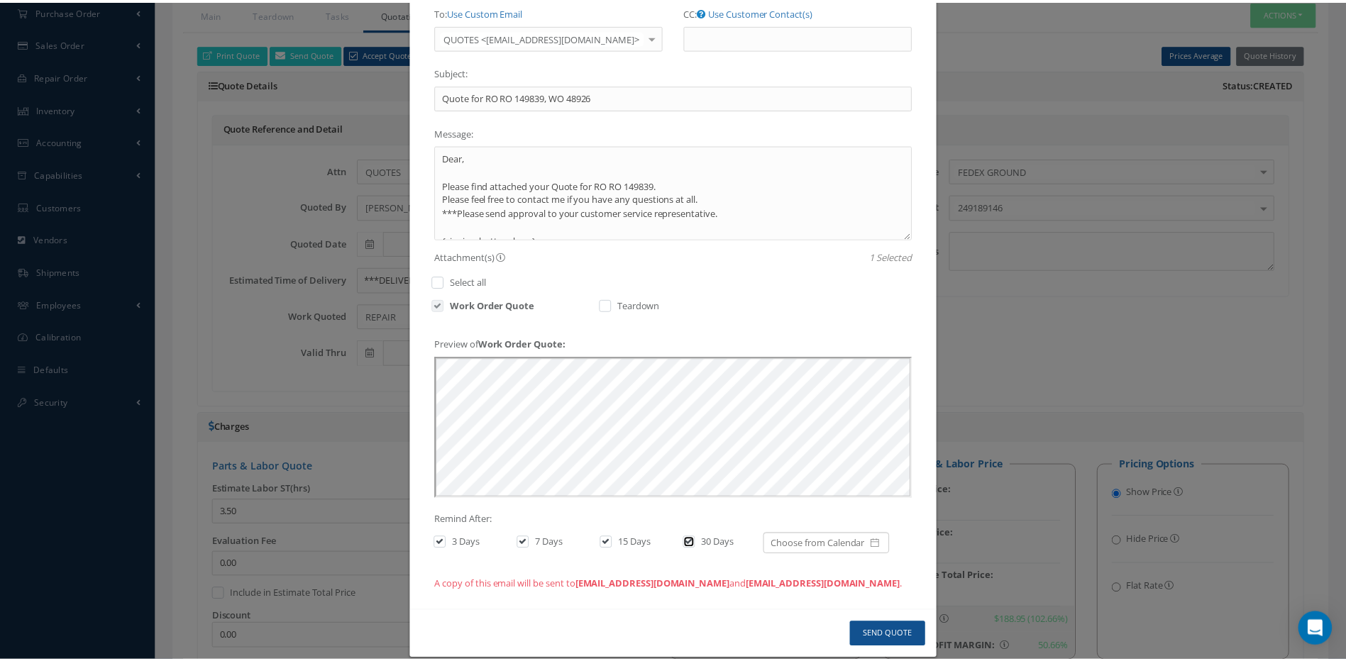
scroll to position [94, 0]
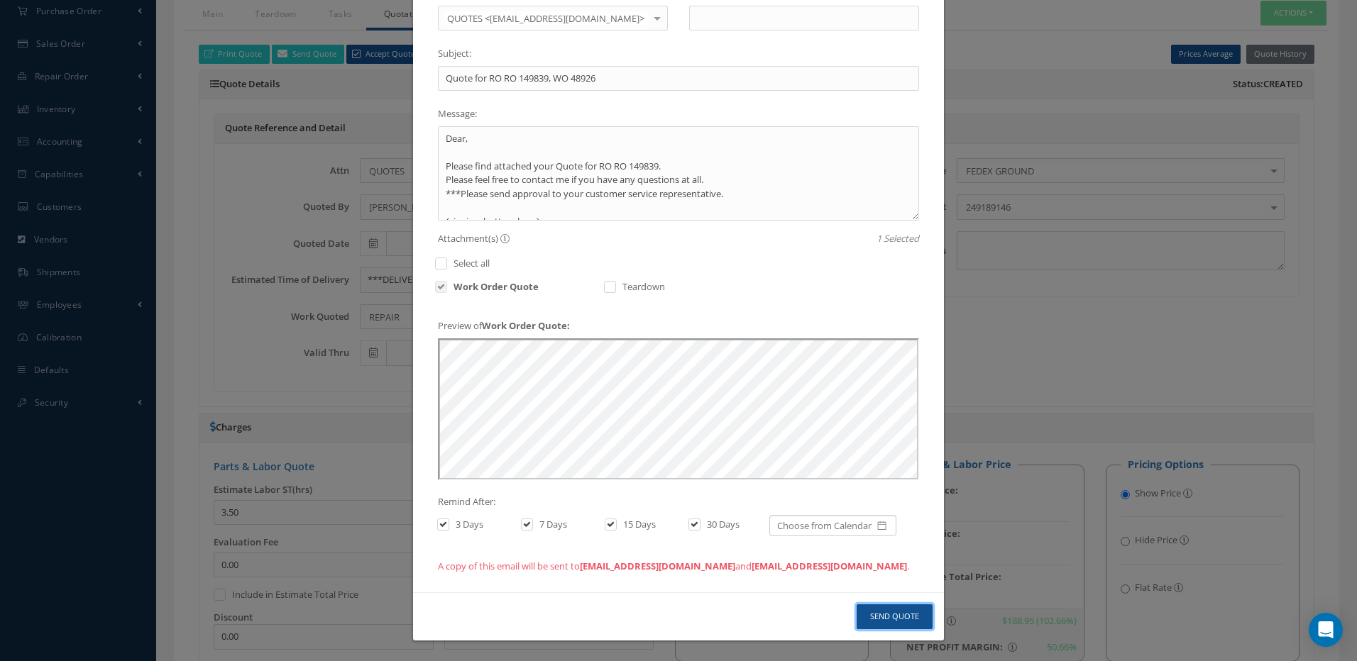
click at [893, 617] on button "Send Quote" at bounding box center [895, 617] width 76 height 25
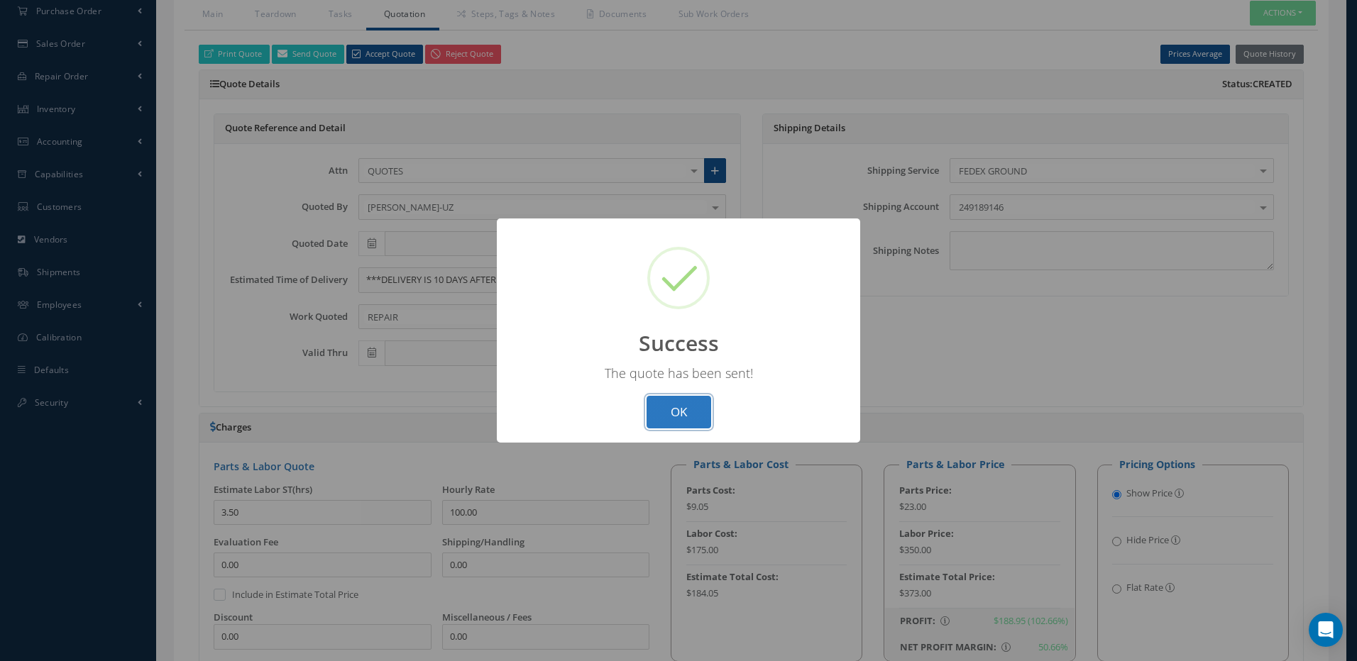
drag, startPoint x: 693, startPoint y: 410, endPoint x: 668, endPoint y: 398, distance: 27.6
click at [690, 409] on button "OK" at bounding box center [678, 412] width 65 height 33
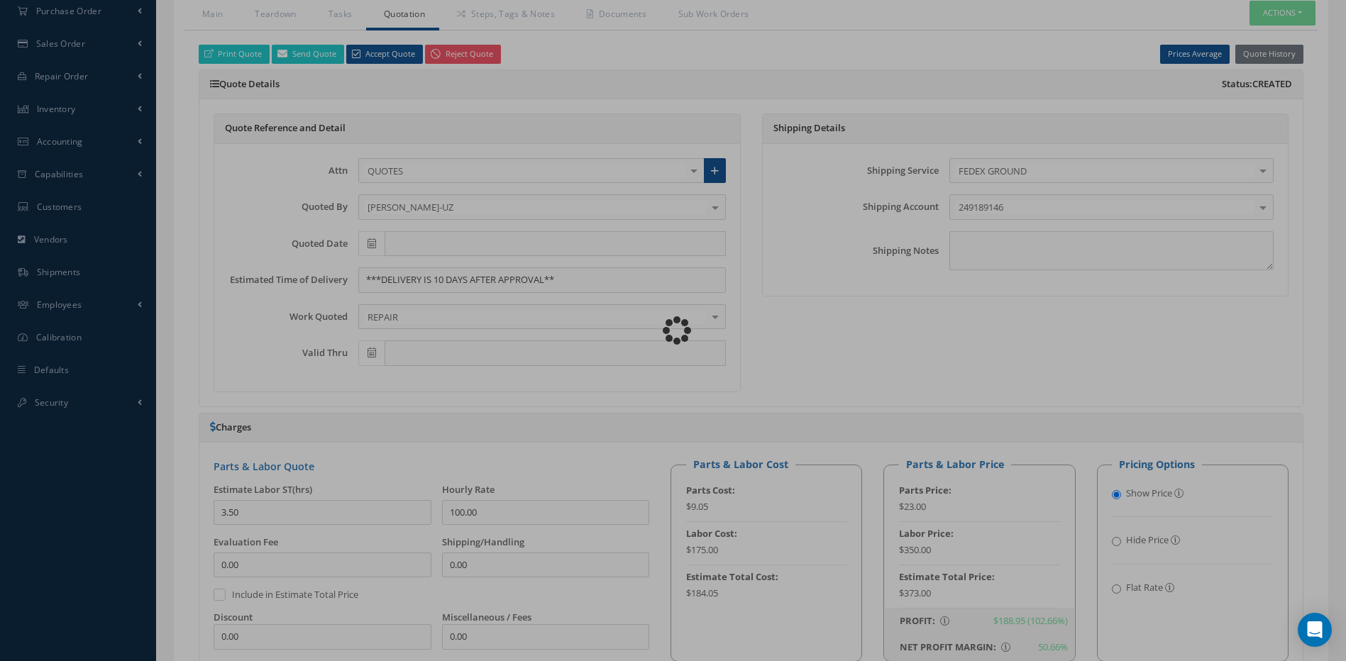
type textarea "***DELIVERY IS 10 DAYS AFTER APPROVAL** WARRANTY DENIED, WARRANTY SEALS TAMPERE…"
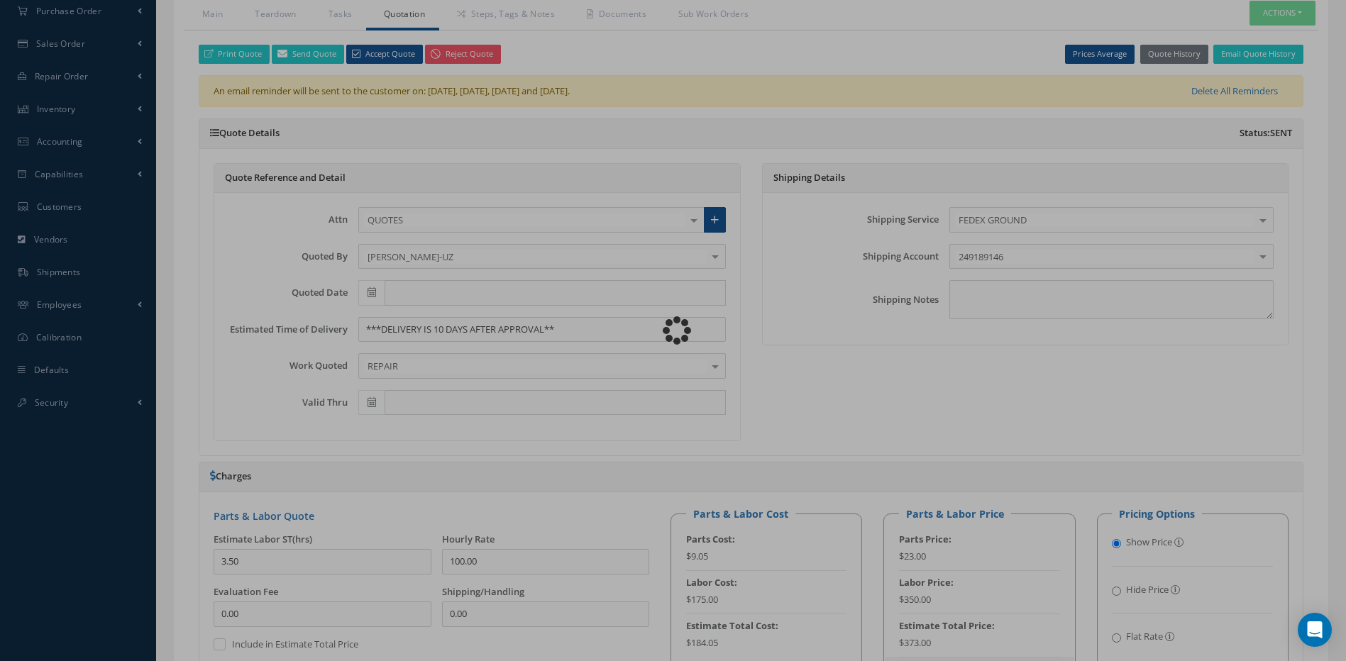
type input "HONEYWELL"
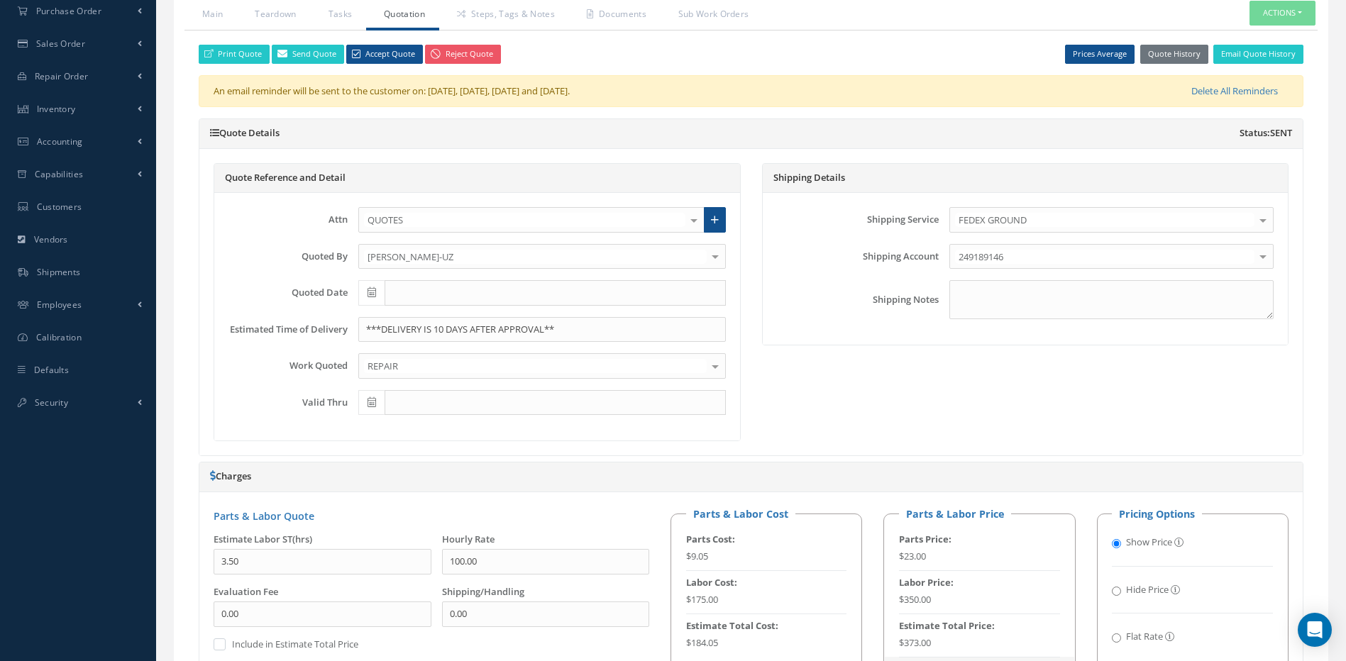
click at [370, 292] on icon at bounding box center [372, 292] width 9 height 10
click at [437, 485] on th "Today" at bounding box center [432, 488] width 149 height 21
type input "[DATE]"
type input "12/04/2025"
click at [261, 16] on link "Teardown" at bounding box center [273, 16] width 73 height 30
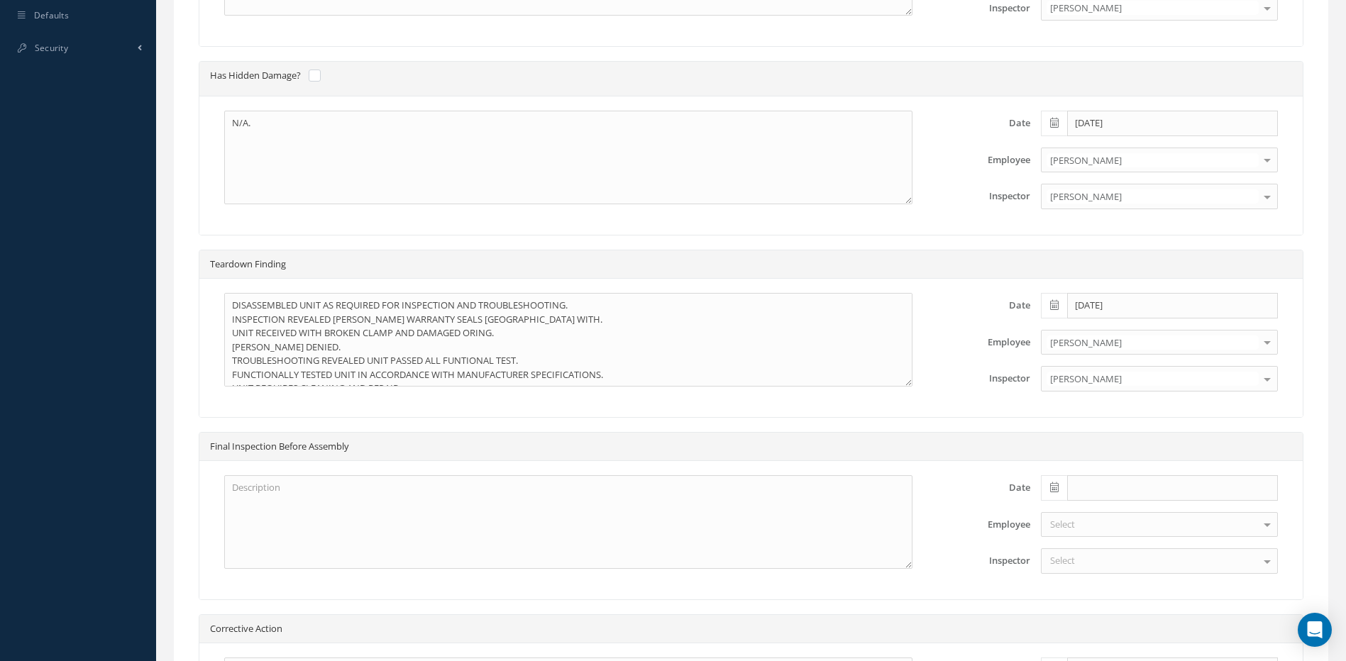
scroll to position [315, 0]
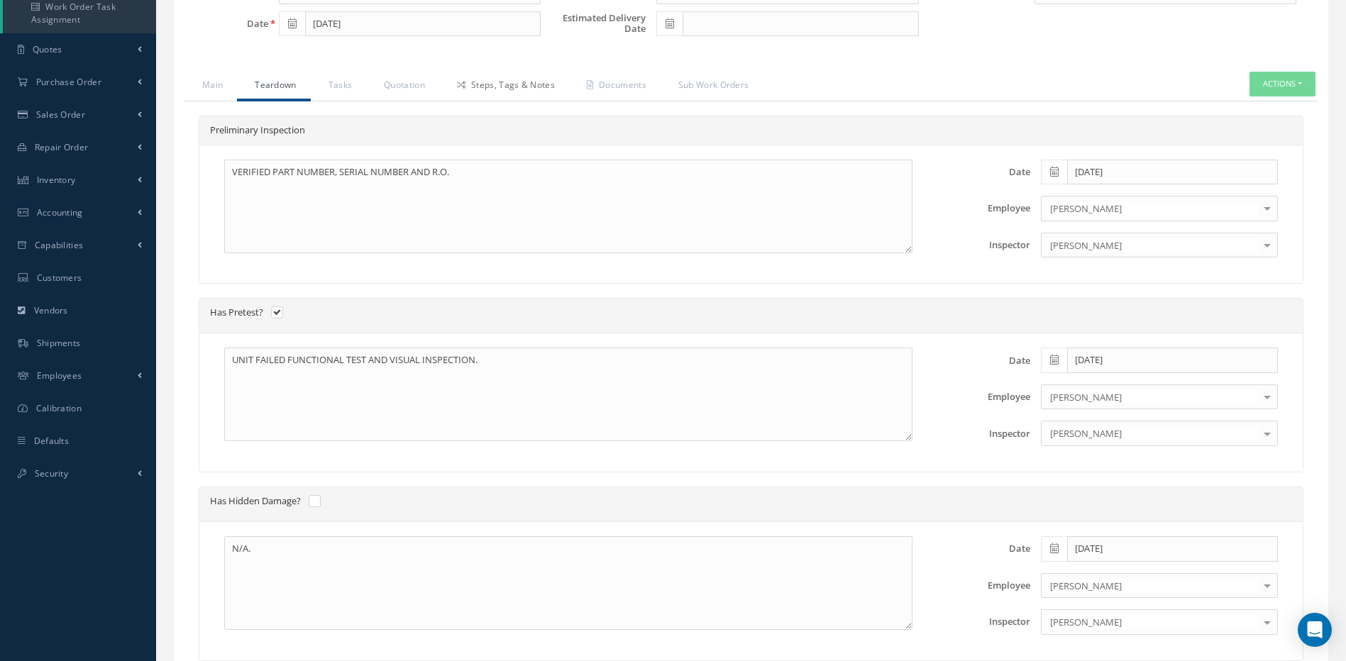
click at [501, 87] on link "Steps, Tags & Notes" at bounding box center [504, 87] width 130 height 30
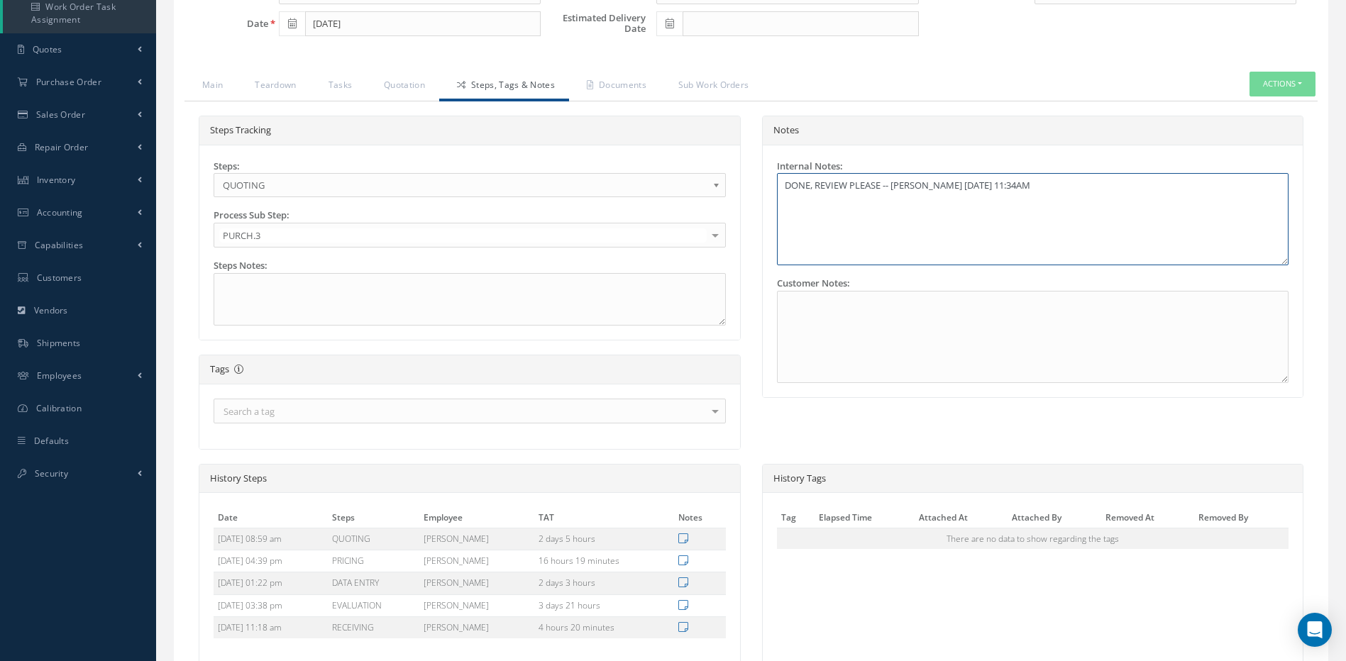
click at [1127, 191] on textarea "DONE, REVIEW PLEASE -- LAURA RODRIGUEZ 09/03/2025 11:34AM" at bounding box center [1033, 219] width 512 height 92
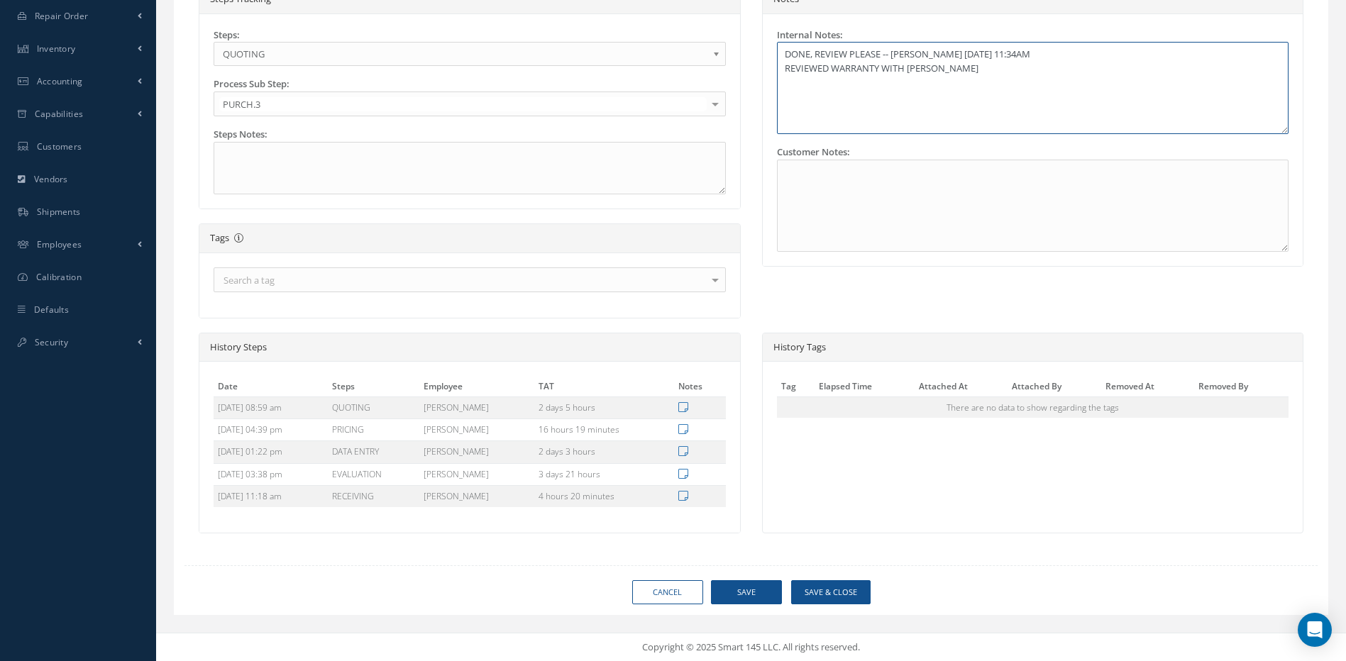
scroll to position [21, 0]
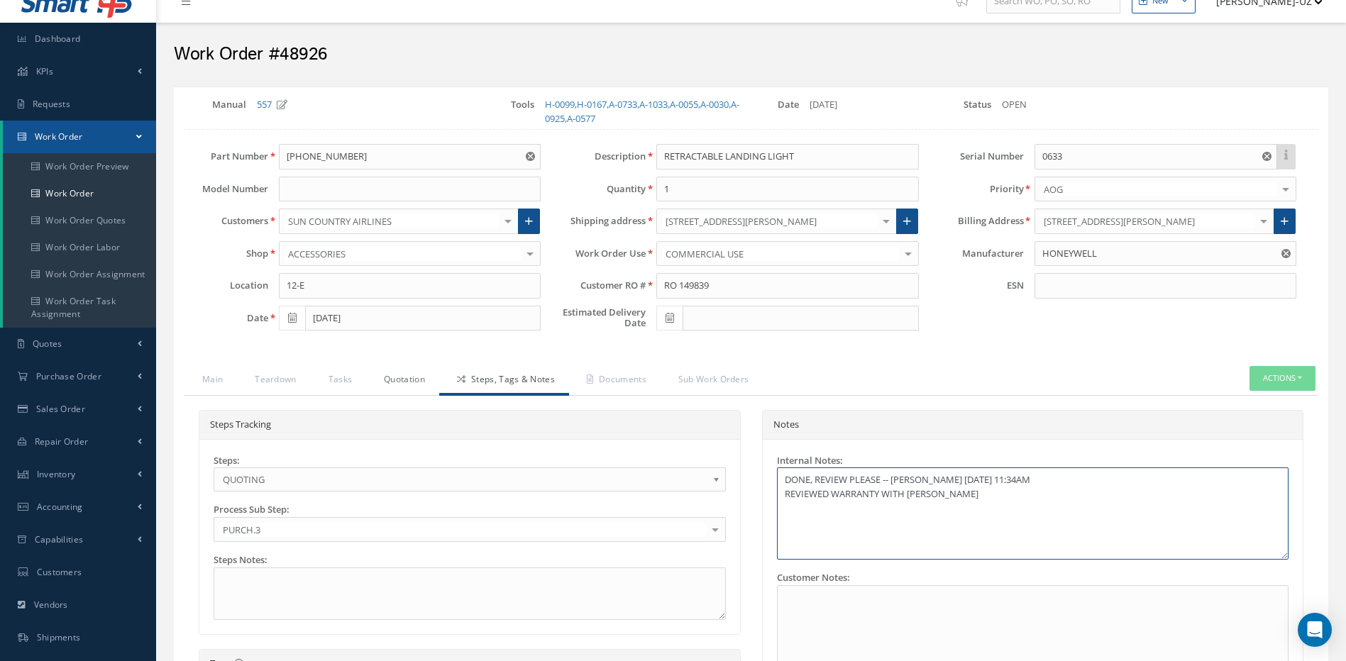
type textarea "DONE, REVIEW PLEASE -- LAURA RODRIGUEZ 09/03/2025 11:34AM REVIEWED WARRANTY WIT…"
click at [396, 377] on link "Quotation" at bounding box center [402, 381] width 73 height 30
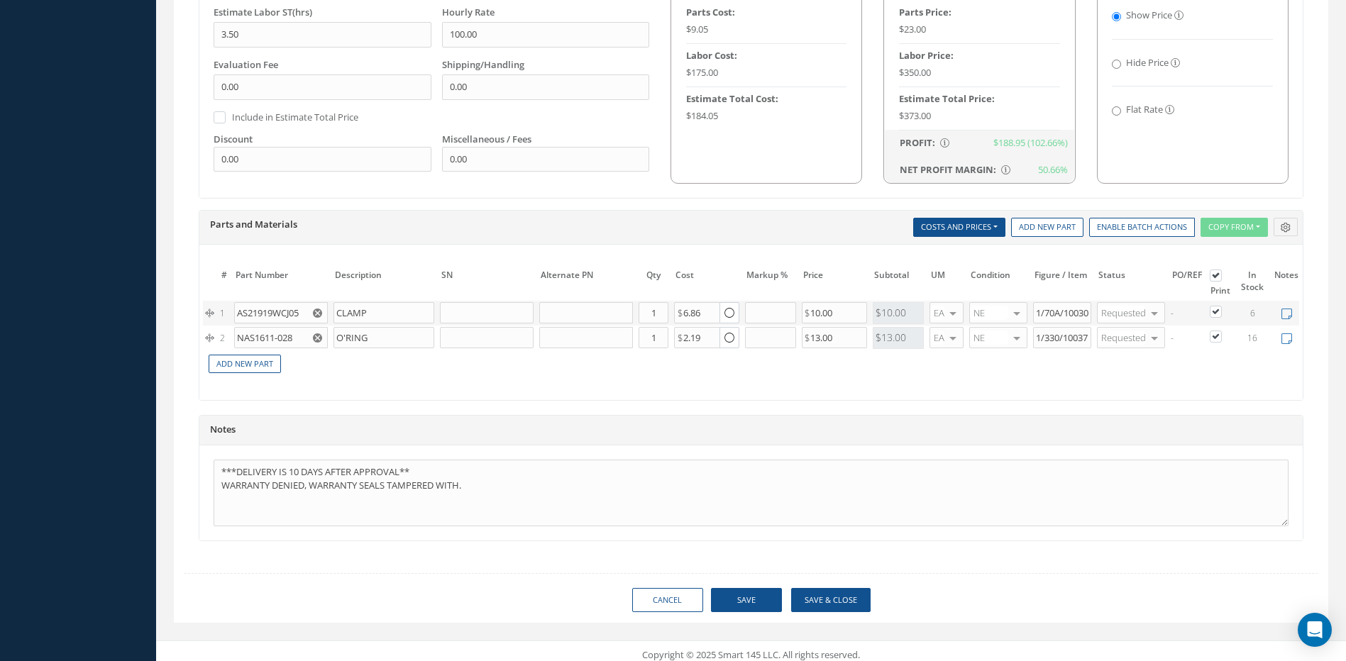
scroll to position [932, 0]
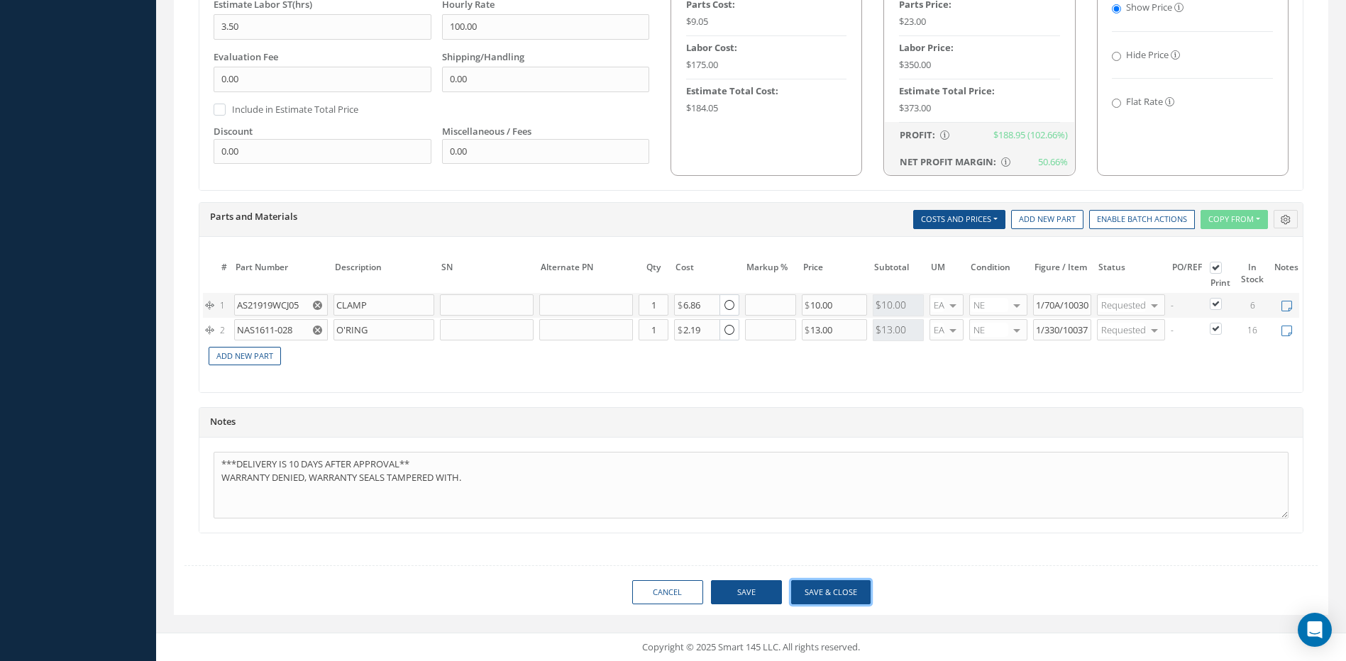
click at [856, 590] on button "Save & Close" at bounding box center [830, 592] width 79 height 25
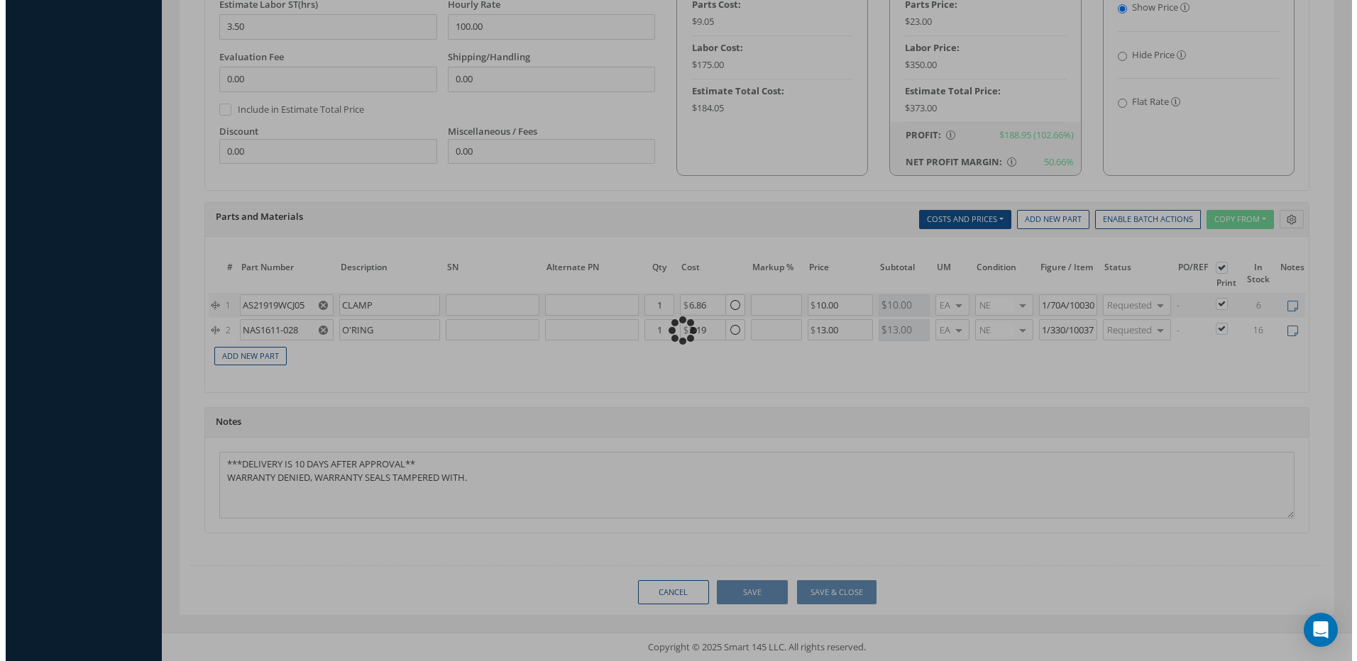
scroll to position [881, 0]
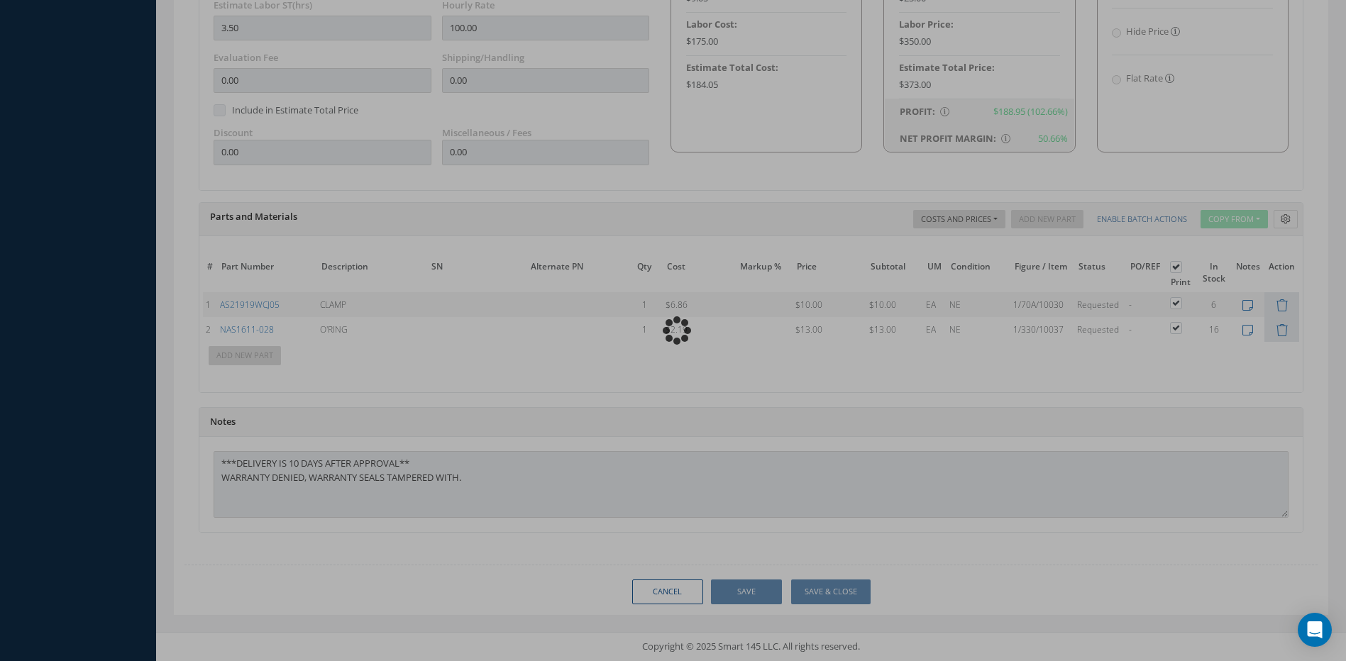
type input "HONEYWELL"
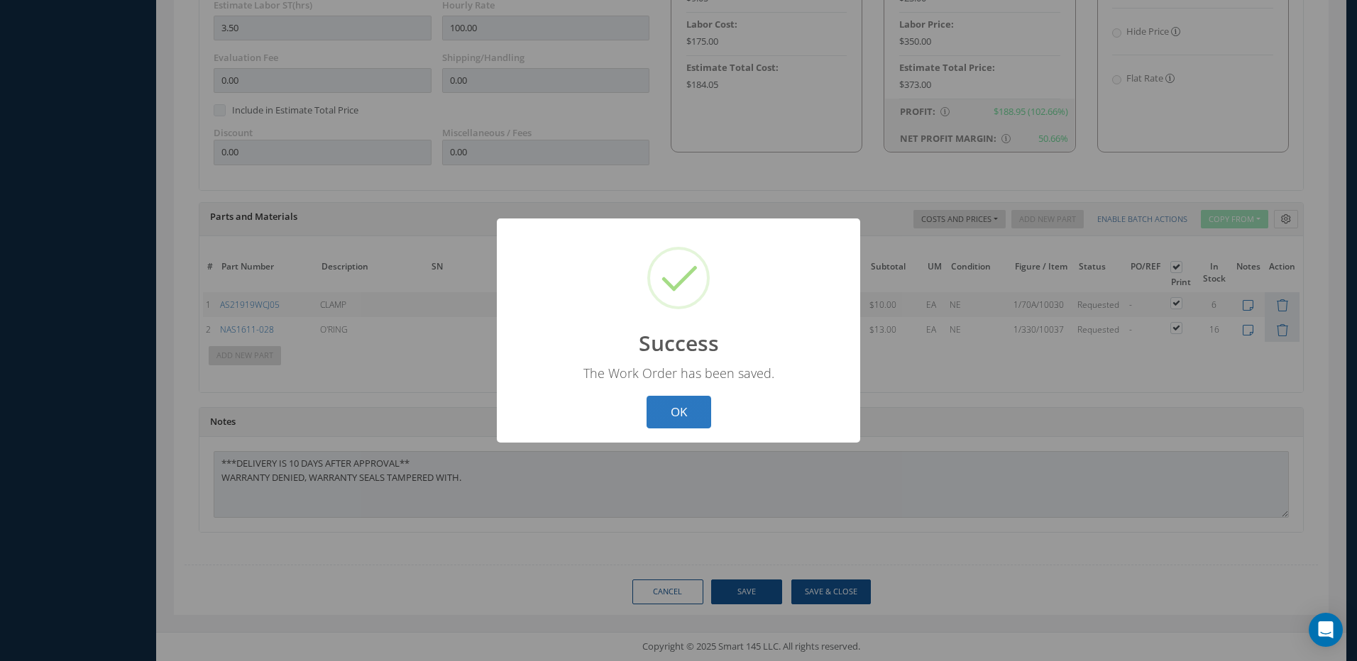
click at [700, 414] on button "OK" at bounding box center [678, 412] width 65 height 33
select select "25"
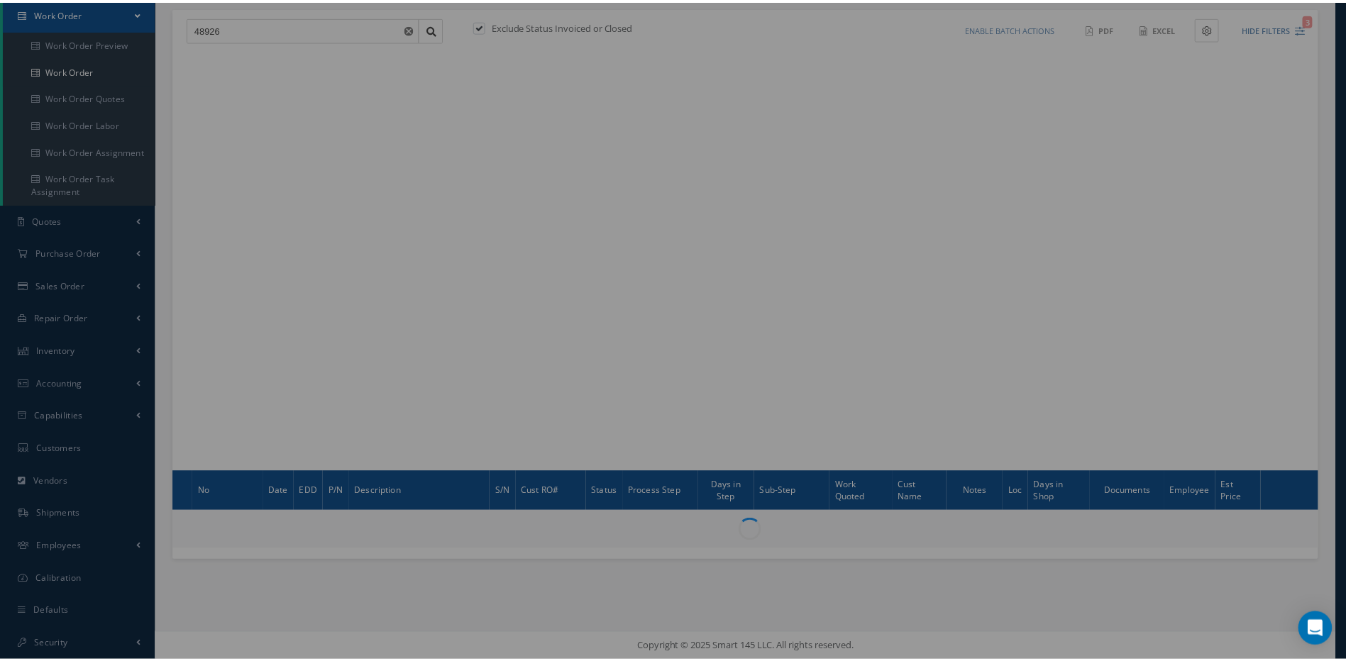
scroll to position [144, 0]
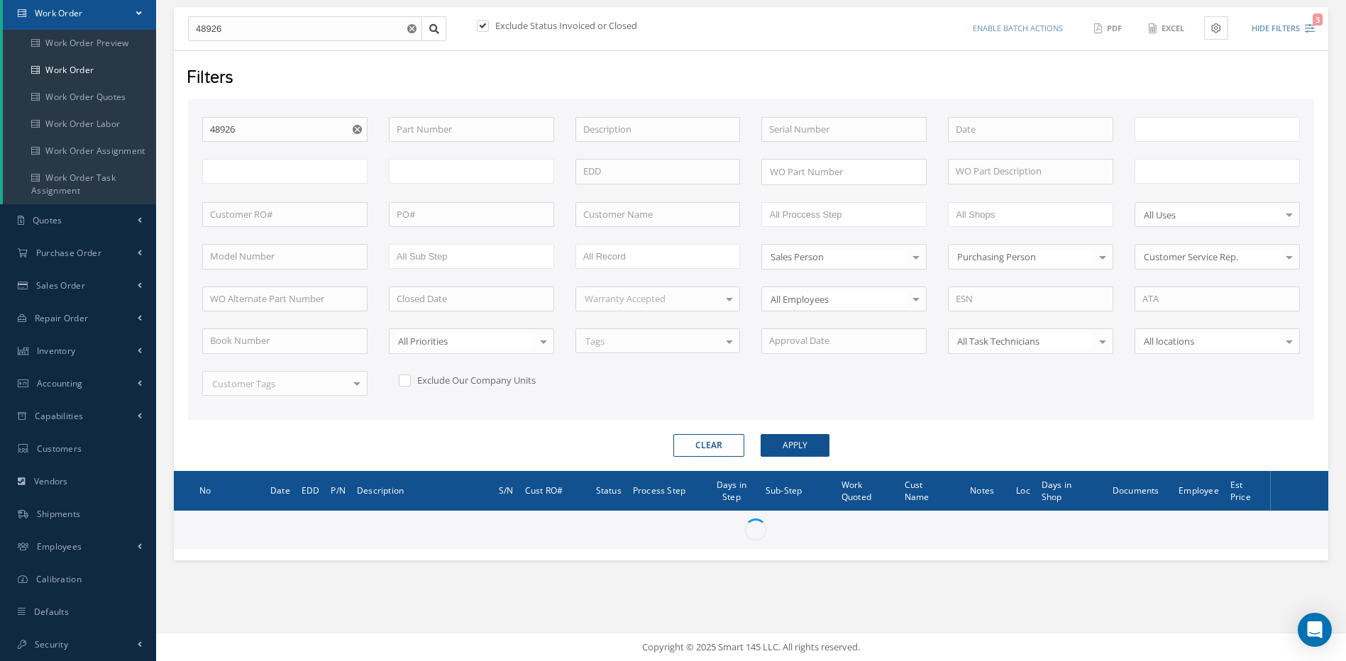
type input "All Work Request"
type input "All Work Performed"
type input "All Status"
type input "WO Part Status"
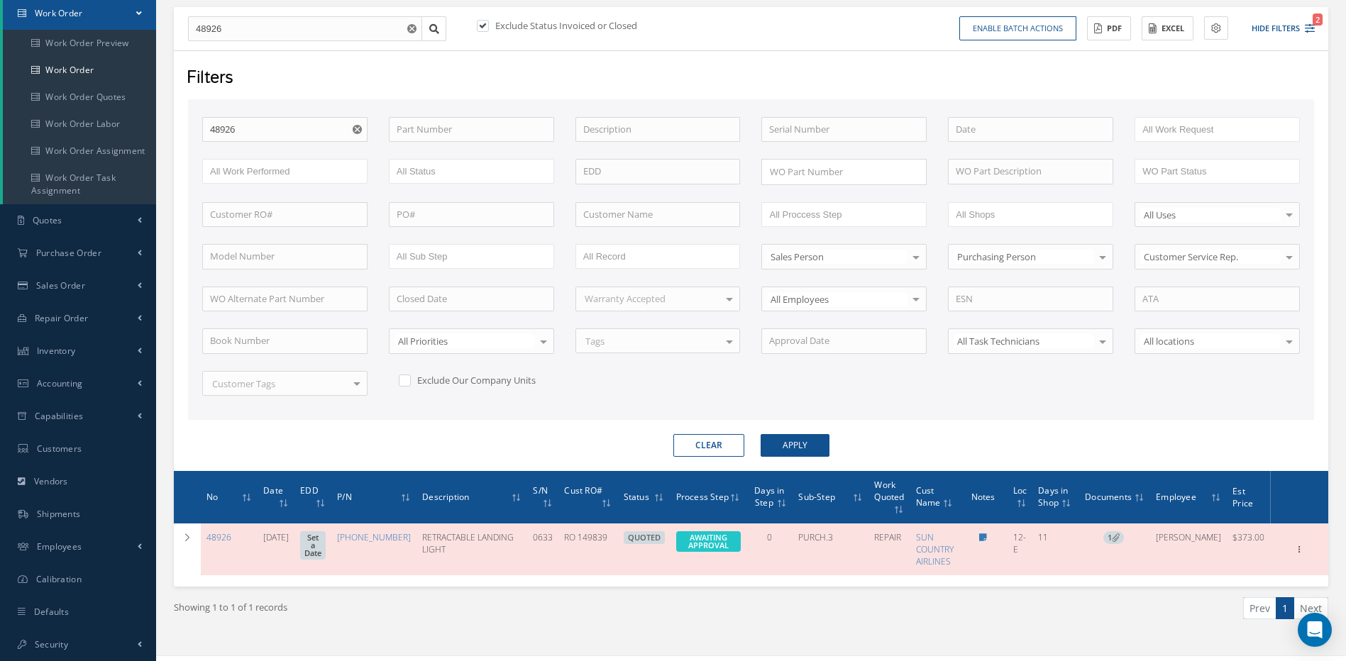
click at [700, 446] on button "Clear" at bounding box center [708, 445] width 71 height 23
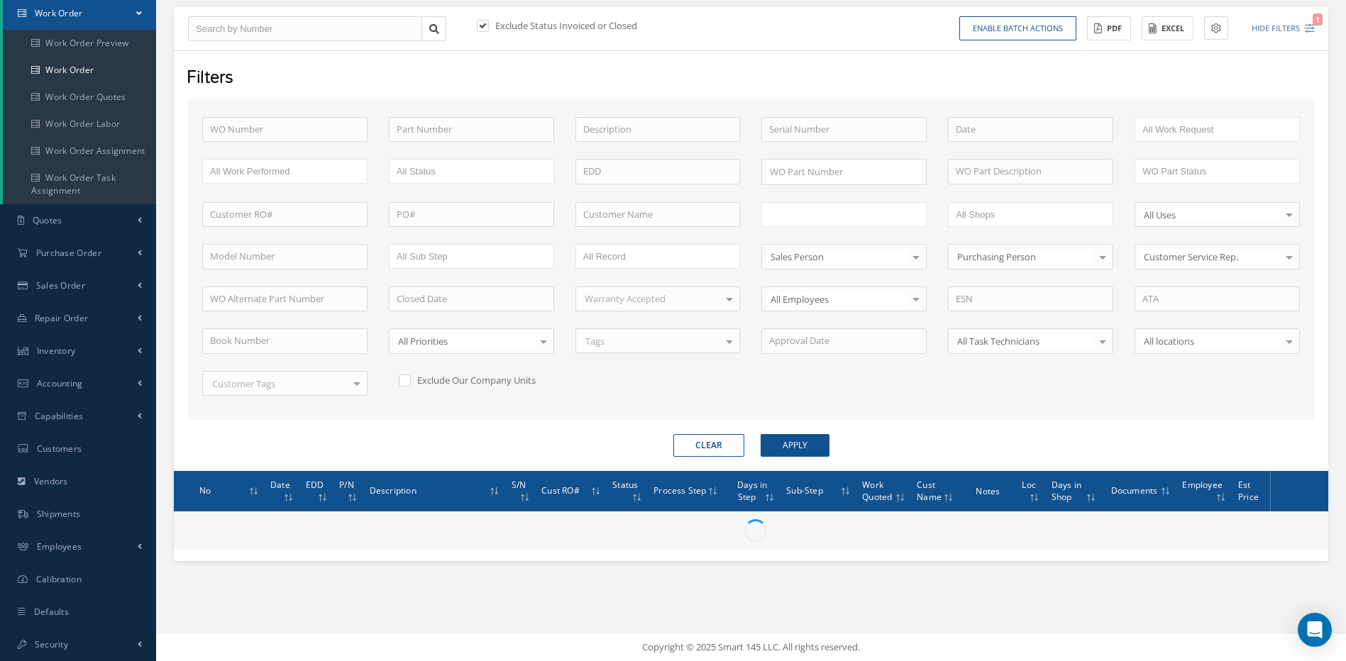
click at [815, 216] on input "text" at bounding box center [814, 215] width 90 height 18
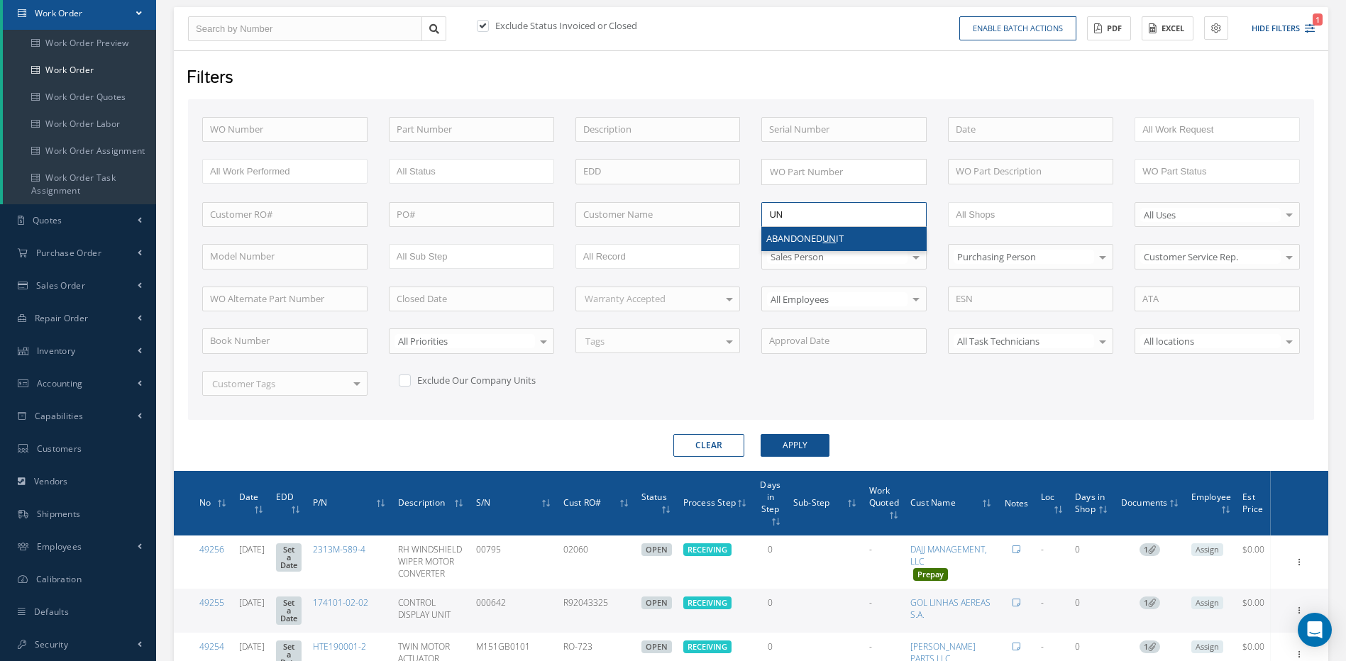
type input "U"
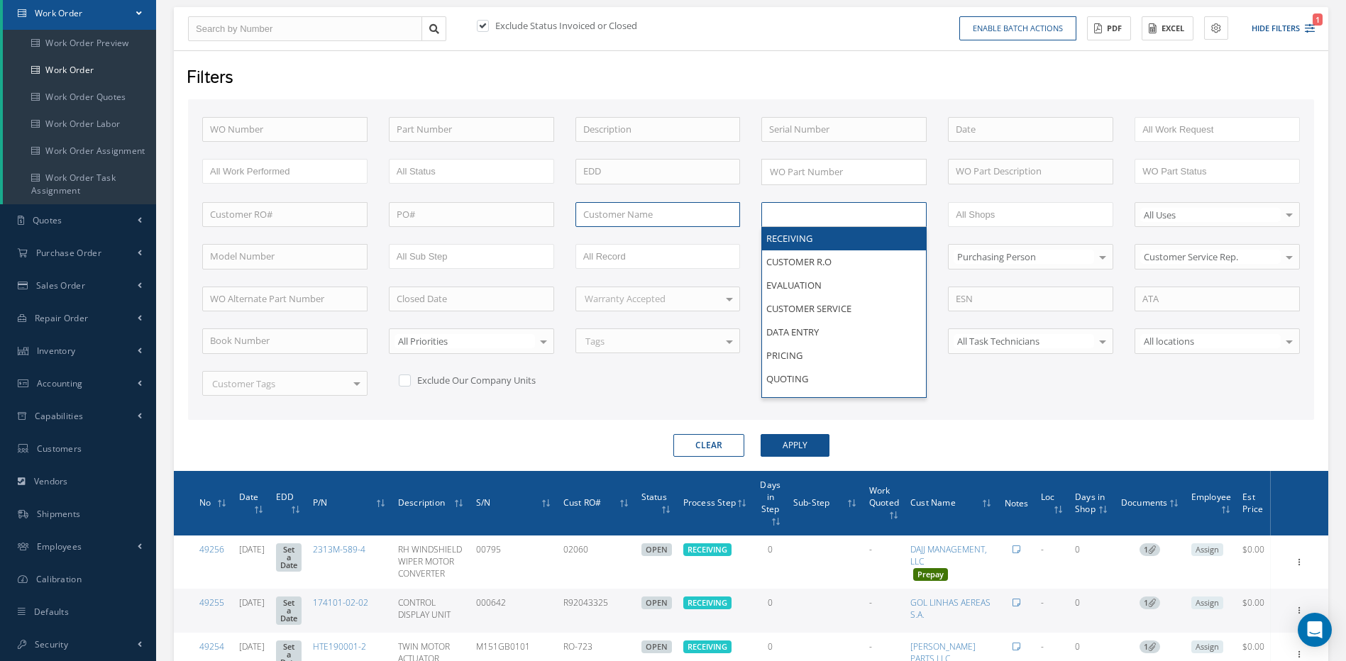
click at [626, 214] on input "text" at bounding box center [657, 215] width 165 height 26
type input "All Proccess Step"
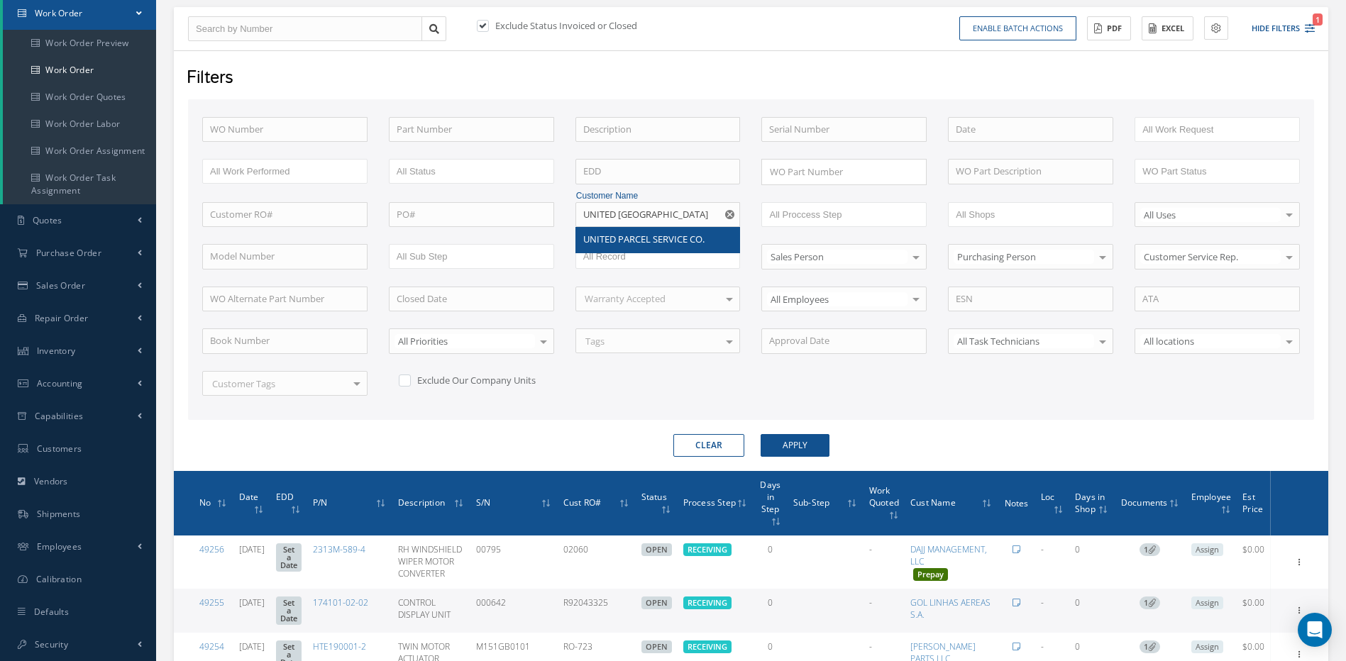
click at [612, 237] on span "UNITED PARCEL SERVICE CO." at bounding box center [643, 239] width 121 height 13
type input "UNITED PARCEL SERVICE CO."
click at [791, 444] on button "Apply" at bounding box center [795, 445] width 69 height 23
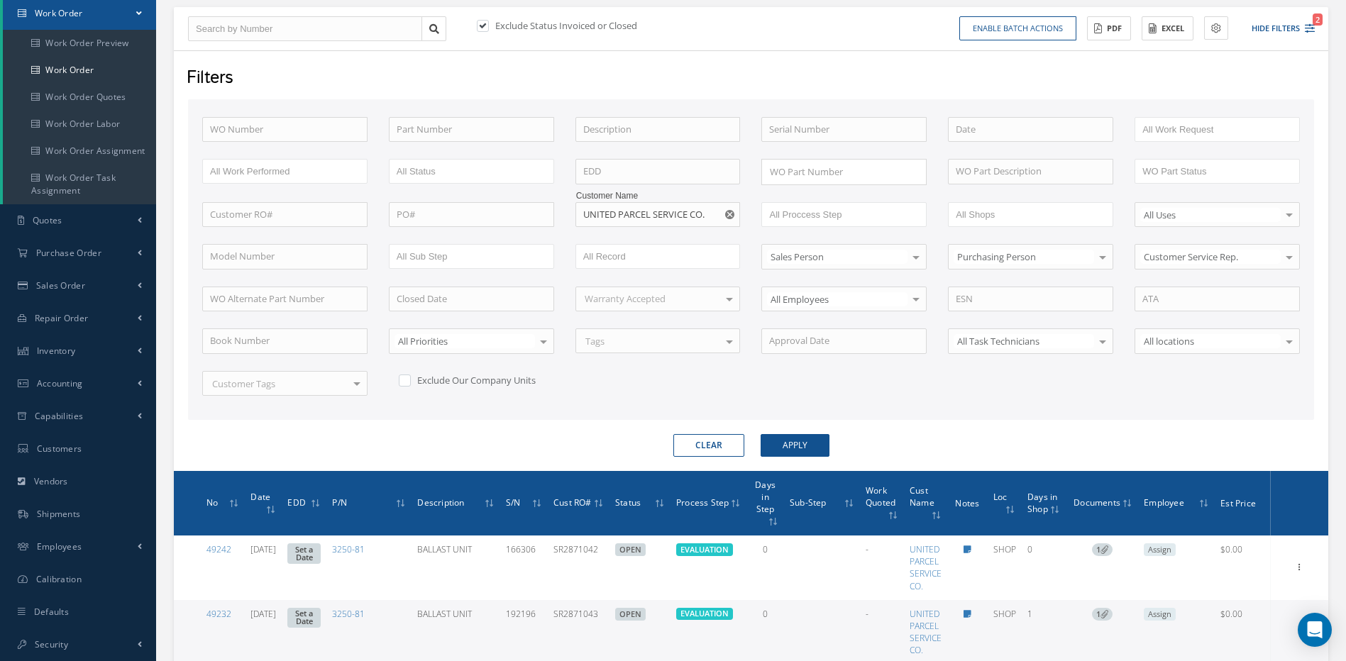
click at [571, 388] on div "WO Number Part Number Description Serial Number - BENCH CHECK CALIBRATION INSPE…" at bounding box center [751, 265] width 1119 height 296
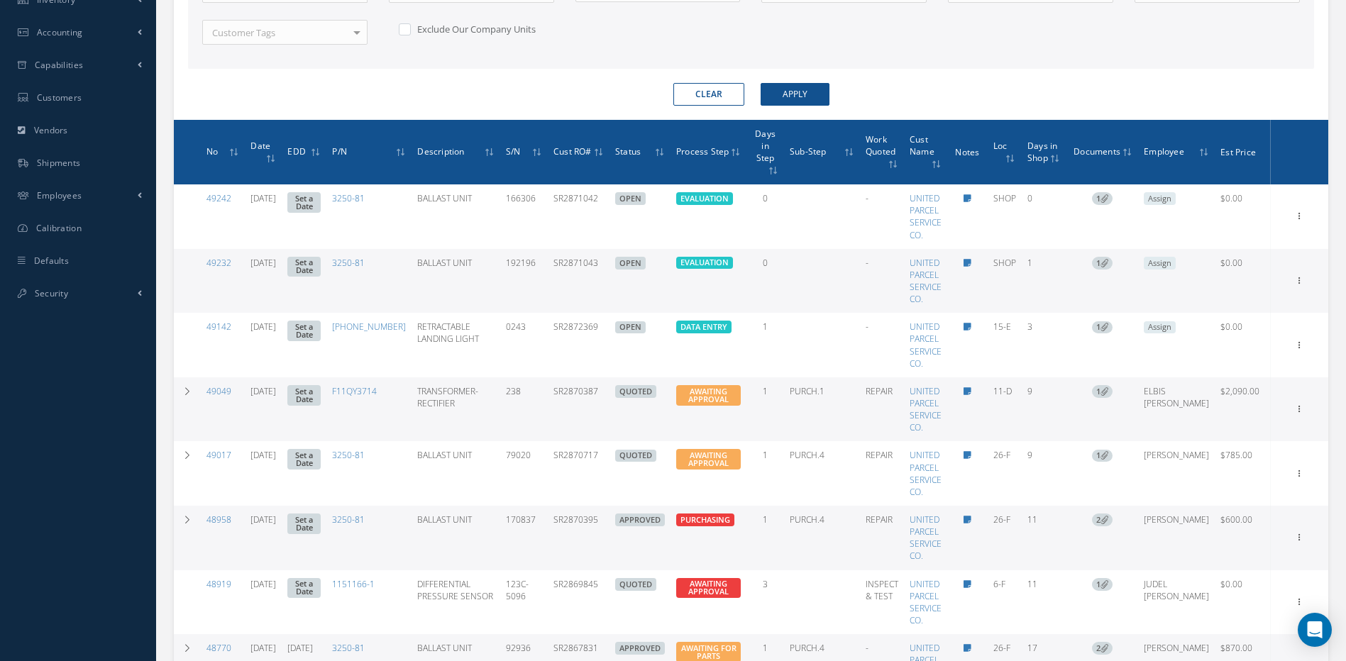
scroll to position [499, 0]
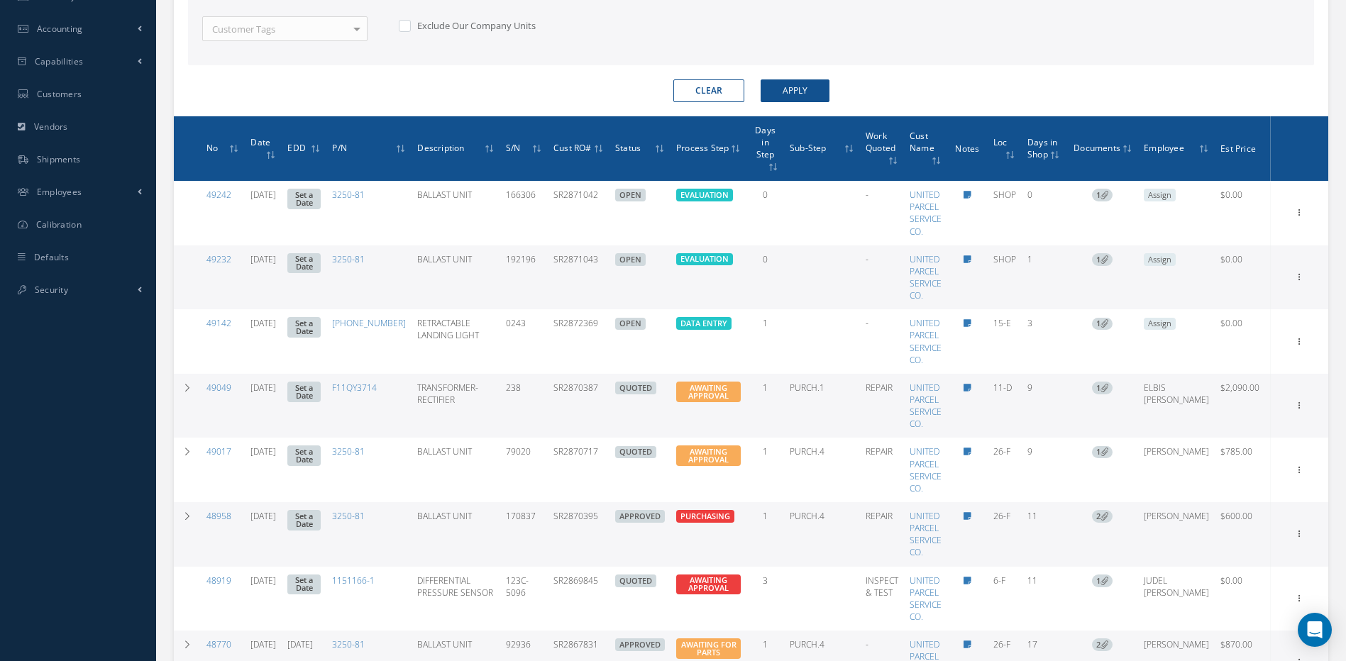
drag, startPoint x: 619, startPoint y: 375, endPoint x: 566, endPoint y: 380, distance: 53.5
click at [566, 380] on td "SR2870387" at bounding box center [579, 406] width 62 height 65
copy td "SR2870387"
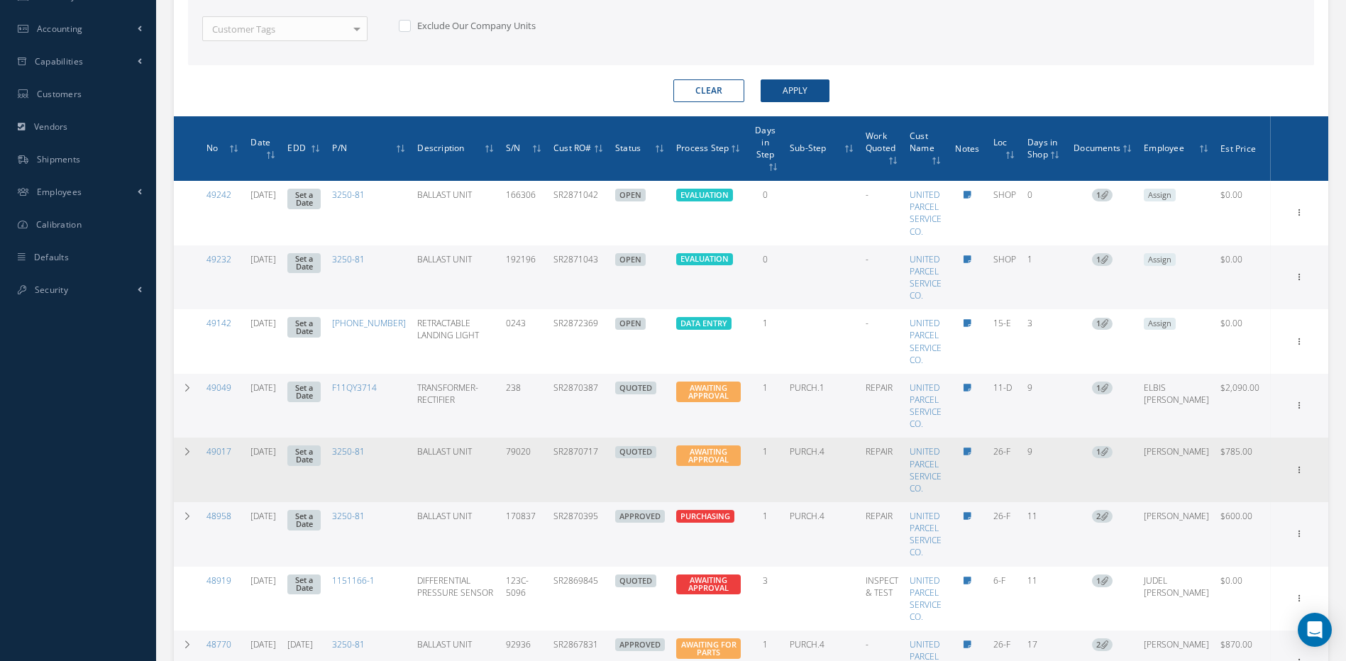
drag, startPoint x: 617, startPoint y: 439, endPoint x: 561, endPoint y: 438, distance: 56.1
click at [561, 438] on tr "49017 08/27/2025 Set a Date 3250-81 BALLAST UNIT 79020 SR2870717 QUOTED Elapsed…" at bounding box center [751, 470] width 1155 height 65
copy tr "SR2870717"
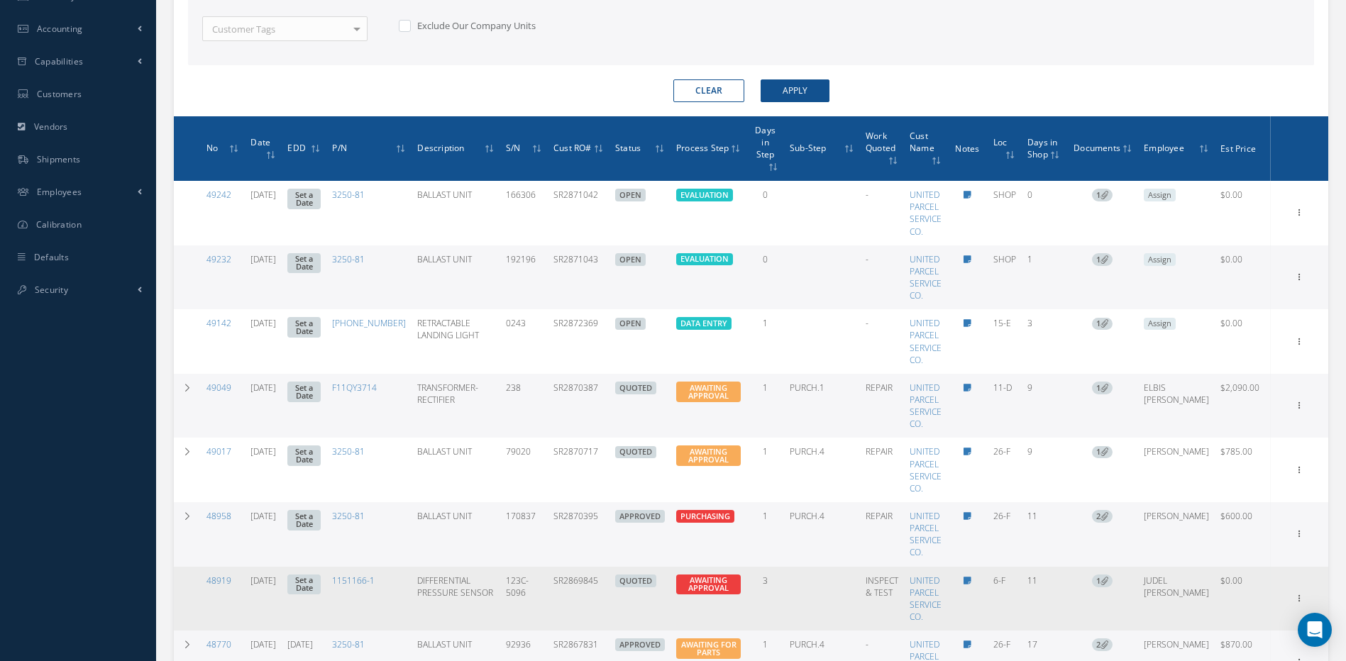
drag, startPoint x: 618, startPoint y: 571, endPoint x: 562, endPoint y: 572, distance: 56.1
click at [562, 572] on tr "48919 08/25/2025 Set a Date 1151166-1 DIFFERENTIAL PRESSURE SENSOR 123C-5096 SR…" at bounding box center [751, 599] width 1155 height 65
click at [600, 570] on td "SR2869845" at bounding box center [579, 599] width 62 height 65
drag, startPoint x: 610, startPoint y: 569, endPoint x: 571, endPoint y: 567, distance: 39.8
click at [571, 567] on td "SR2869845" at bounding box center [579, 599] width 62 height 65
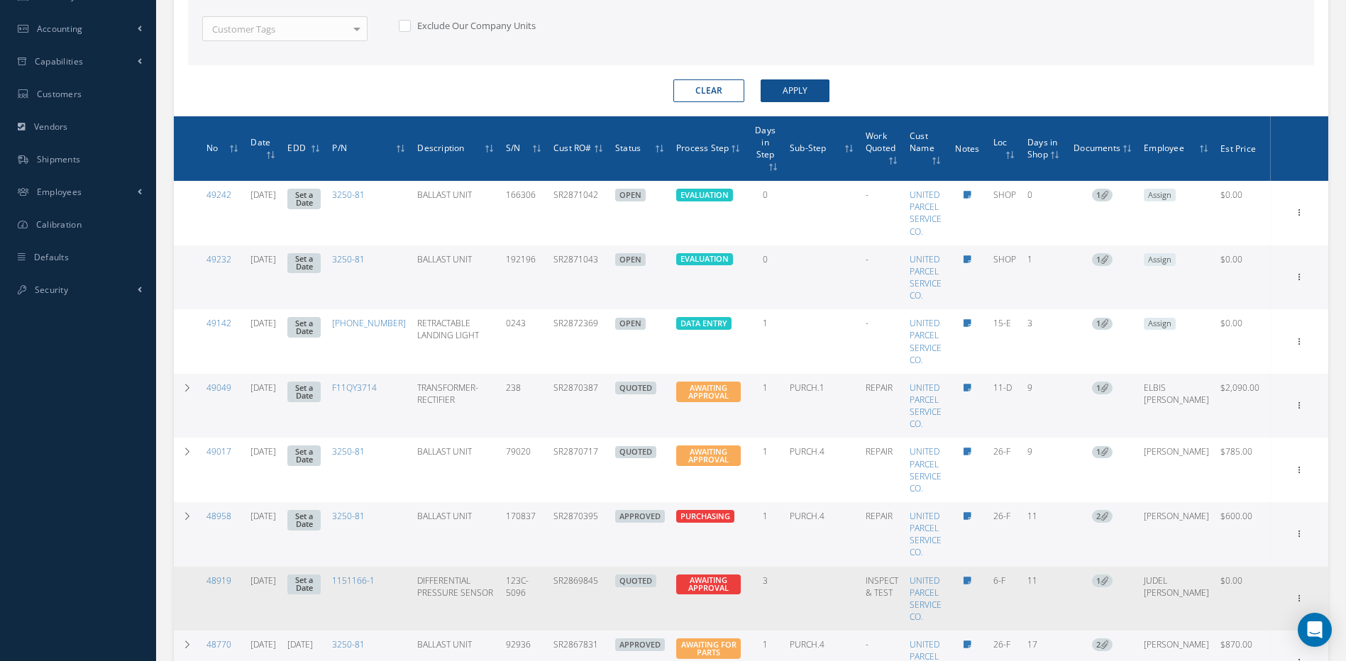
copy td "SR2869845"
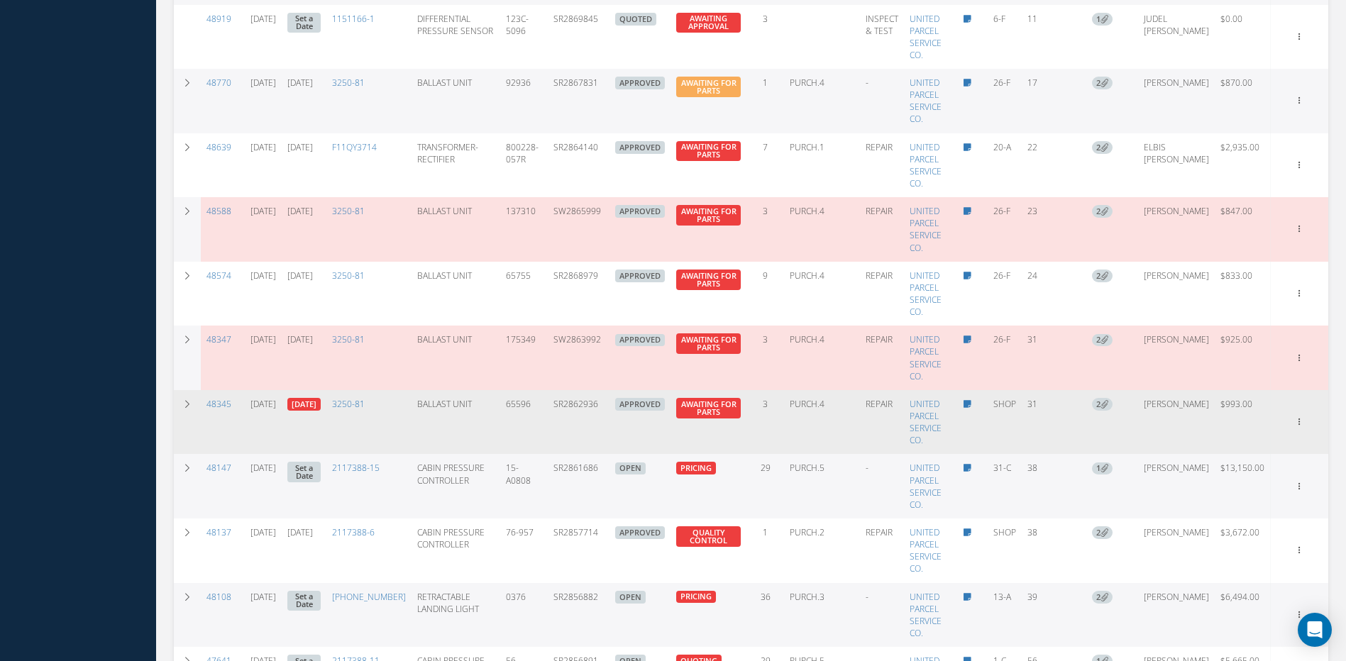
scroll to position [1279, 0]
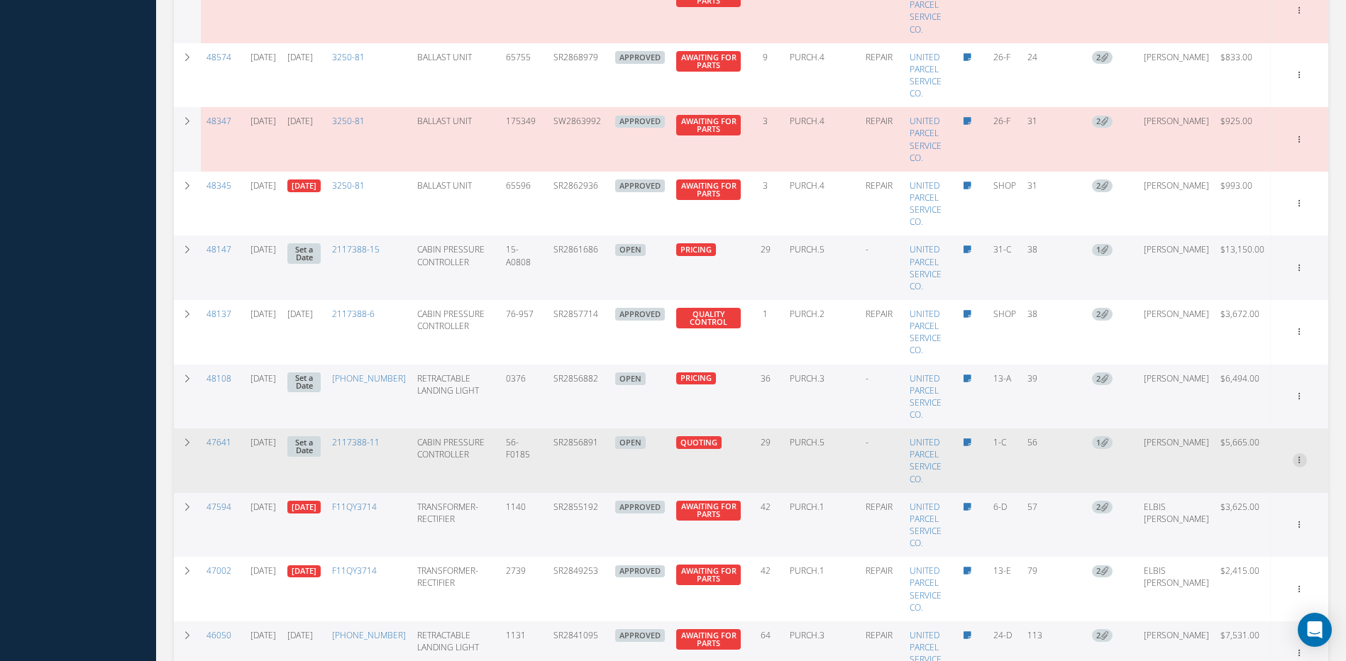
click at [1300, 453] on icon at bounding box center [1300, 458] width 14 height 11
click at [1206, 479] on link "Edit" at bounding box center [1235, 488] width 112 height 18
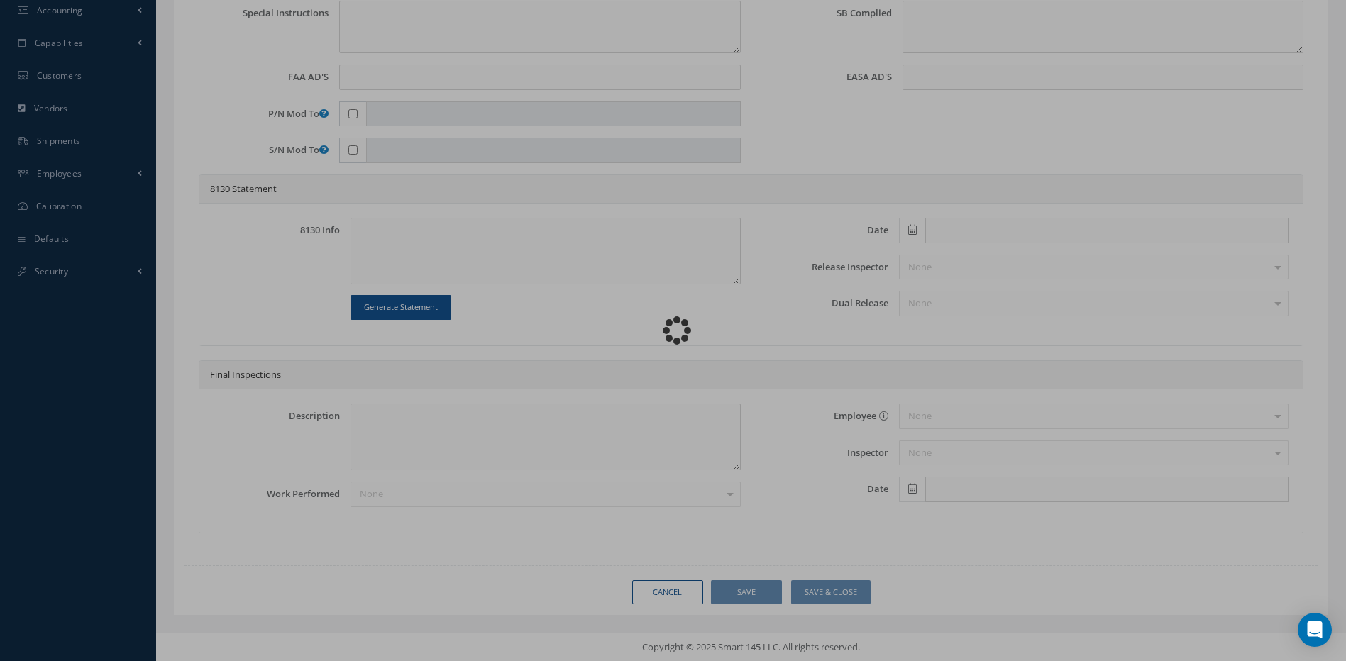
scroll to position [517, 0]
type input "2117388-11"
type input "1-C"
type input "07/11/2025"
type input "CABIN PRESSURE CONTROLLER"
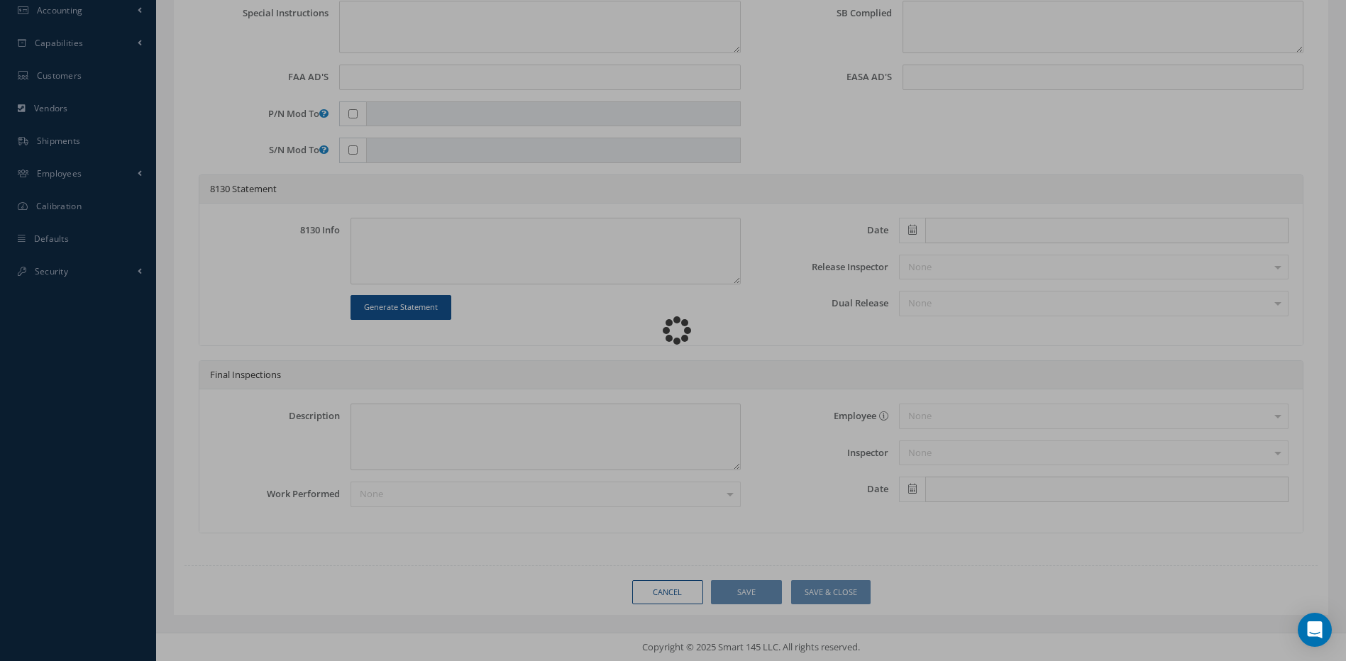
type input "SR2856891"
type input "56-F0185"
type textarea "MODIFY TO PN 2117388-15"
type textarea "PLEASE SEE R.O. FOR DETAILS"
type textarea "NO VISUAL DAMAGE"
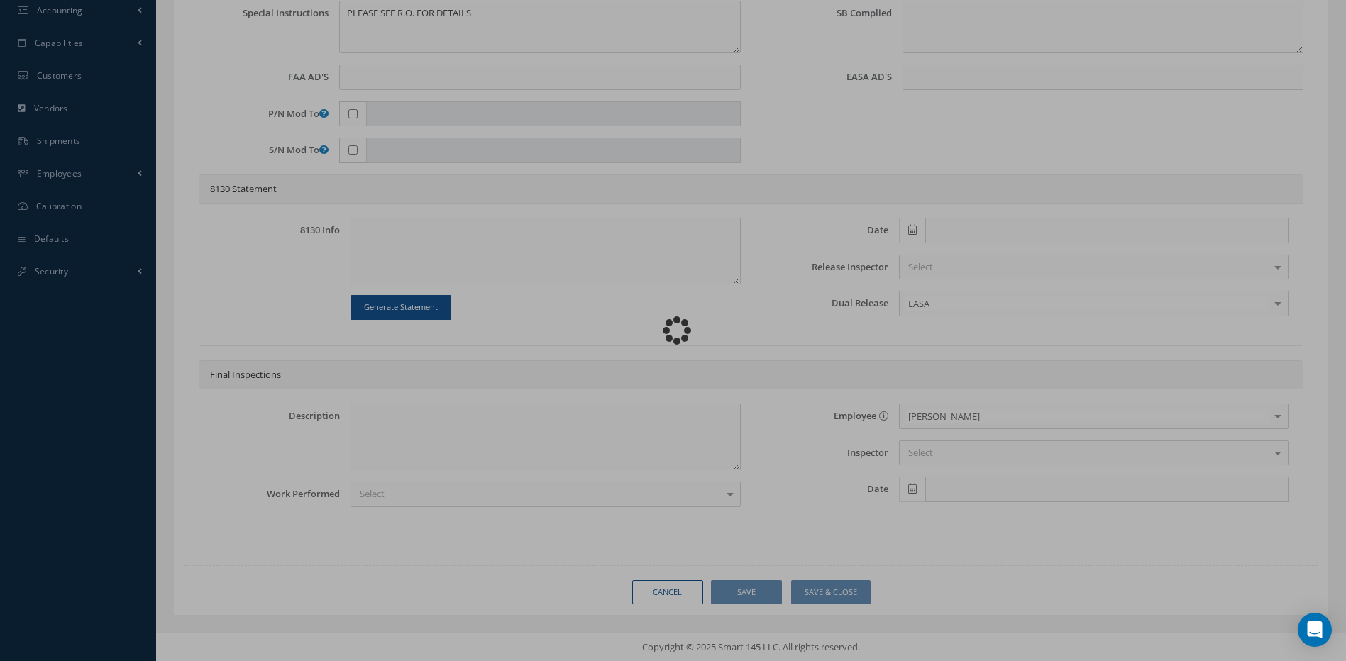
scroll to position [0, 0]
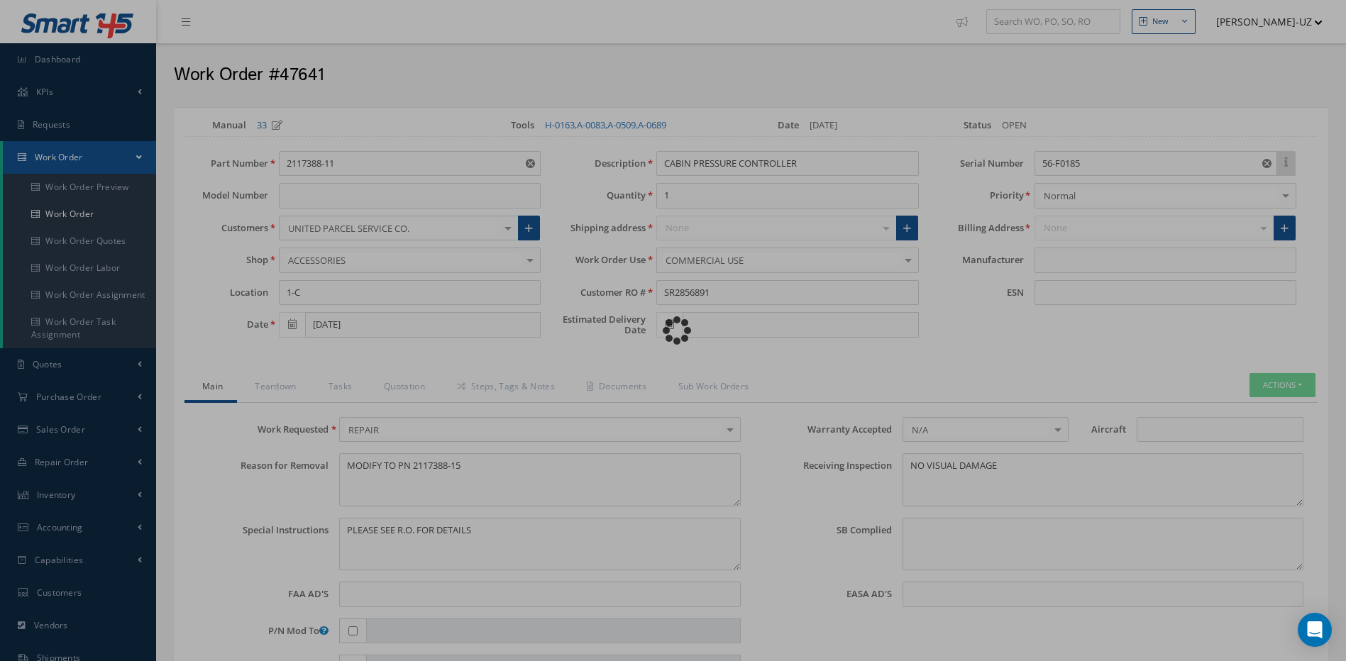
click at [673, 331] on div "Loading…" at bounding box center [673, 331] width 0 height 0
type input "HONEYWELL"
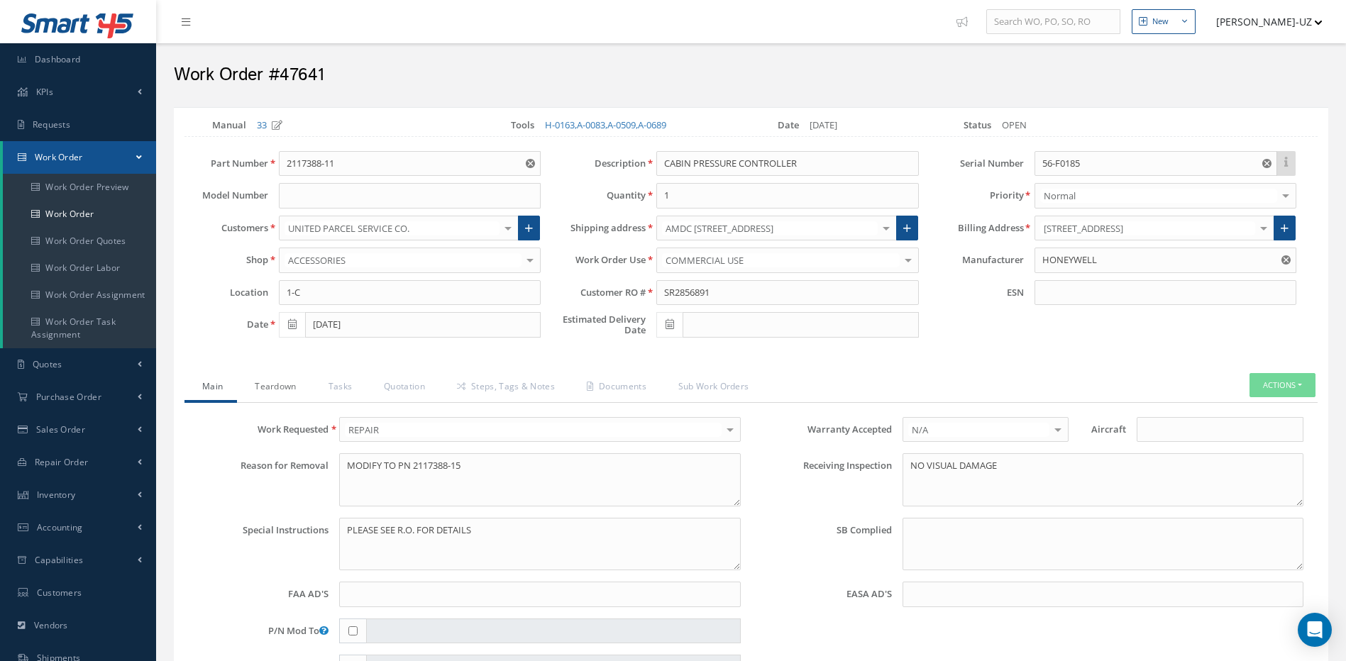
click at [279, 386] on link "Teardown" at bounding box center [273, 388] width 73 height 30
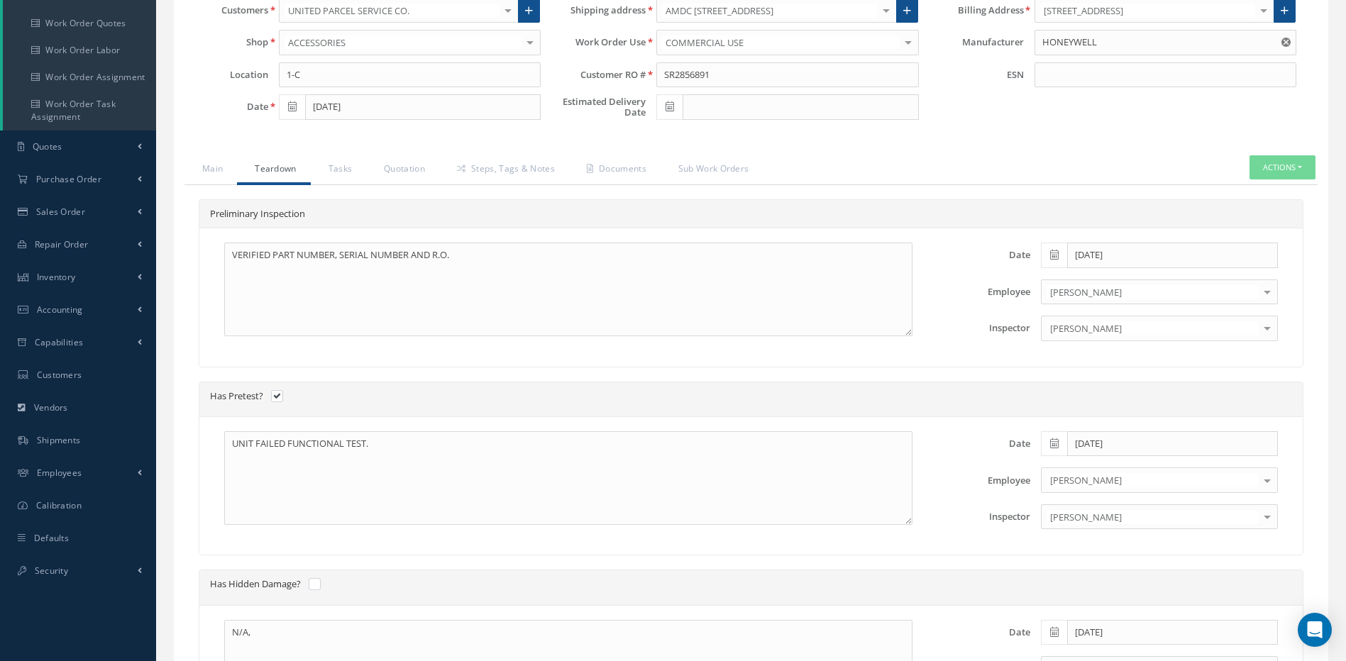
scroll to position [196, 0]
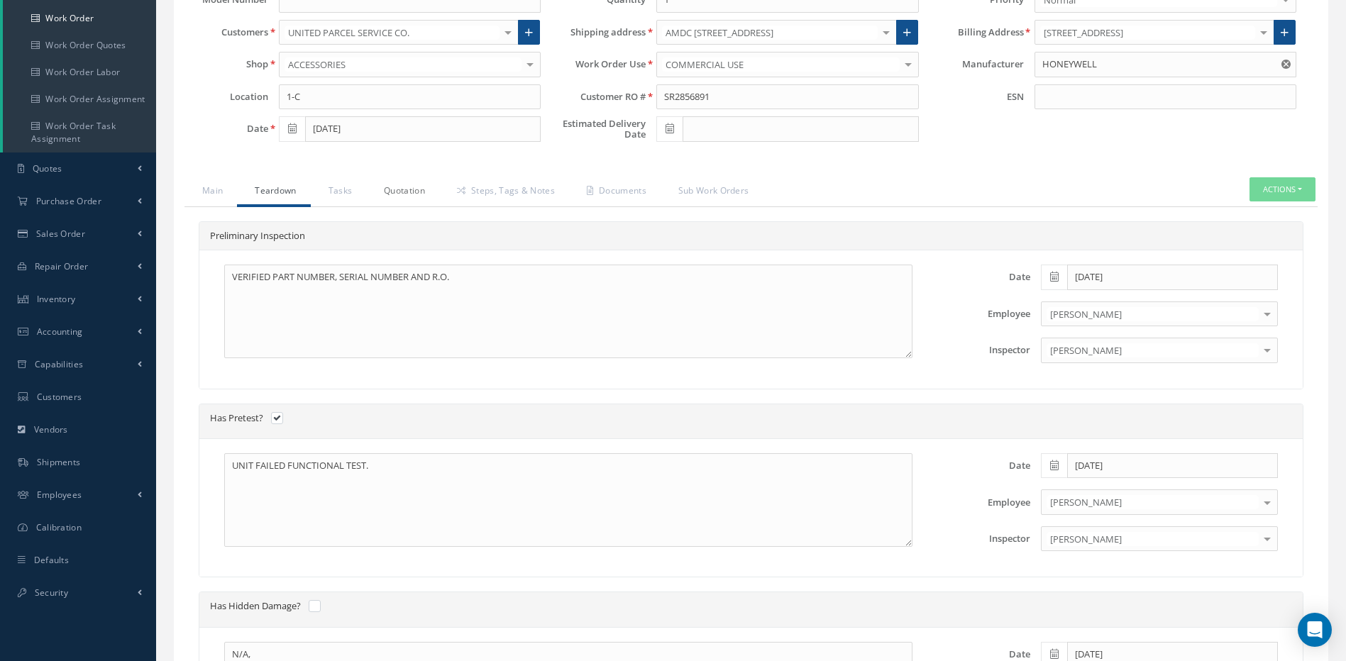
click at [404, 190] on link "Quotation" at bounding box center [402, 192] width 73 height 30
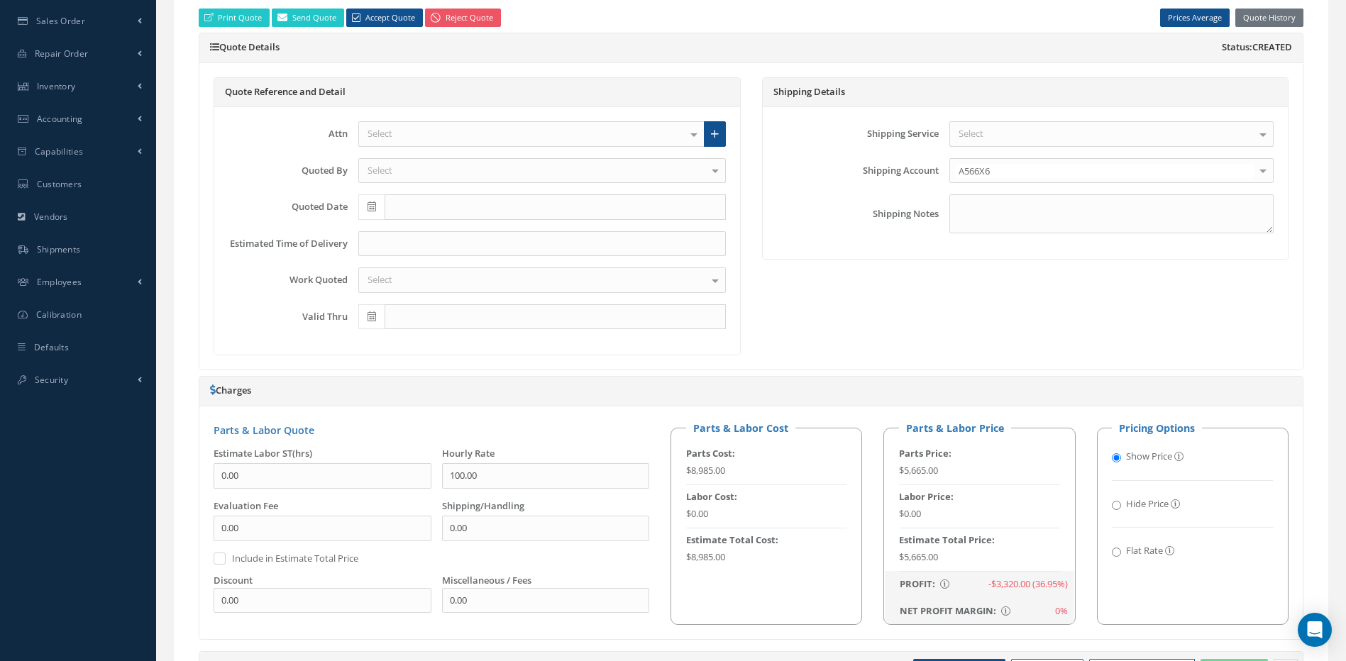
scroll to position [835, 0]
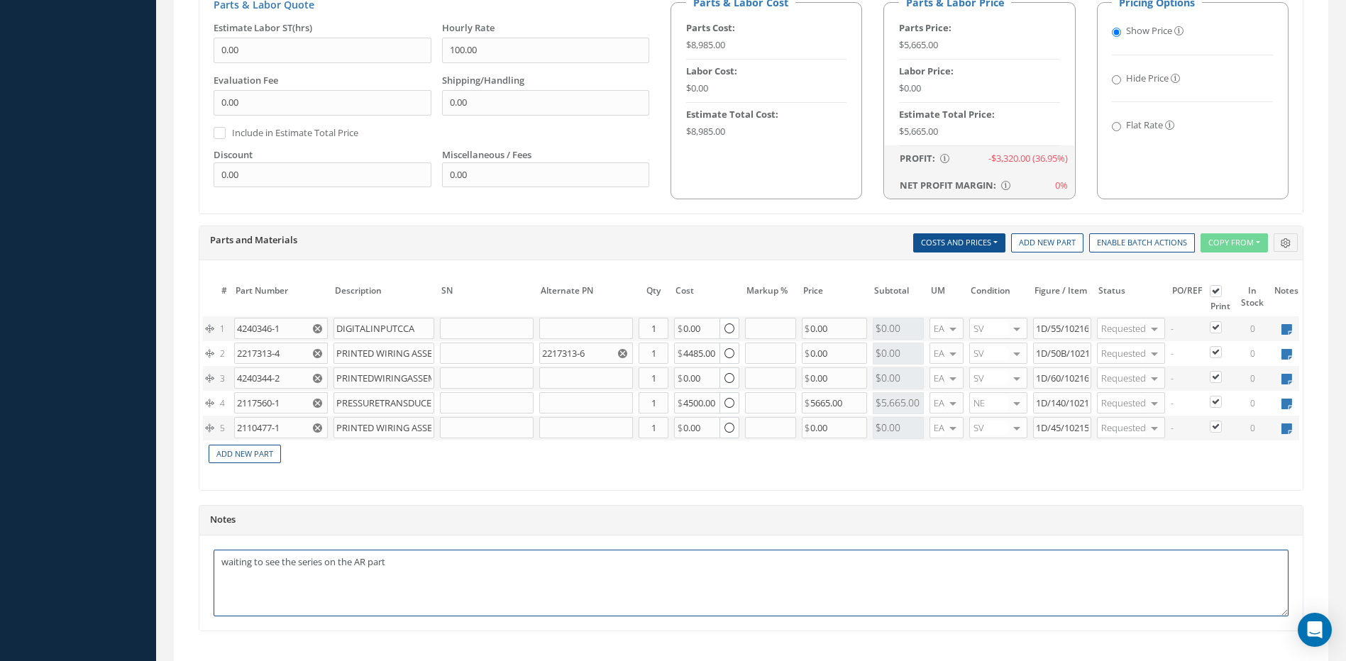
drag, startPoint x: 445, startPoint y: 578, endPoint x: 211, endPoint y: 577, distance: 233.5
click at [211, 577] on div "waiting to see the series on the AR part" at bounding box center [750, 583] width 1103 height 95
type textarea "p"
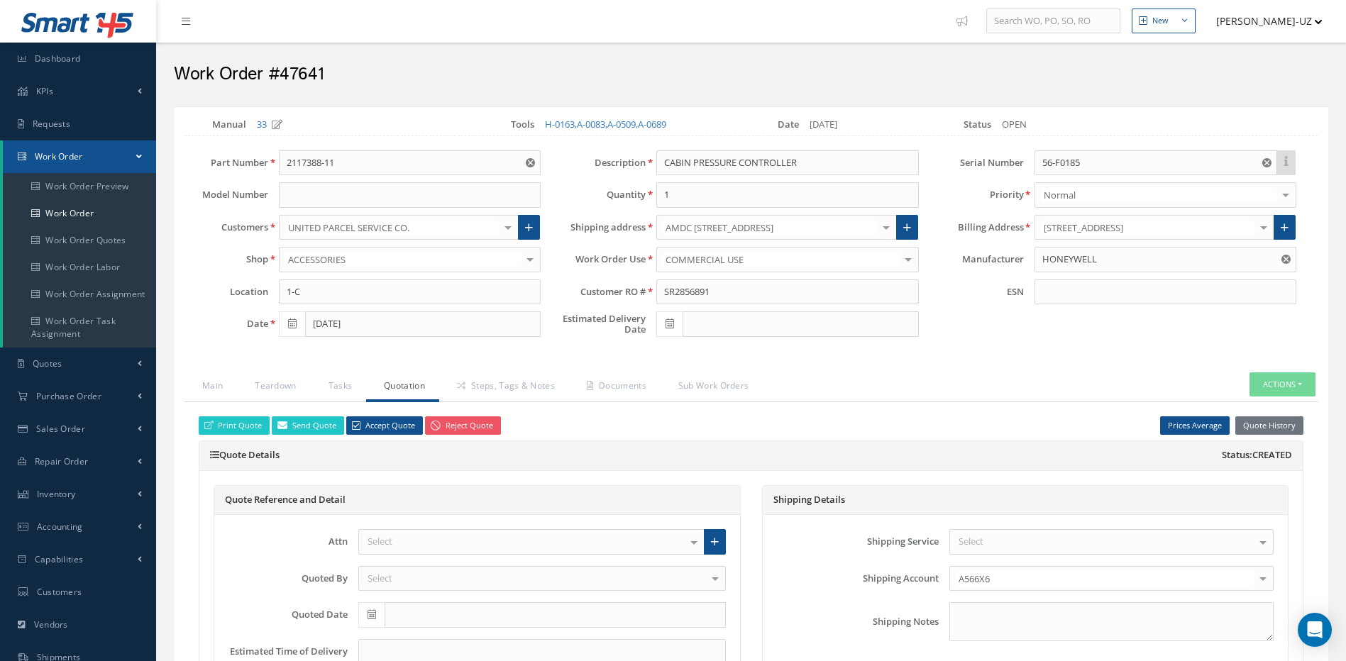
scroll to position [0, 0]
drag, startPoint x: 365, startPoint y: 167, endPoint x: 282, endPoint y: 167, distance: 83.0
click at [282, 167] on input "2117388-11" at bounding box center [410, 164] width 262 height 26
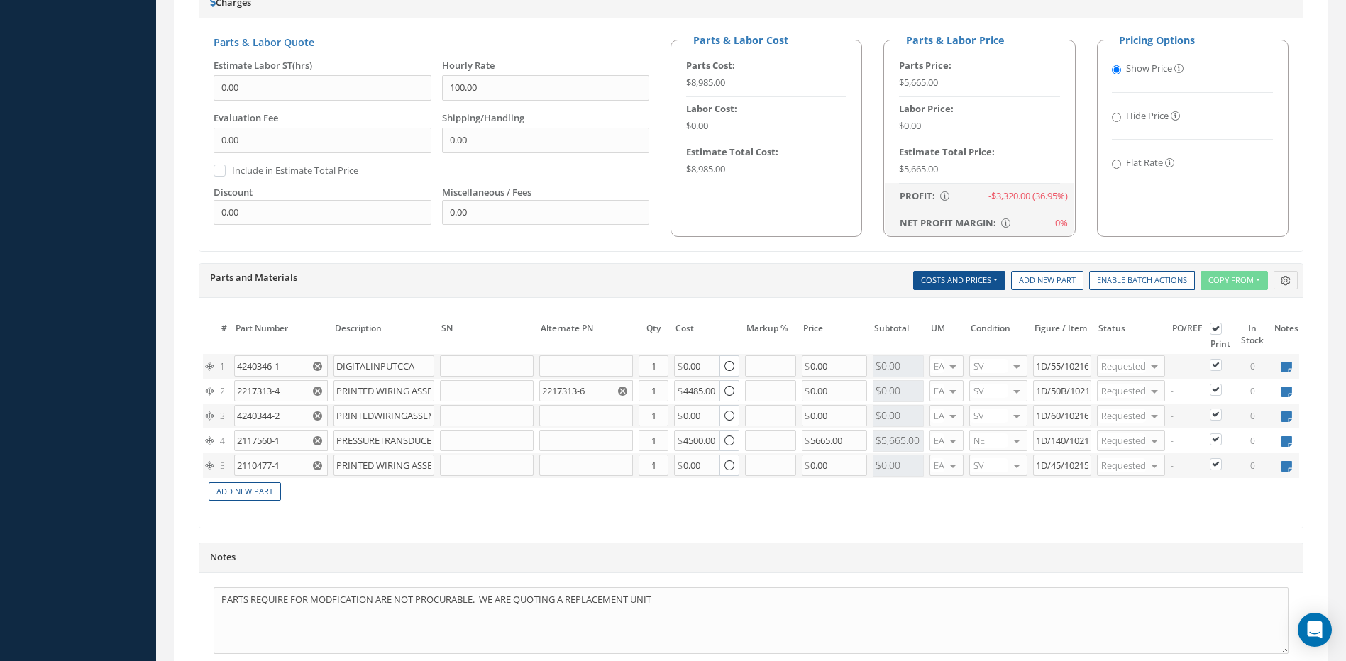
scroll to position [943, 0]
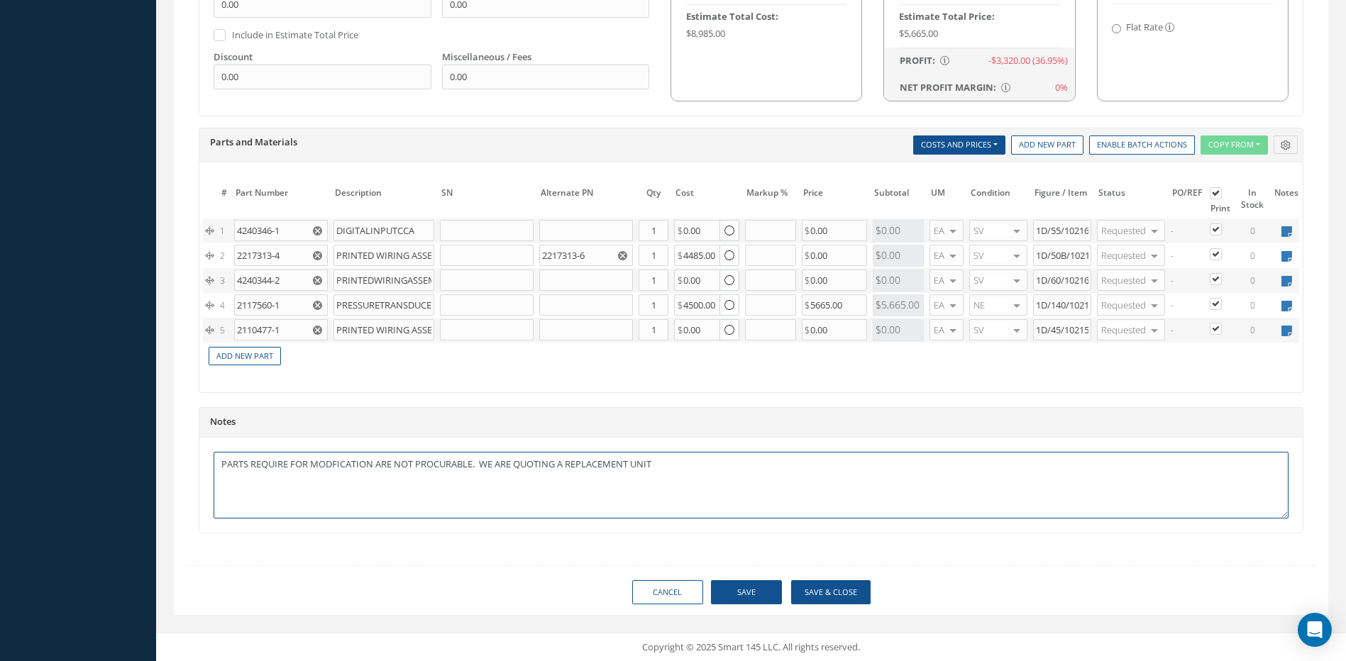
click at [666, 463] on textarea "PARTS REQUIRE FOR MODFICATION ARE NOT PROCURABLE. WE ARE QUOTING A REPLACEMENT …" at bounding box center [751, 485] width 1075 height 67
paste textarea "2117388-11"
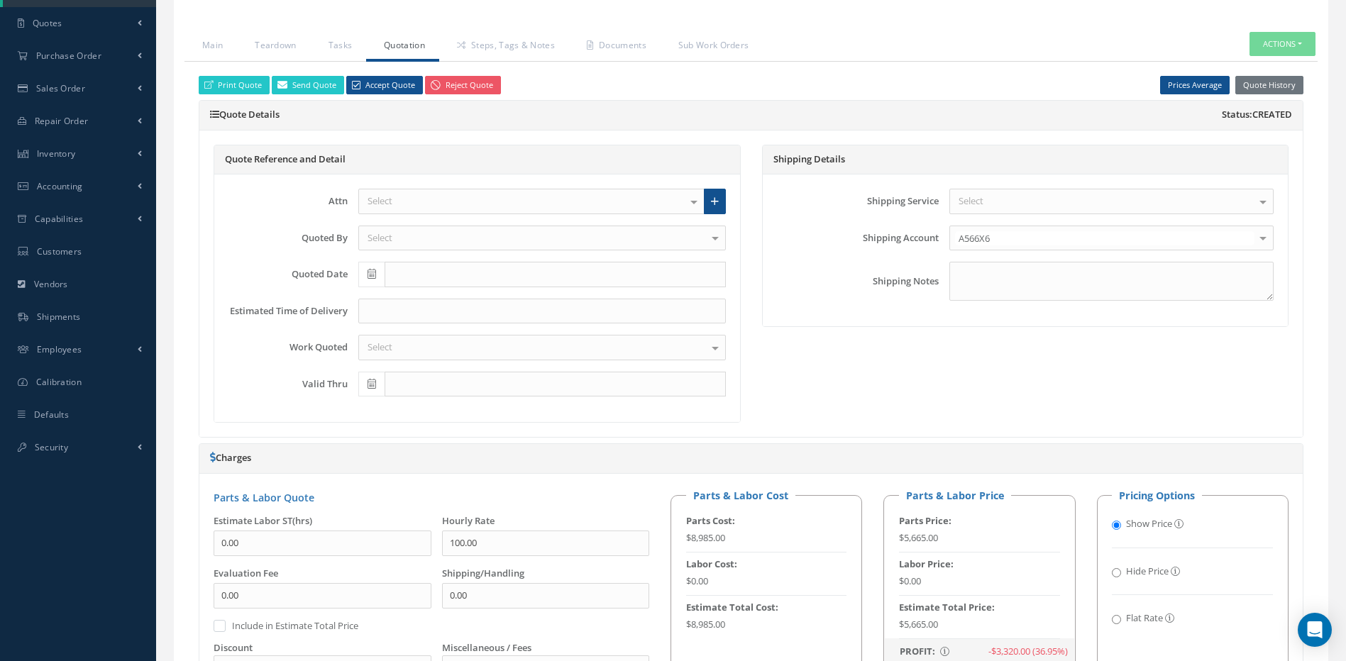
scroll to position [163, 0]
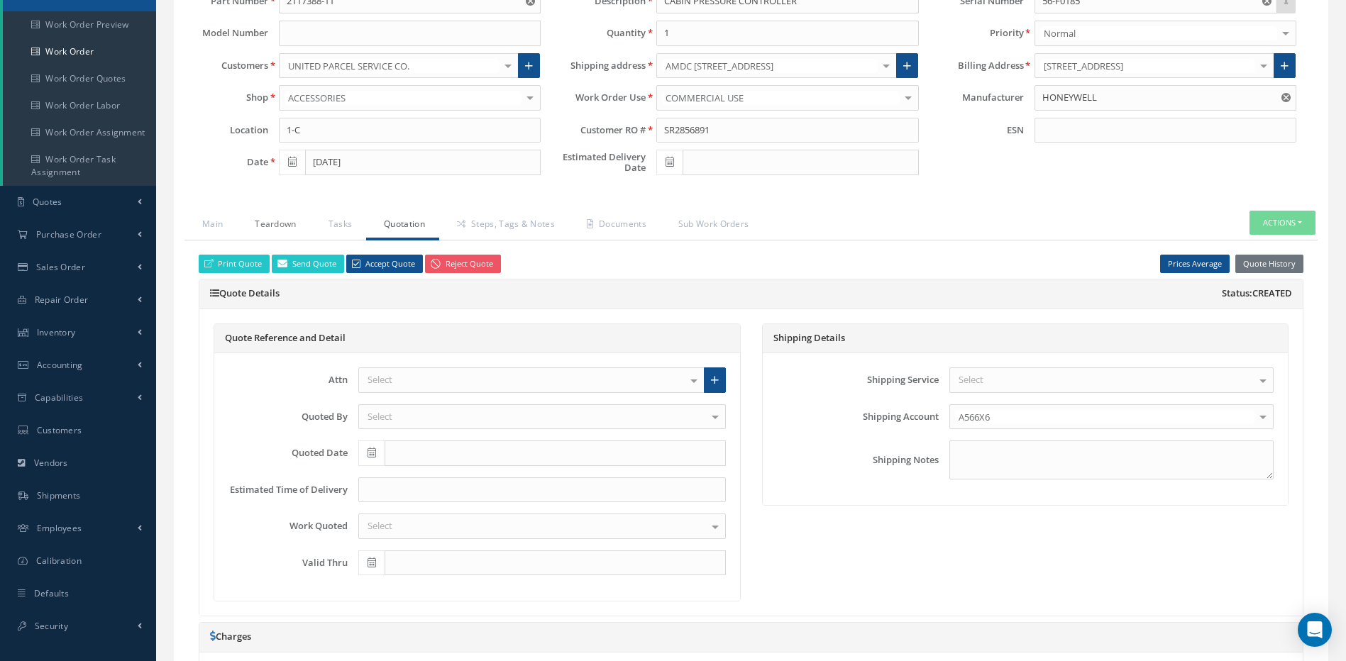
click at [265, 225] on link "Teardown" at bounding box center [273, 226] width 73 height 30
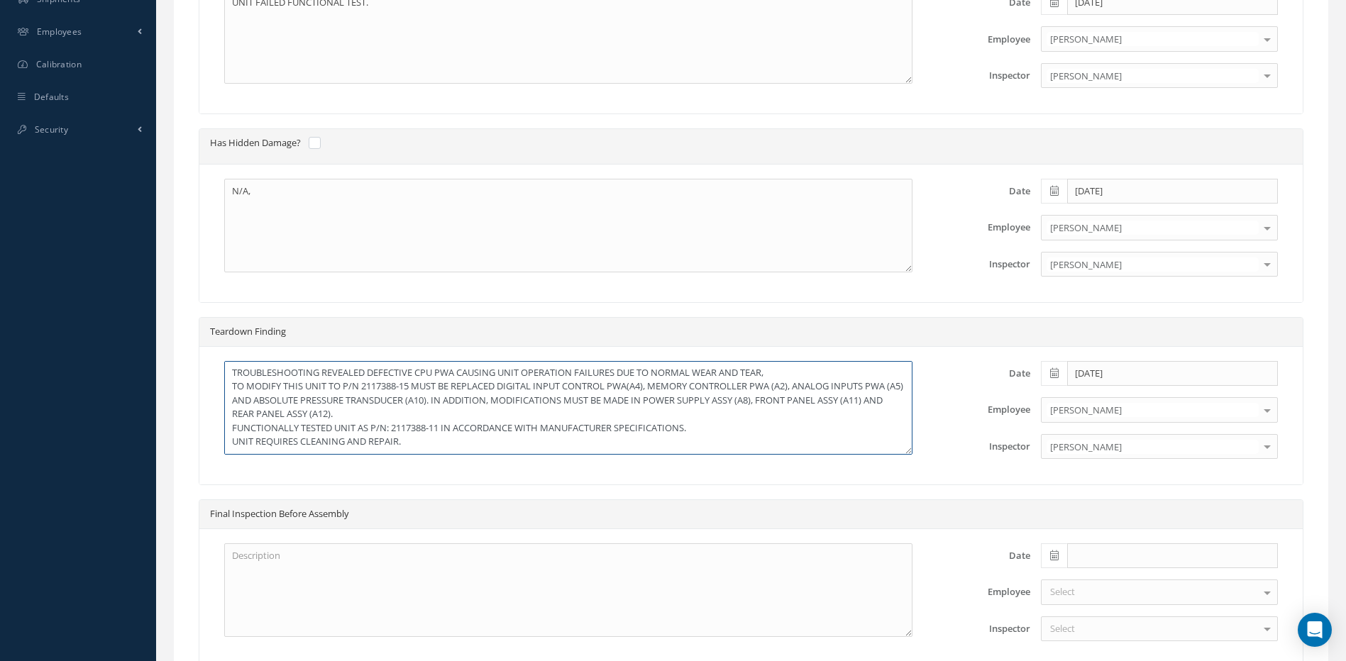
scroll to position [304, 0]
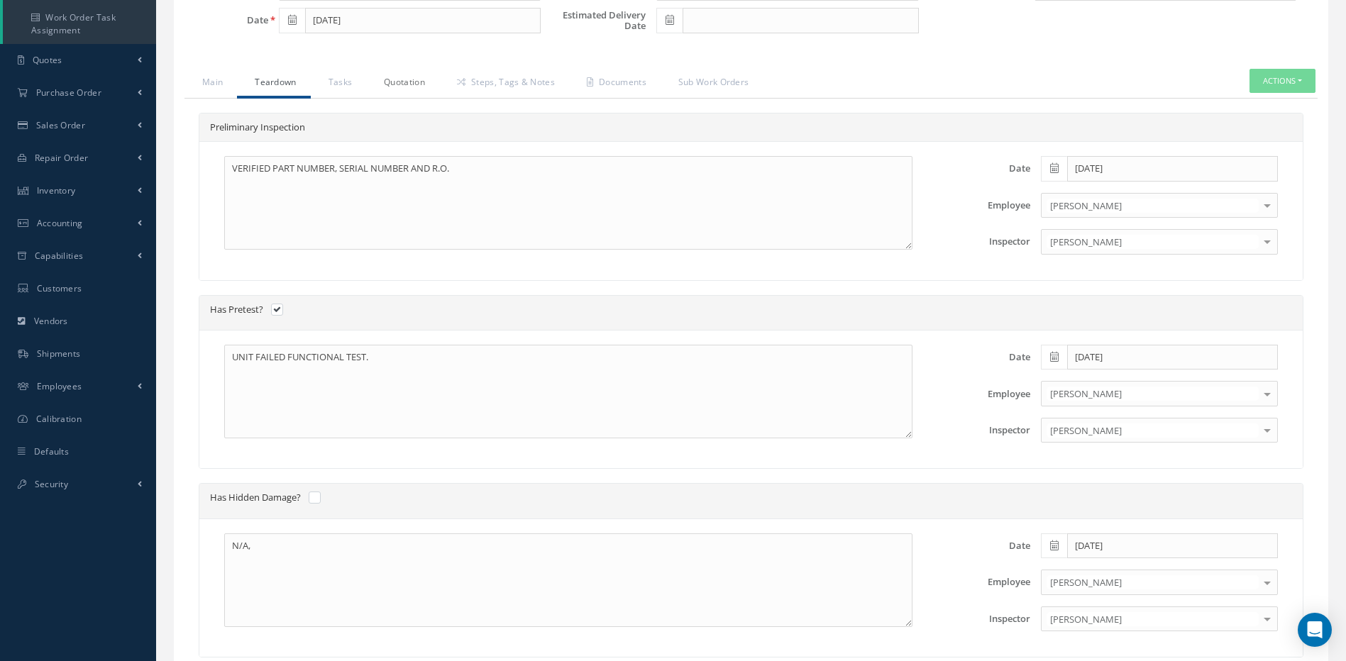
click at [391, 84] on link "Quotation" at bounding box center [402, 84] width 73 height 30
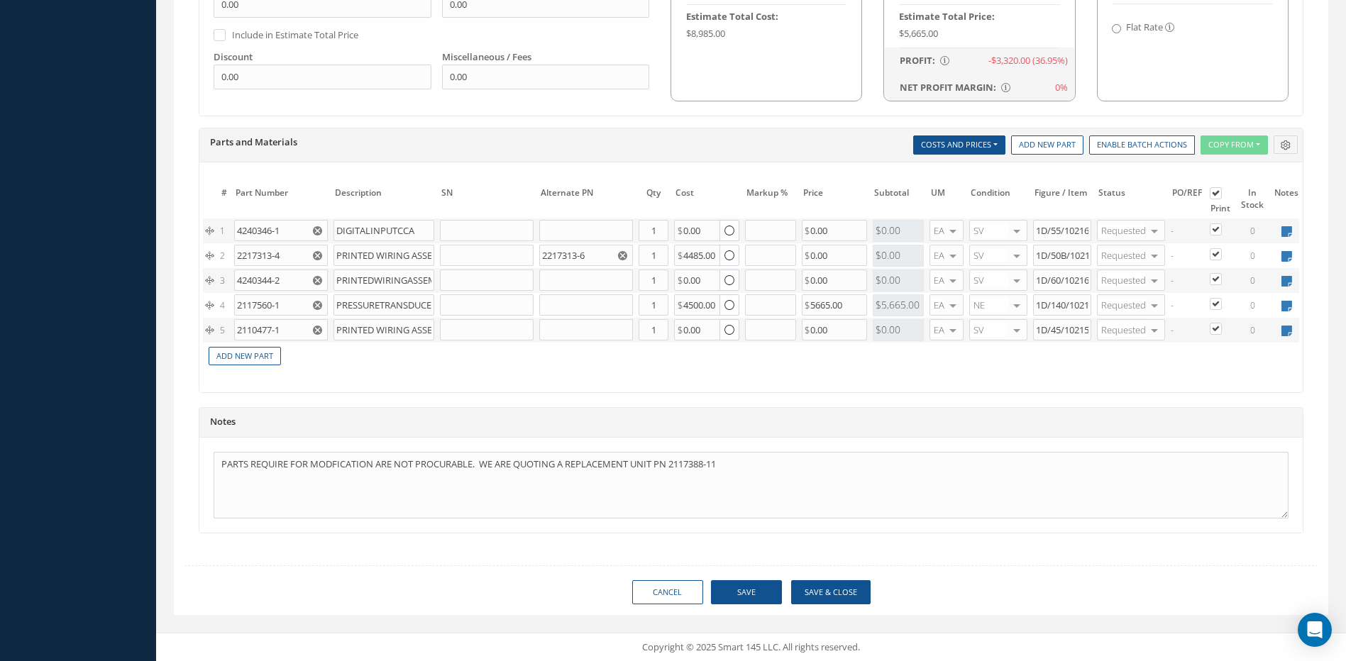
scroll to position [943, 0]
click at [731, 463] on textarea "PARTS REQUIRE FOR MODFICATION ARE NOT PROCURABLE. WE ARE QUOTING A REPLACEMENT …" at bounding box center [751, 485] width 1075 height 67
type textarea "PARTS REQUIRE FOR MODFICATION ARE NOT PROCURABLE. WE ARE QUOTING A REPLACEMENT …"
click at [1114, 24] on input "Flat Rate" at bounding box center [1116, 28] width 9 height 9
radio input "true"
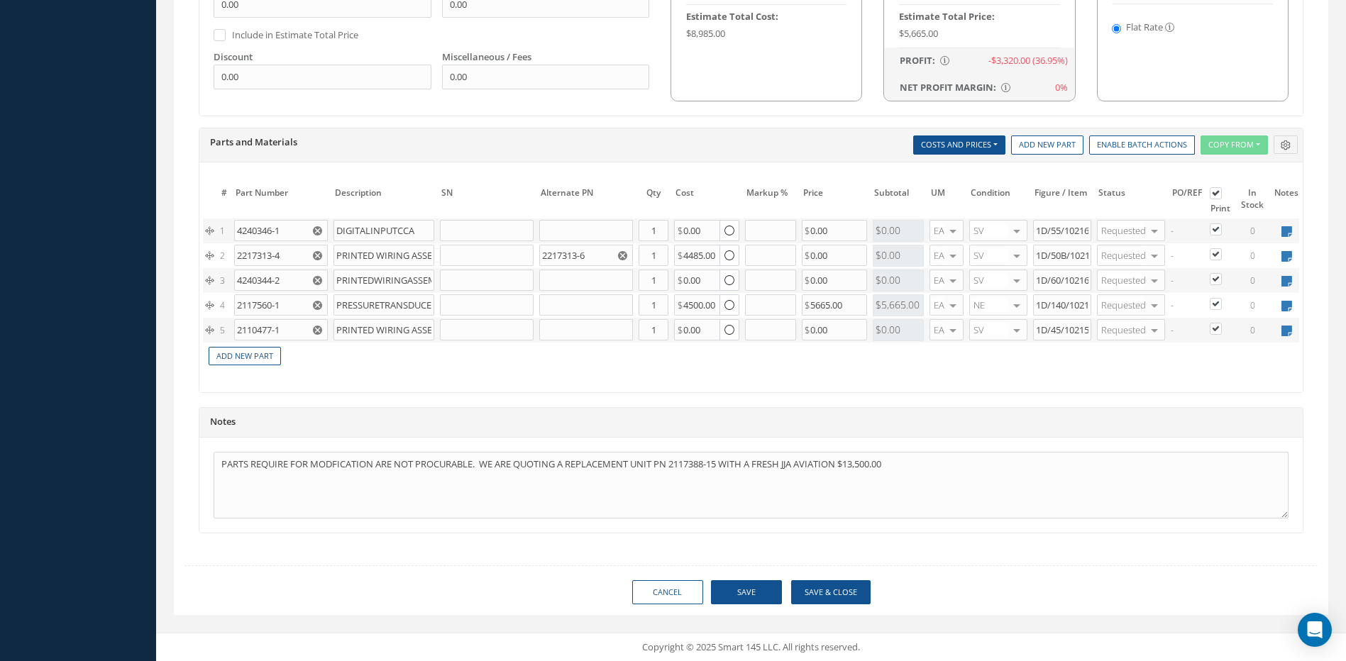
radio input "false"
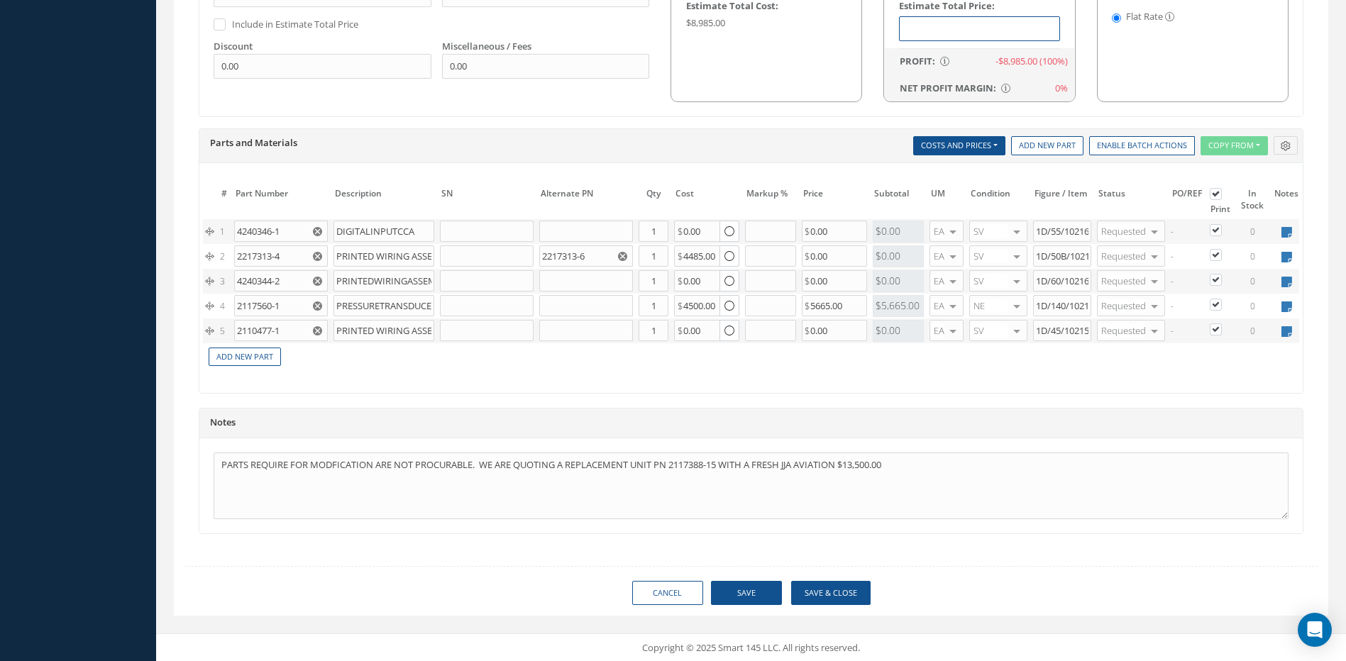
click at [913, 28] on input "text" at bounding box center [979, 29] width 161 height 26
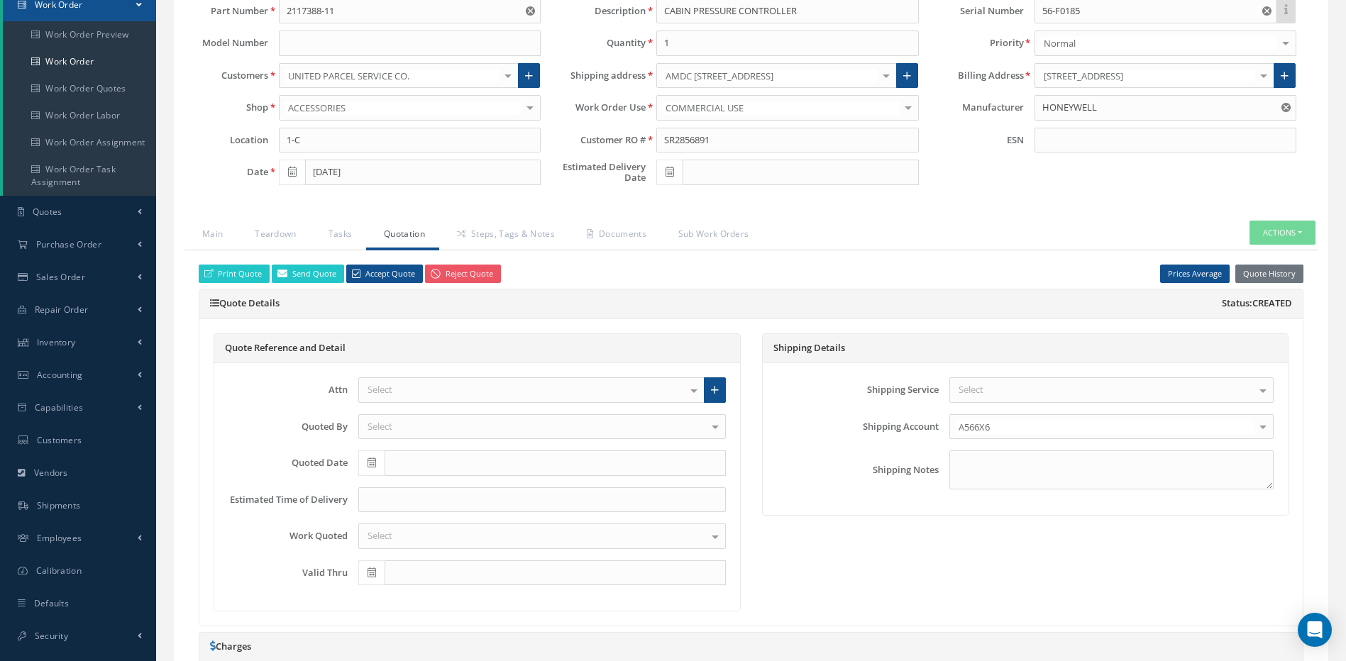
scroll to position [103, 0]
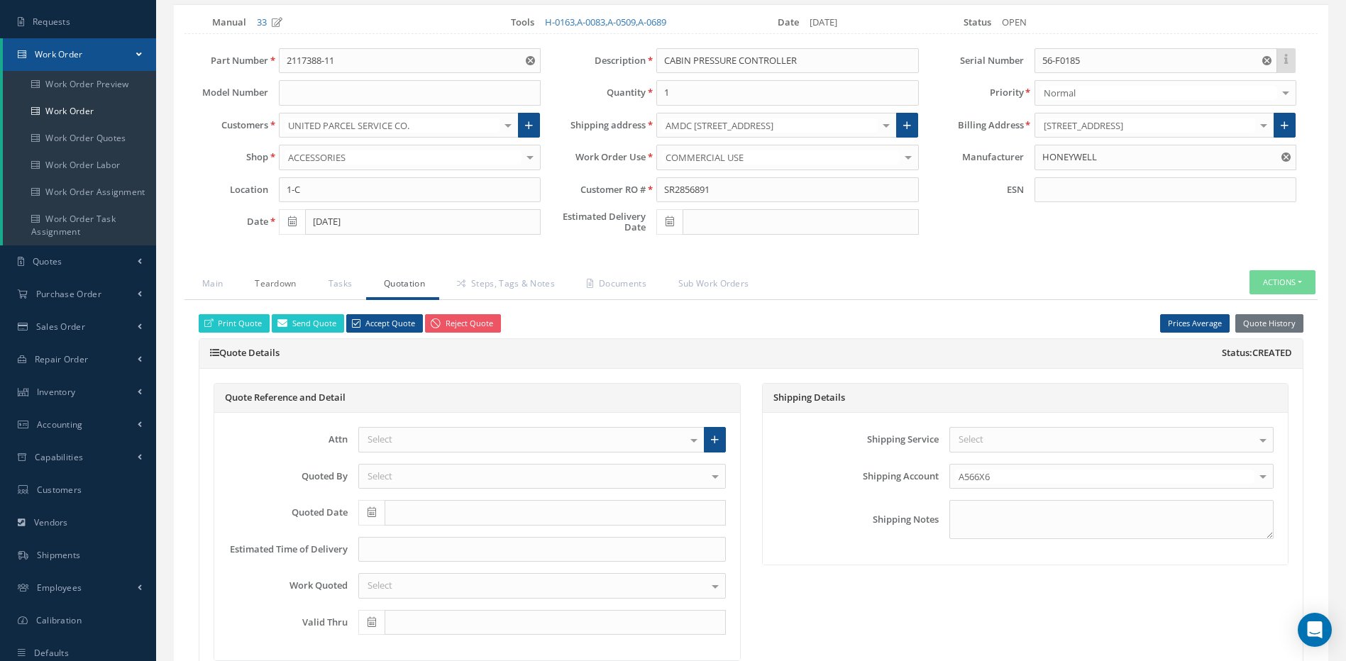
type input "$13,500.00"
click at [267, 276] on link "Teardown" at bounding box center [273, 285] width 73 height 30
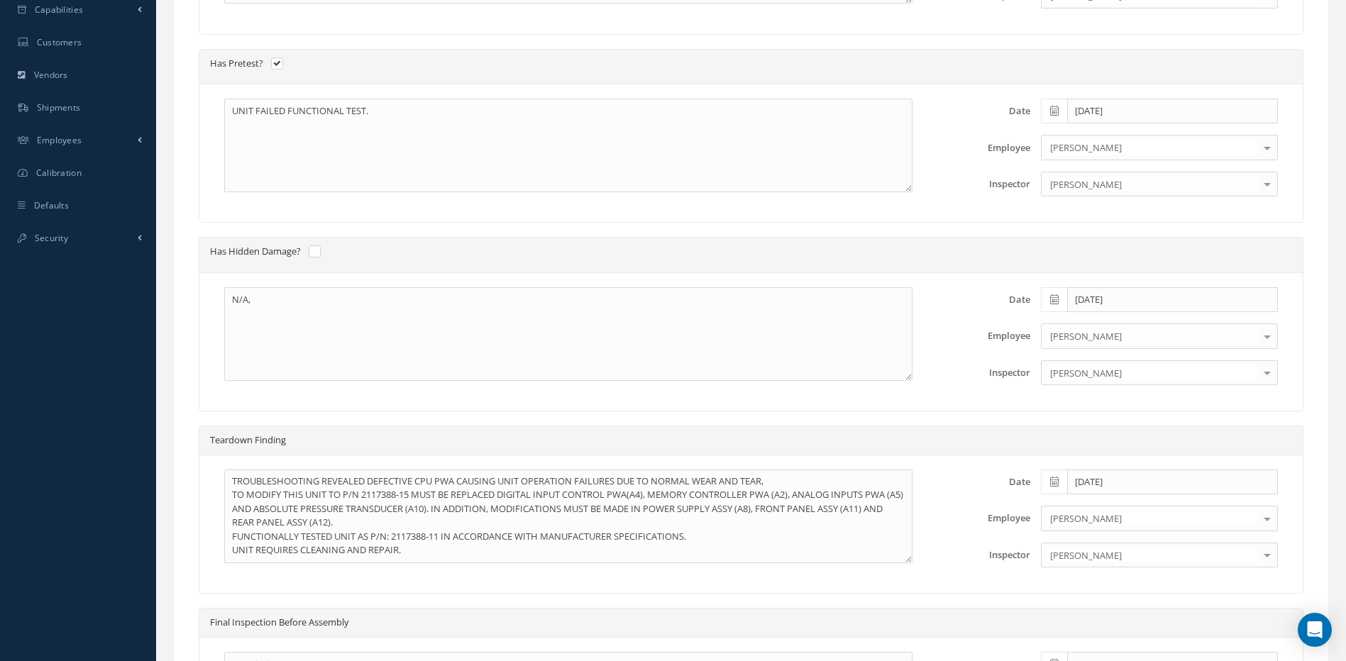
scroll to position [125, 0]
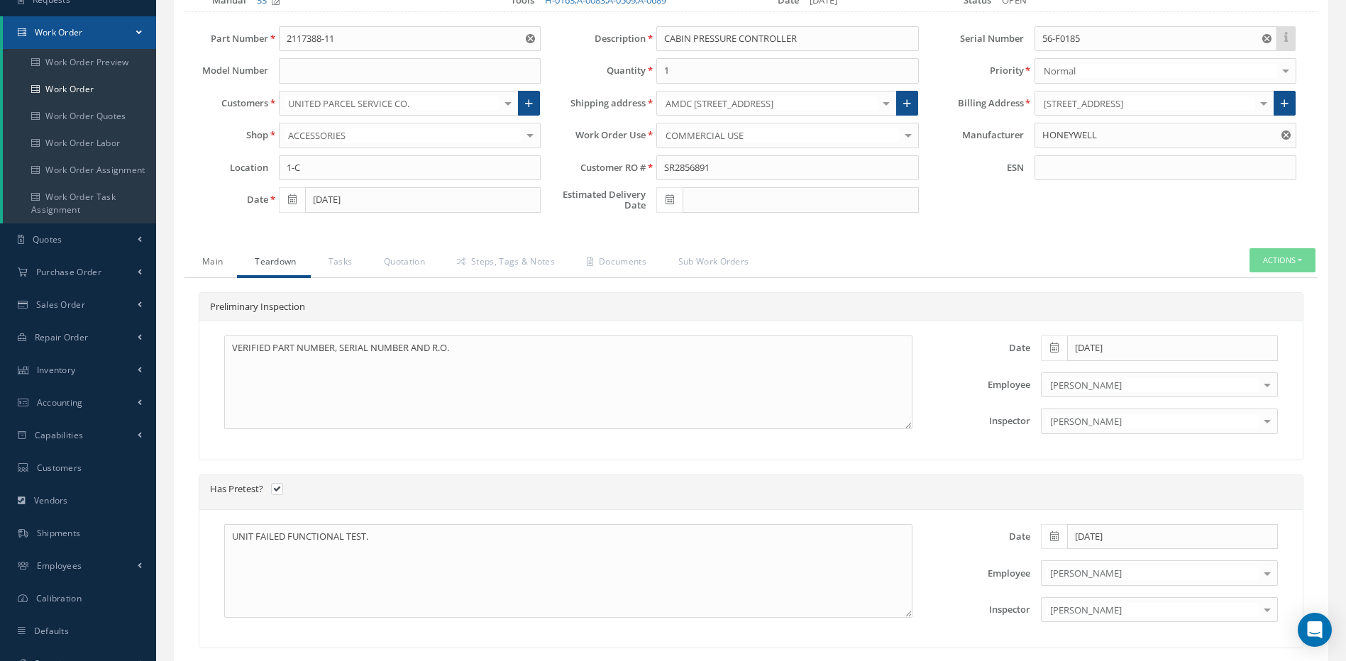
click at [214, 260] on link "Main" at bounding box center [210, 263] width 53 height 30
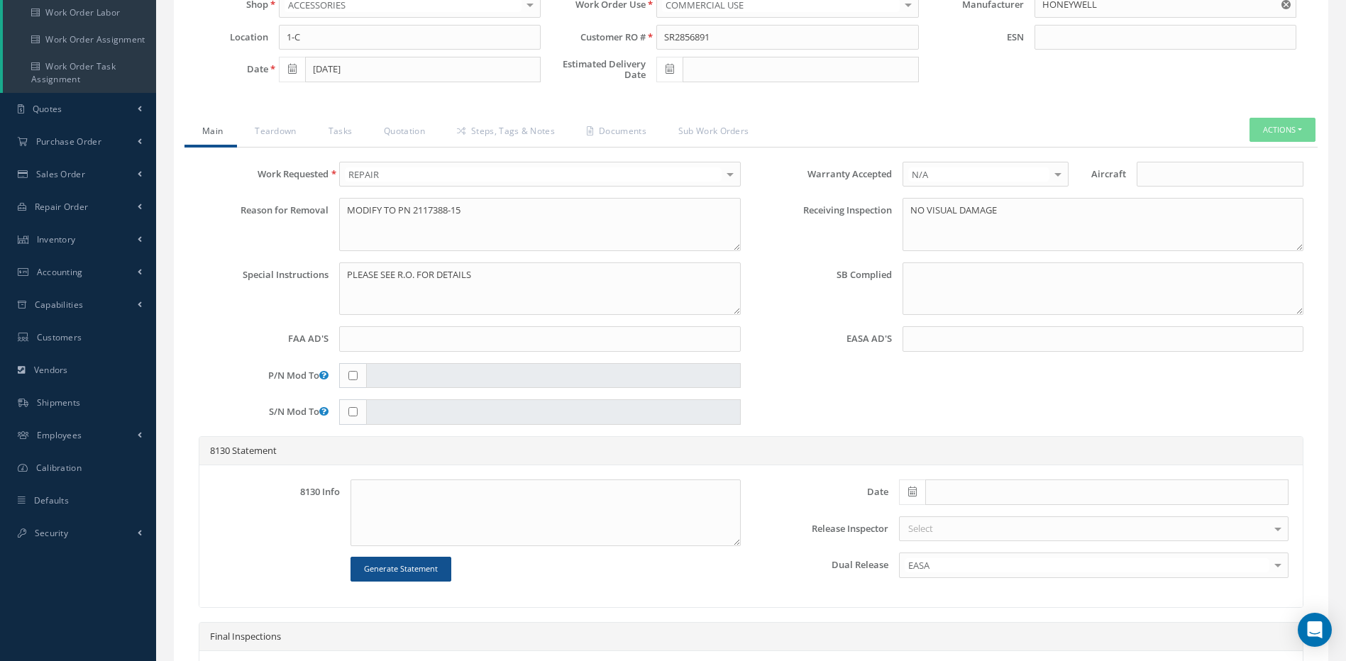
scroll to position [233, 0]
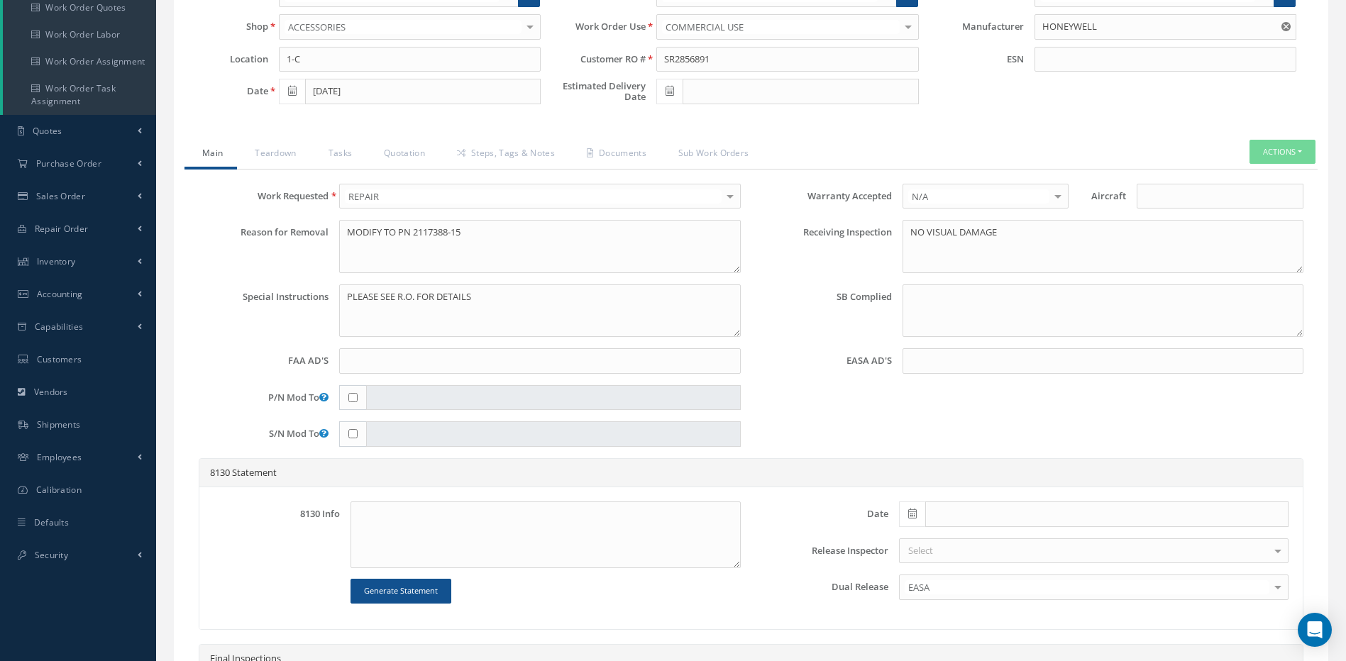
click at [351, 399] on input "checkbox" at bounding box center [352, 397] width 9 height 9
checkbox input "true"
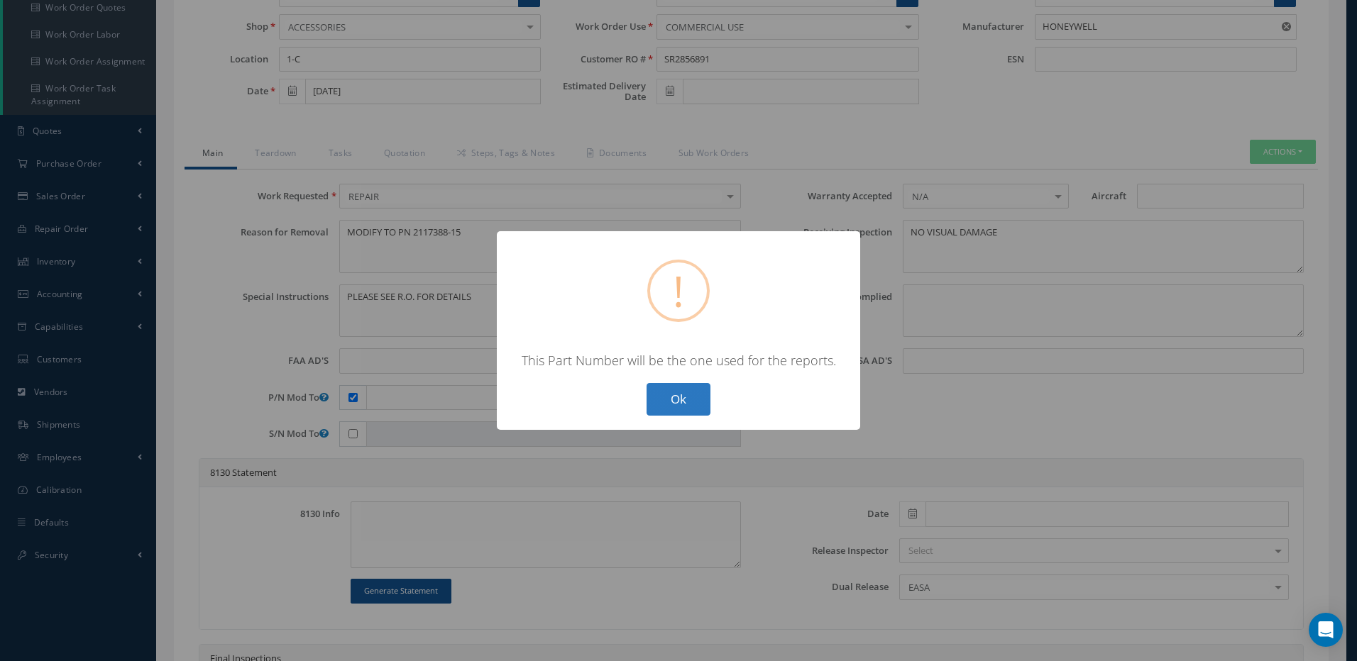
click at [681, 399] on button "Ok" at bounding box center [678, 399] width 64 height 33
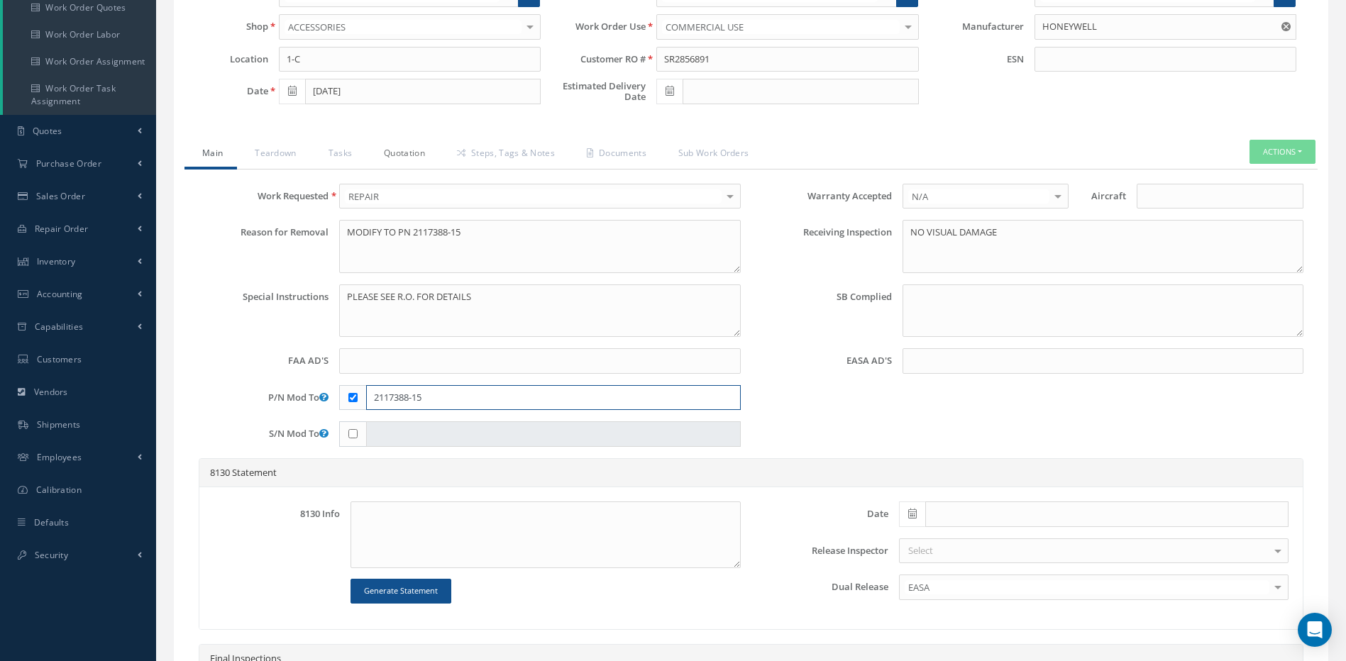
type input "2117388-15"
click at [412, 153] on link "Quotation" at bounding box center [402, 155] width 73 height 30
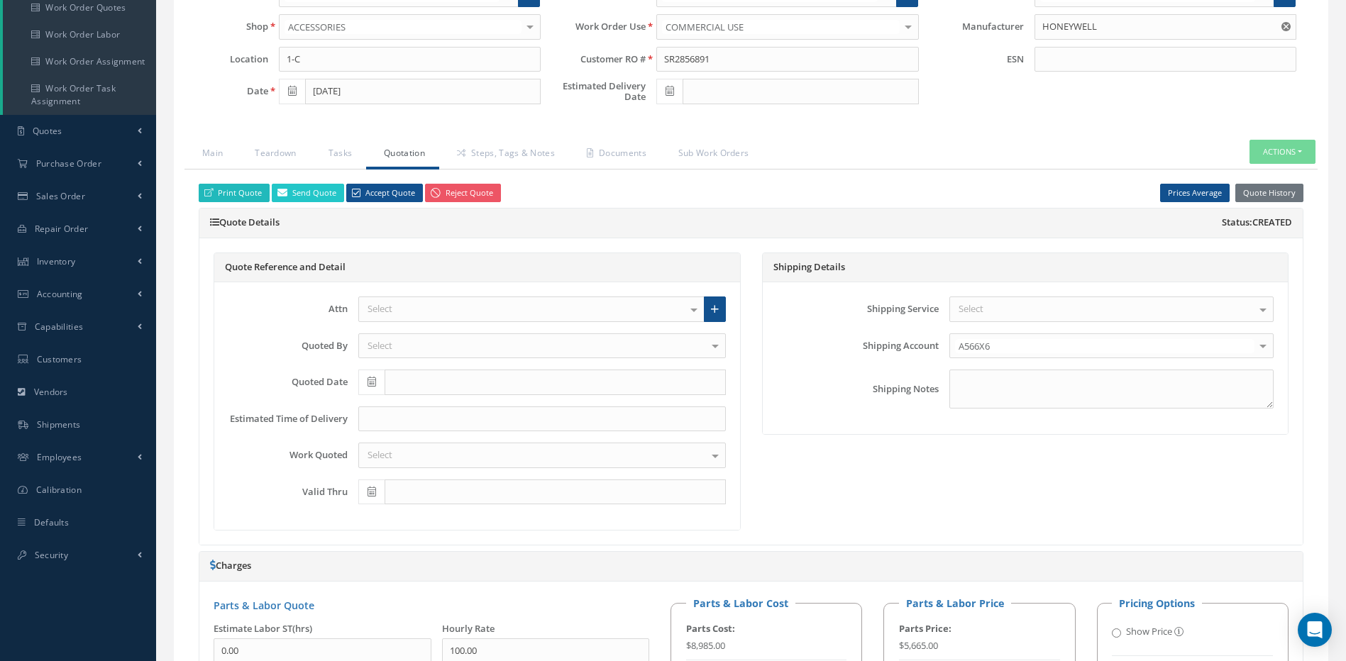
click at [231, 197] on link "Print Quote" at bounding box center [234, 193] width 71 height 19
drag, startPoint x: 730, startPoint y: 69, endPoint x: 661, endPoint y: 67, distance: 68.9
click at [661, 67] on input "SR2856891" at bounding box center [787, 60] width 262 height 26
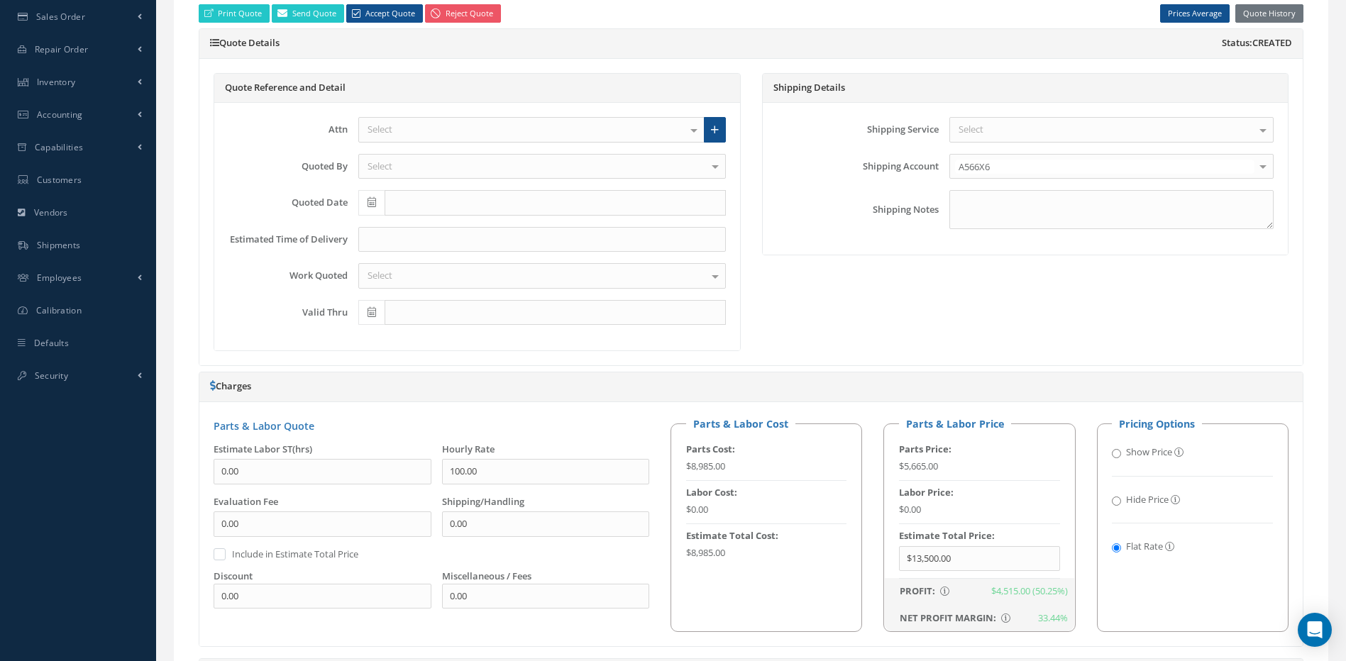
scroll to position [387, 0]
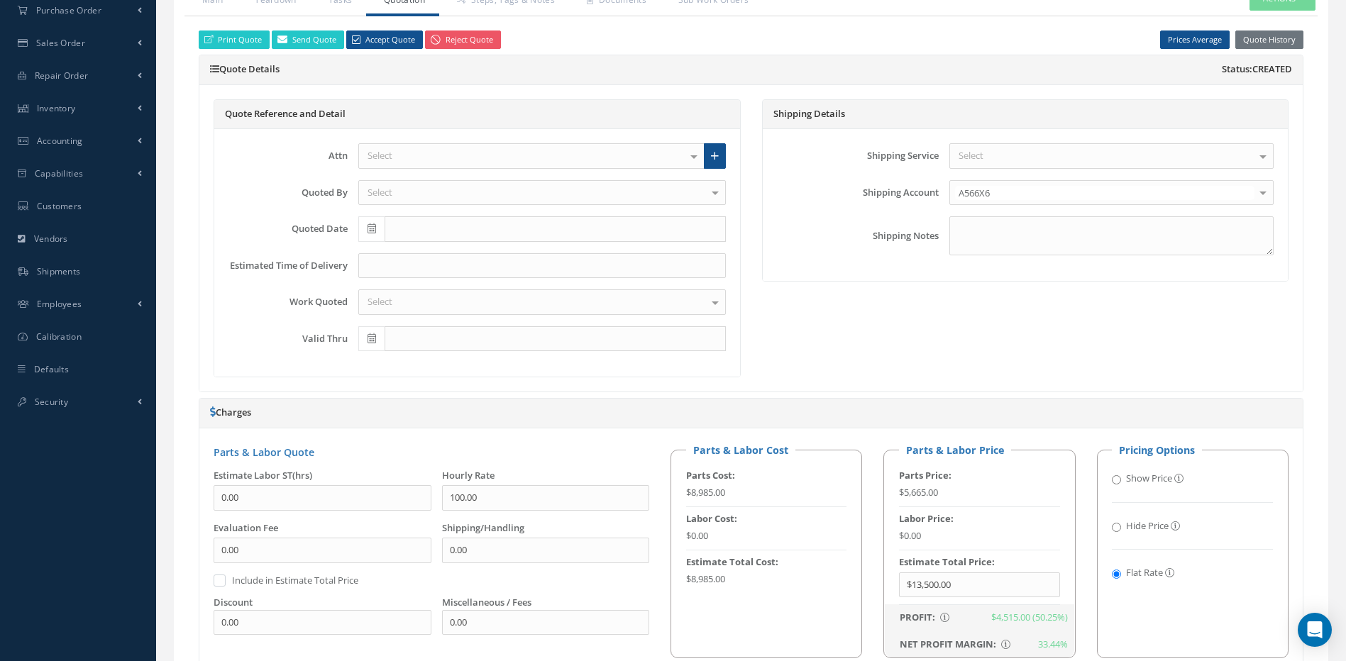
click at [412, 151] on div "Select" at bounding box center [531, 156] width 346 height 26
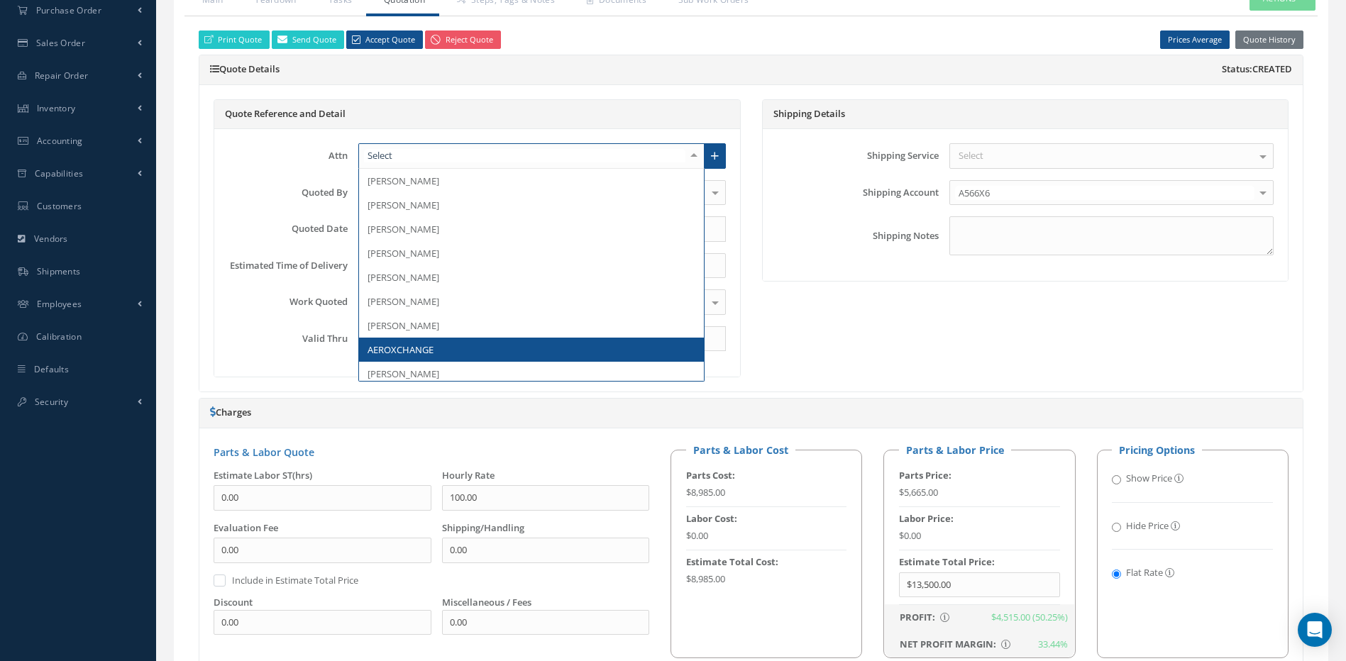
click at [398, 351] on span "AEROXCHANGE" at bounding box center [401, 349] width 66 height 13
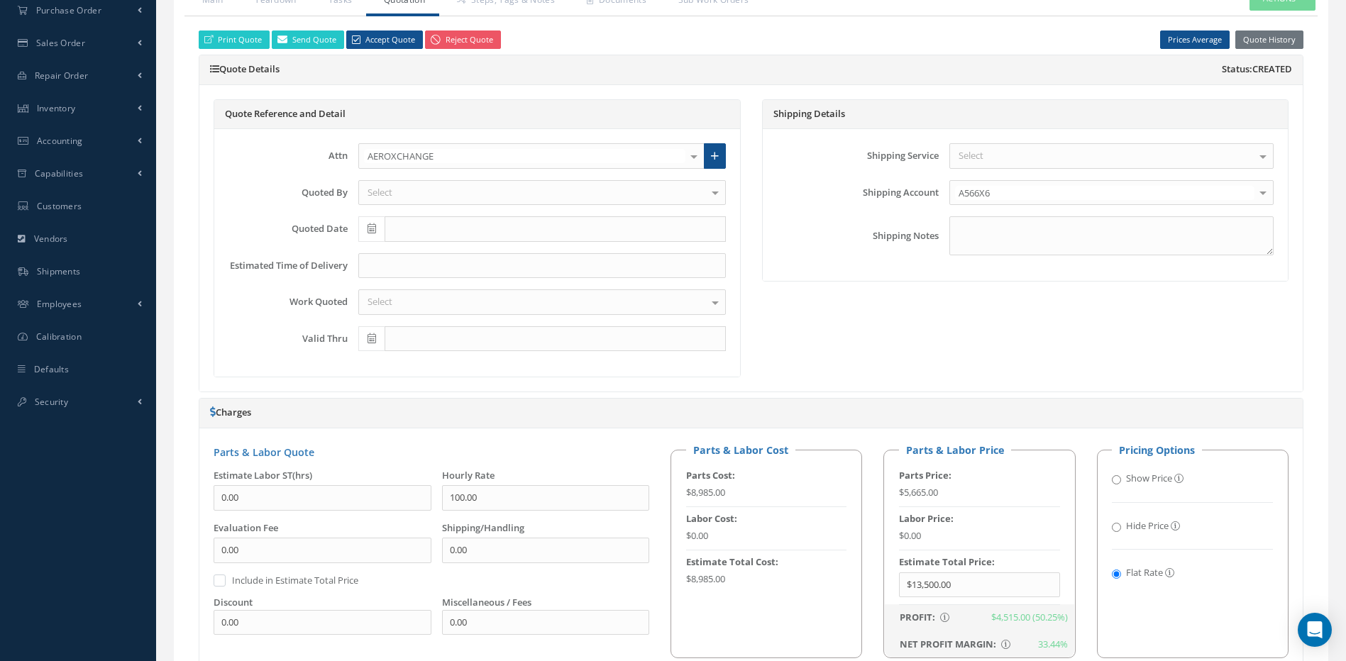
click at [395, 187] on div "Select" at bounding box center [542, 193] width 368 height 26
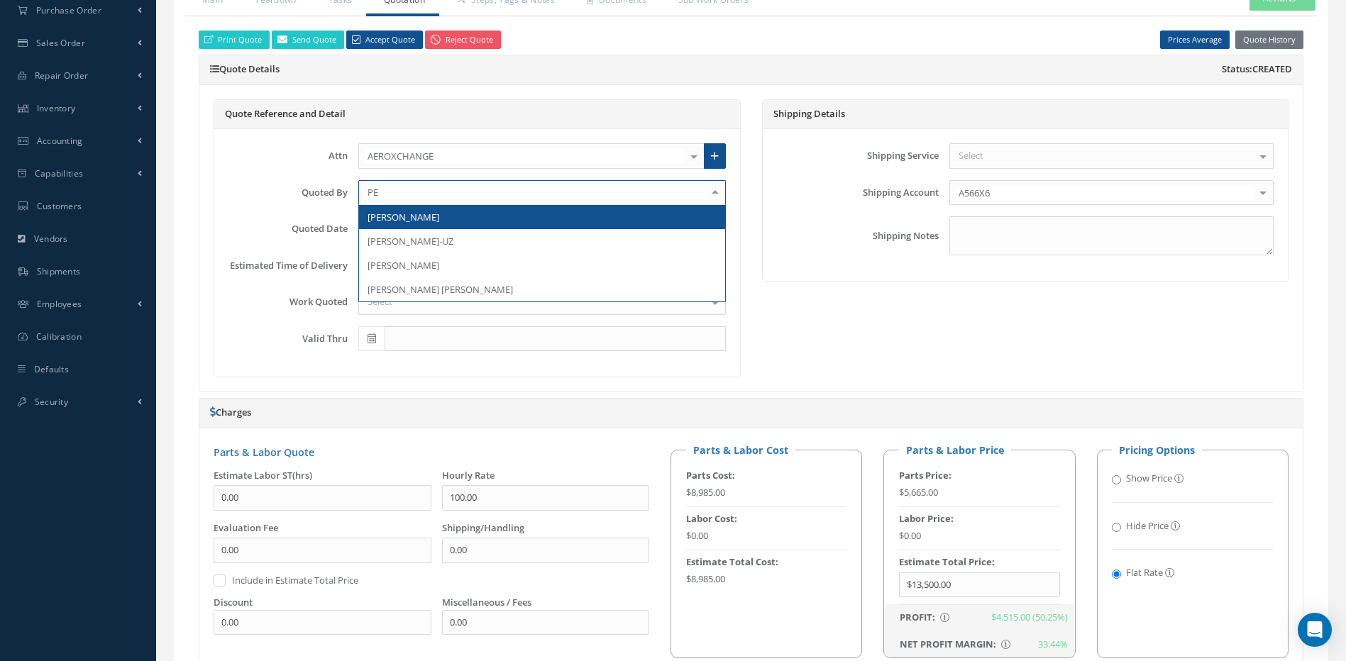
type input "PER"
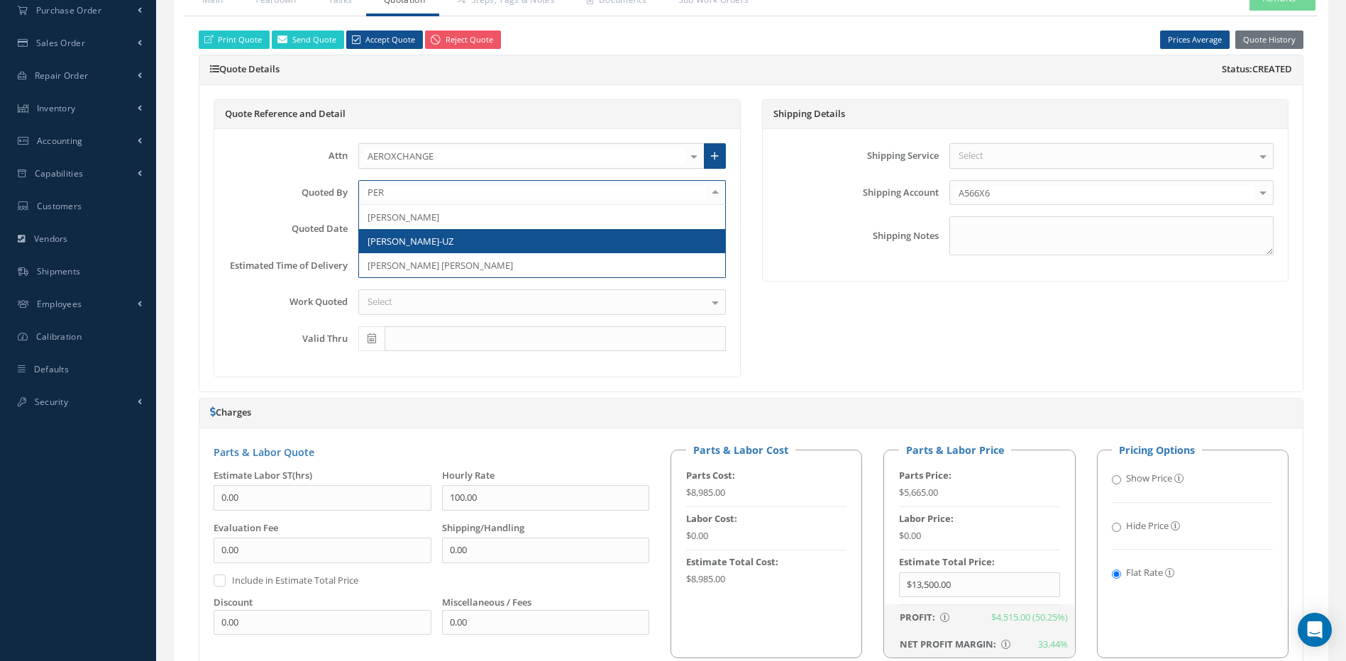
click at [394, 241] on span "[PERSON_NAME]-UZ" at bounding box center [411, 241] width 86 height 13
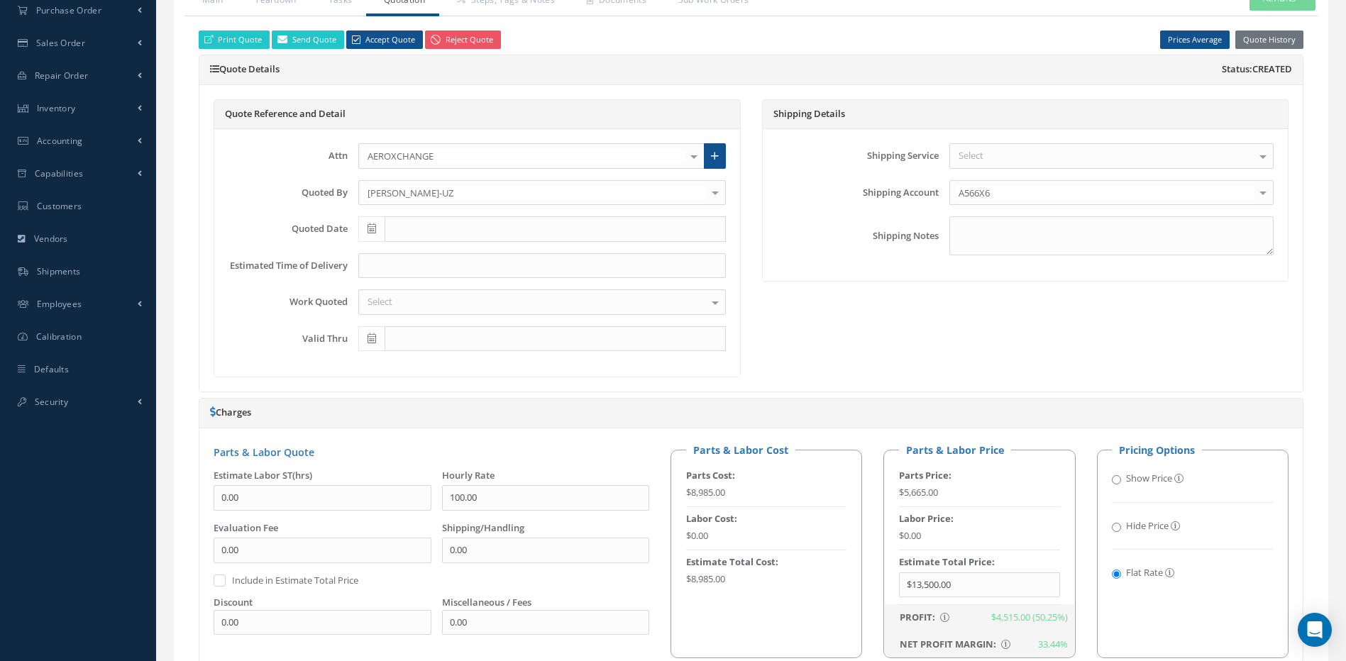
click at [371, 228] on icon at bounding box center [372, 229] width 9 height 10
click at [437, 430] on th "Today" at bounding box center [432, 424] width 149 height 21
type input "[DATE]"
type input "12/04/2025"
click at [382, 265] on input at bounding box center [542, 266] width 368 height 26
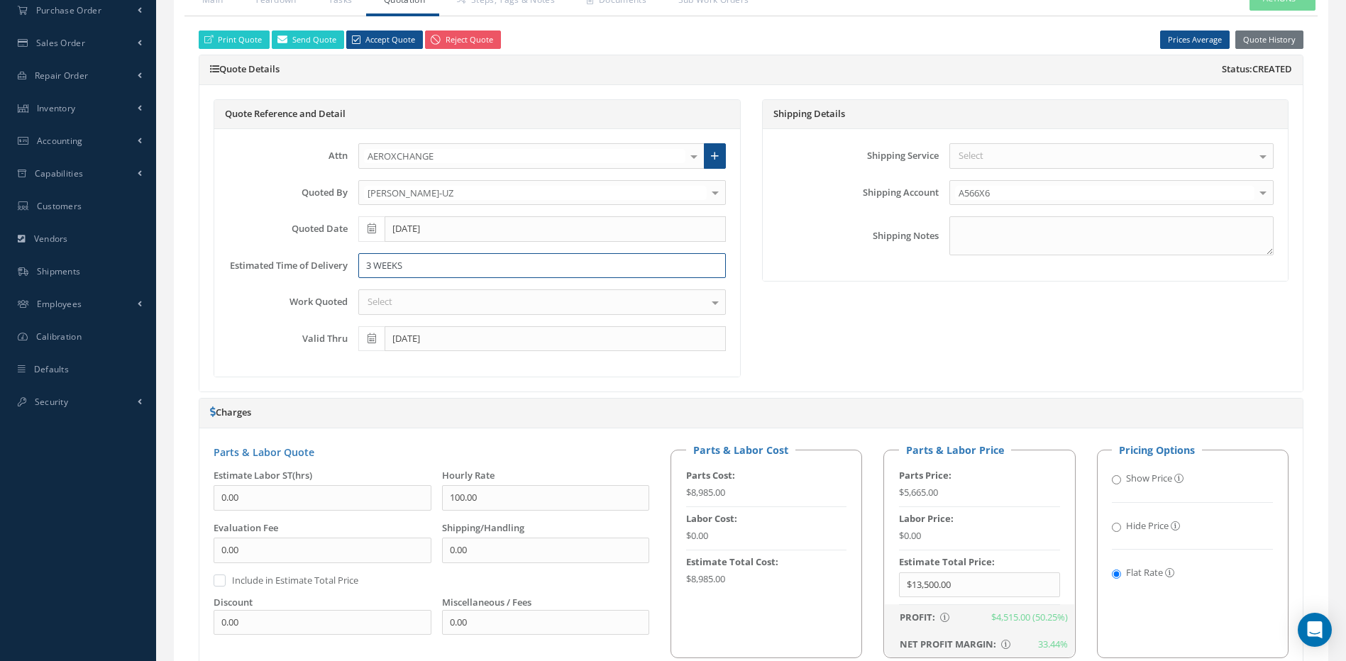
type input "3 WEEKS"
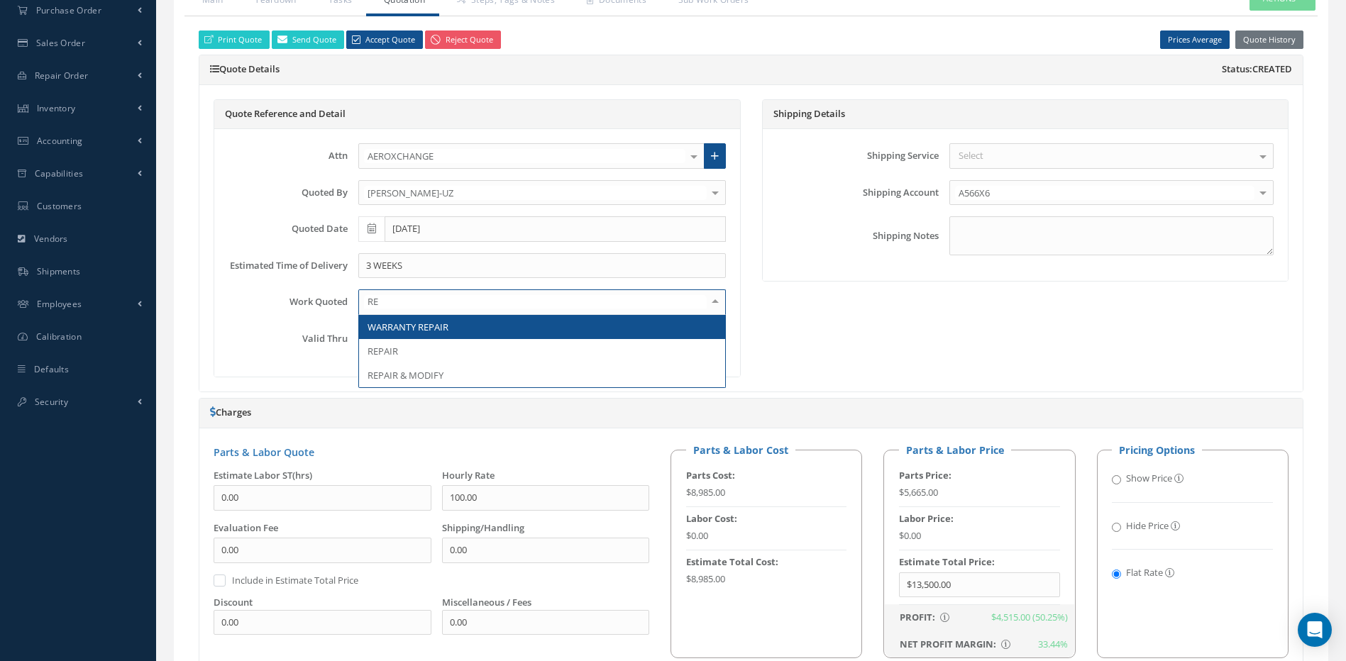
type input "R"
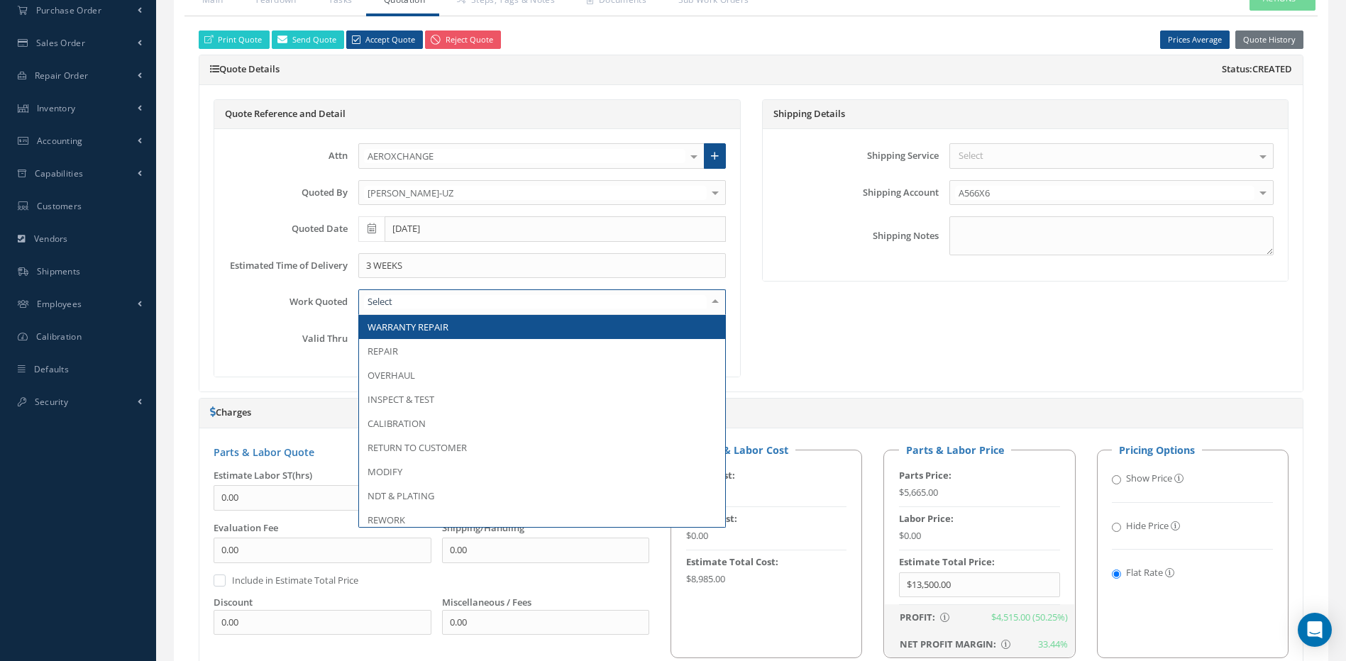
click at [170, 305] on div "Loading… Manual 33 Tools H-0163, A-0083, A-0509, A-0689 Date 07/11/2025 Status …" at bounding box center [751, 455] width 1176 height 1470
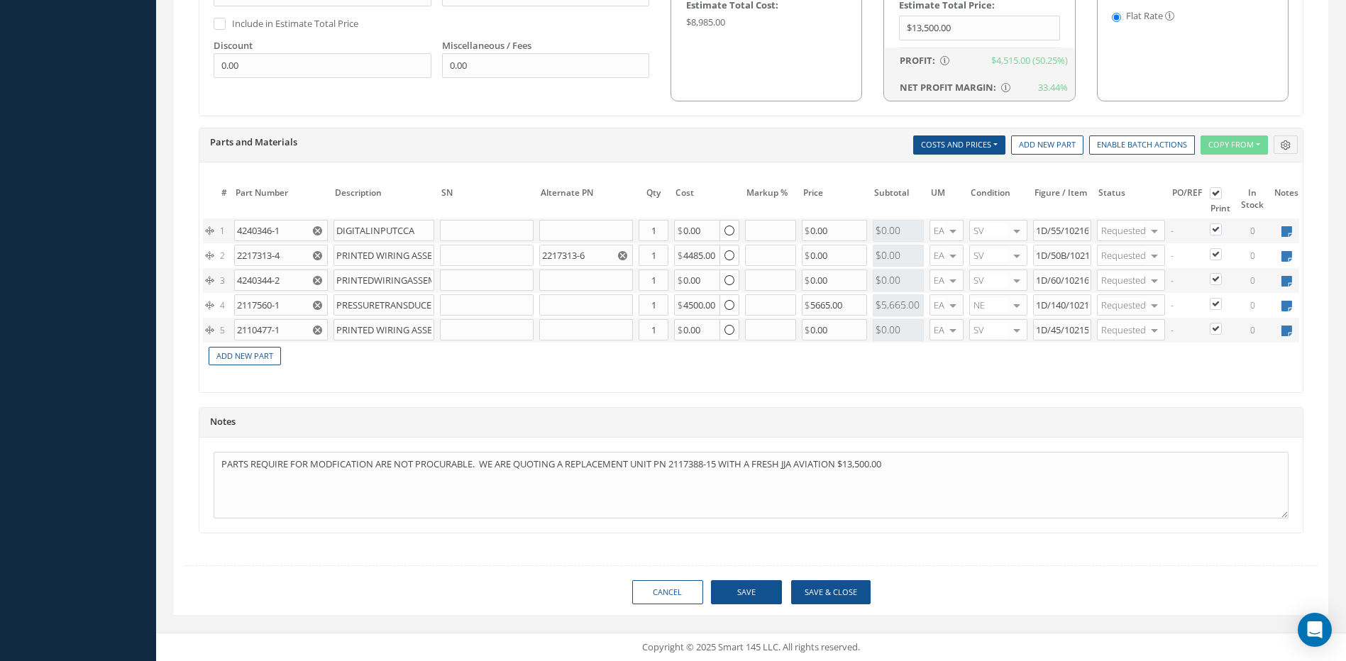
scroll to position [954, 0]
click at [859, 586] on button "Save & Close" at bounding box center [830, 592] width 79 height 25
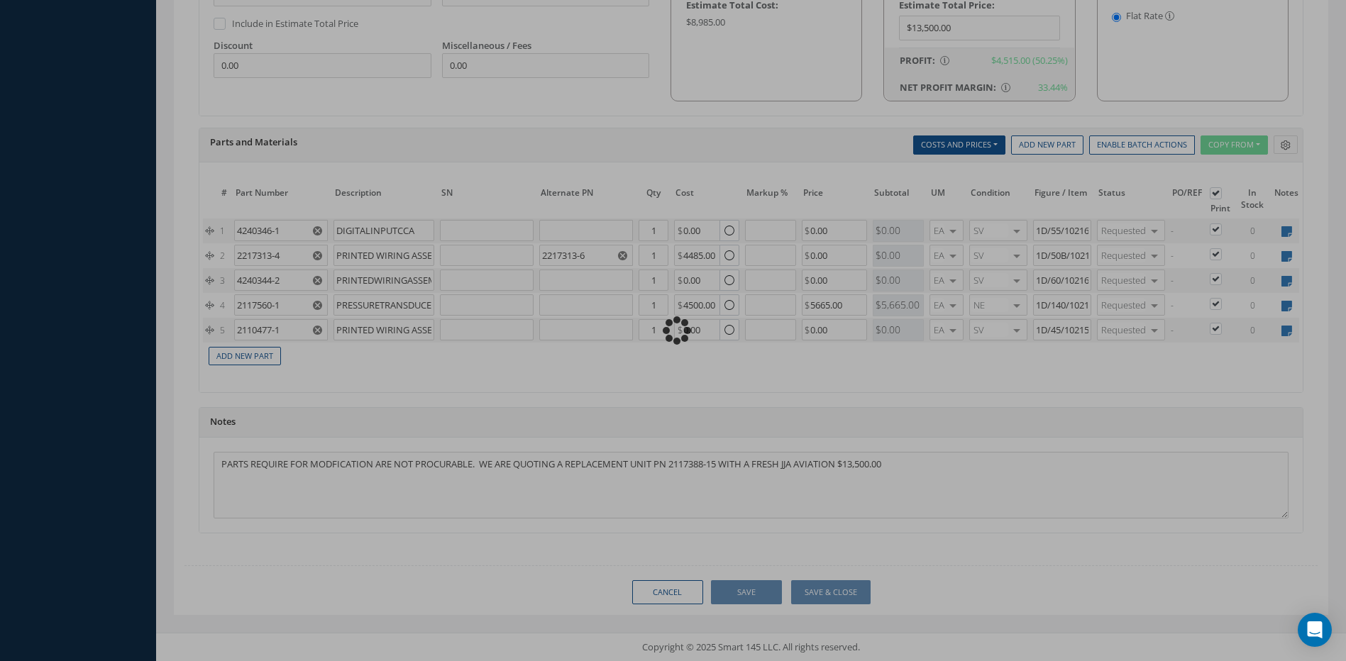
type input "$13,500"
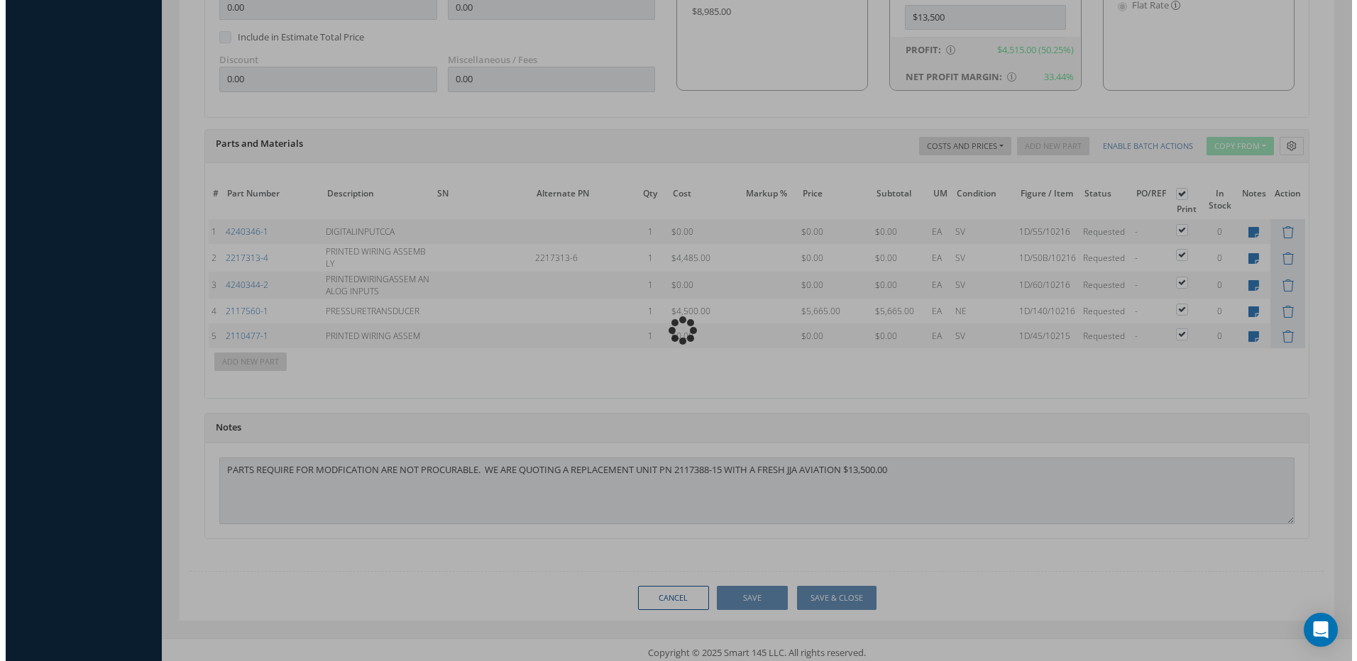
scroll to position [960, 0]
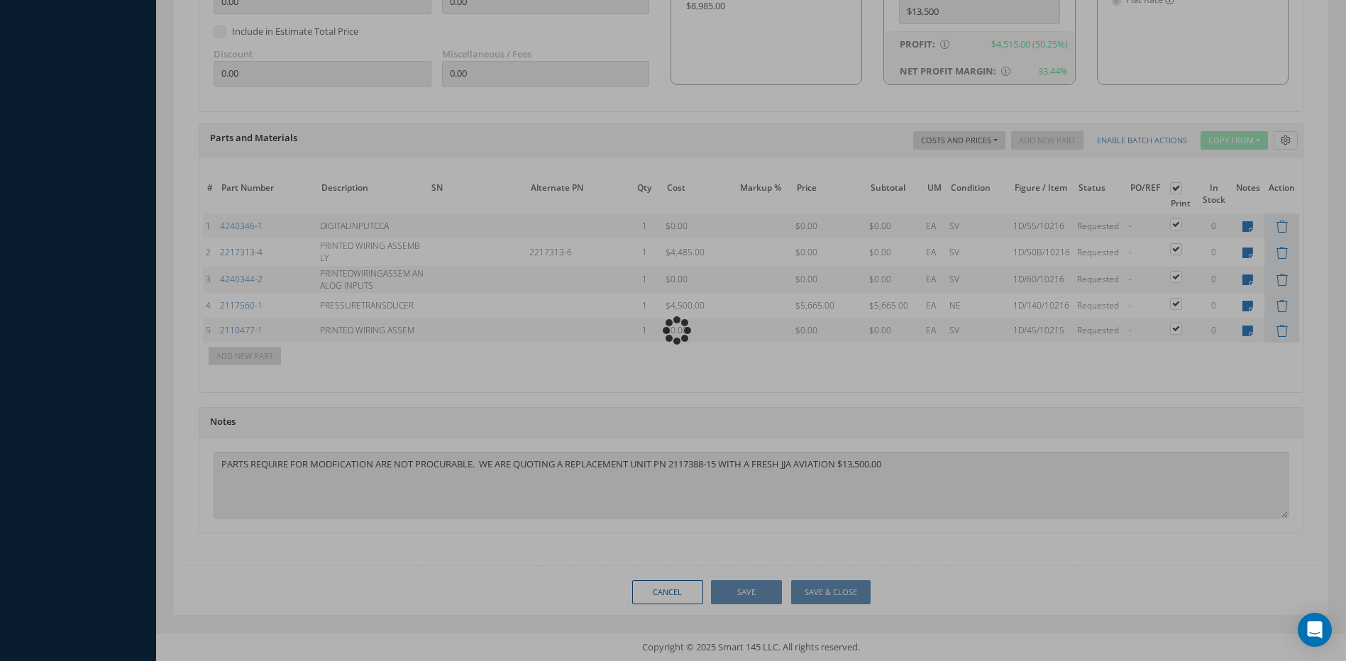
type input "HONEYWELL"
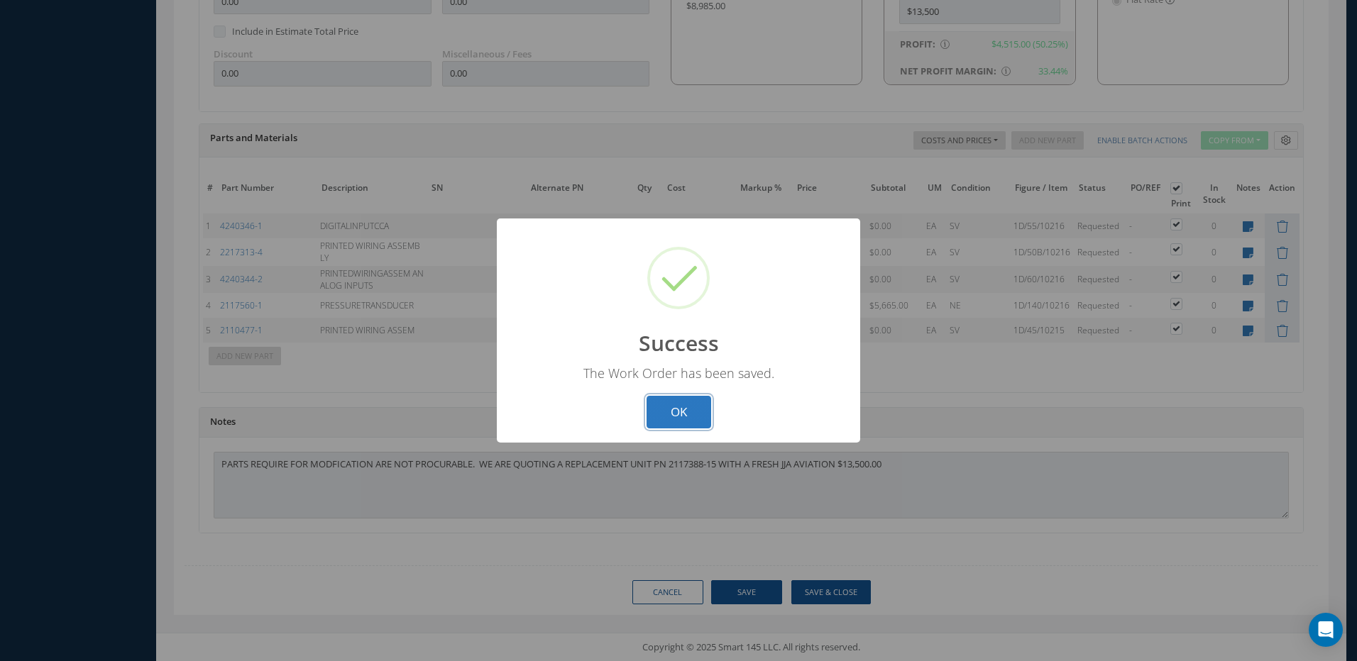
click at [673, 406] on button "OK" at bounding box center [678, 412] width 65 height 33
select select "25"
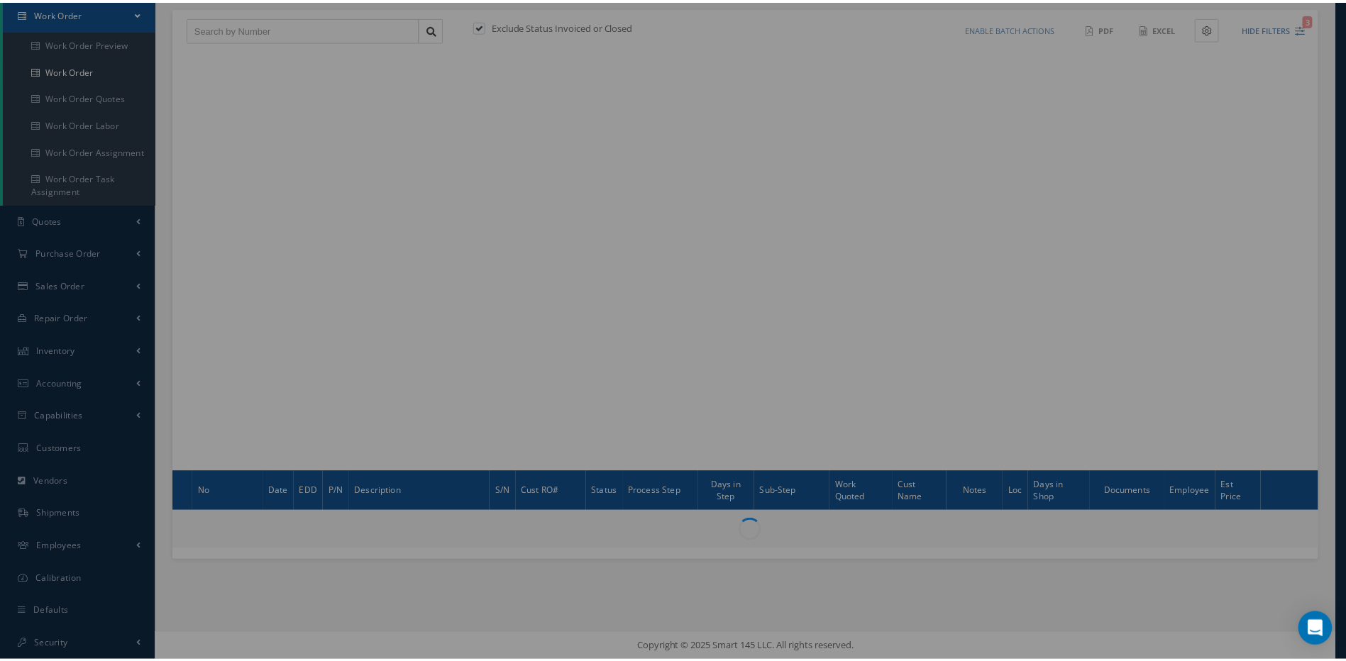
scroll to position [144, 0]
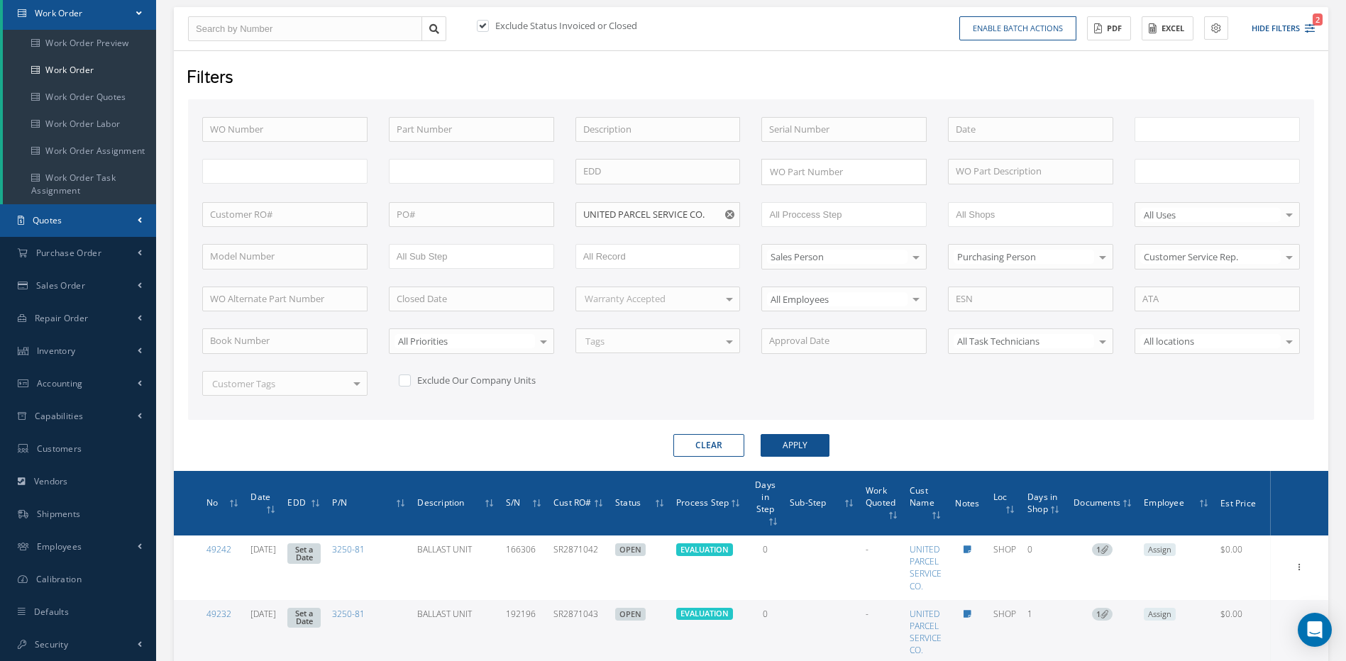
type input "All Work Request"
type input "All Work Performed"
type input "All Status"
type input "WO Part Status"
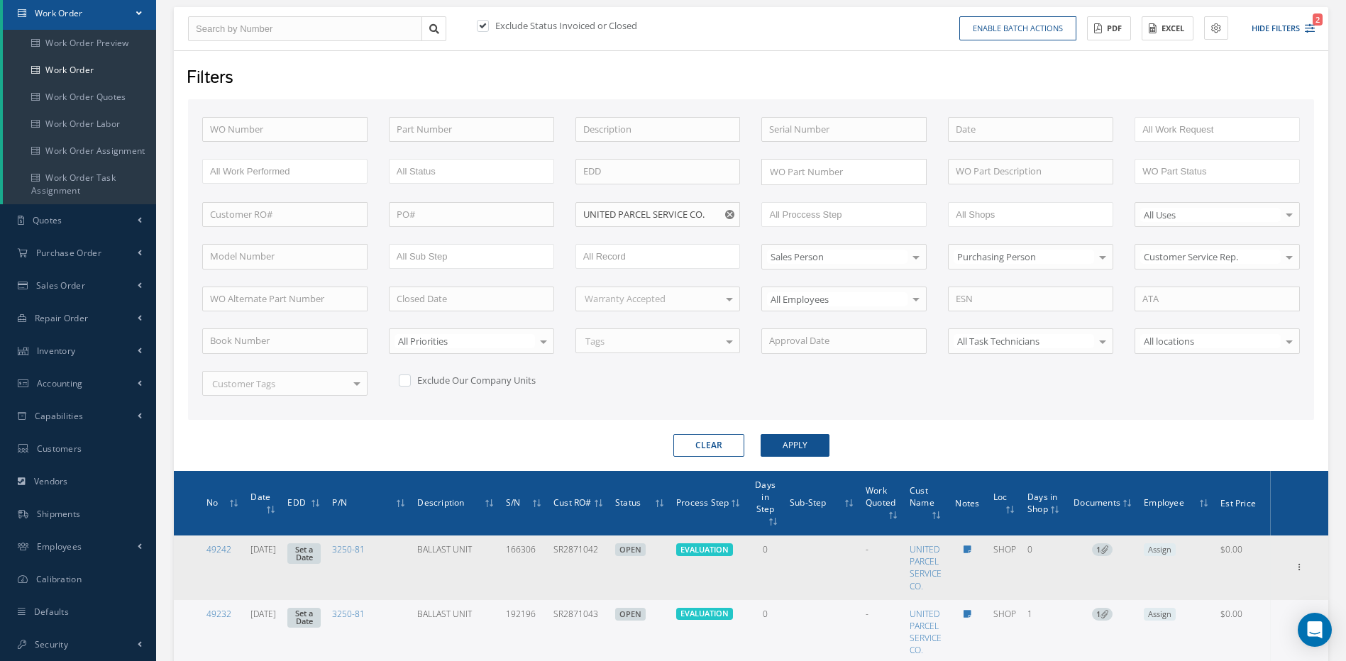
drag, startPoint x: 619, startPoint y: 537, endPoint x: 565, endPoint y: 539, distance: 53.9
click at [565, 539] on td "SR2871042" at bounding box center [579, 568] width 62 height 65
copy td "SR2871042"
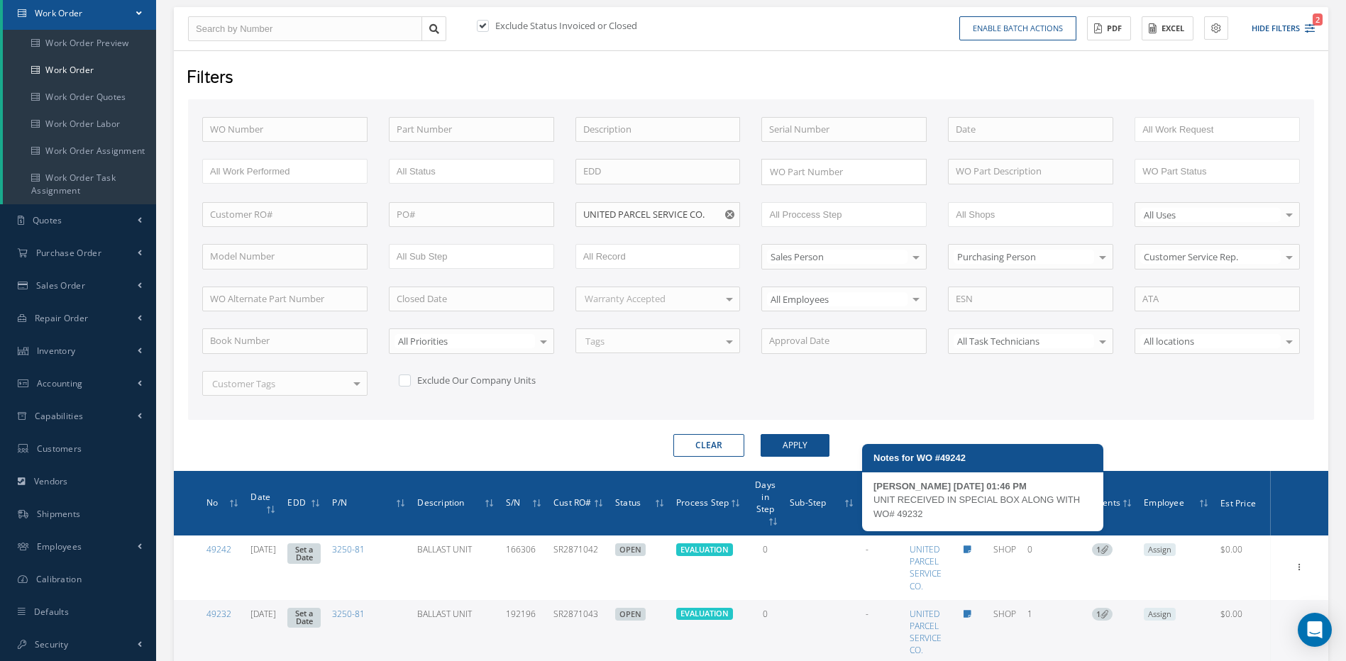
click at [971, 546] on icon at bounding box center [968, 550] width 8 height 9
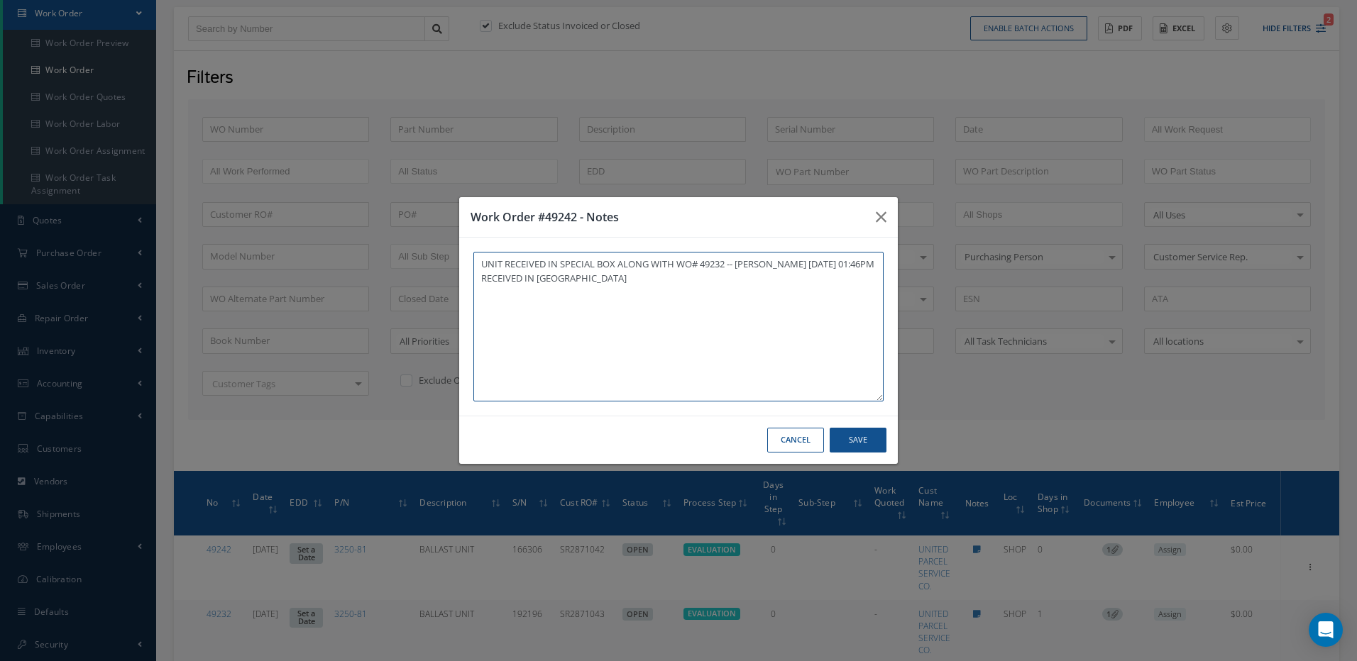
type textarea "UNIT RECEIVED IN SPECIAL BOX ALONG WITH WO# 49232 -- MARCOS FERRER 09/05/2025 0…"
click at [842, 438] on button "Save" at bounding box center [858, 440] width 57 height 25
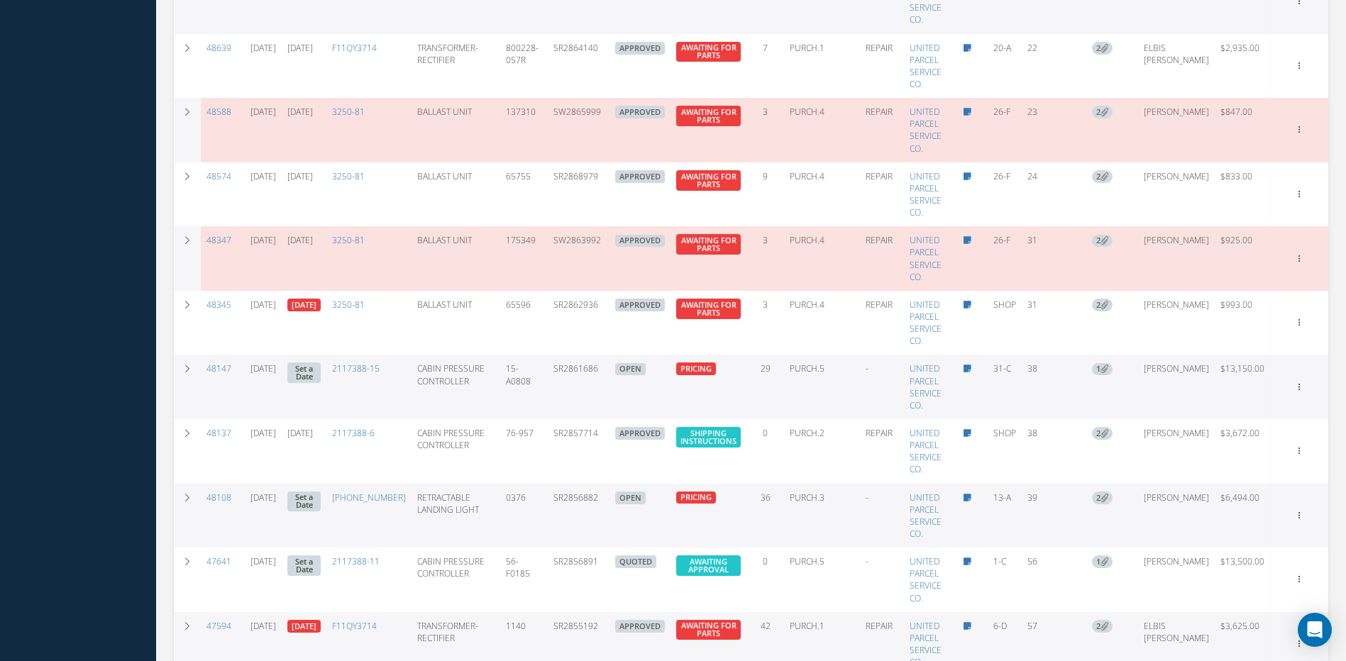
scroll to position [1166, 0]
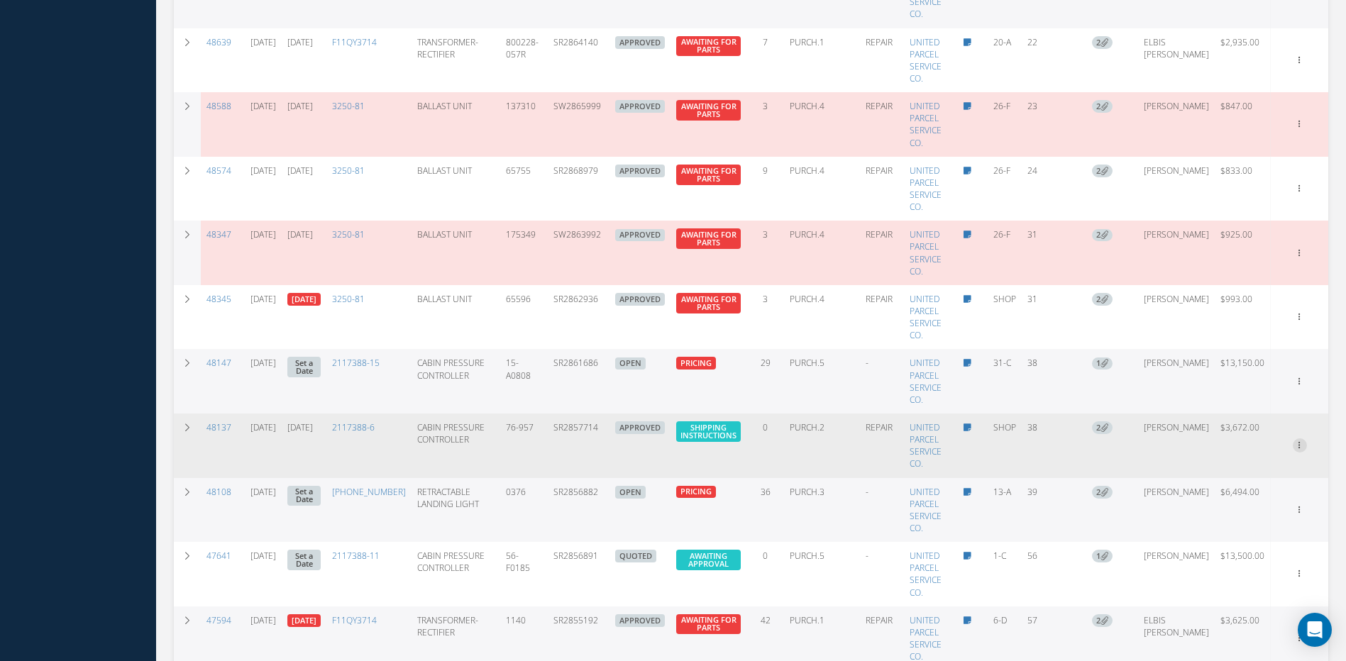
click at [1296, 439] on icon at bounding box center [1300, 444] width 14 height 11
click at [1213, 464] on link "Edit" at bounding box center [1235, 473] width 112 height 18
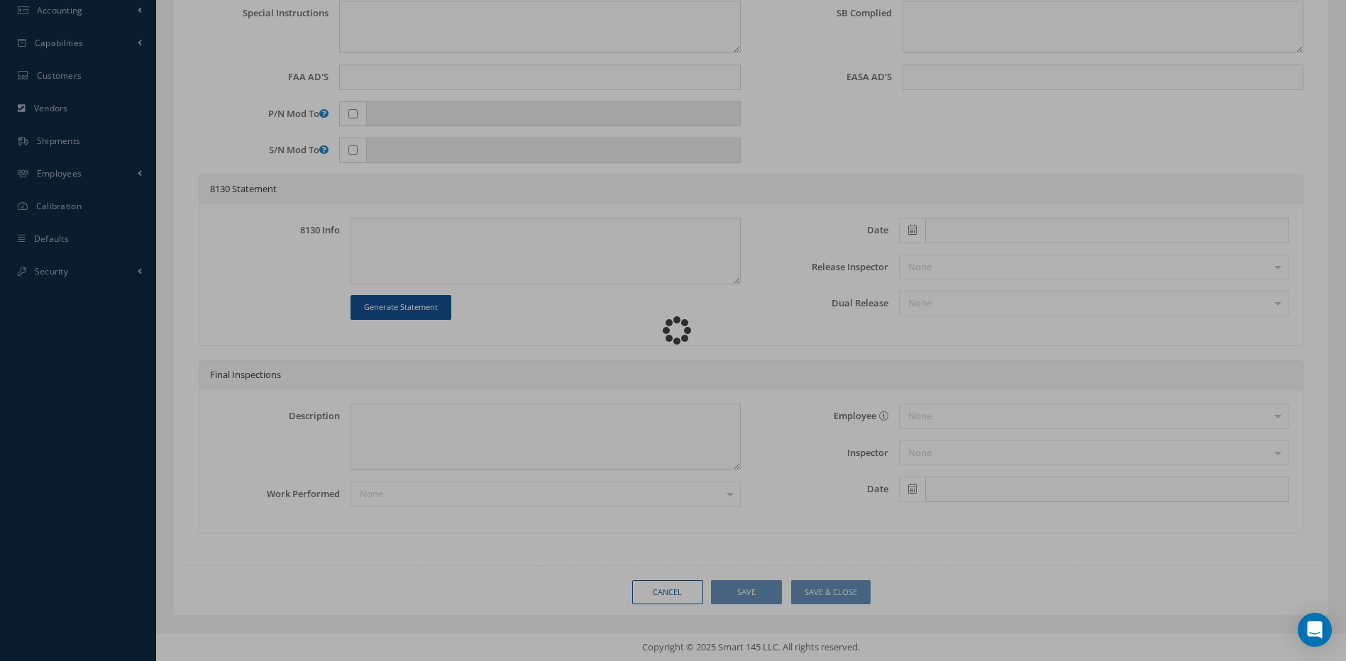
scroll to position [517, 0]
type input "2117388-6"
type input "SHOP"
type input "07/29/2025"
type input "CABIN PRESSURE CONTROLLER"
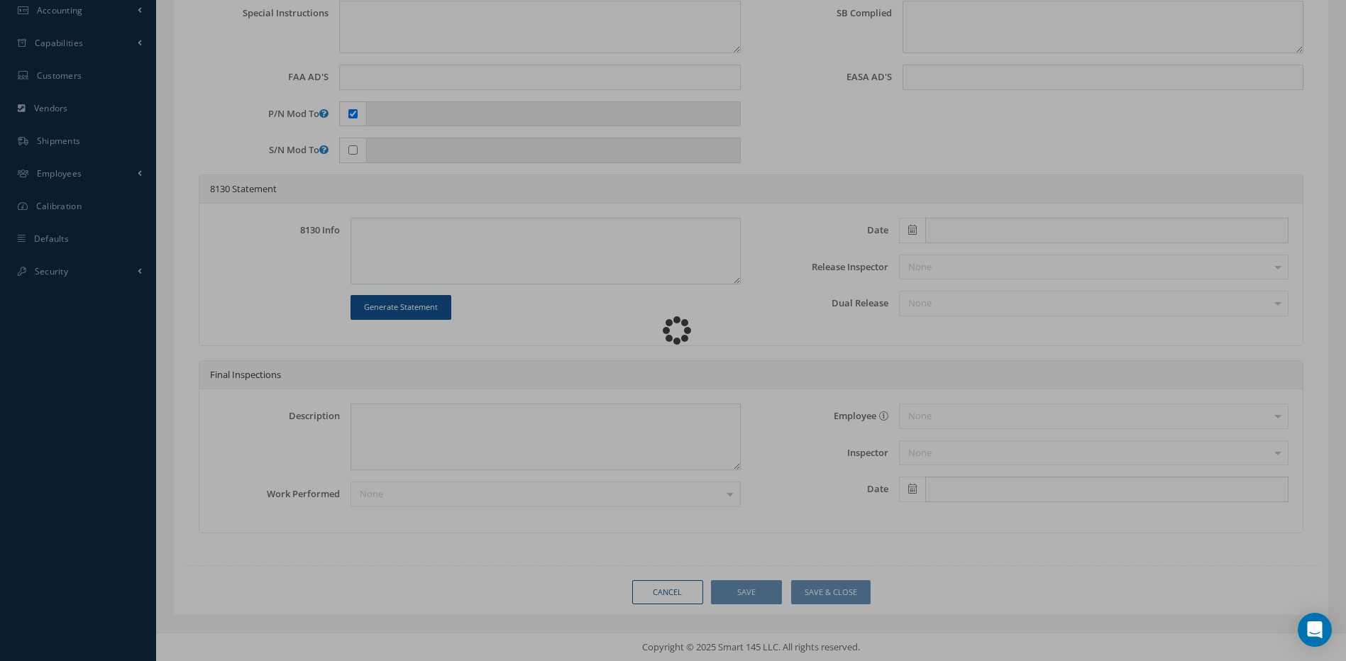
type input "SR2857714"
type input "[DATE]"
type input "76-957"
type textarea "NONE"
type textarea "PLEASE SEE R.O. FOR DETAILS"
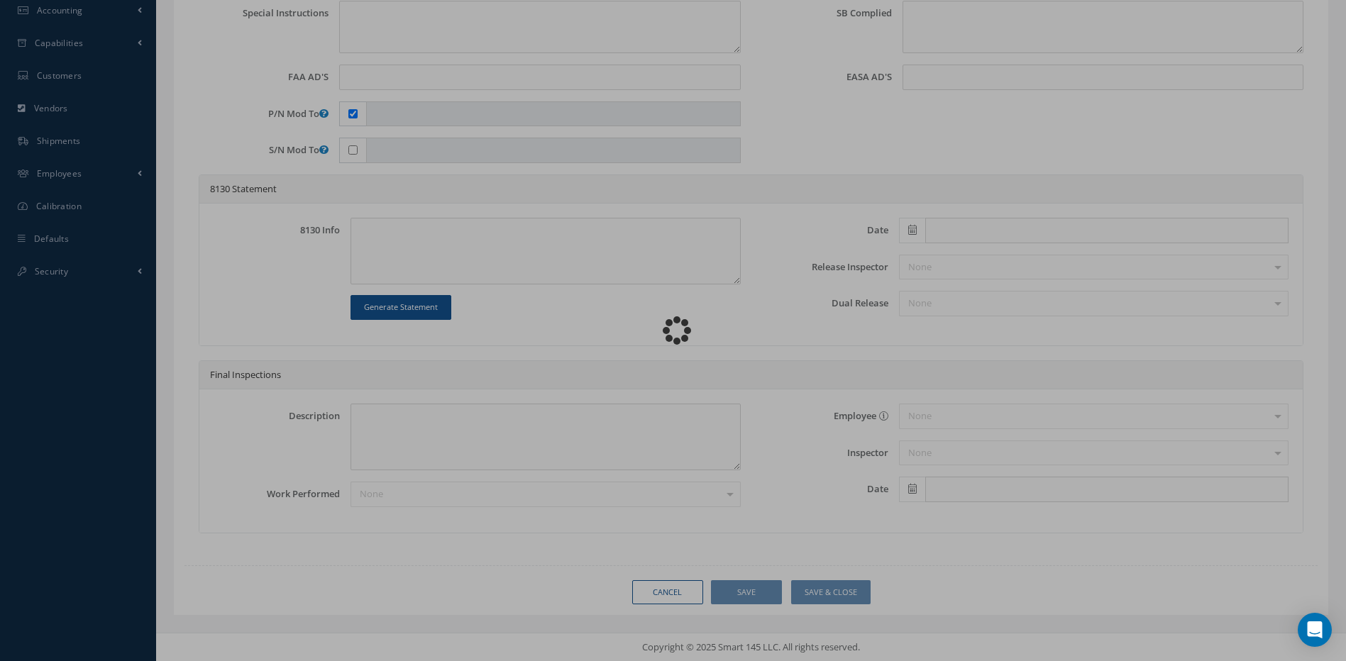
checkbox input "true"
type input "2117388-11"
type textarea "NO VISUAL DAMAGE"
type textarea "S/B 2117388-21-2655 INSTALLED AND N/A AD'S."
type textarea "REPAIRED IN ACCORDANCE WITH CMM ATA 21-31-48, REV 24, DATED Aug 11, 2022. FULL …"
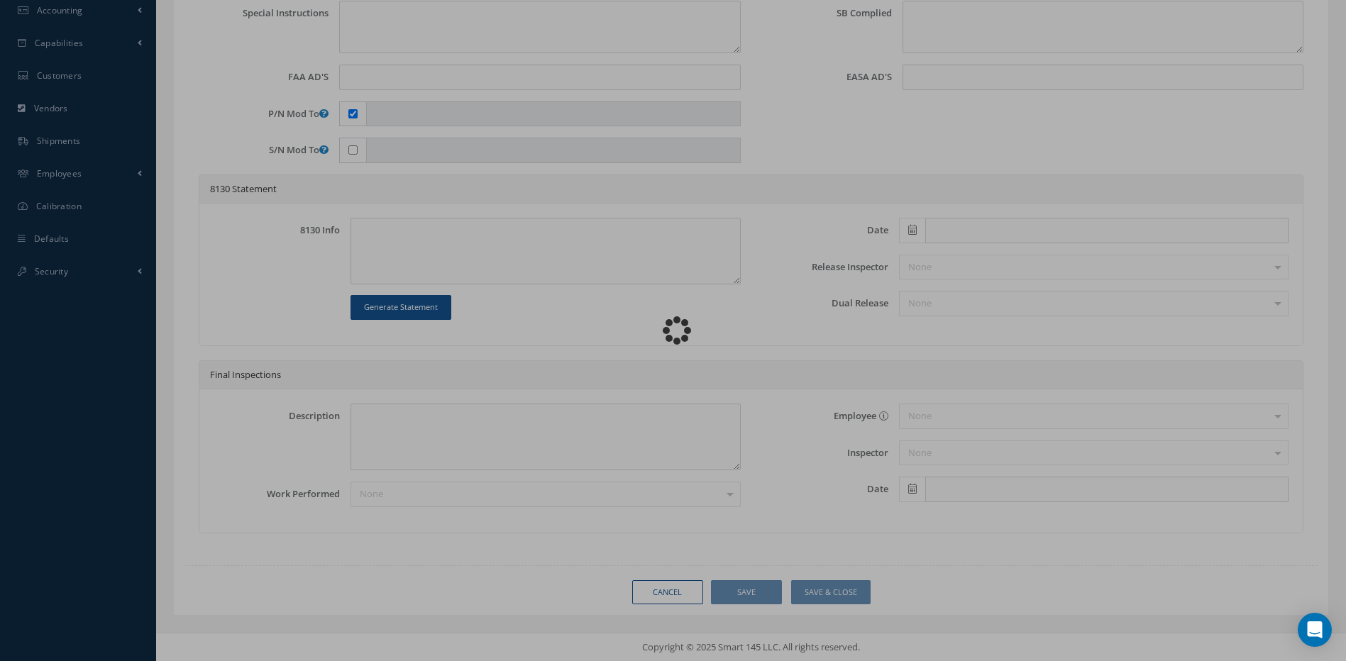
type input "[DATE]"
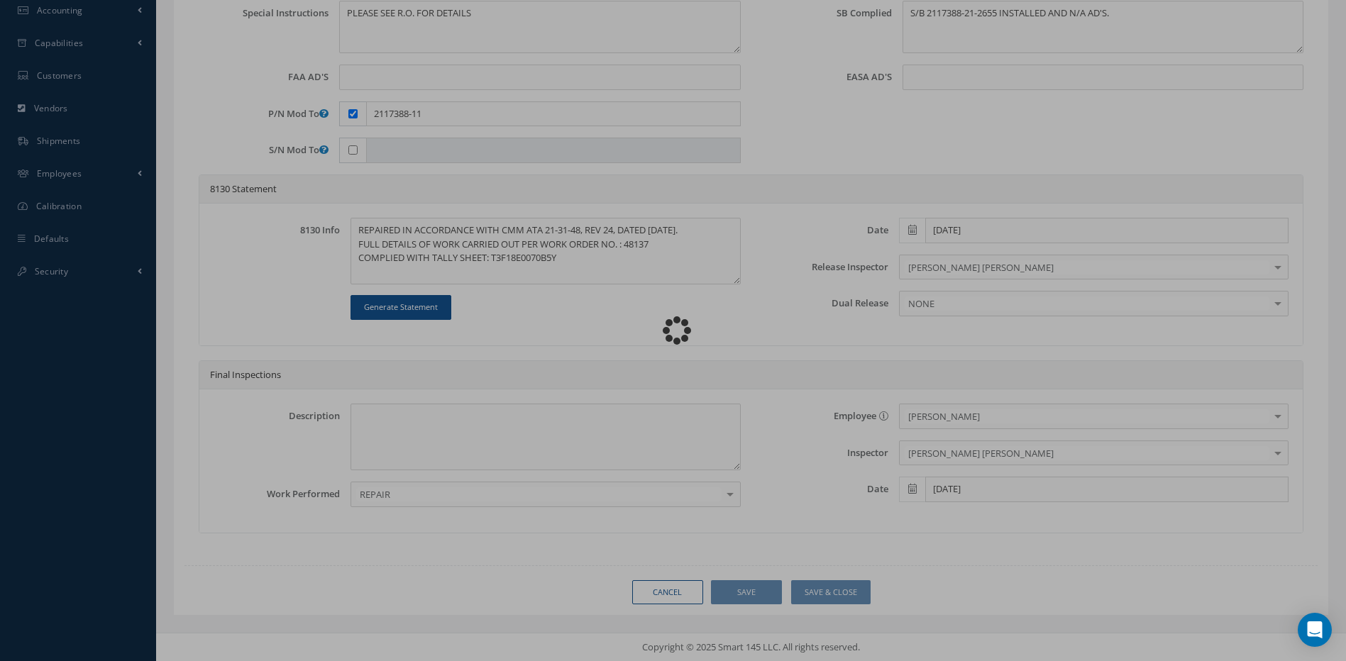
scroll to position [0, 0]
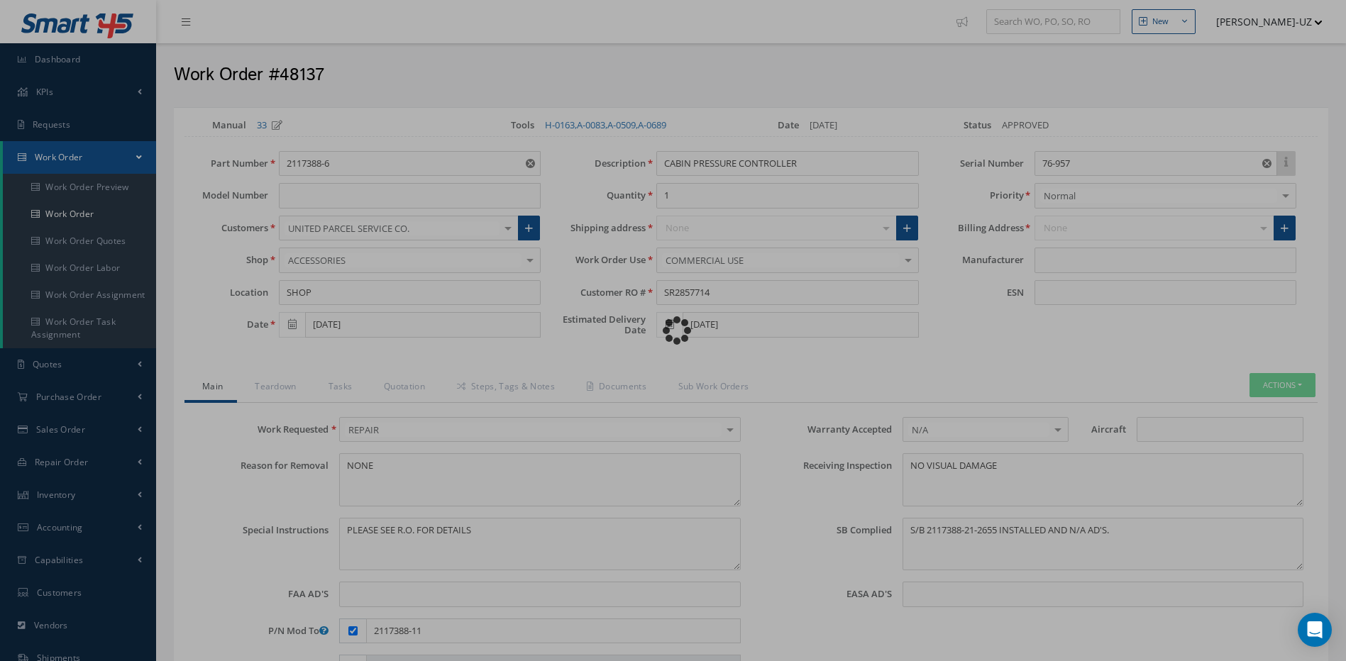
type input "HONEYWELL"
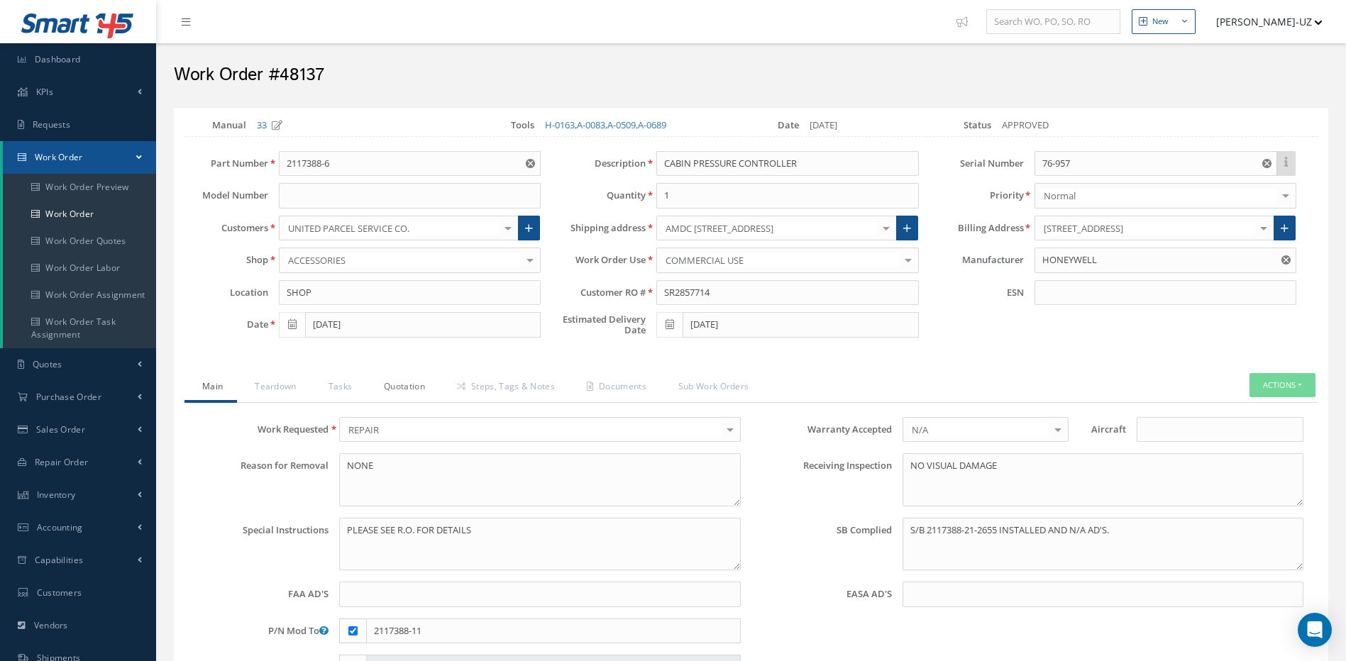
click at [390, 382] on link "Quotation" at bounding box center [402, 388] width 73 height 30
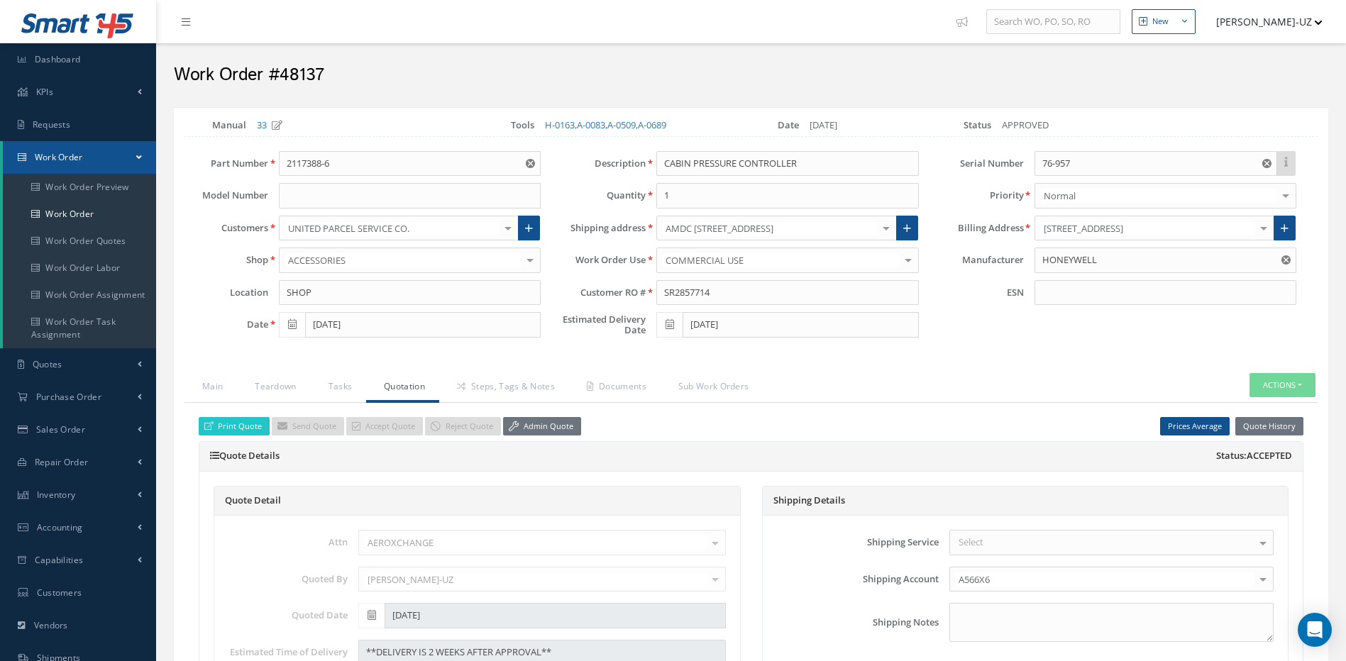
click at [987, 541] on div "Select" at bounding box center [1111, 543] width 324 height 26
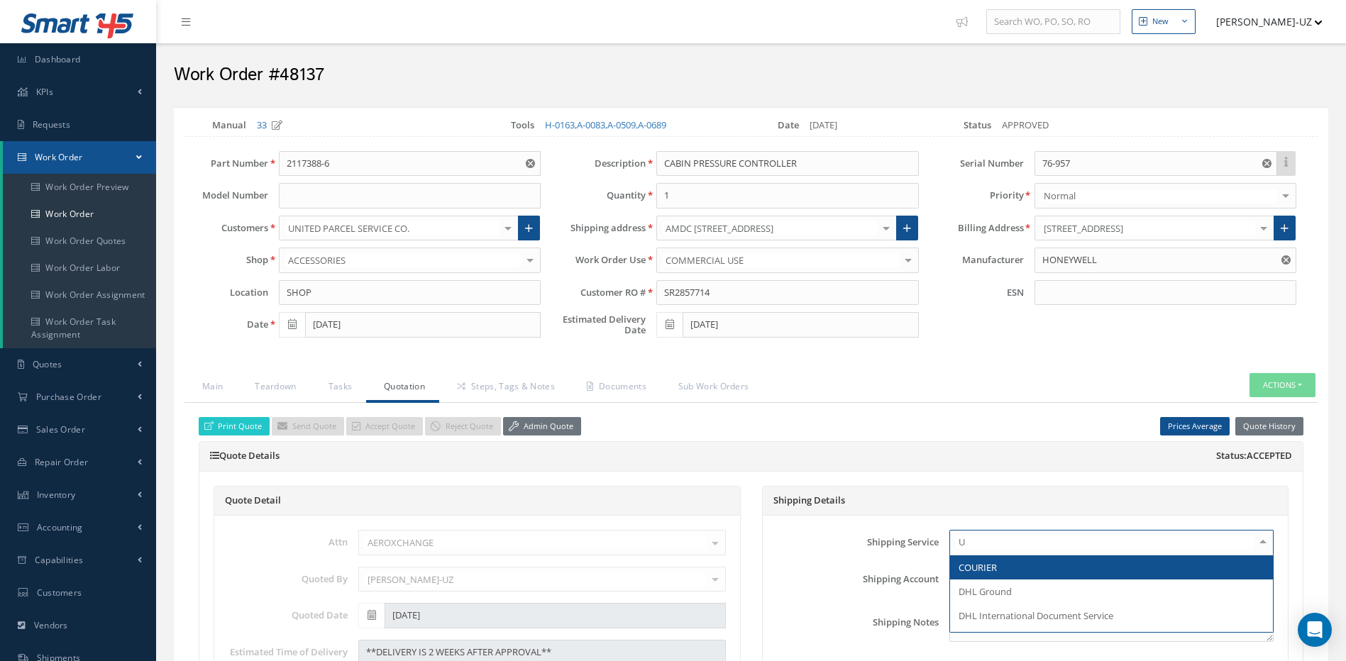
type input "UP"
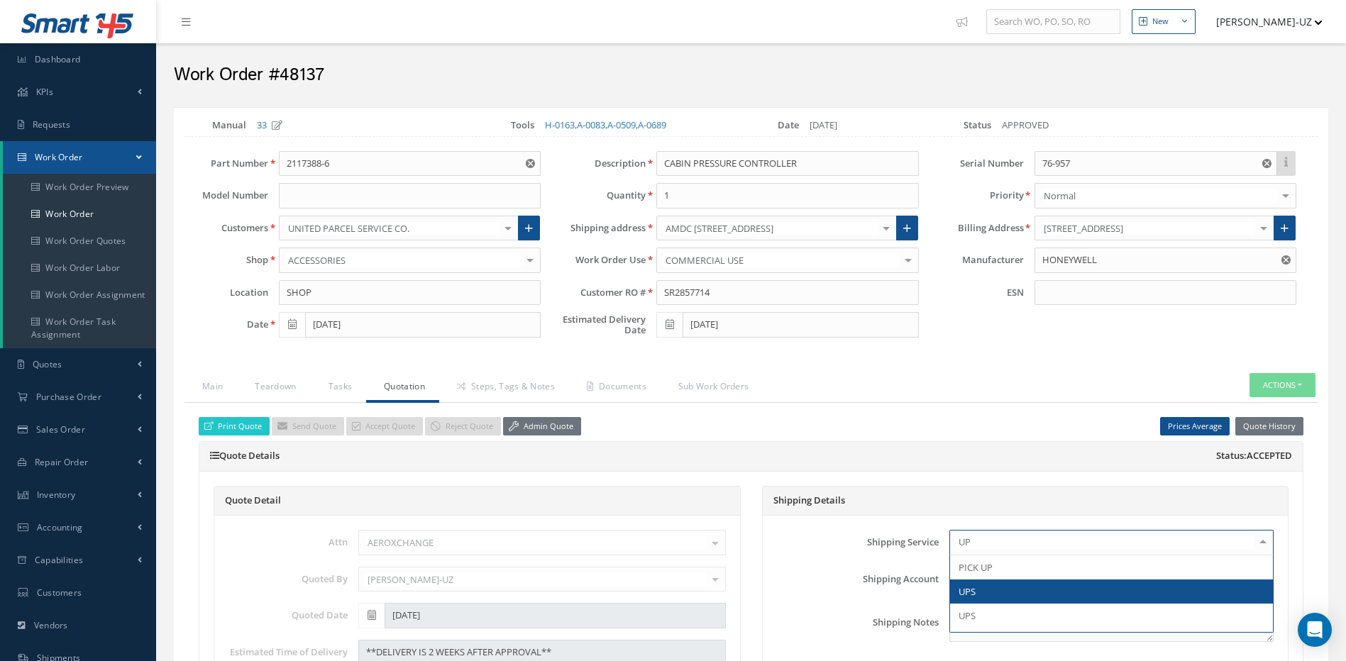
click at [981, 587] on span "UPS" at bounding box center [1111, 592] width 323 height 24
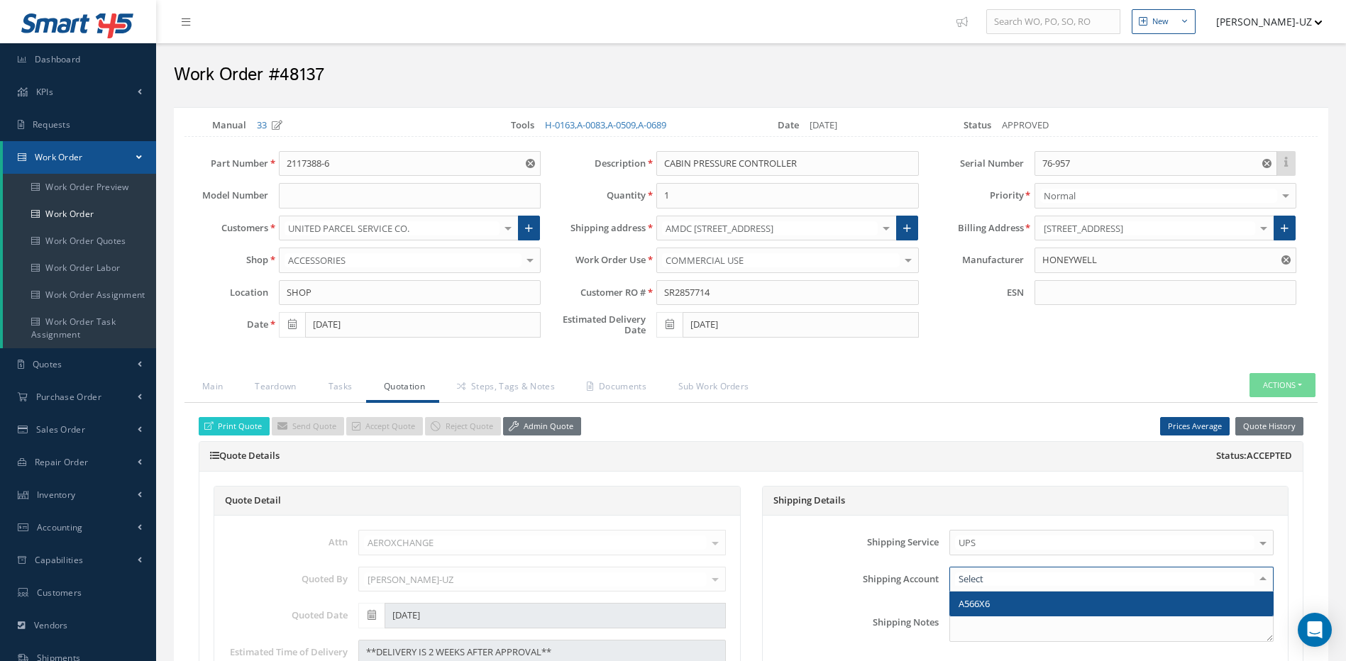
click at [976, 602] on span "A566X6" at bounding box center [974, 603] width 31 height 13
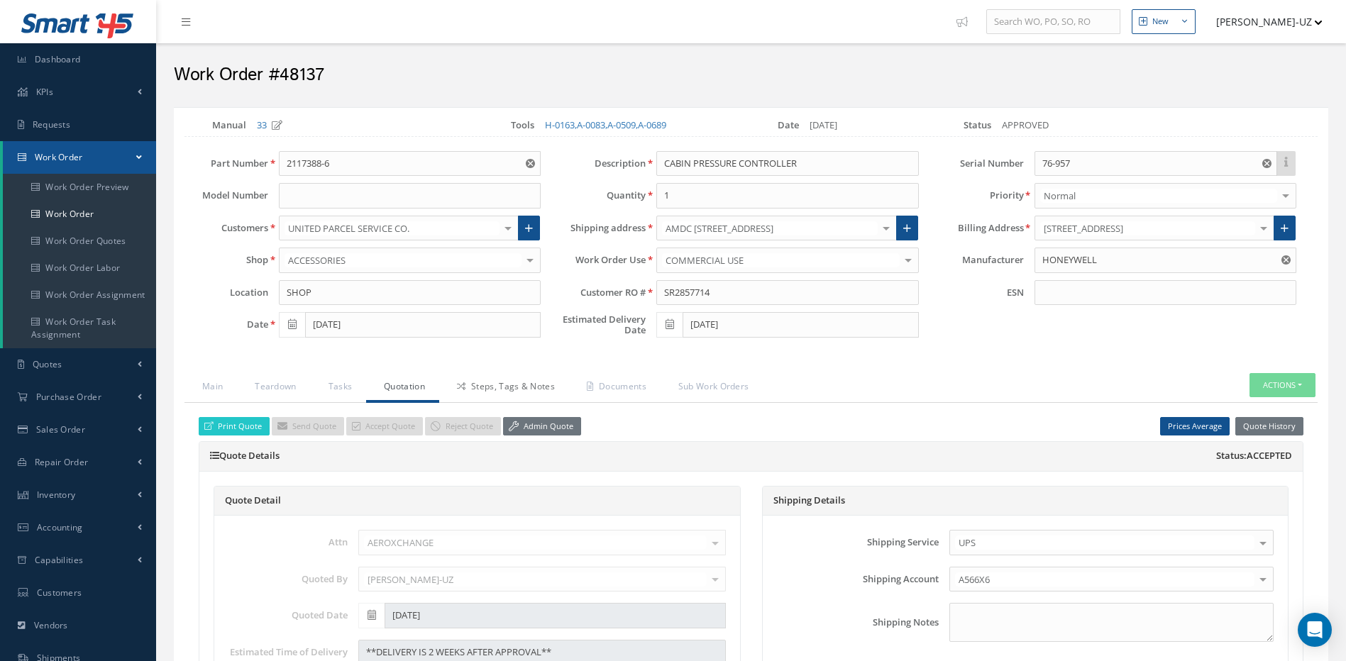
click at [518, 382] on link "Steps, Tags & Notes" at bounding box center [504, 388] width 130 height 30
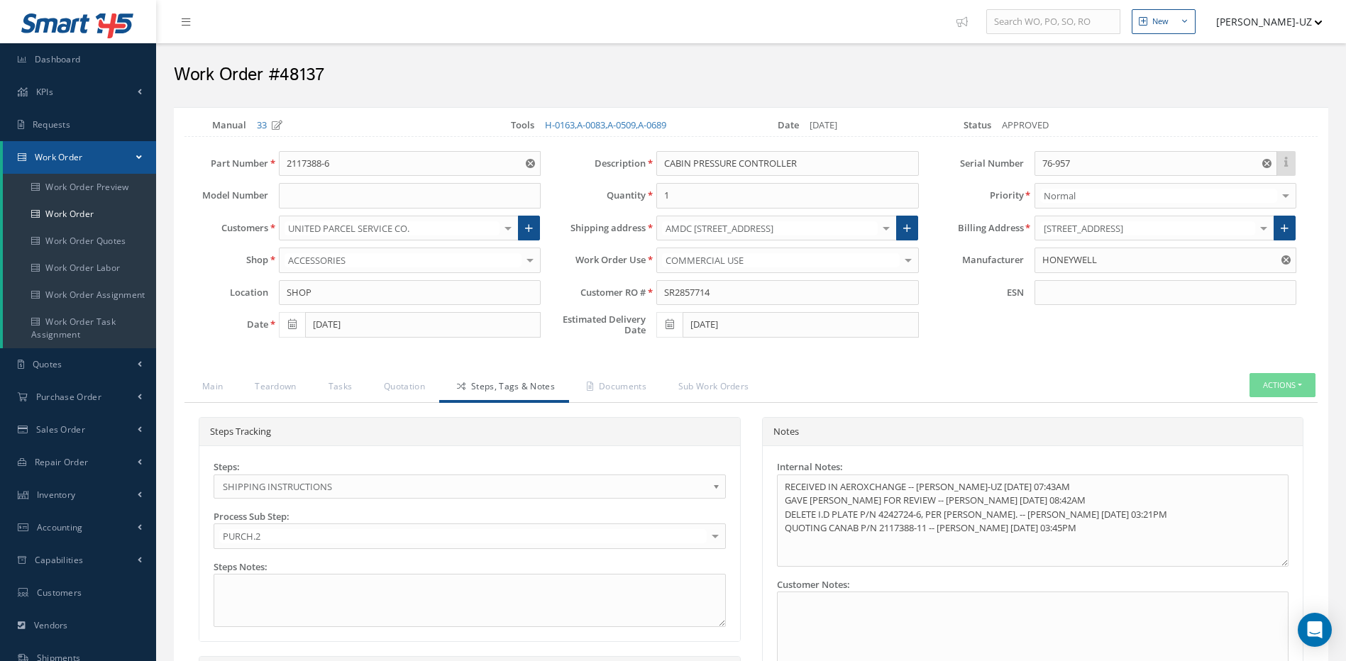
click at [290, 484] on span "SHIPPING INSTRUCTIONS" at bounding box center [465, 486] width 485 height 17
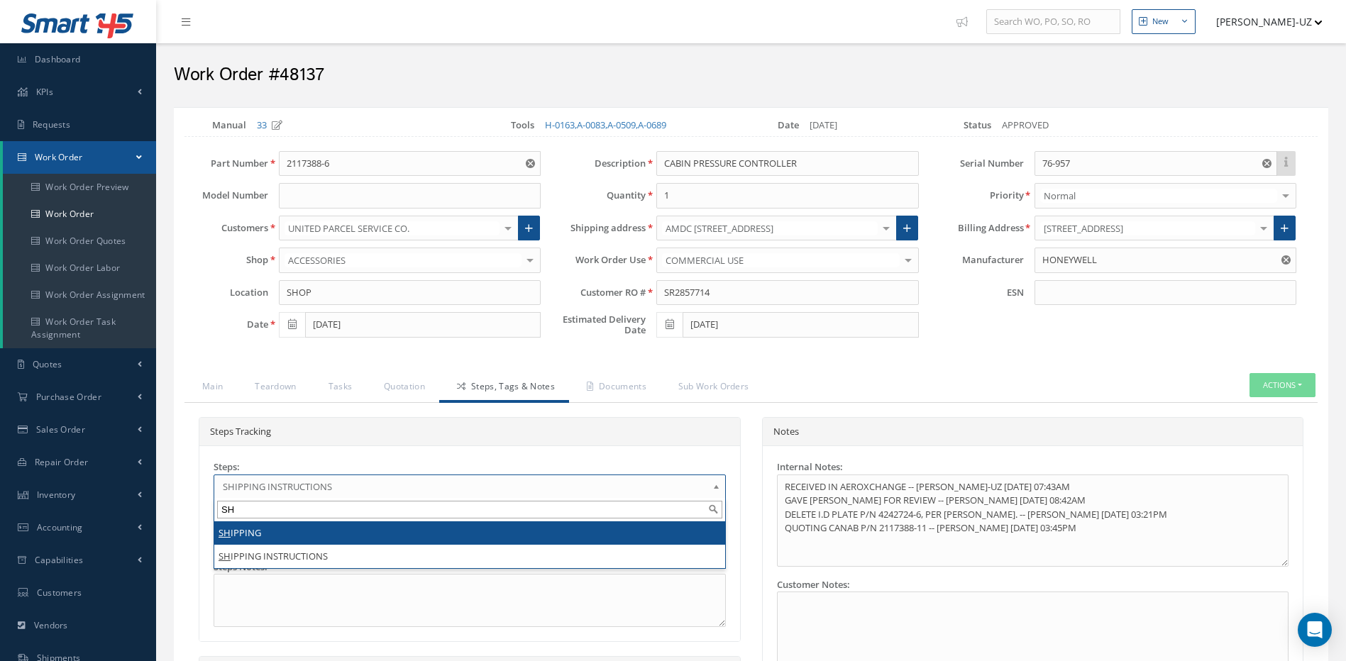
type input "SH"
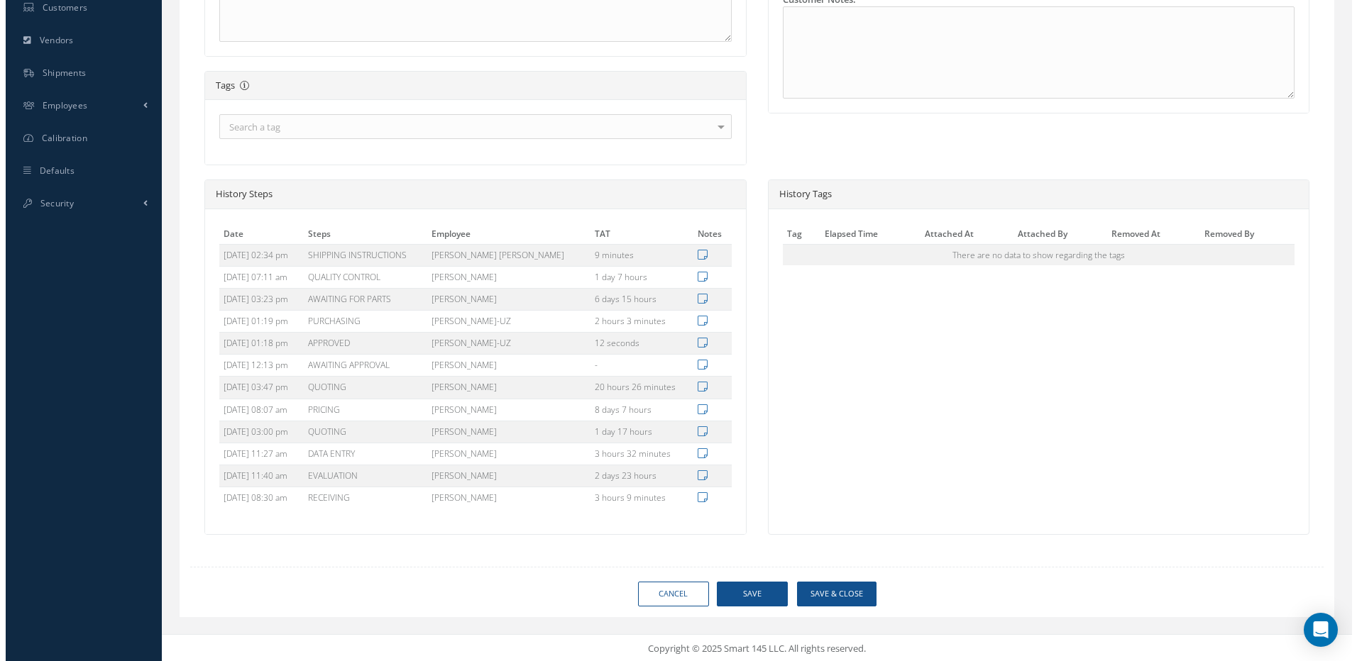
scroll to position [588, 0]
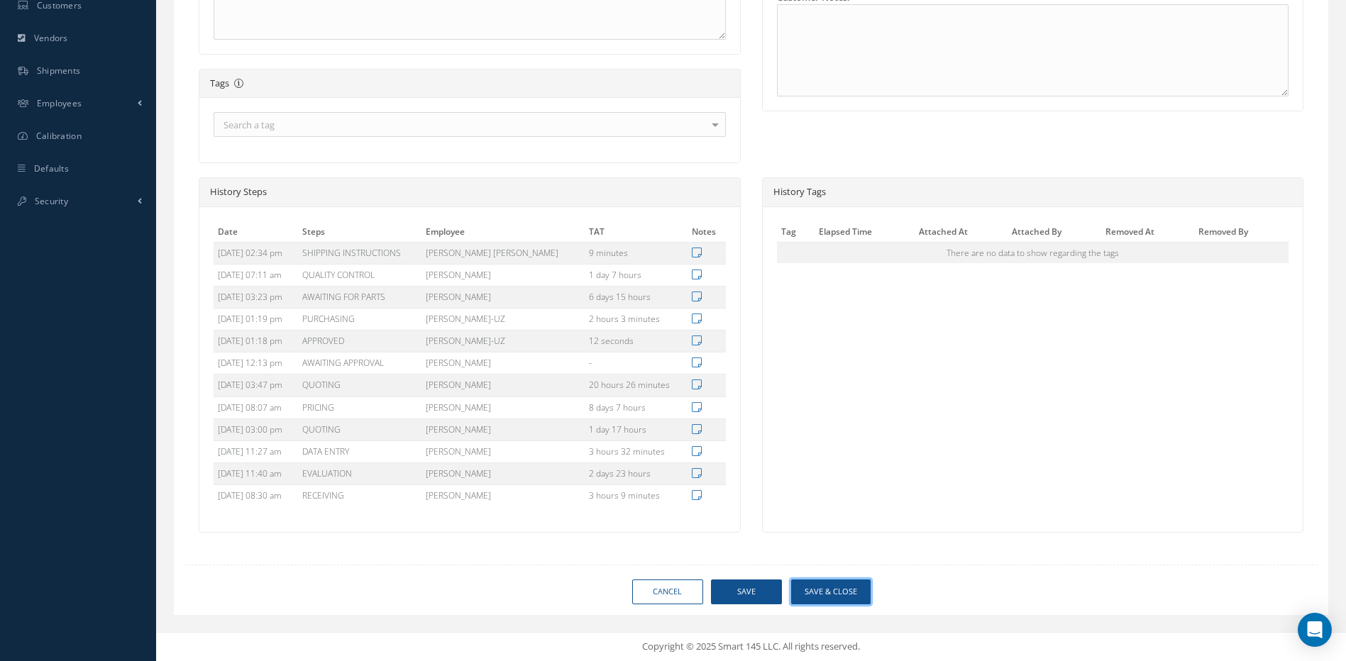
click at [840, 589] on button "Save & Close" at bounding box center [830, 592] width 79 height 25
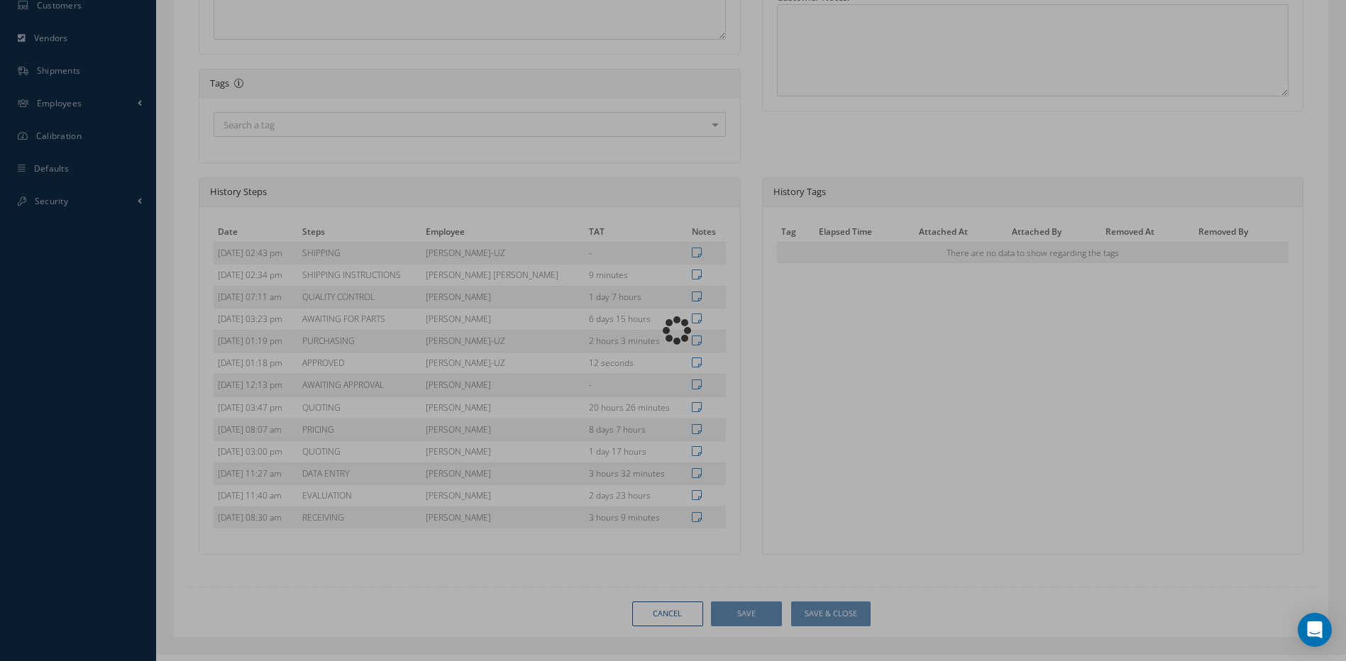
type input "HONEYWELL"
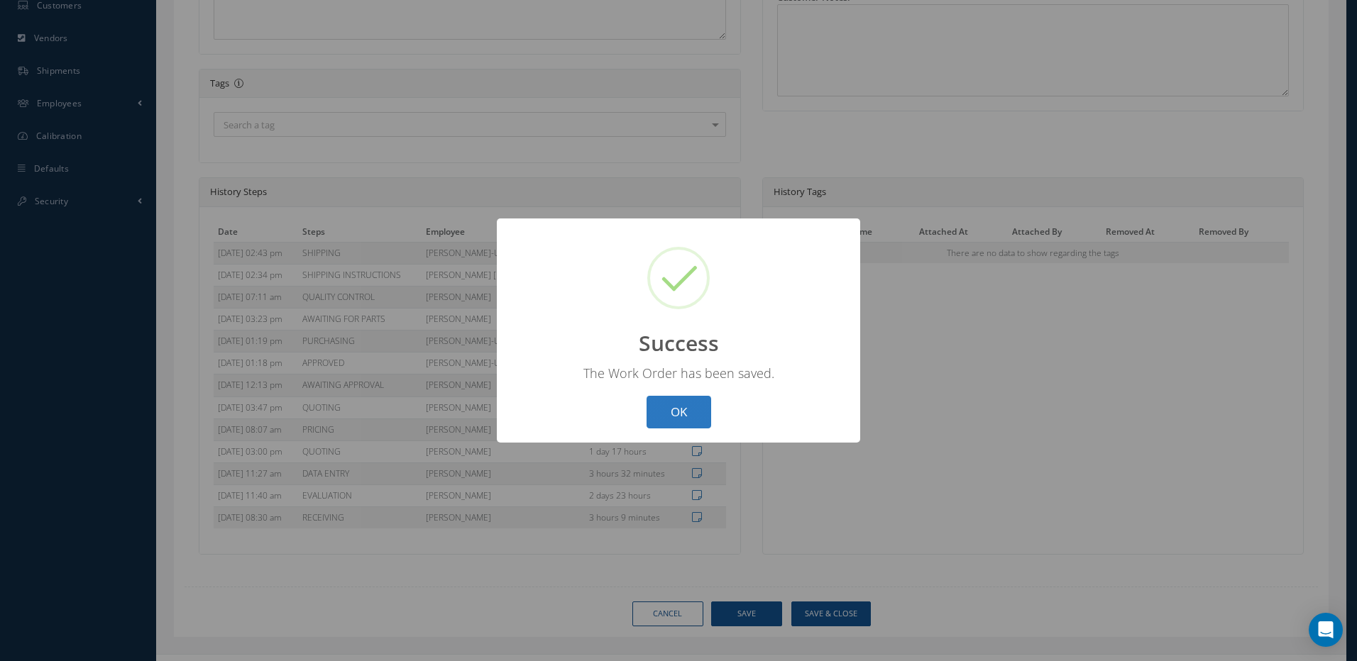
click at [692, 419] on button "OK" at bounding box center [678, 412] width 65 height 33
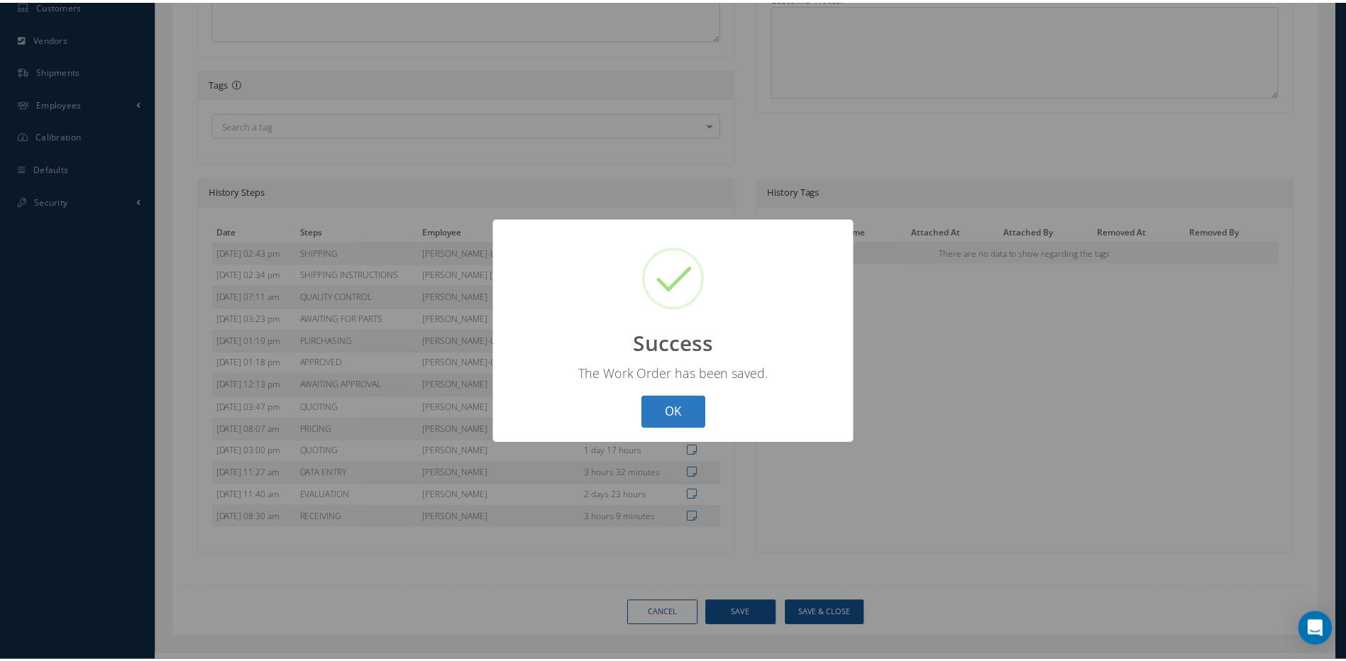
scroll to position [144, 0]
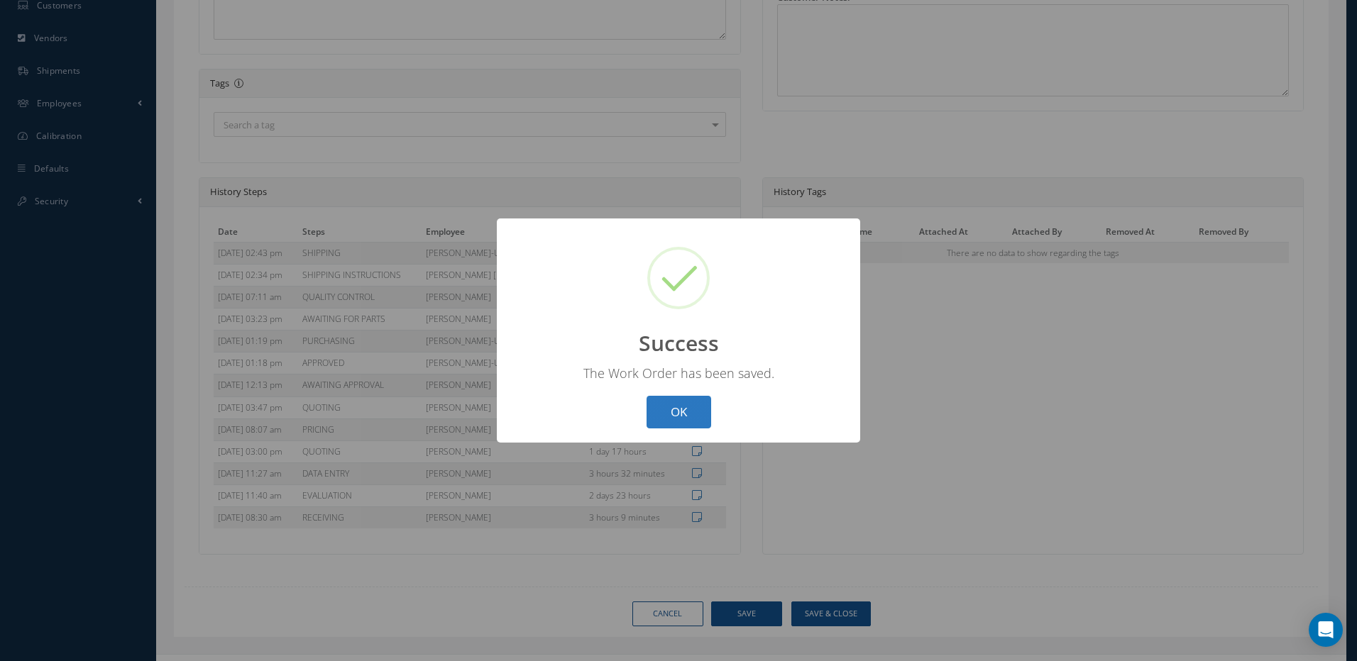
select select "25"
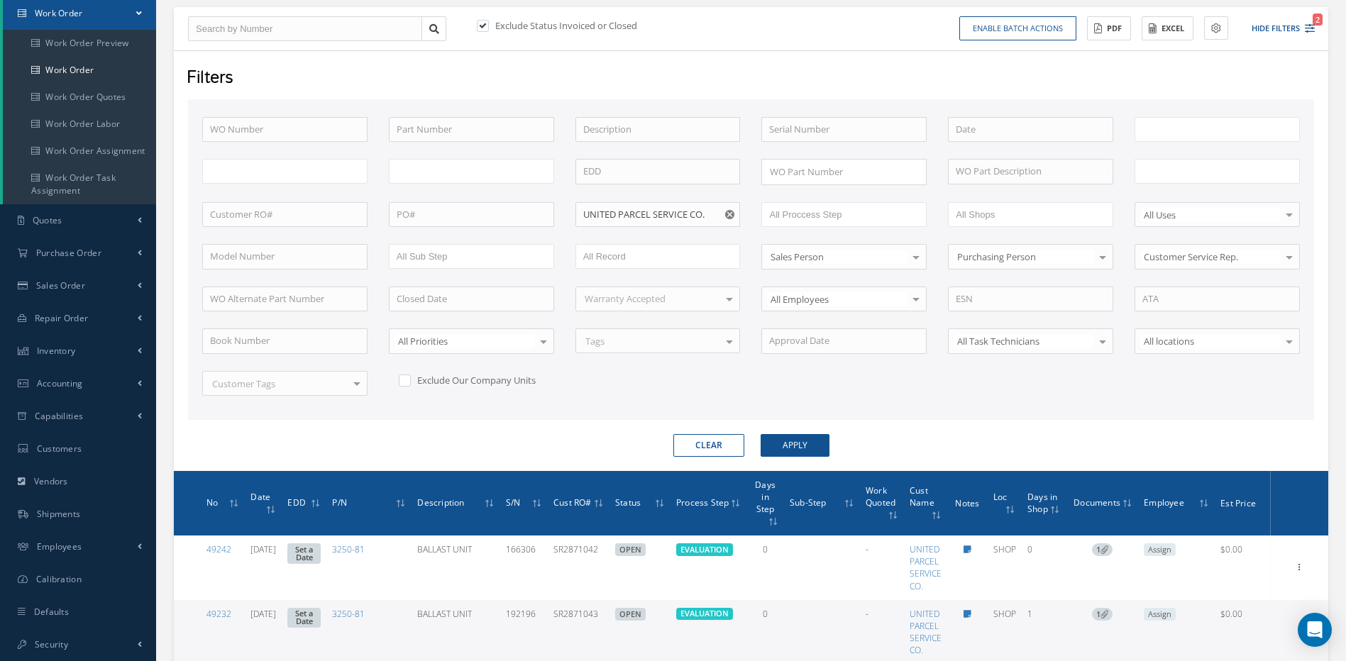
type input "All Work Request"
type input "All Work Performed"
type input "All Status"
type input "WO Part Status"
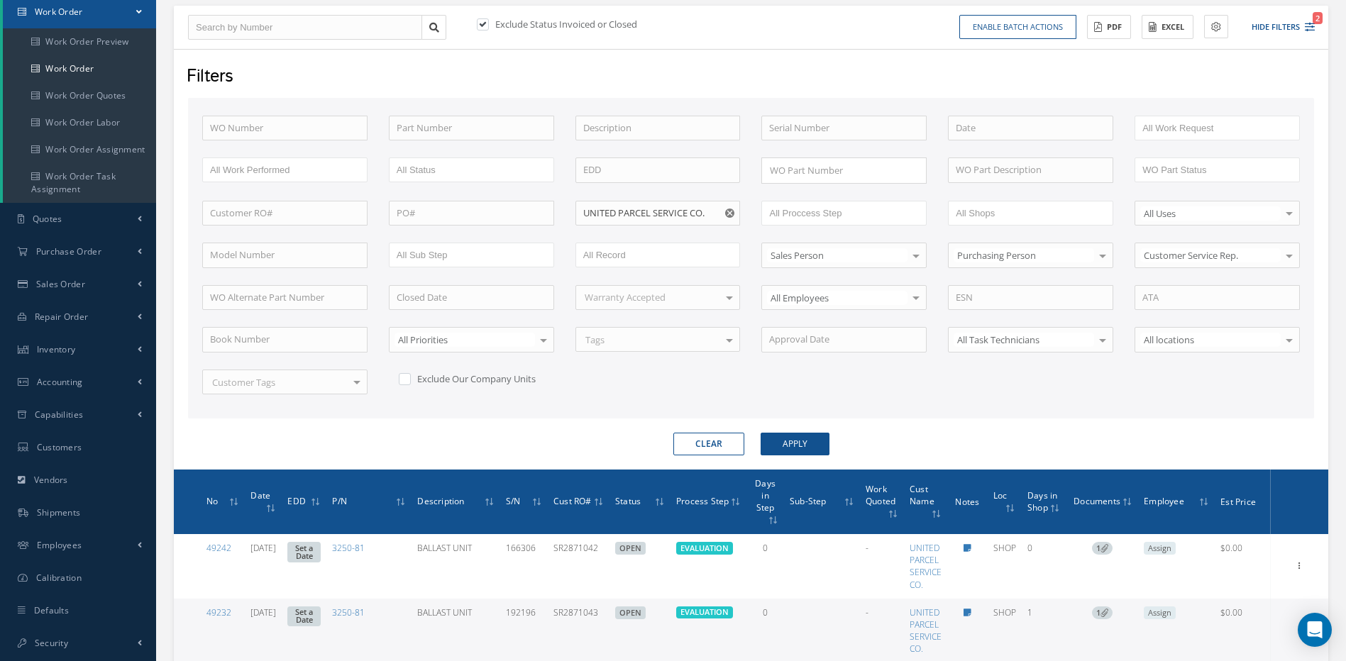
scroll to position [142, 0]
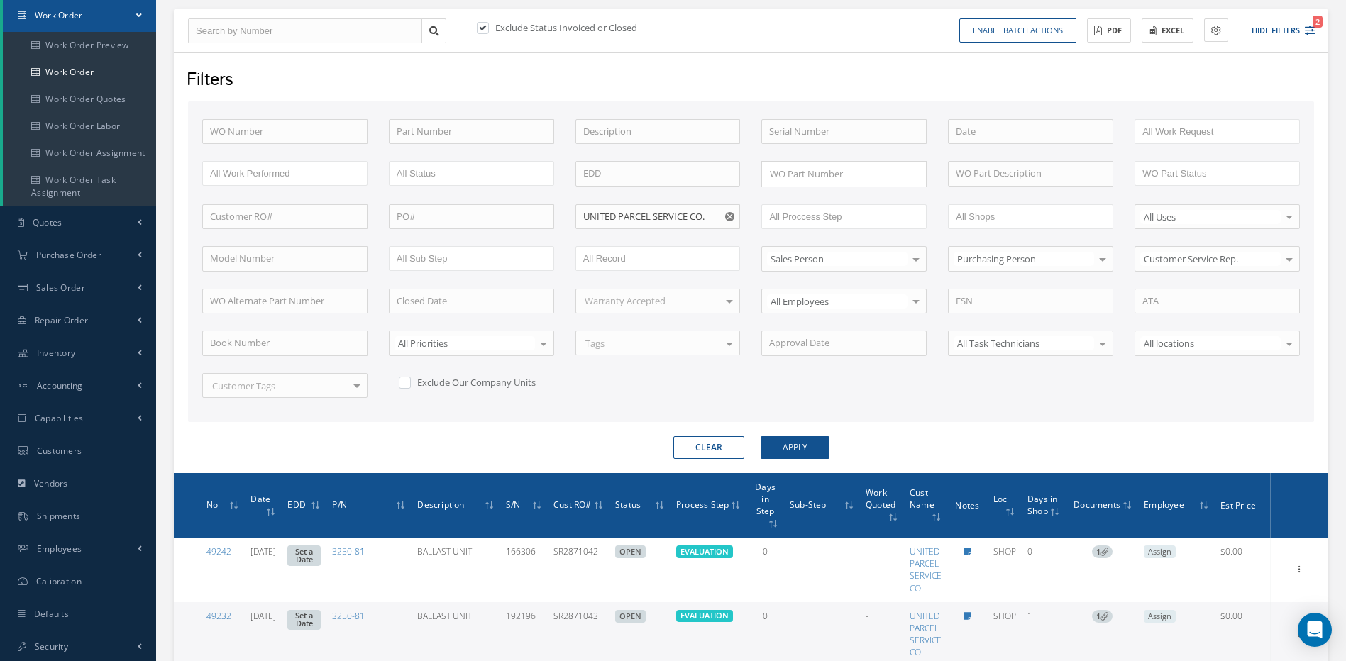
click at [729, 218] on icon "Reset" at bounding box center [729, 216] width 9 height 9
click at [699, 214] on input "text" at bounding box center [657, 217] width 165 height 26
click at [761, 436] on button "Apply" at bounding box center [795, 447] width 69 height 23
type input "QANTAS AIRWAYS LIMITED"
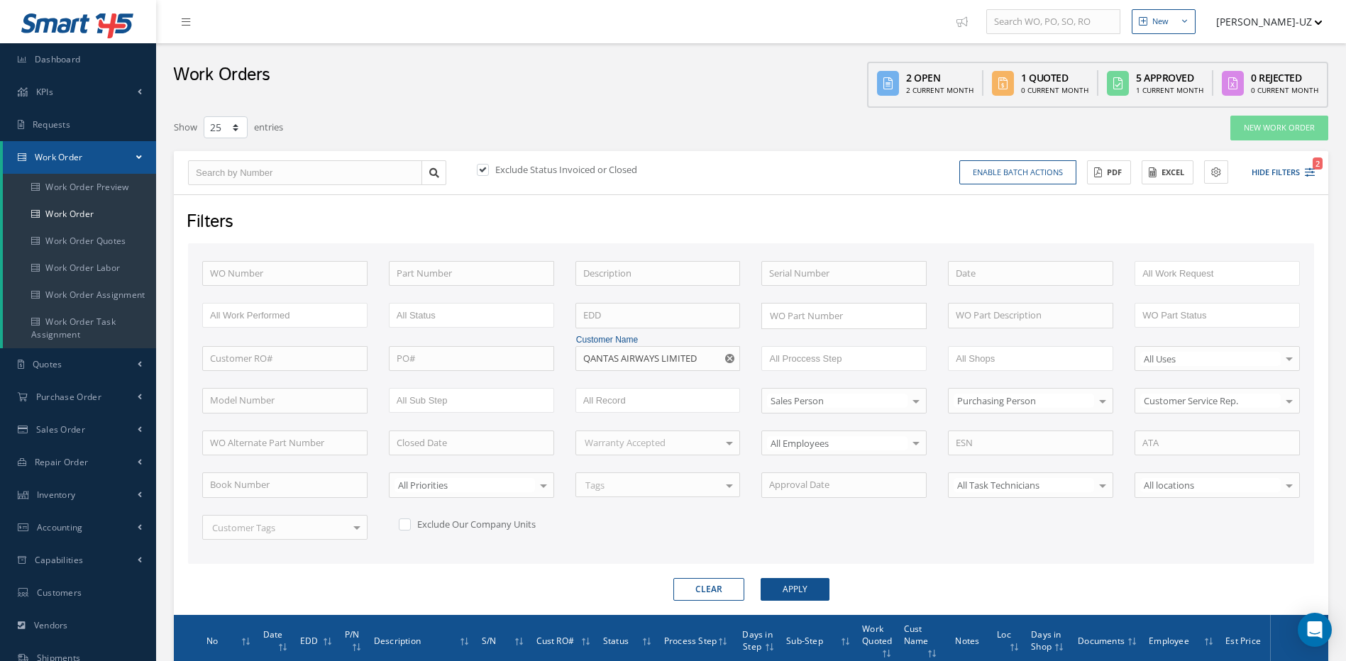
click at [488, 169] on label at bounding box center [490, 169] width 4 height 13
click at [483, 169] on input "checkbox" at bounding box center [481, 170] width 9 height 9
checkbox input "false"
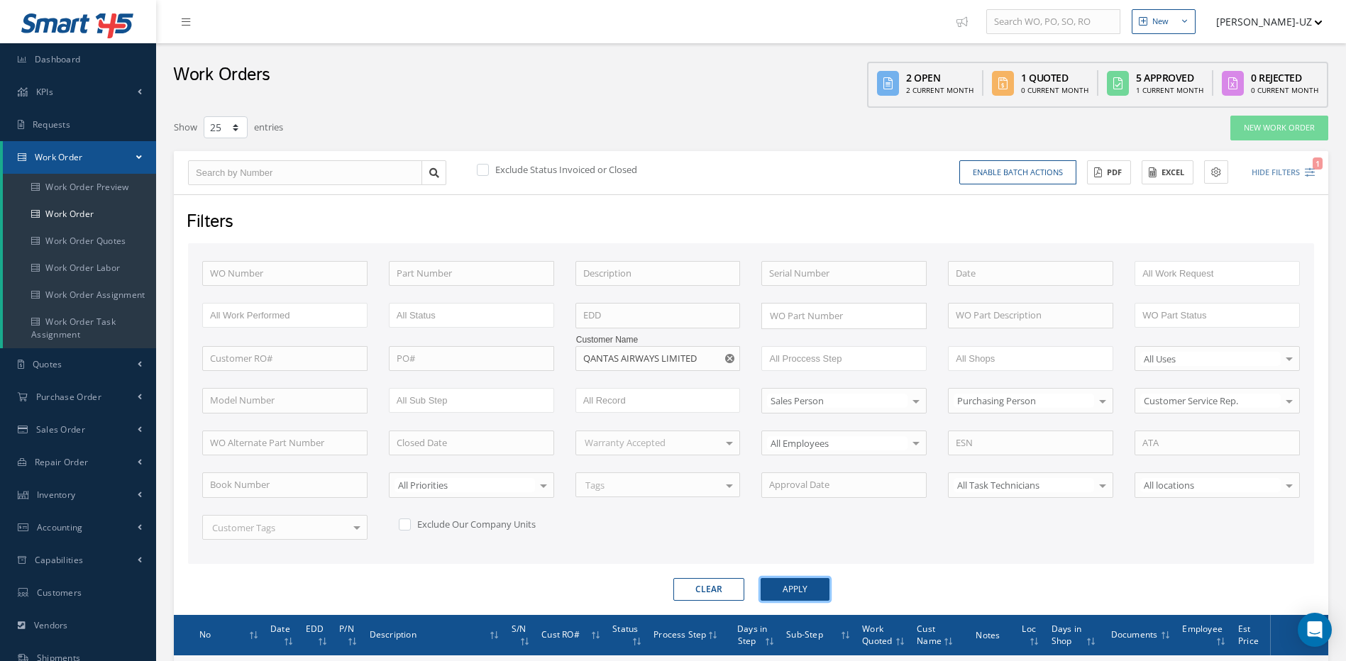
click at [806, 585] on button "Apply" at bounding box center [795, 589] width 69 height 23
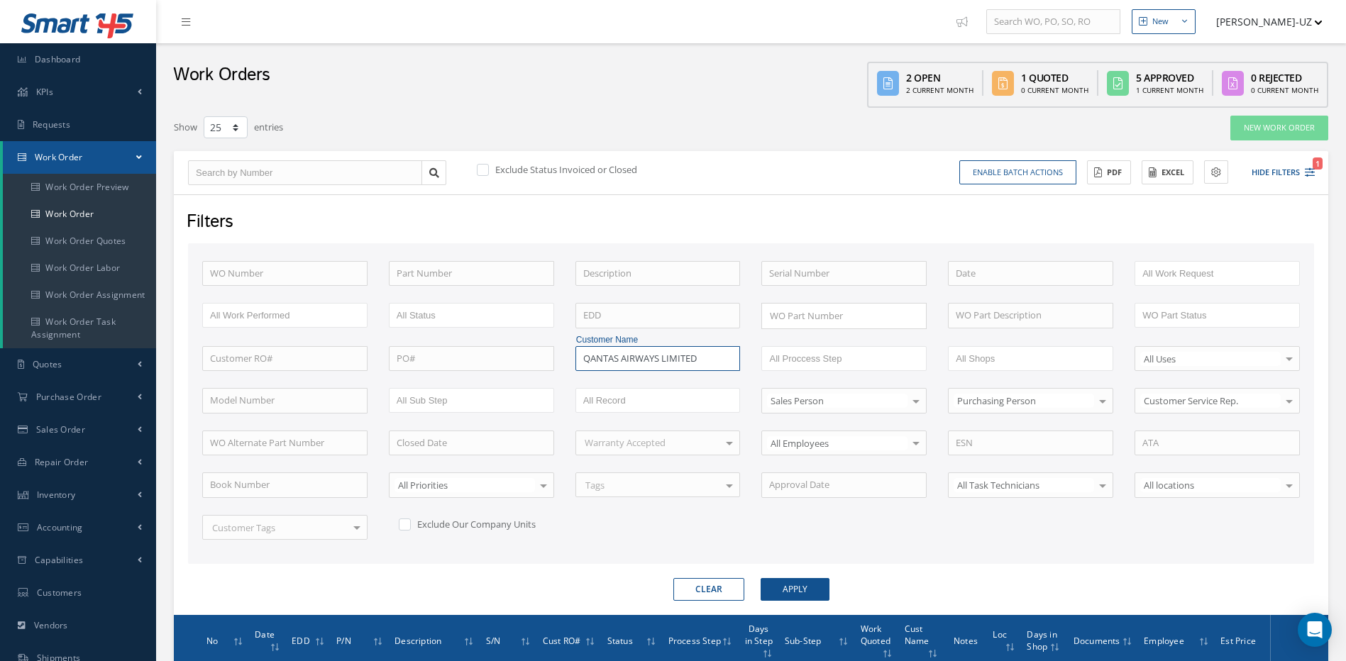
click at [701, 361] on input "QANTAS AIRWAYS LIMITED" at bounding box center [657, 359] width 165 height 26
drag, startPoint x: 701, startPoint y: 361, endPoint x: 495, endPoint y: 367, distance: 206.6
click at [520, 370] on div "WO Number Part Number Description Serial Number - BENCH CHECK CALIBRATION INSPE…" at bounding box center [751, 409] width 1119 height 296
type input "AJ"
click at [761, 578] on button "Apply" at bounding box center [795, 589] width 69 height 23
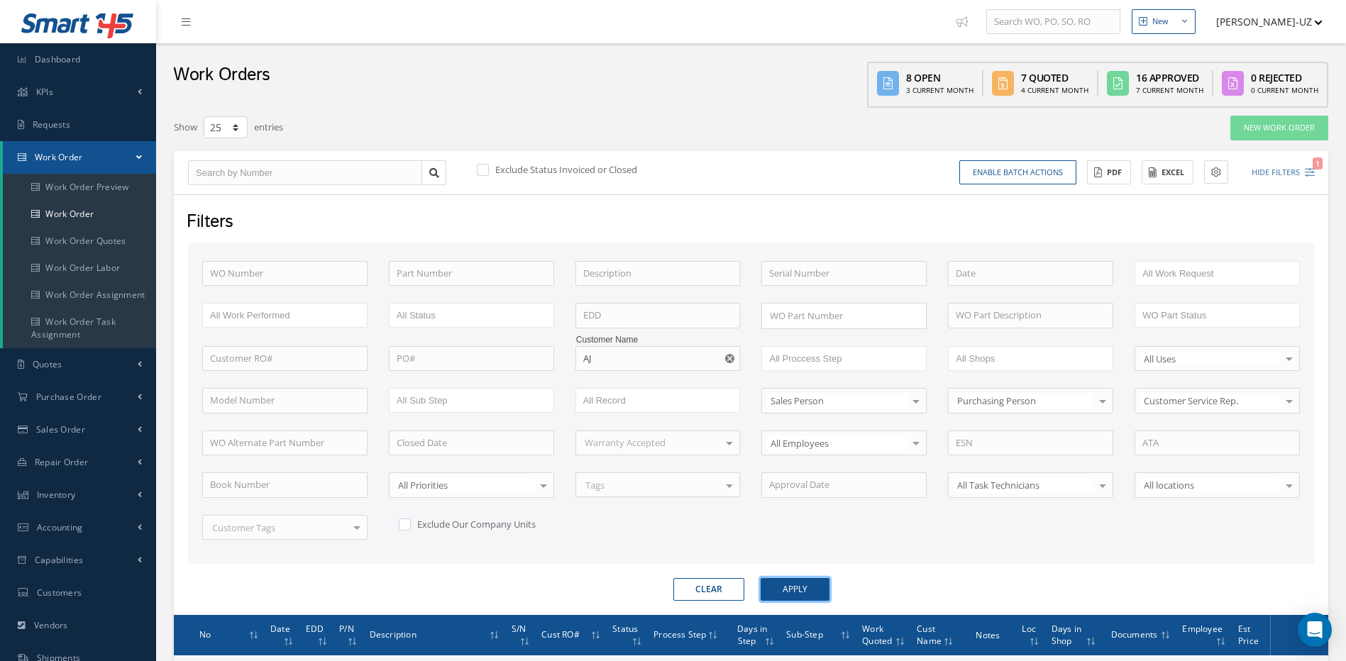
click at [804, 588] on button "Apply" at bounding box center [795, 589] width 69 height 23
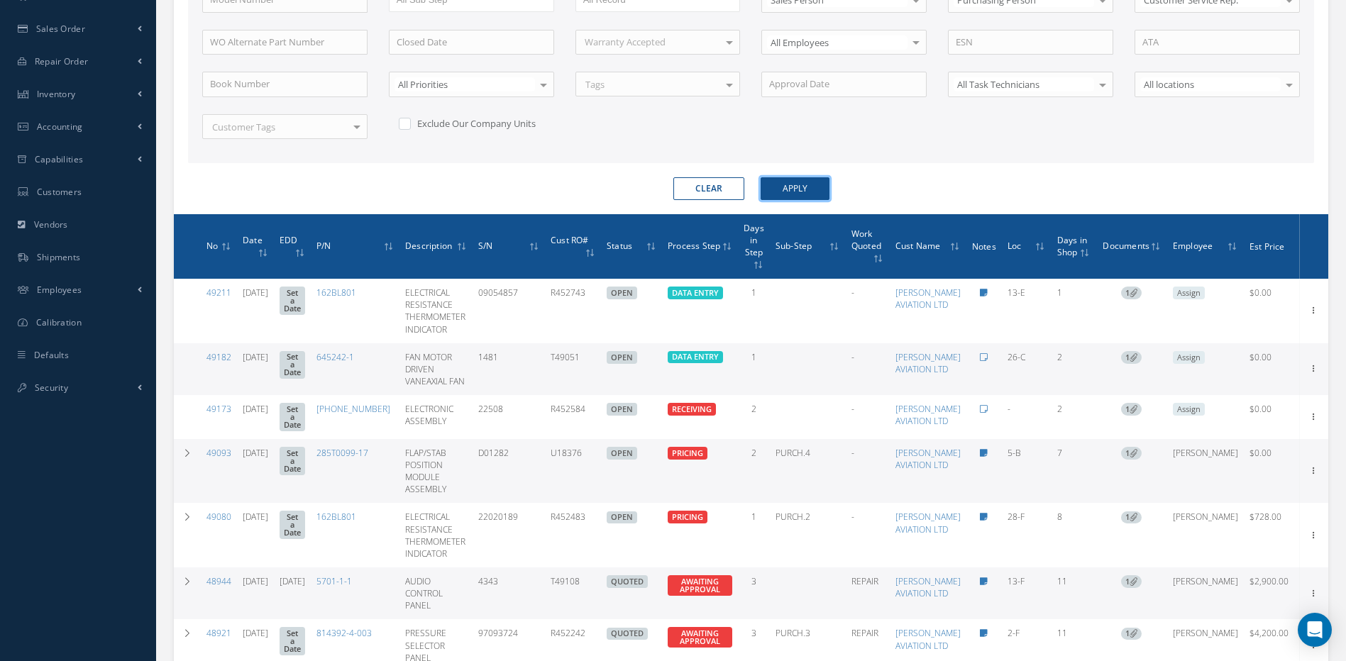
scroll to position [412, 0]
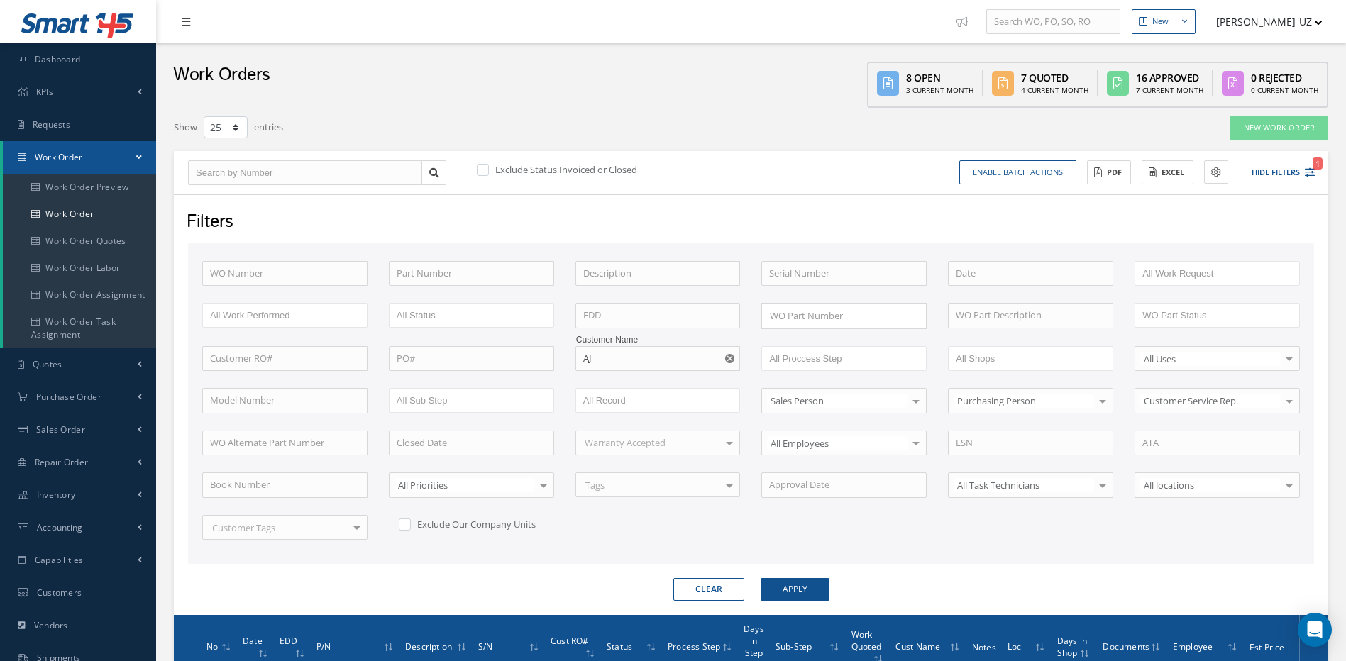
select select "25"
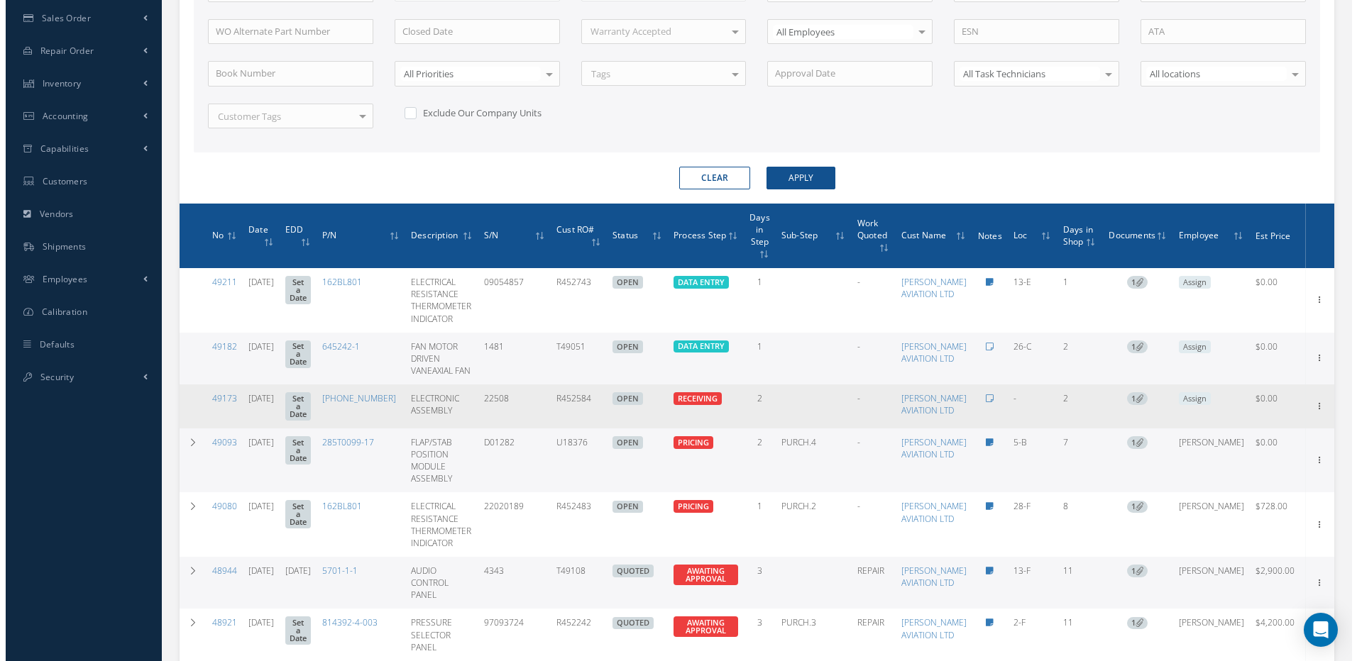
scroll to position [412, 0]
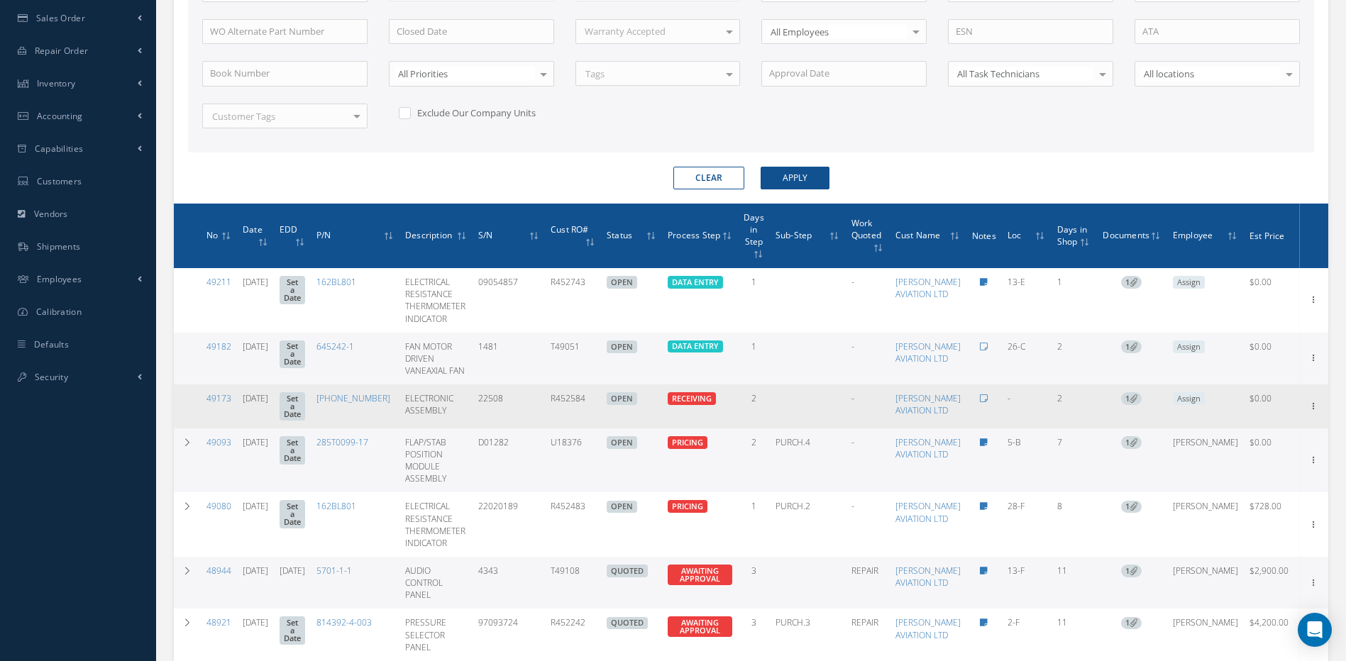
drag, startPoint x: 636, startPoint y: 409, endPoint x: 582, endPoint y: 414, distance: 54.2
click at [582, 414] on tr "49173 [DATE] Set a Date [PHONE_NUMBER] ELECTRONIC ASSEMBLY 22508 R452584 OPEN E…" at bounding box center [751, 407] width 1155 height 44
copy td "R452584"
click at [988, 403] on icon at bounding box center [984, 399] width 8 height 9
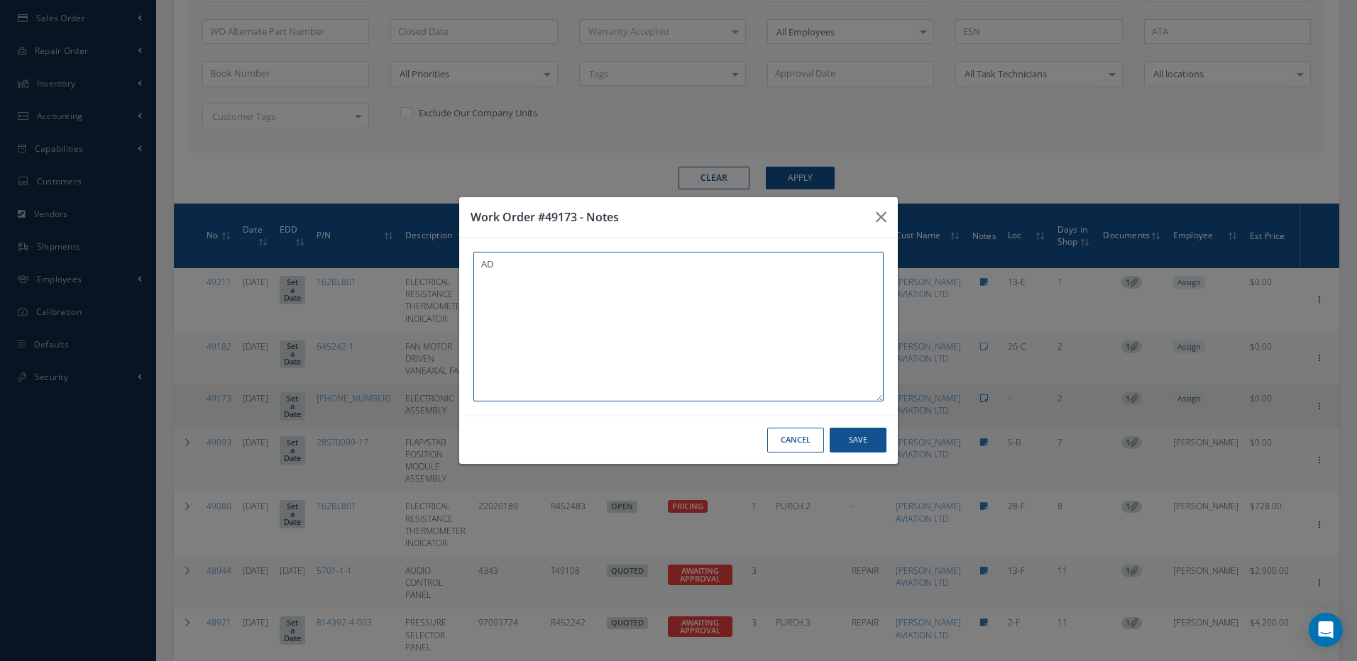
type textarea "A"
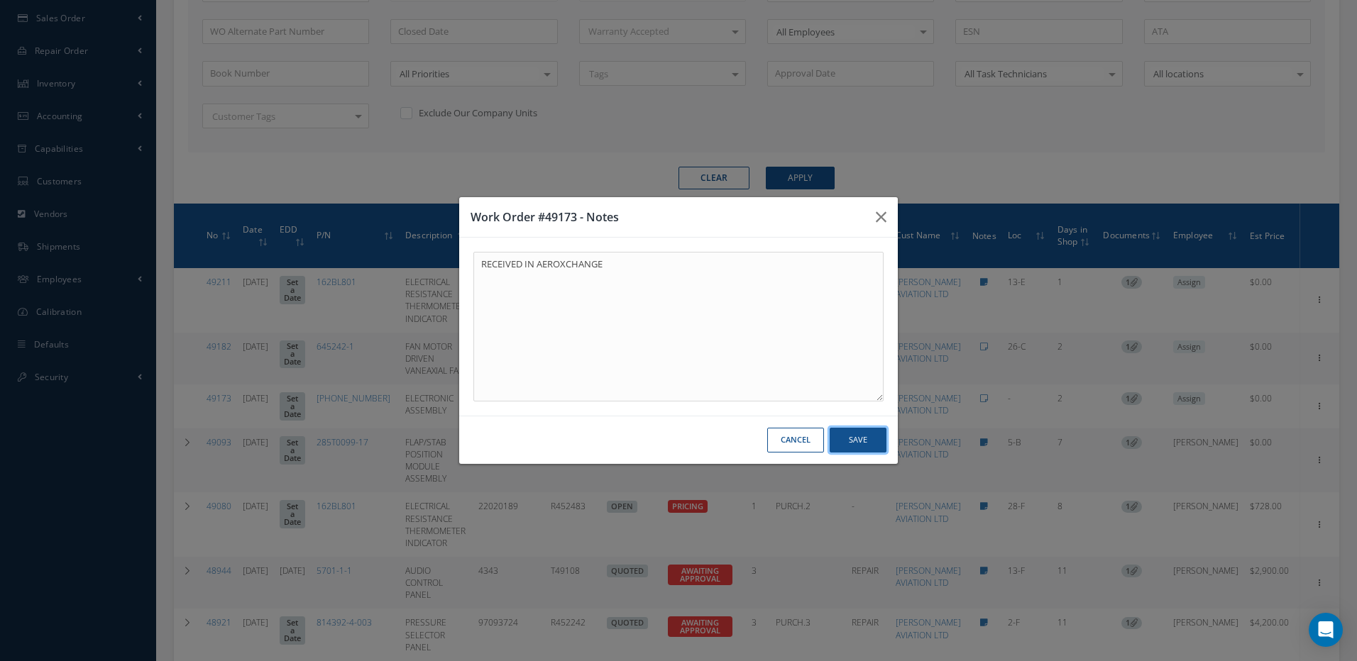
click at [852, 436] on button "Save" at bounding box center [858, 440] width 57 height 25
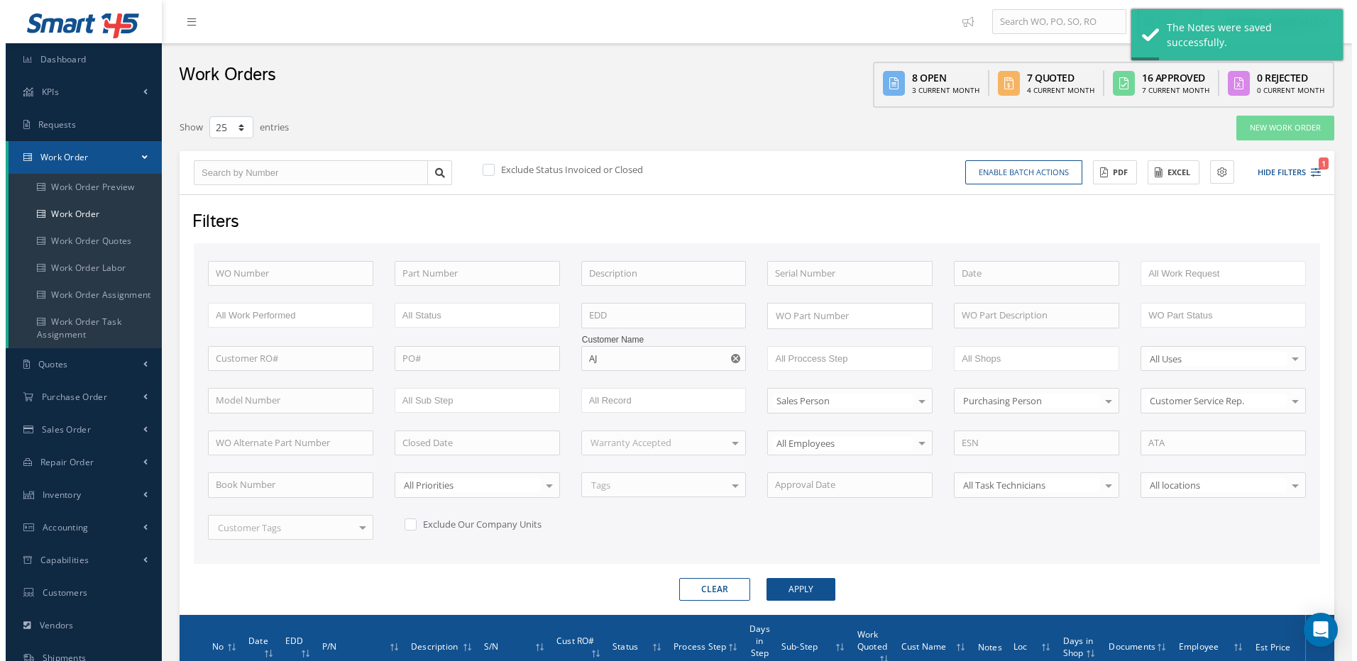
scroll to position [213, 0]
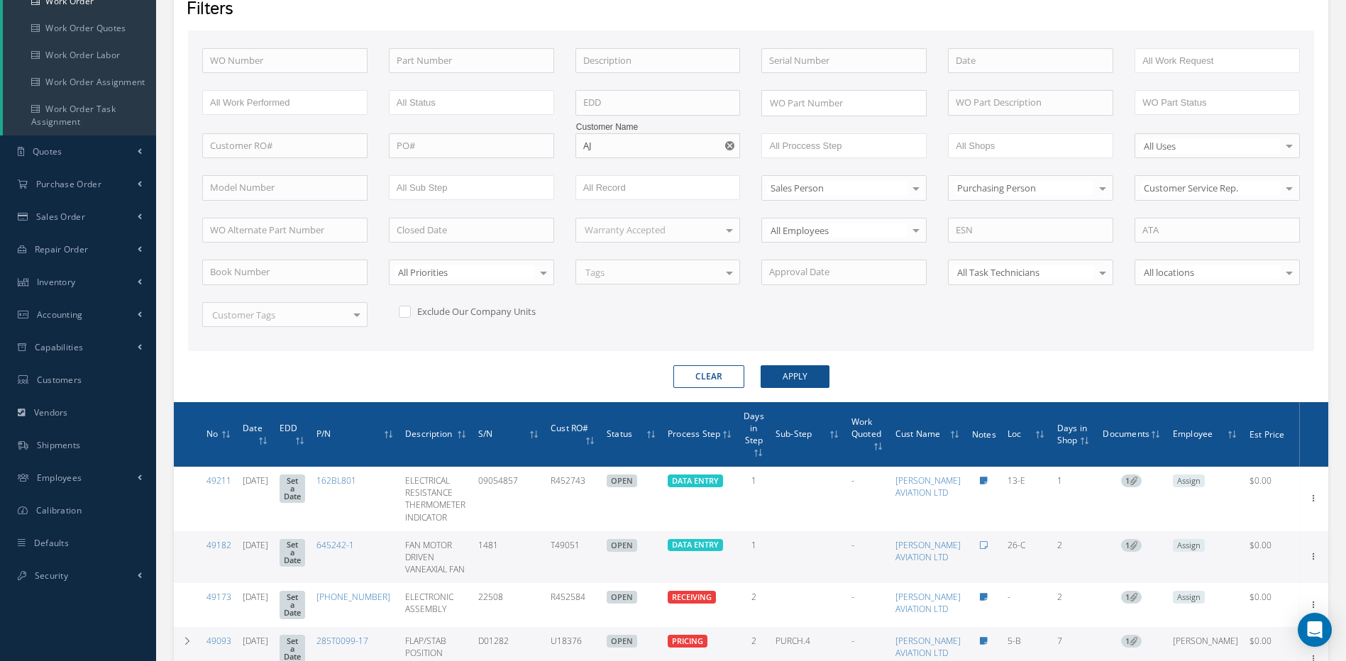
drag, startPoint x: 618, startPoint y: 546, endPoint x: 580, endPoint y: 551, distance: 38.6
click at [580, 551] on tr "49182 [DATE] Set a Date 645242-1 FAN MOTOR DRIVEN VANEAXIAL FAN 1481 T49051 OPE…" at bounding box center [751, 557] width 1155 height 52
copy tr "T49051"
click at [992, 539] on td at bounding box center [983, 557] width 35 height 52
click at [988, 541] on link at bounding box center [984, 545] width 8 height 12
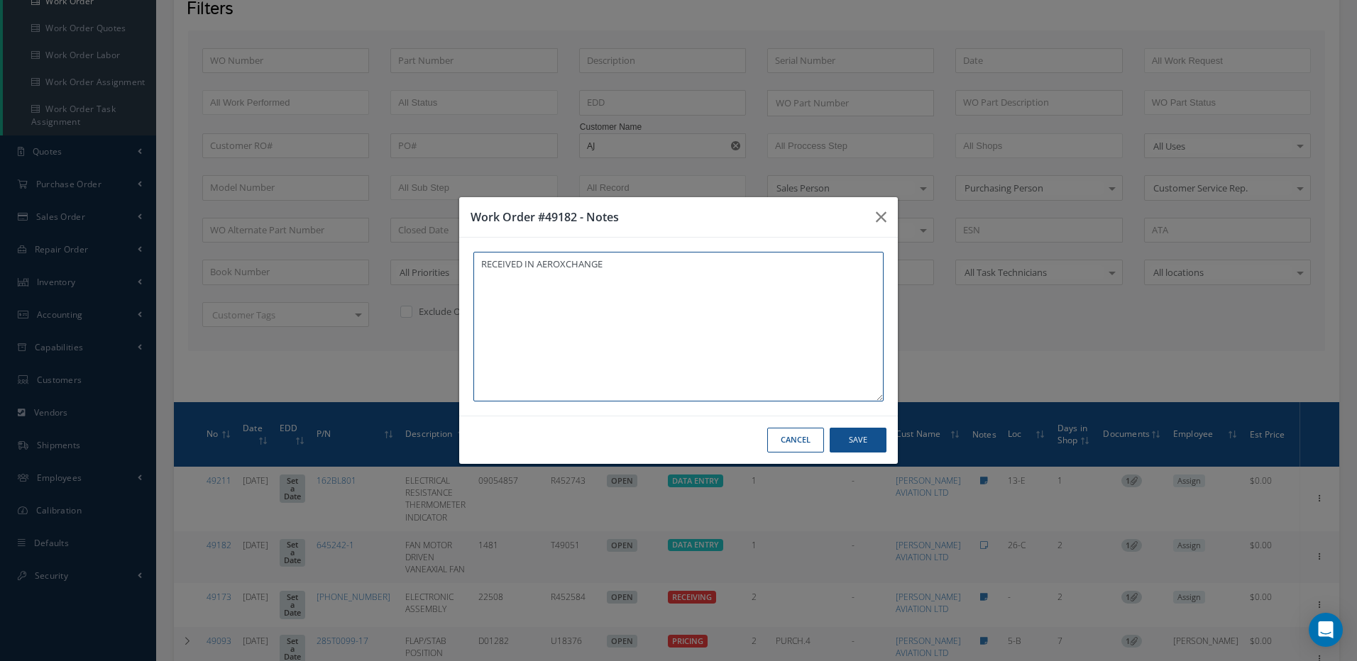
type textarea "RECEIVED IN AEROXCHANGE"
click at [869, 431] on button "Save" at bounding box center [858, 440] width 57 height 25
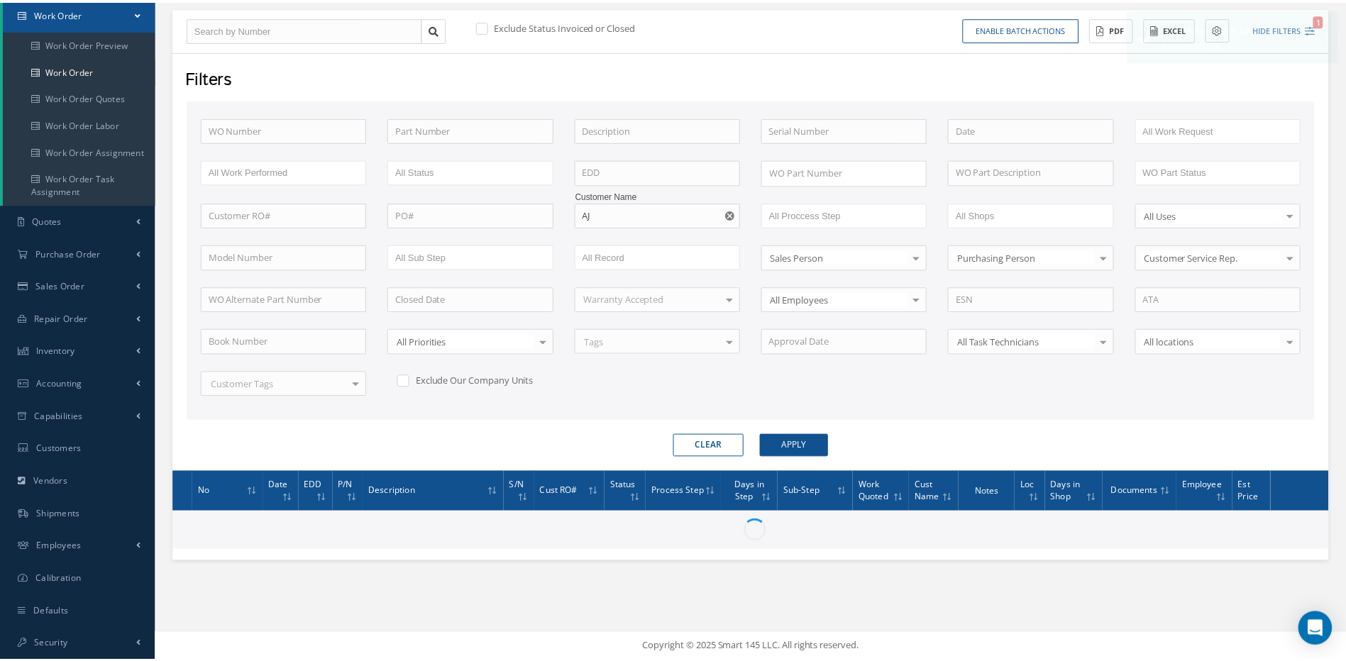
scroll to position [144, 0]
